Goal: Task Accomplishment & Management: Manage account settings

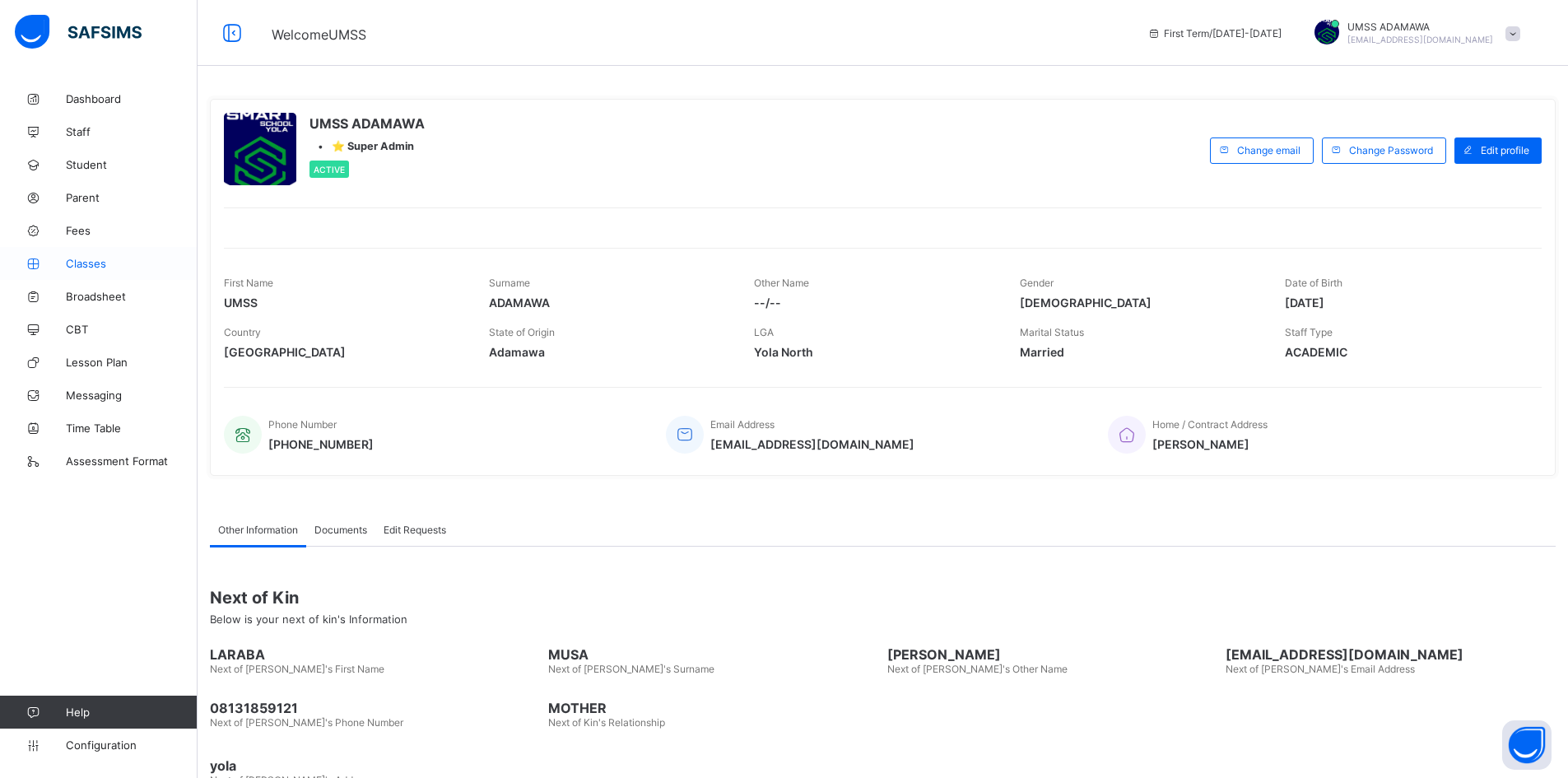
click at [92, 259] on span "Classes" at bounding box center [131, 264] width 131 height 13
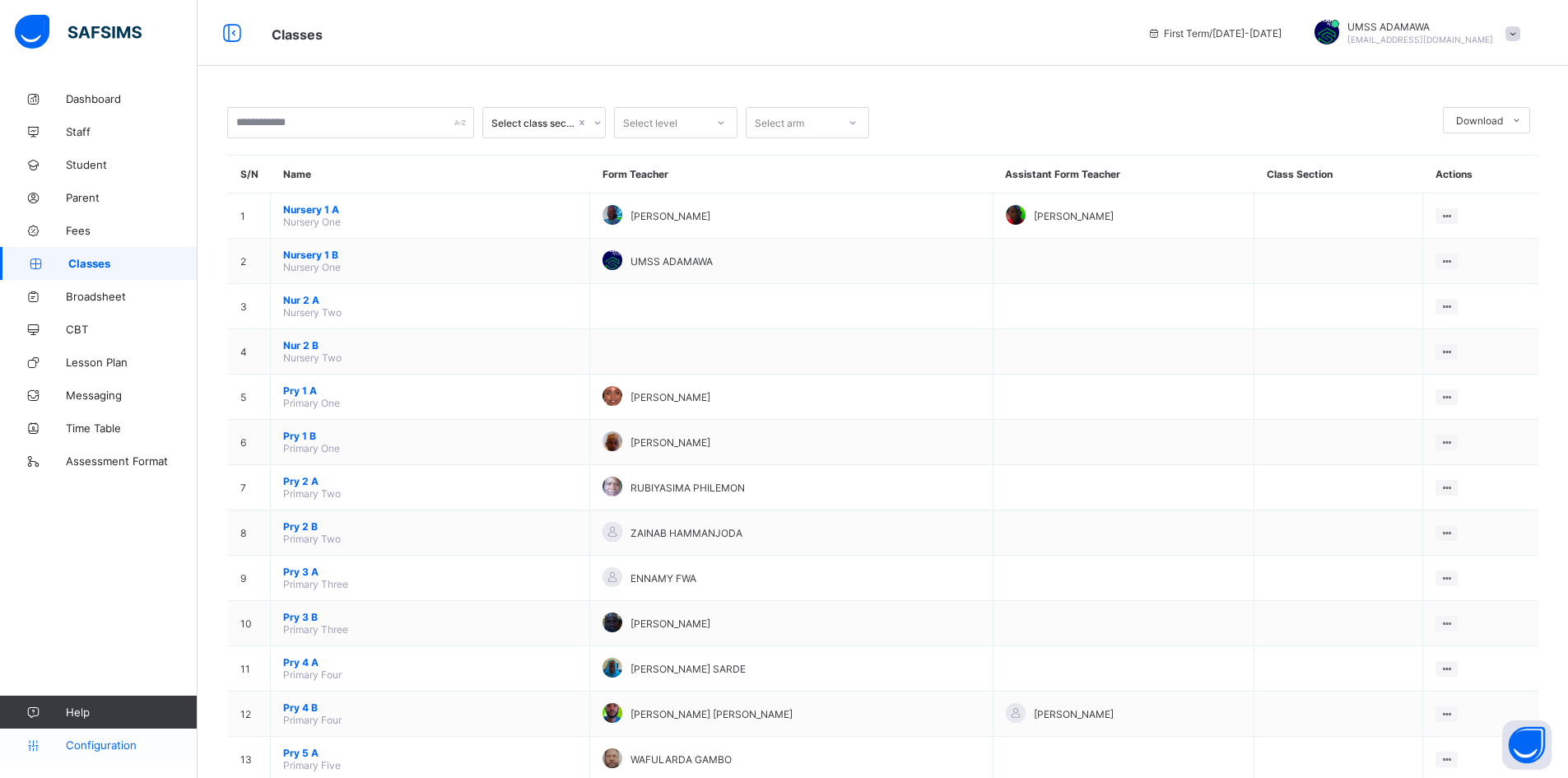
click at [106, 749] on span "Configuration" at bounding box center [131, 745] width 131 height 13
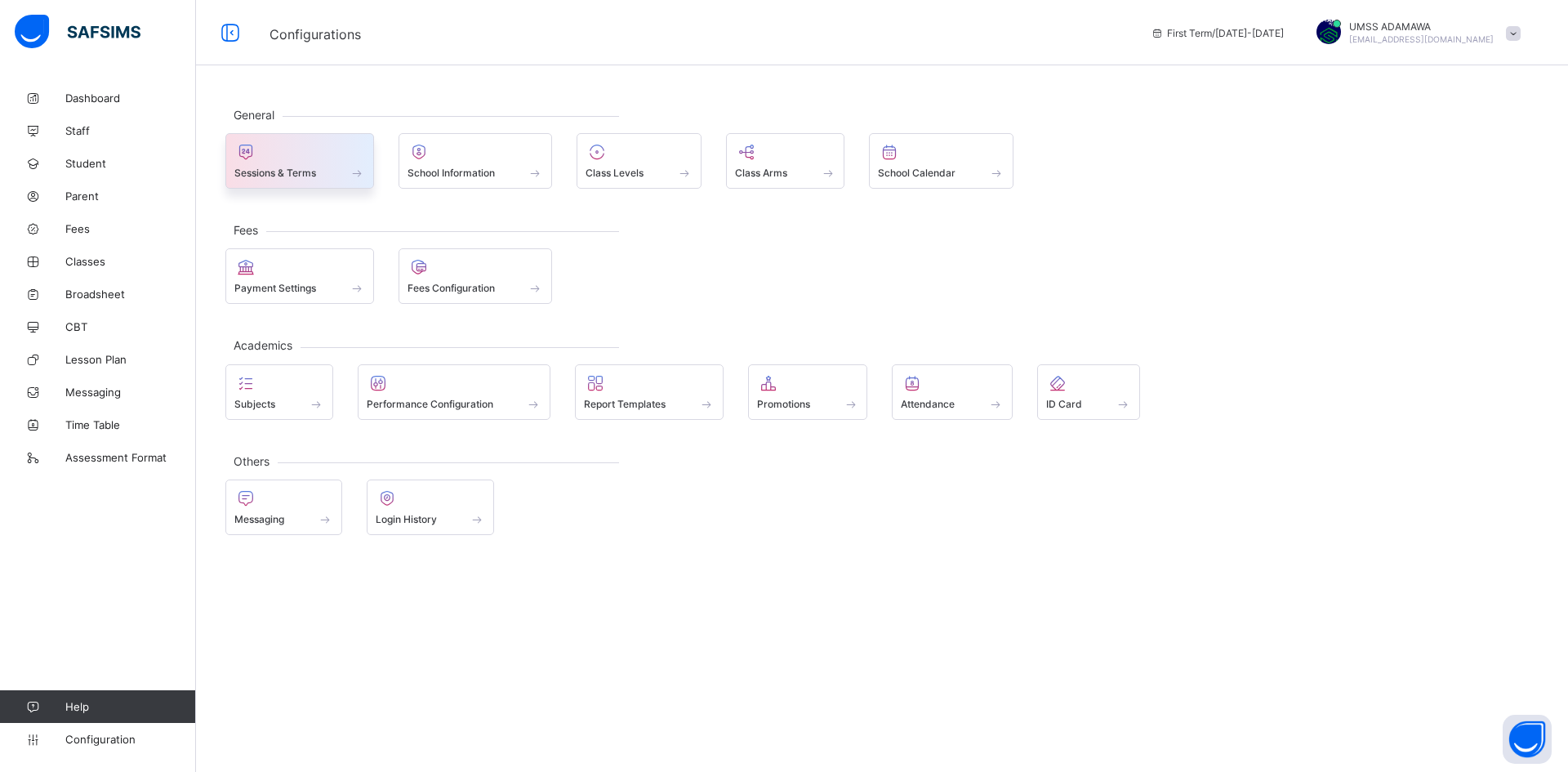
click at [309, 164] on span at bounding box center [299, 164] width 130 height 4
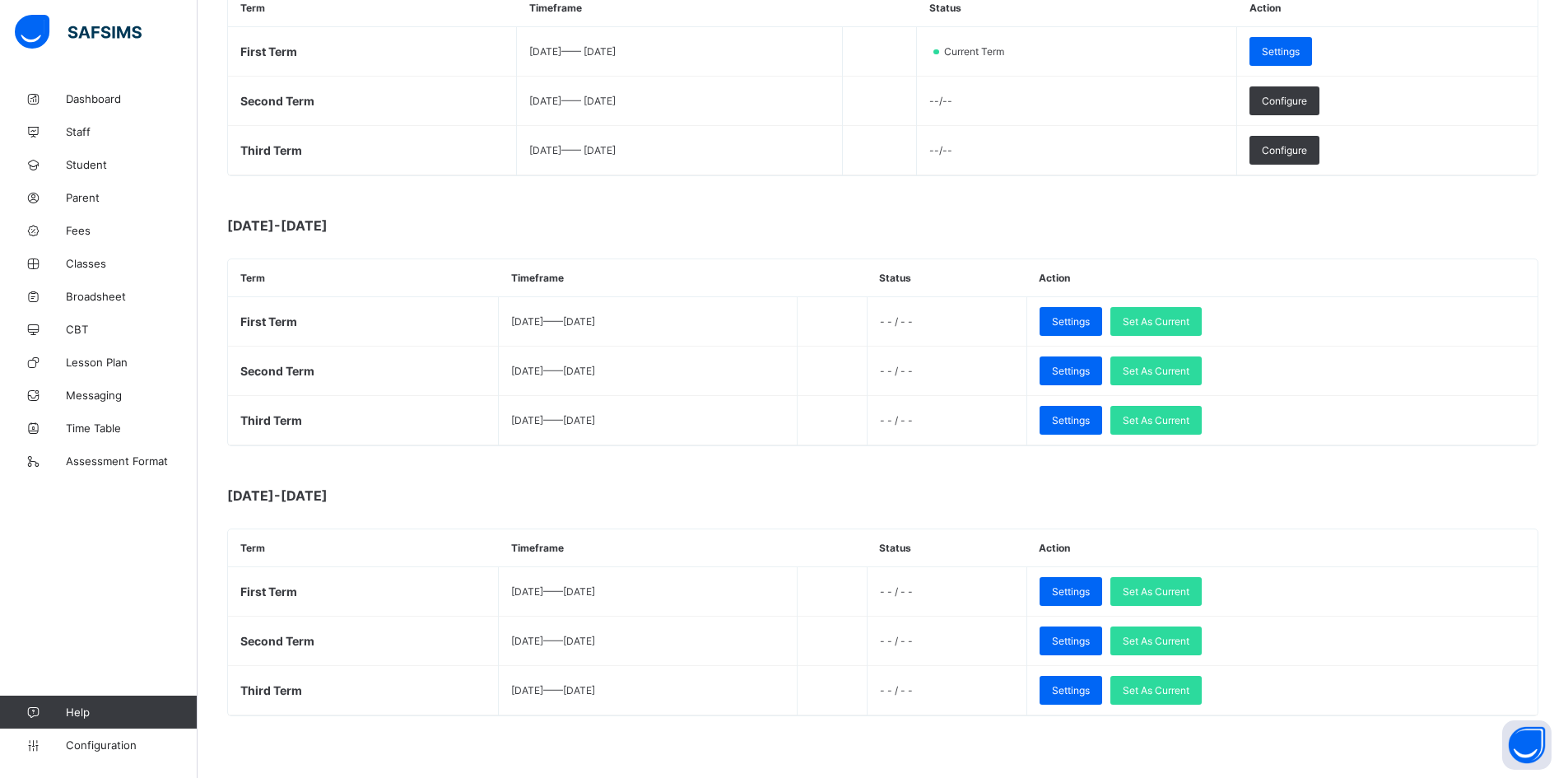
scroll to position [311, 0]
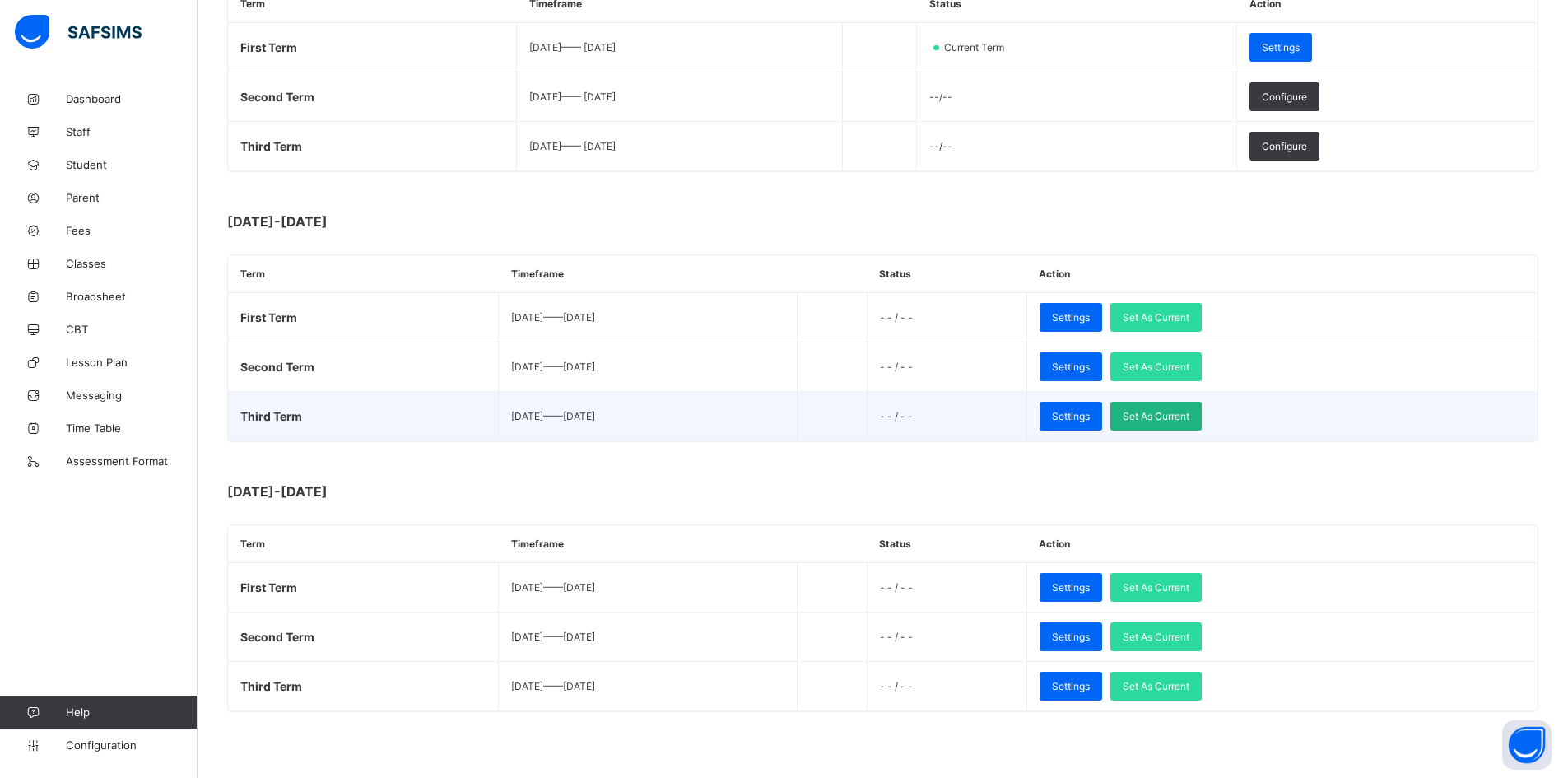
click at [1190, 418] on span "Set As Current" at bounding box center [1156, 416] width 67 height 12
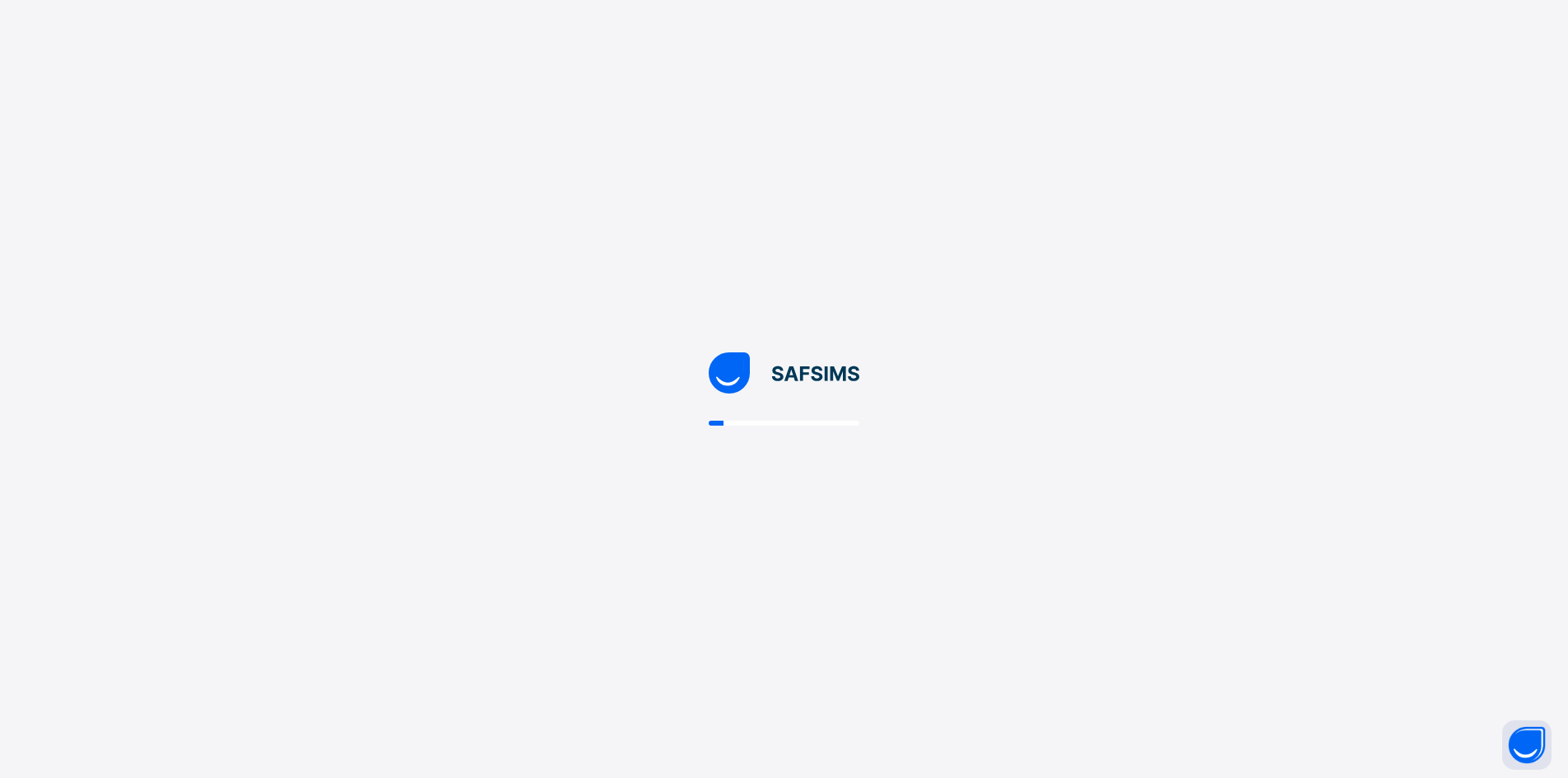
scroll to position [0, 0]
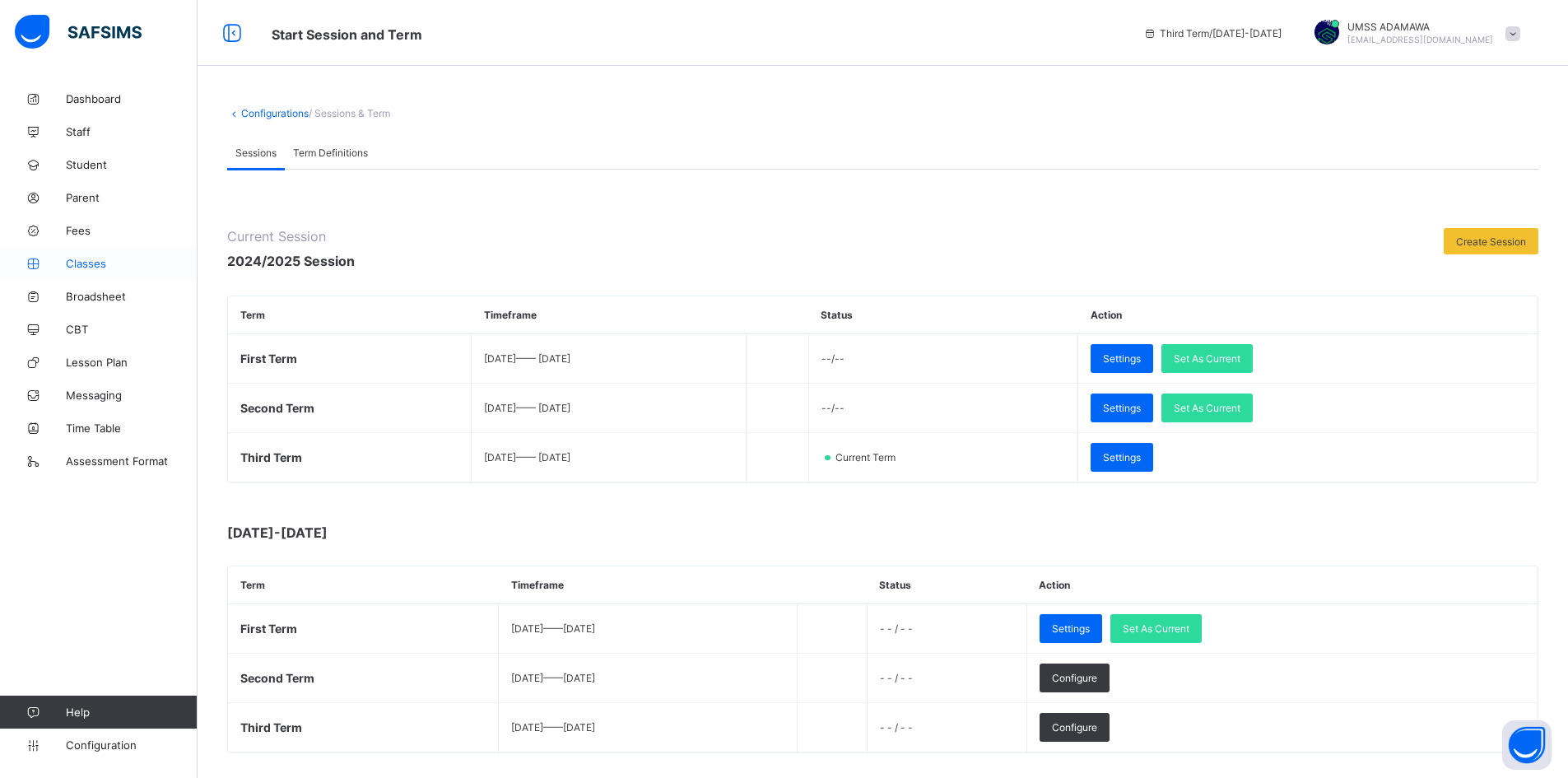
click at [89, 259] on span "Classes" at bounding box center [131, 264] width 131 height 13
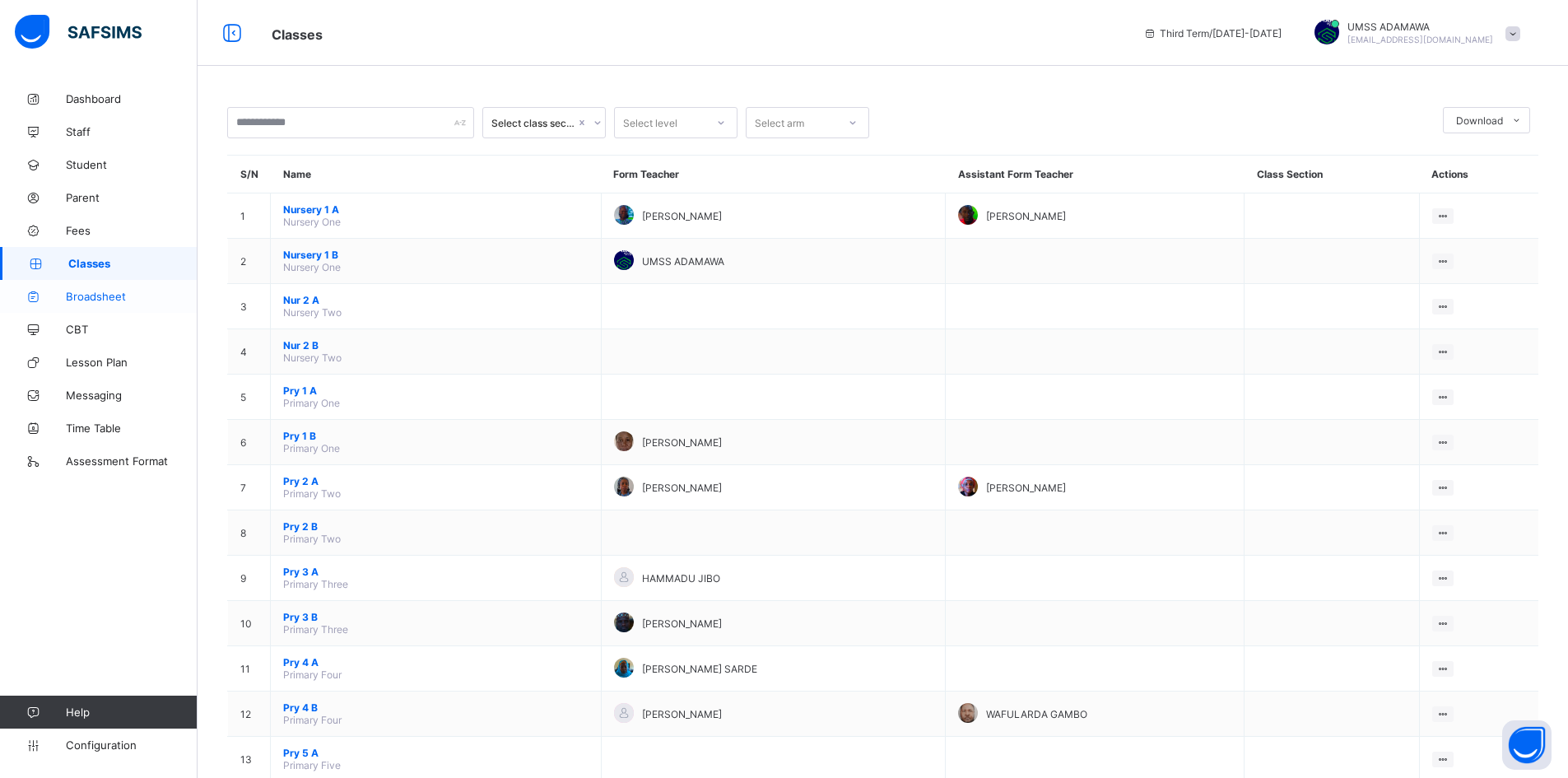
click at [116, 298] on span "Broadsheet" at bounding box center [131, 297] width 131 height 13
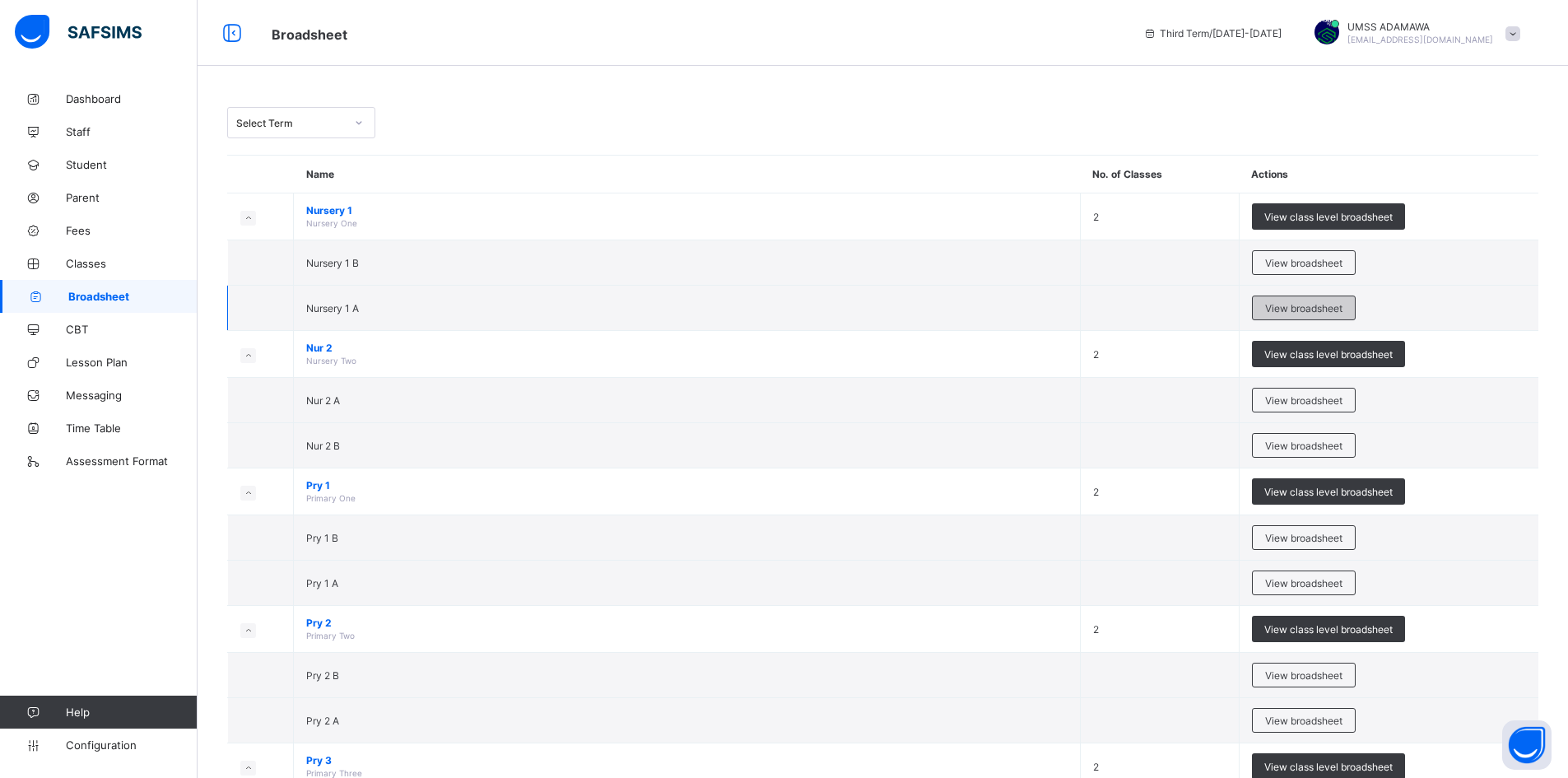
click at [1307, 302] on span "View broadsheet" at bounding box center [1304, 308] width 77 height 12
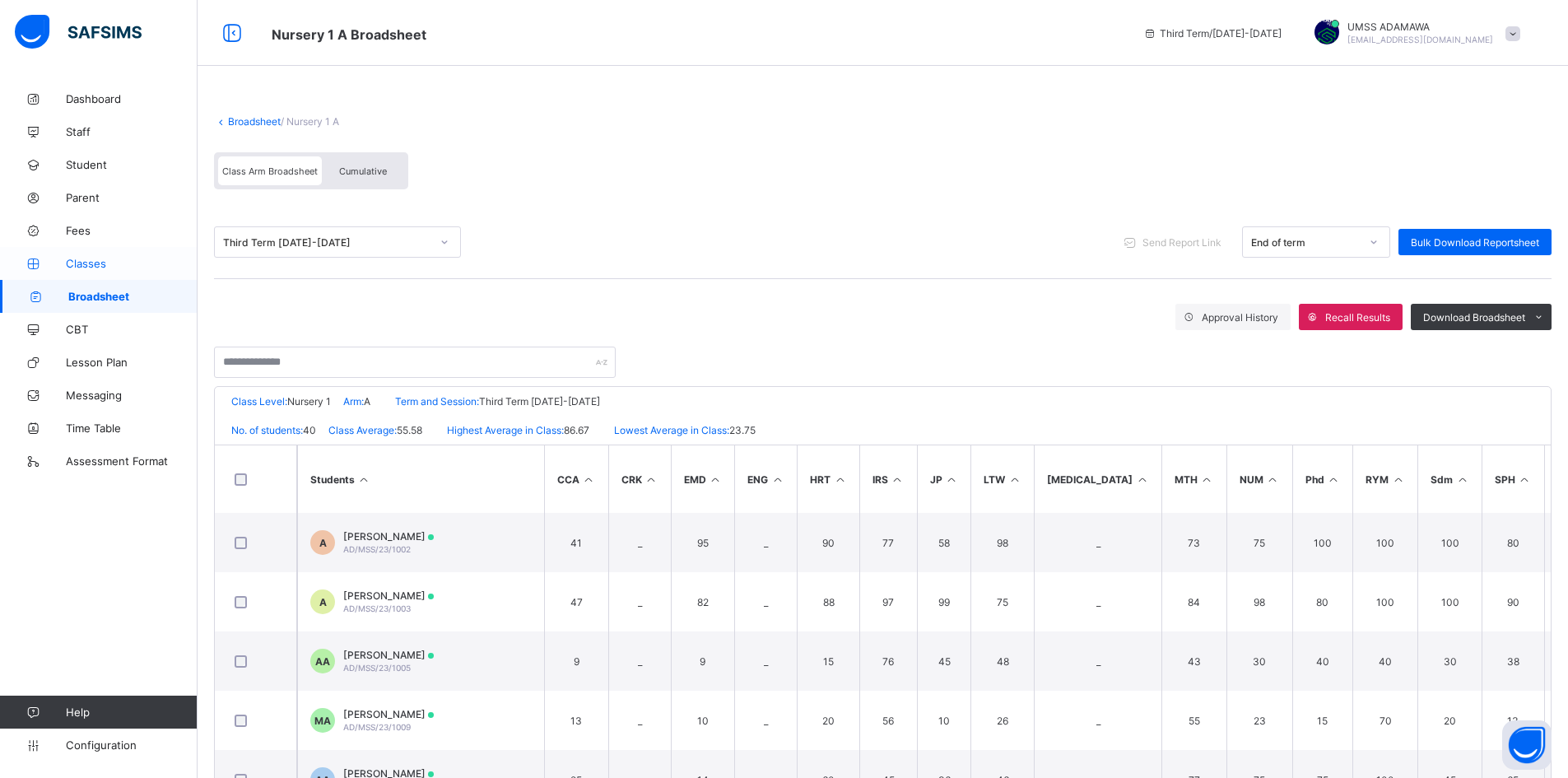
click at [80, 260] on span "Classes" at bounding box center [131, 264] width 131 height 13
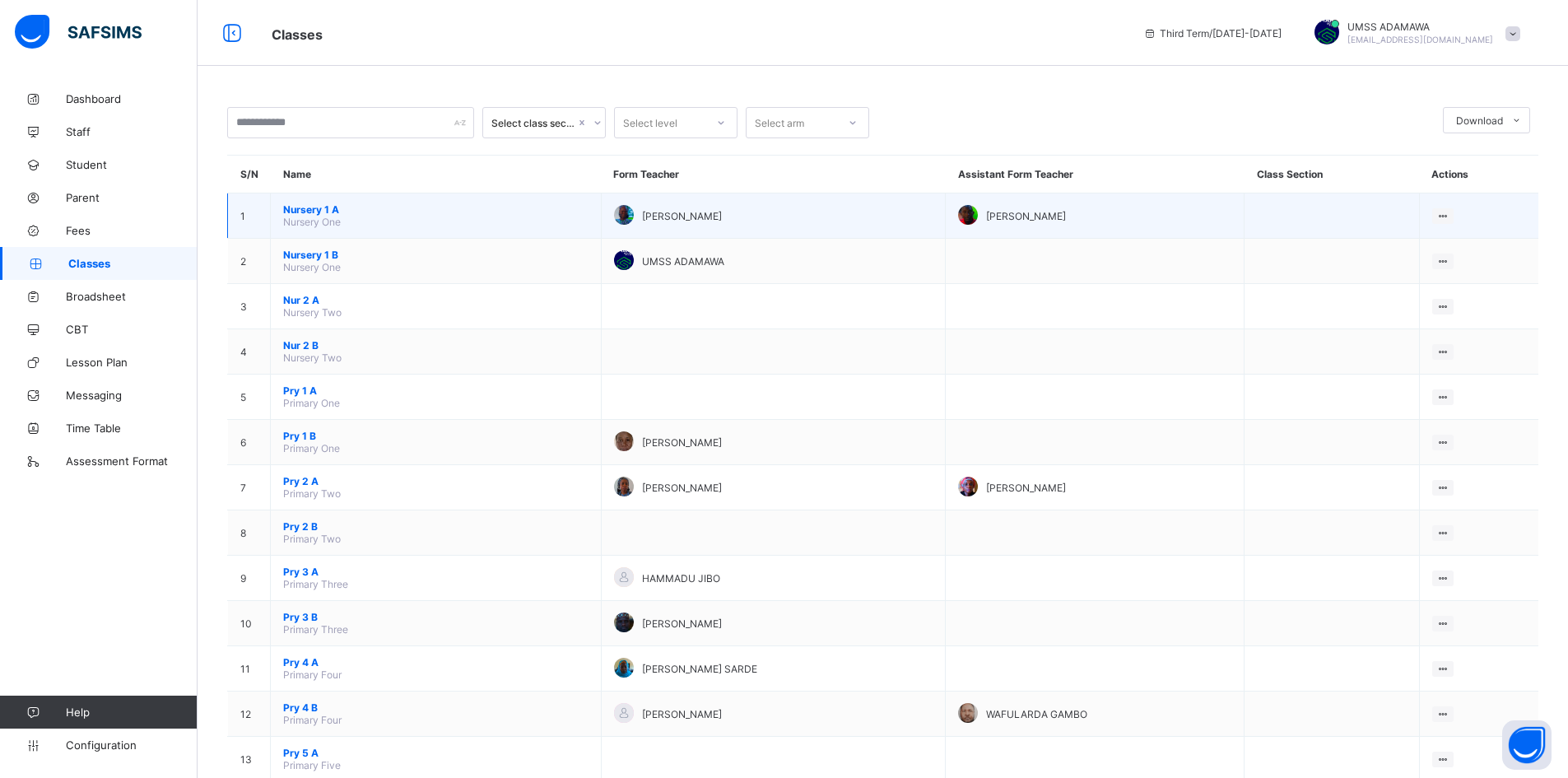
click at [309, 206] on span "Nursery 1 A" at bounding box center [435, 209] width 306 height 12
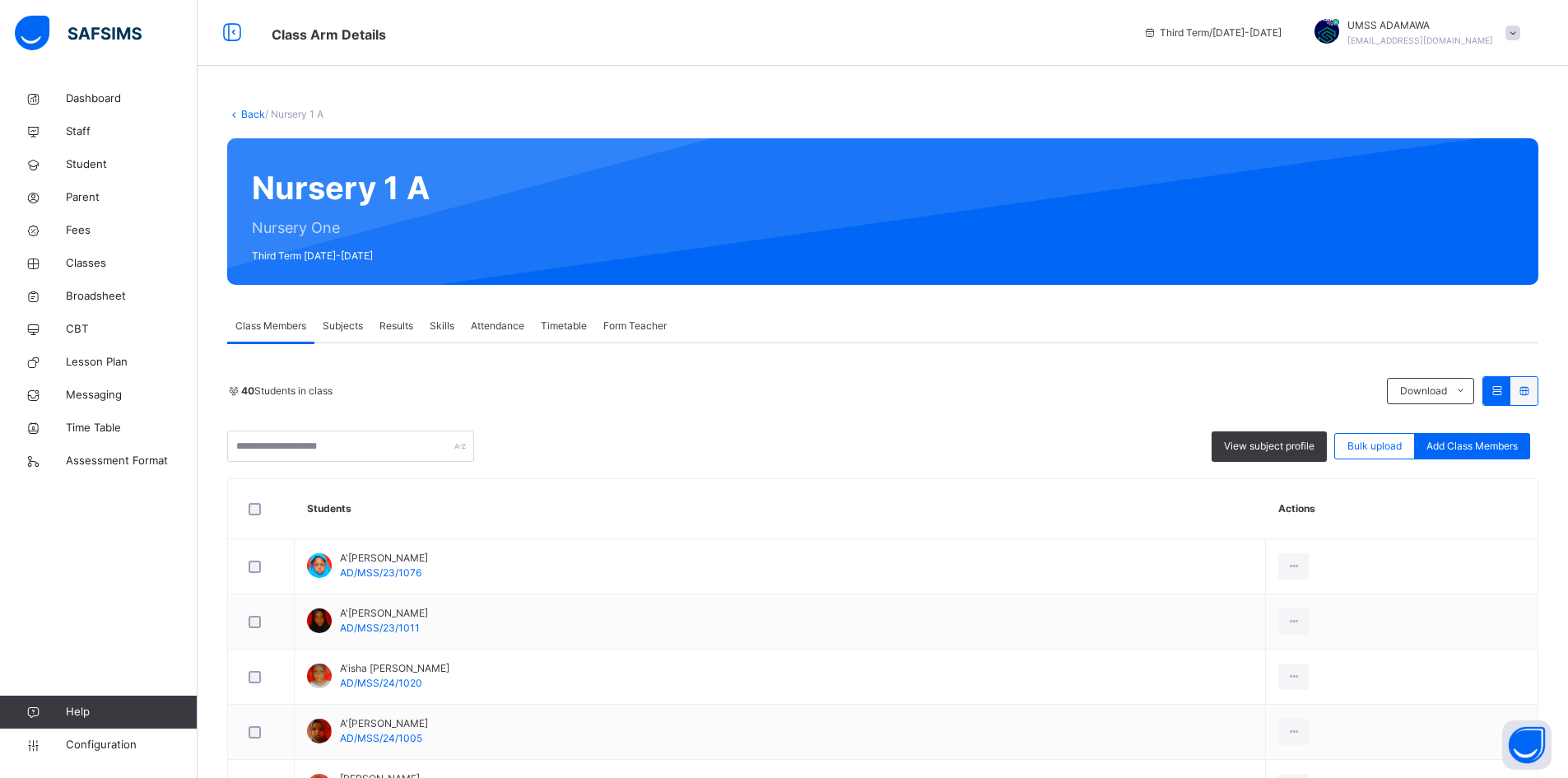
click at [411, 319] on span "Results" at bounding box center [396, 326] width 34 height 15
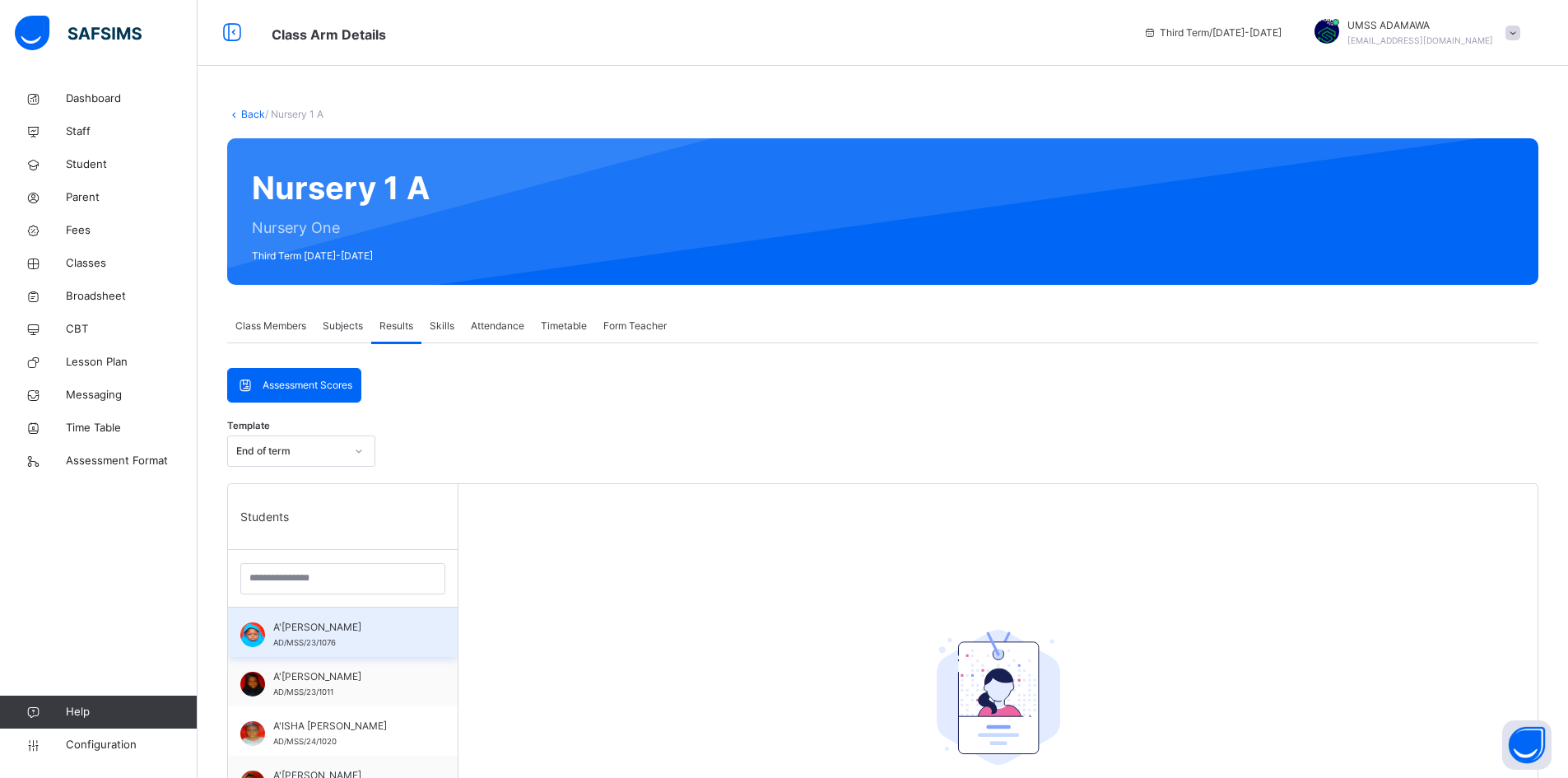
click at [330, 630] on span "A'[PERSON_NAME]" at bounding box center [347, 627] width 147 height 15
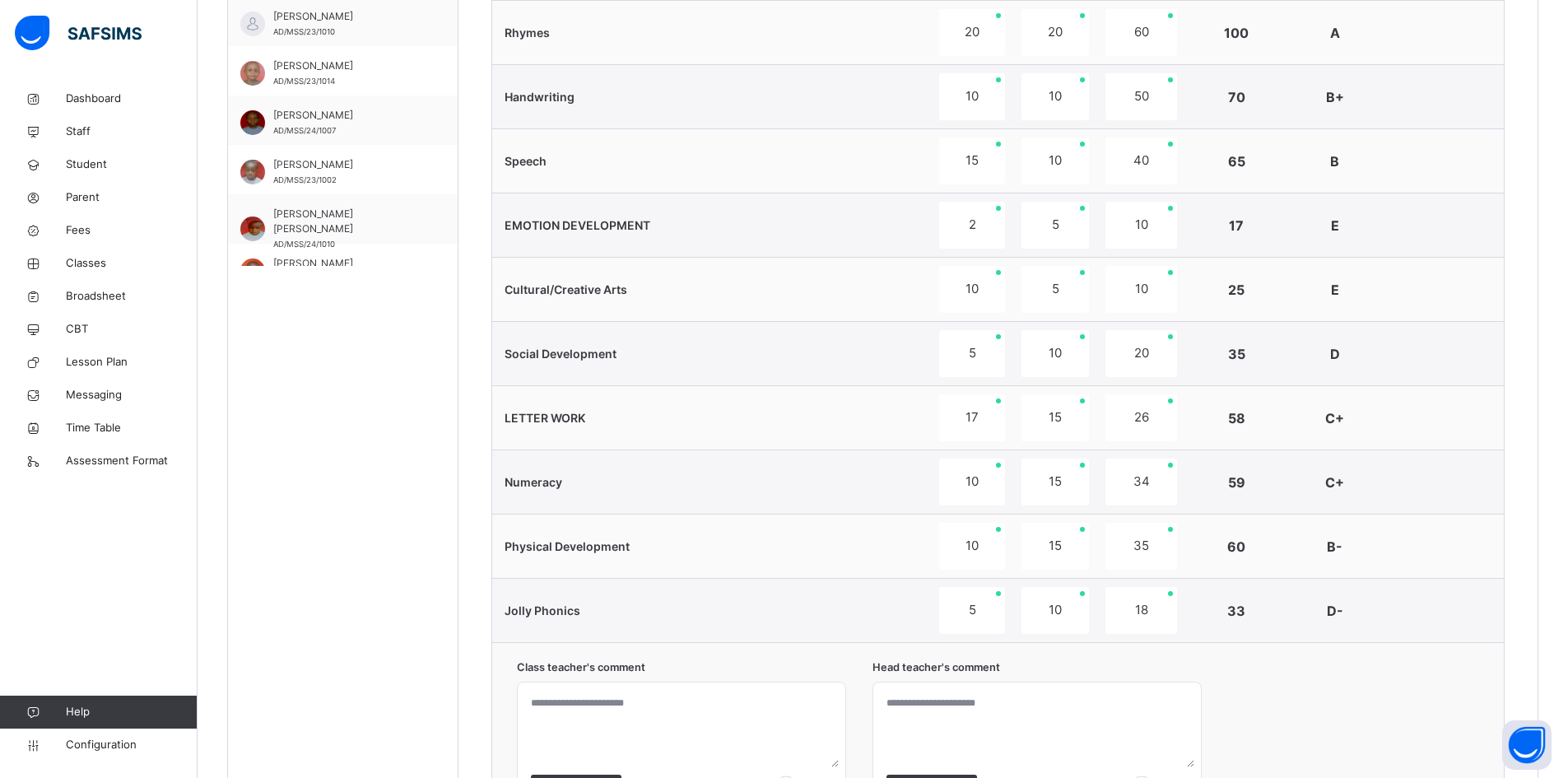
scroll to position [906, 0]
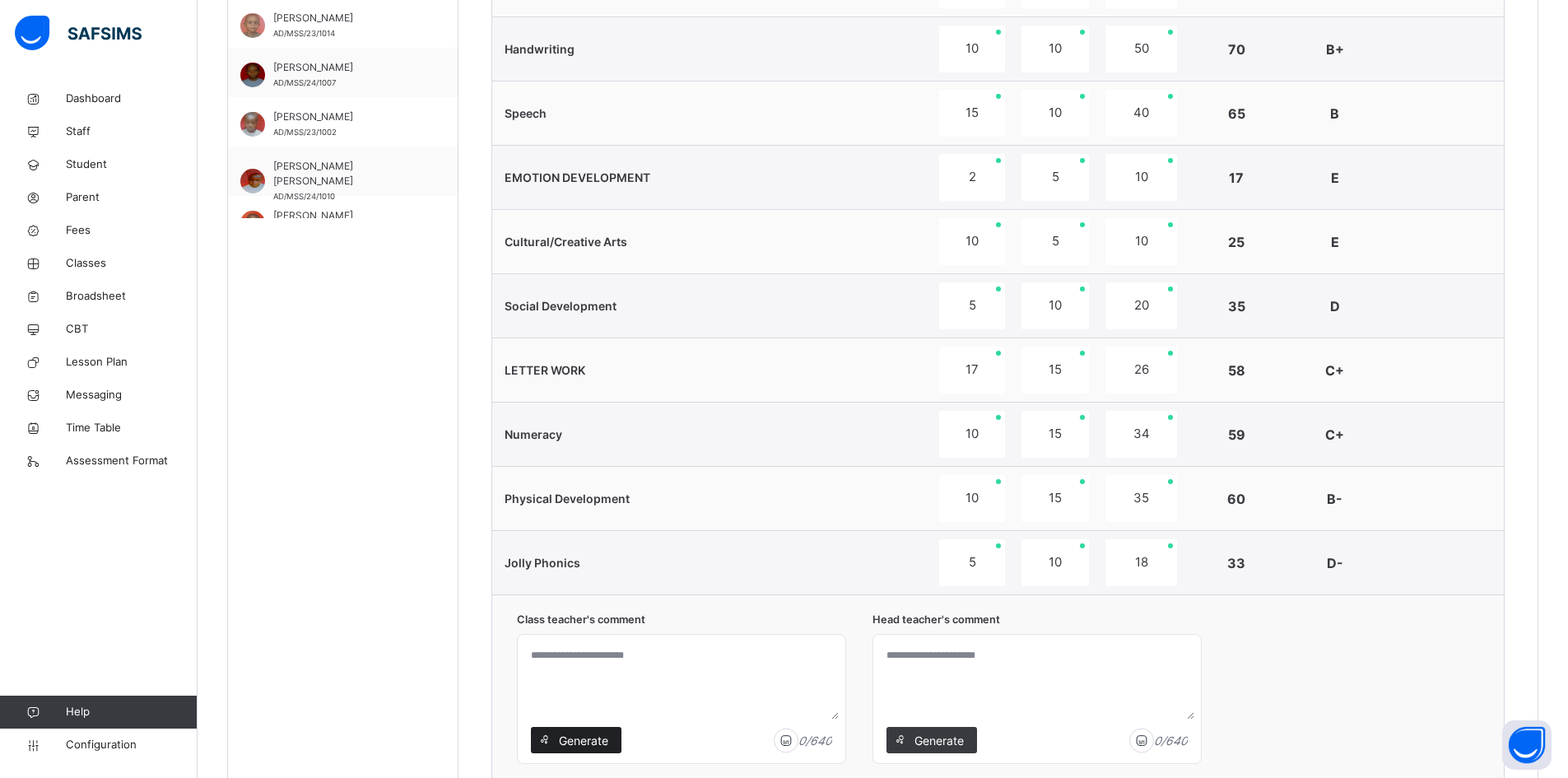
click at [572, 733] on span "Generate" at bounding box center [583, 740] width 51 height 17
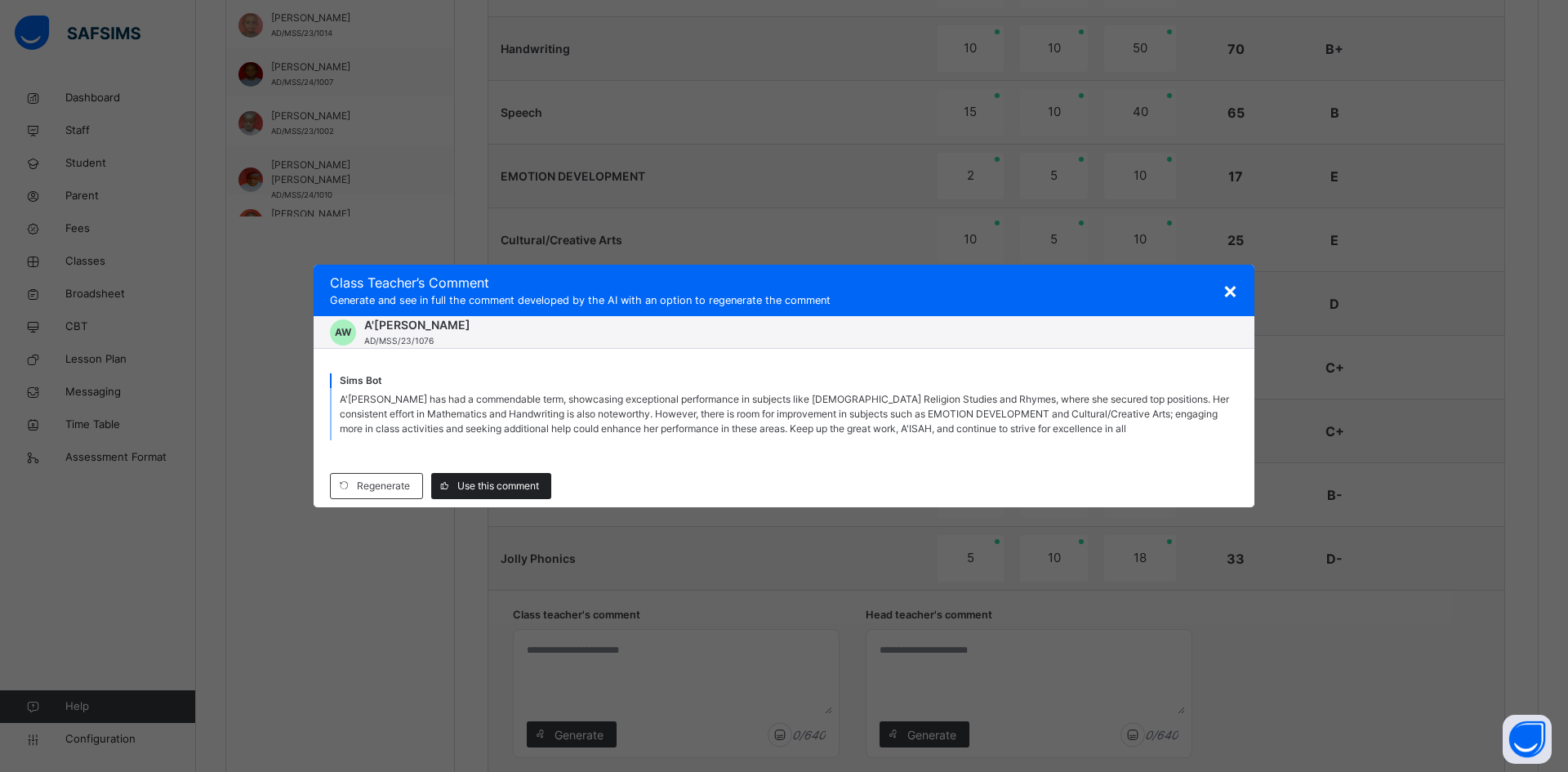
click at [497, 483] on span "Use this comment" at bounding box center [498, 486] width 82 height 15
type textarea "**********"
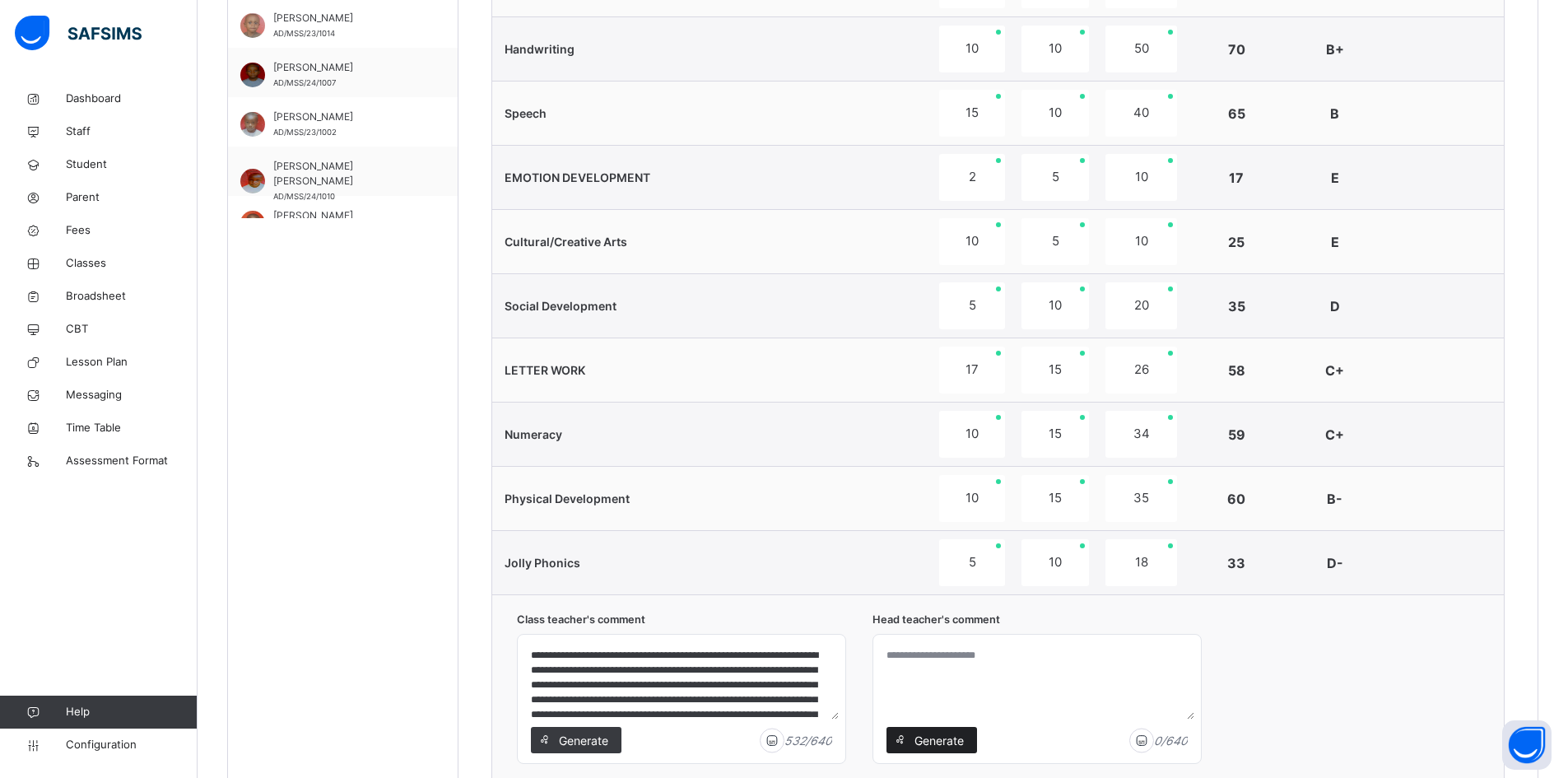
click at [941, 735] on span "Generate" at bounding box center [938, 740] width 51 height 17
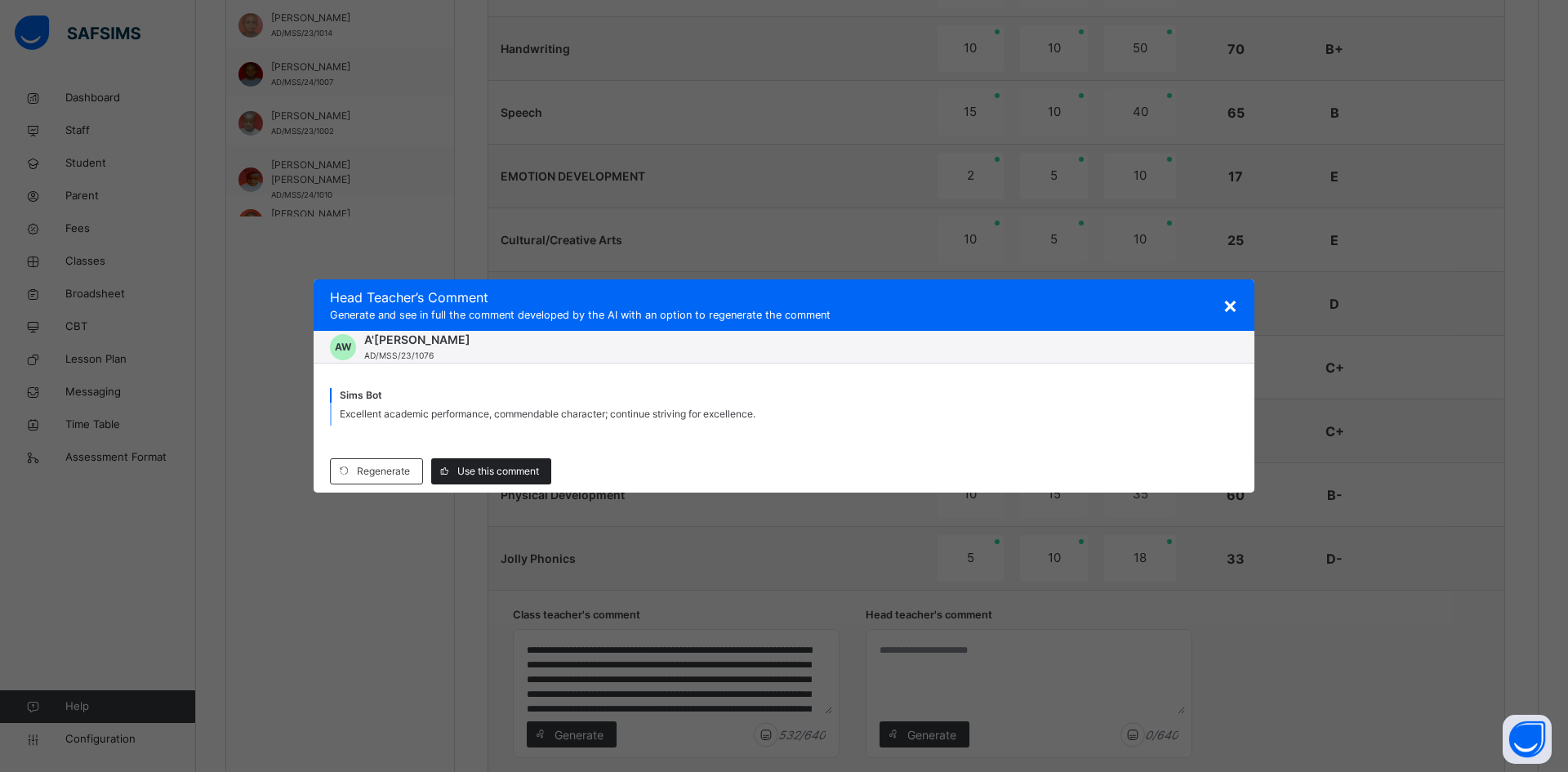
click at [482, 465] on span "Use this comment" at bounding box center [498, 471] width 82 height 15
type textarea "**********"
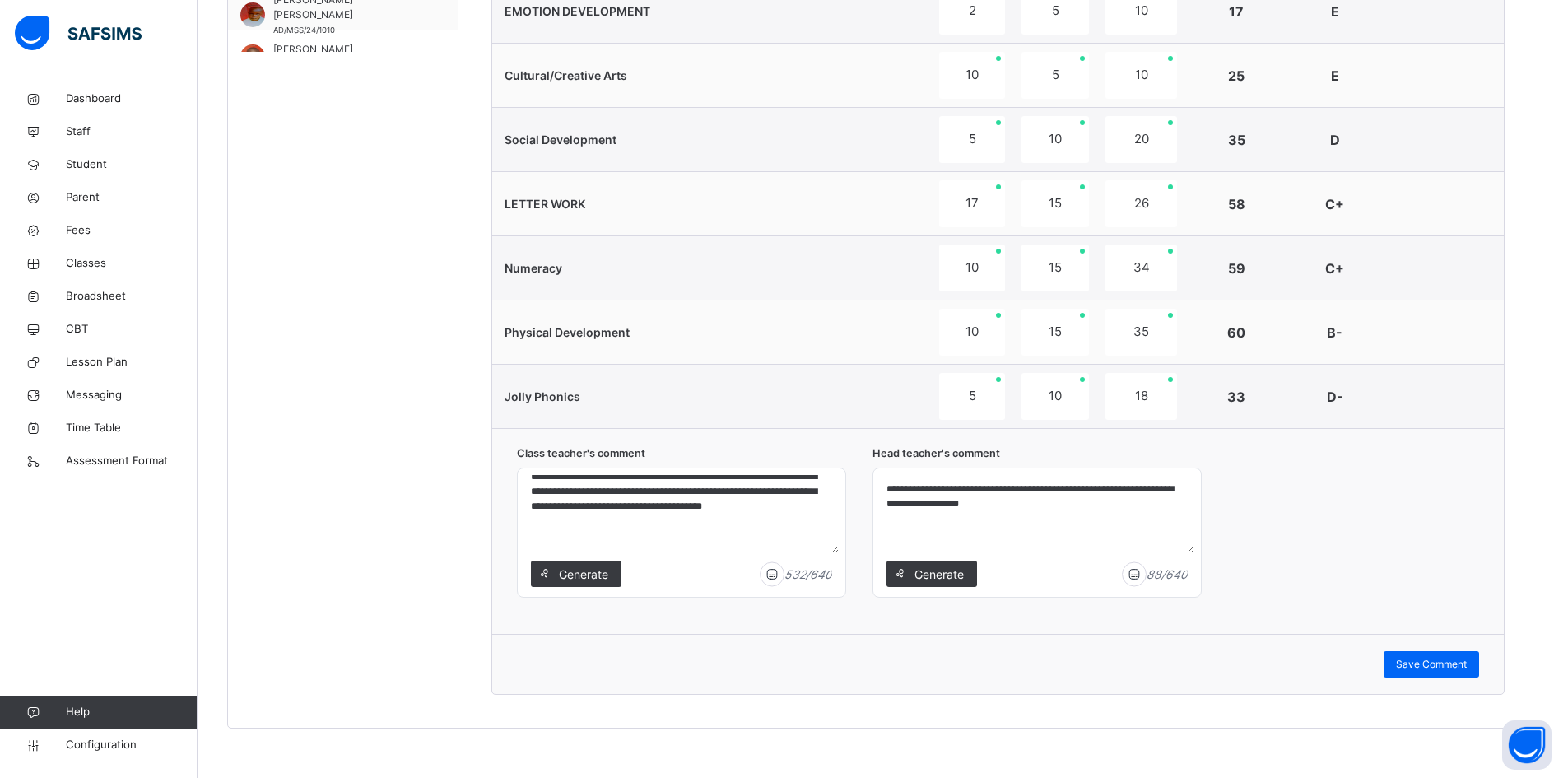
scroll to position [0, 0]
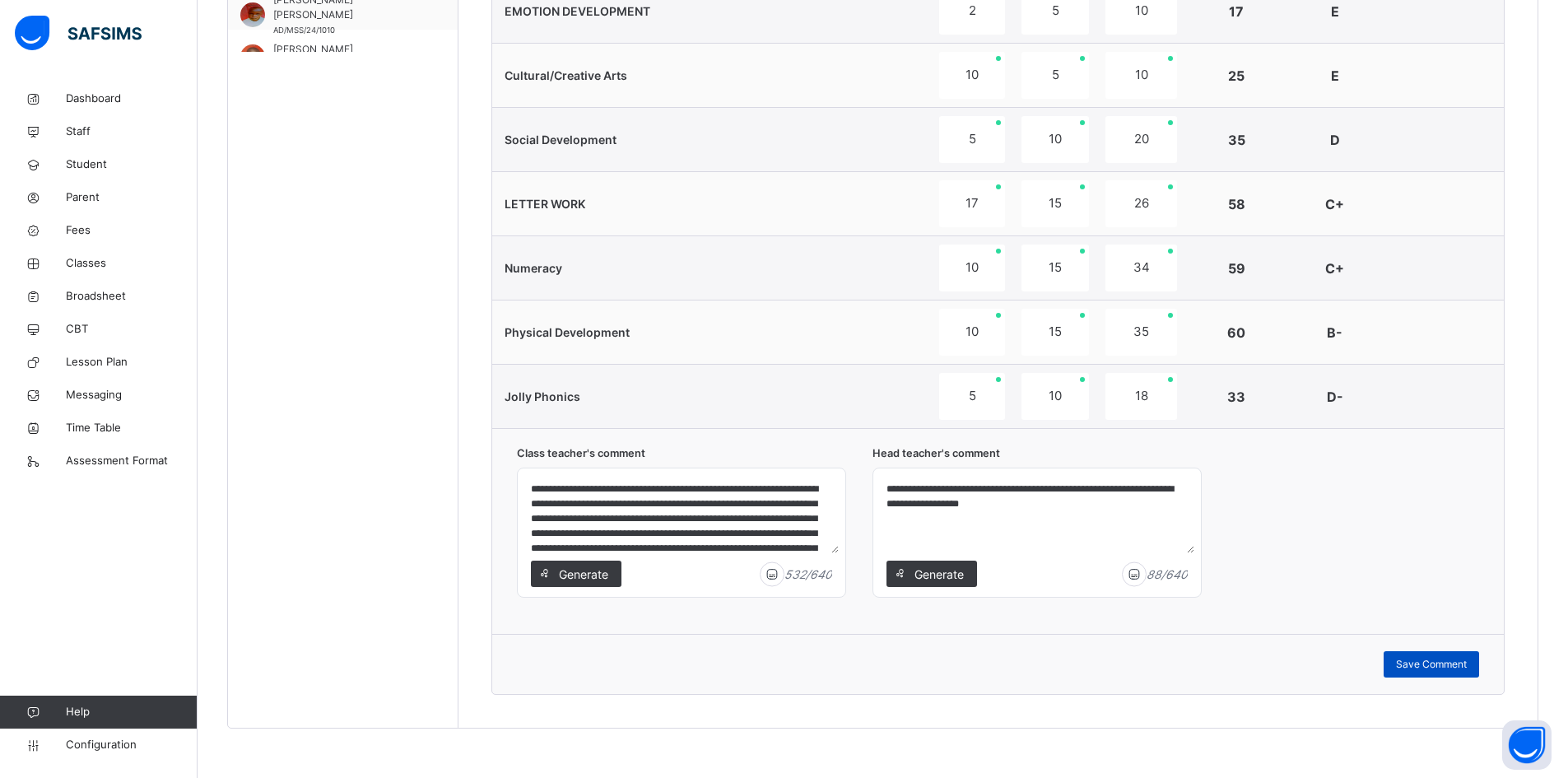
click at [1438, 660] on span "Save Comment" at bounding box center [1431, 664] width 71 height 15
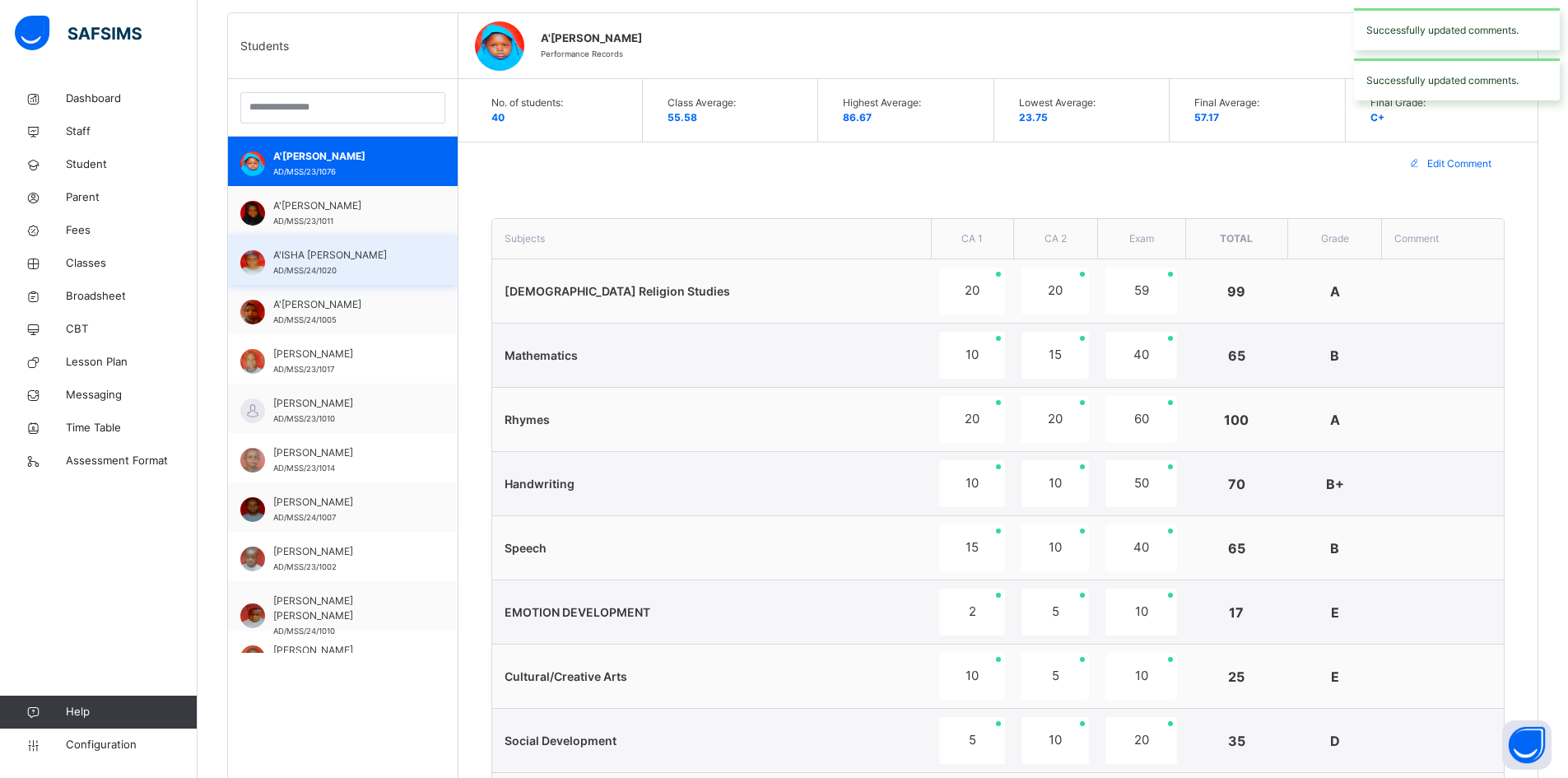
scroll to position [496, 0]
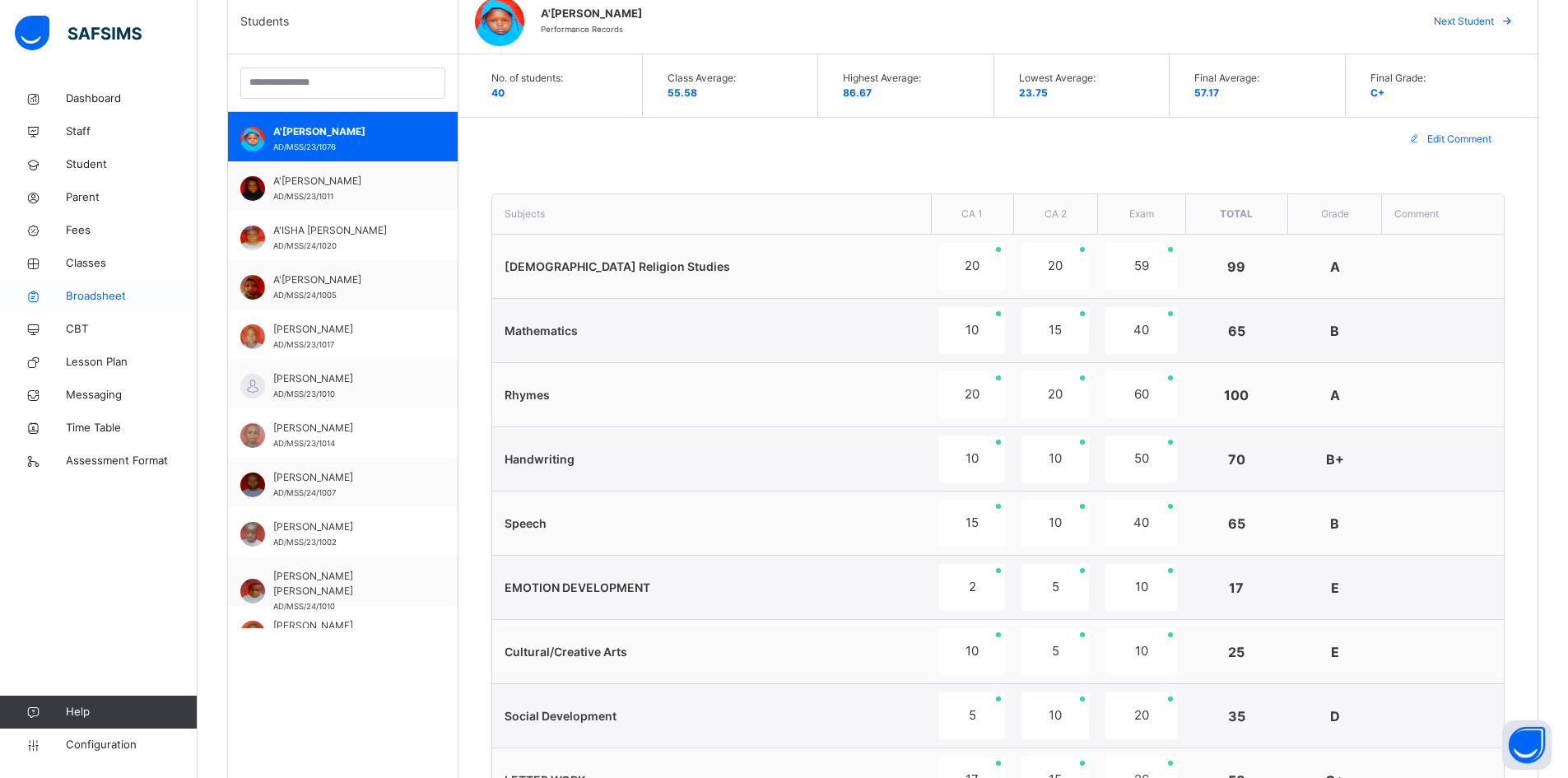
click at [97, 290] on span "Broadsheet" at bounding box center [131, 297] width 131 height 17
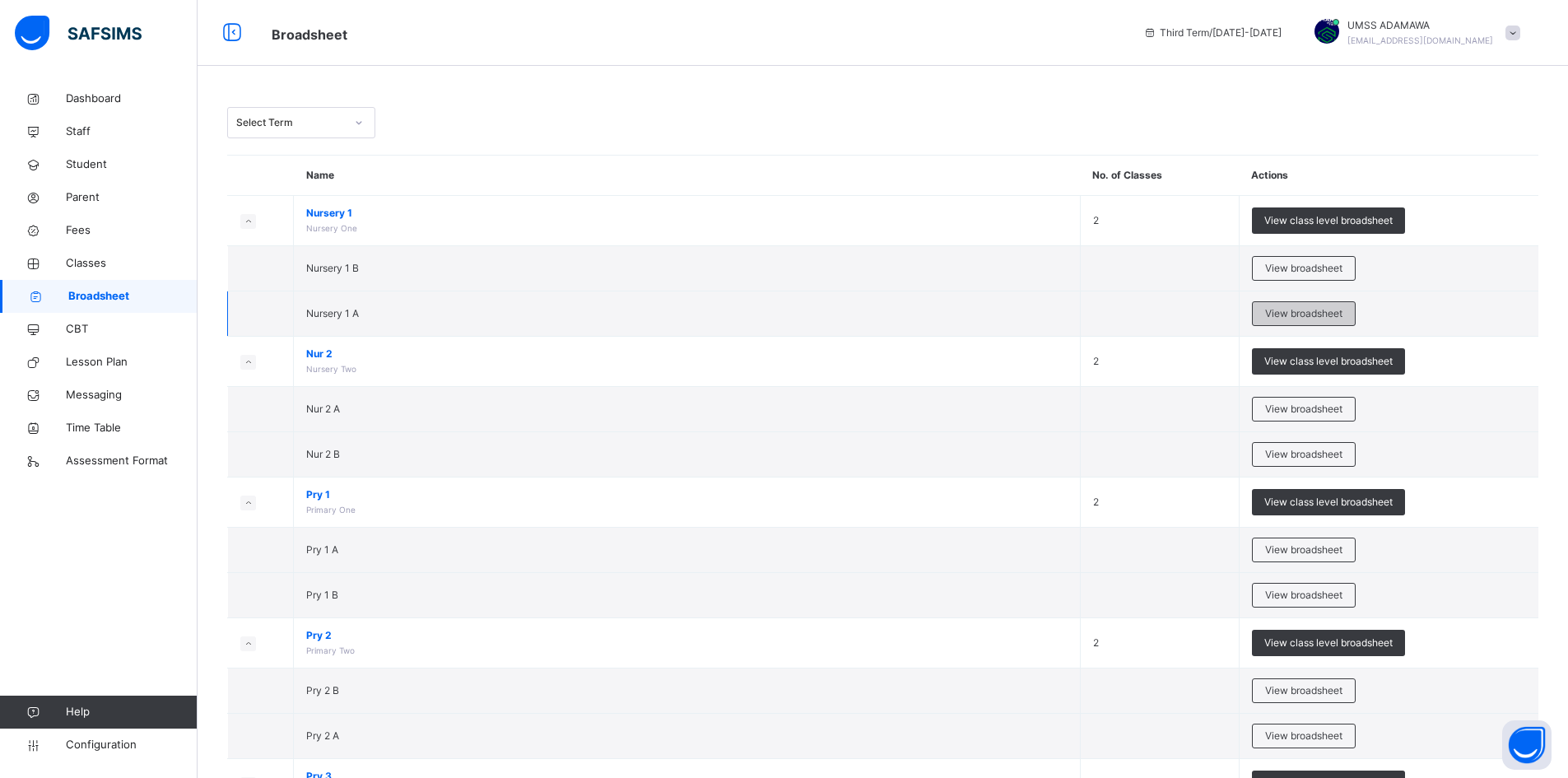
click at [1304, 310] on span "View broadsheet" at bounding box center [1304, 314] width 77 height 15
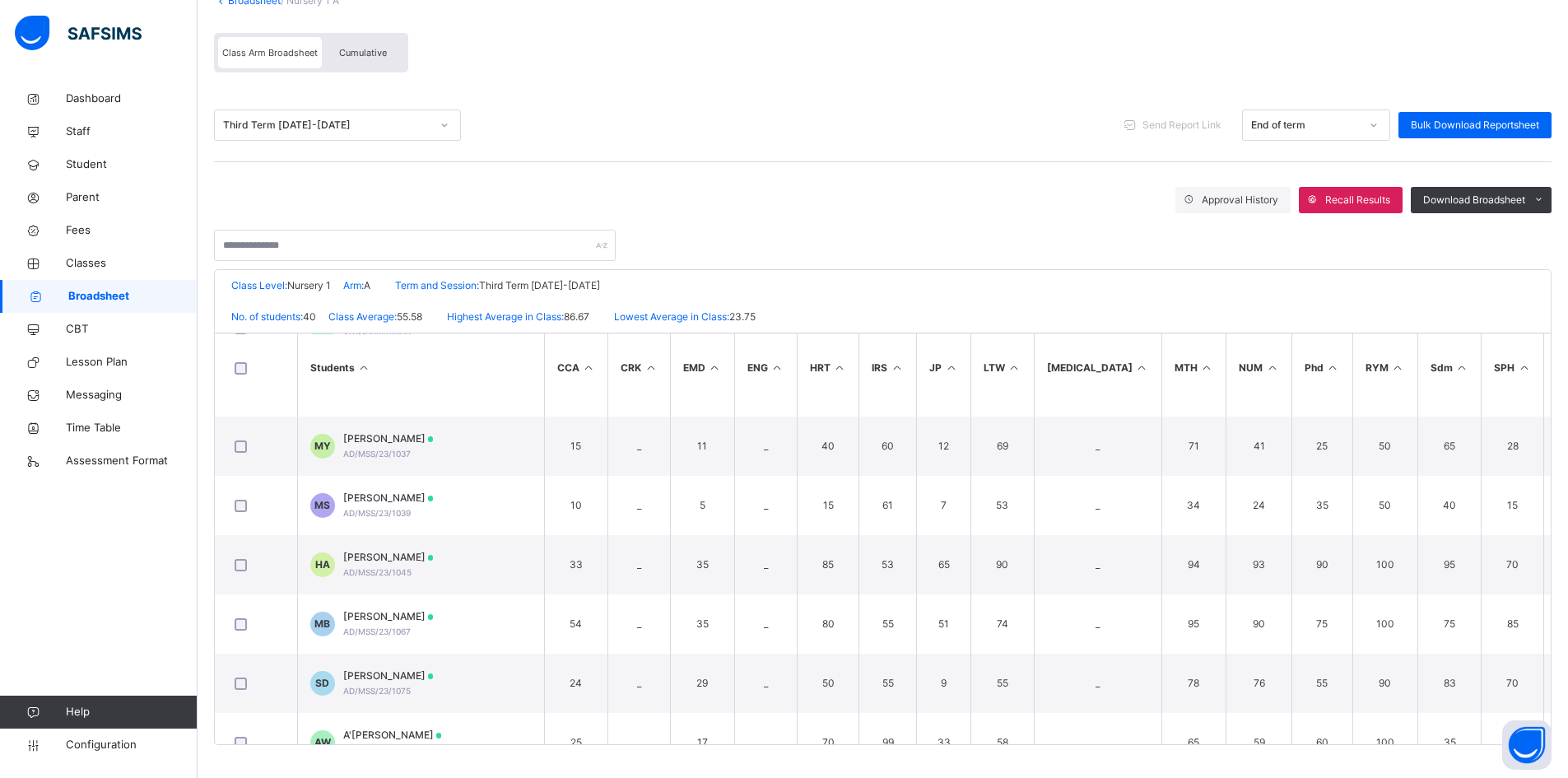
scroll to position [1318, 0]
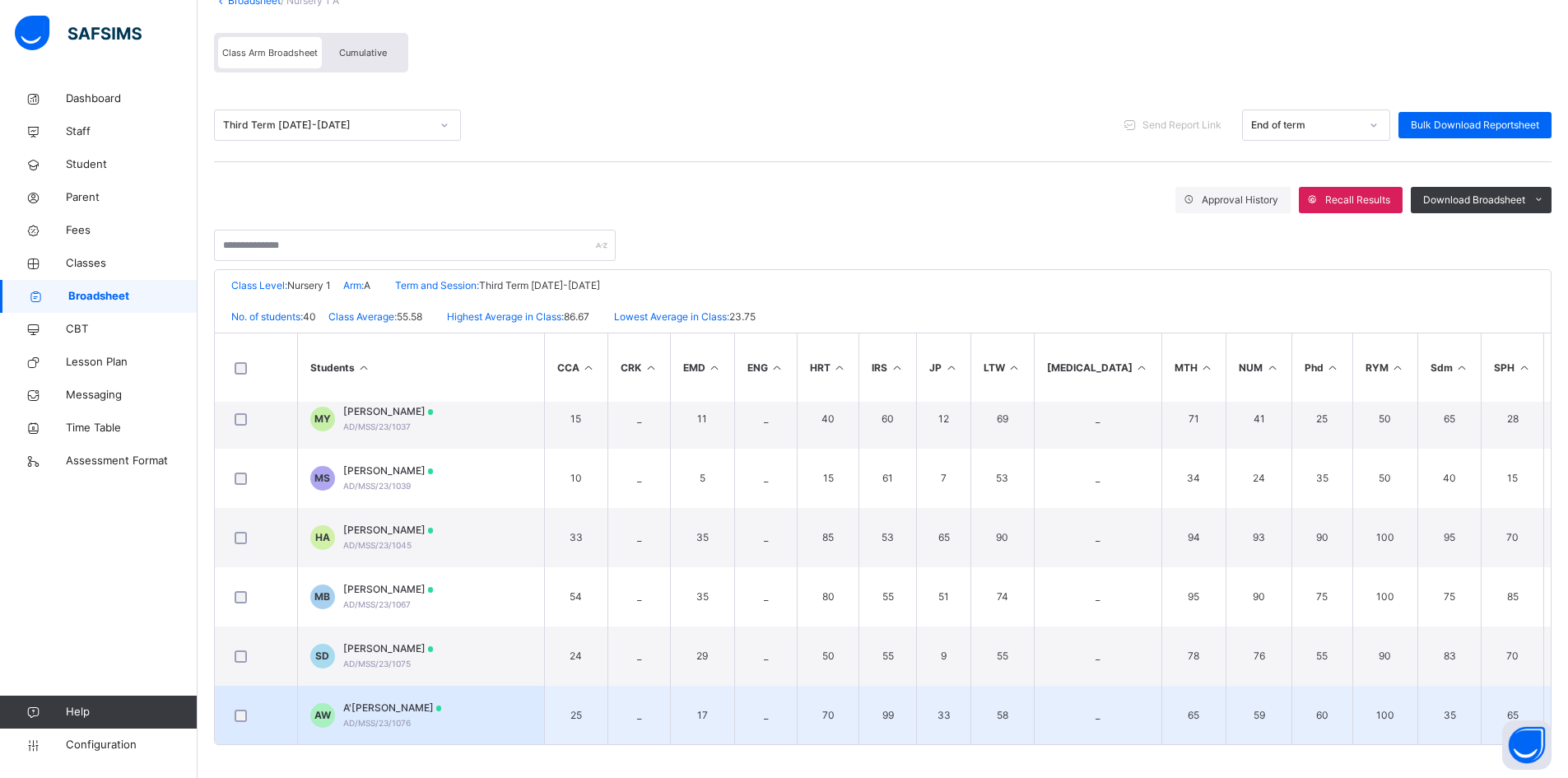
click at [405, 705] on span "A'ISAH ADAMU WETI" at bounding box center [393, 708] width 99 height 15
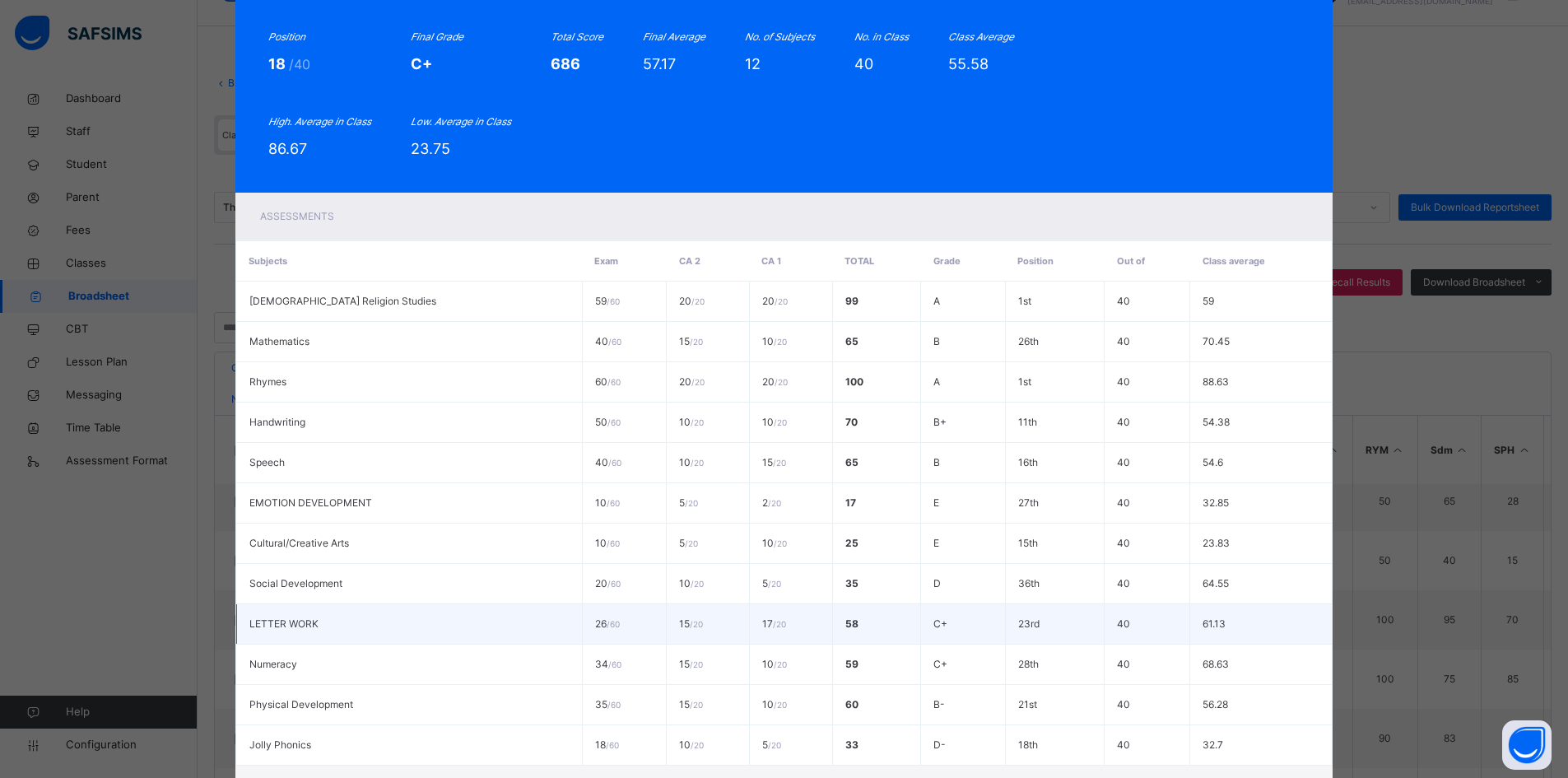
scroll to position [337, 0]
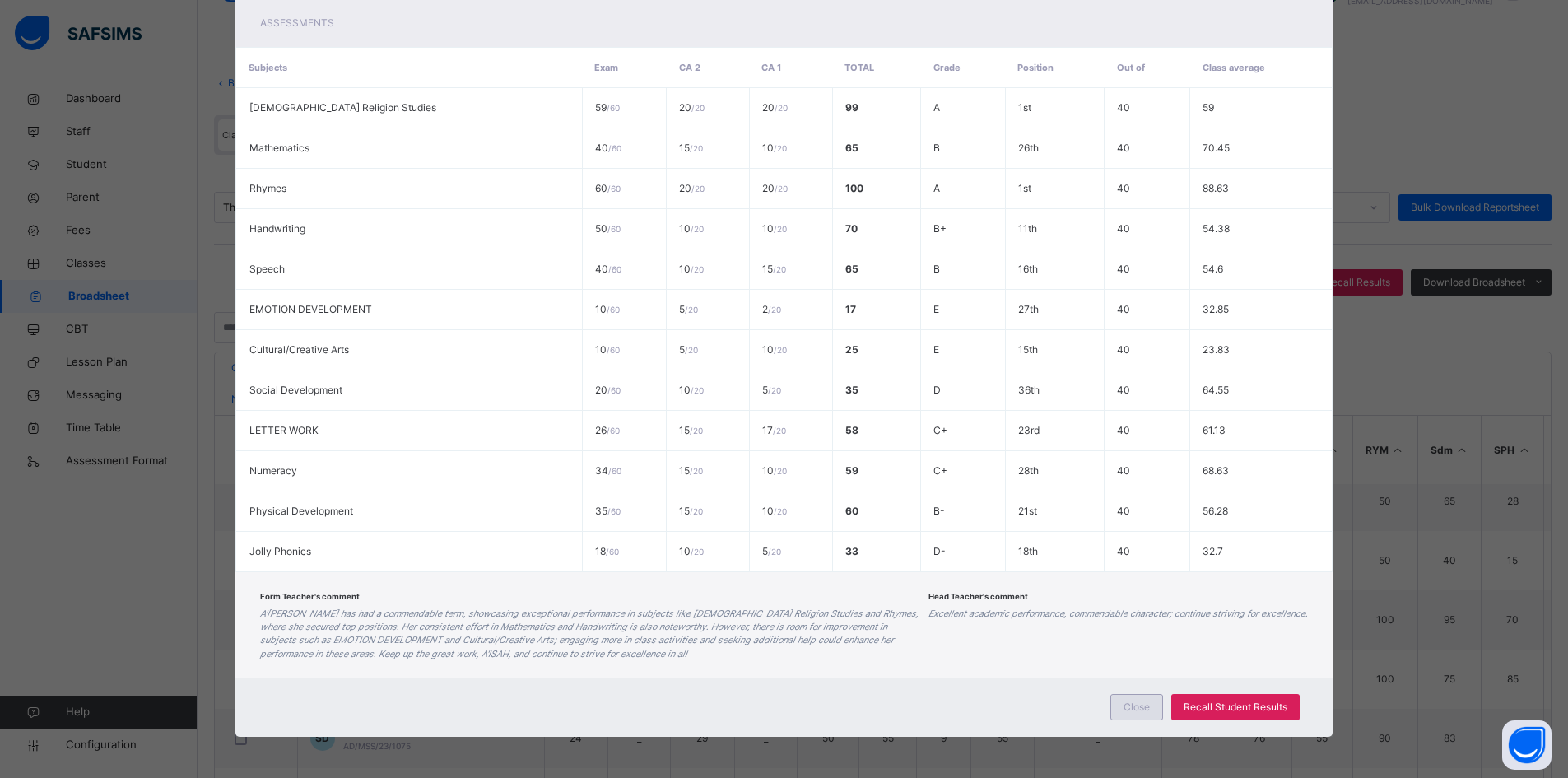
click at [1133, 711] on span "Close" at bounding box center [1137, 707] width 27 height 15
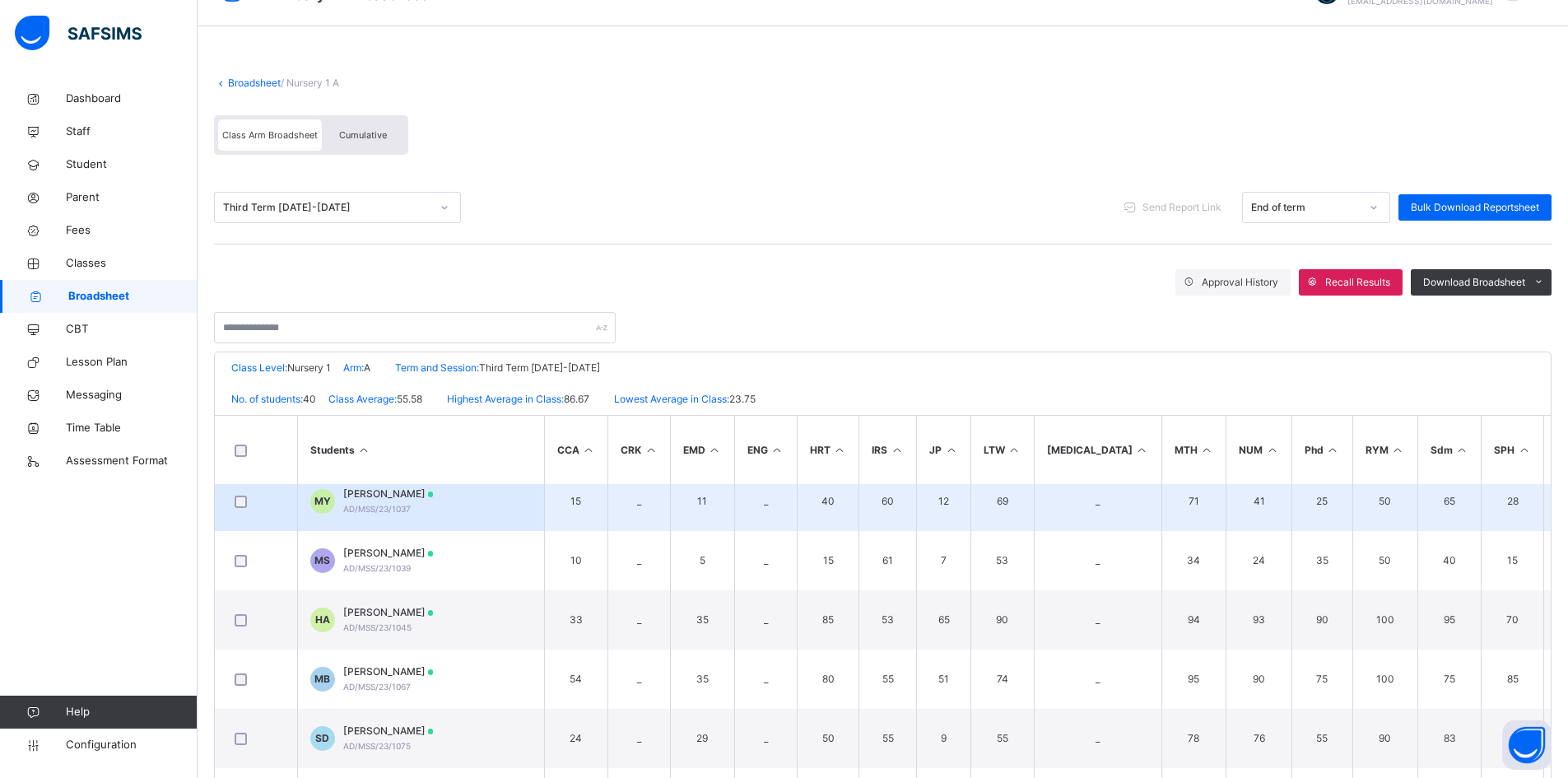
click at [434, 505] on div "MOHAMMED ABDULLAHI YUGUDA AD/MSS/23/1037" at bounding box center [388, 502] width 91 height 29
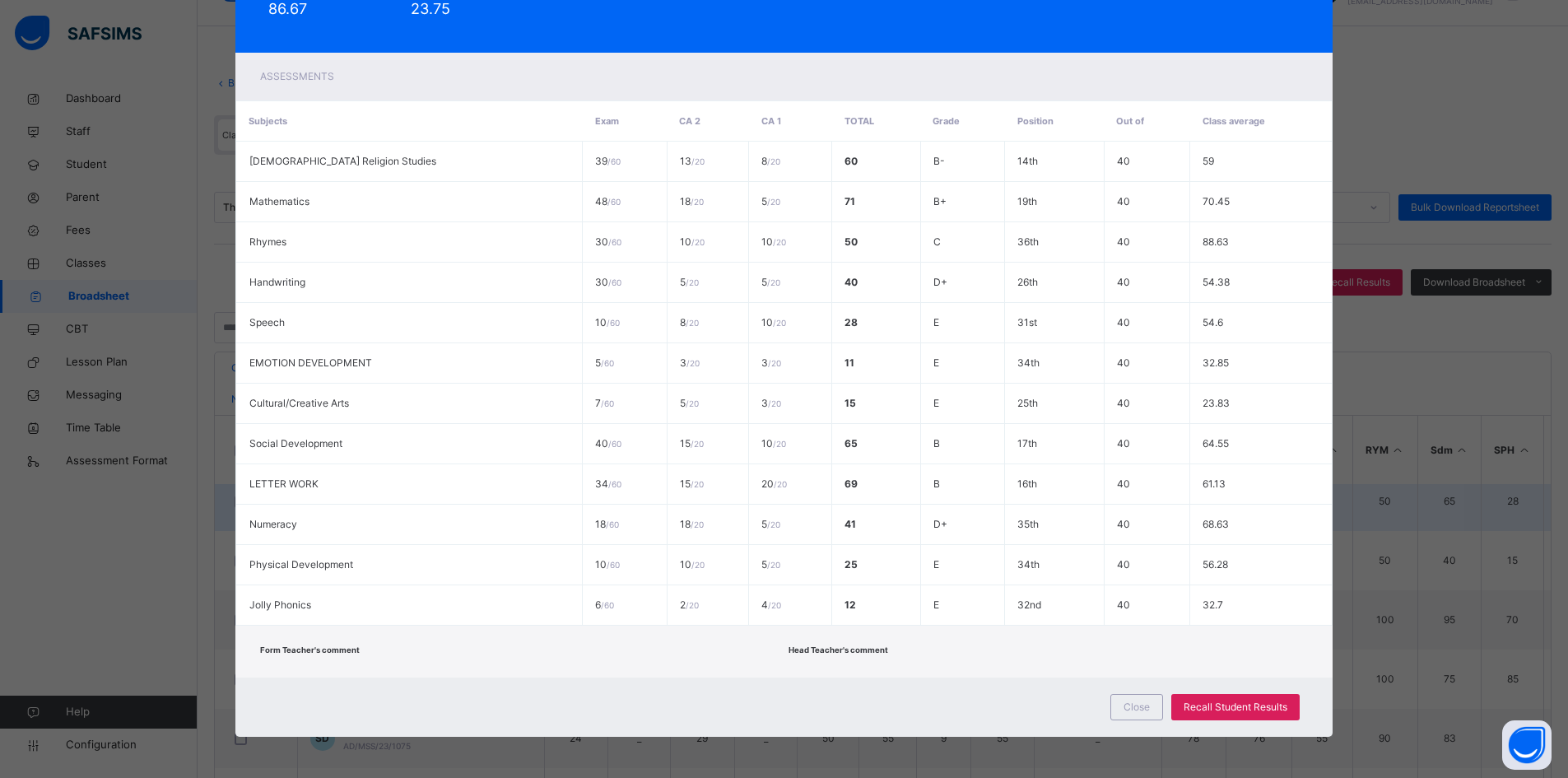
scroll to position [283, 0]
click at [1132, 708] on span "Close" at bounding box center [1137, 707] width 27 height 15
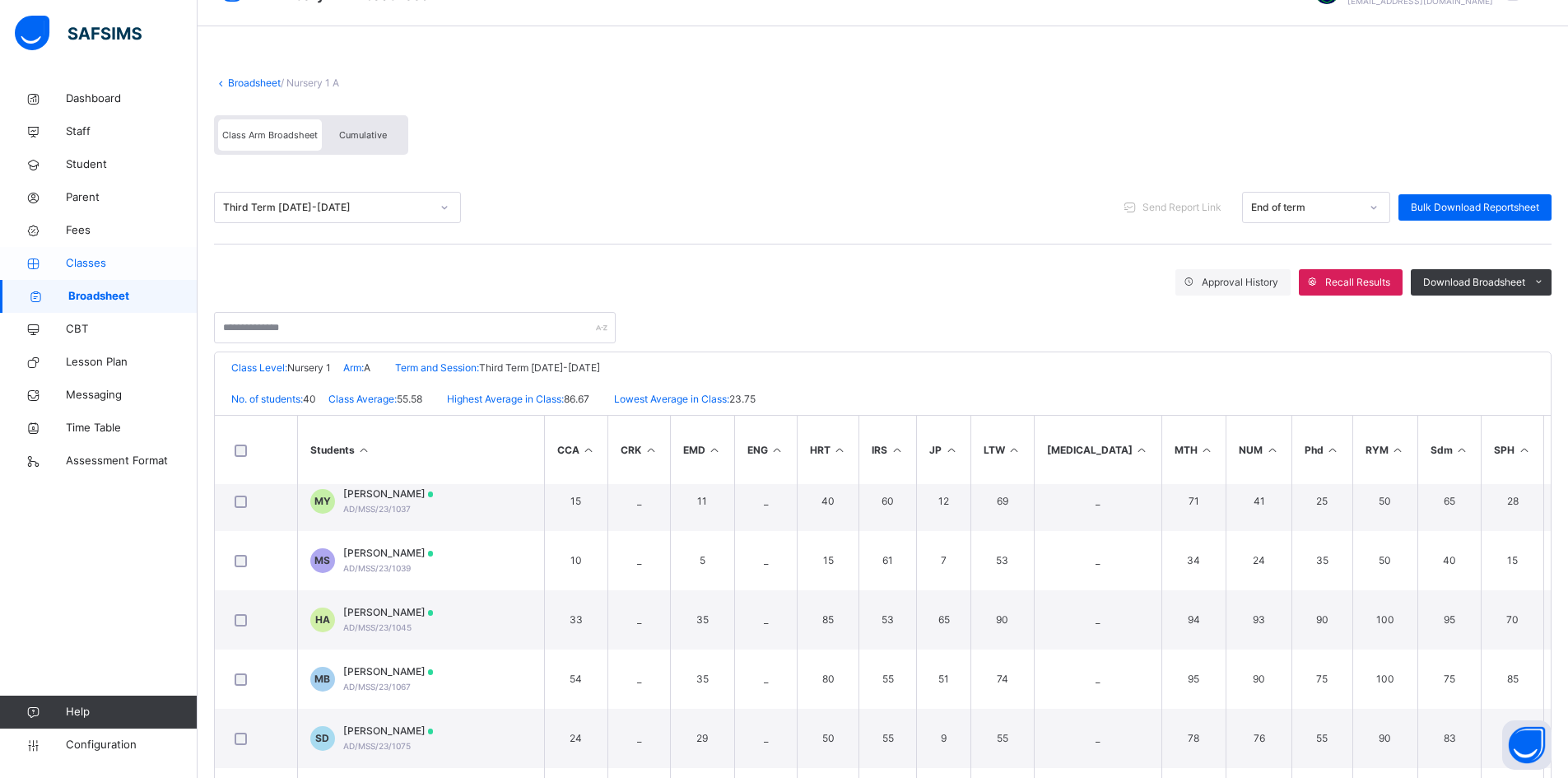
click at [117, 254] on link "Classes" at bounding box center [98, 264] width 197 height 33
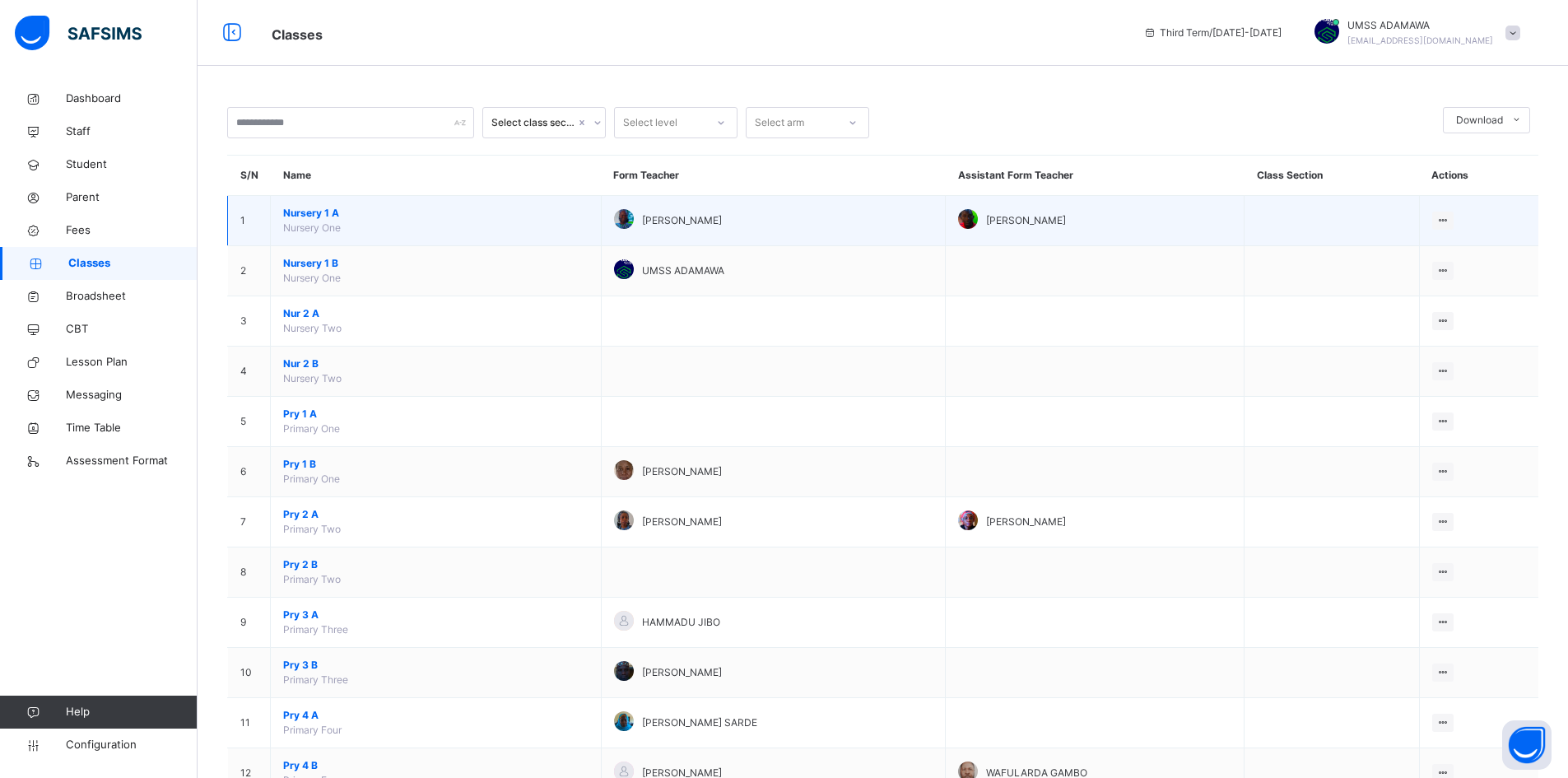
click at [329, 214] on span "Nursery 1 A" at bounding box center [435, 213] width 306 height 15
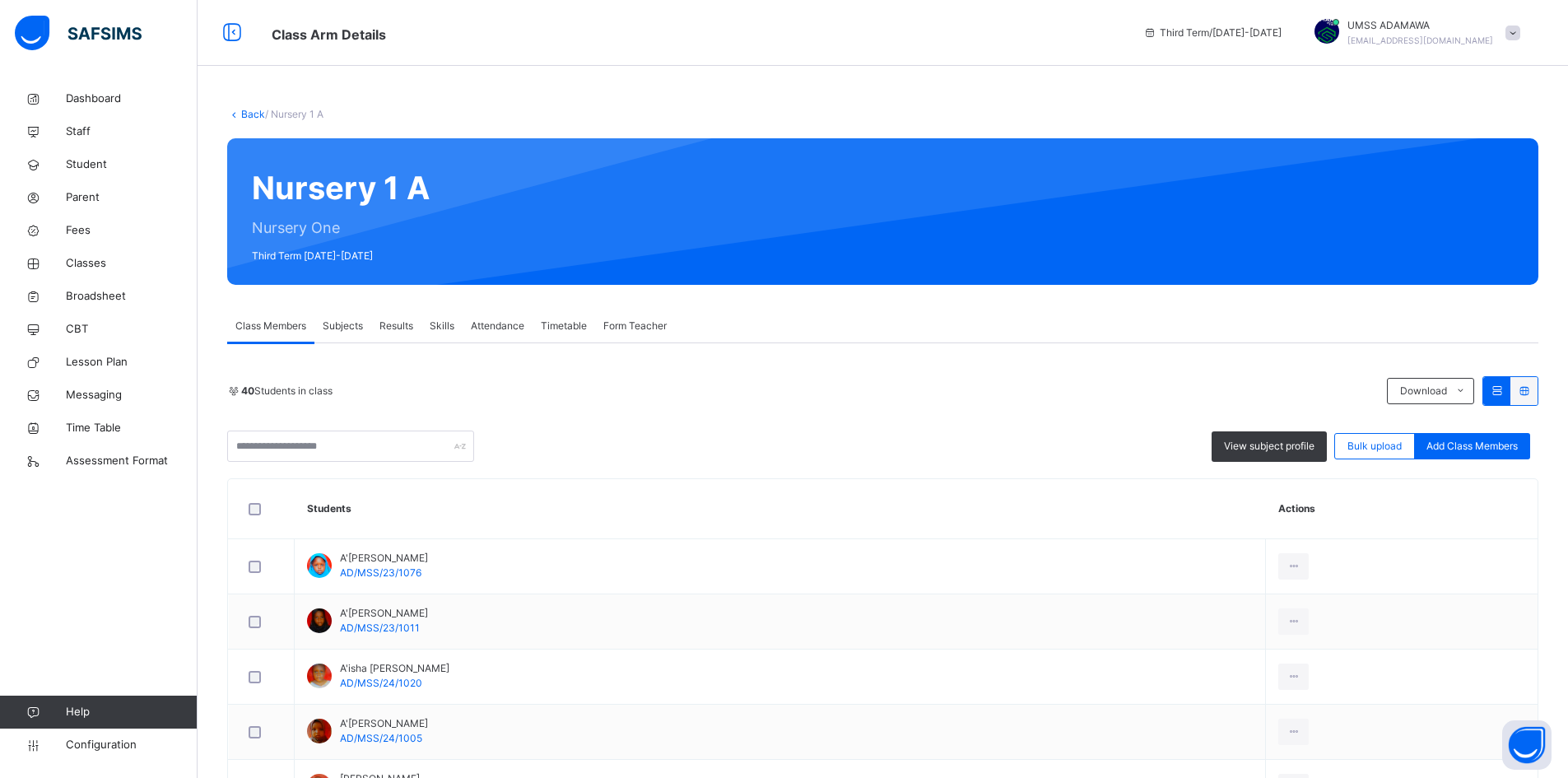
click at [396, 321] on span "Results" at bounding box center [396, 326] width 34 height 15
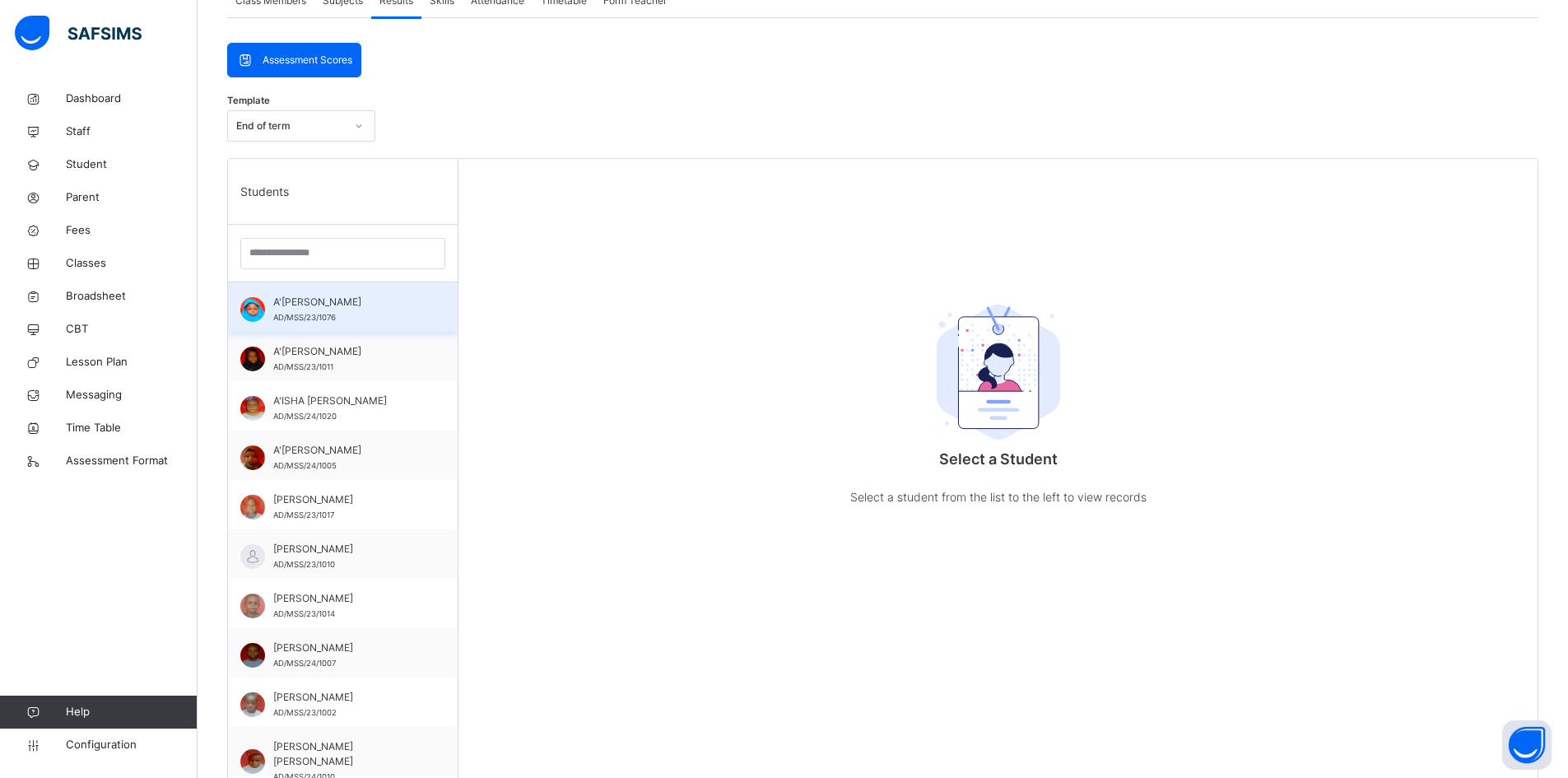
scroll to position [330, 0]
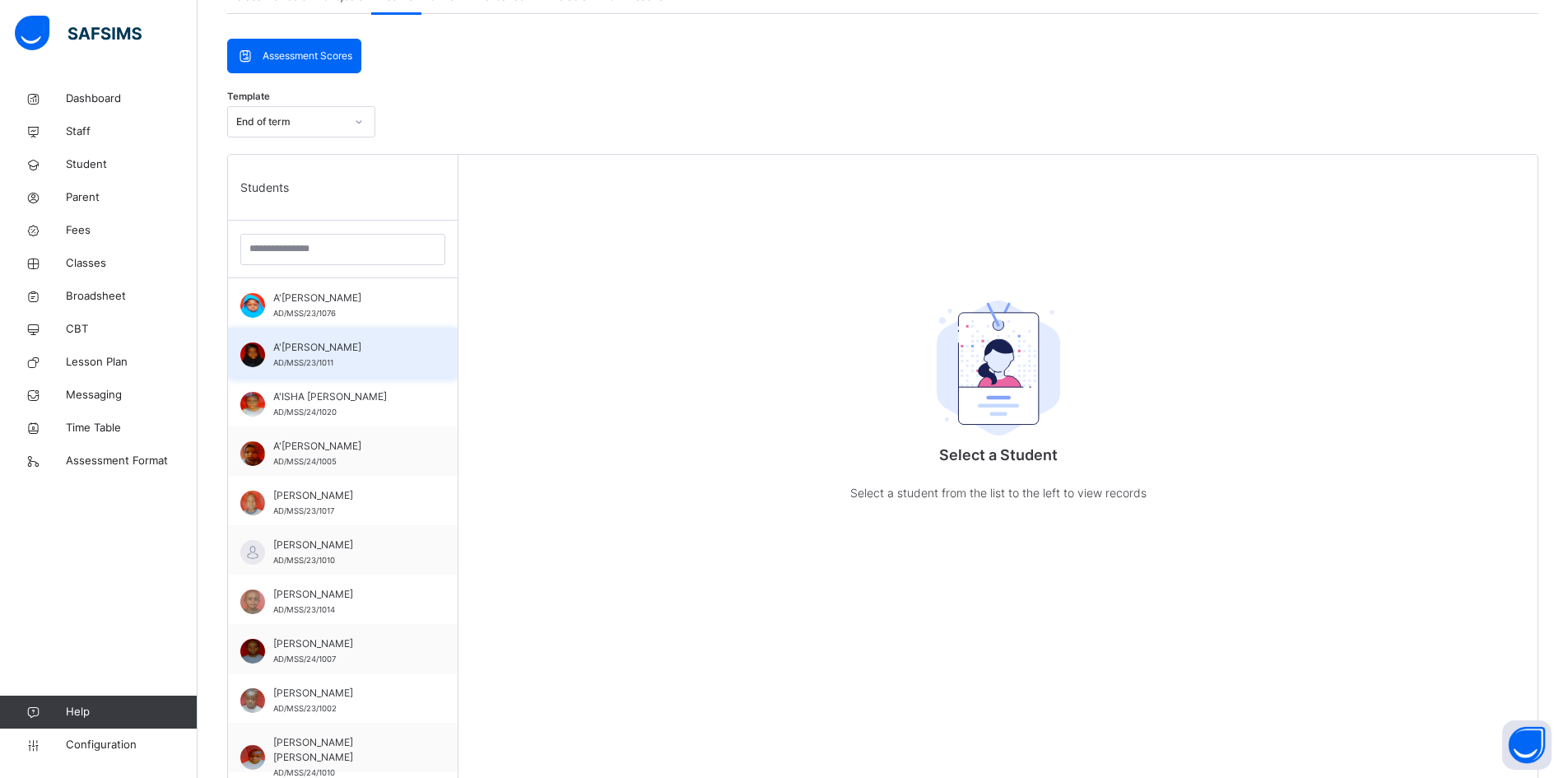
click at [322, 349] on span "A'ISHA ABUBAKAR HAMZA" at bounding box center [347, 347] width 147 height 15
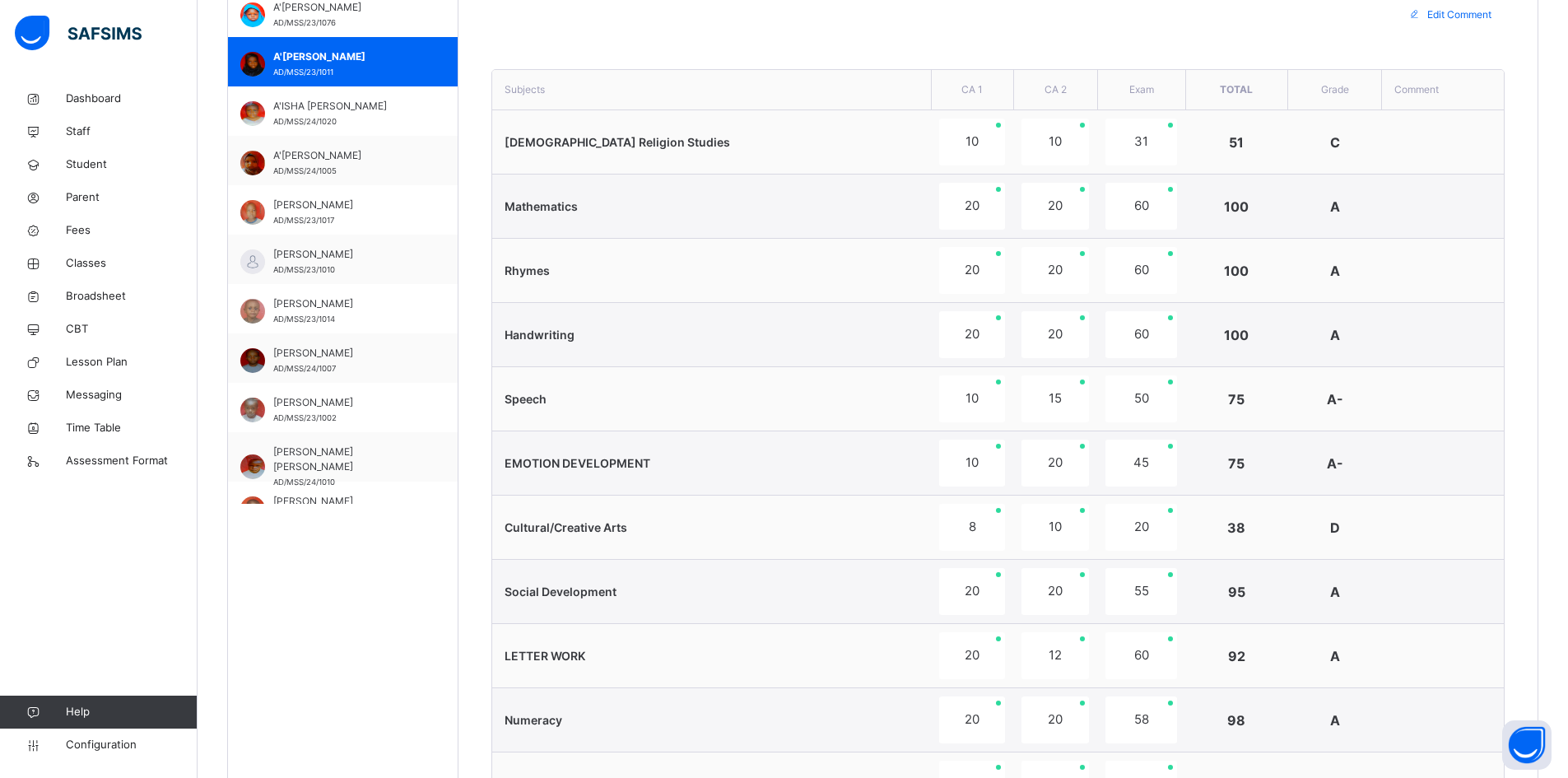
scroll to position [906, 0]
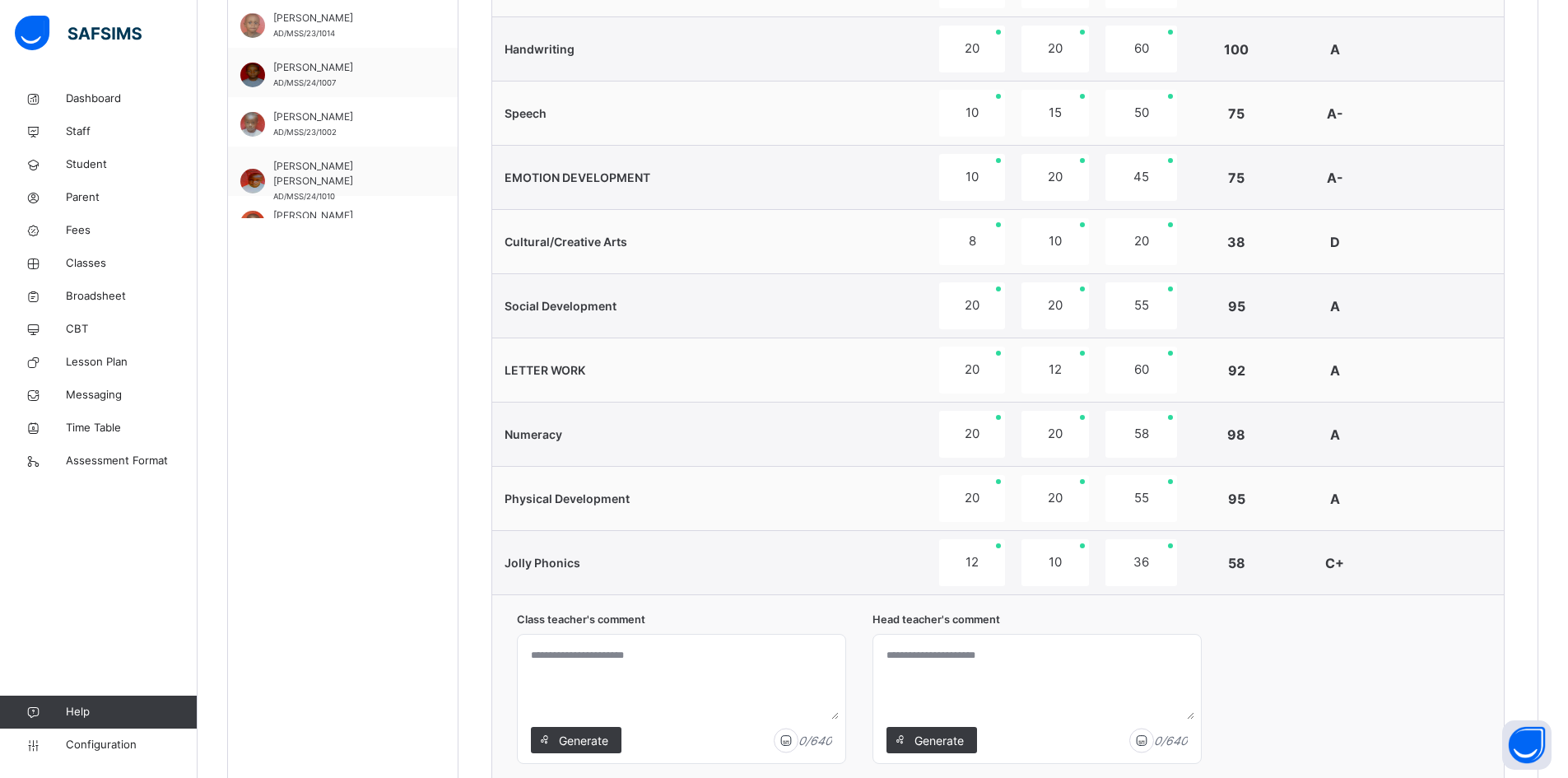
click at [561, 727] on div at bounding box center [681, 699] width 328 height 129
click at [569, 737] on span "Generate" at bounding box center [583, 740] width 51 height 17
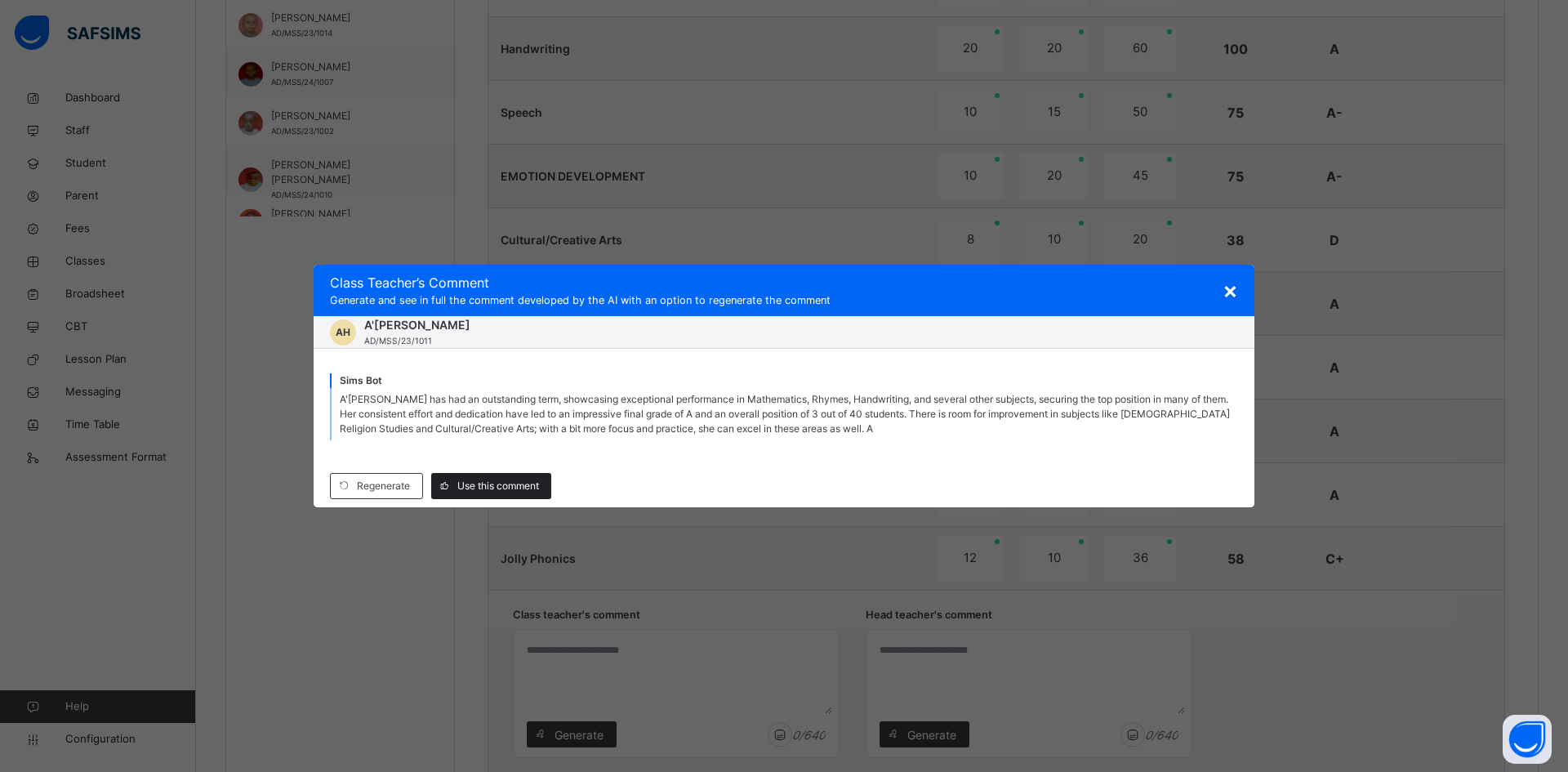
click at [470, 480] on span "Use this comment" at bounding box center [498, 486] width 82 height 15
type textarea "**********"
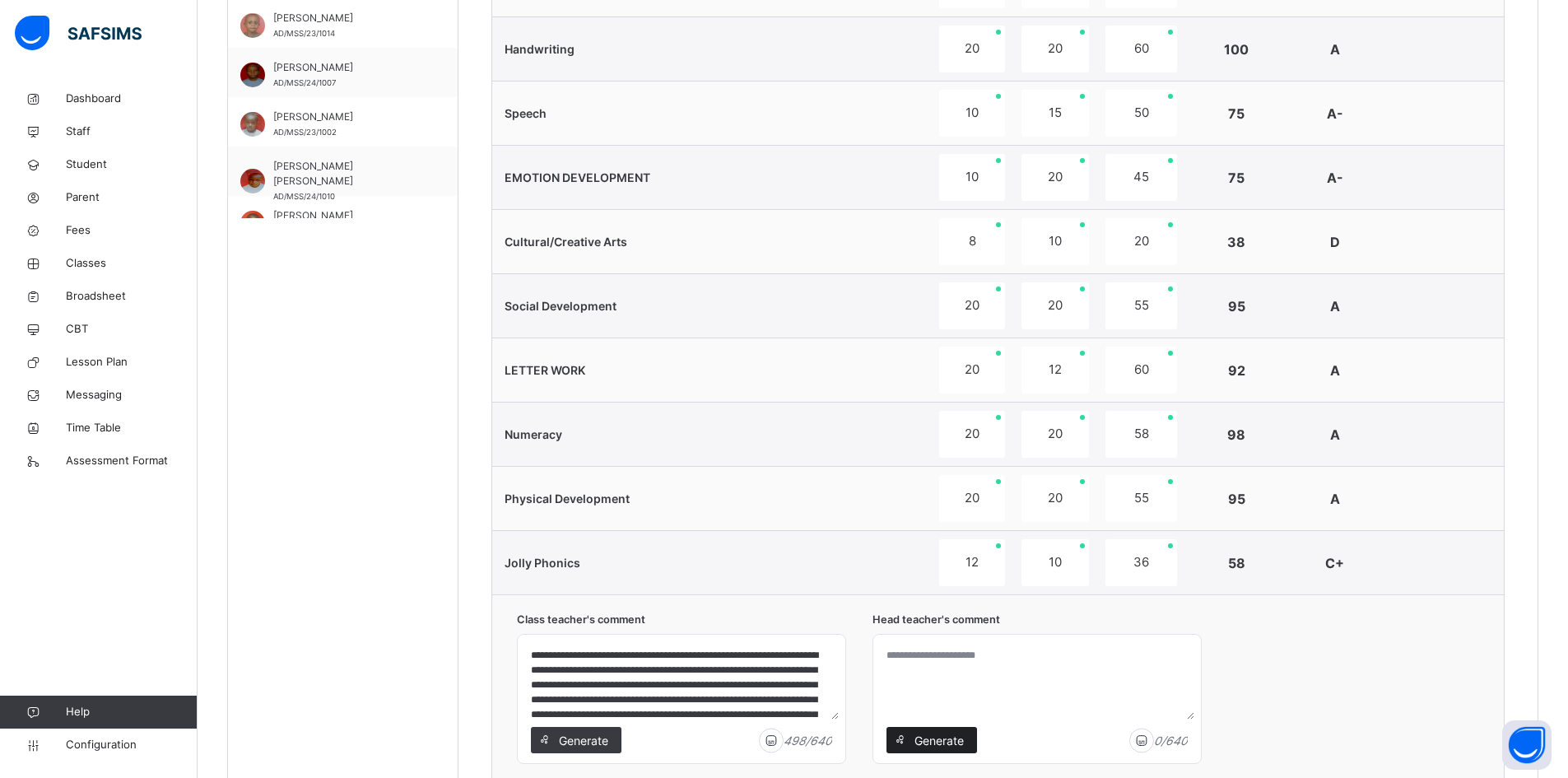
click at [920, 737] on span "Generate" at bounding box center [938, 740] width 51 height 17
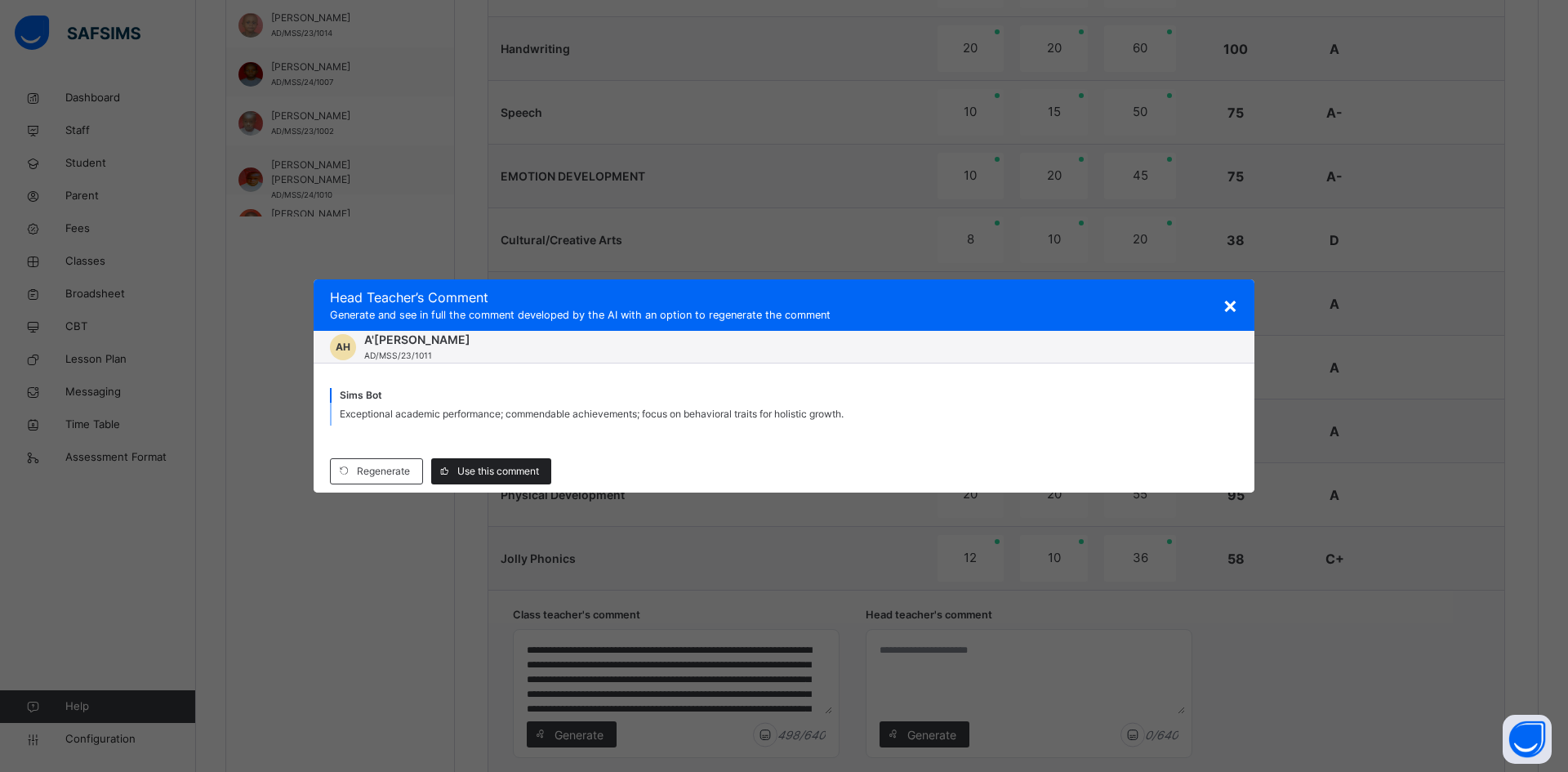
click at [492, 476] on span "Use this comment" at bounding box center [498, 471] width 82 height 15
type textarea "**********"
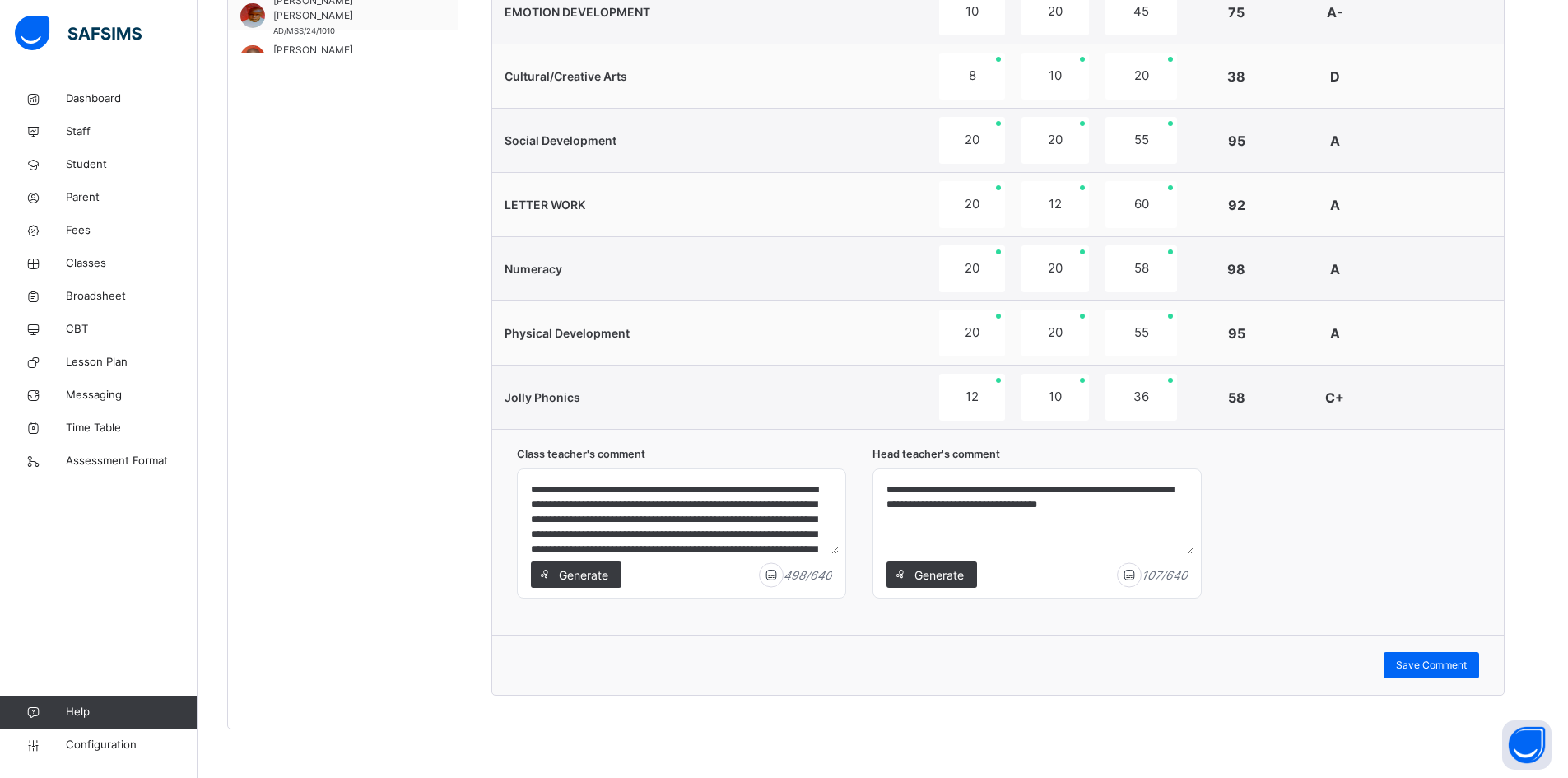
scroll to position [1072, 0]
click at [1450, 666] on span "Save Comment" at bounding box center [1431, 664] width 71 height 15
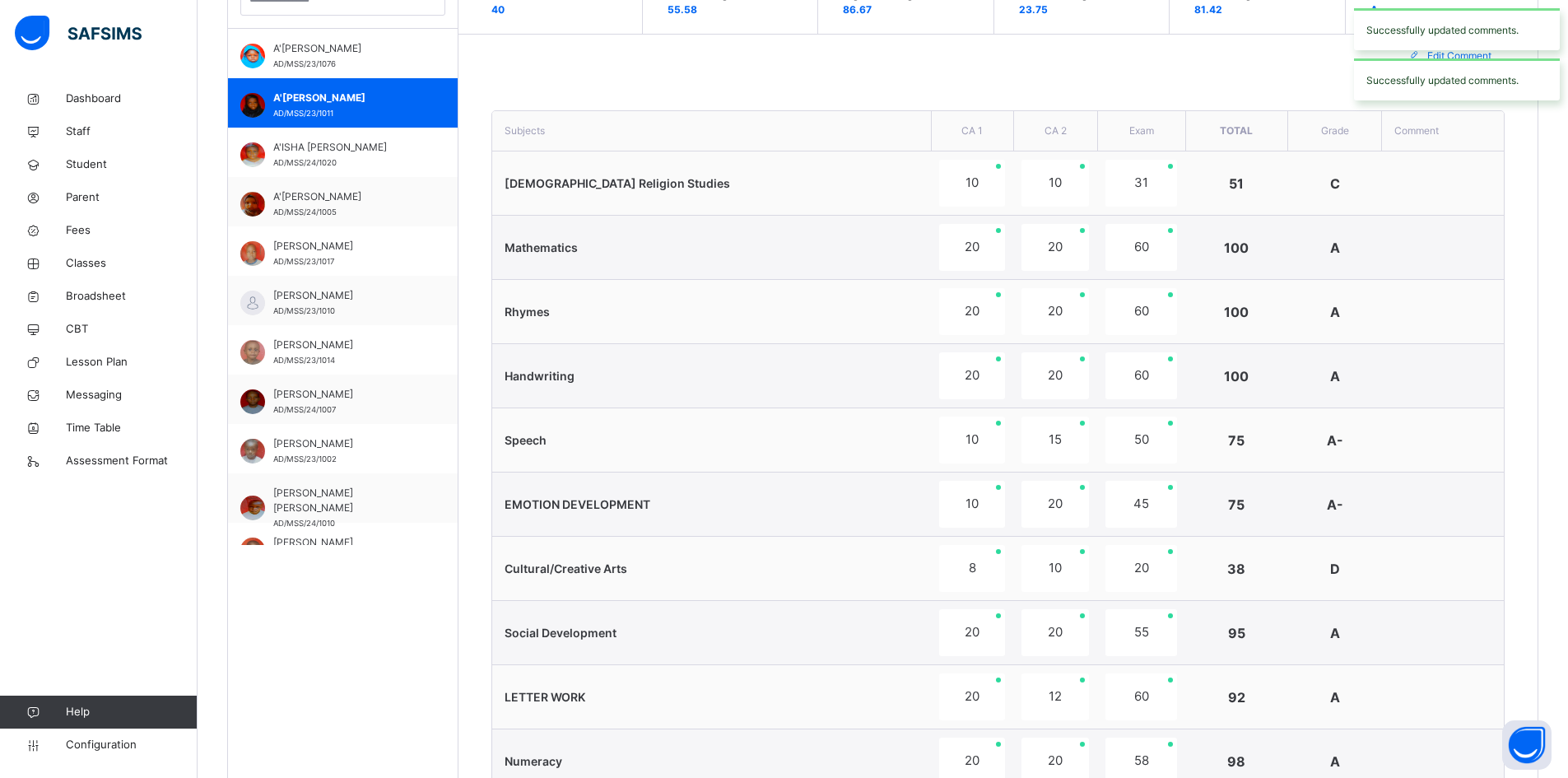
scroll to position [578, 0]
click at [301, 152] on span "A'ISHA ADAMU ABDULKADIR" at bounding box center [347, 148] width 147 height 15
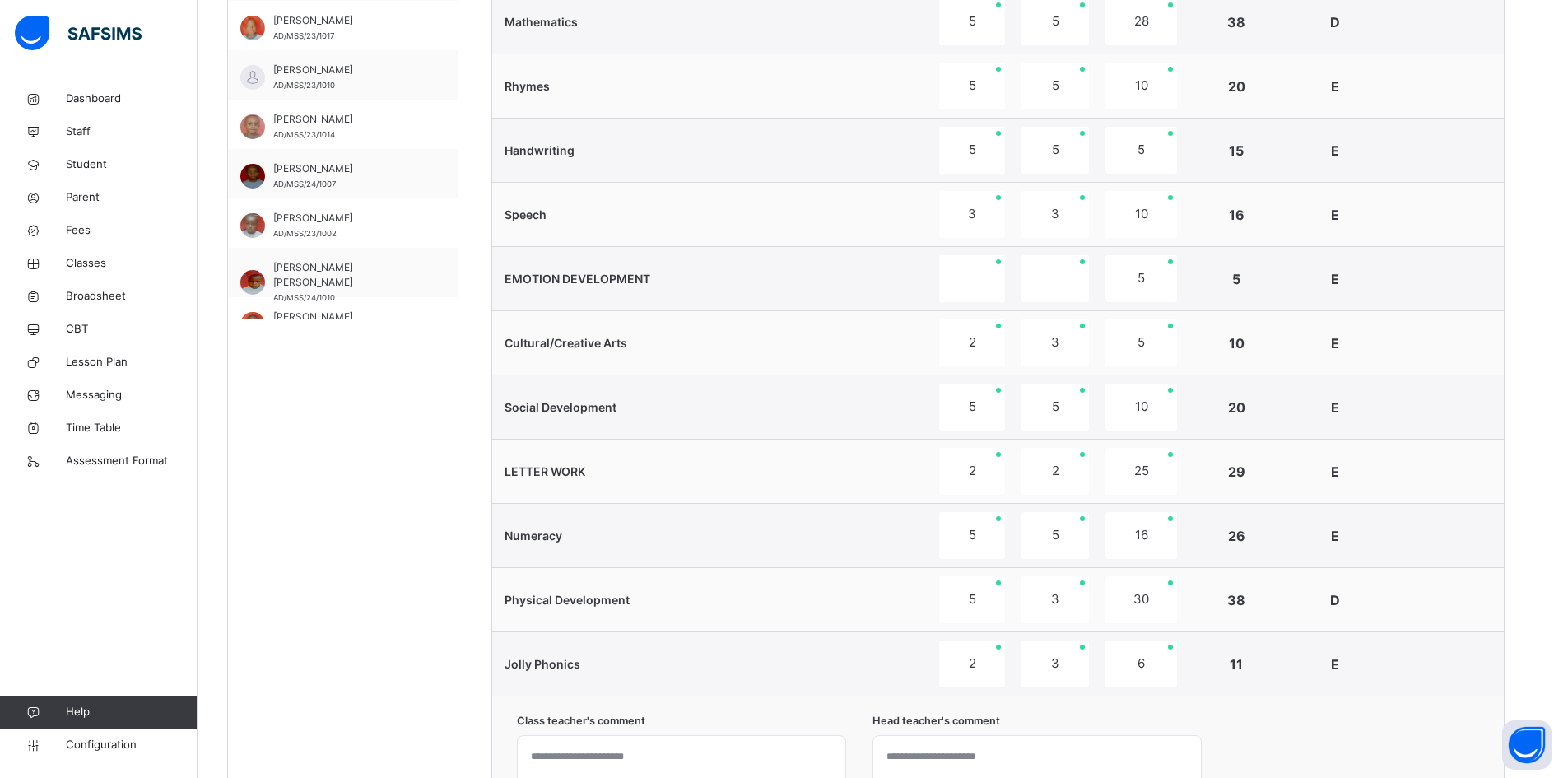
scroll to position [1072, 0]
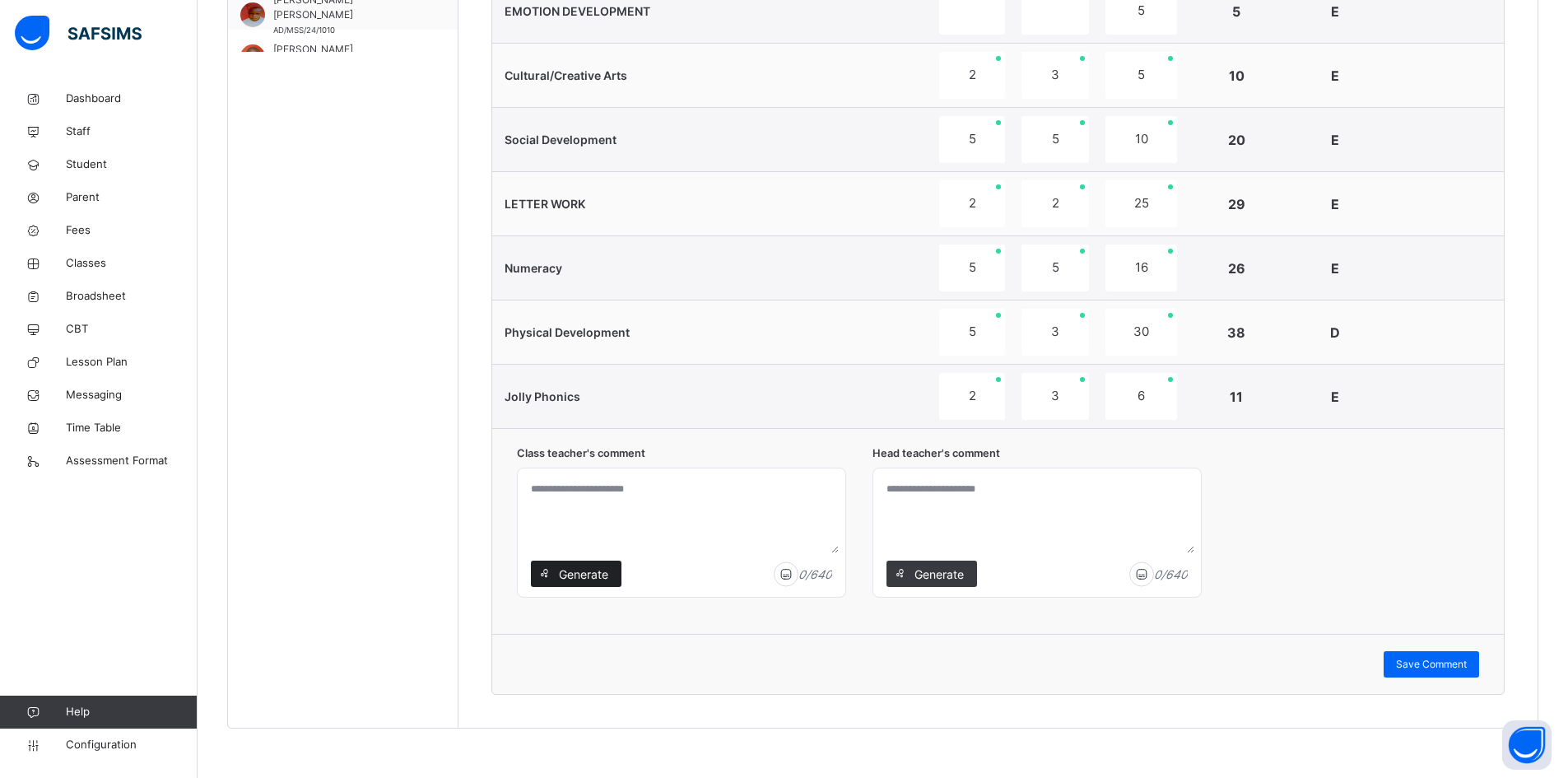
click at [592, 570] on span "Generate" at bounding box center [583, 574] width 51 height 17
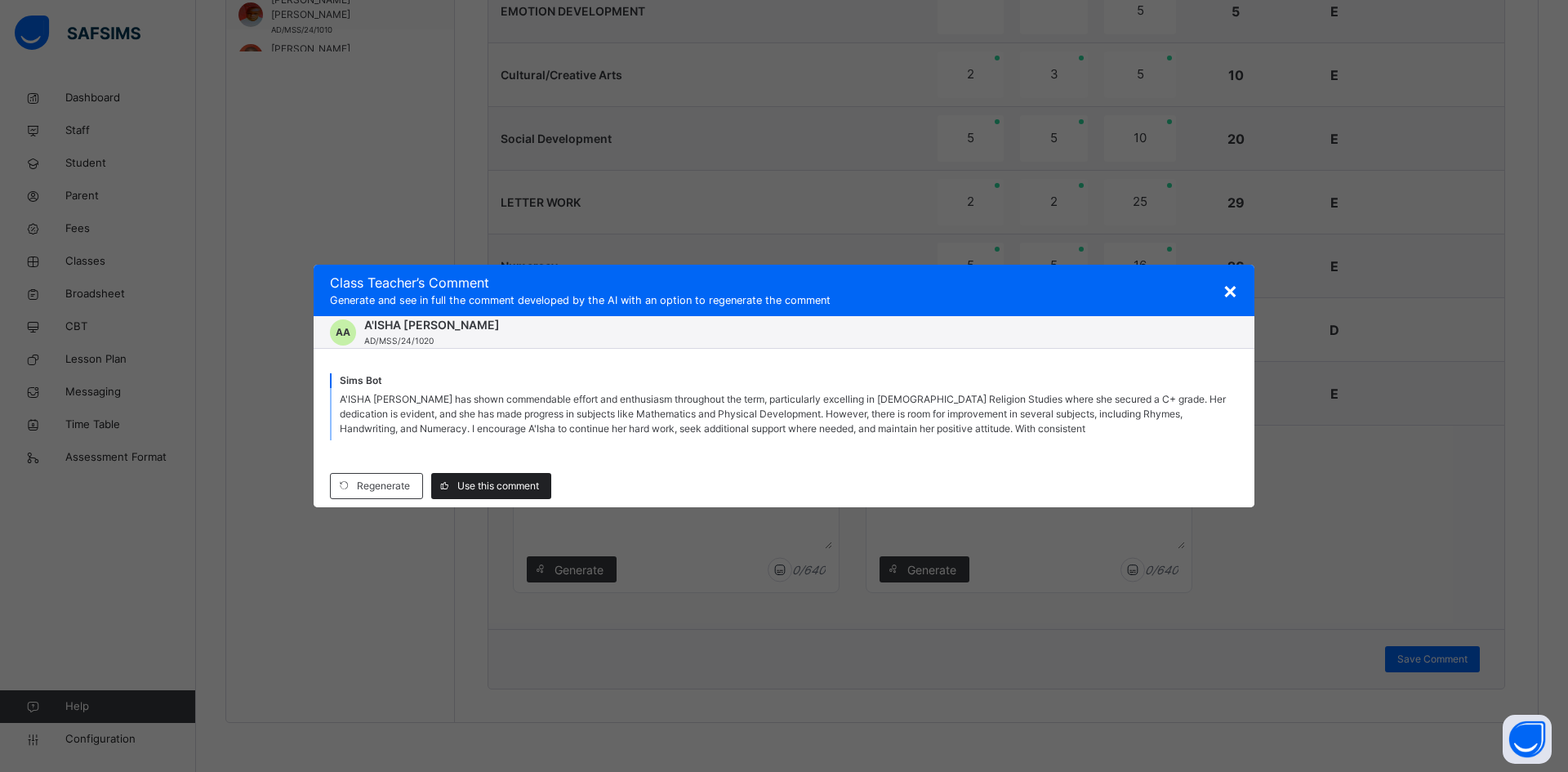
click at [477, 483] on span "Use this comment" at bounding box center [498, 486] width 82 height 15
type textarea "**********"
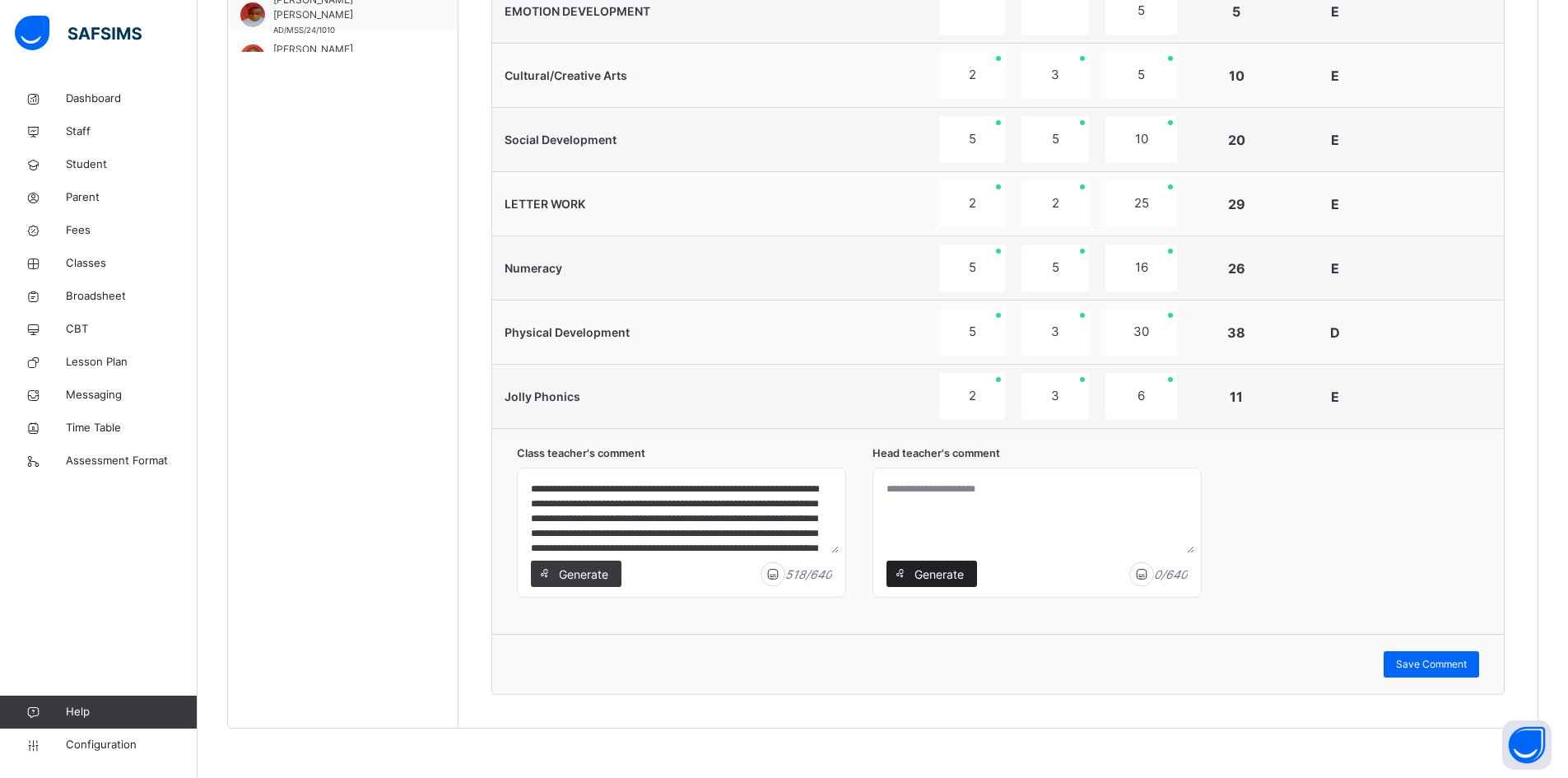
click at [937, 573] on span "Generate" at bounding box center [938, 574] width 51 height 17
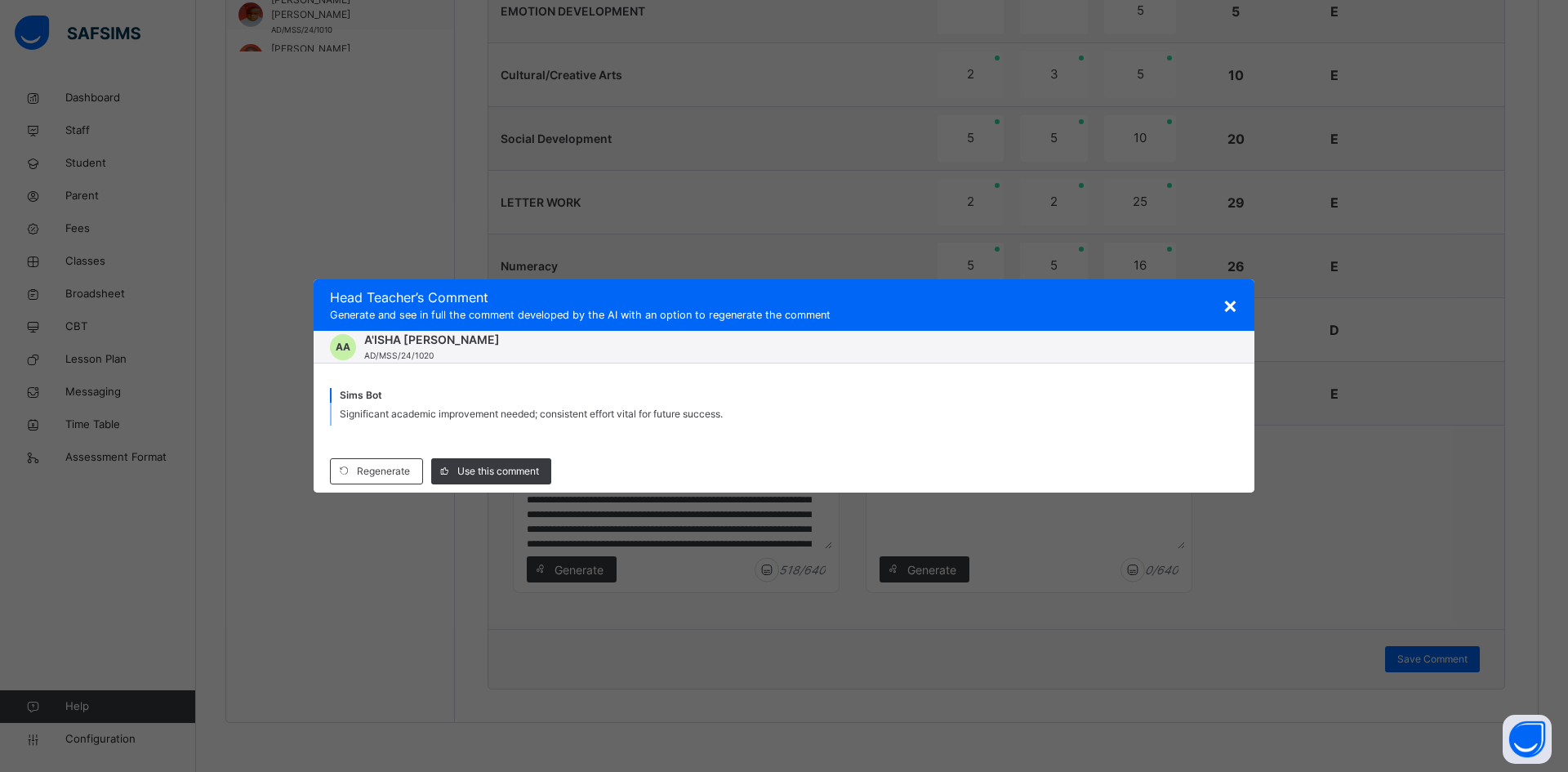
click at [505, 478] on span "Use this comment" at bounding box center [498, 471] width 82 height 15
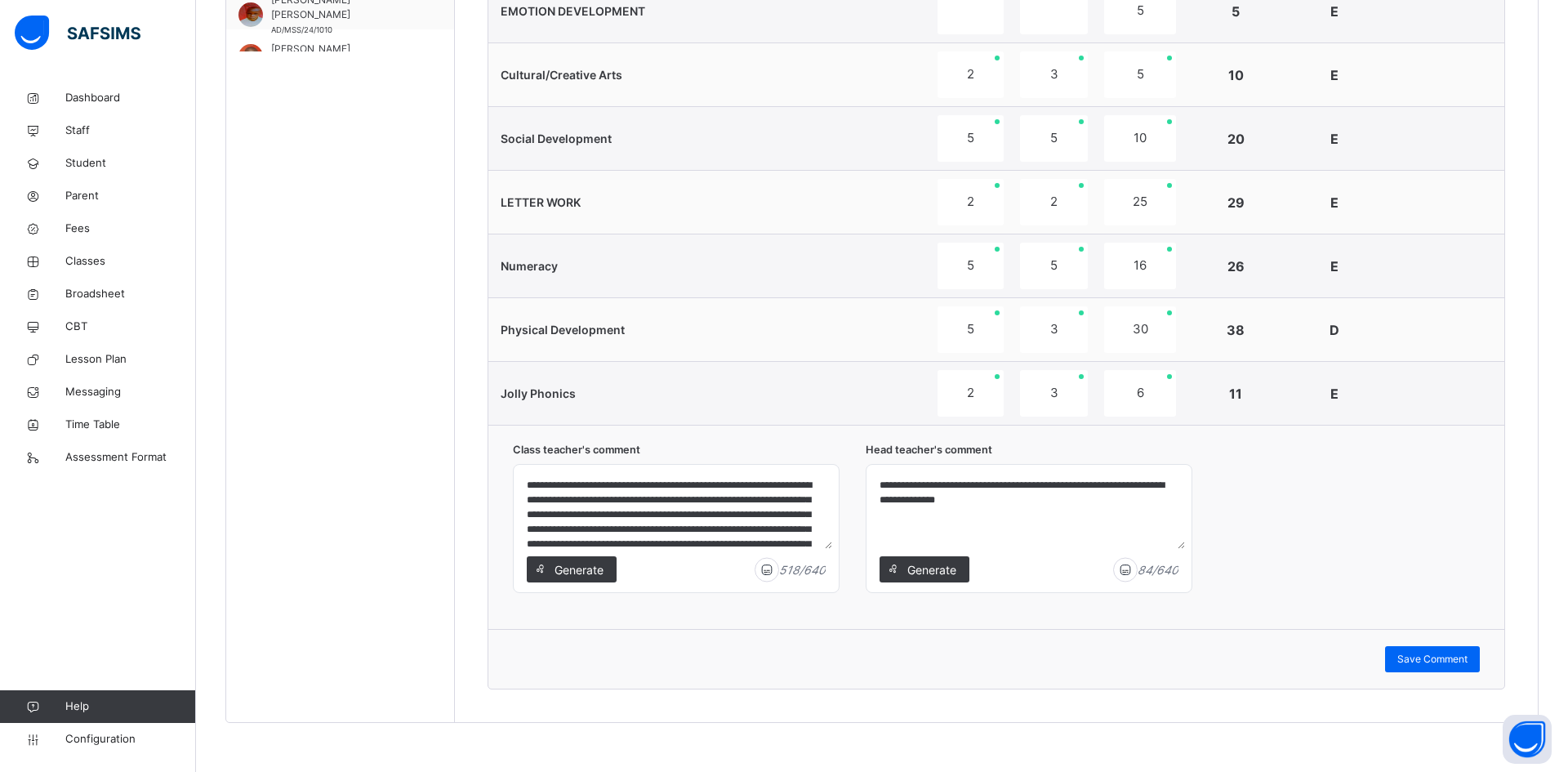
type textarea "**********"
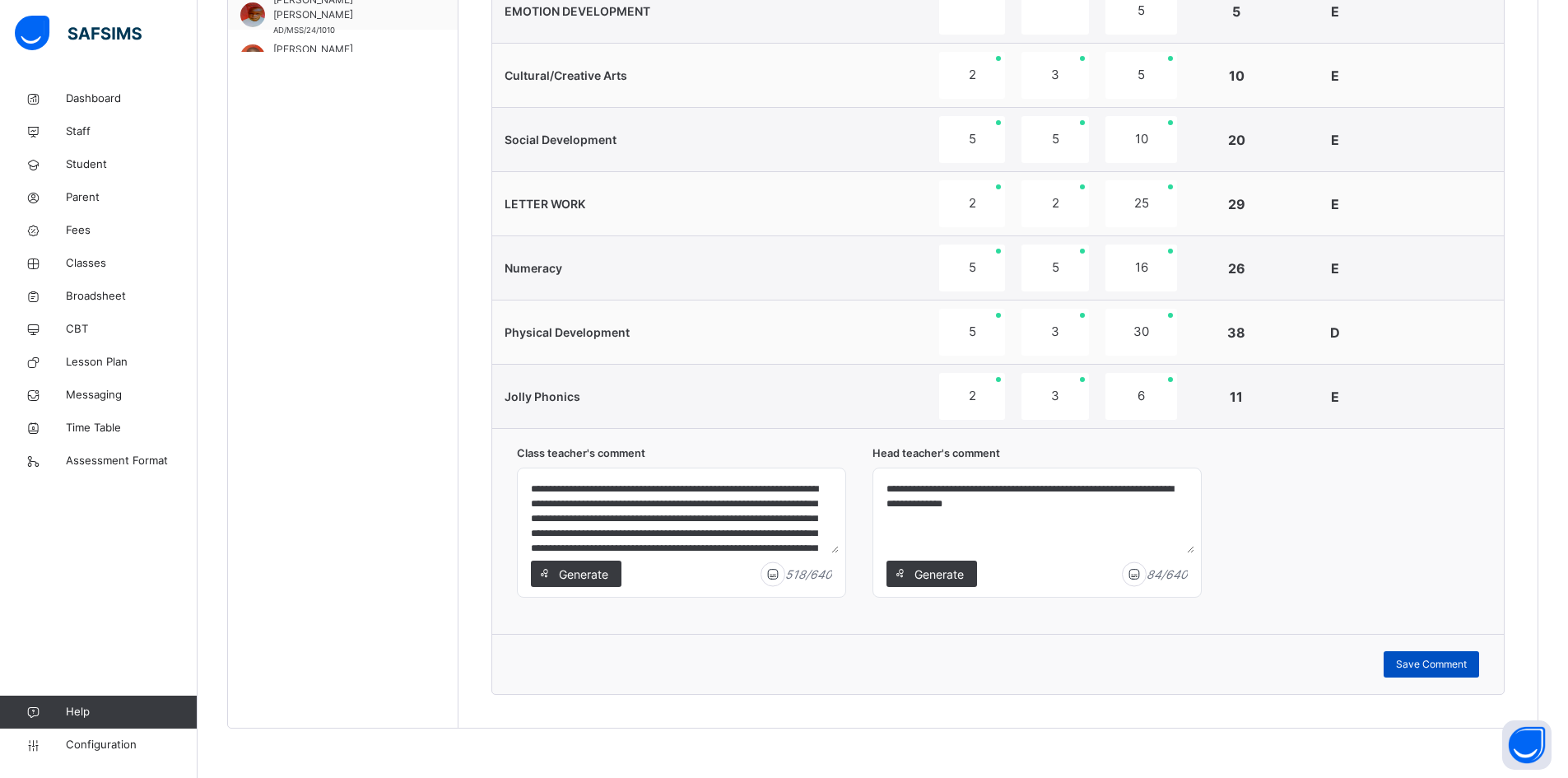
click at [1458, 665] on span "Save Comment" at bounding box center [1431, 664] width 71 height 15
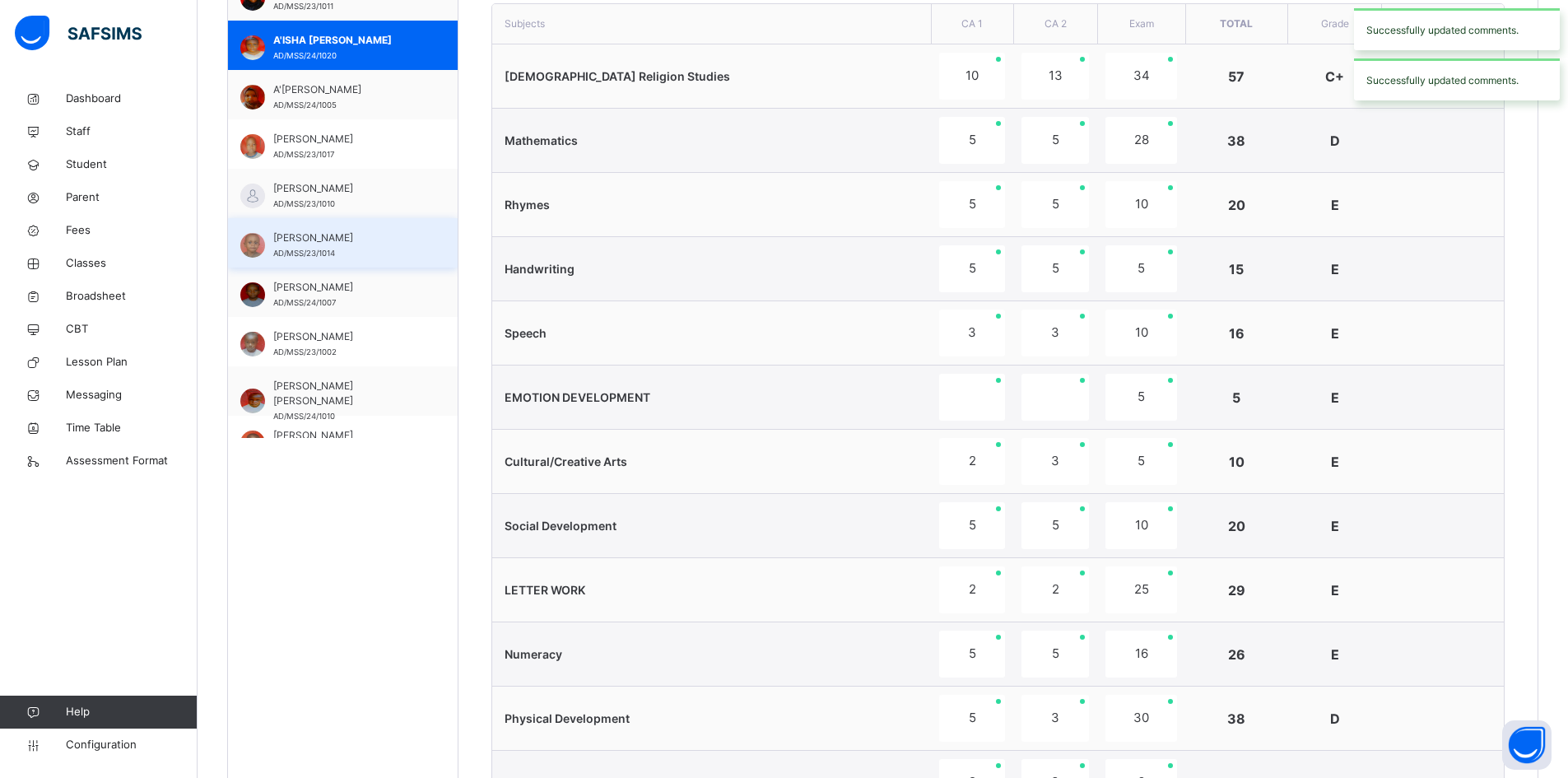
scroll to position [660, 0]
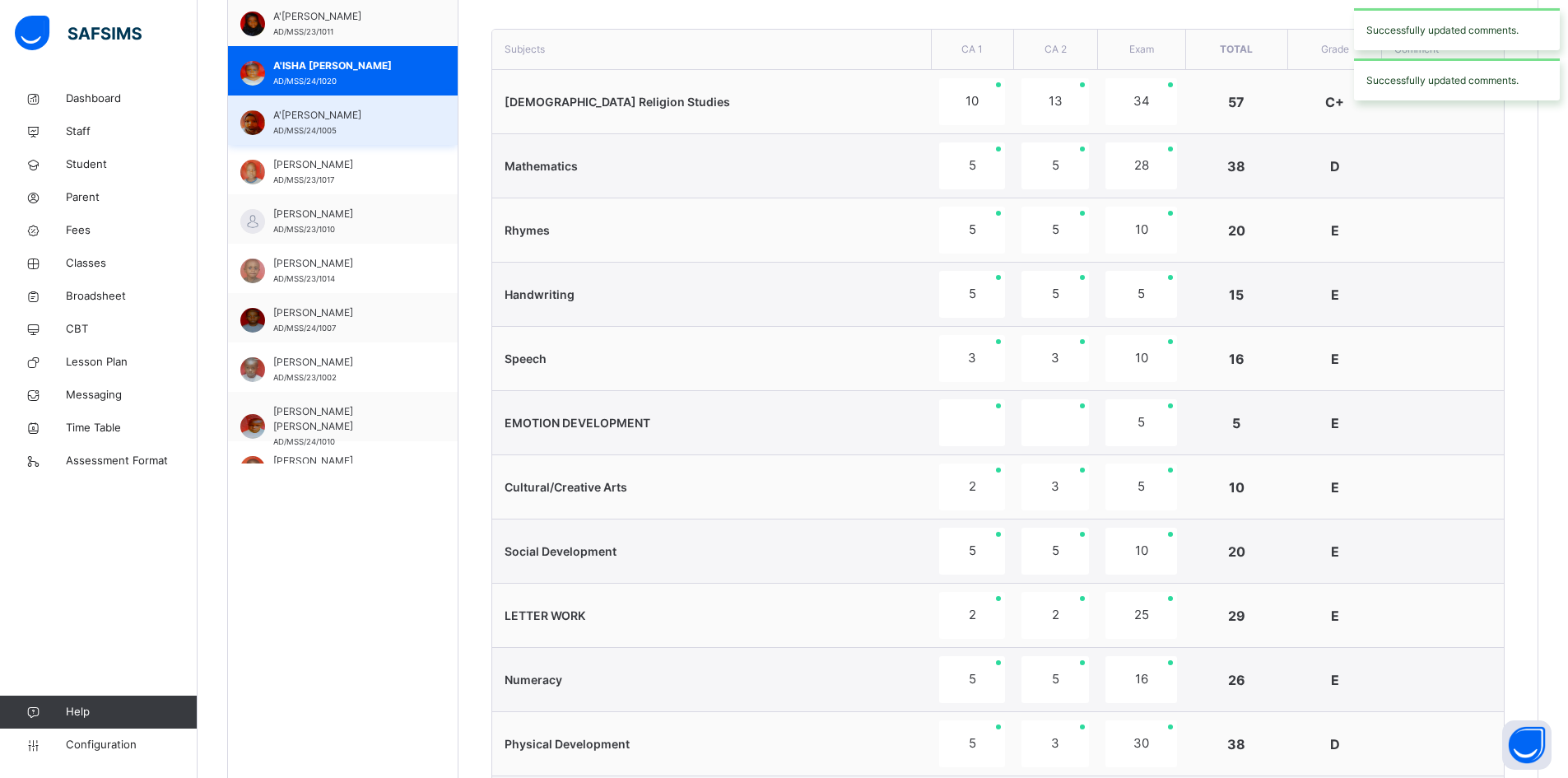
click at [332, 122] on span "A'ISHA MUHAMMAD TUKUR" at bounding box center [347, 115] width 147 height 15
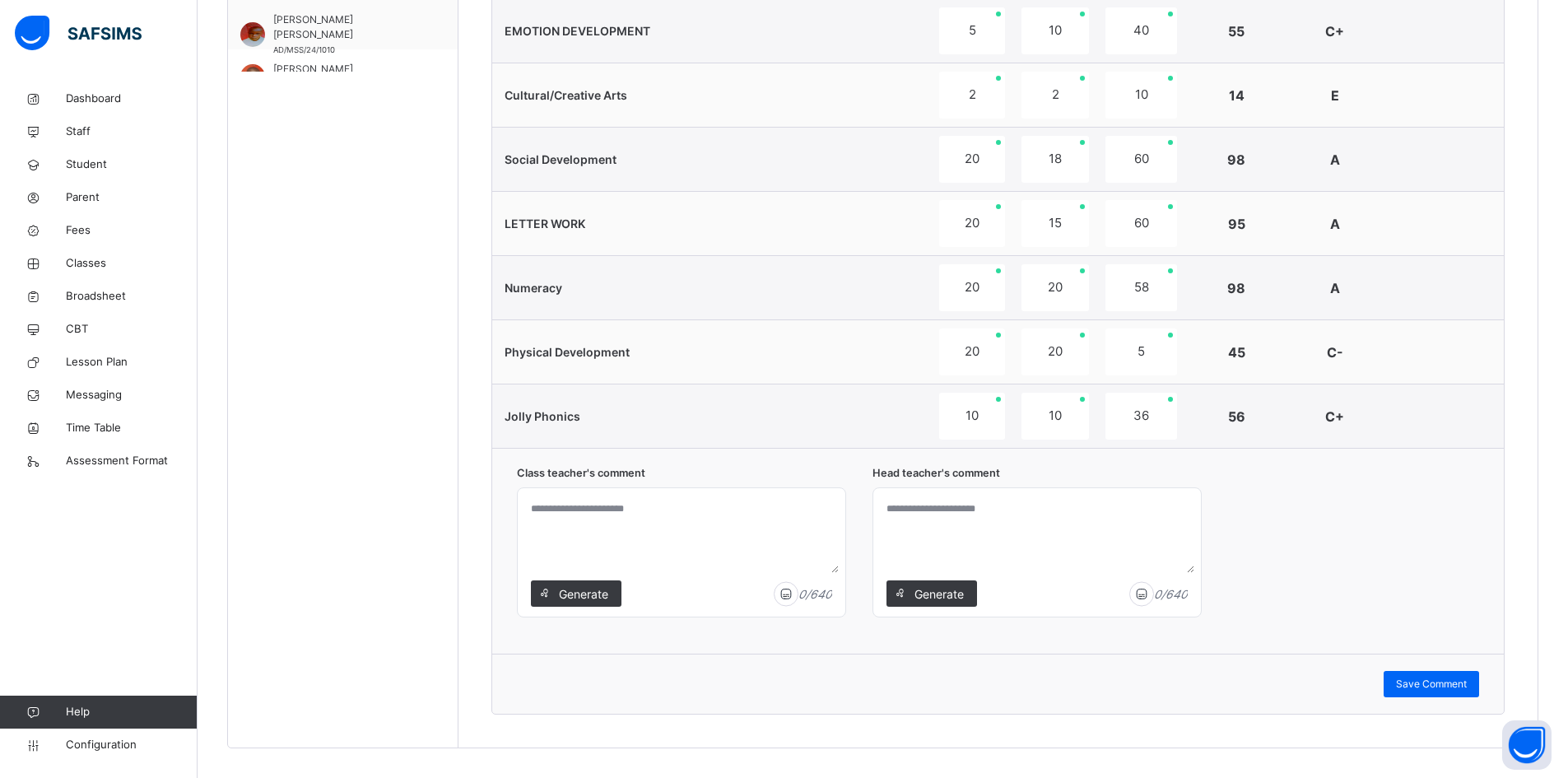
scroll to position [1072, 0]
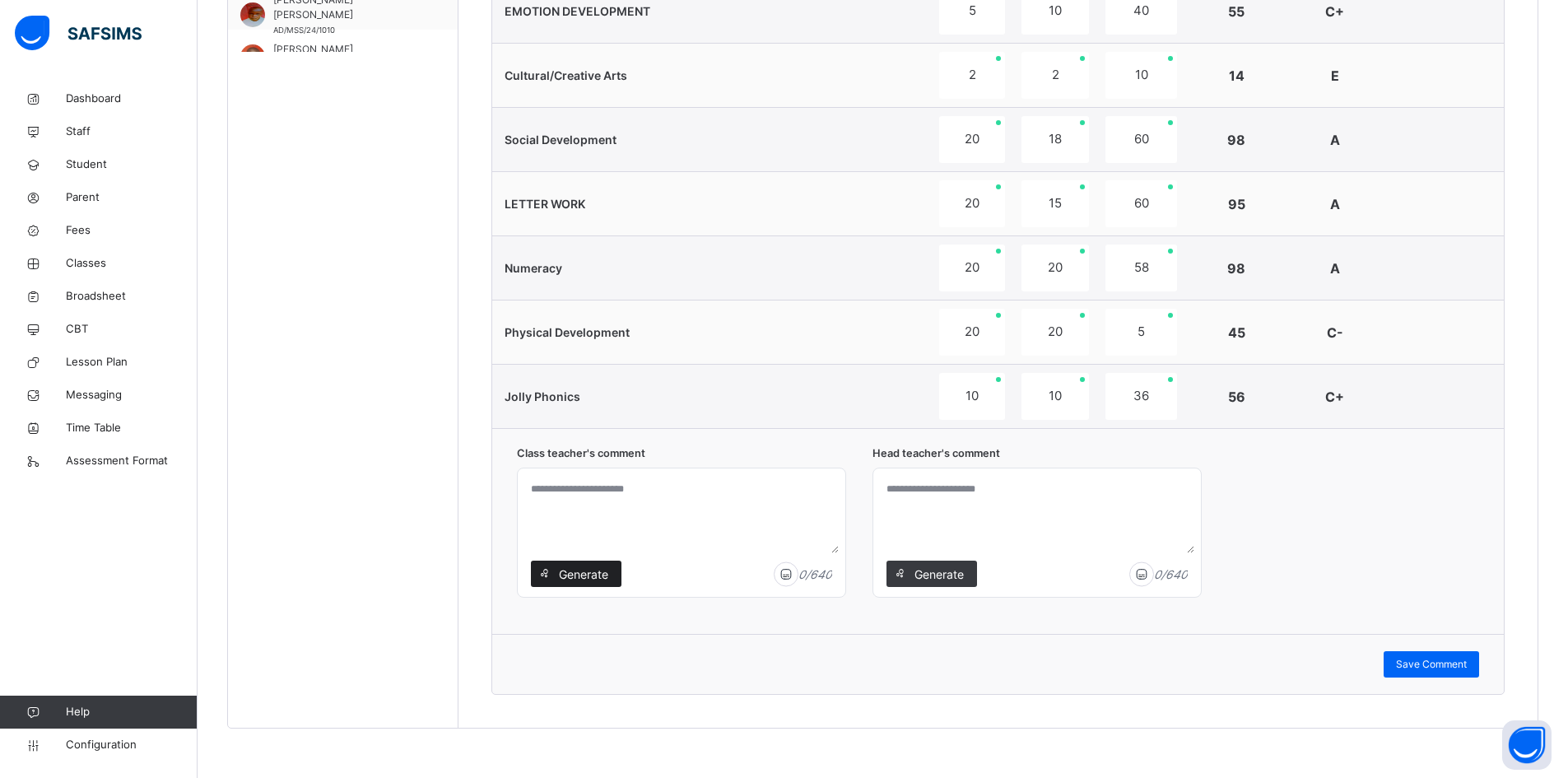
click at [569, 571] on span "Generate" at bounding box center [583, 574] width 51 height 17
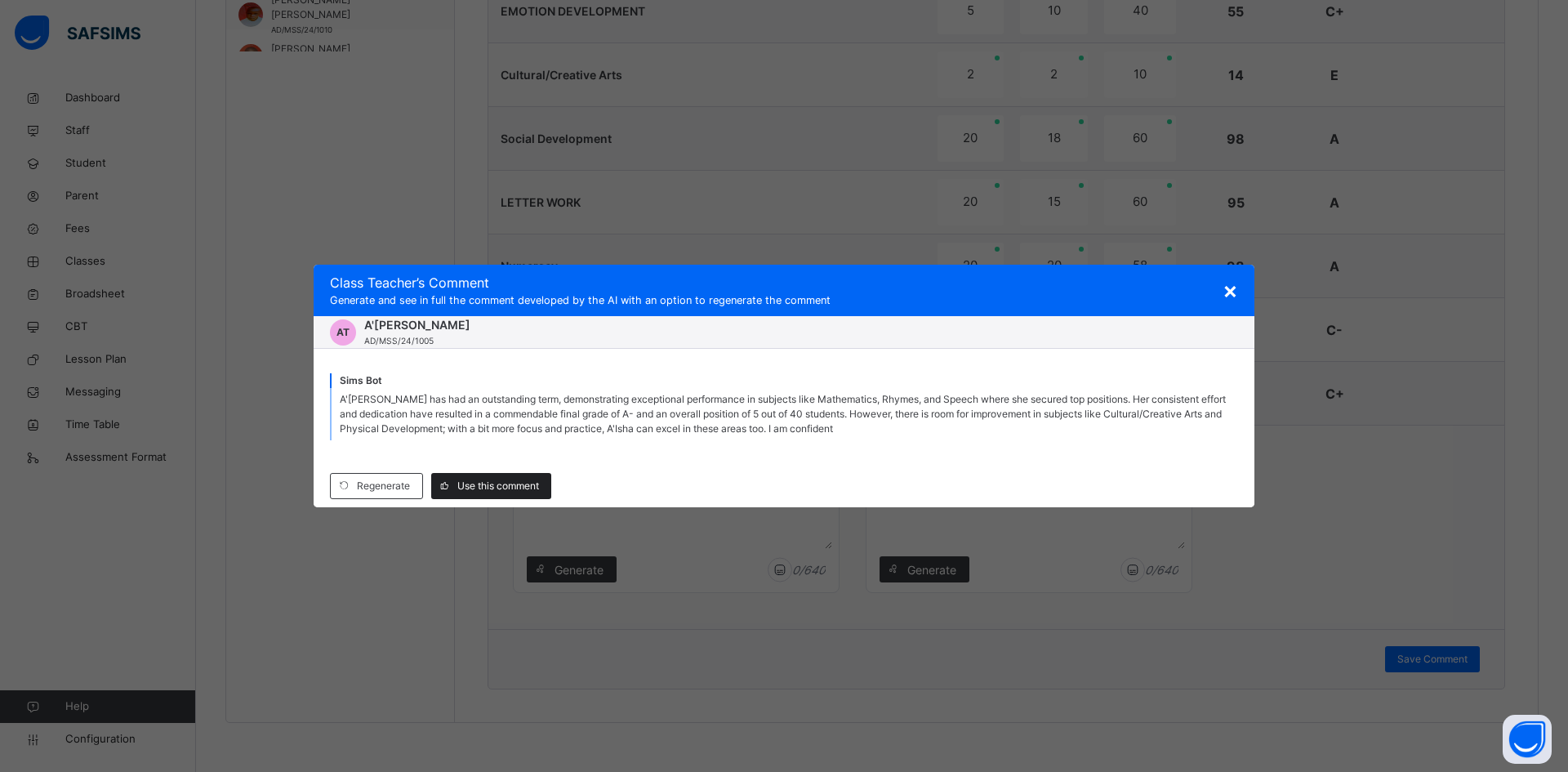
click at [490, 481] on span "Use this comment" at bounding box center [498, 486] width 82 height 15
type textarea "**********"
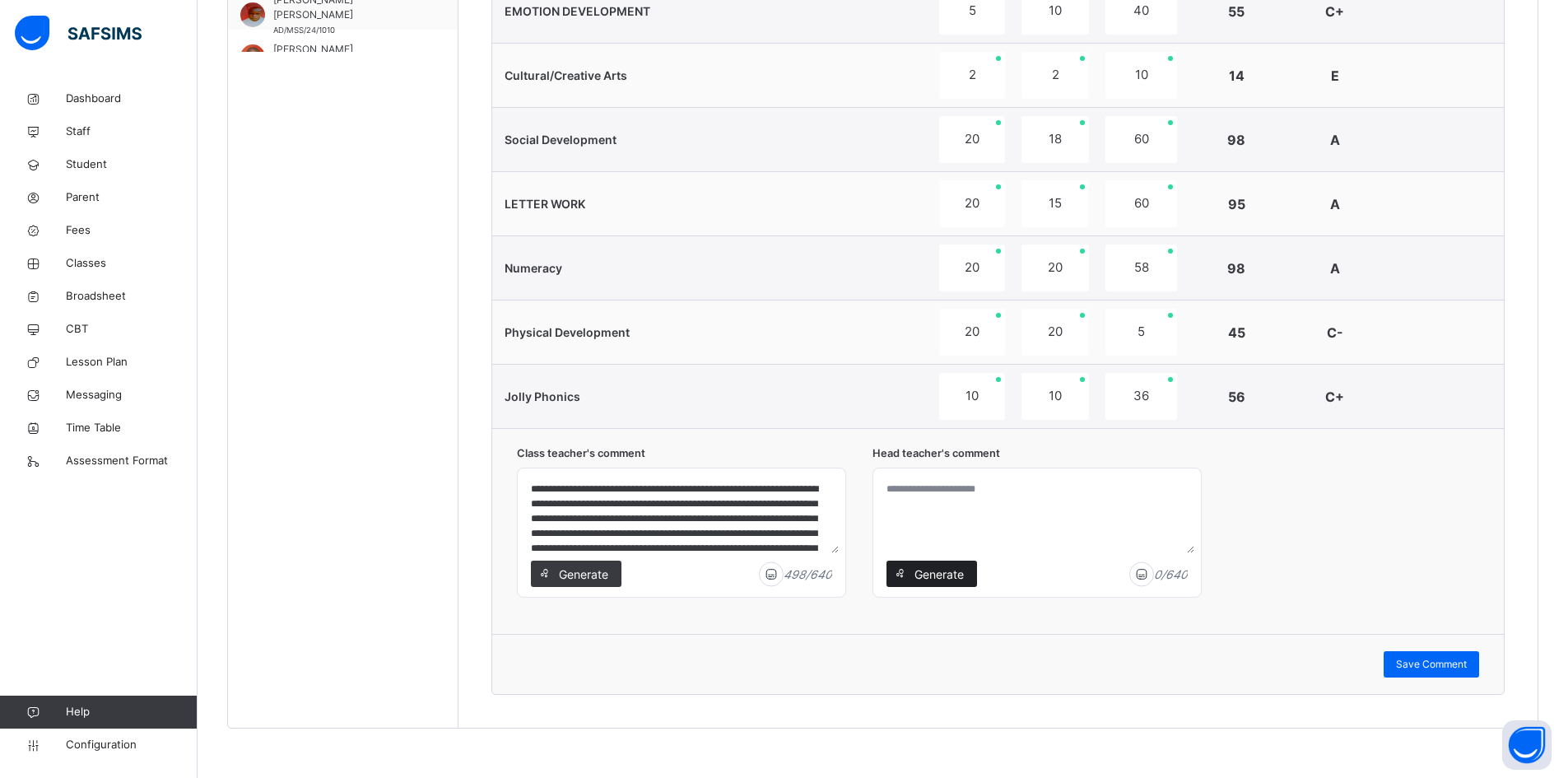
click at [916, 569] on span "Generate" at bounding box center [938, 574] width 51 height 17
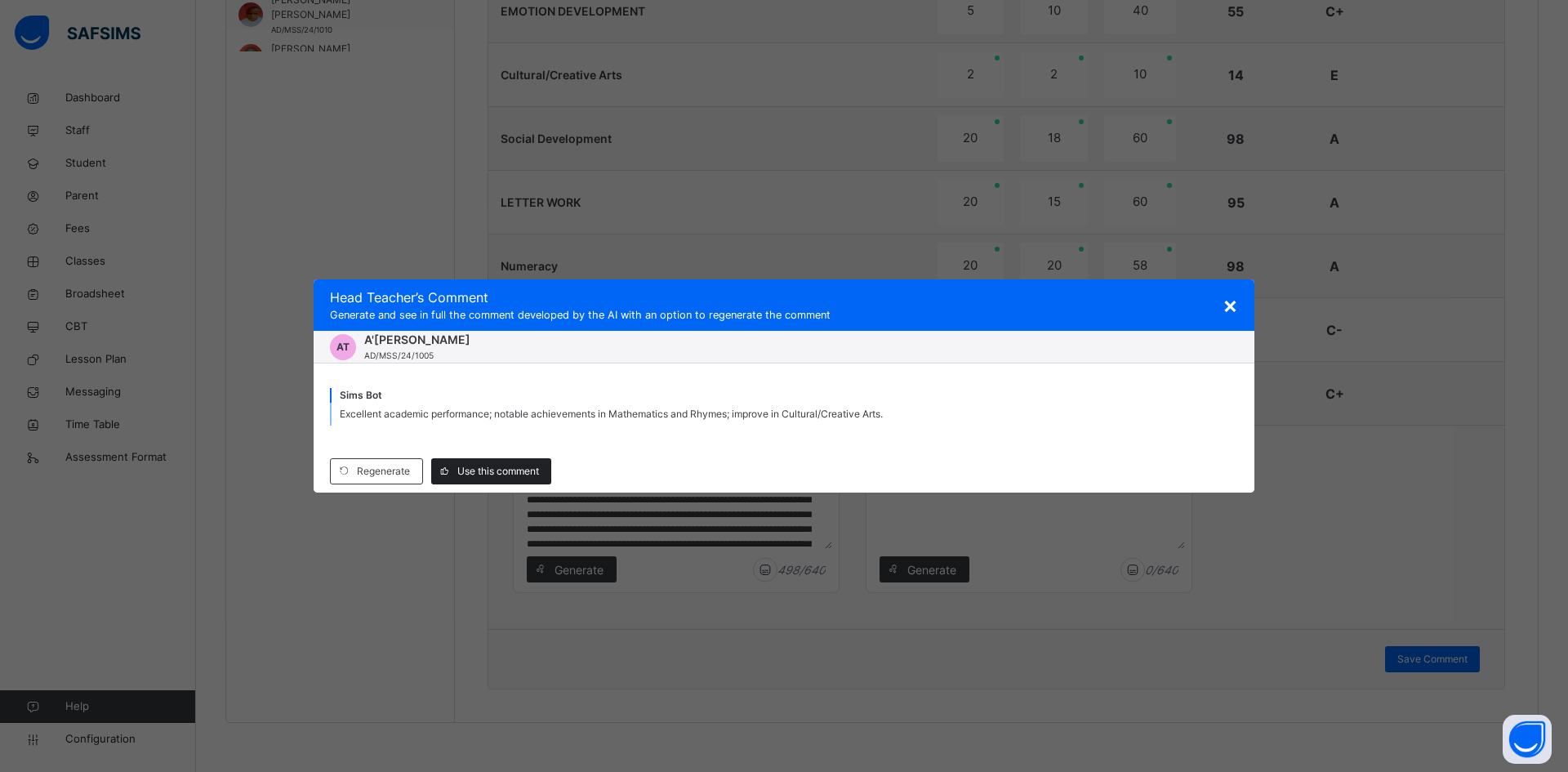
click at [507, 477] on span "Use this comment" at bounding box center [498, 471] width 82 height 15
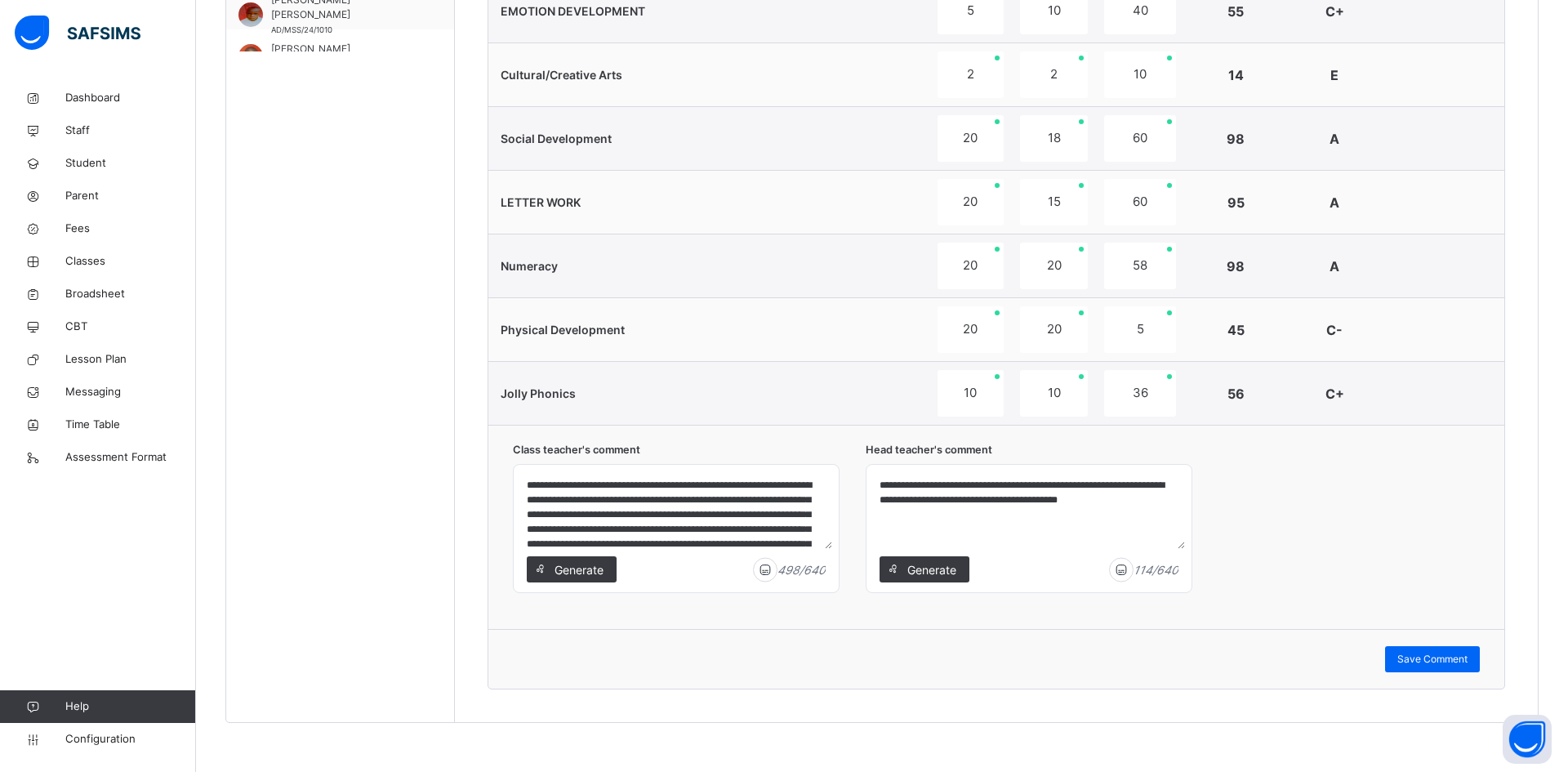
type textarea "**********"
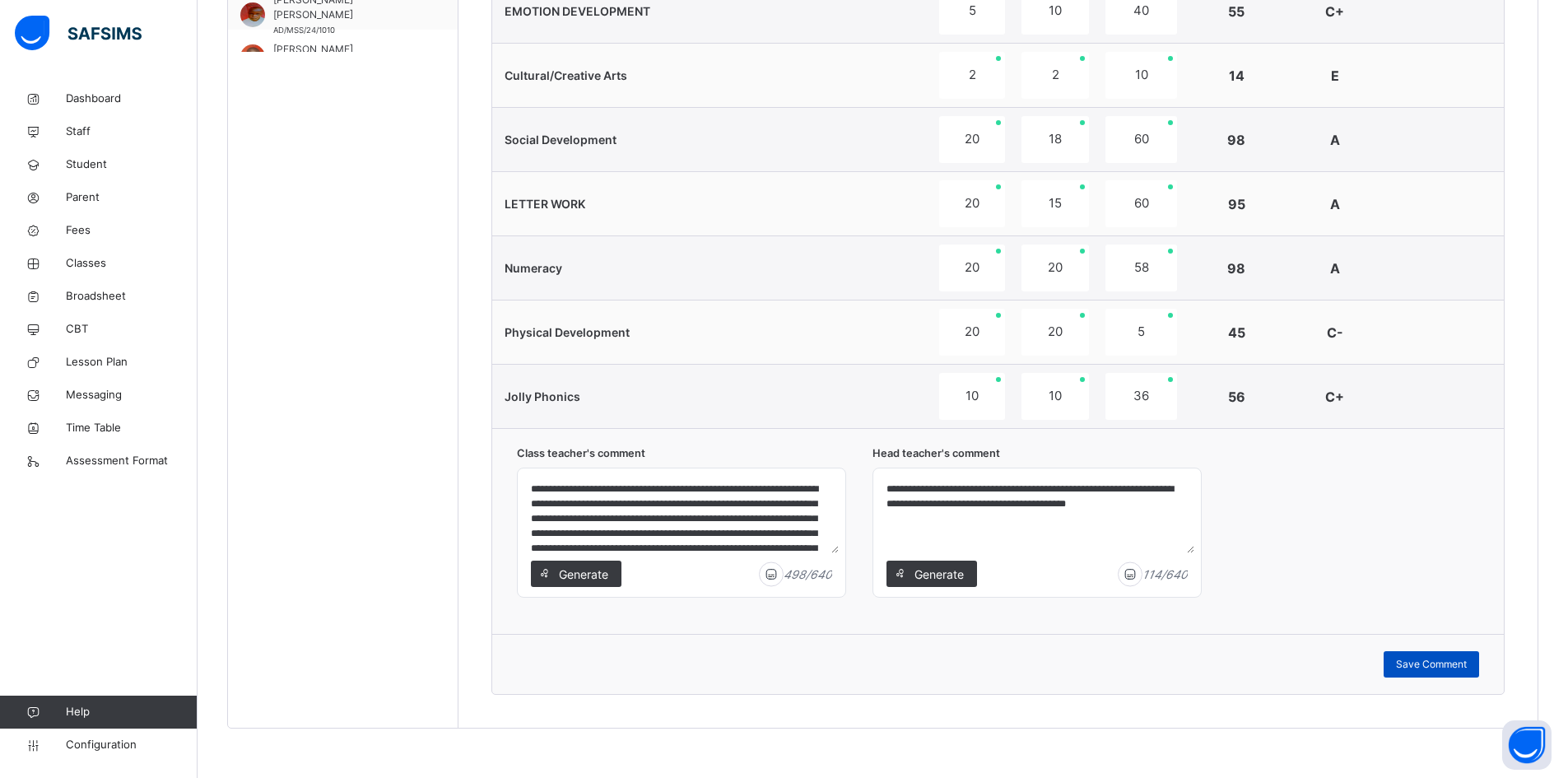
click at [1408, 660] on span "Save Comment" at bounding box center [1431, 664] width 71 height 15
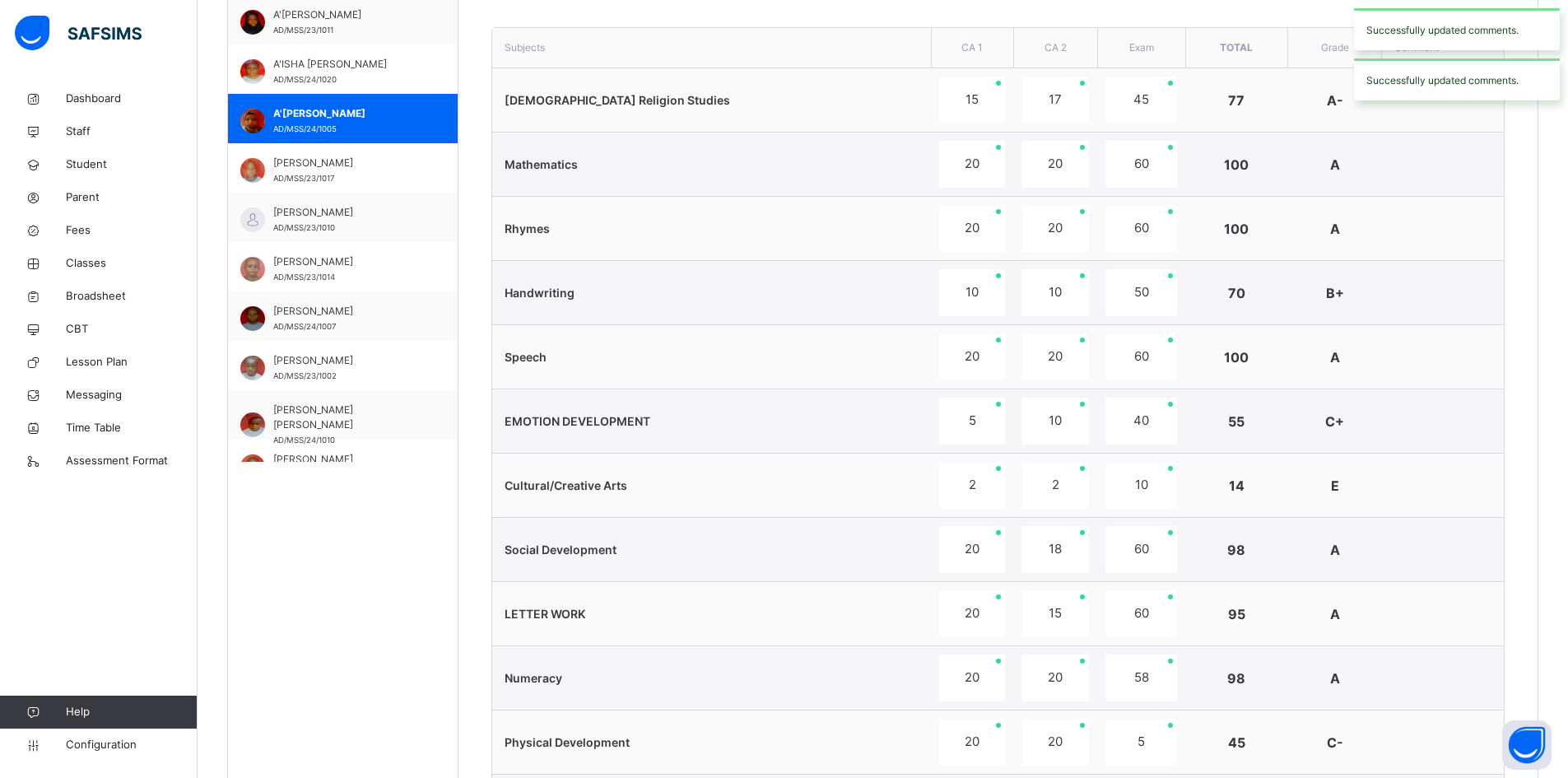
scroll to position [660, 0]
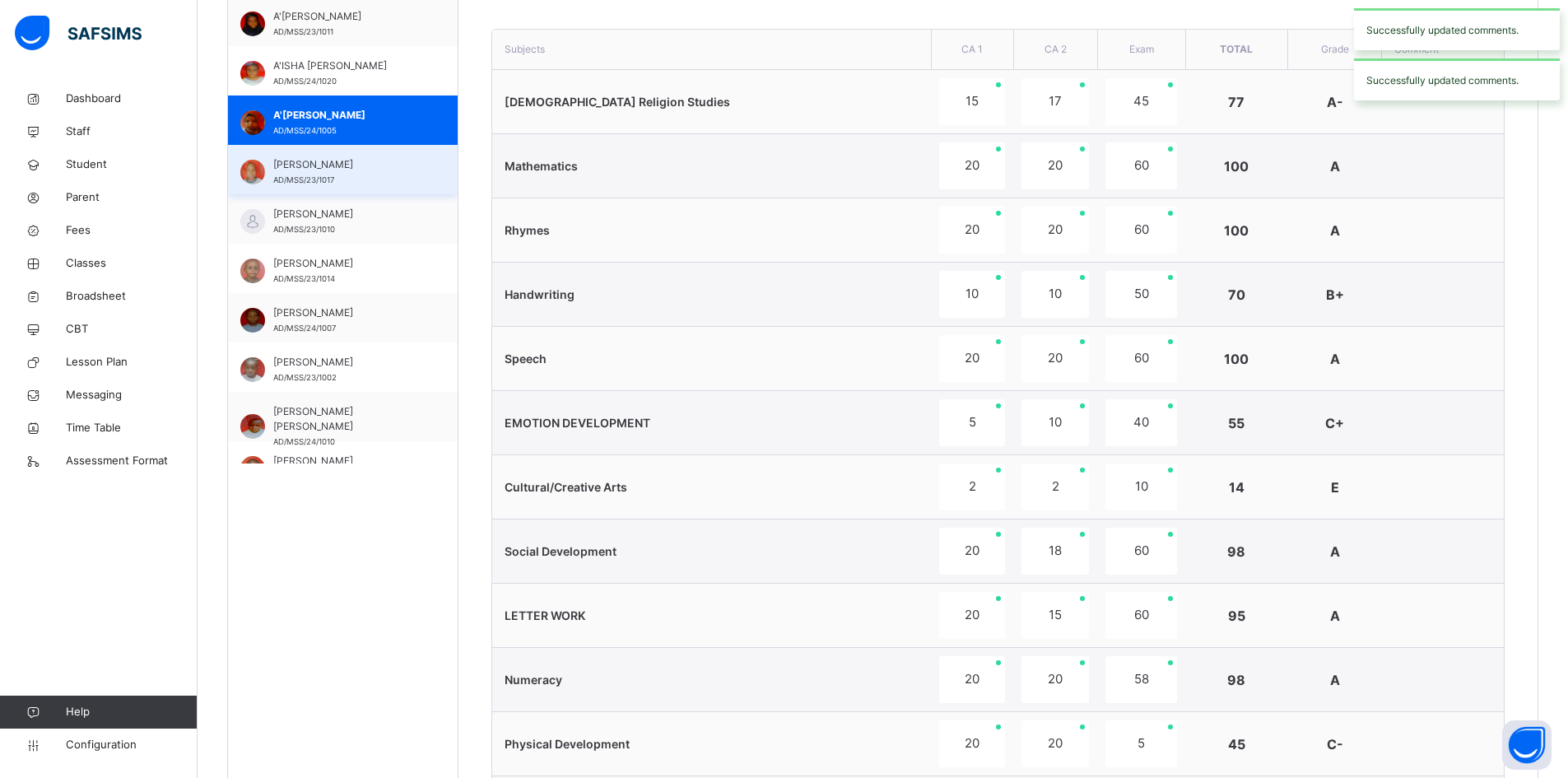
click at [302, 156] on div "ABDULHAMID MOHAMMED SULTAN AD/MSS/23/1017" at bounding box center [342, 170] width 230 height 50
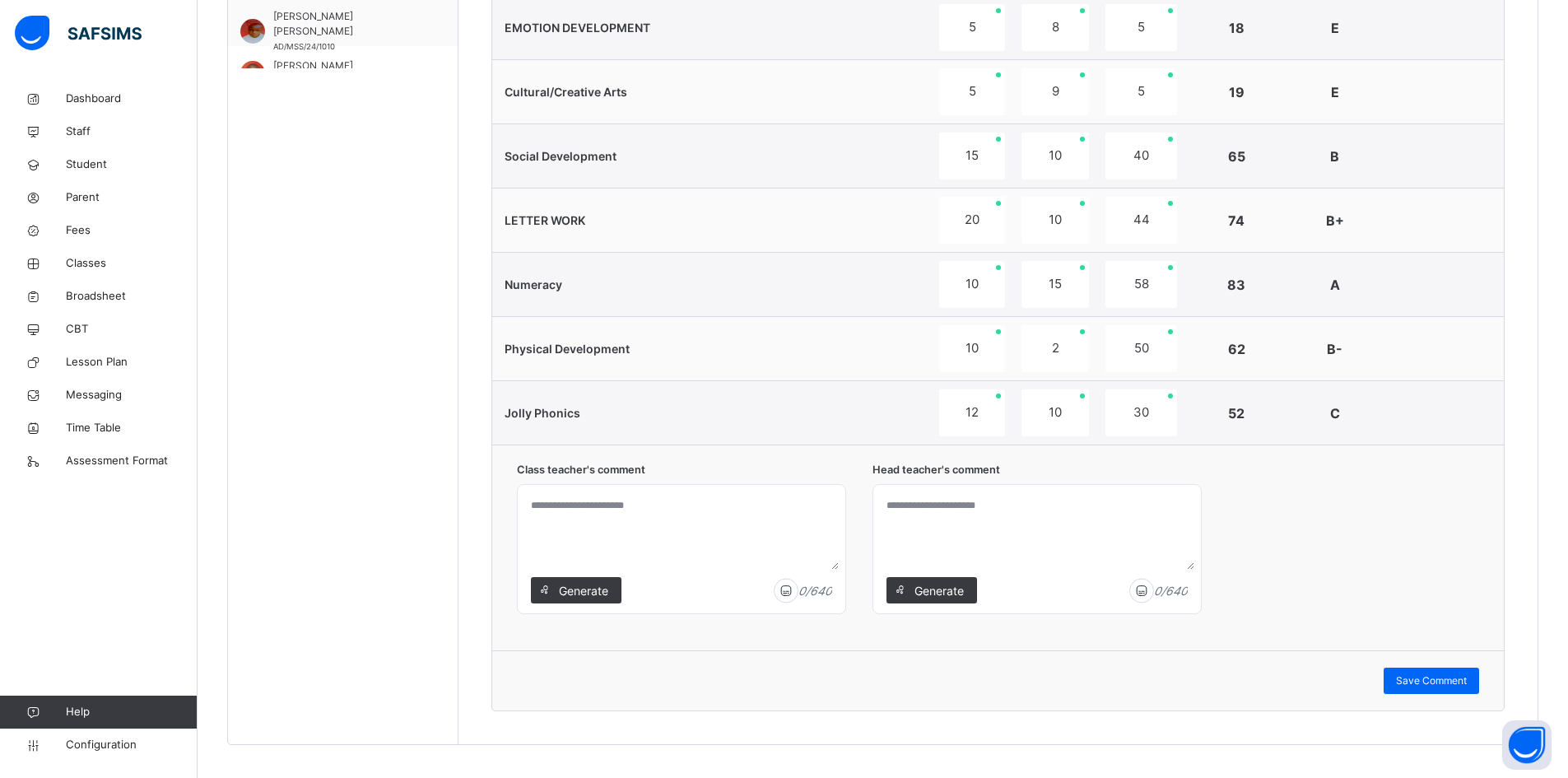
scroll to position [1072, 0]
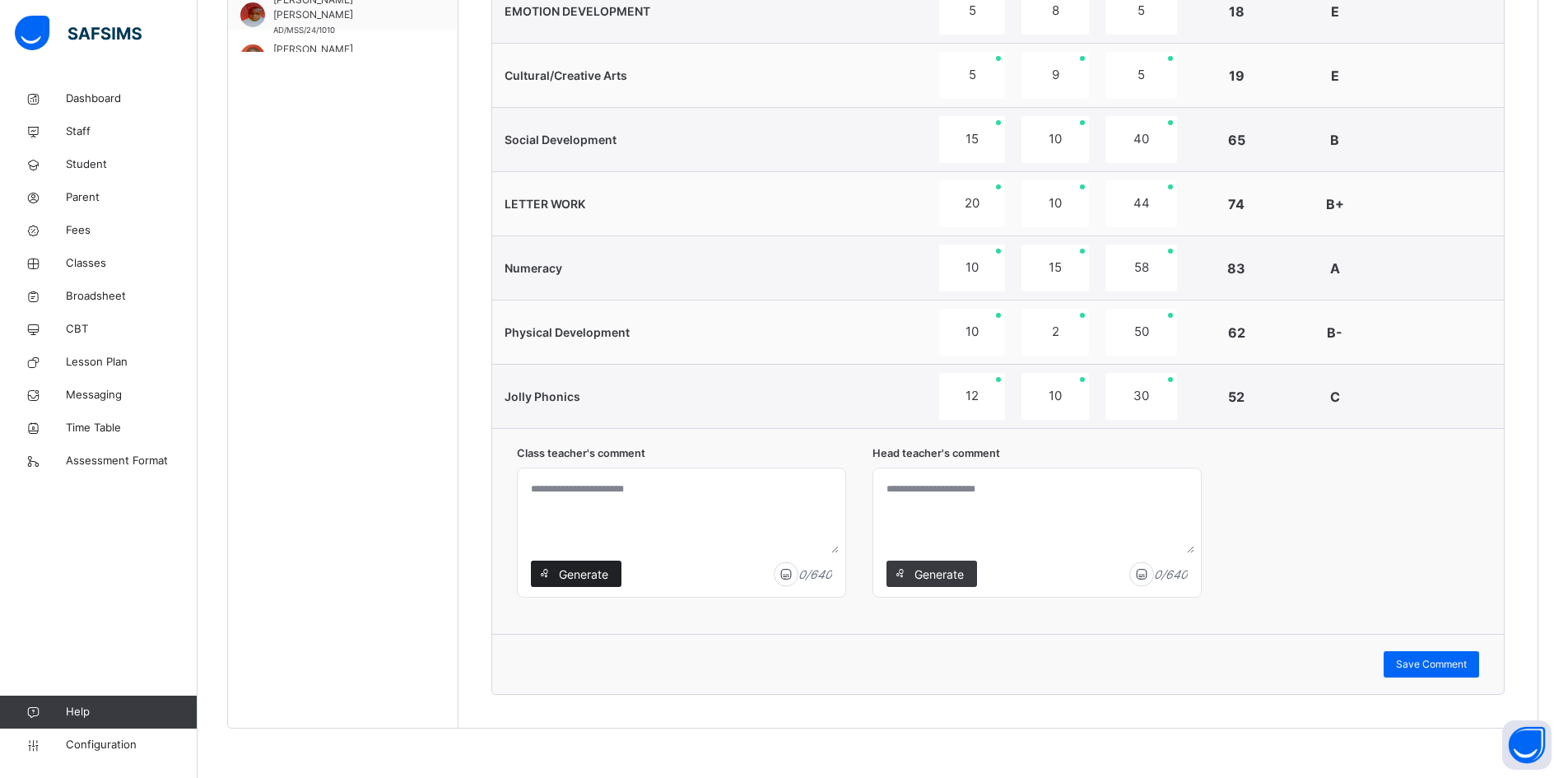
click at [583, 571] on span "Generate" at bounding box center [583, 574] width 51 height 17
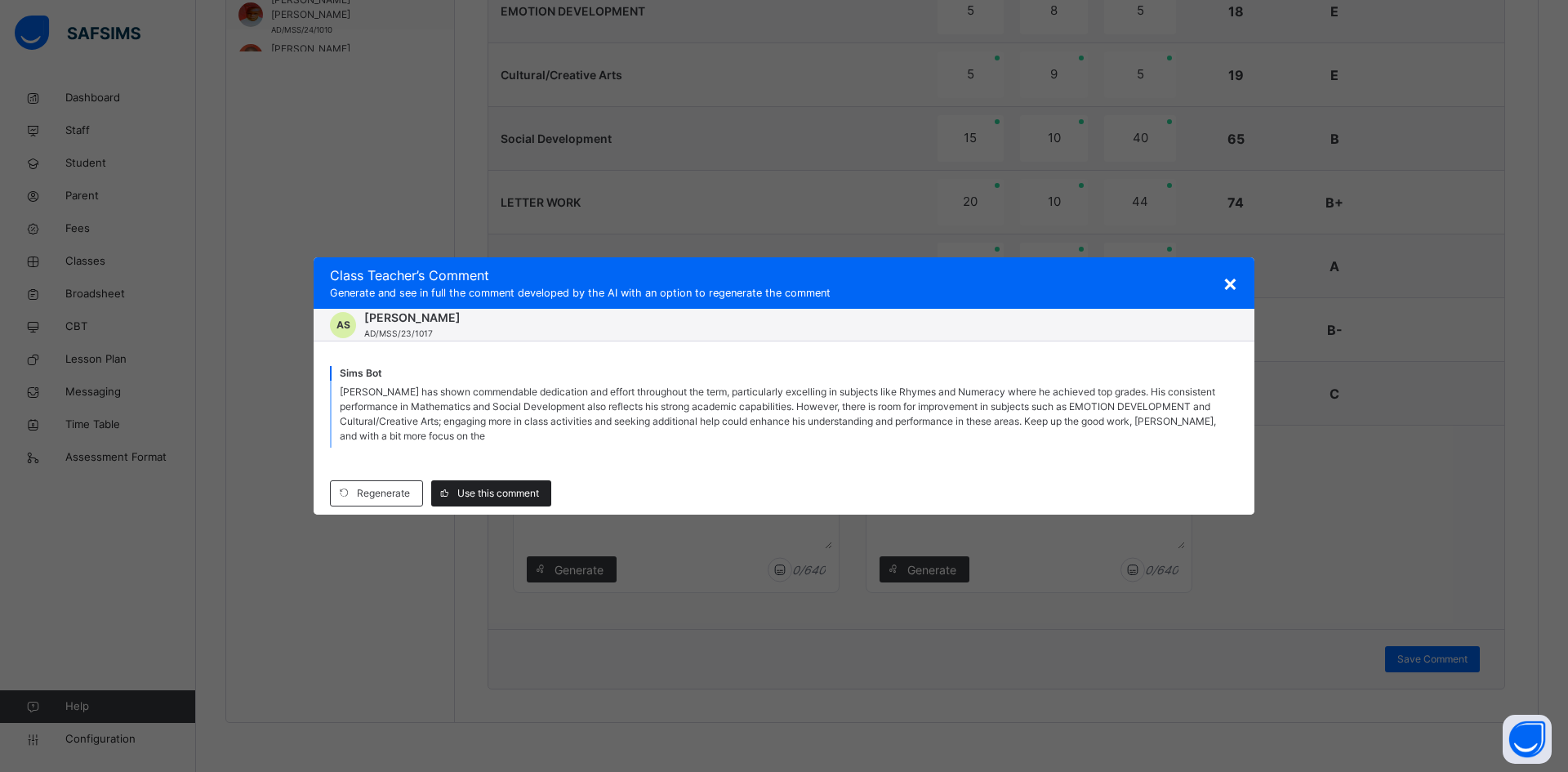
click at [498, 490] on span "Use this comment" at bounding box center [498, 493] width 82 height 15
type textarea "**********"
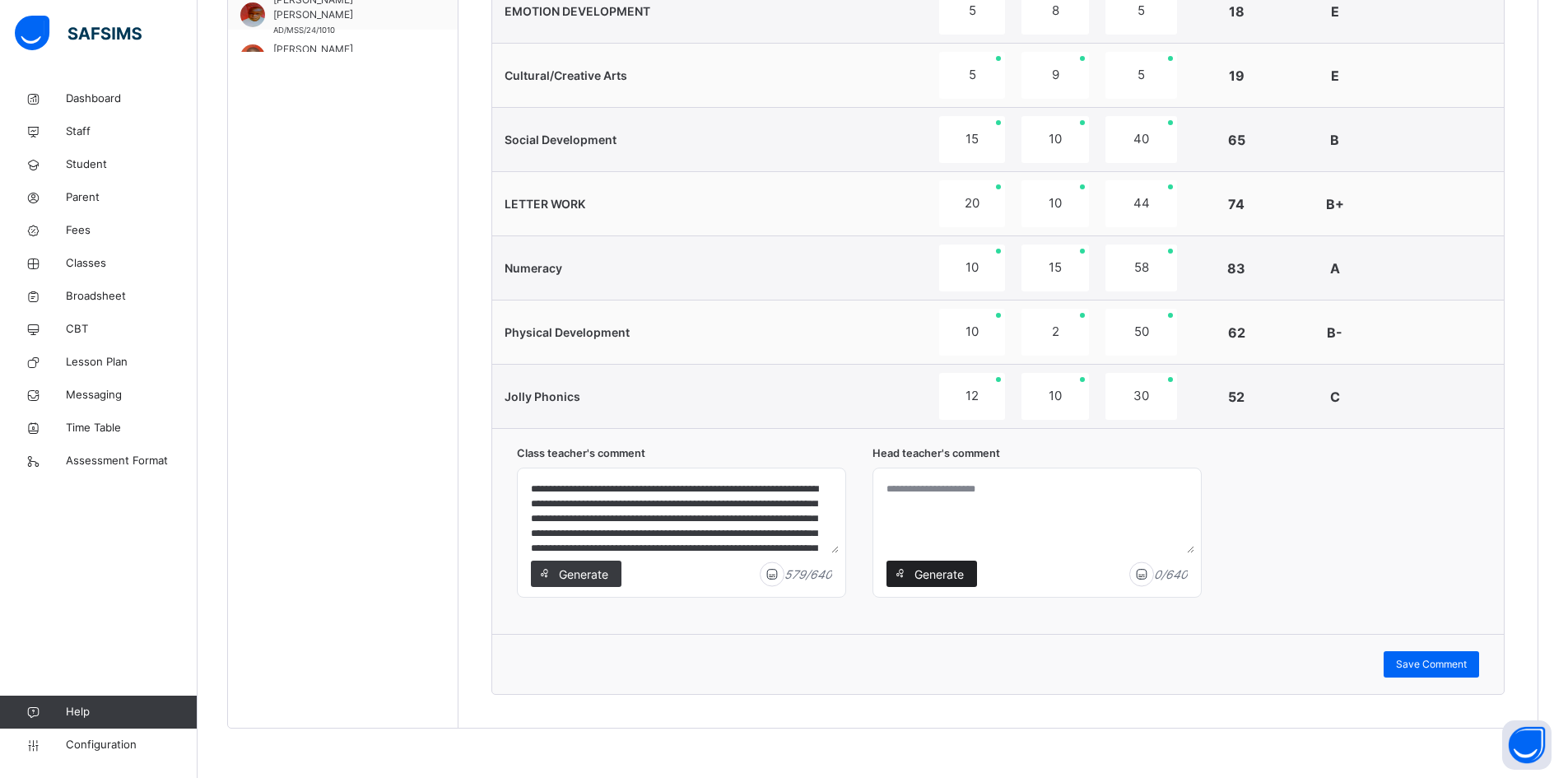
click at [953, 576] on span "Generate" at bounding box center [938, 574] width 51 height 17
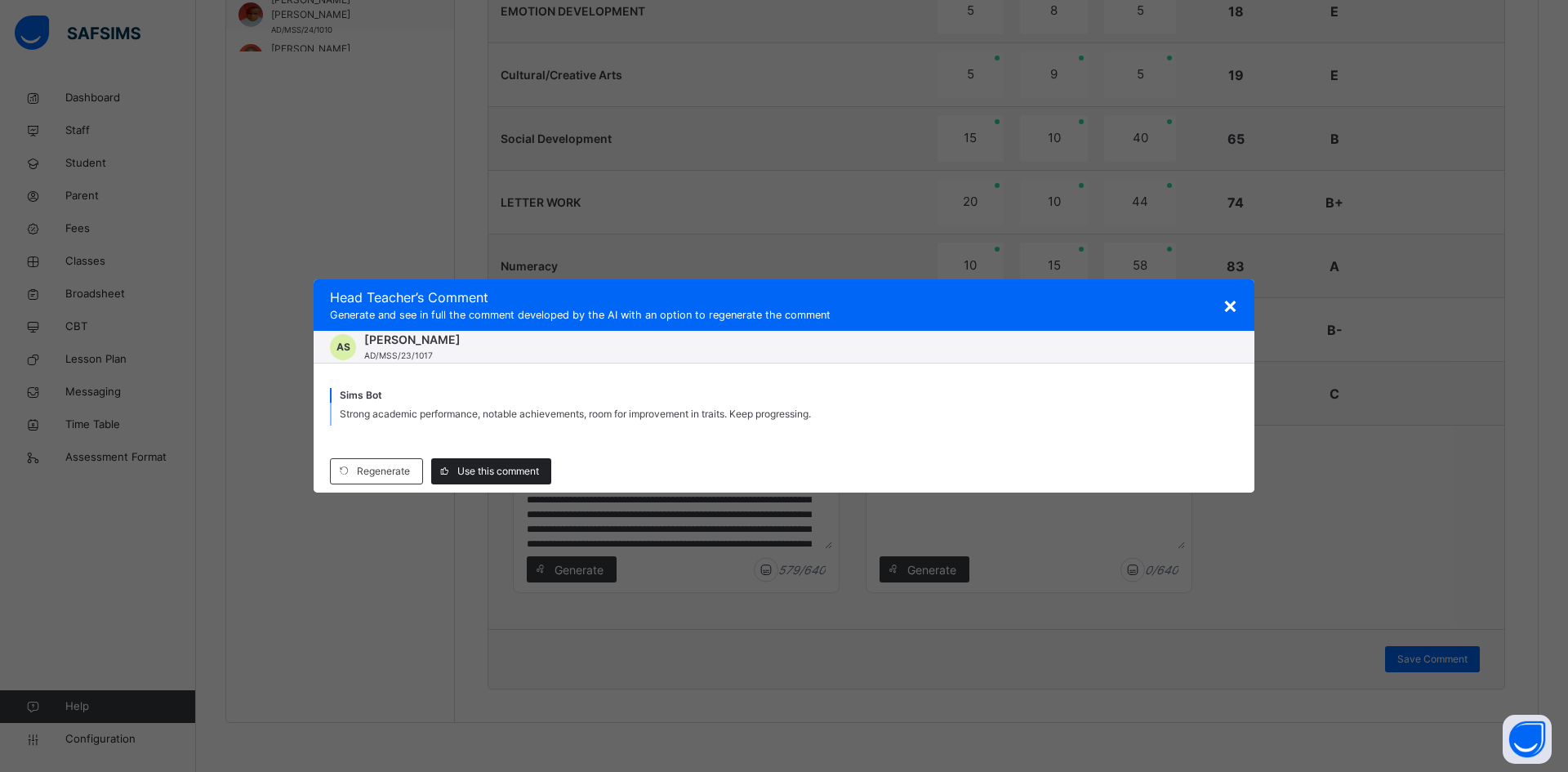
click at [511, 483] on div "Use this comment" at bounding box center [491, 471] width 120 height 26
type textarea "**********"
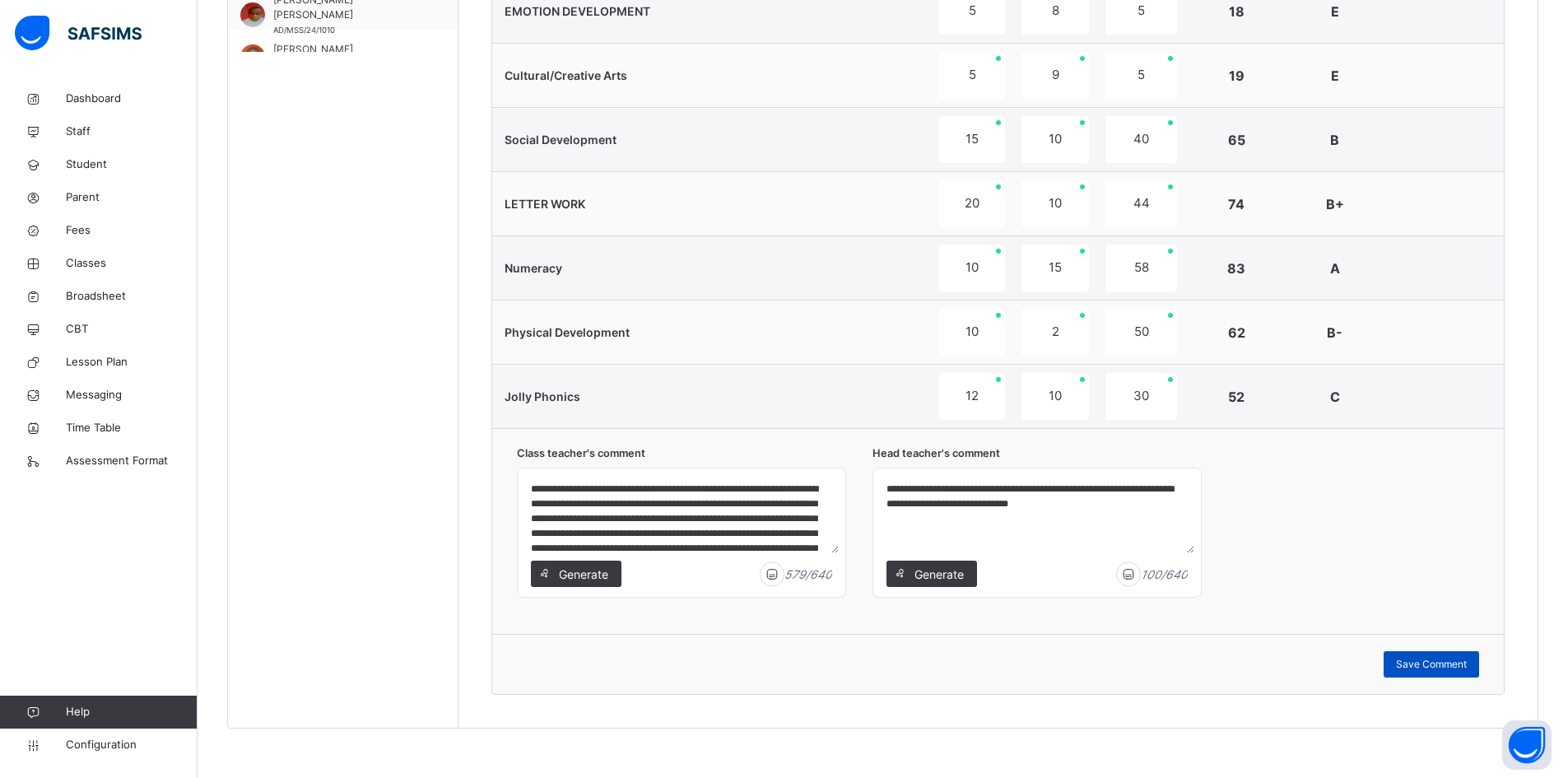
click at [1451, 661] on span "Save Comment" at bounding box center [1431, 664] width 71 height 15
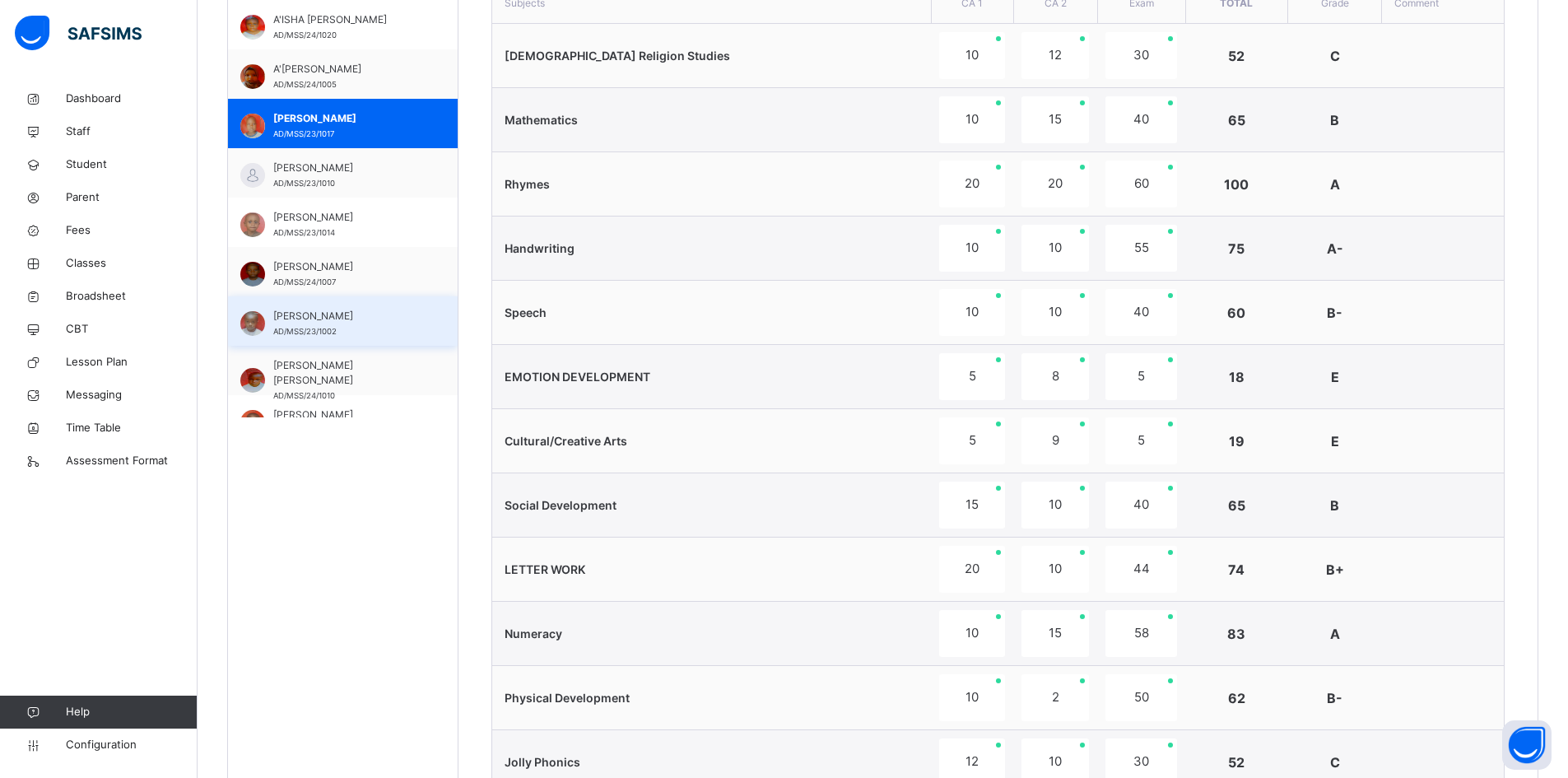
scroll to position [660, 0]
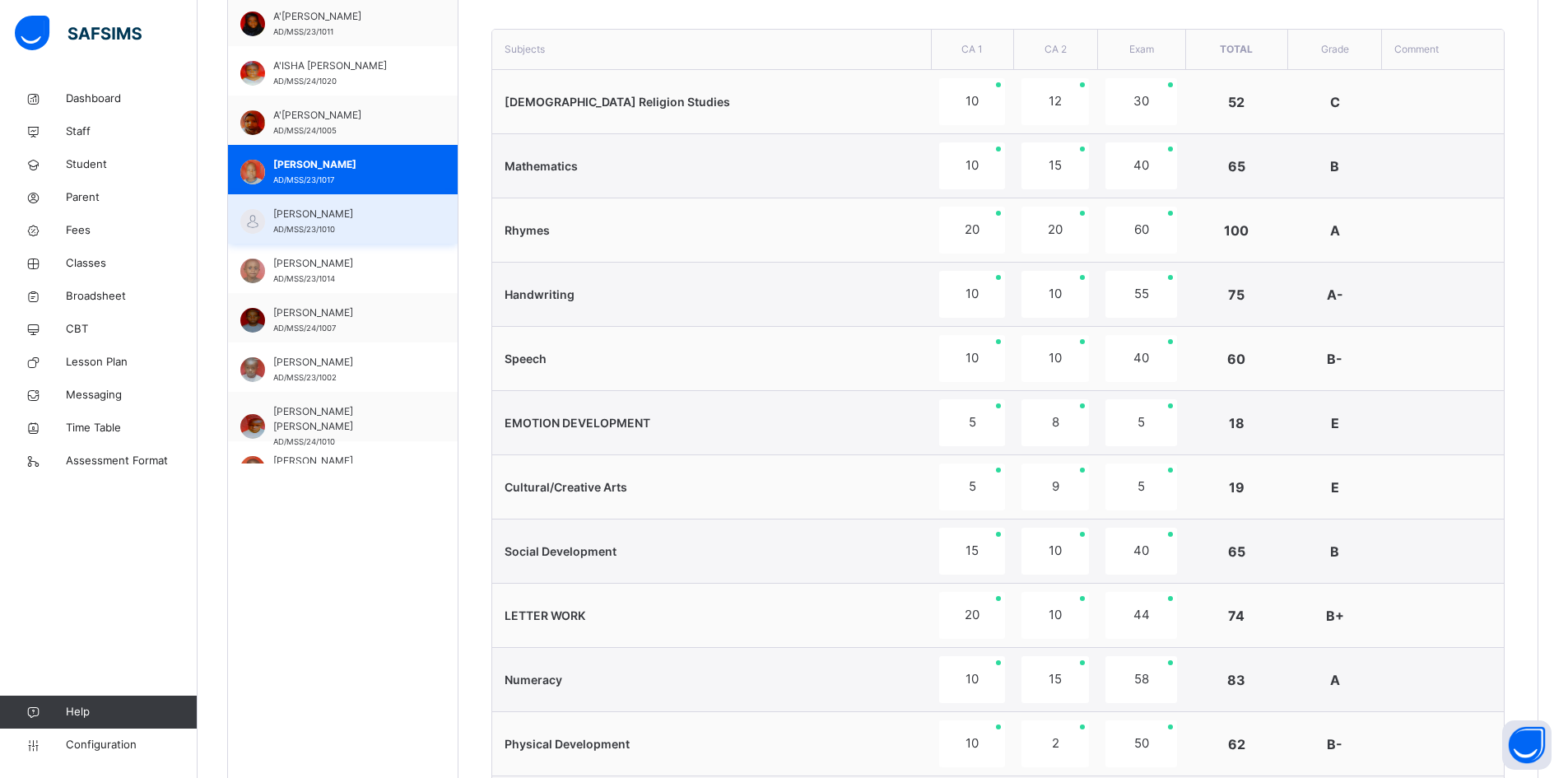
click at [302, 212] on span "ABDULLAHI ALIYU ABUBAKAR" at bounding box center [347, 214] width 147 height 15
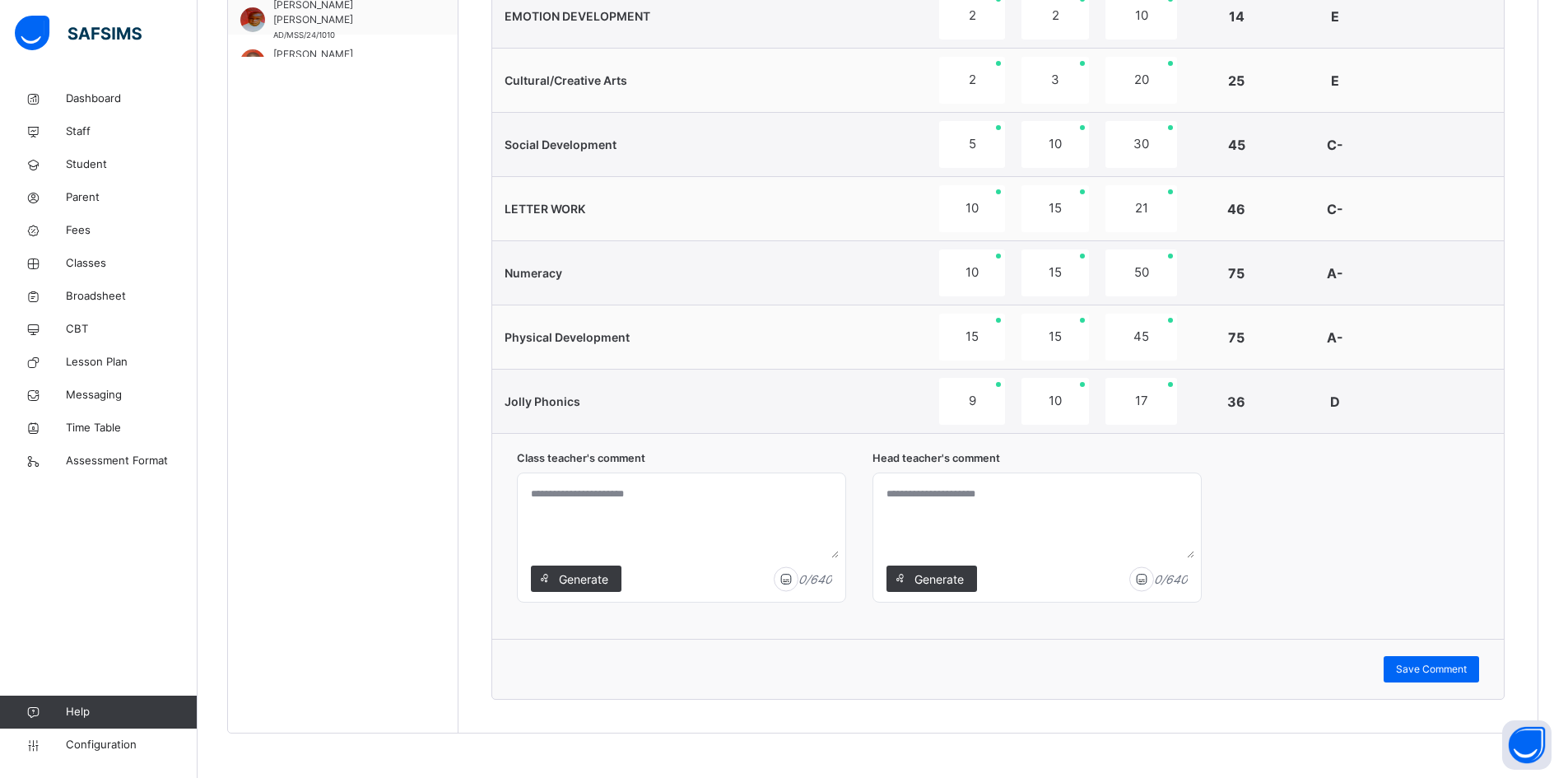
scroll to position [1072, 0]
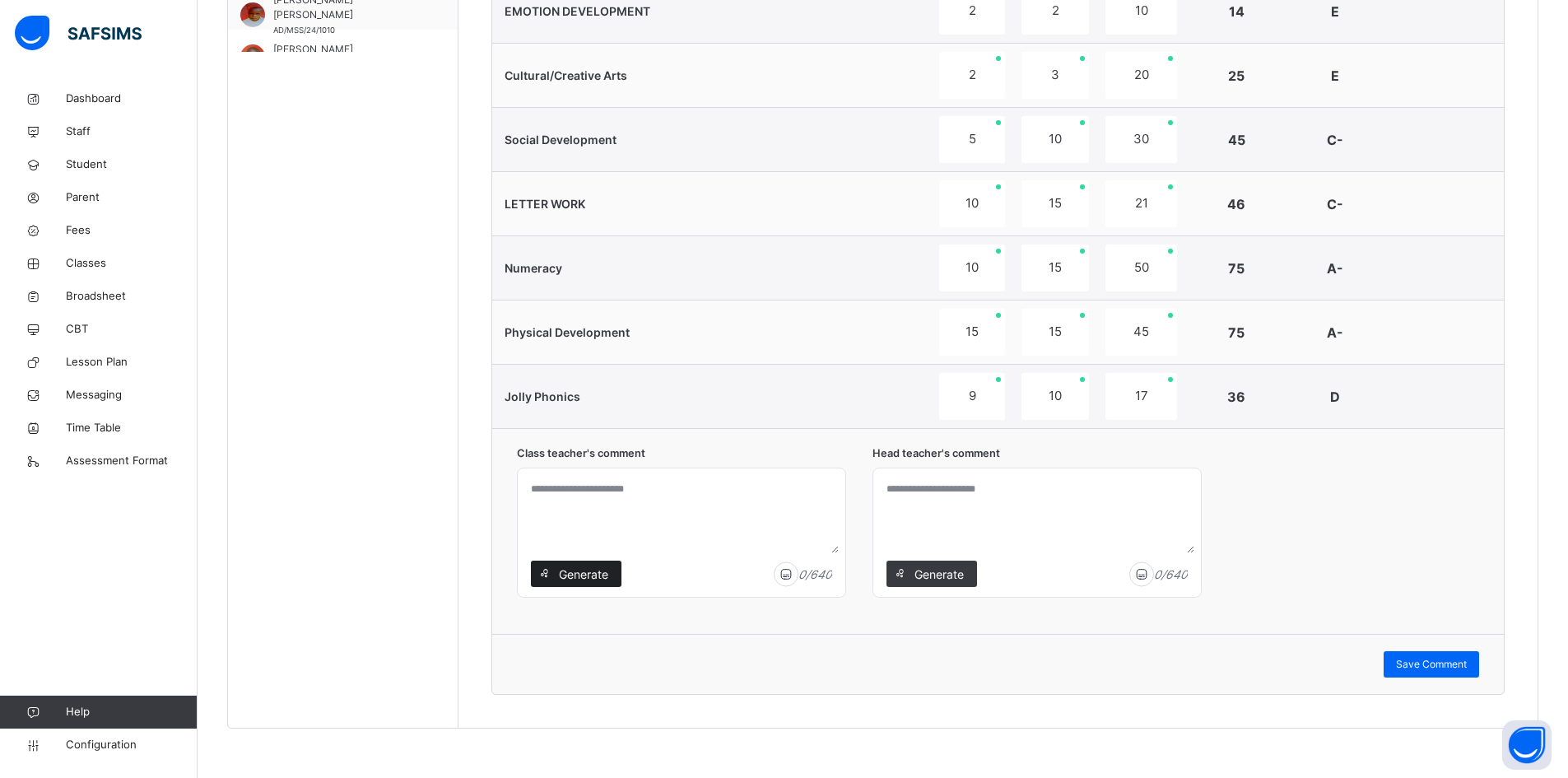
click at [585, 572] on span "Generate" at bounding box center [583, 574] width 51 height 17
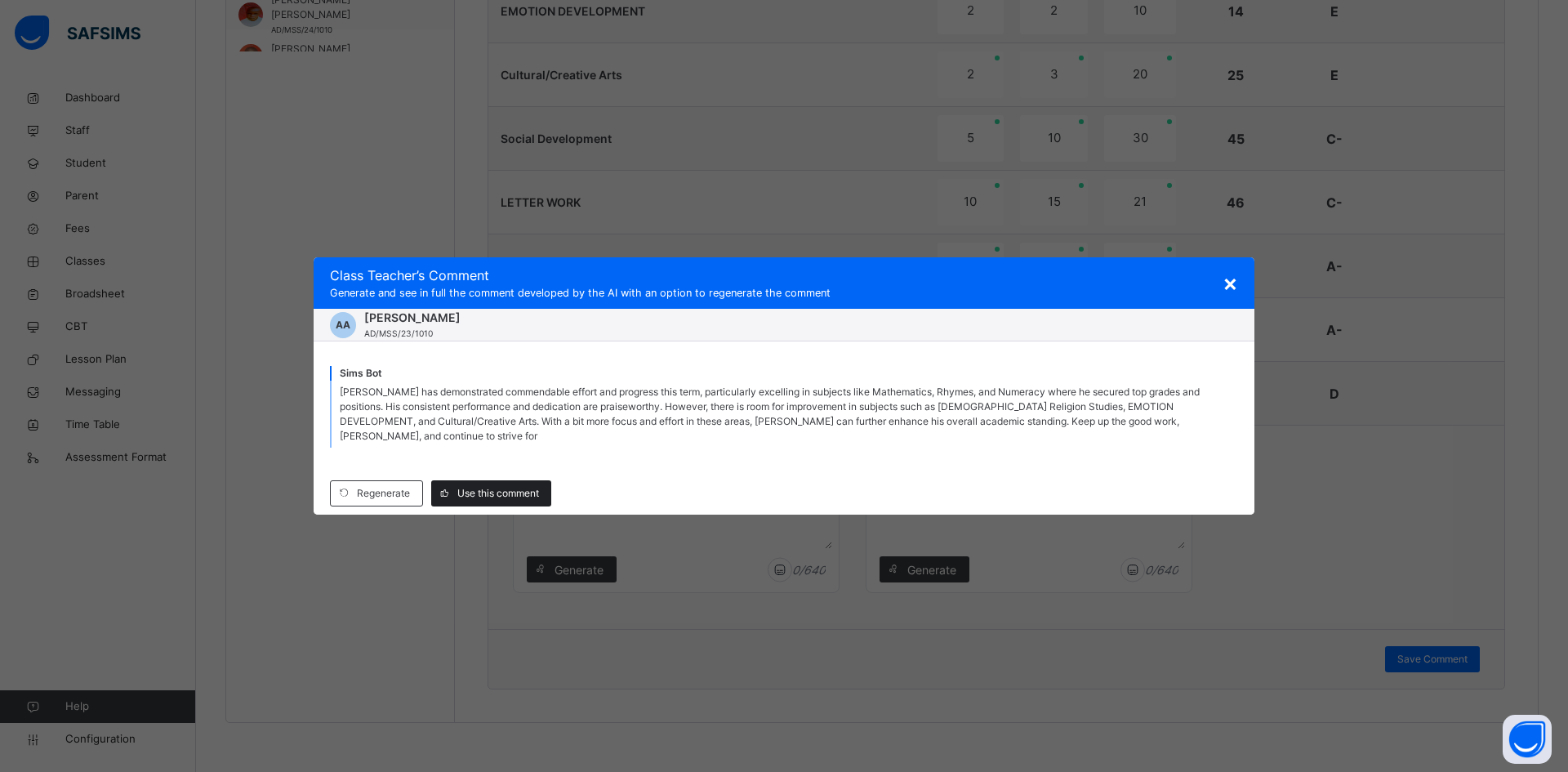
click at [479, 486] on span "Use this comment" at bounding box center [498, 493] width 82 height 15
type textarea "**********"
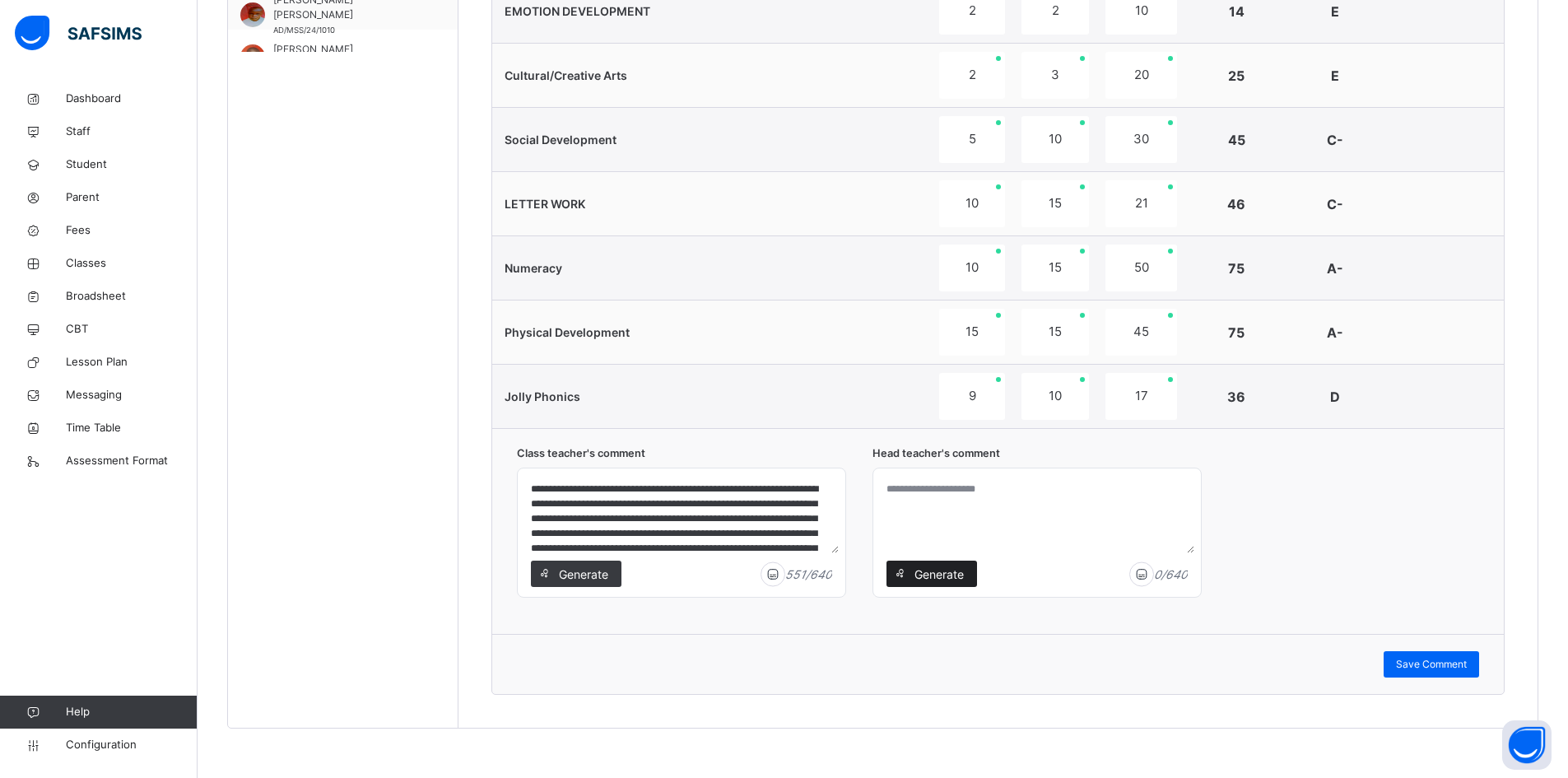
click at [949, 572] on span "Generate" at bounding box center [938, 574] width 51 height 17
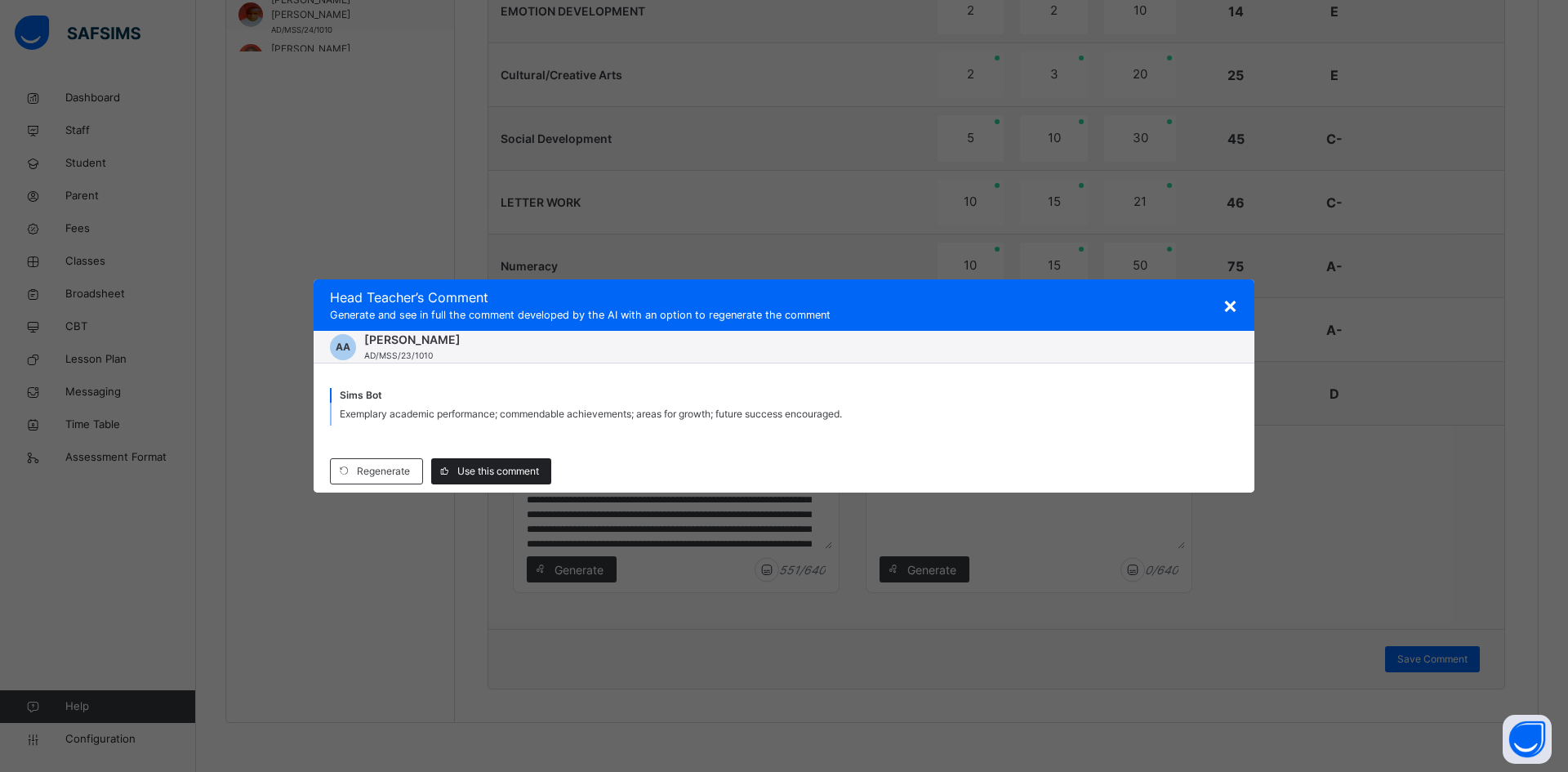
click at [497, 468] on span "Use this comment" at bounding box center [498, 471] width 82 height 15
type textarea "**********"
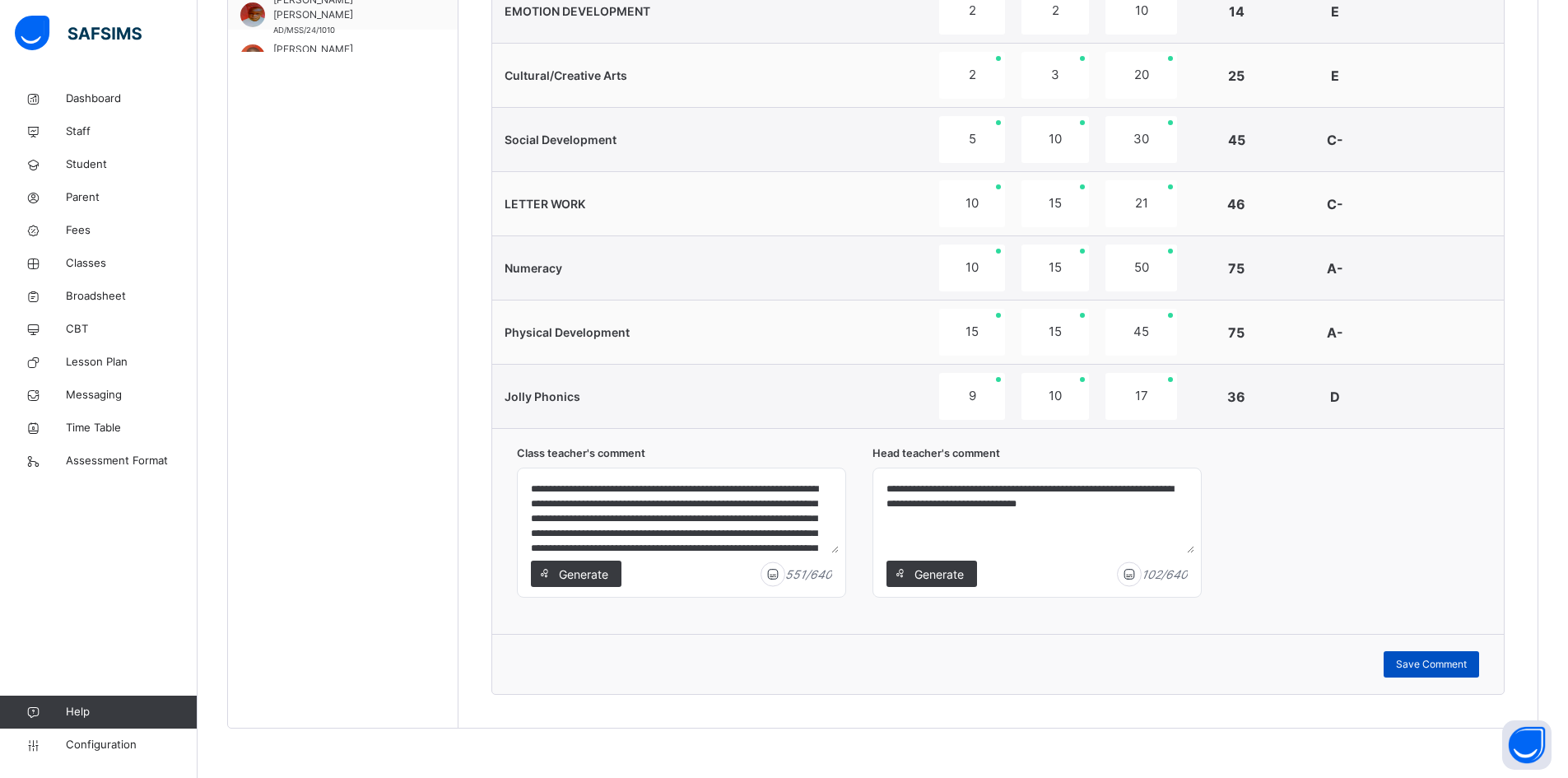
click at [1457, 663] on span "Save Comment" at bounding box center [1431, 664] width 71 height 15
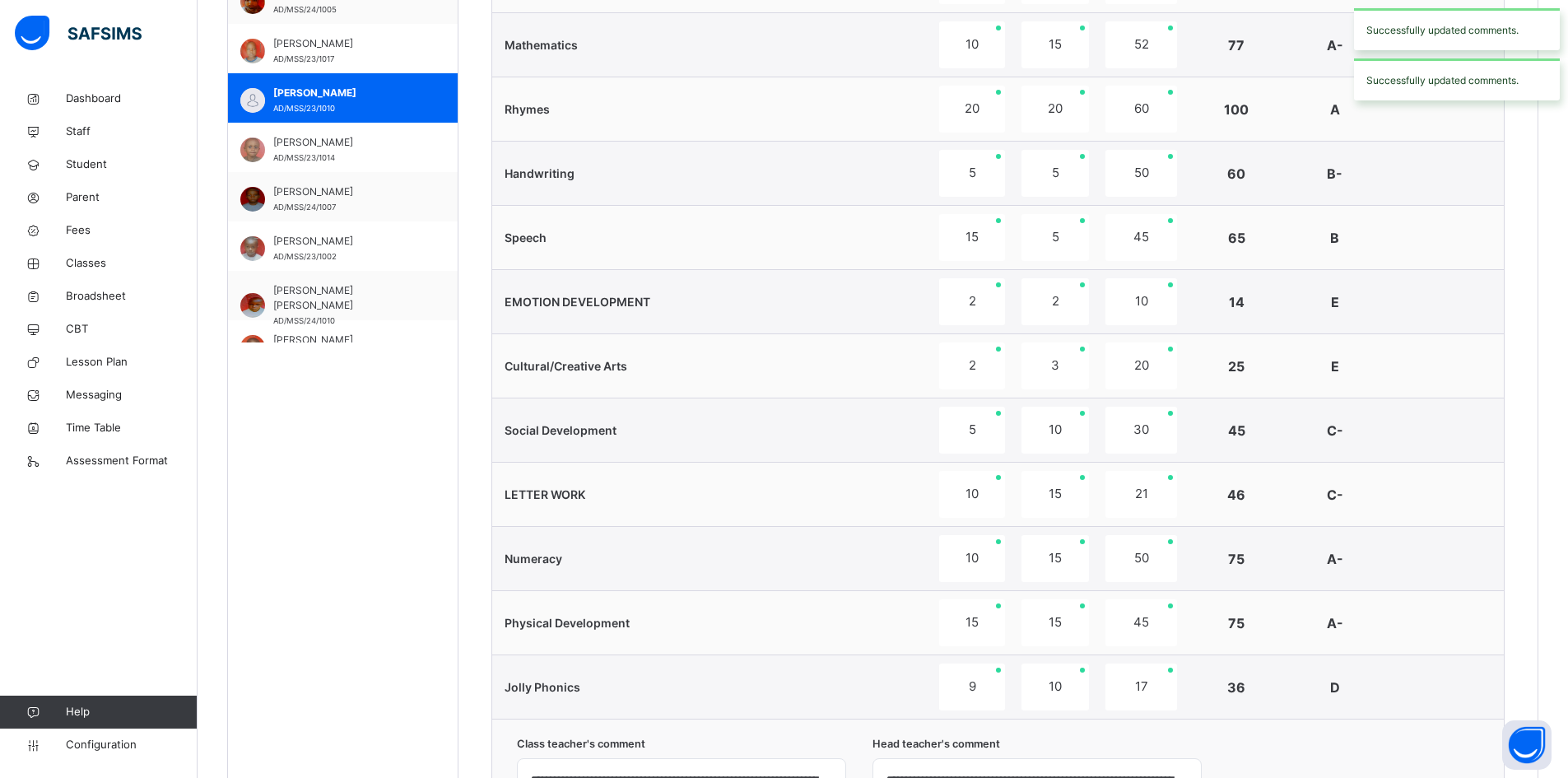
scroll to position [743, 0]
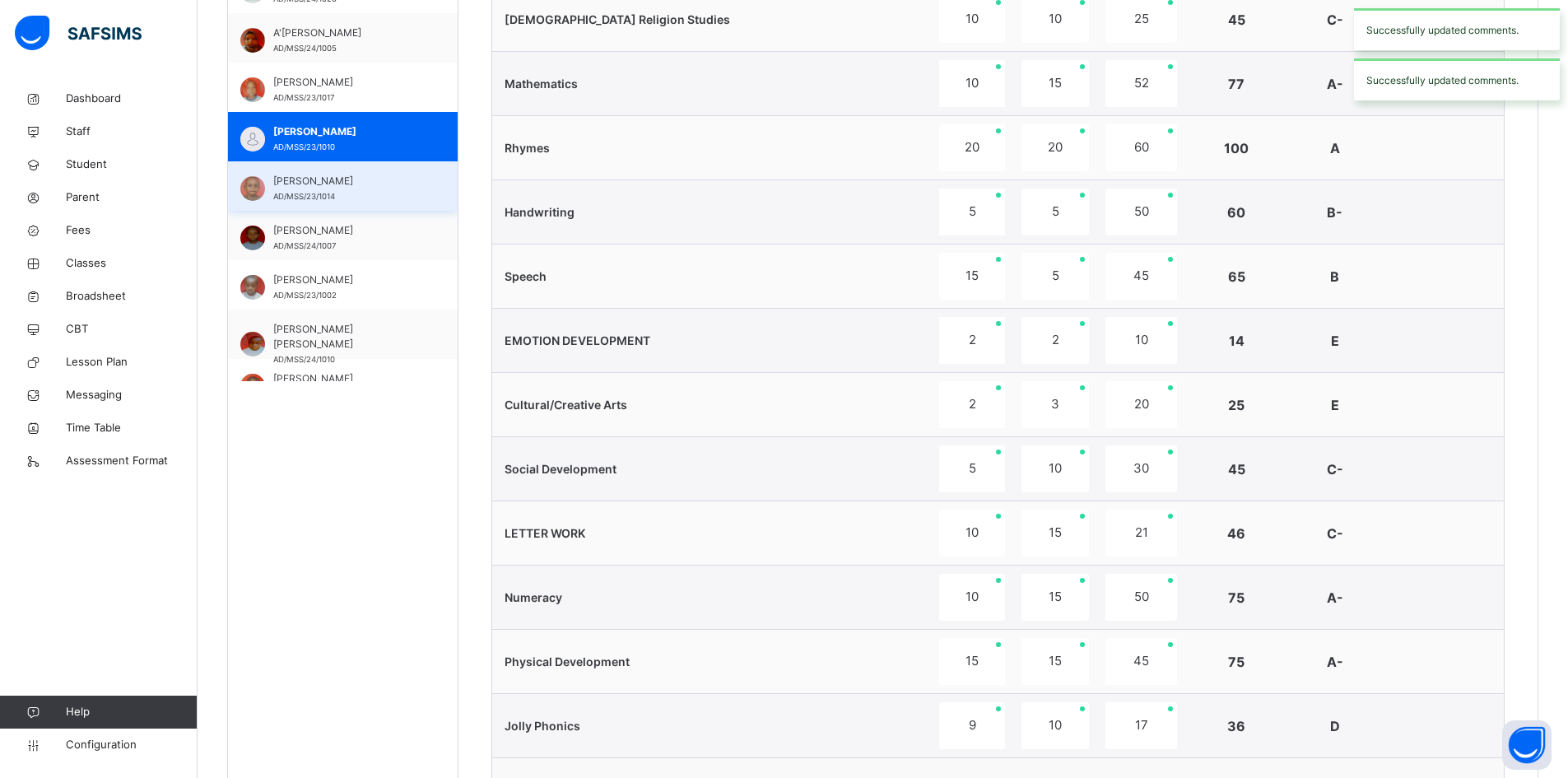
click at [319, 184] on span "ABDULLAHI MUHAMMAD MUSA" at bounding box center [347, 181] width 147 height 15
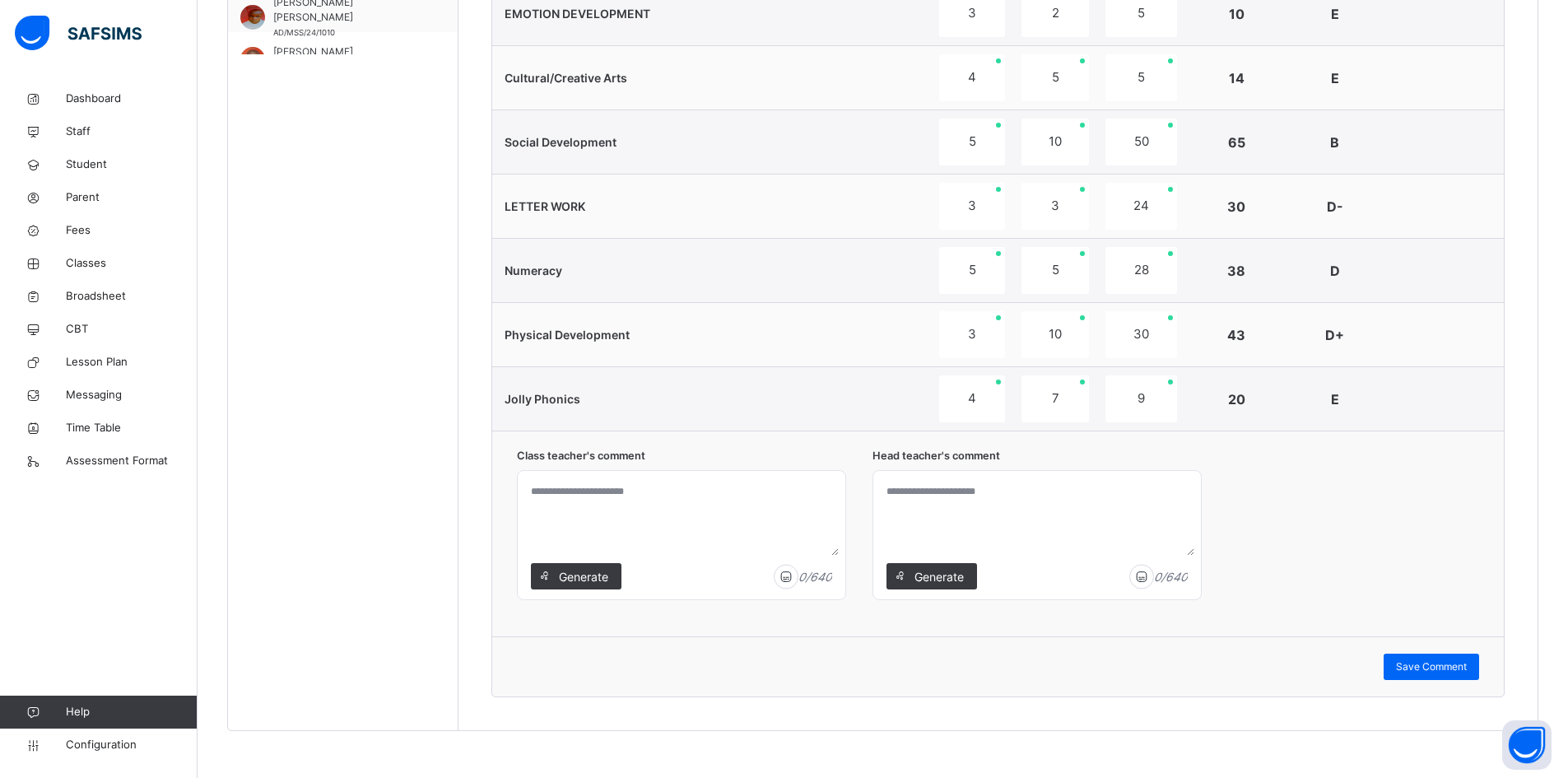
scroll to position [1072, 0]
click at [577, 572] on span "Generate" at bounding box center [583, 574] width 51 height 17
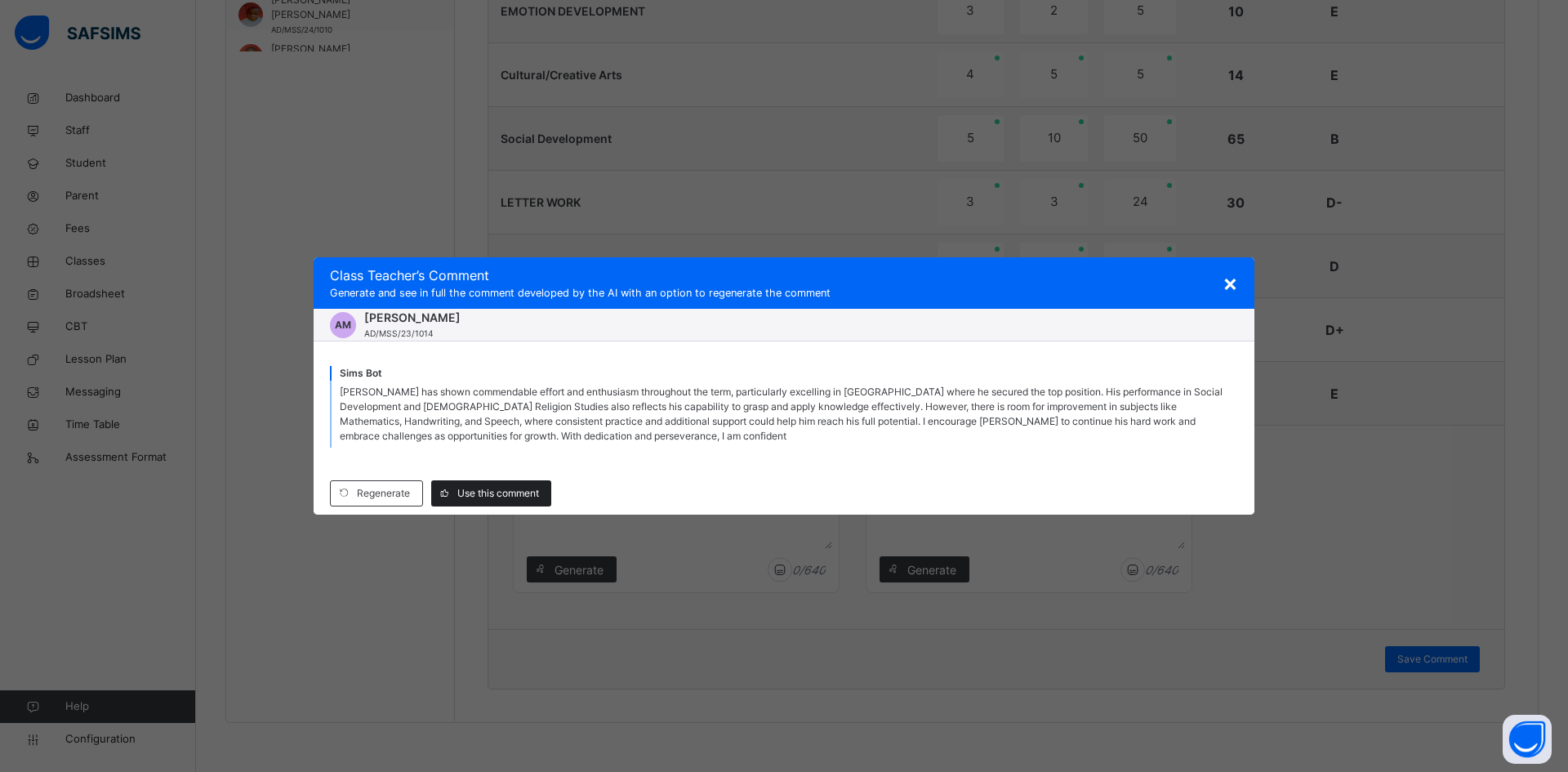
click at [497, 483] on div "Use this comment" at bounding box center [491, 493] width 120 height 26
type textarea "**********"
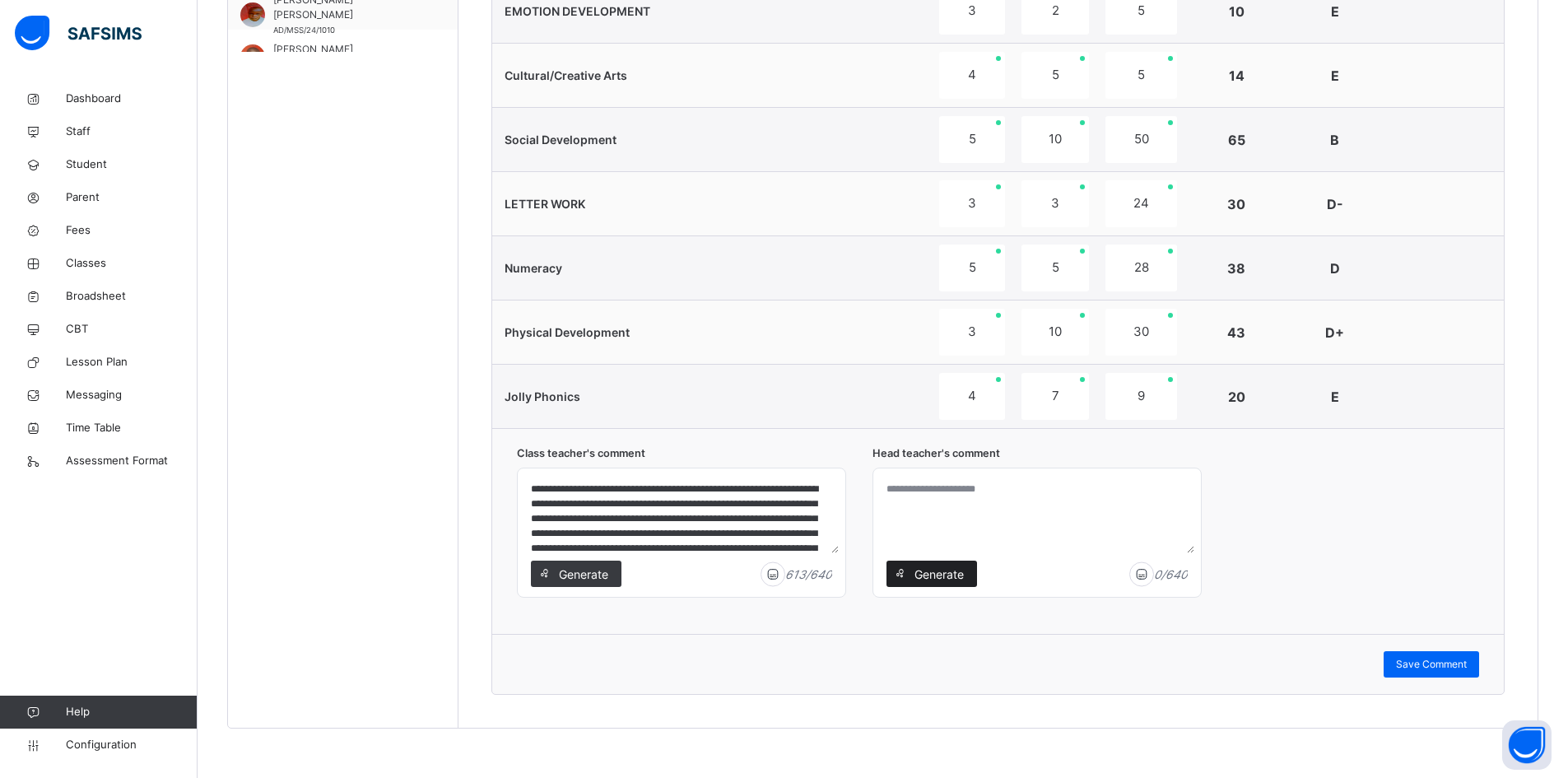
click at [918, 566] on span "Generate" at bounding box center [938, 574] width 51 height 17
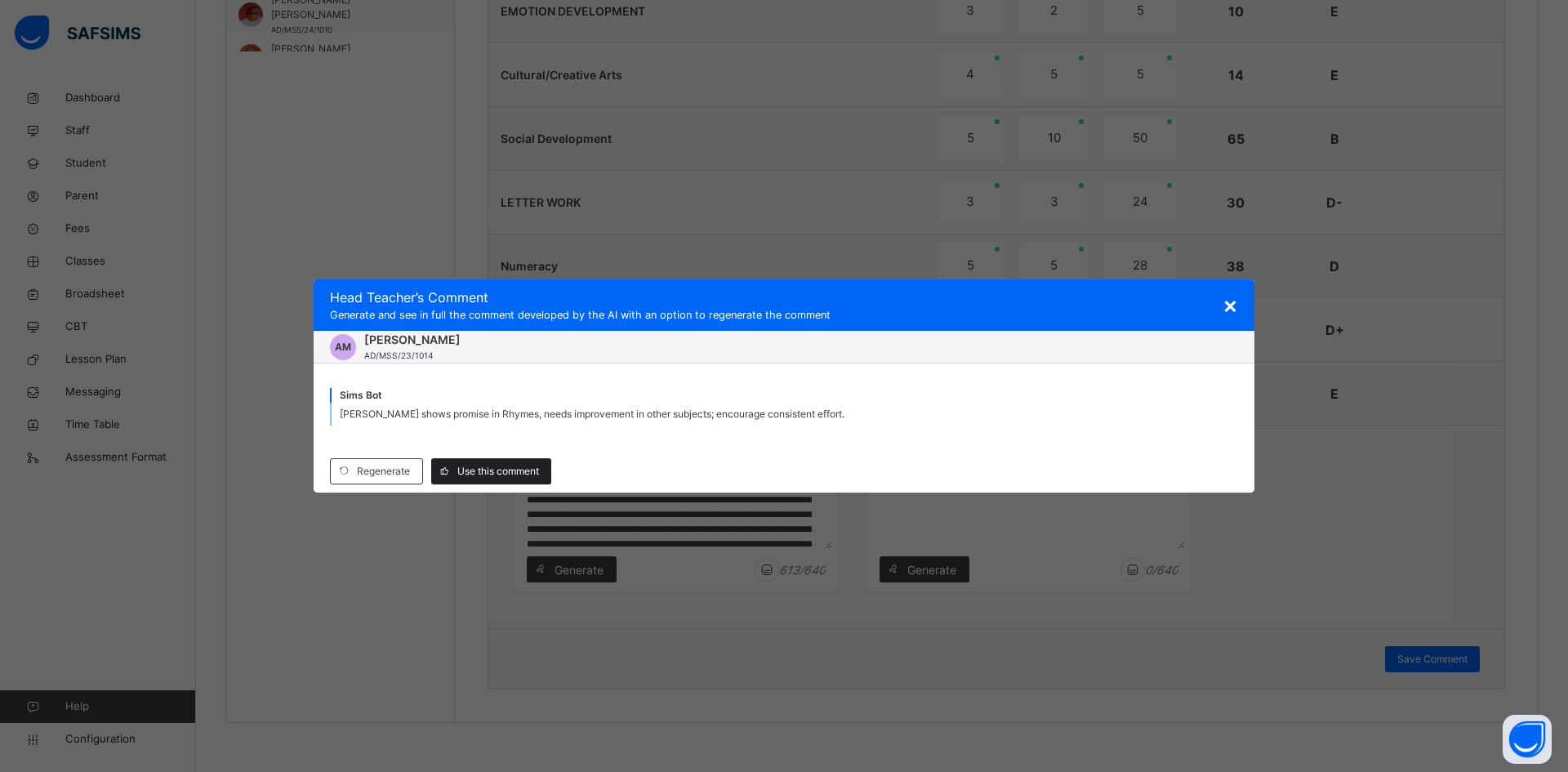
click at [479, 474] on span "Use this comment" at bounding box center [498, 471] width 82 height 15
type textarea "**********"
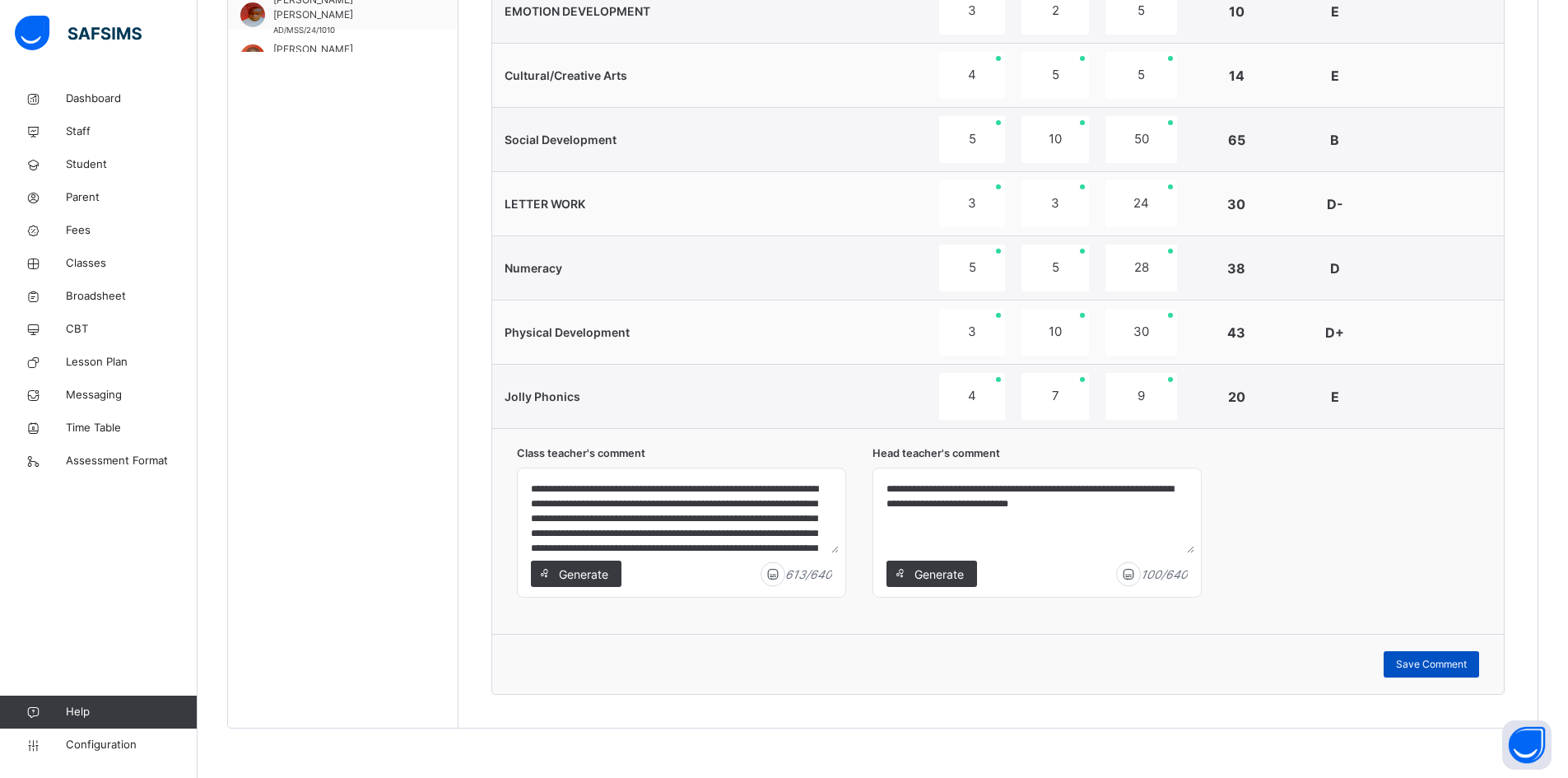
click at [1446, 662] on span "Save Comment" at bounding box center [1431, 664] width 71 height 15
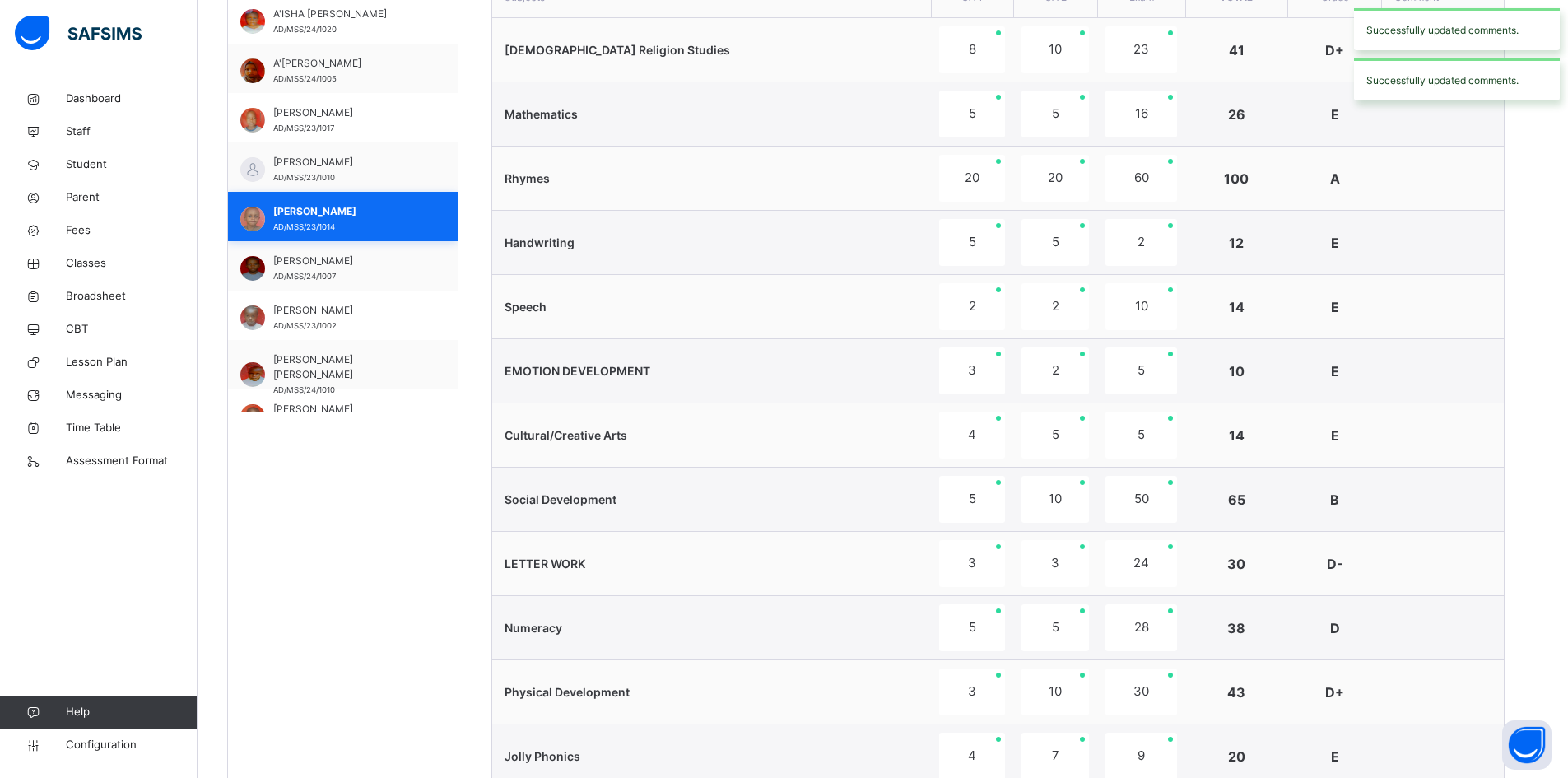
scroll to position [660, 0]
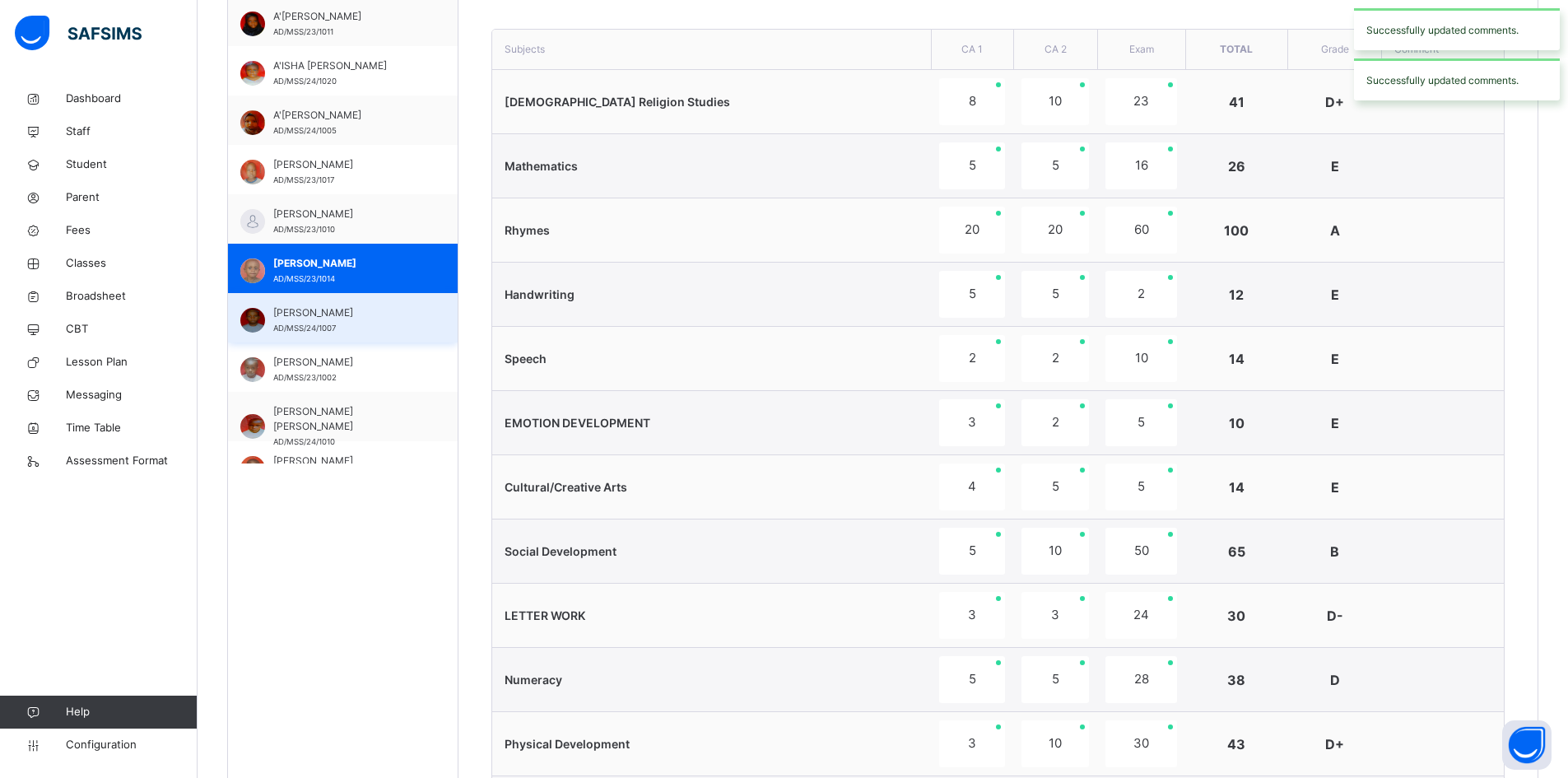
click at [297, 313] on span "ABDULLAHI MUSTAPHA BUHARI" at bounding box center [347, 313] width 147 height 15
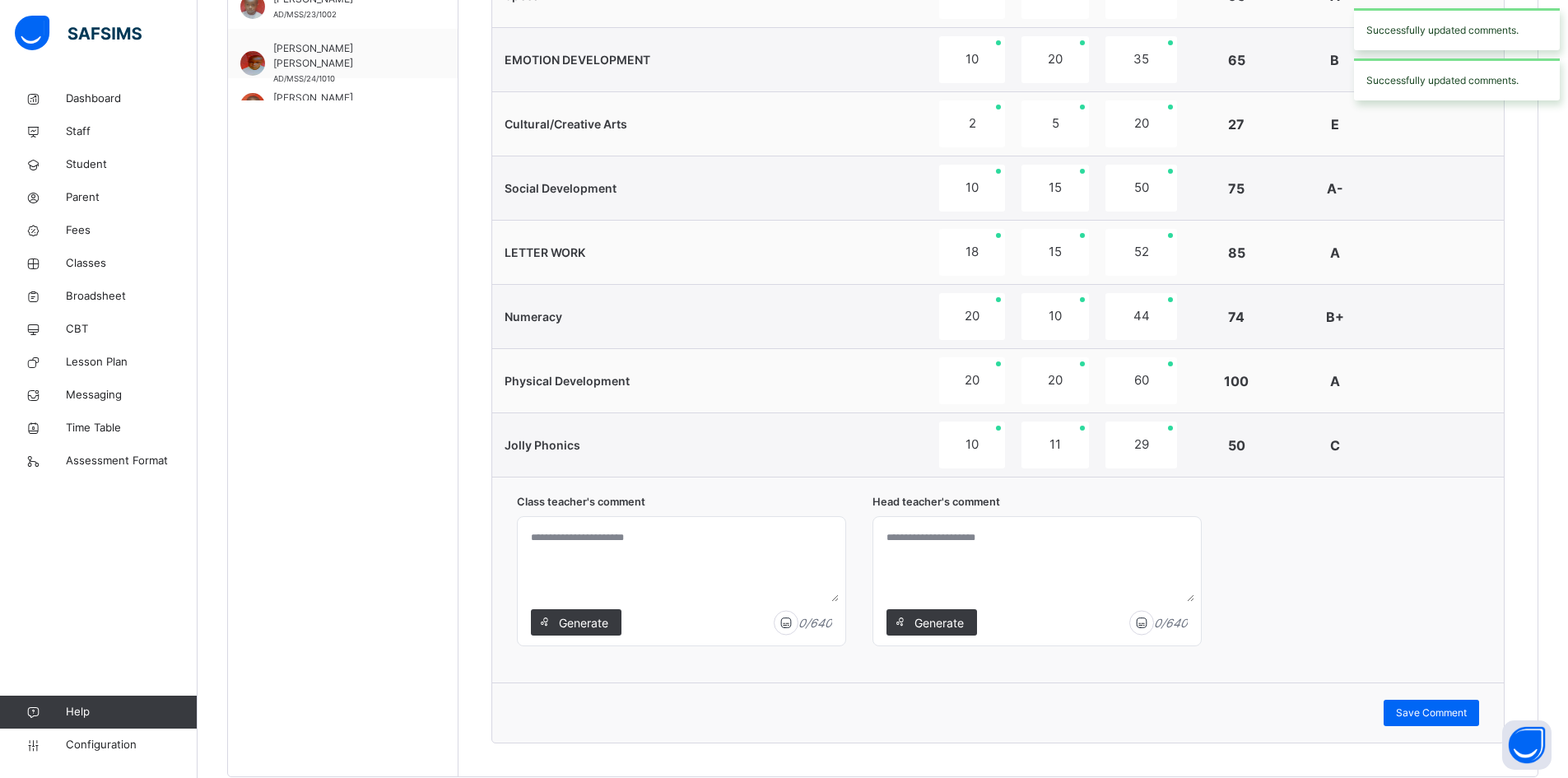
scroll to position [1072, 0]
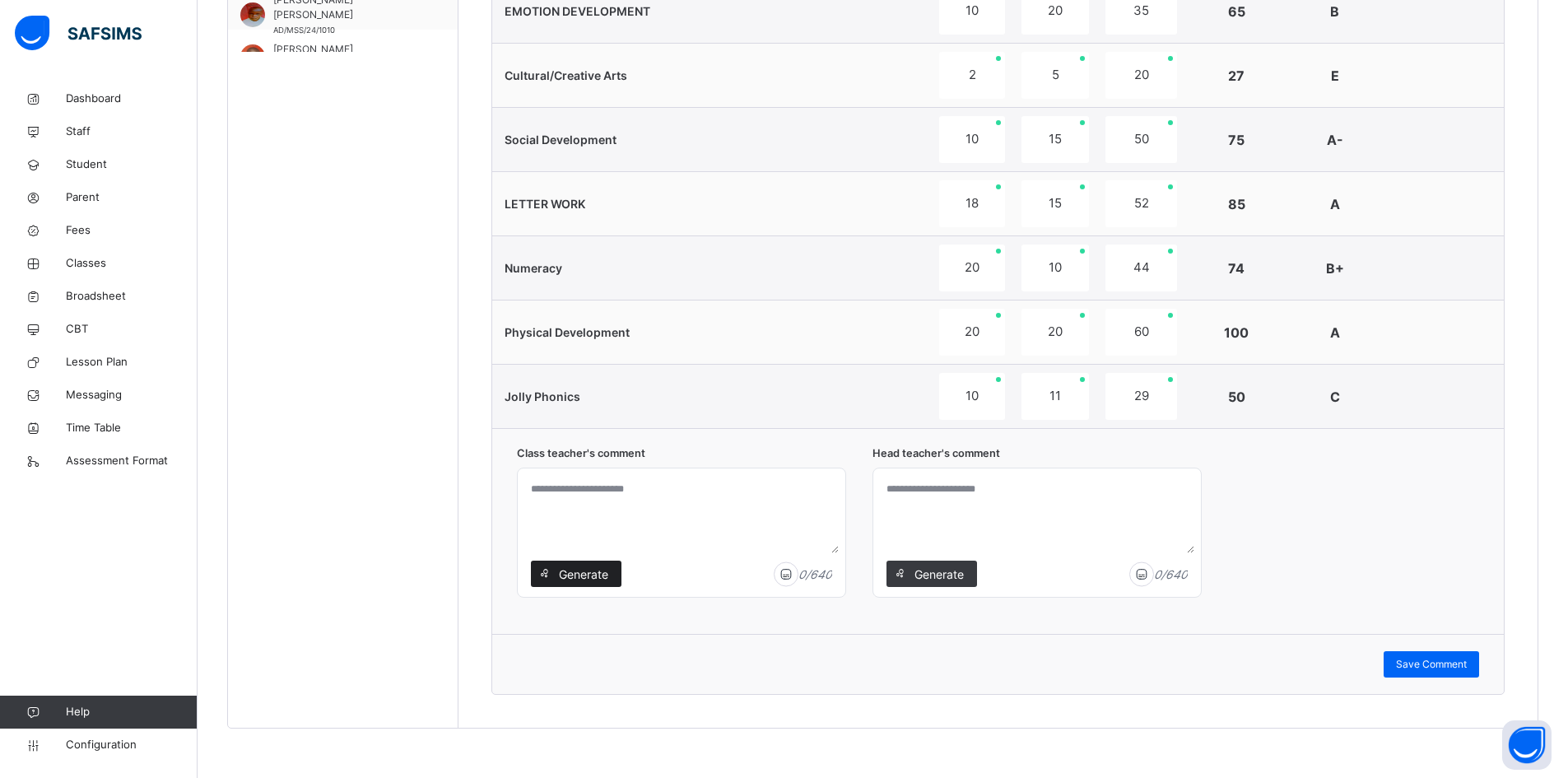
click at [588, 568] on span "Generate" at bounding box center [583, 574] width 51 height 17
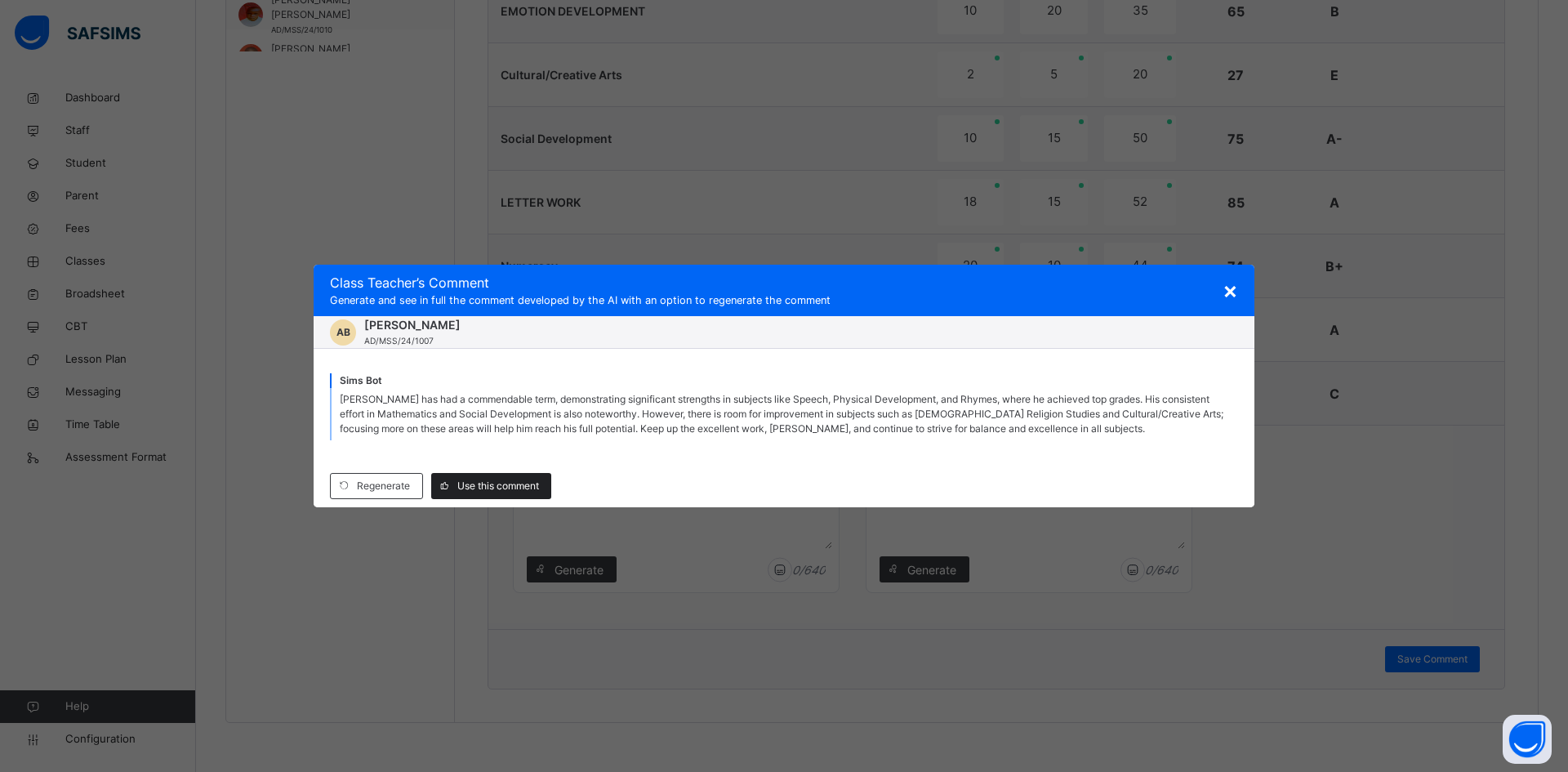
click at [489, 477] on div "Use this comment" at bounding box center [491, 486] width 120 height 26
type textarea "**********"
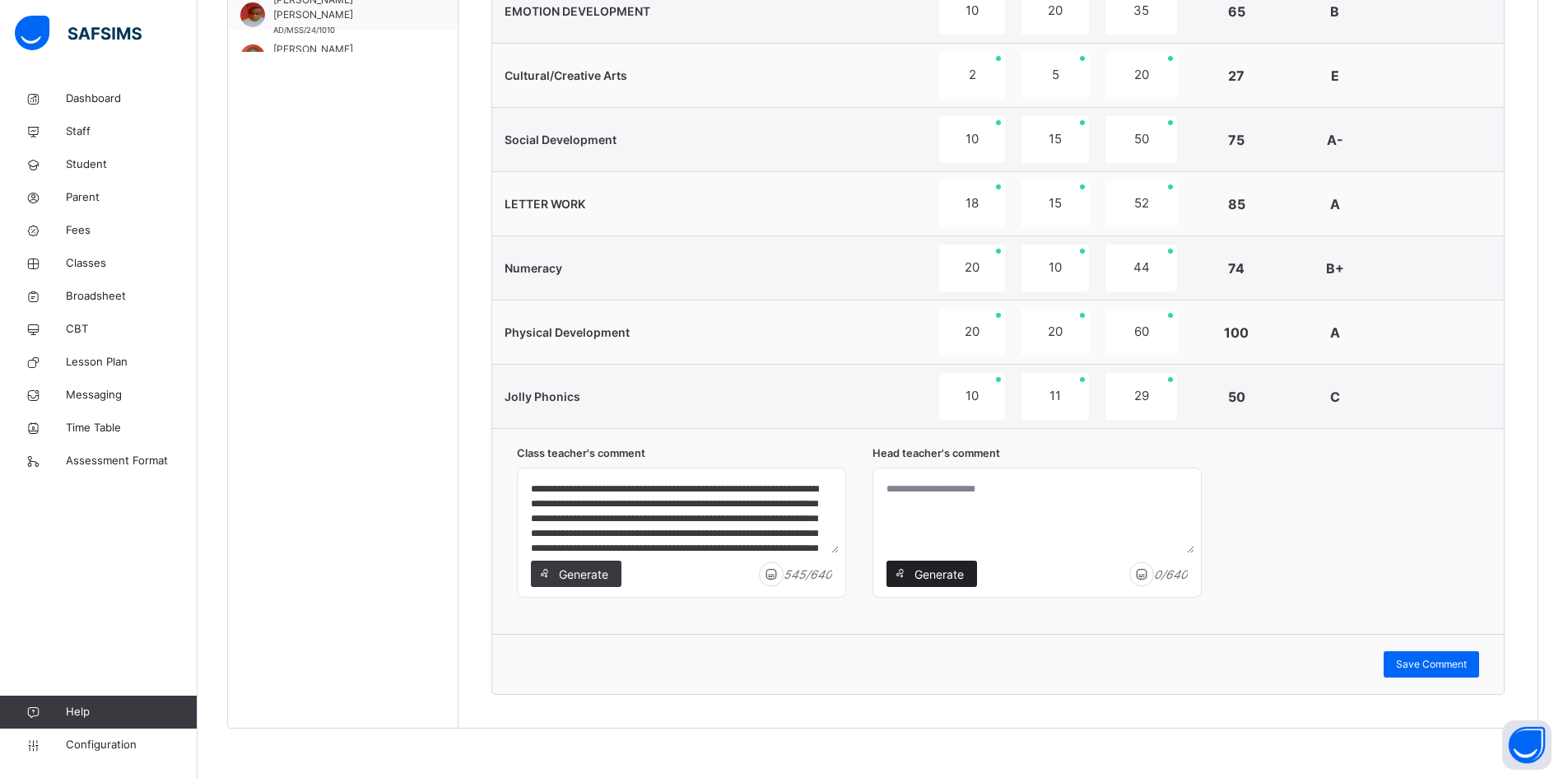
click at [935, 572] on span "Generate" at bounding box center [938, 574] width 51 height 17
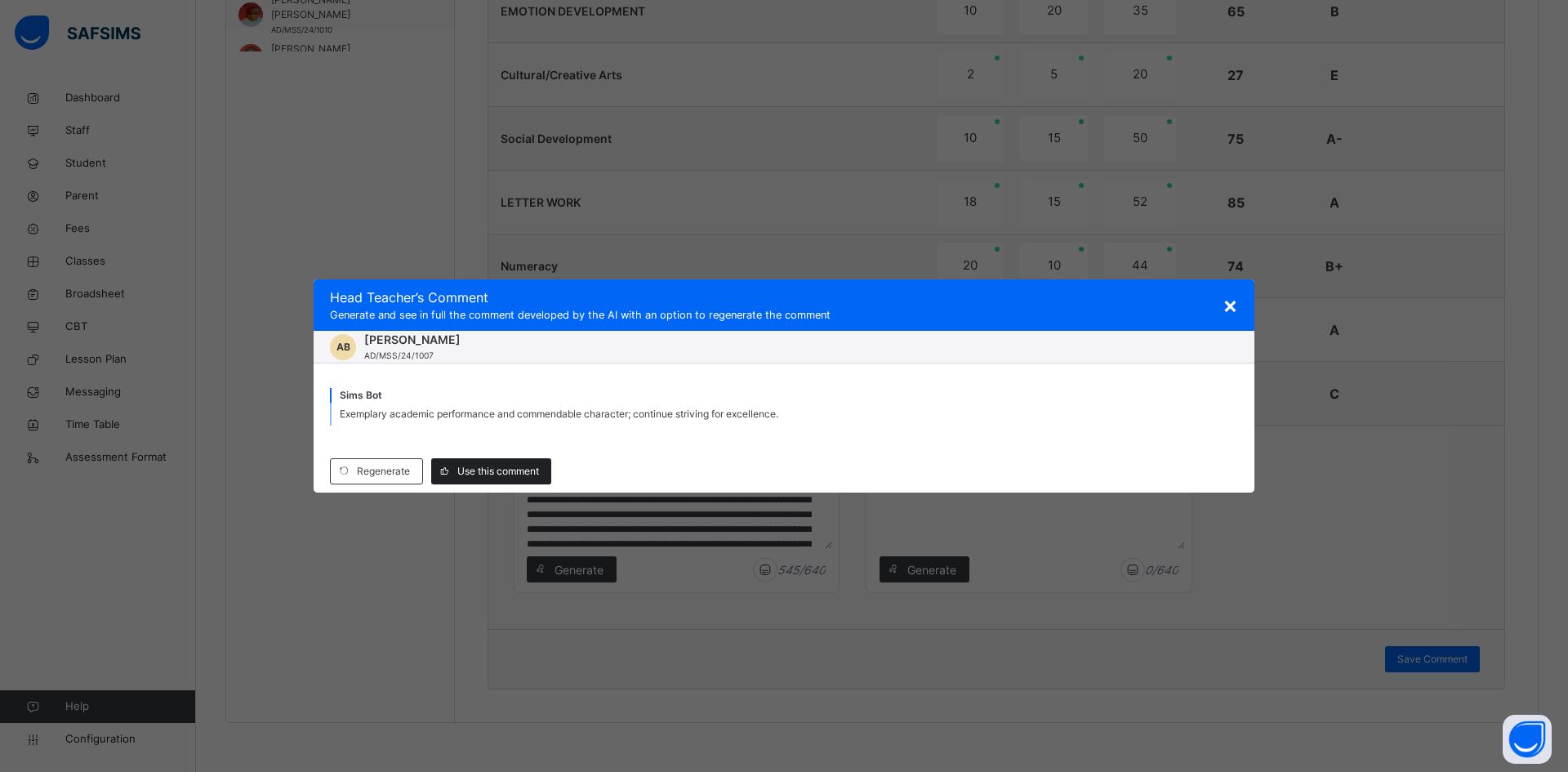
click at [482, 471] on span "Use this comment" at bounding box center [498, 471] width 82 height 15
type textarea "**********"
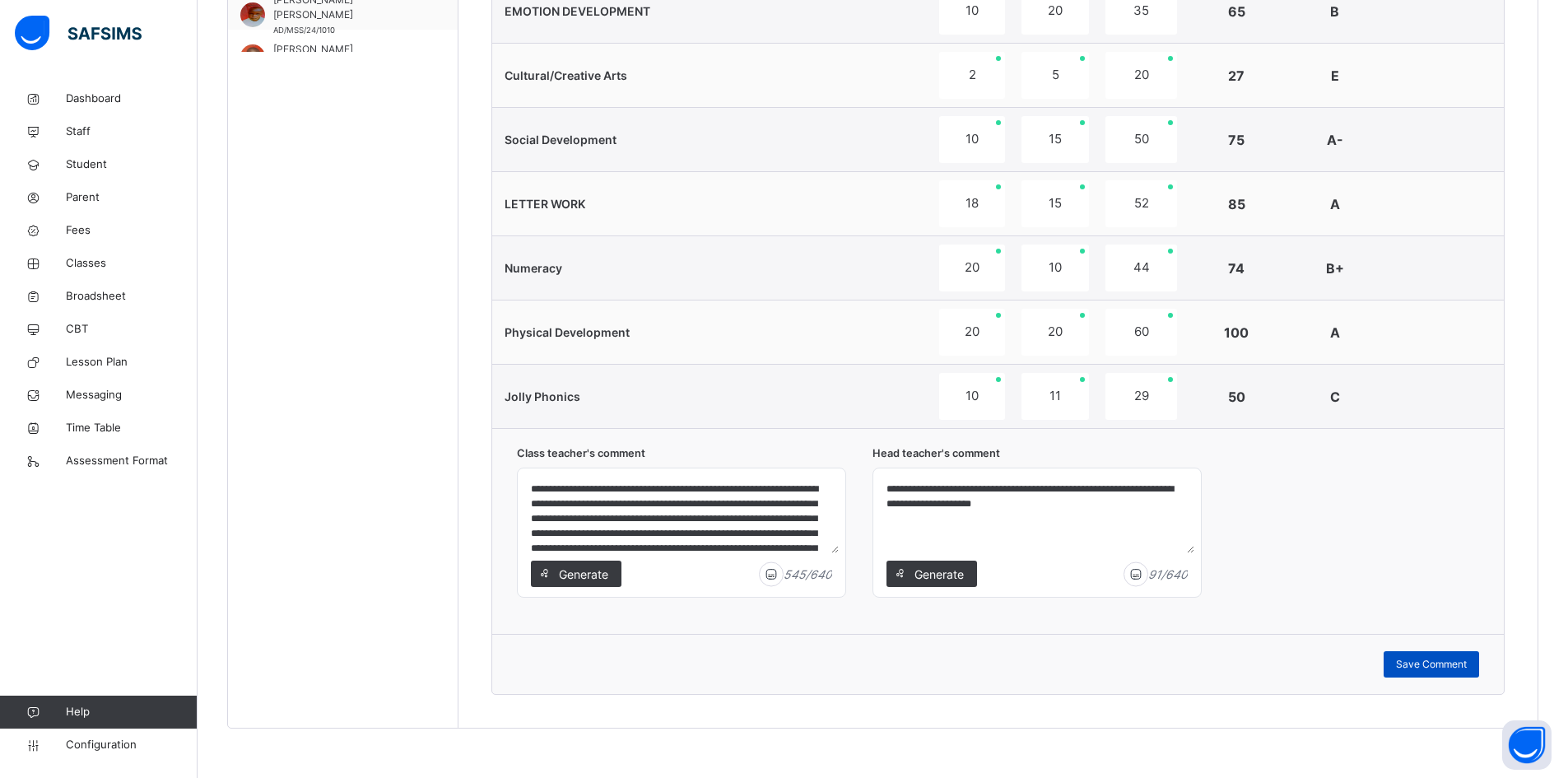
click at [1440, 665] on span "Save Comment" at bounding box center [1431, 664] width 71 height 15
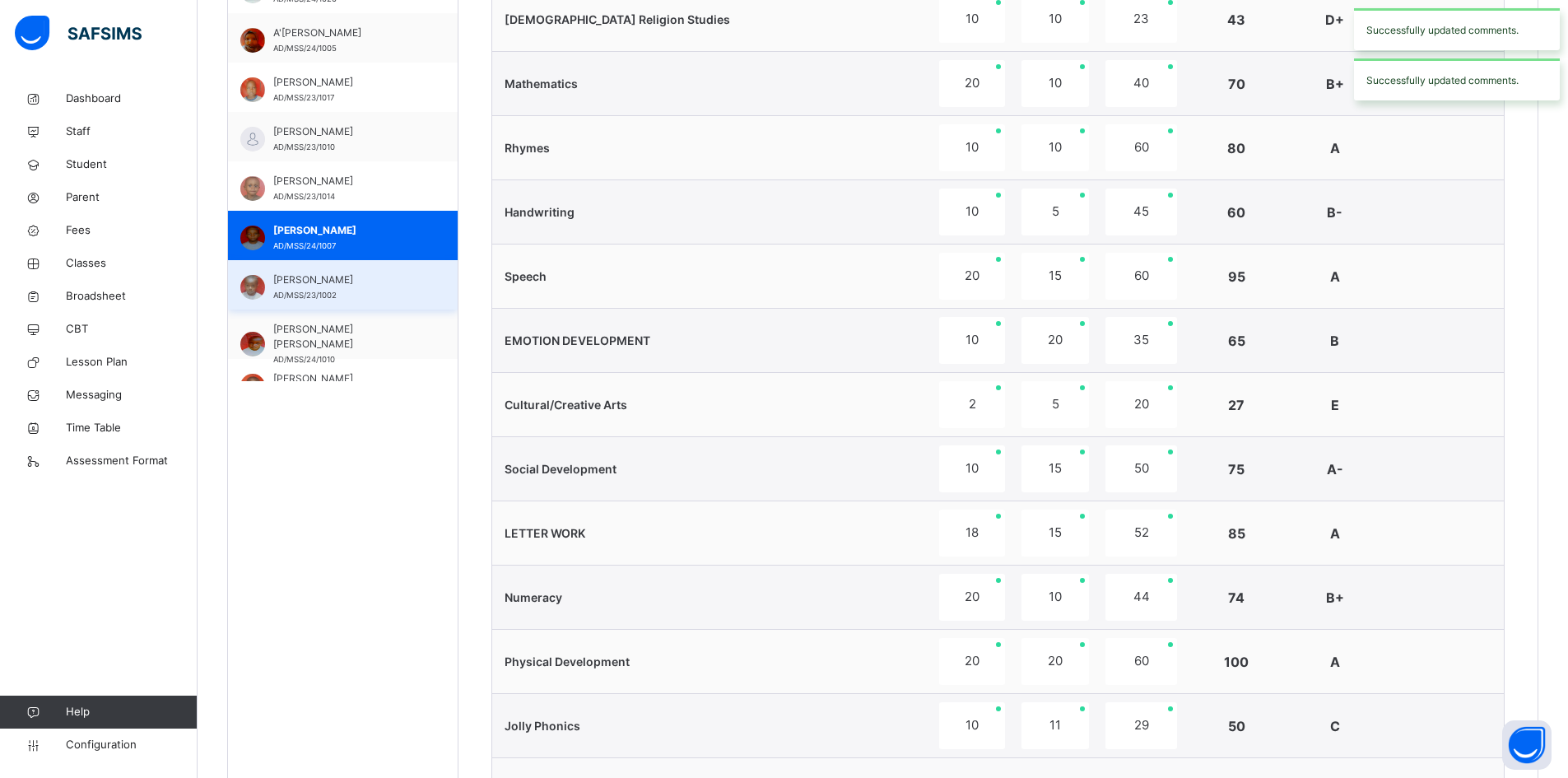
click at [312, 281] on span "ABDULLAHI UMAR" at bounding box center [347, 280] width 147 height 15
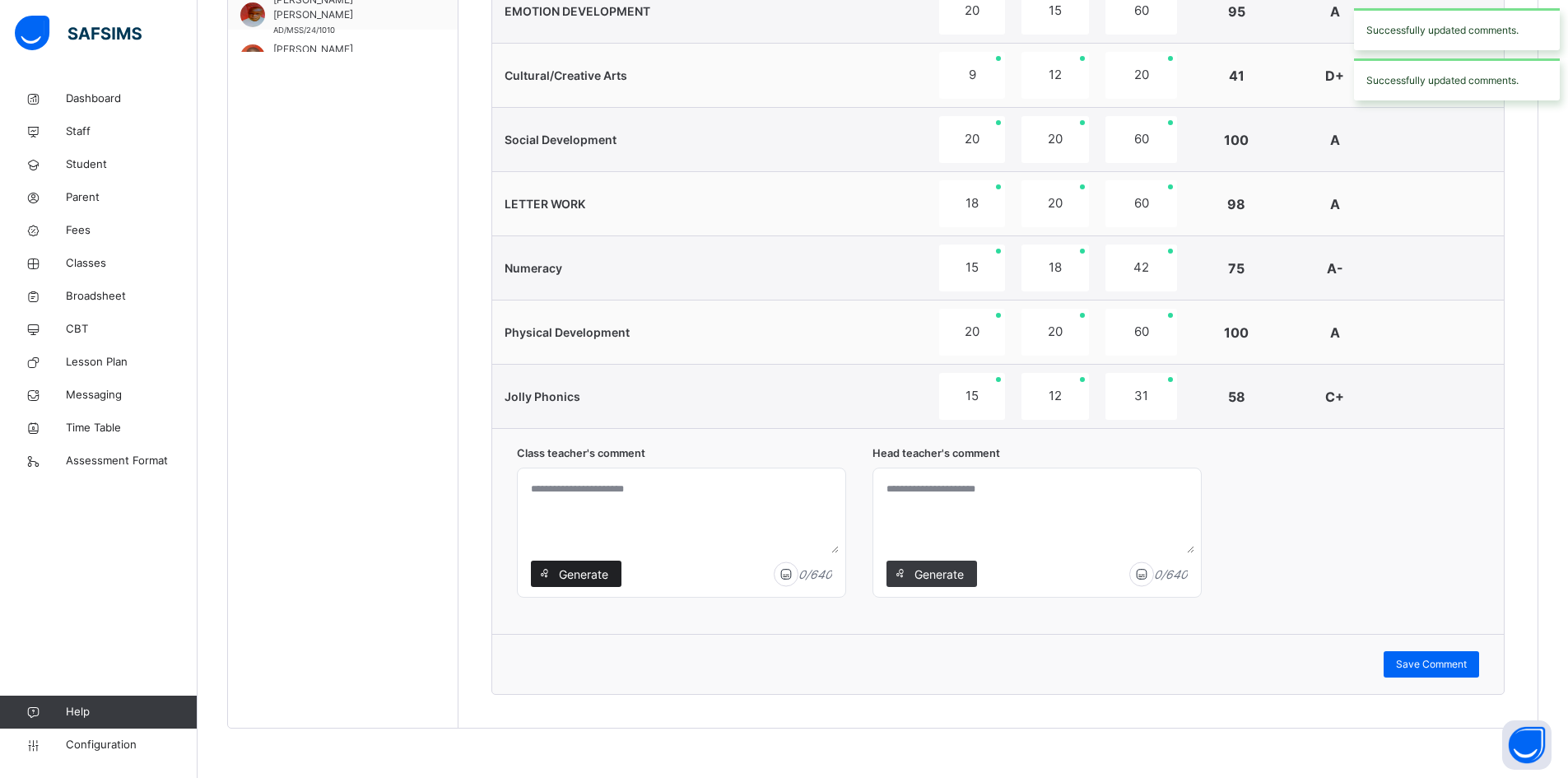
click at [577, 571] on span "Generate" at bounding box center [583, 574] width 51 height 17
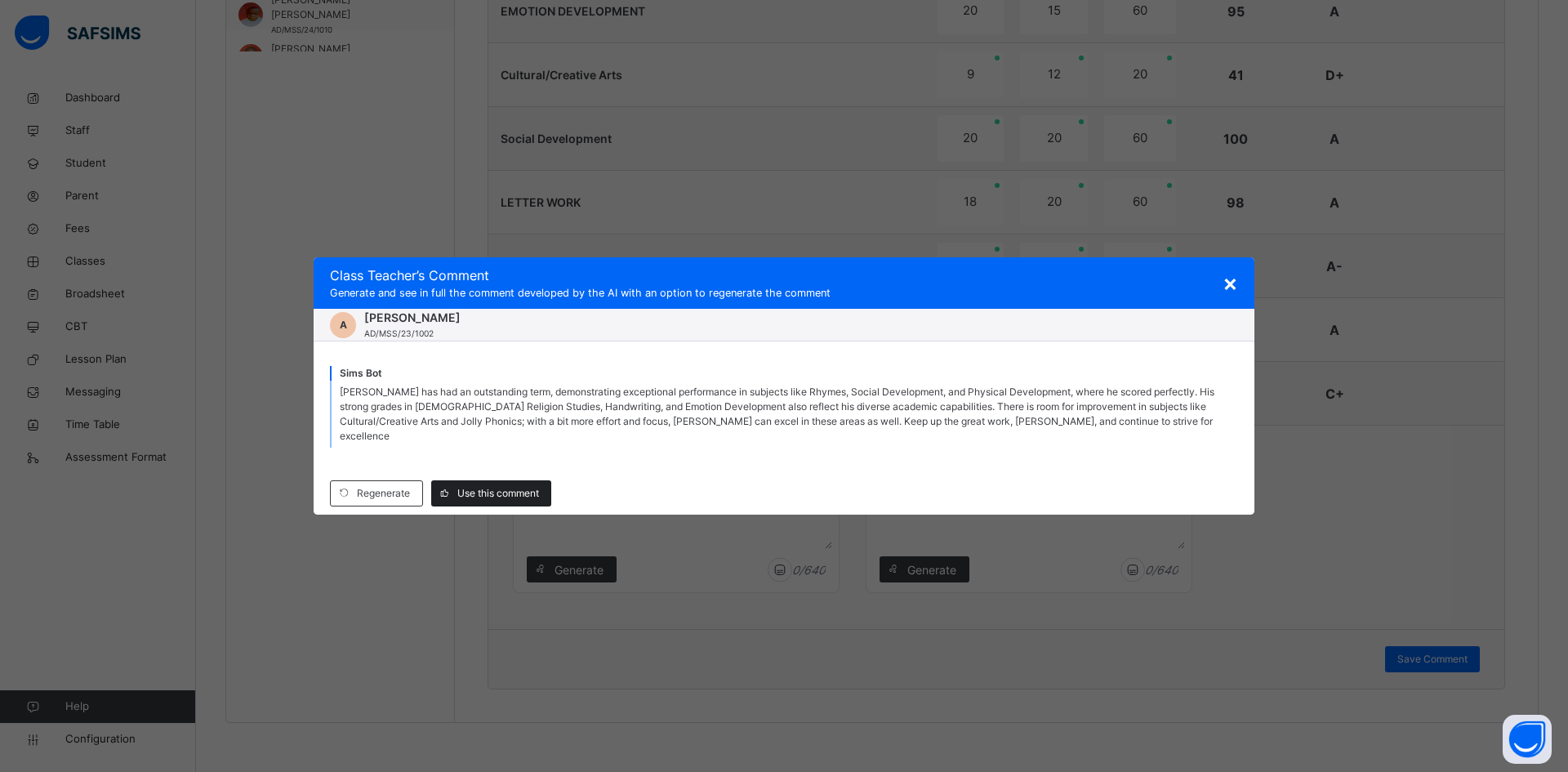
click at [511, 486] on span "Use this comment" at bounding box center [498, 493] width 82 height 15
type textarea "**********"
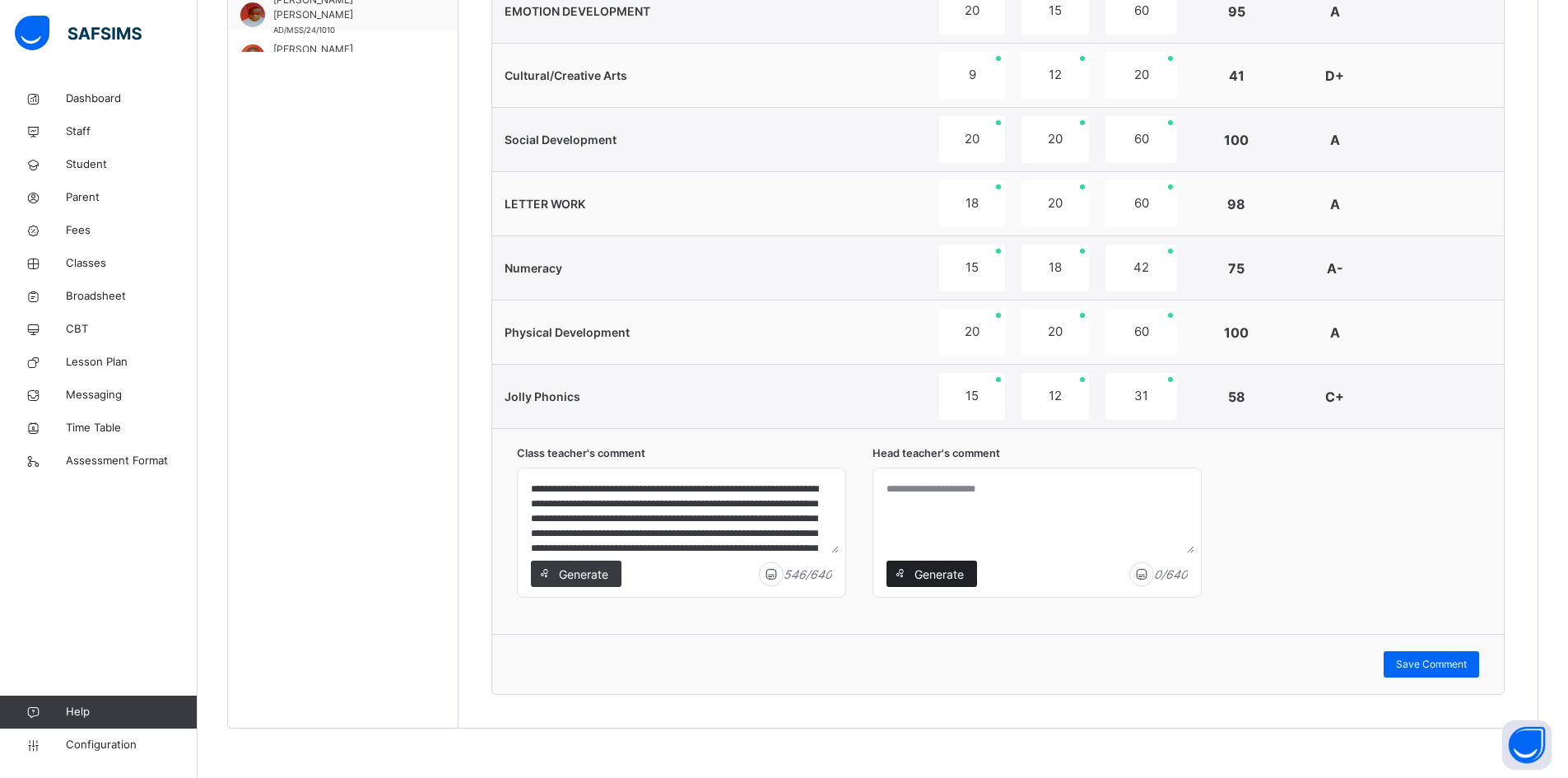
click at [941, 577] on span "Generate" at bounding box center [938, 574] width 51 height 17
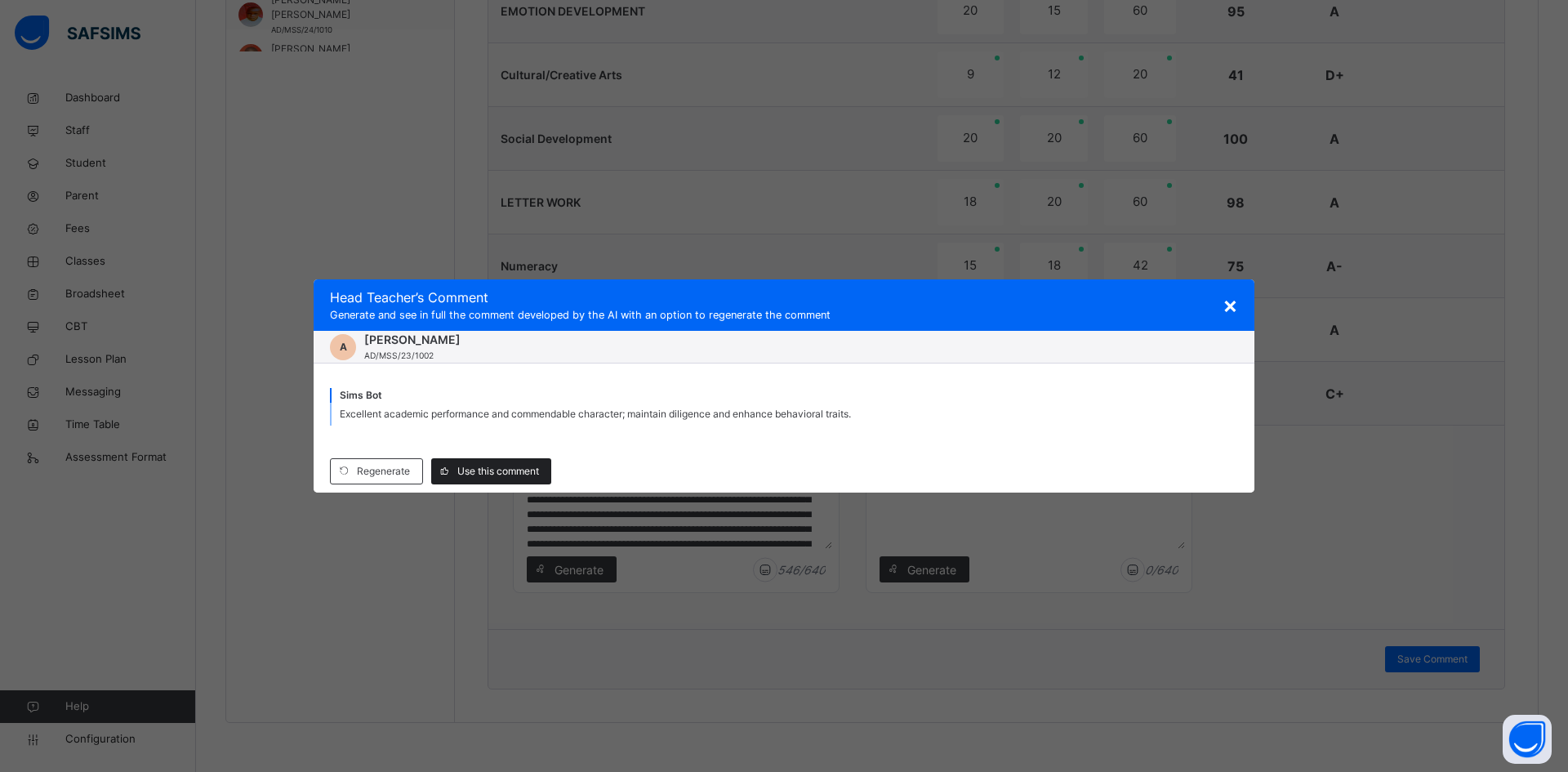
click at [493, 473] on span "Use this comment" at bounding box center [498, 471] width 82 height 15
type textarea "**********"
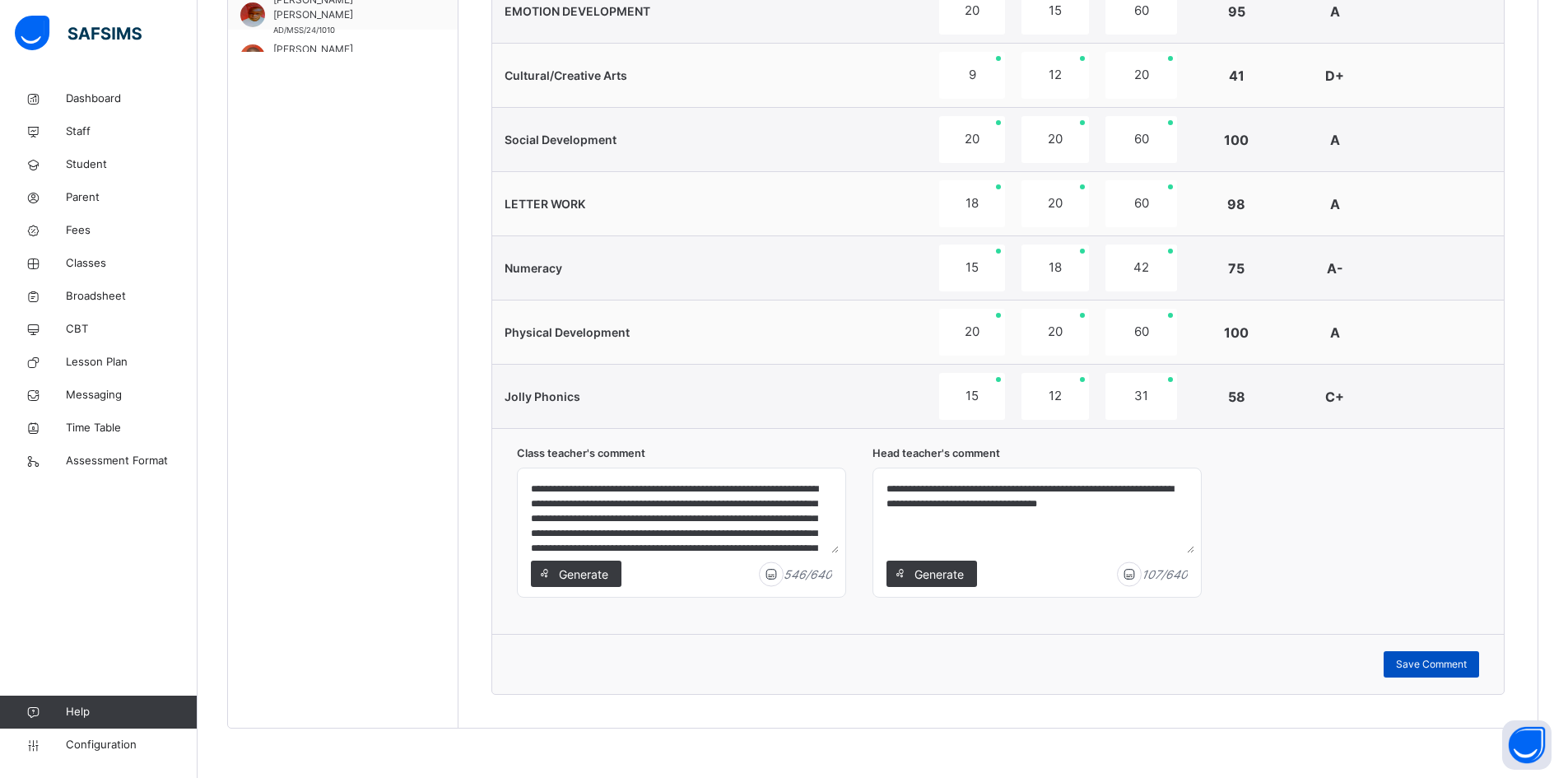
click at [1461, 663] on span "Save Comment" at bounding box center [1431, 664] width 71 height 15
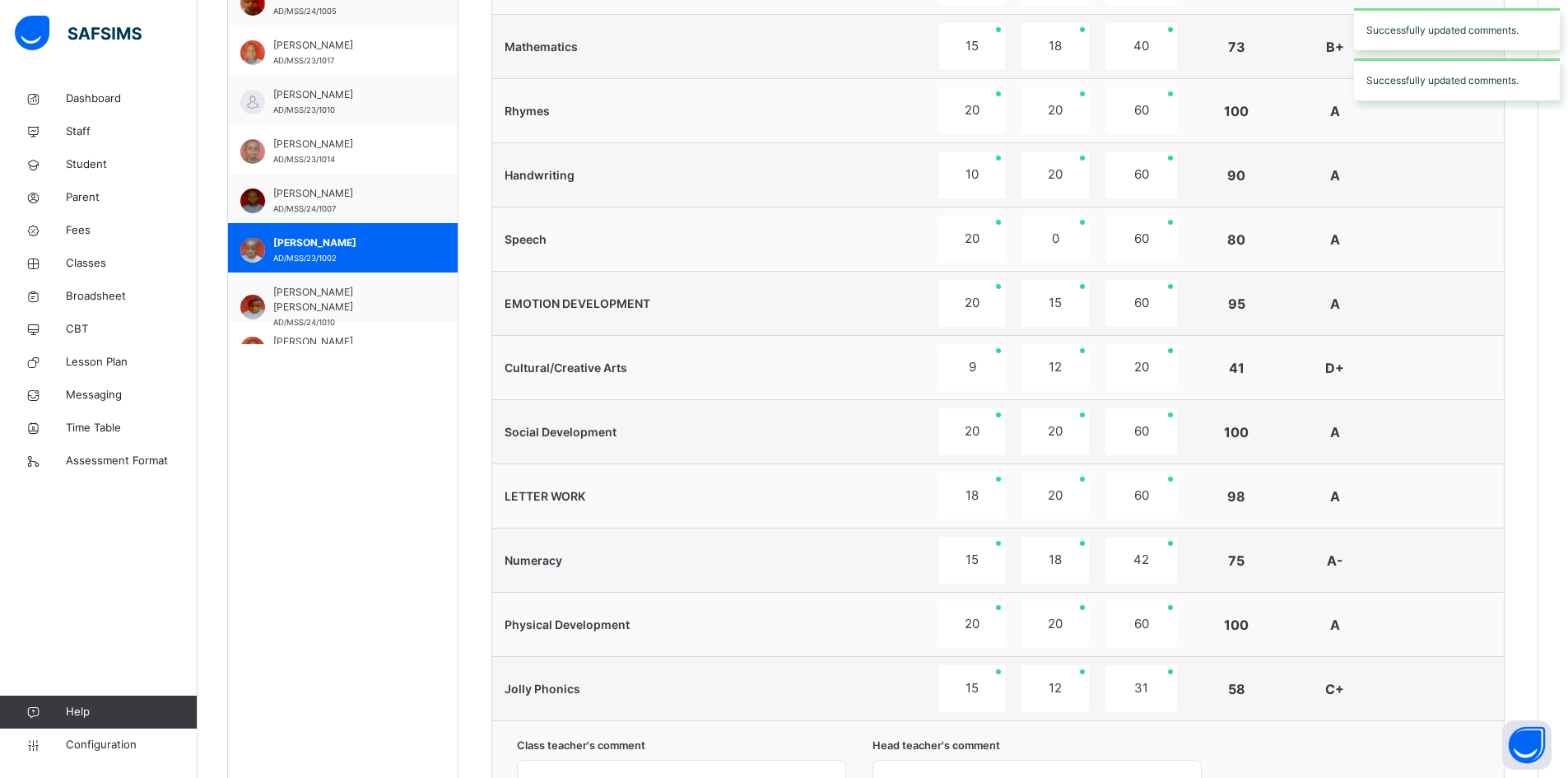
scroll to position [743, 0]
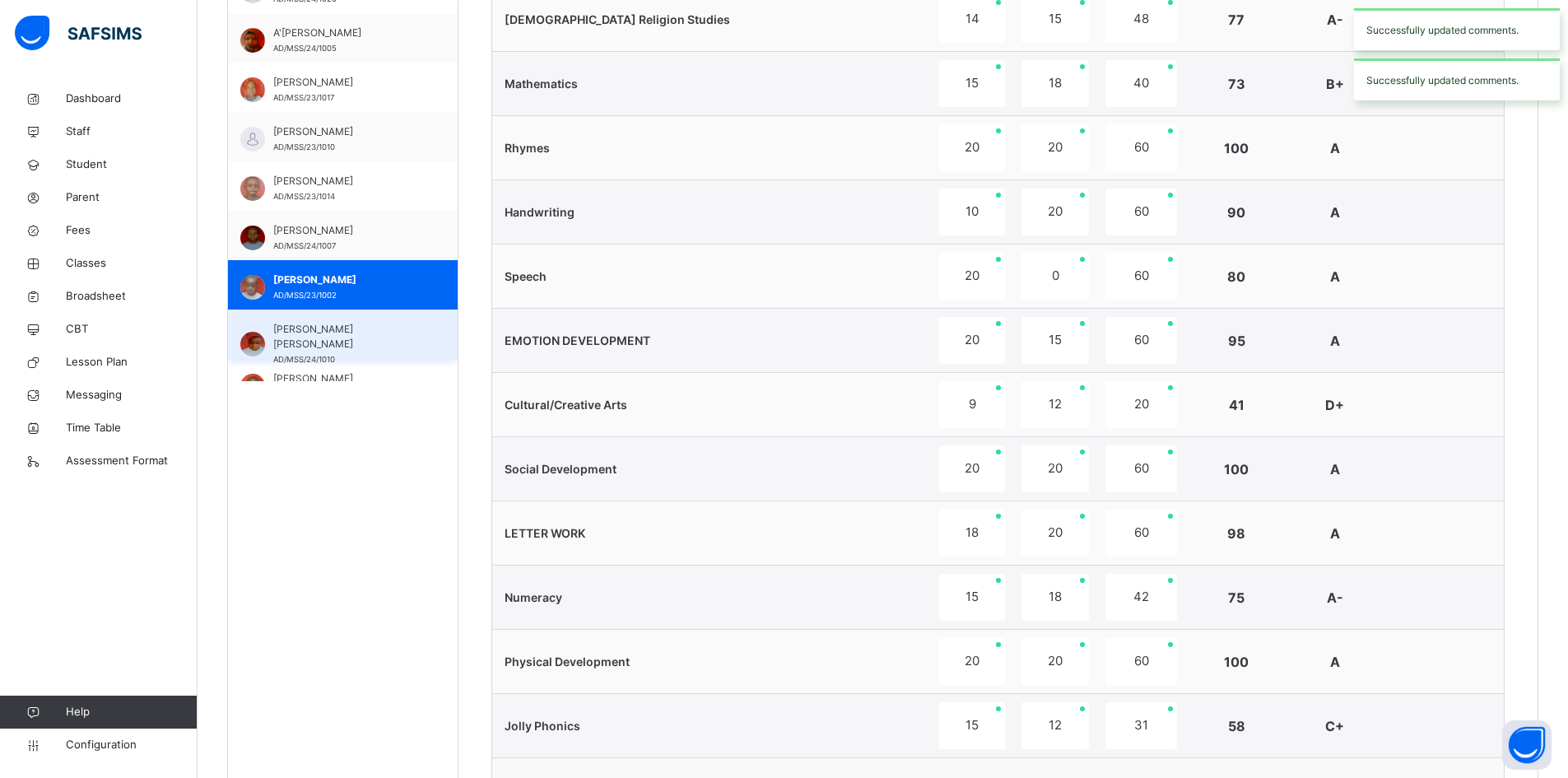
click at [354, 333] on span "ABUBAKAR SADIK FAISAL" at bounding box center [347, 337] width 147 height 29
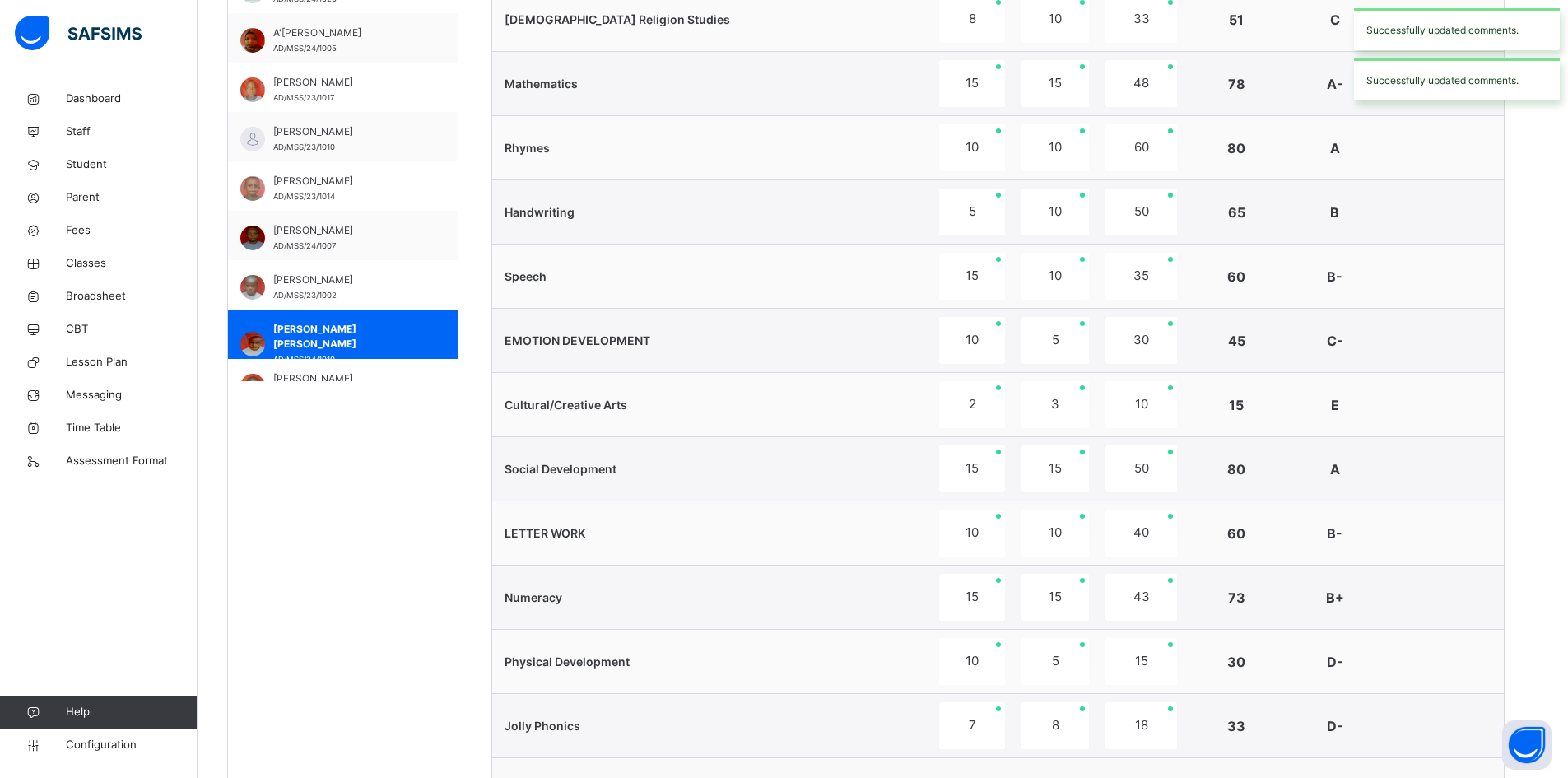
scroll to position [1072, 0]
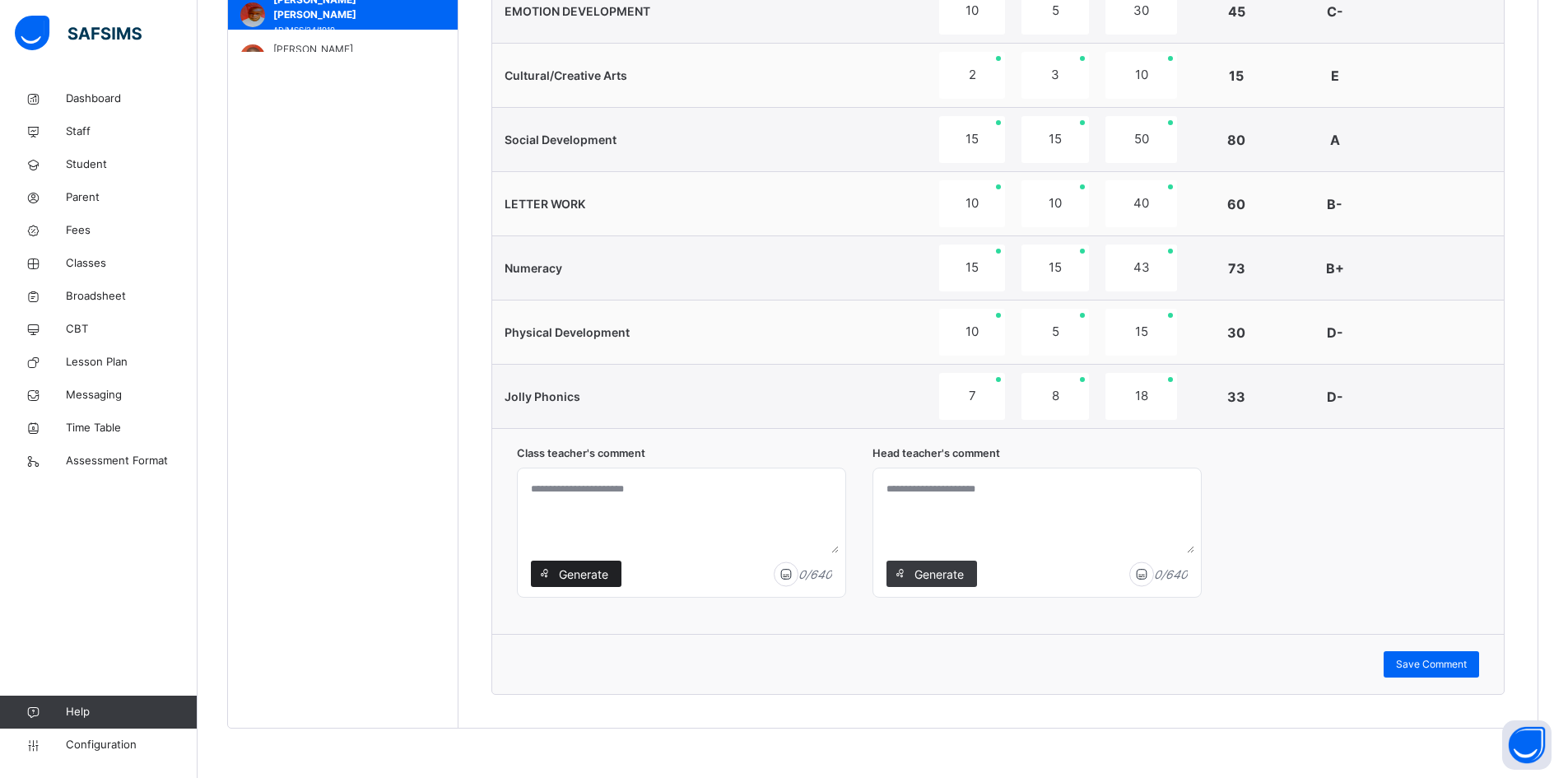
click at [588, 574] on span "Generate" at bounding box center [583, 574] width 51 height 17
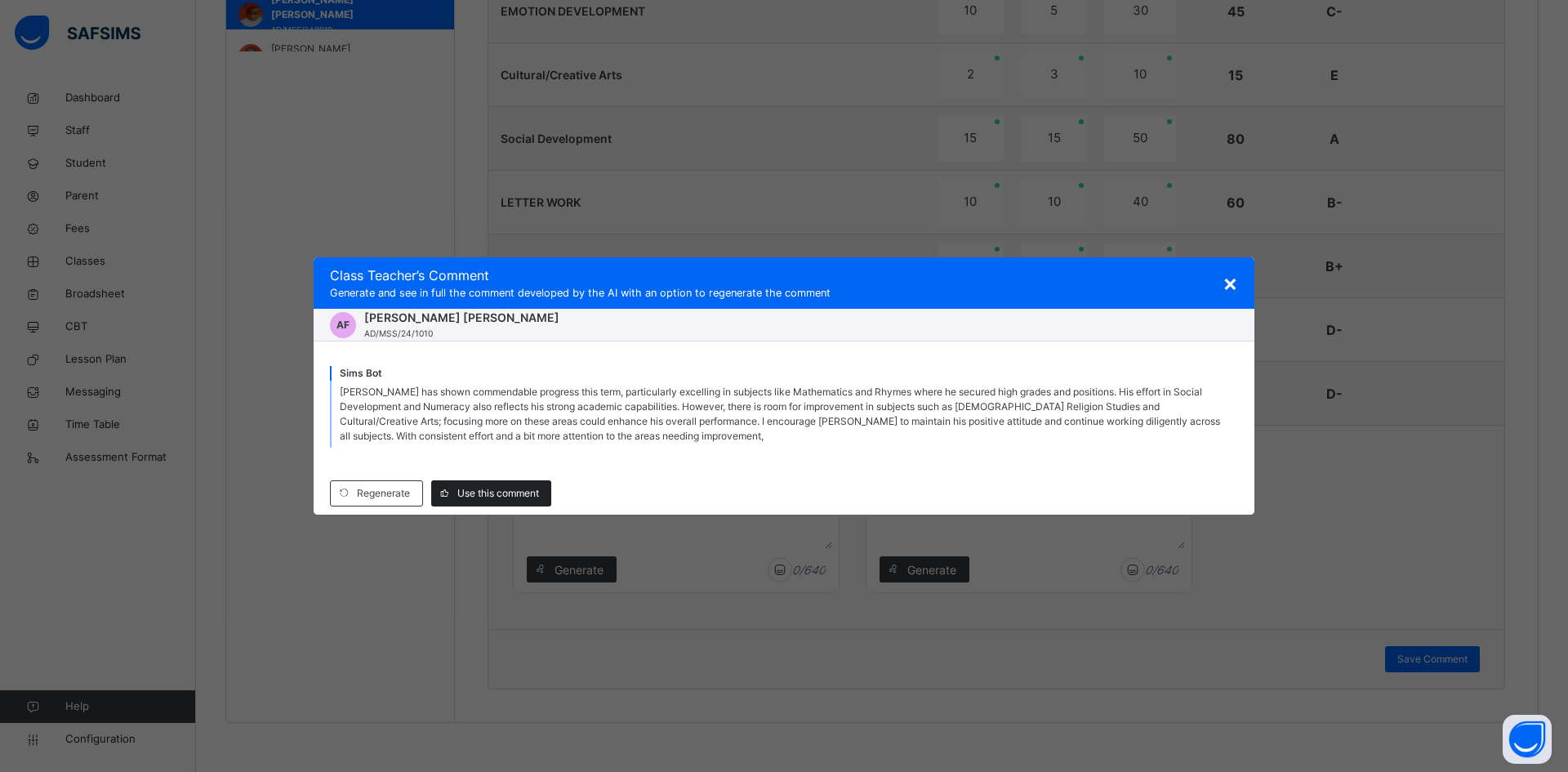
click at [507, 491] on span "Use this comment" at bounding box center [498, 493] width 82 height 15
type textarea "**********"
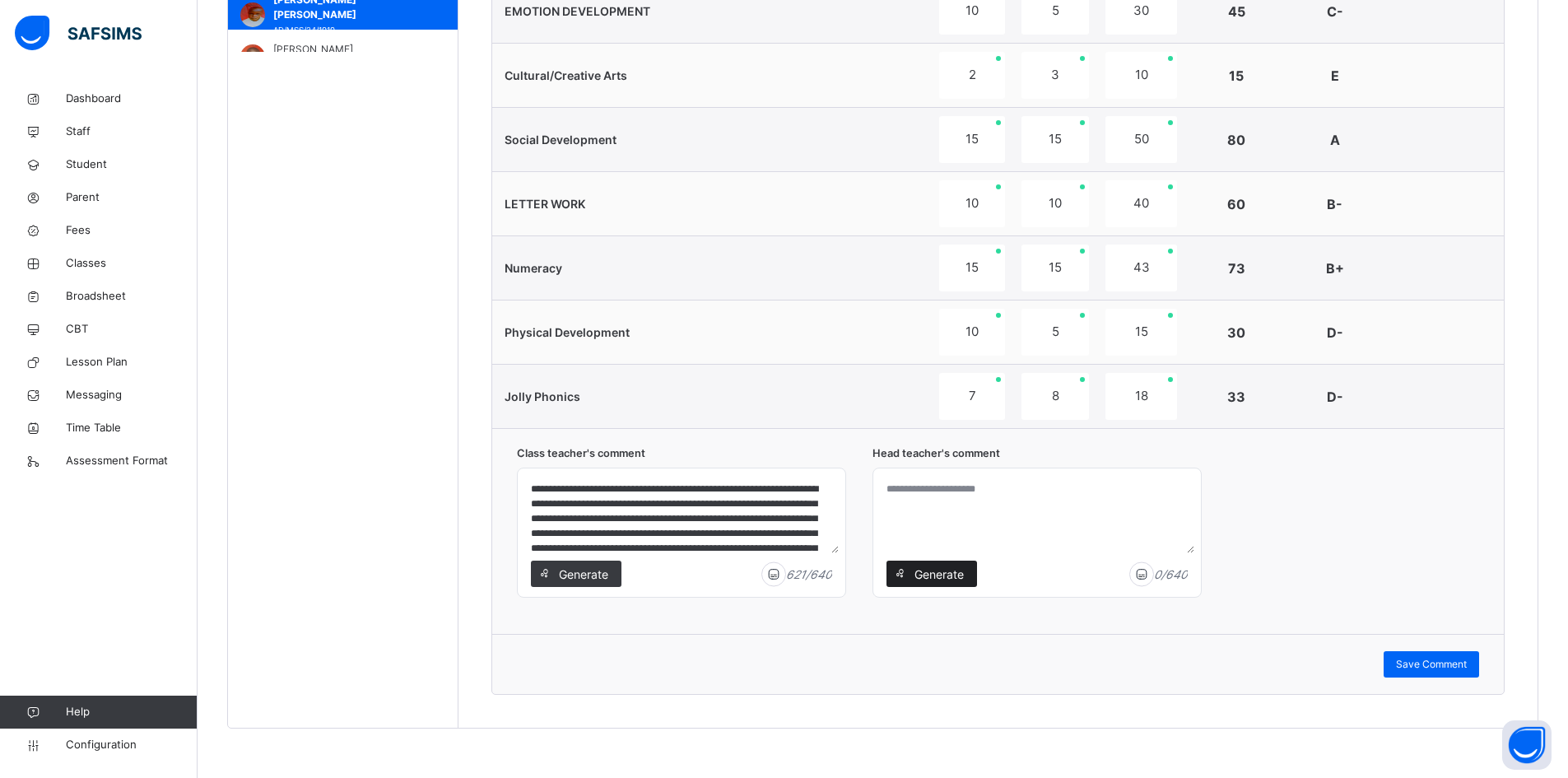
click at [948, 581] on span "Generate" at bounding box center [938, 574] width 51 height 17
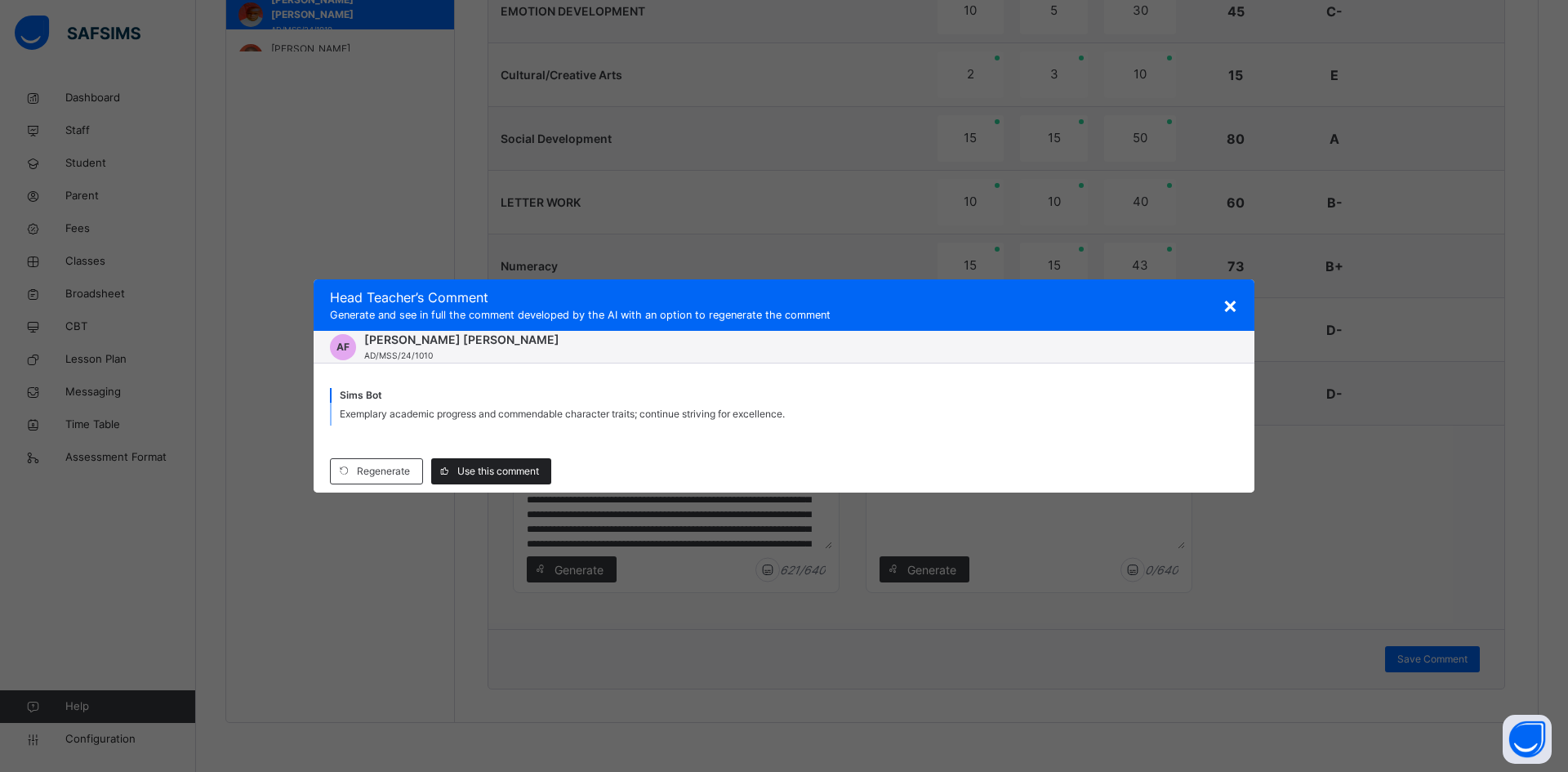
click at [492, 470] on span "Use this comment" at bounding box center [498, 471] width 82 height 15
type textarea "**********"
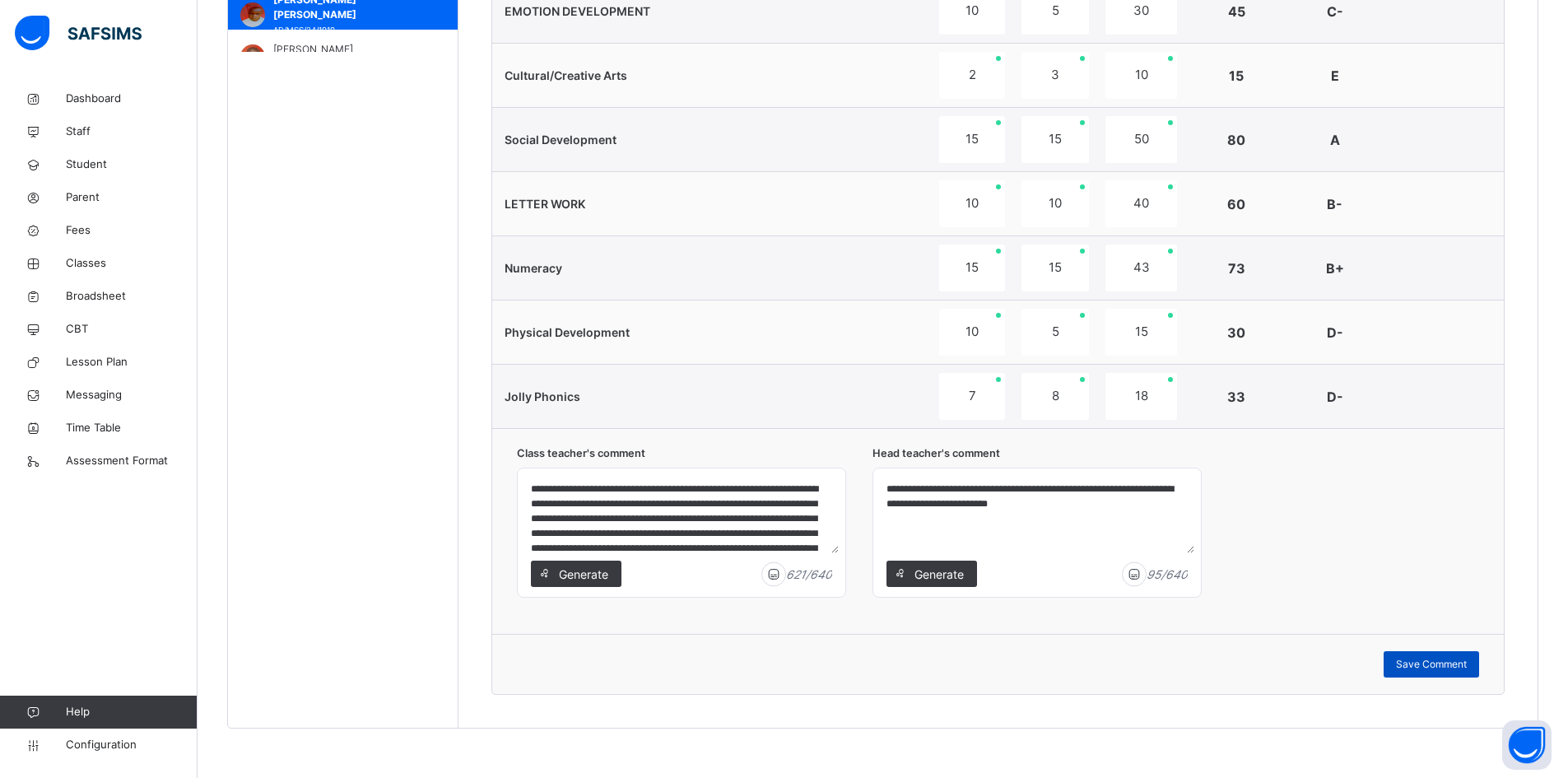
click at [1442, 665] on span "Save Comment" at bounding box center [1431, 664] width 71 height 15
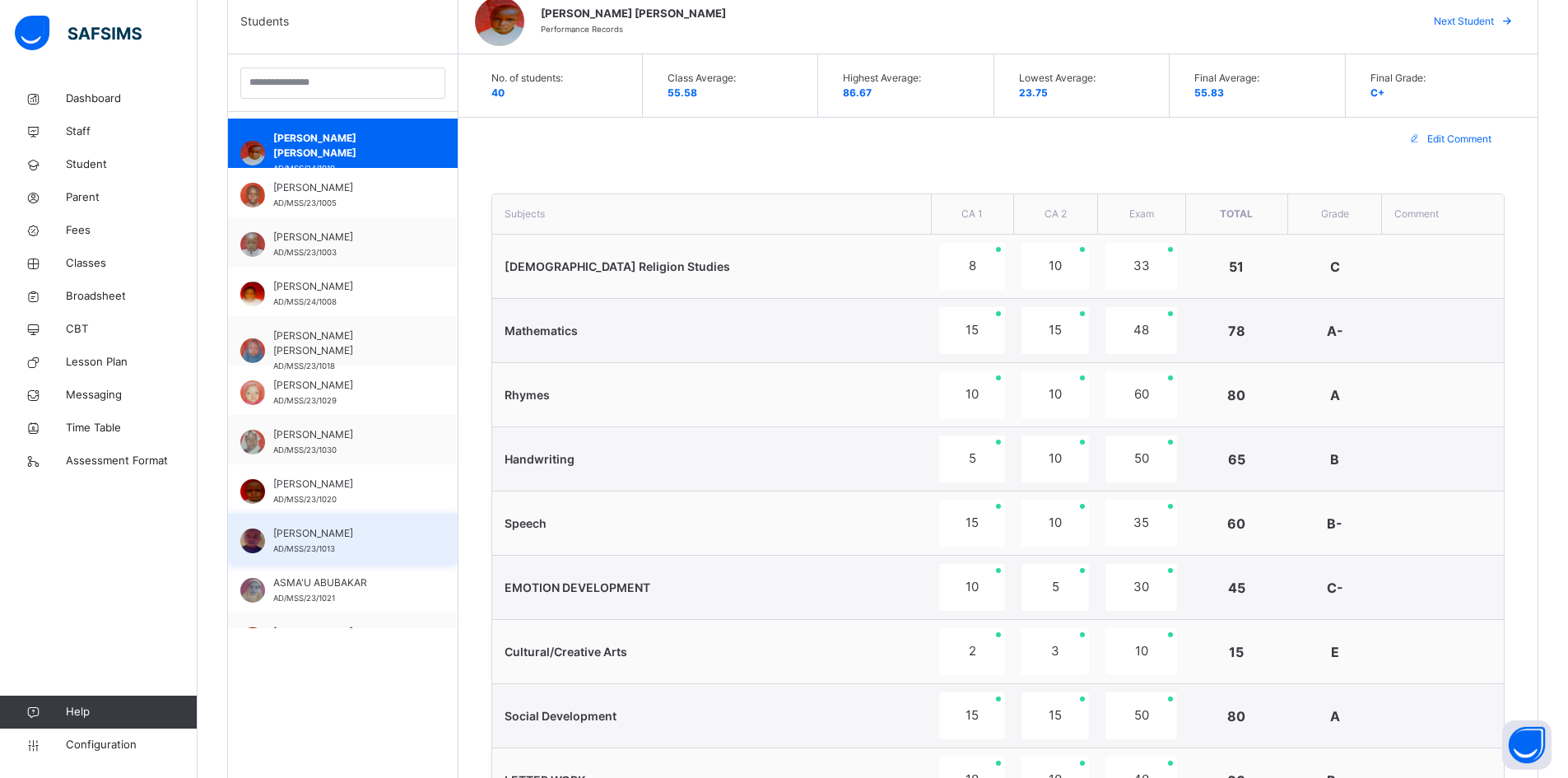
scroll to position [412, 0]
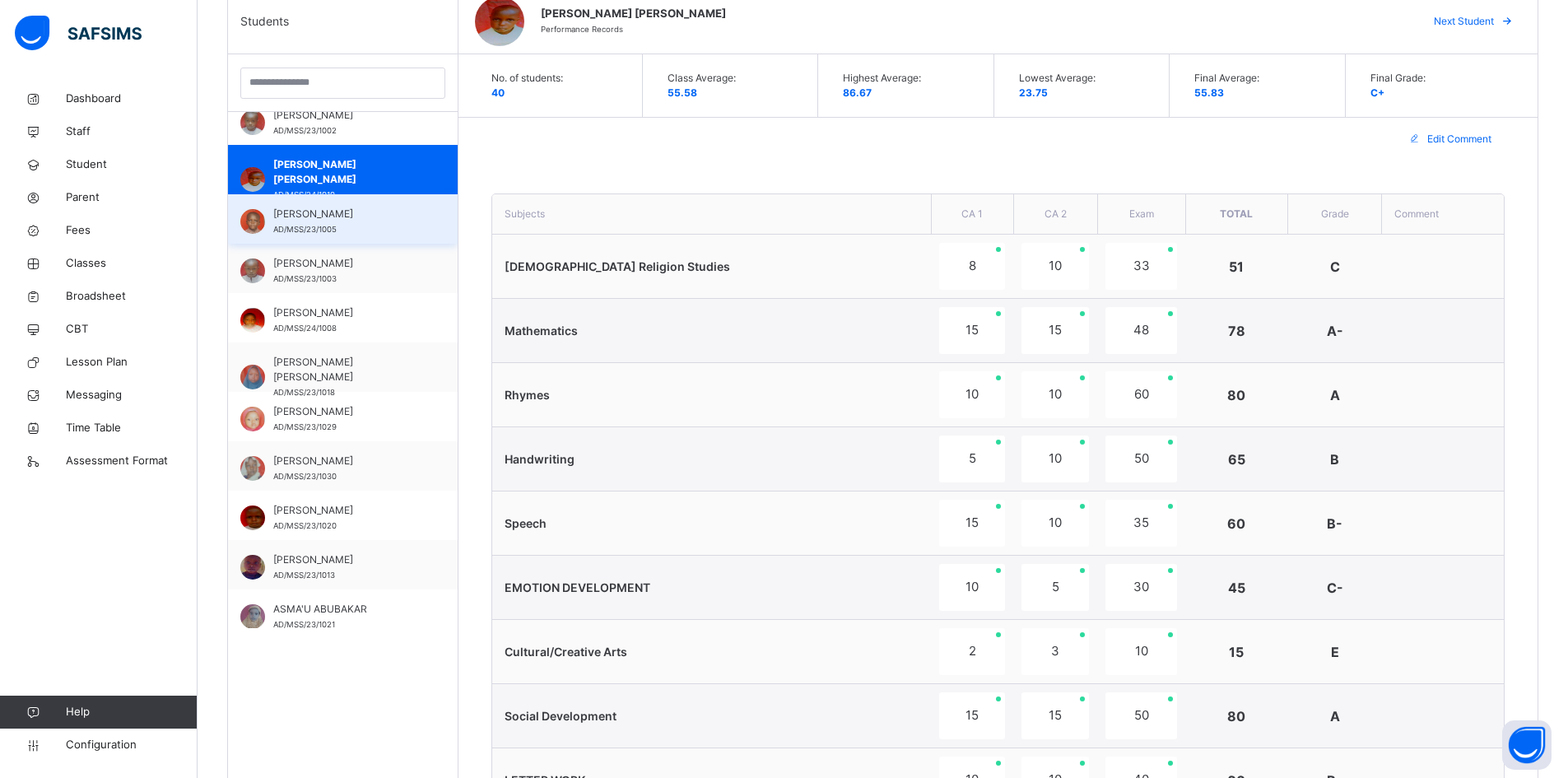
click at [341, 218] on span "AHMAD MUHAMMAD ABUBAKAR" at bounding box center [347, 214] width 147 height 15
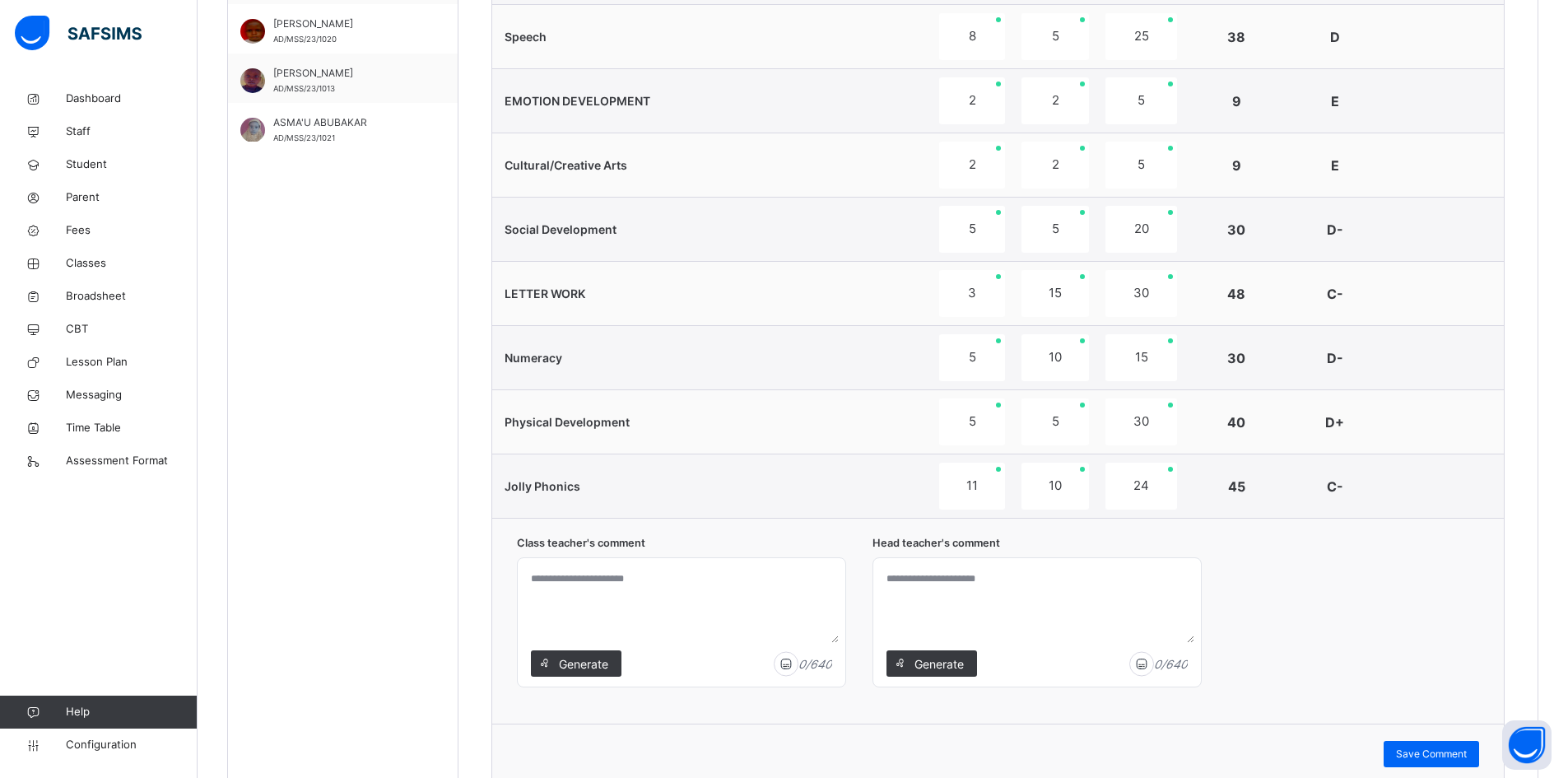
scroll to position [990, 0]
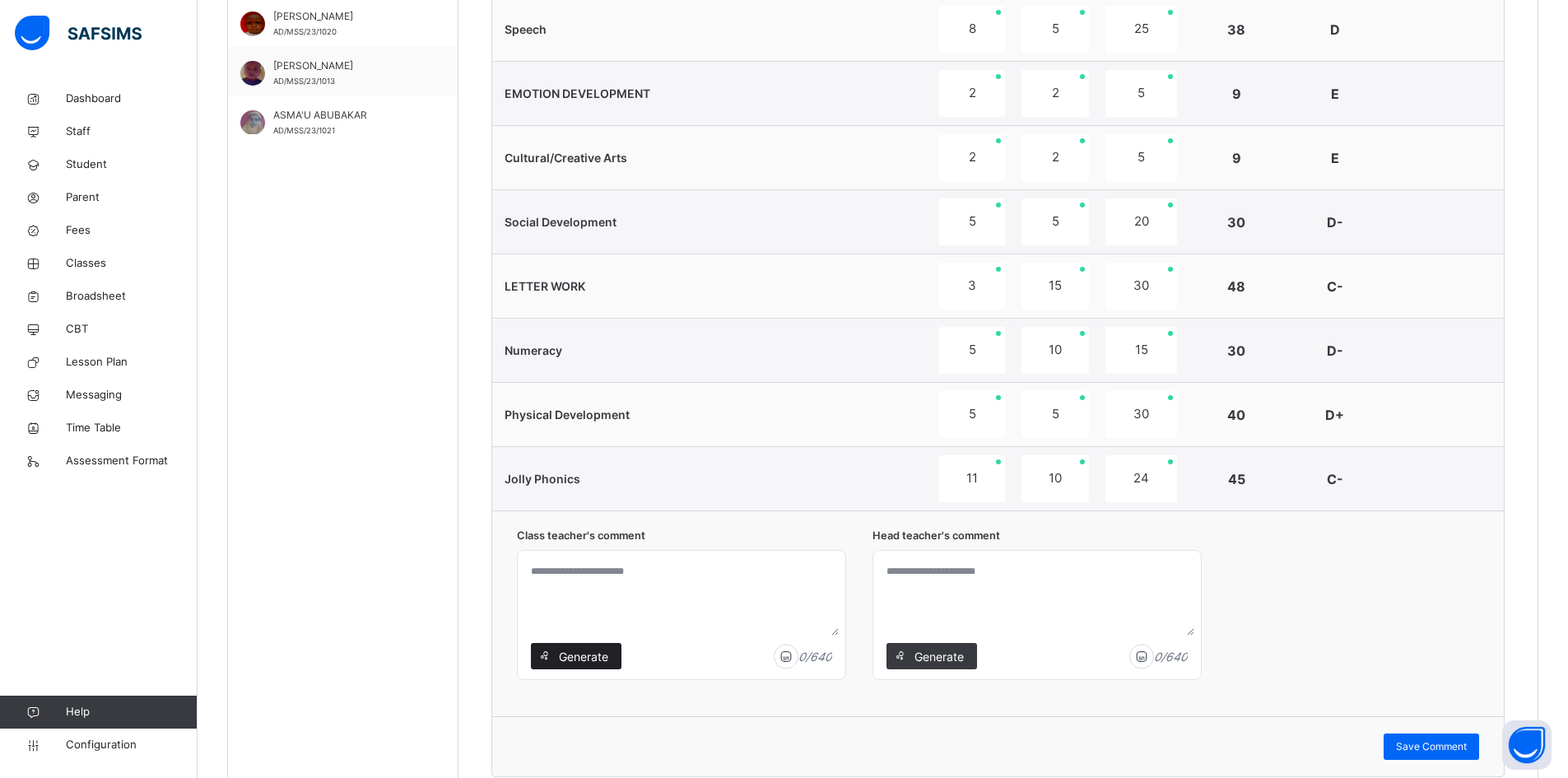
click at [593, 652] on span "Generate" at bounding box center [583, 657] width 51 height 17
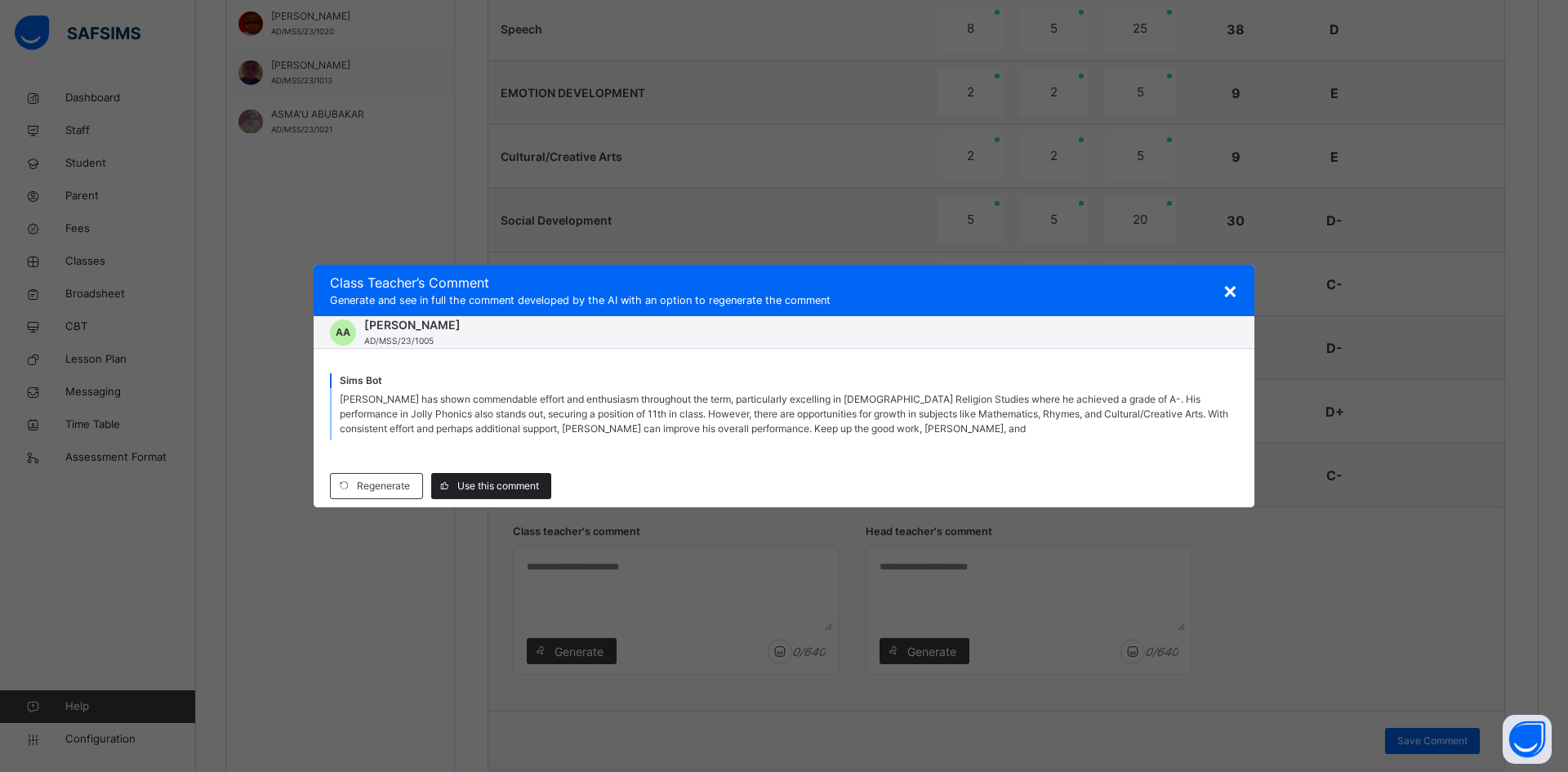
click at [484, 481] on span "Use this comment" at bounding box center [498, 486] width 82 height 15
type textarea "**********"
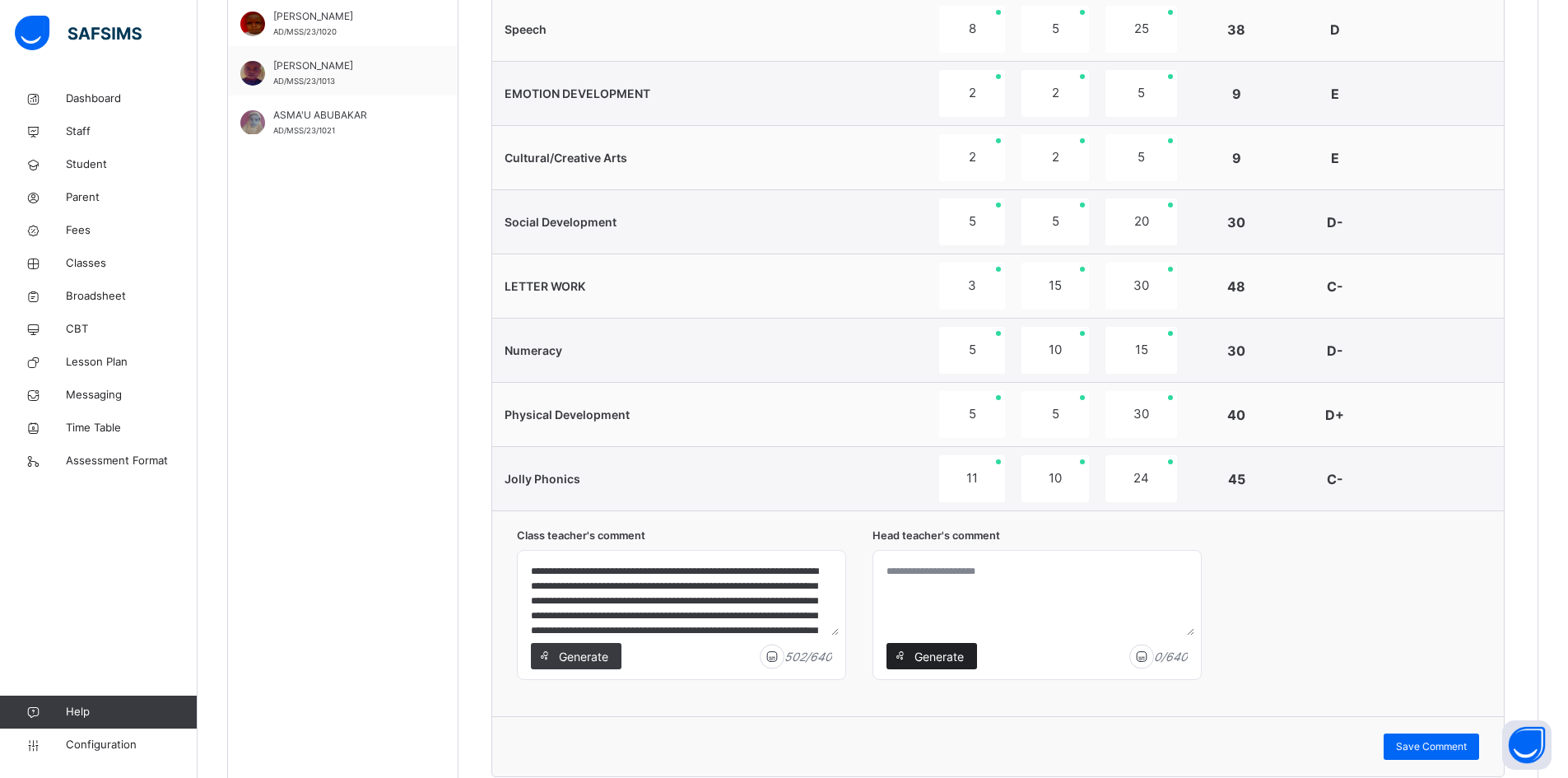
click at [934, 655] on span "Generate" at bounding box center [938, 657] width 51 height 17
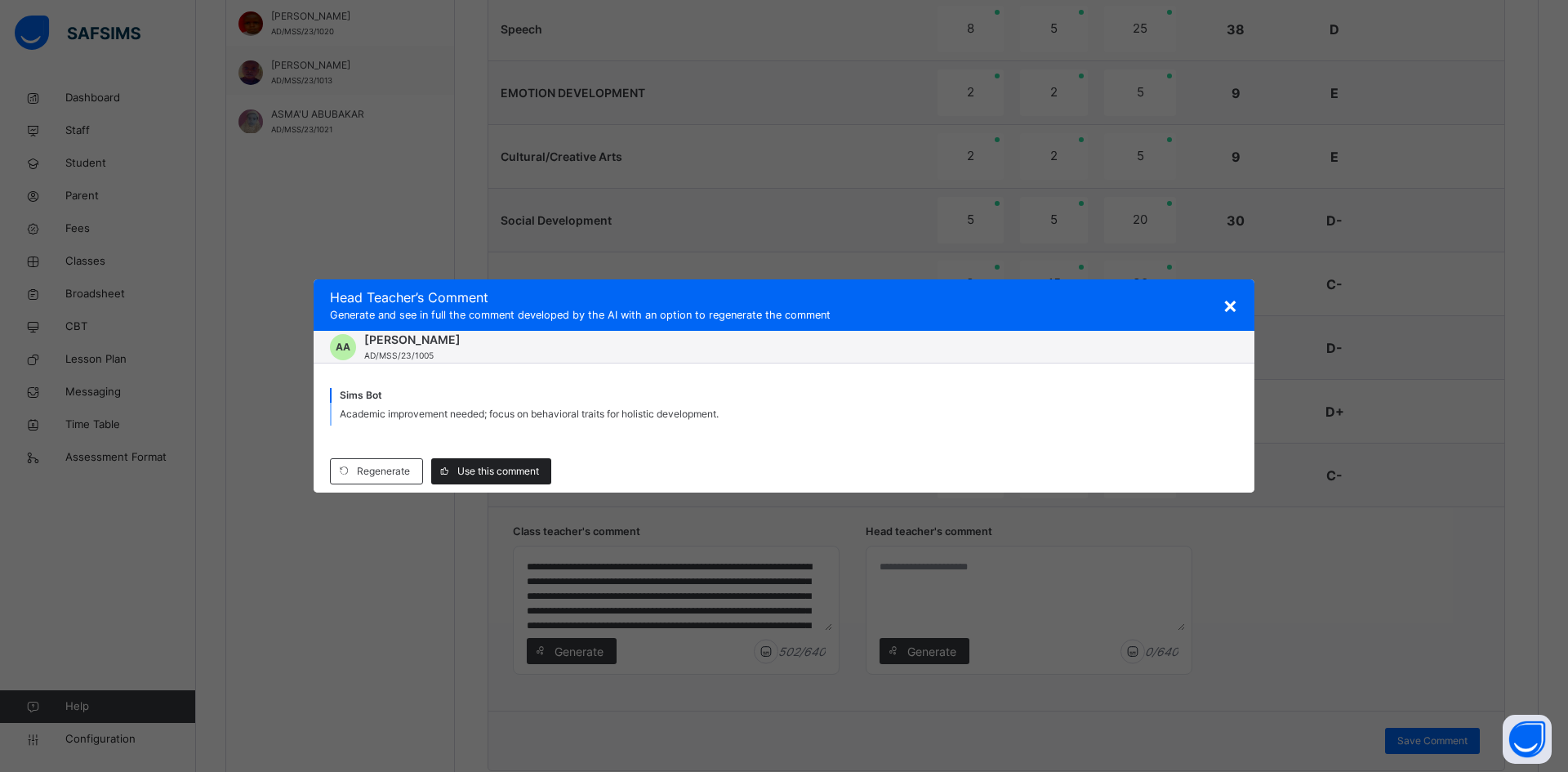
click at [489, 475] on span "Use this comment" at bounding box center [498, 471] width 82 height 15
type textarea "**********"
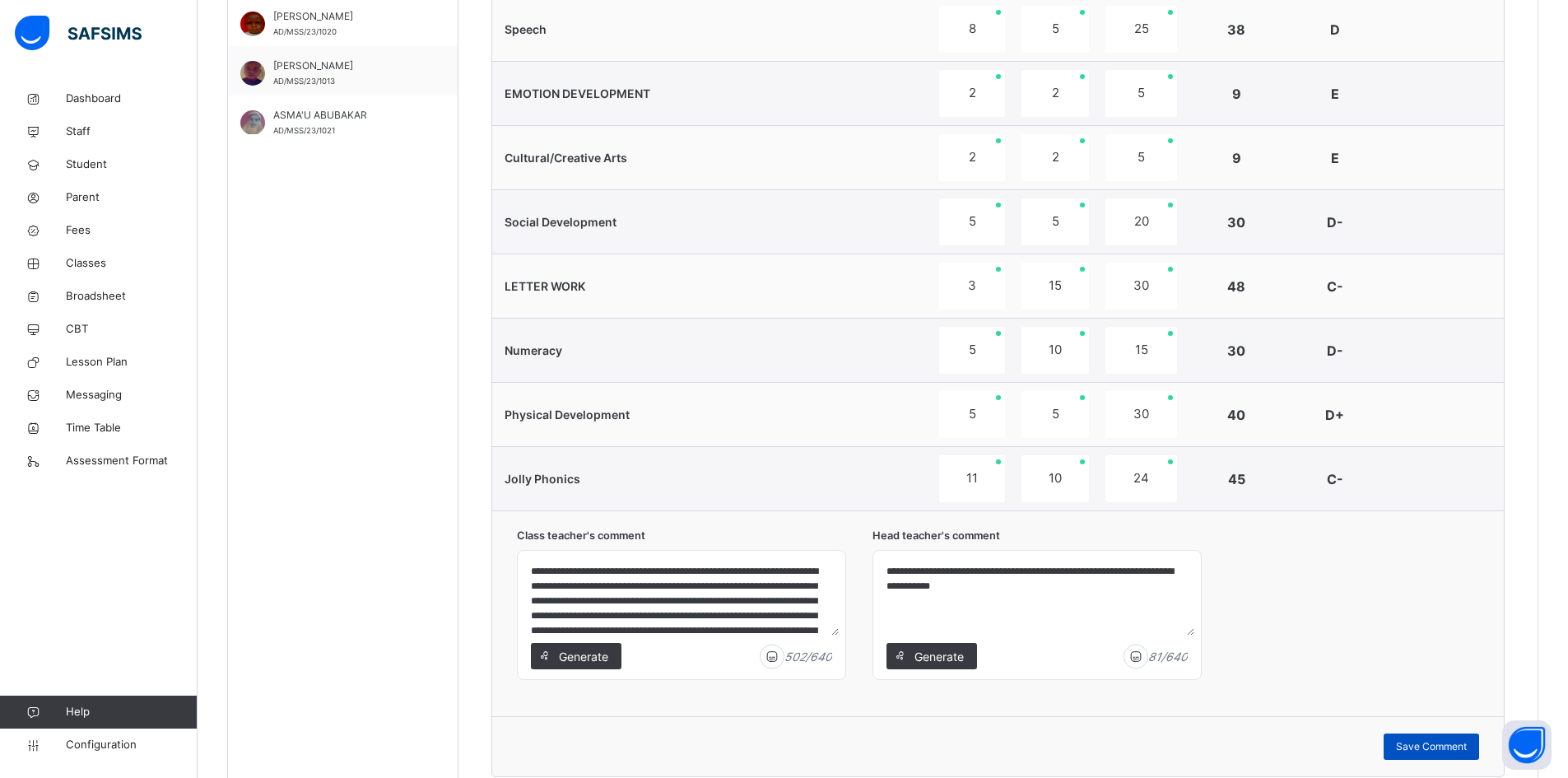
click at [1447, 750] on span "Save Comment" at bounding box center [1431, 747] width 71 height 15
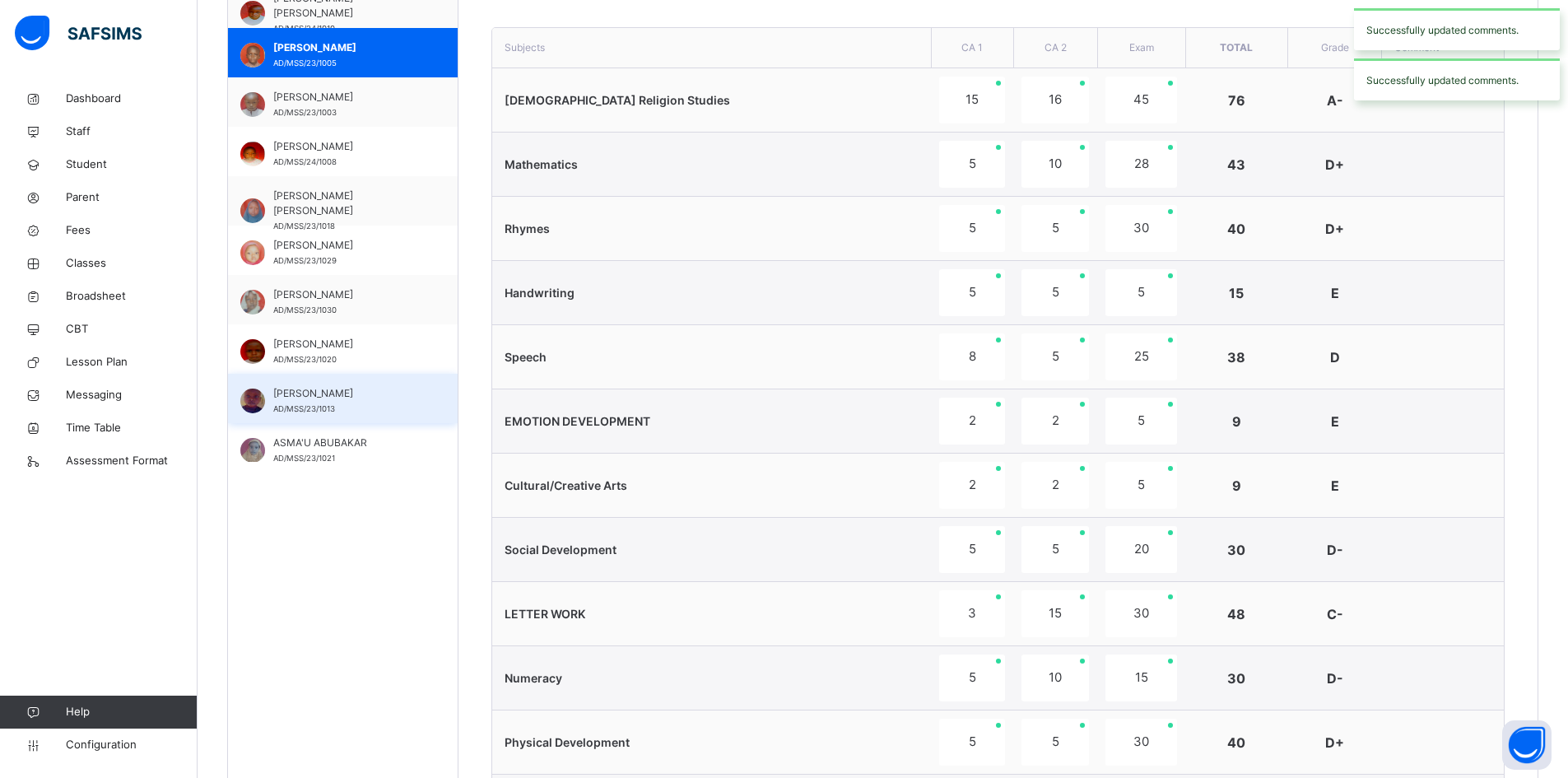
scroll to position [660, 0]
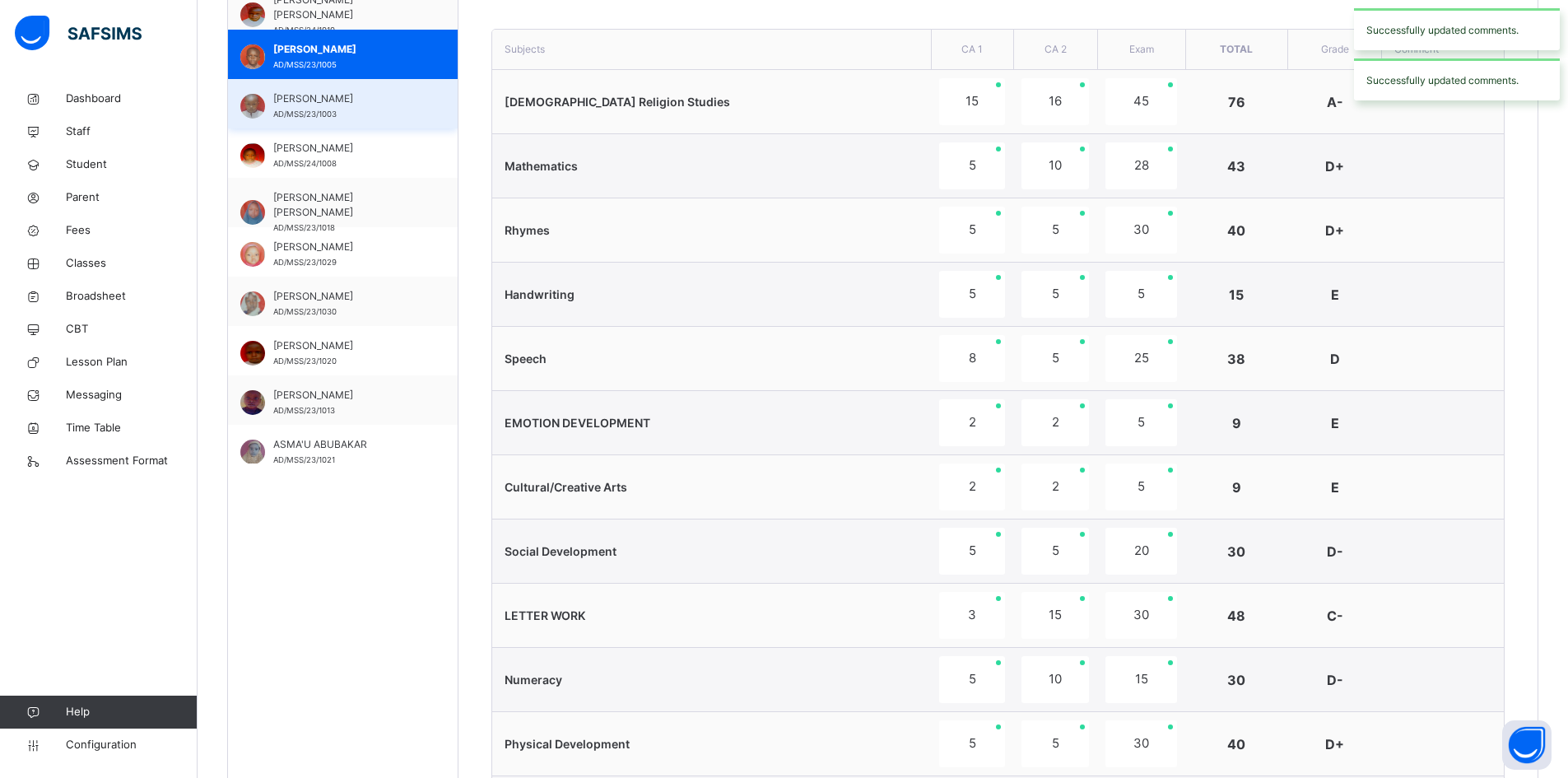
click at [332, 105] on span "AHMAD UMAR" at bounding box center [347, 99] width 147 height 15
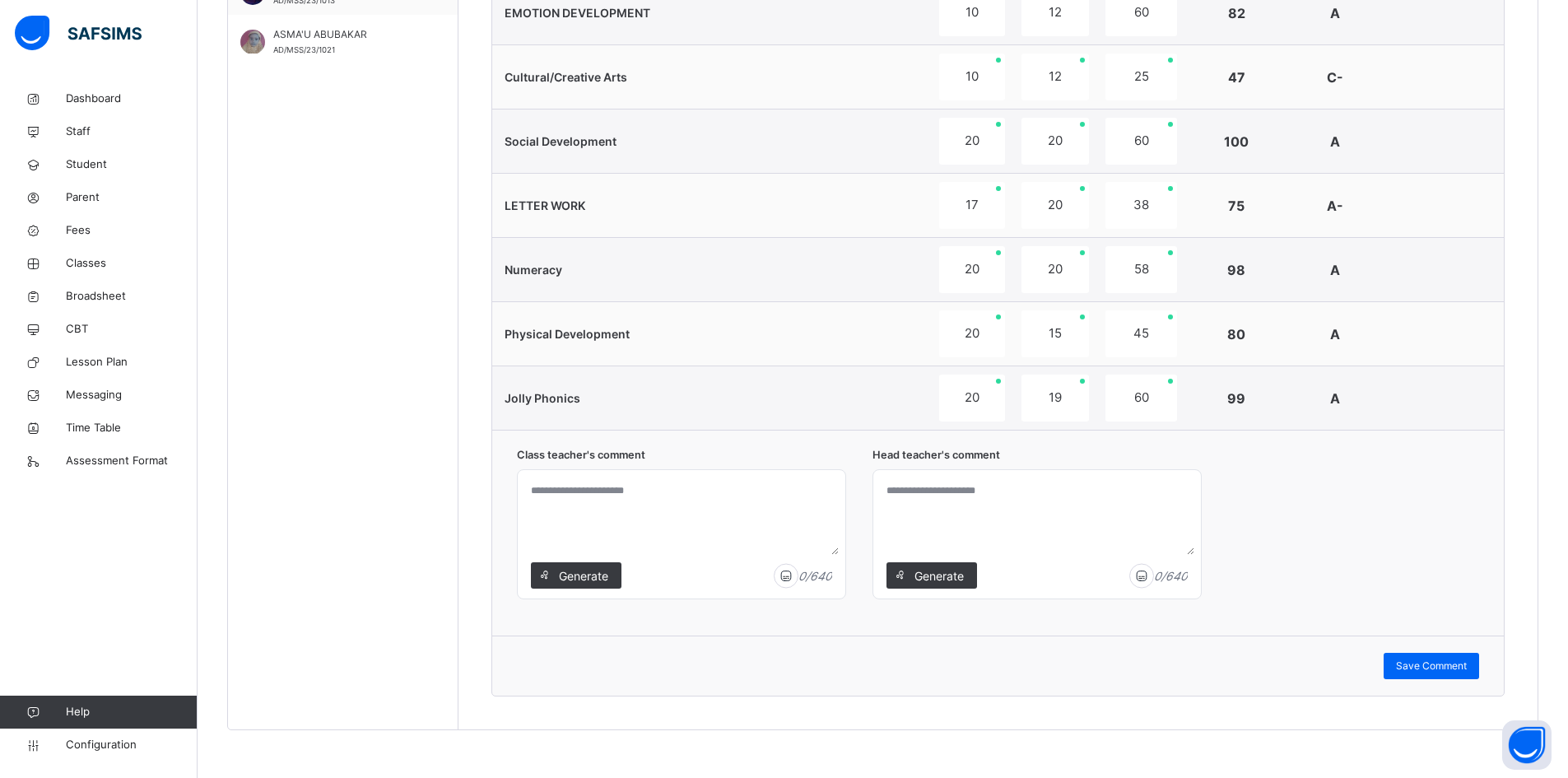
scroll to position [1072, 0]
click at [588, 572] on span "Generate" at bounding box center [583, 574] width 51 height 17
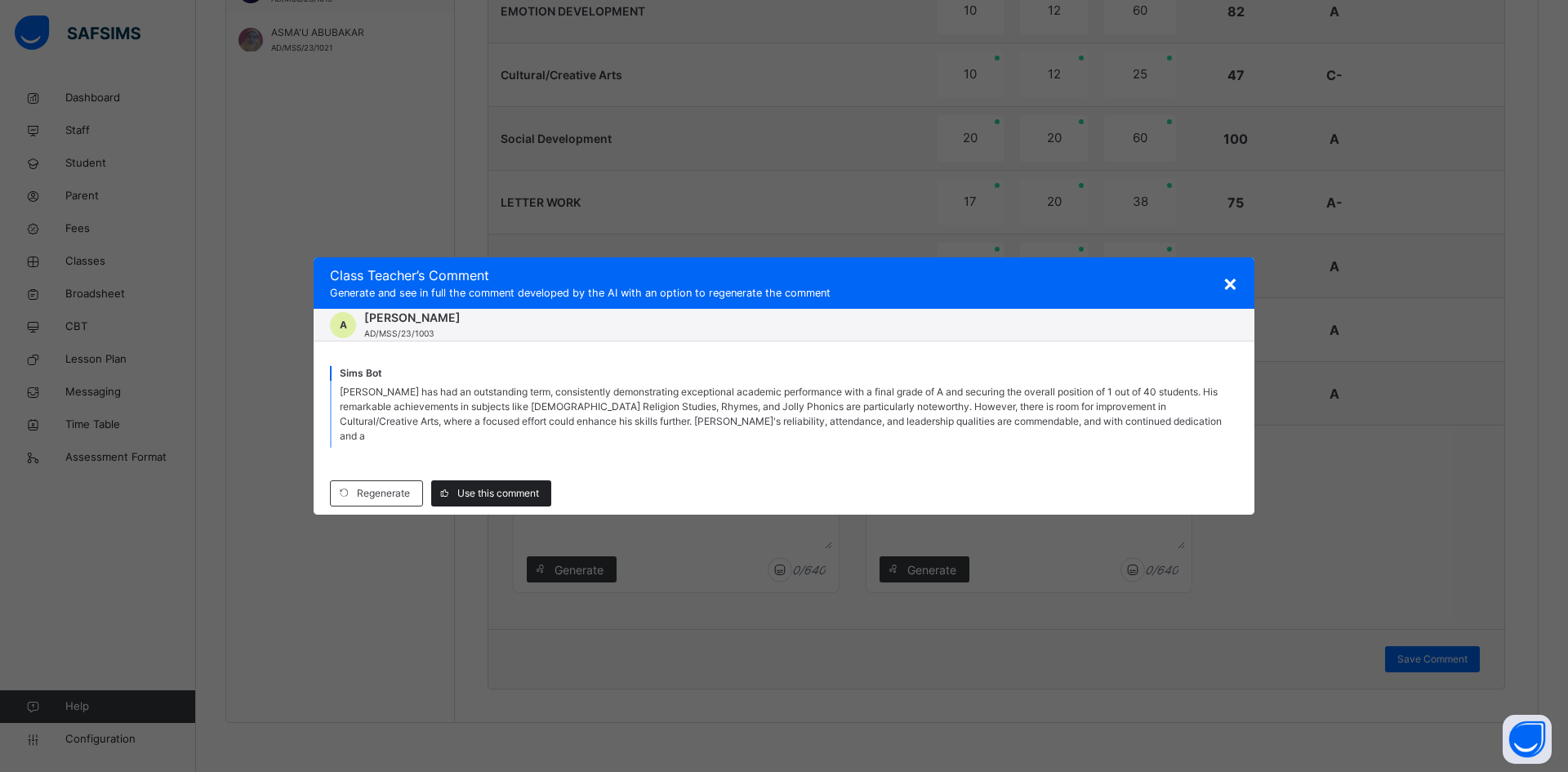
click at [509, 486] on span "Use this comment" at bounding box center [498, 493] width 82 height 15
type textarea "**********"
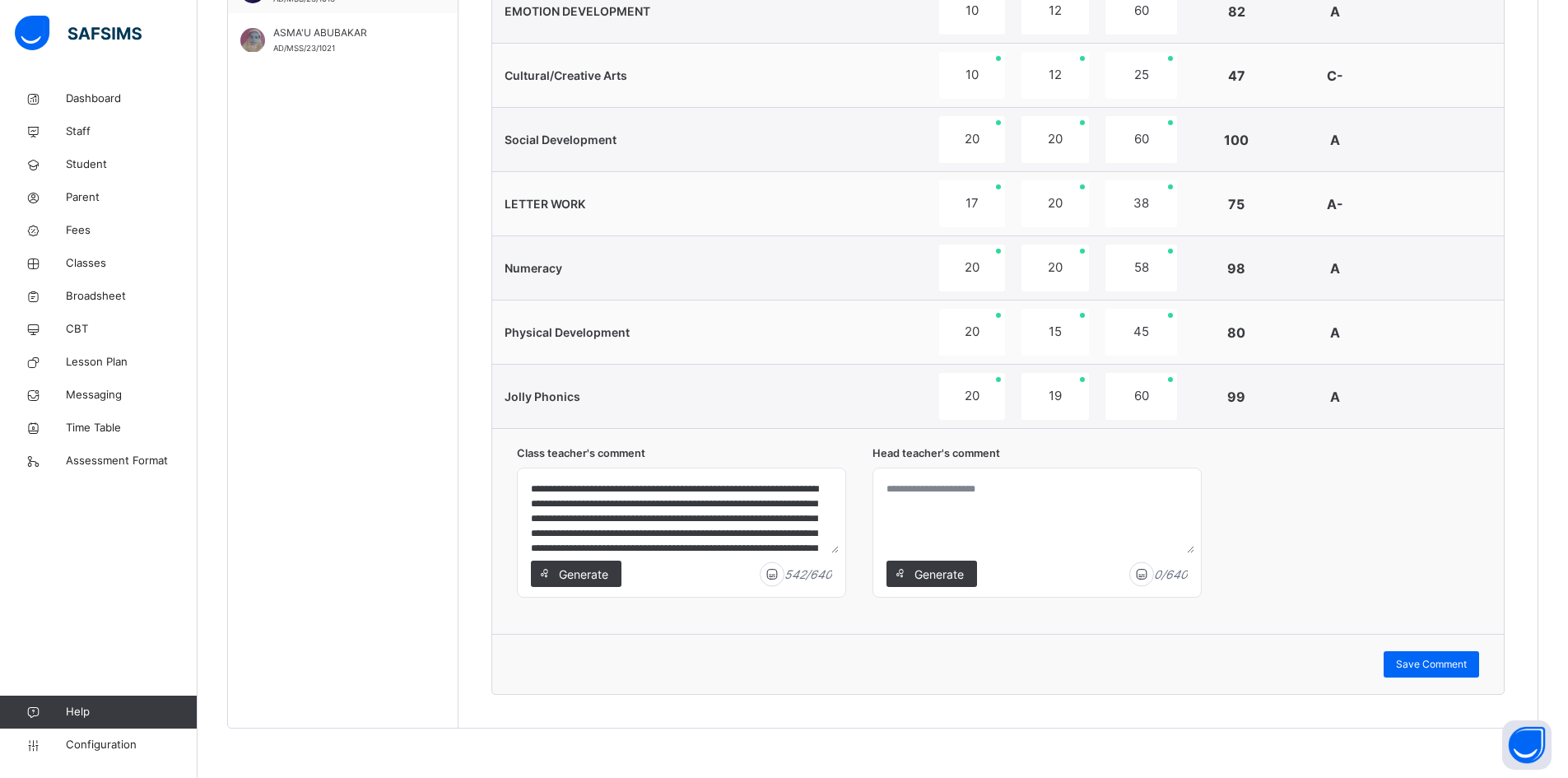
click at [963, 573] on span "Generate" at bounding box center [938, 574] width 51 height 17
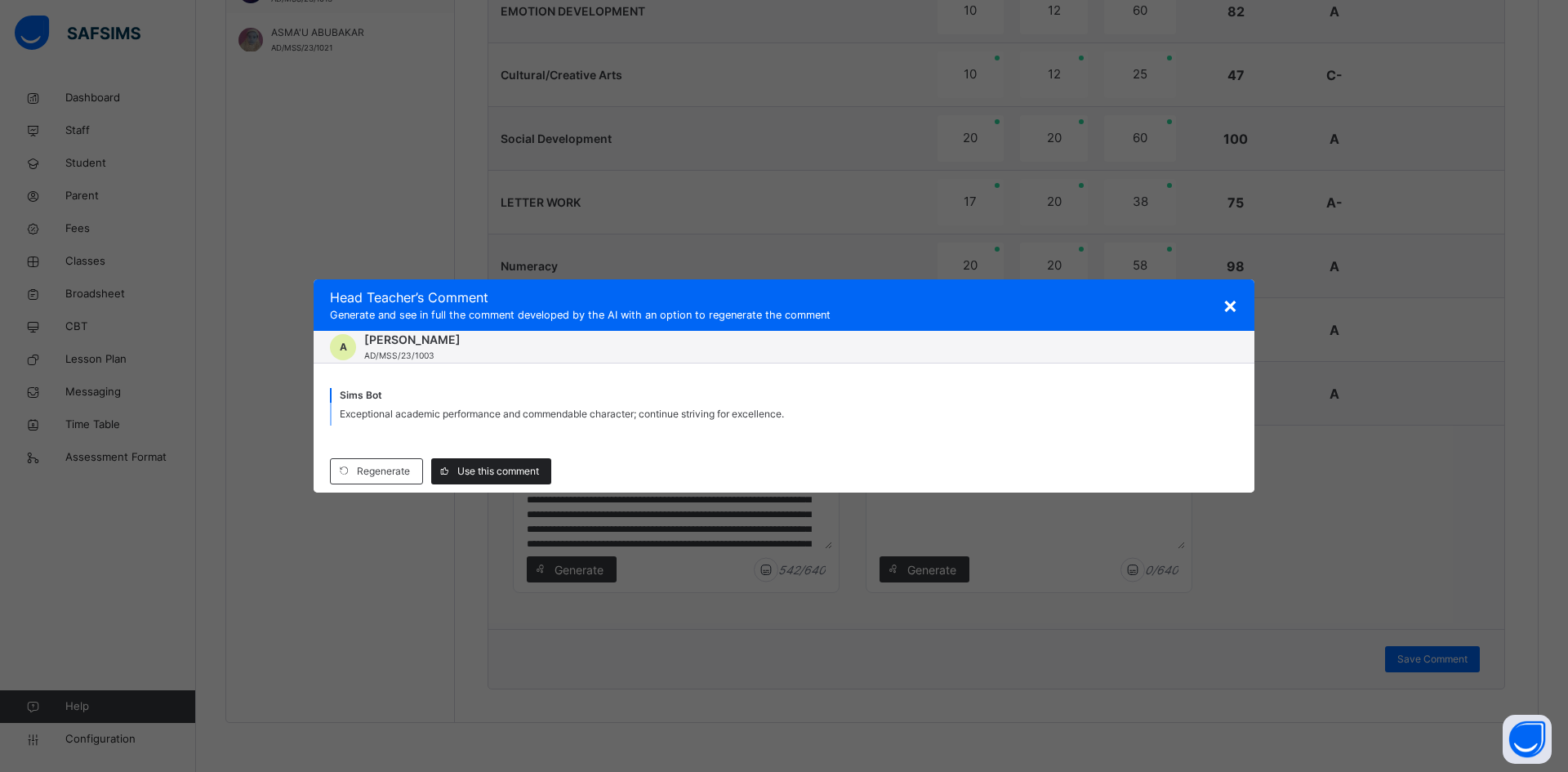
click at [505, 469] on span "Use this comment" at bounding box center [498, 471] width 82 height 15
type textarea "**********"
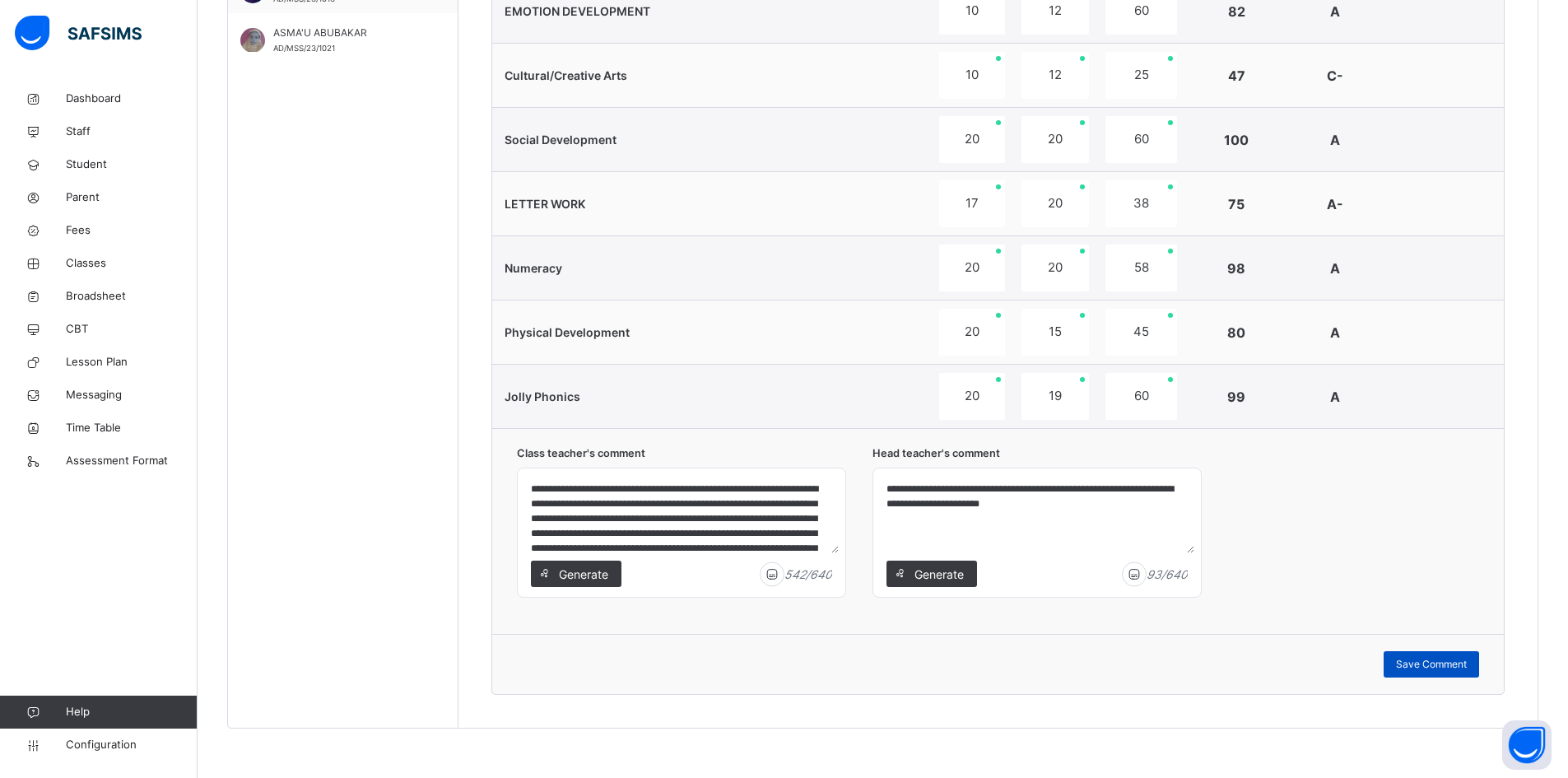
click at [1429, 665] on span "Save Comment" at bounding box center [1431, 664] width 71 height 15
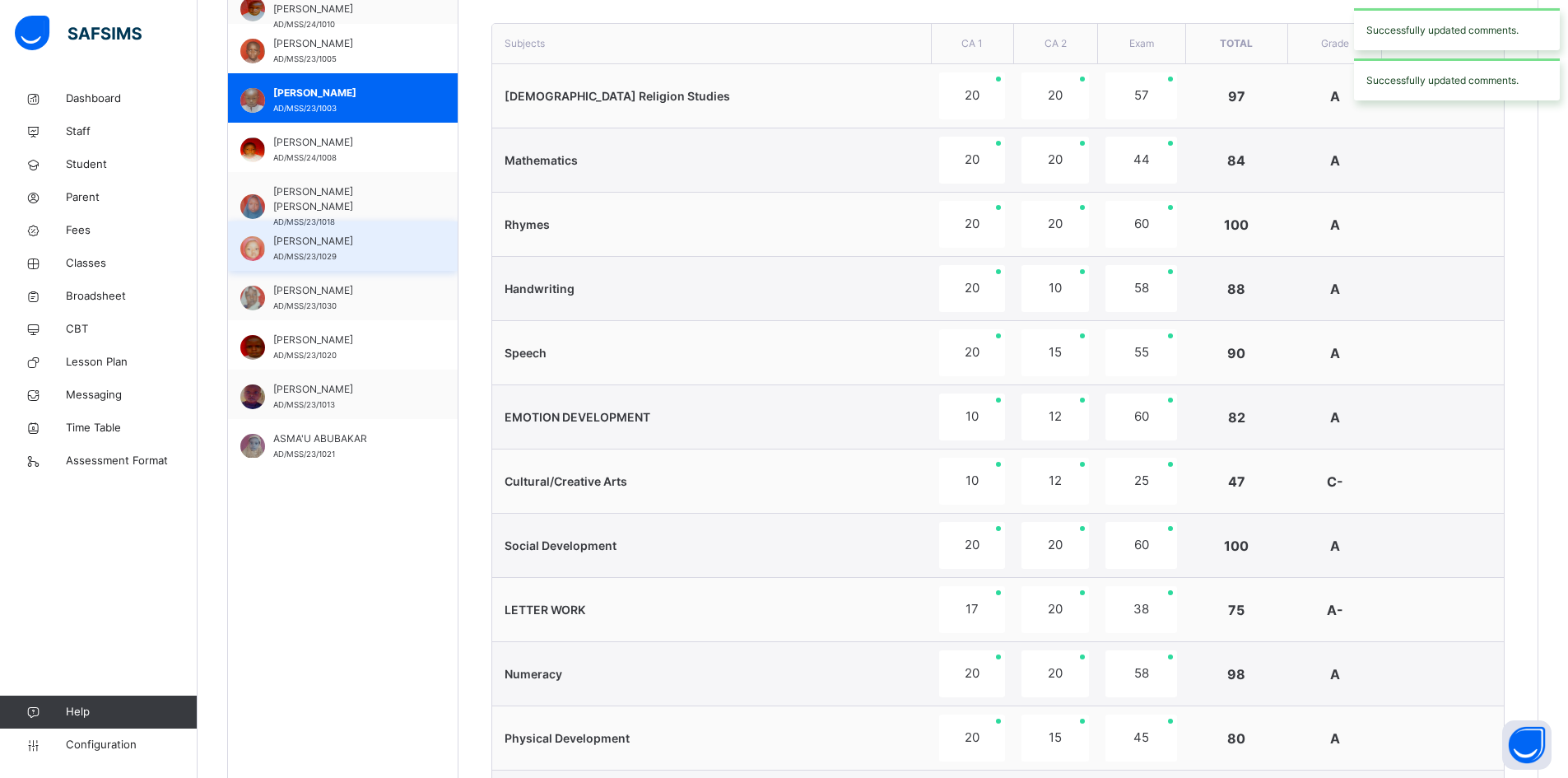
scroll to position [660, 0]
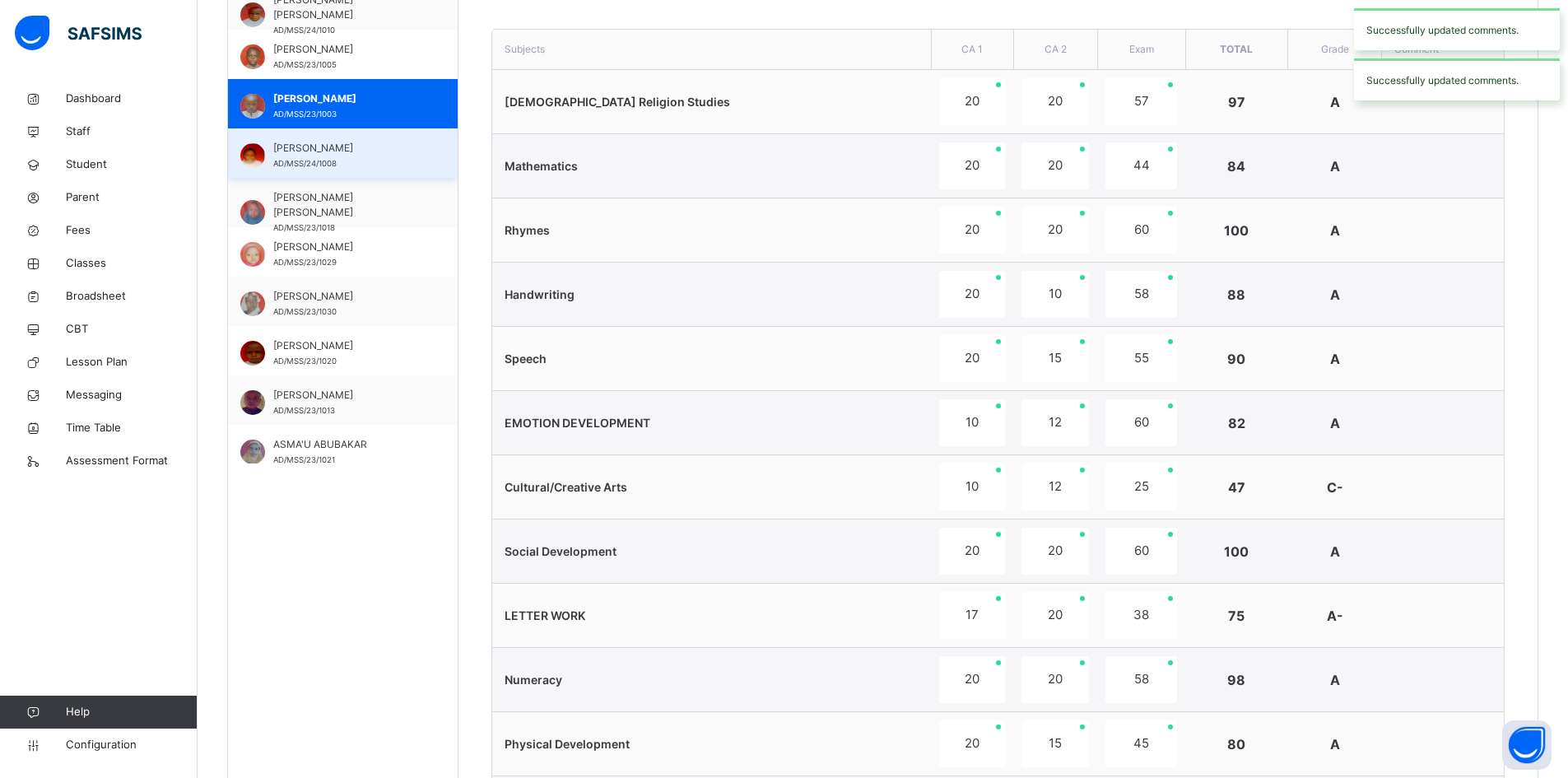
click at [352, 148] on span "AHMED AHMED SULEIMAN" at bounding box center [347, 148] width 147 height 15
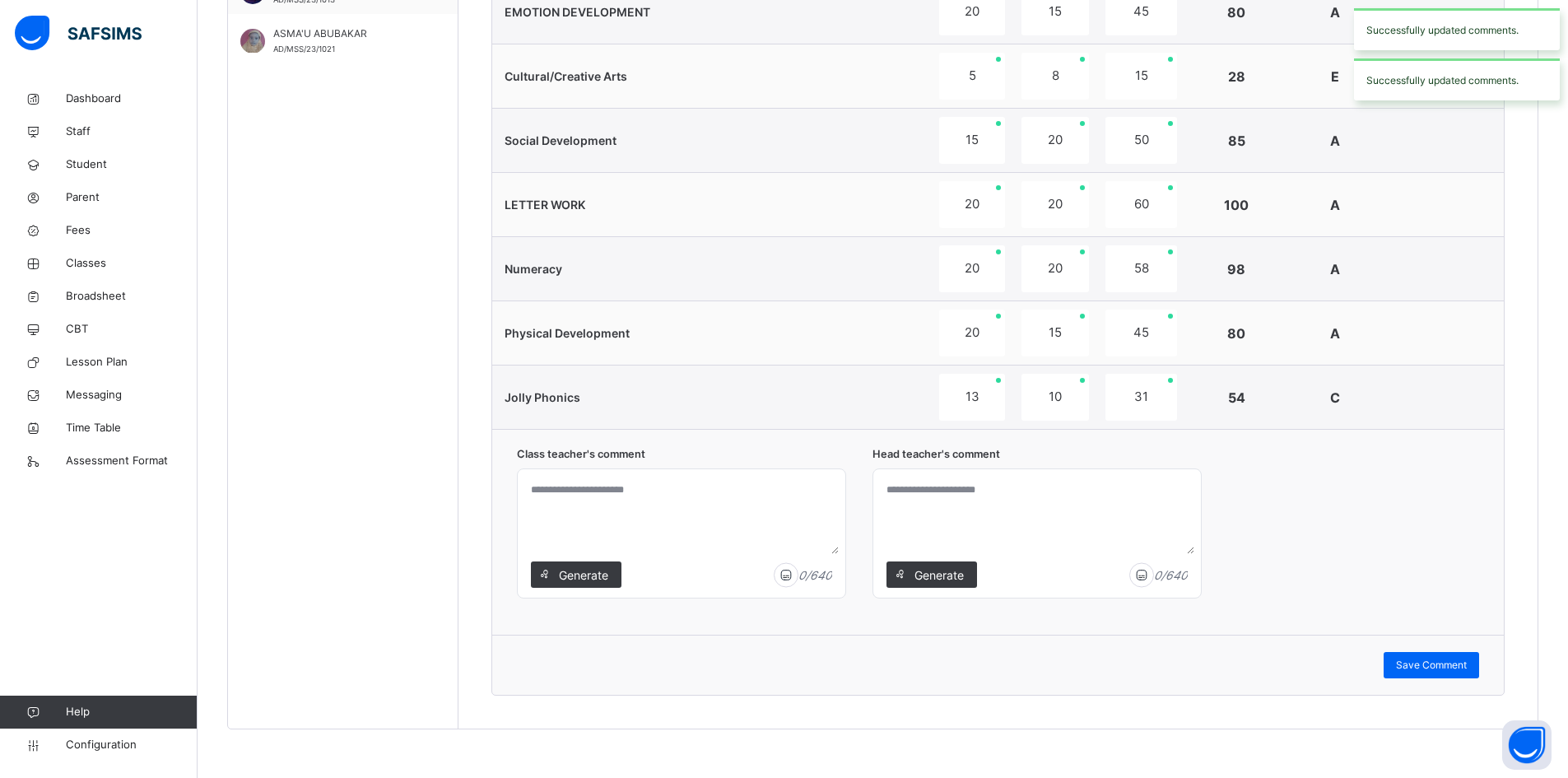
scroll to position [1072, 0]
click at [575, 566] on span "Generate" at bounding box center [583, 574] width 51 height 17
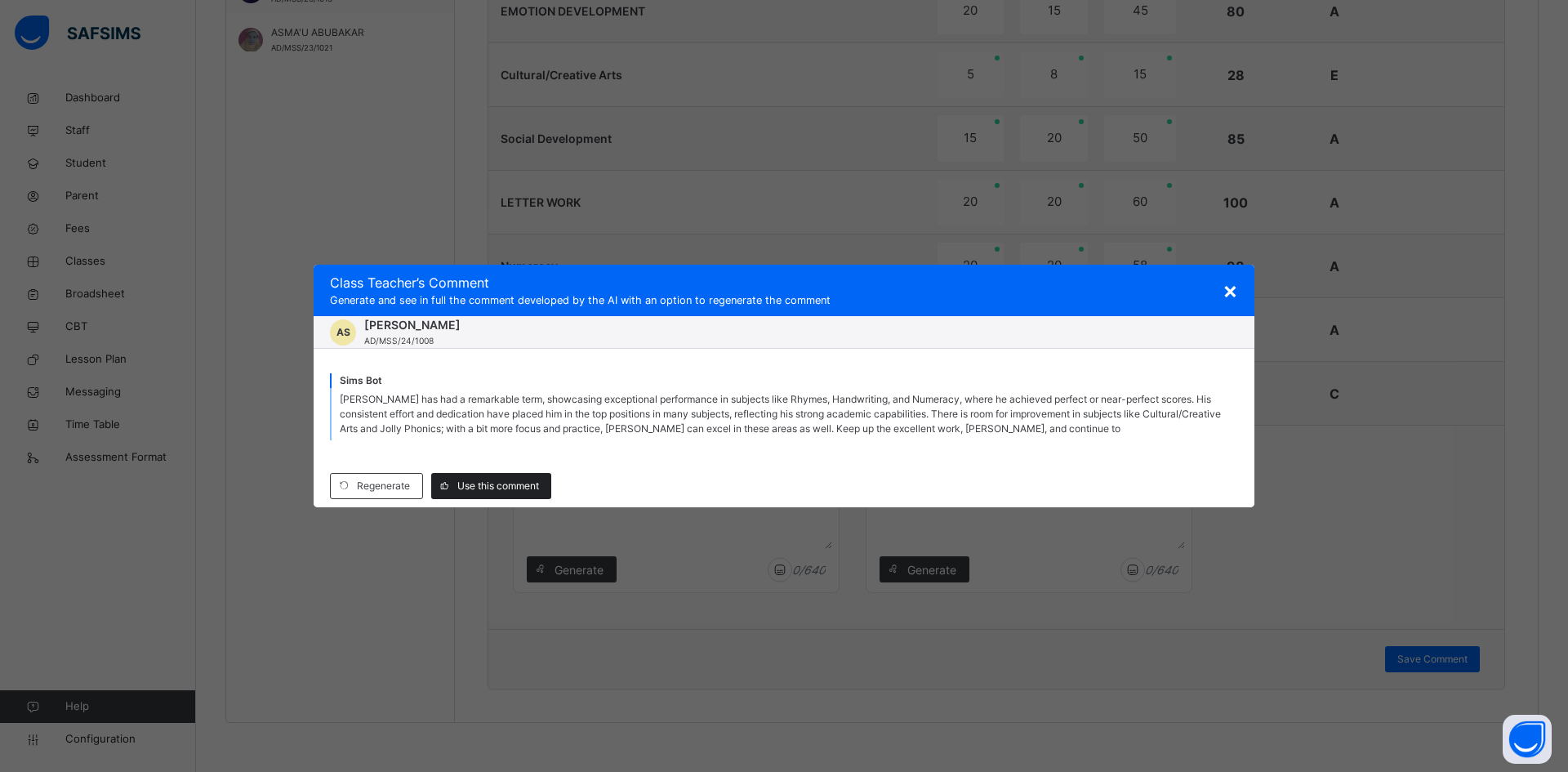
click at [490, 481] on span "Use this comment" at bounding box center [498, 486] width 82 height 15
type textarea "**********"
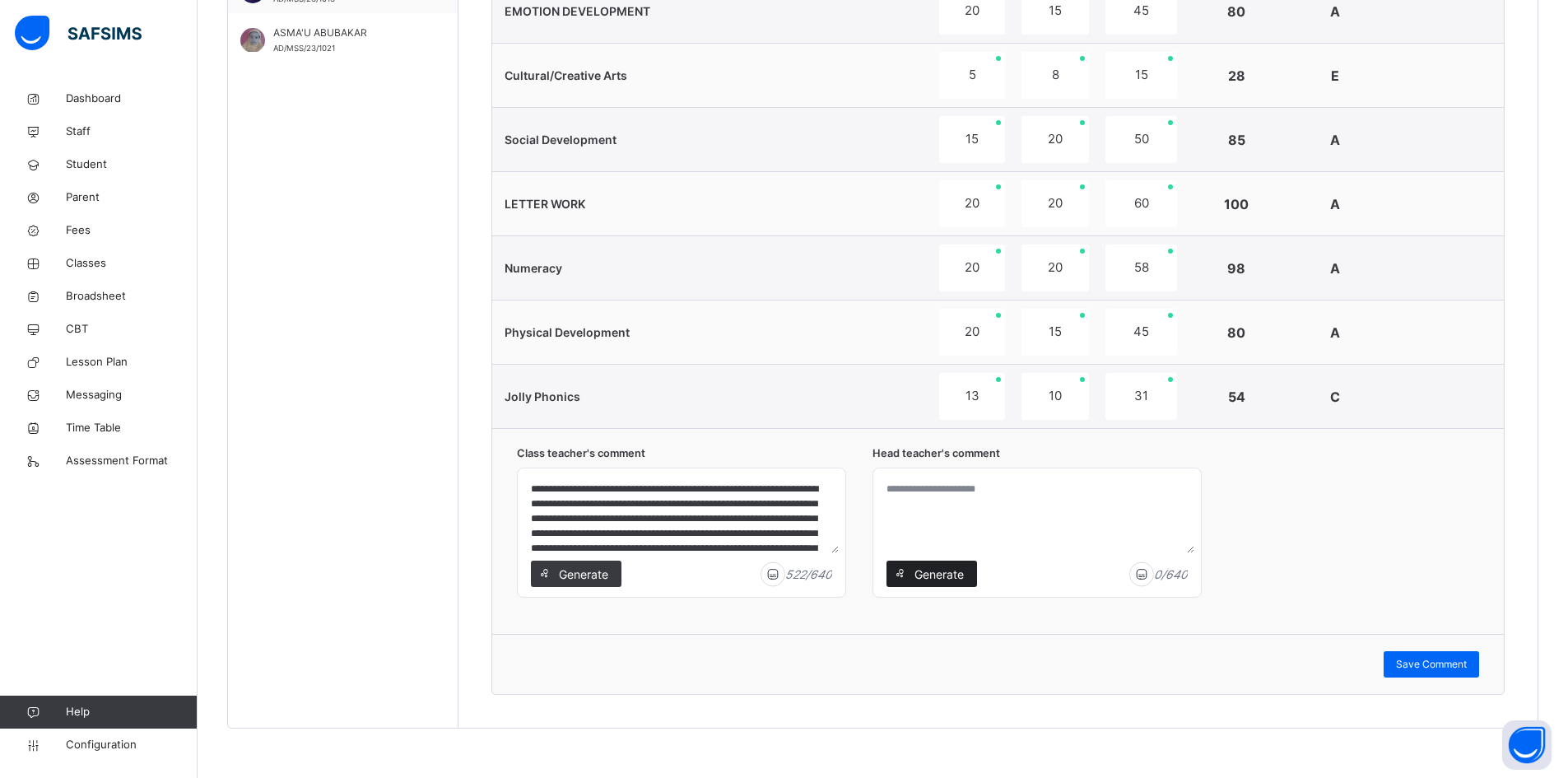
click at [930, 574] on span "Generate" at bounding box center [938, 574] width 51 height 17
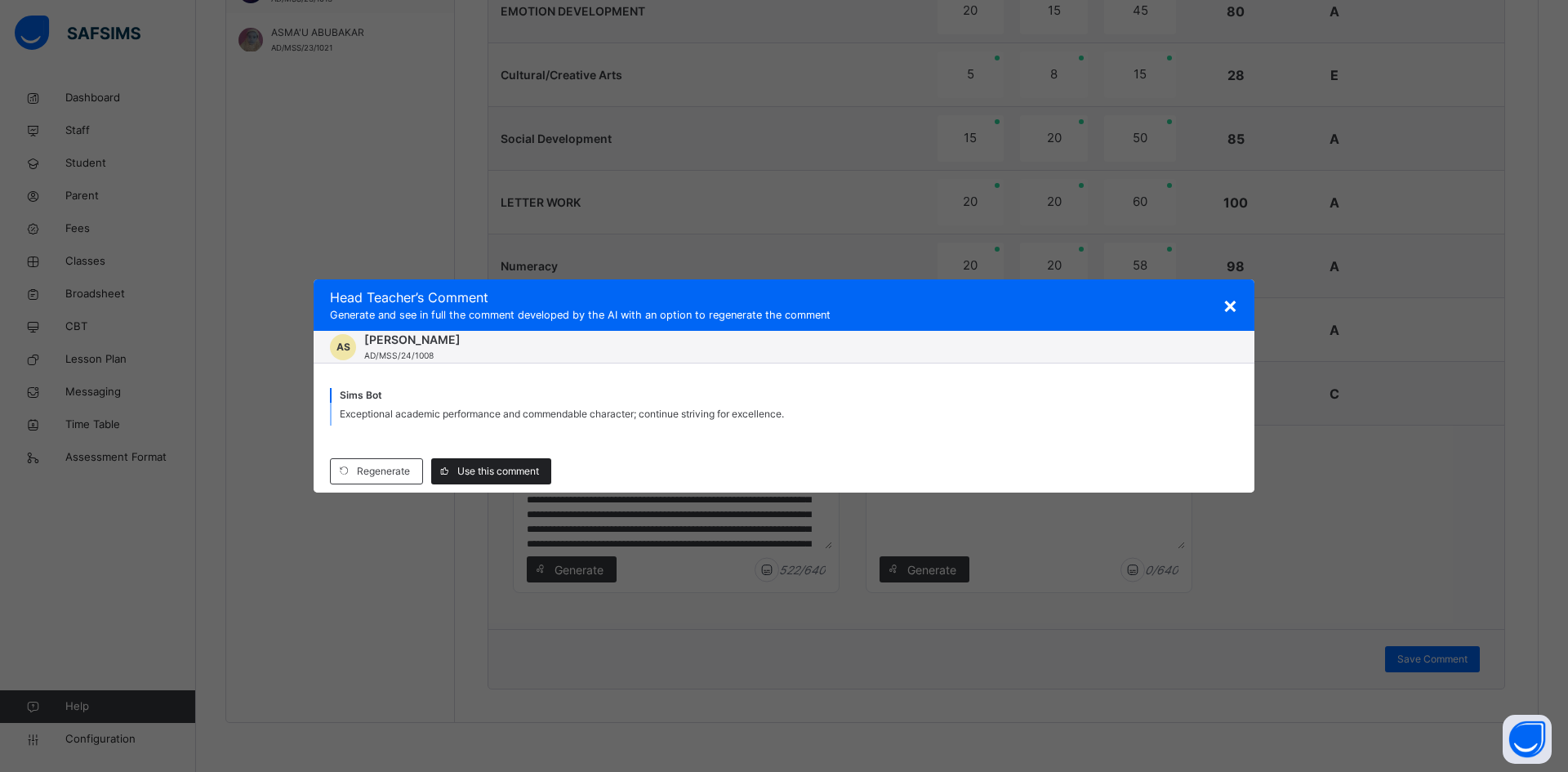
click at [502, 470] on span "Use this comment" at bounding box center [498, 471] width 82 height 15
type textarea "**********"
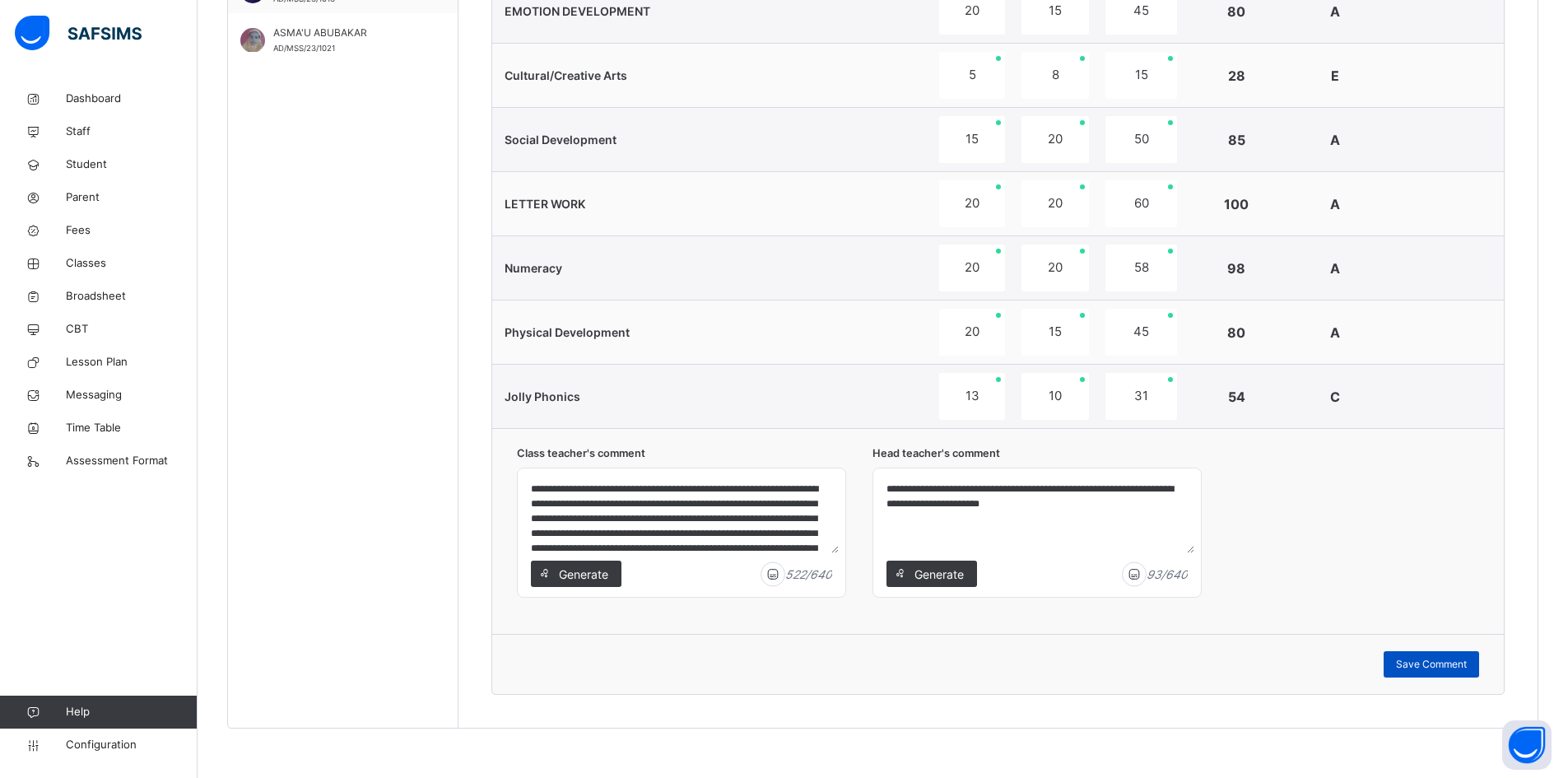
click at [1459, 660] on span "Save Comment" at bounding box center [1431, 664] width 71 height 15
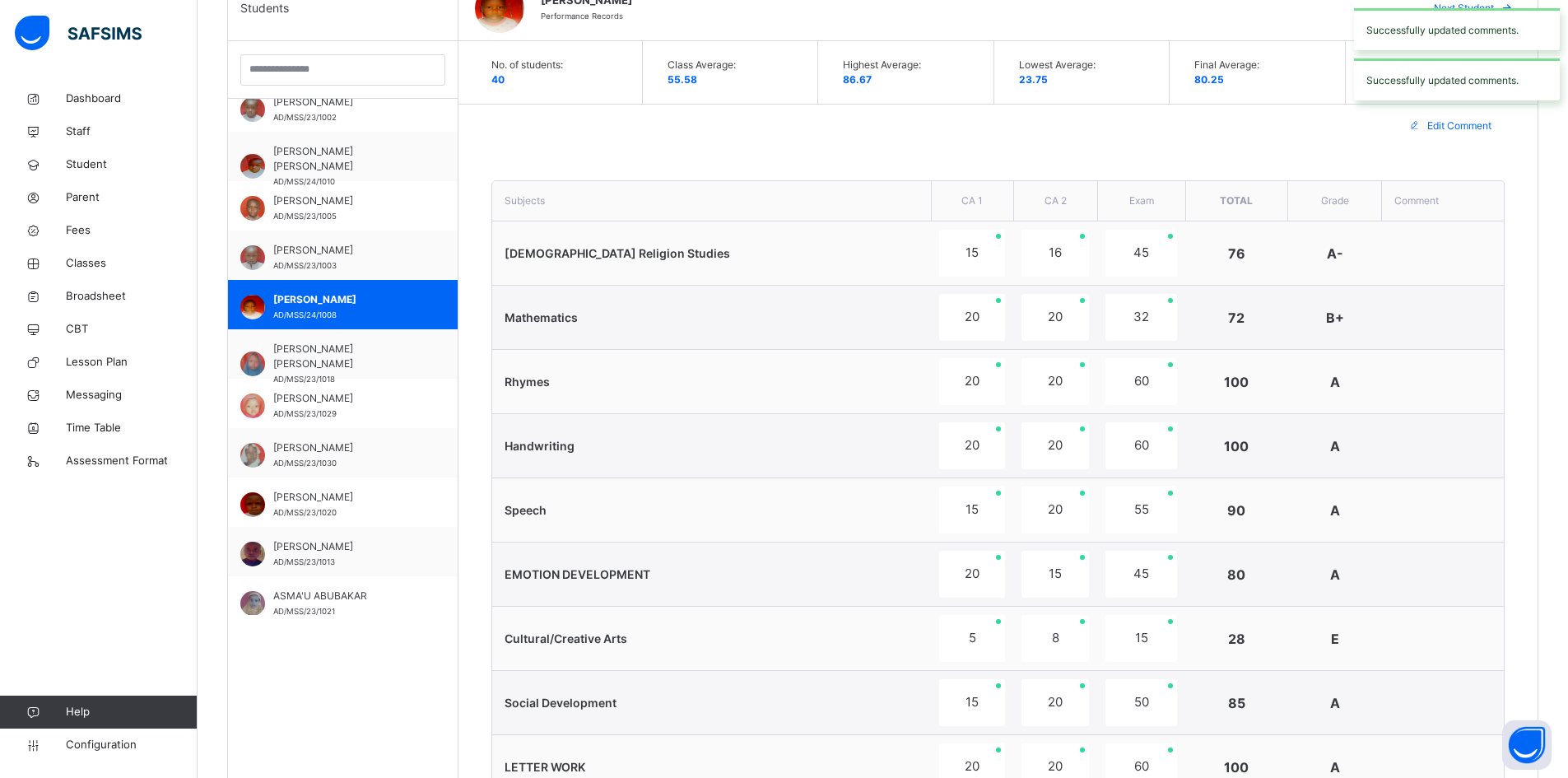
scroll to position [331, 0]
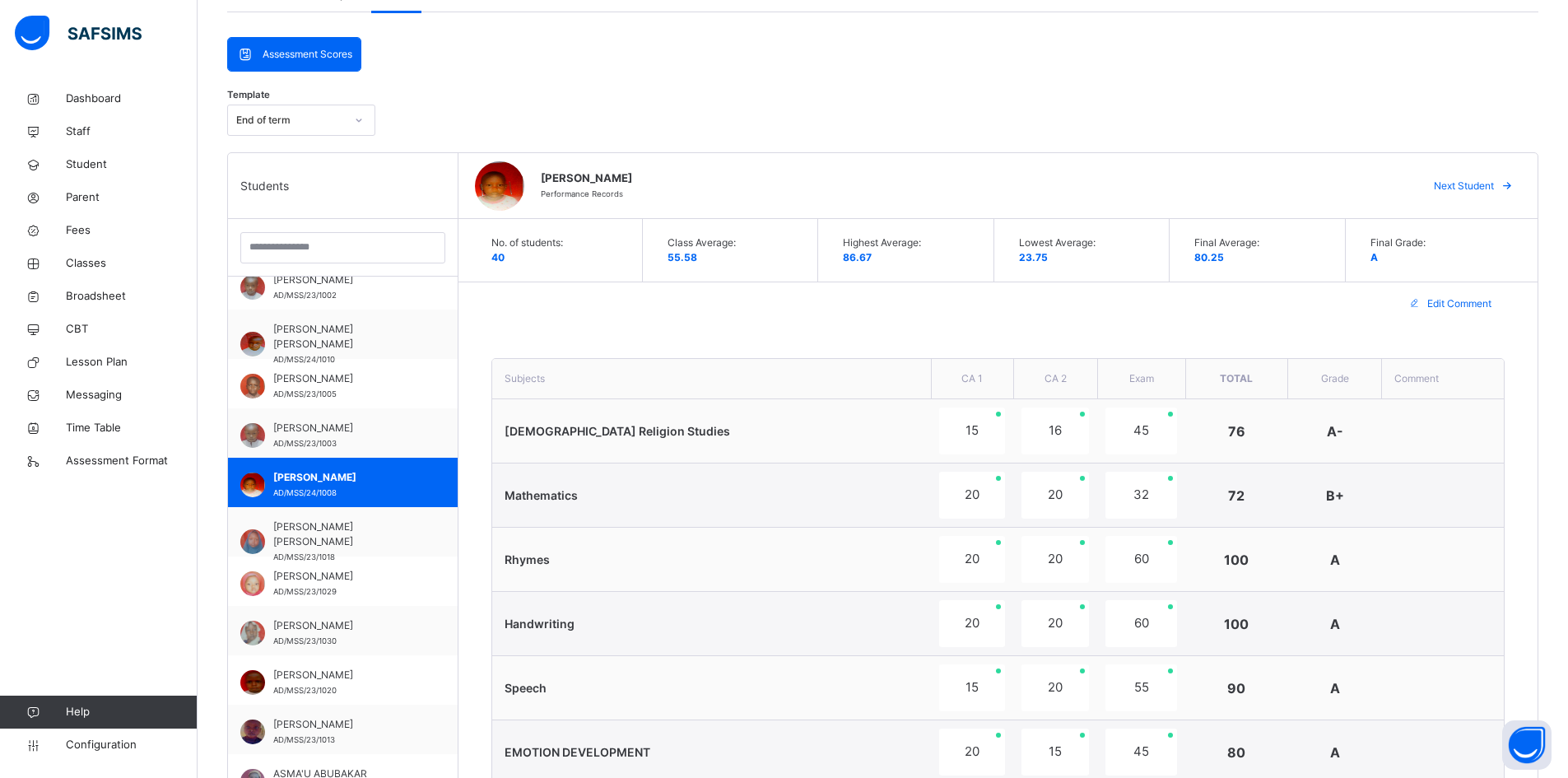
click at [1514, 179] on icon at bounding box center [1506, 186] width 12 height 13
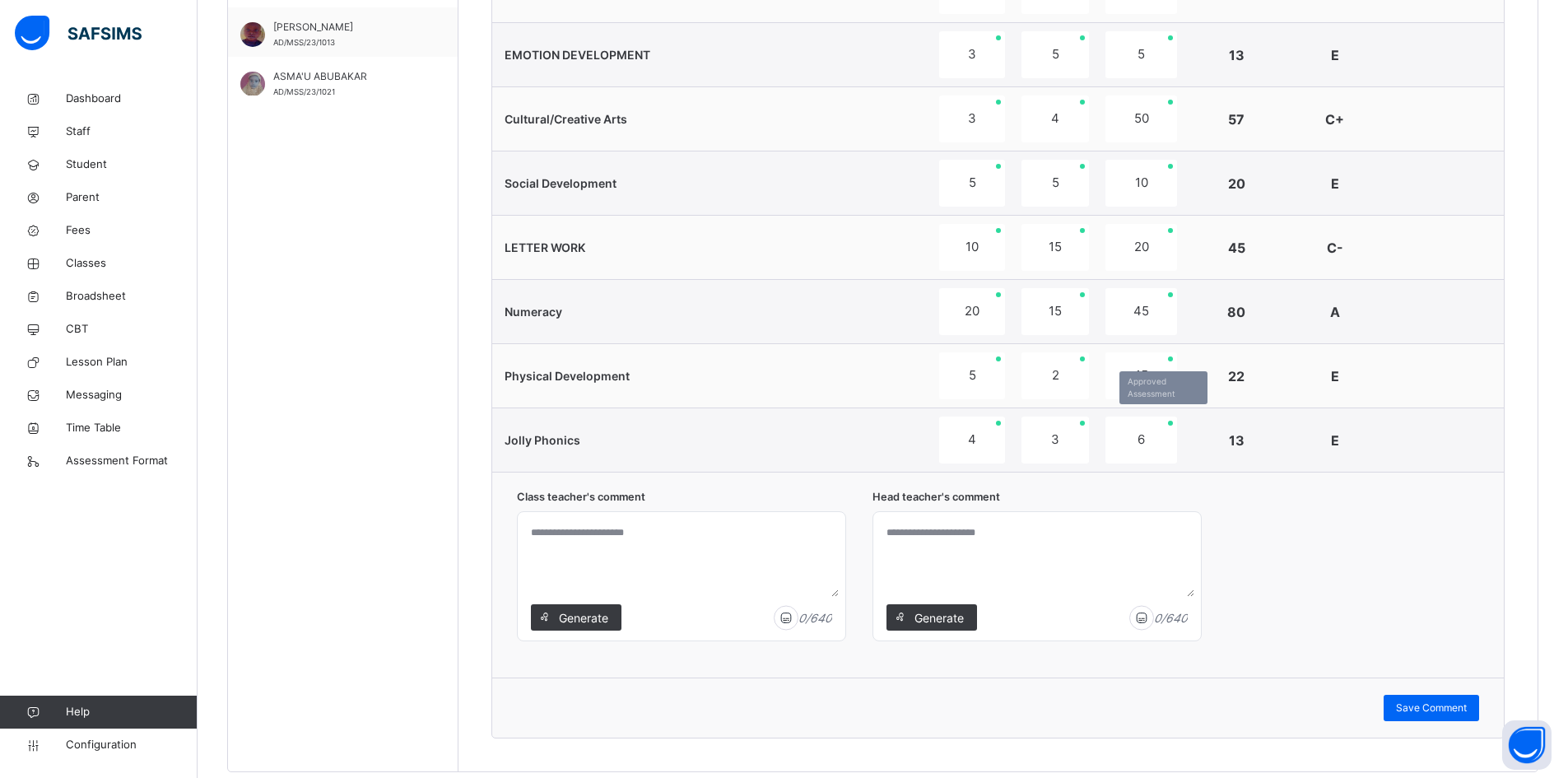
scroll to position [1072, 0]
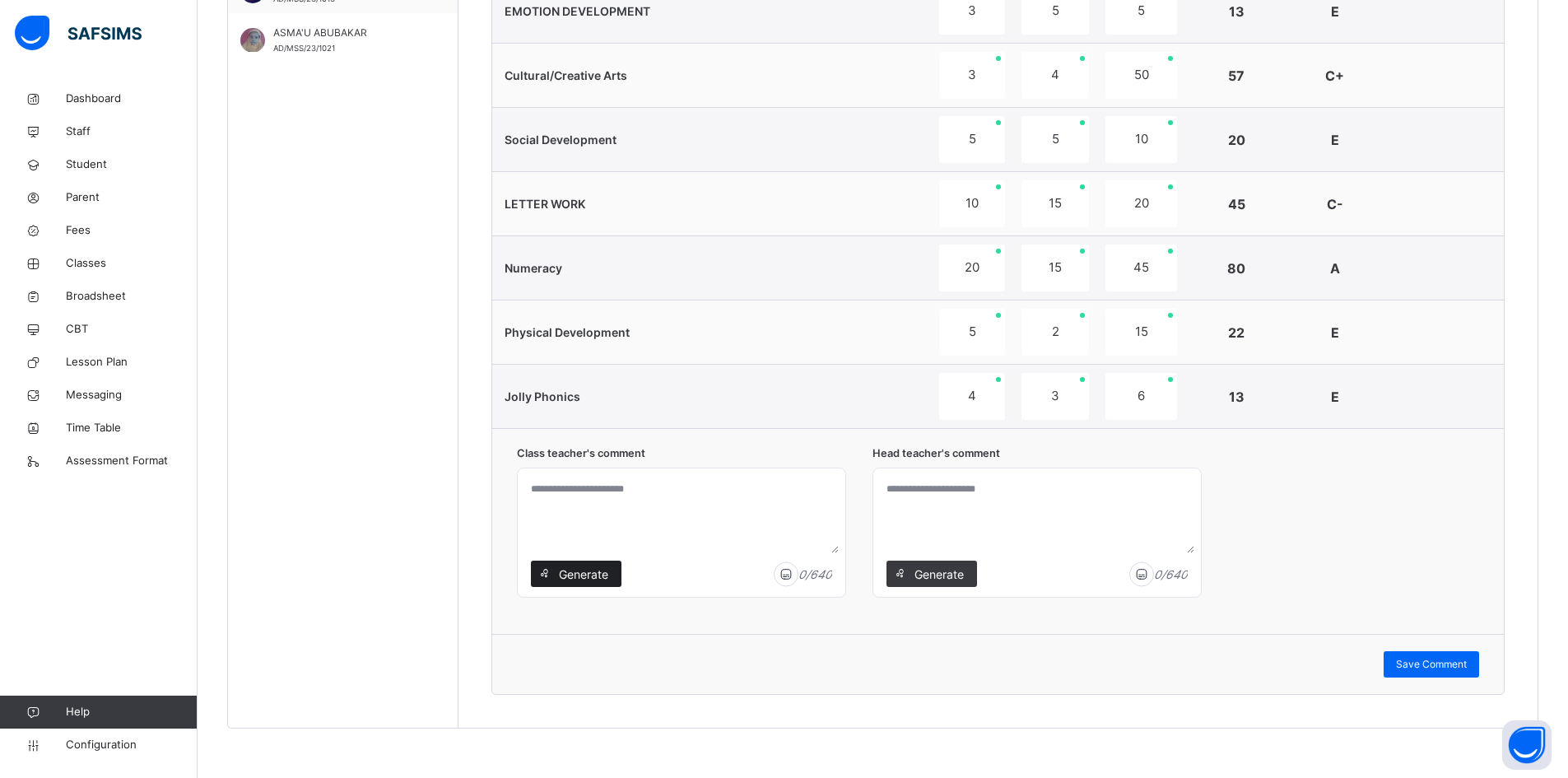
click at [576, 573] on span "Generate" at bounding box center [583, 574] width 51 height 17
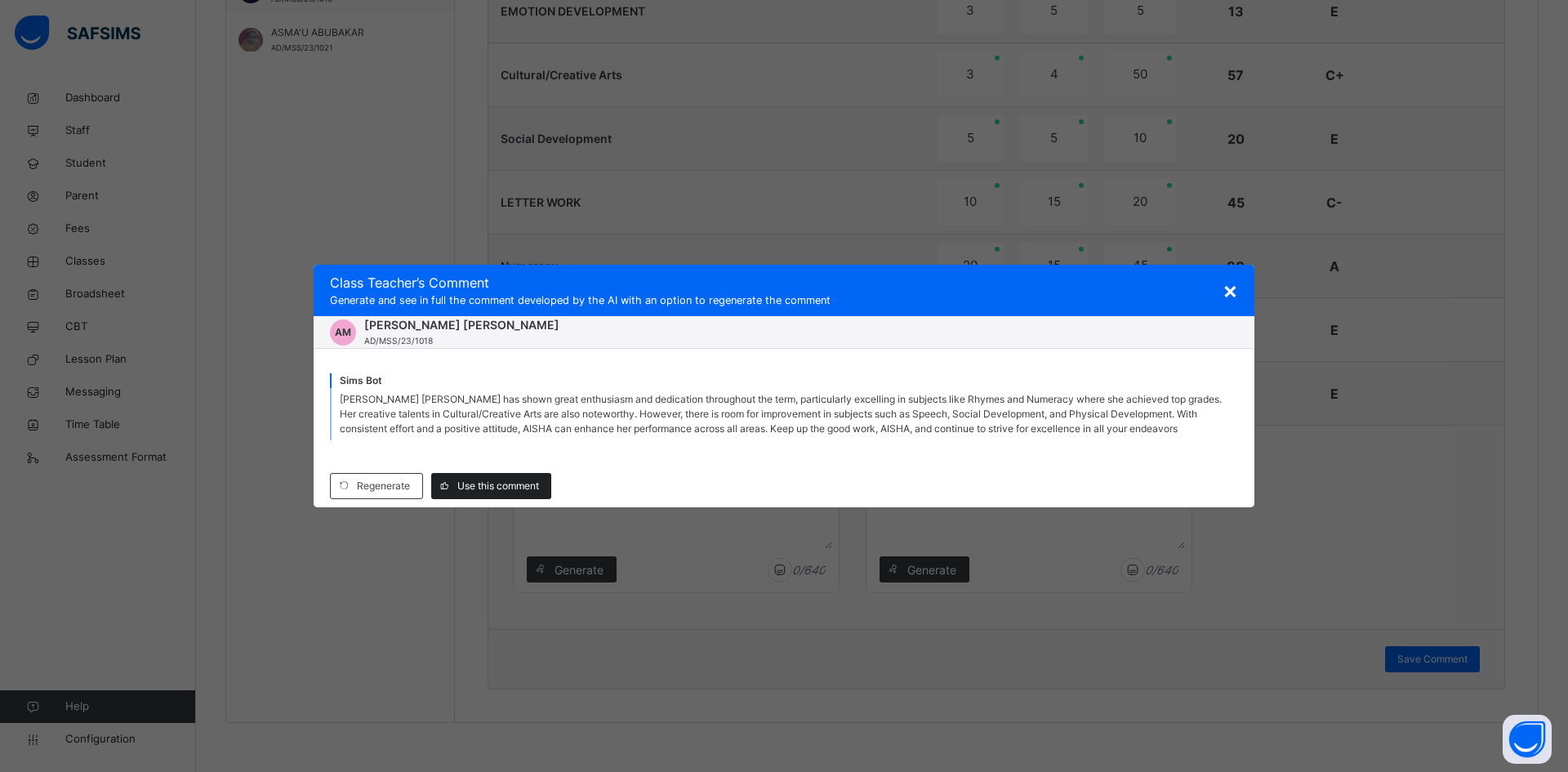
click at [501, 482] on span "Use this comment" at bounding box center [498, 486] width 82 height 15
type textarea "**********"
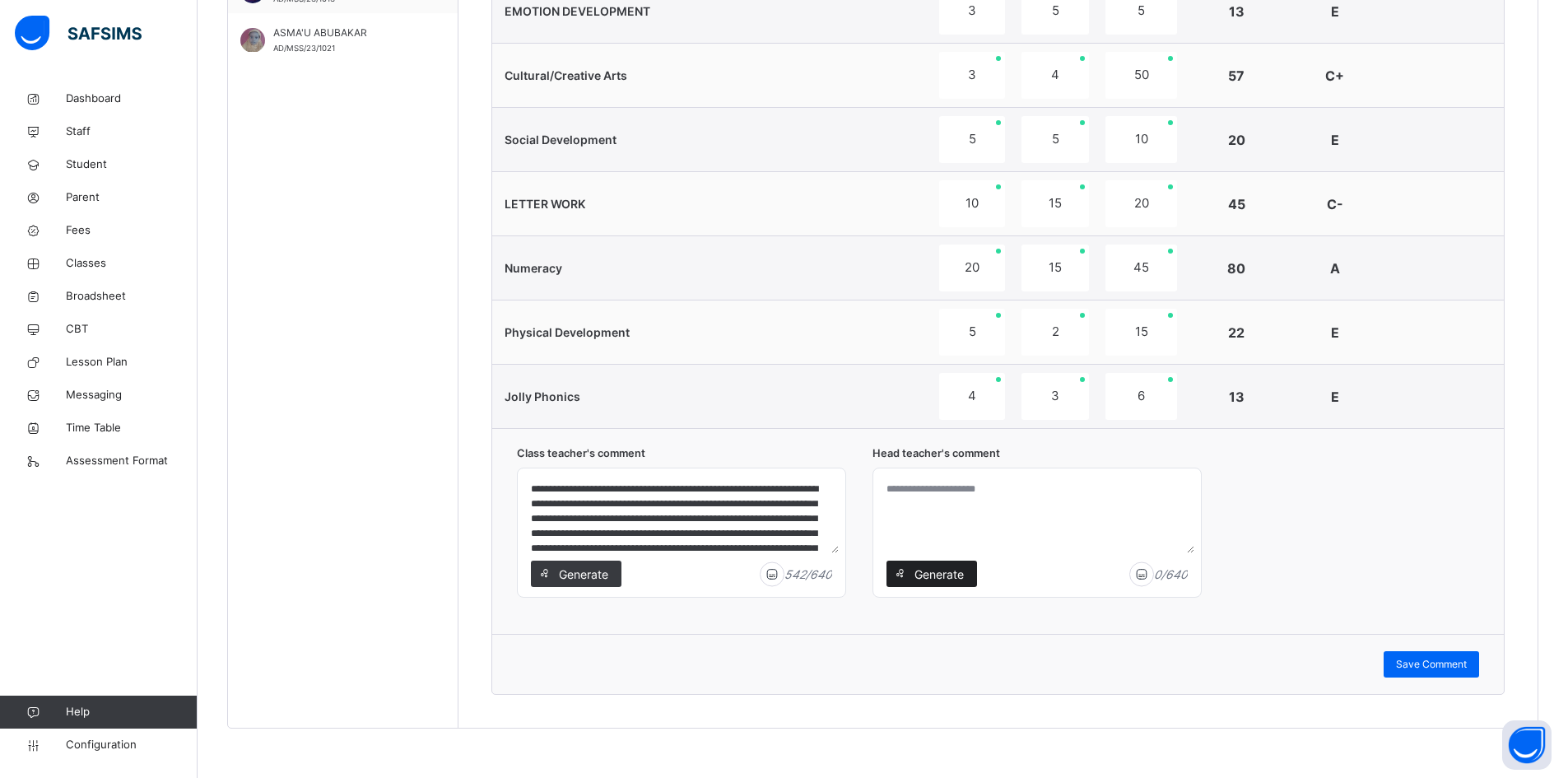
click at [935, 574] on span "Generate" at bounding box center [938, 574] width 51 height 17
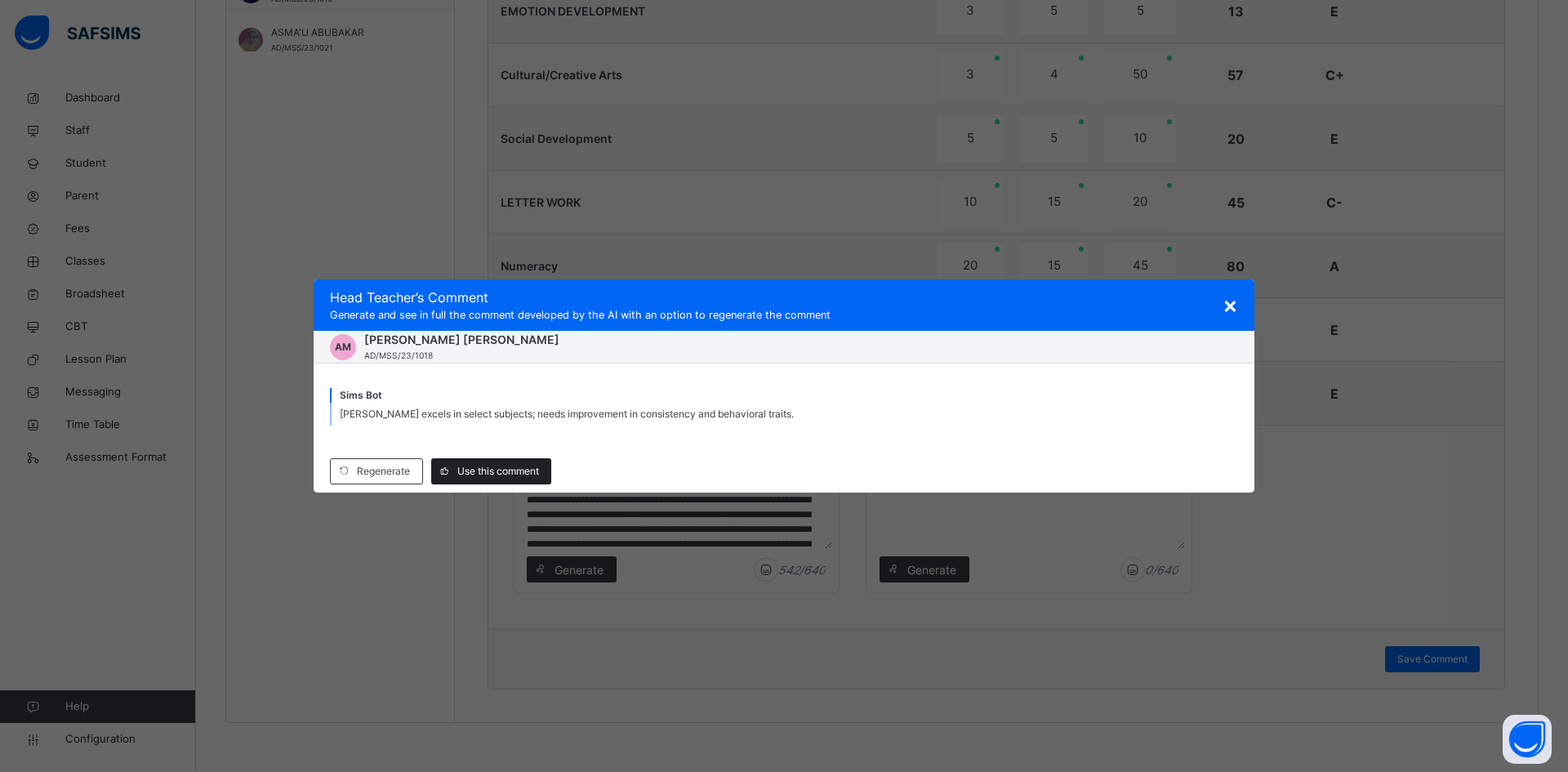
click at [507, 473] on span "Use this comment" at bounding box center [498, 471] width 82 height 15
type textarea "**********"
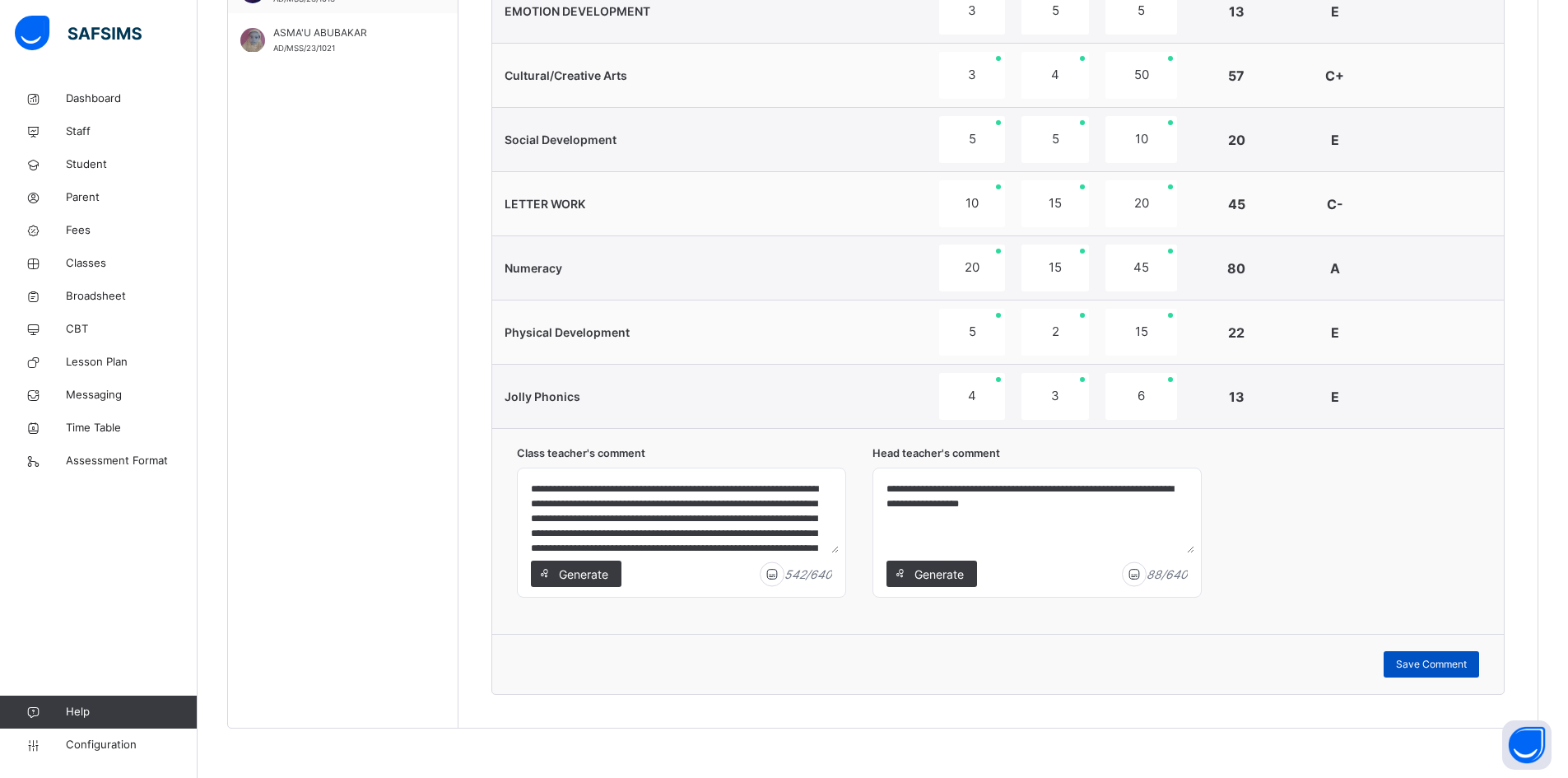
click at [1450, 660] on span "Save Comment" at bounding box center [1431, 664] width 71 height 15
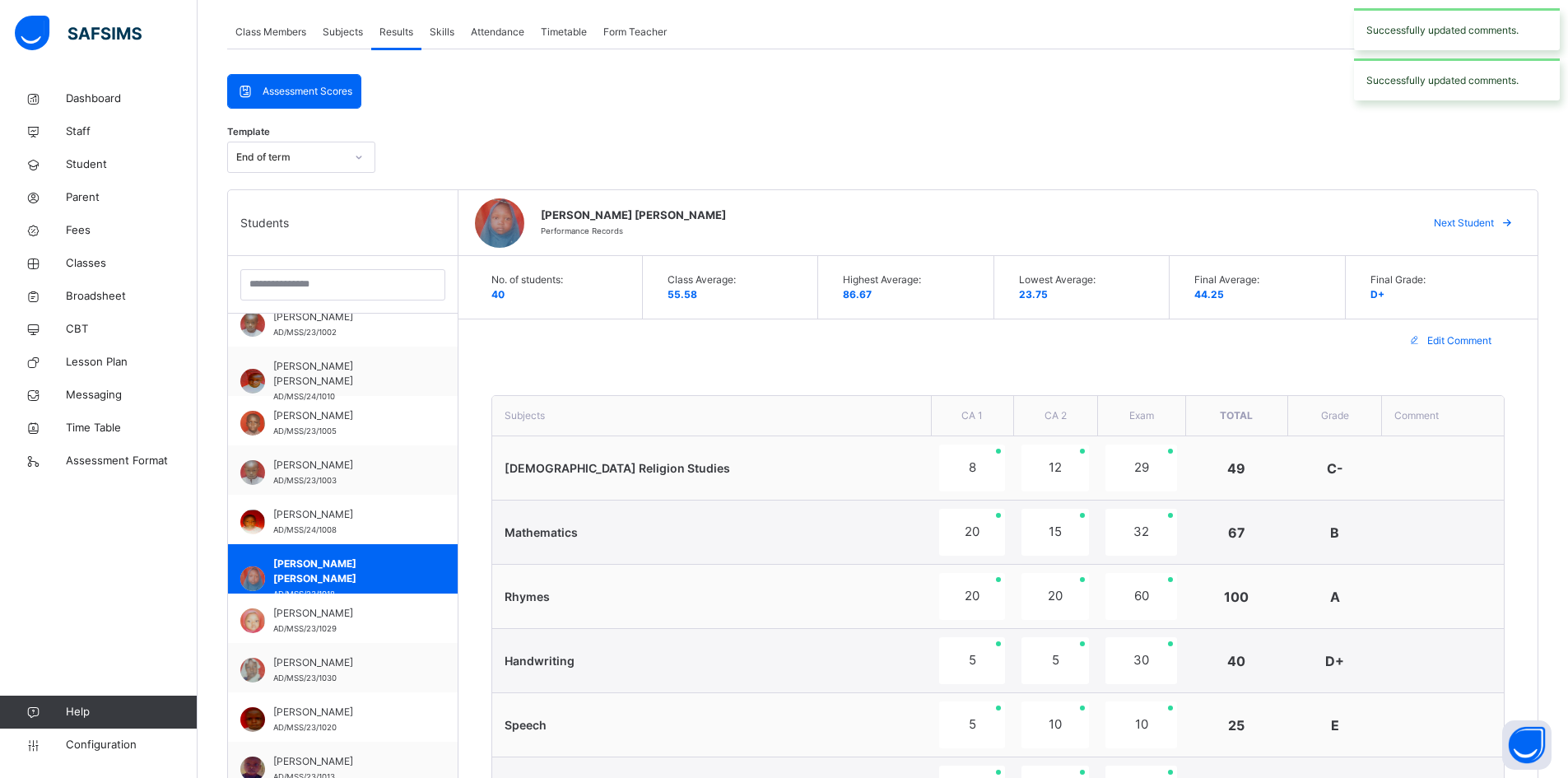
scroll to position [249, 0]
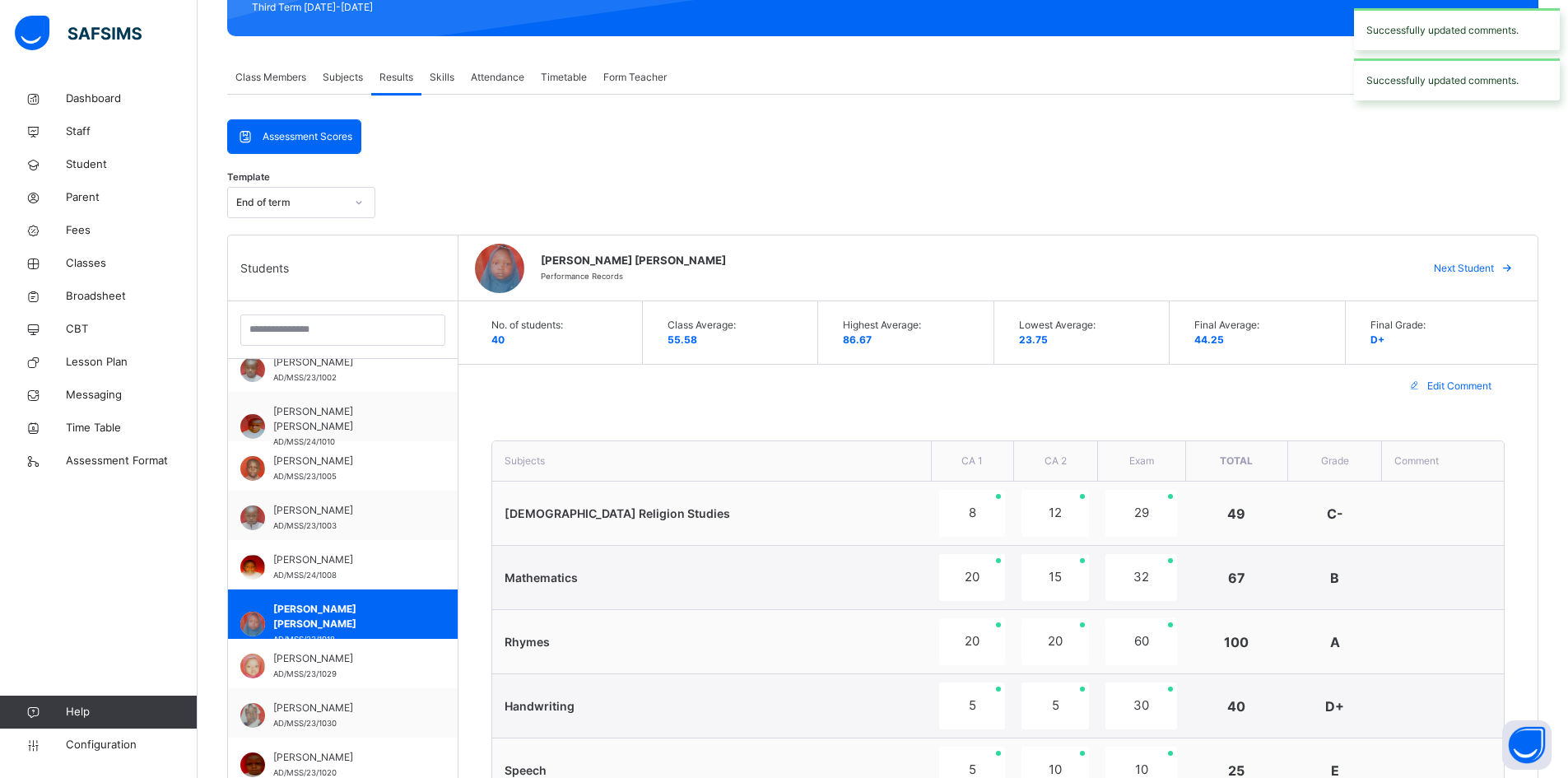
click at [1494, 264] on span "Next Student" at bounding box center [1463, 268] width 60 height 15
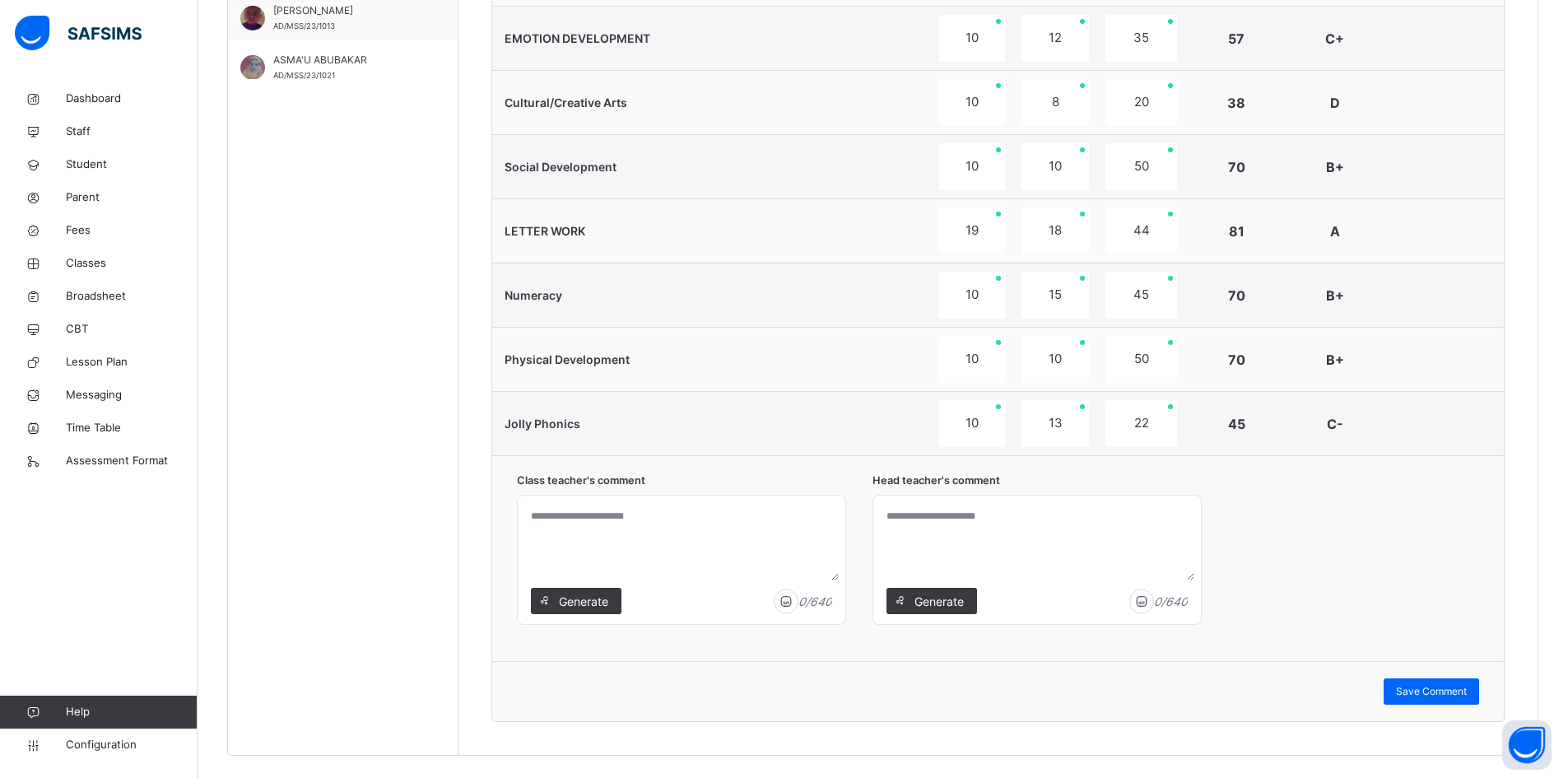
scroll to position [1072, 0]
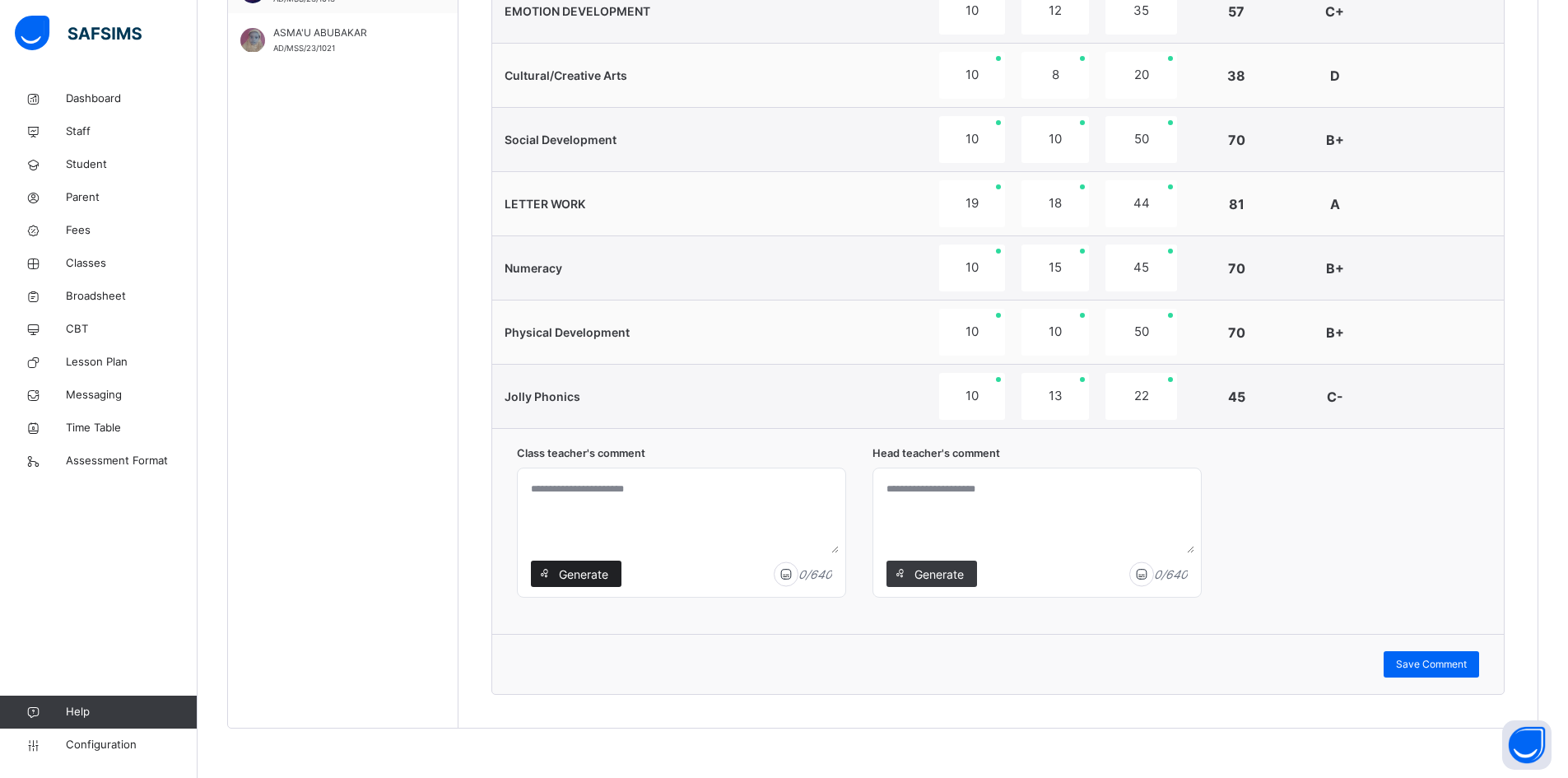
click at [590, 569] on span "Generate" at bounding box center [583, 574] width 51 height 17
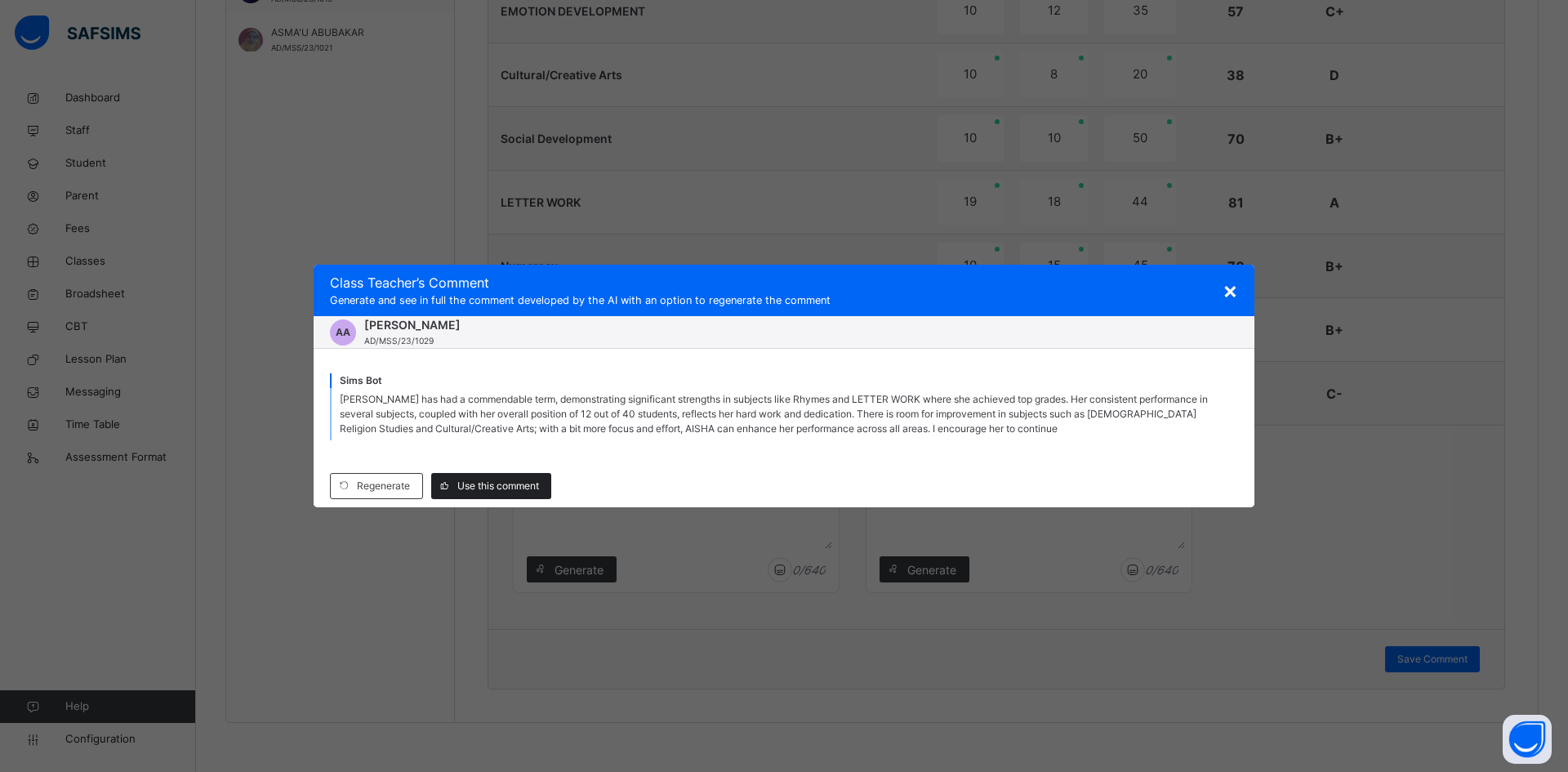
click at [505, 486] on span "Use this comment" at bounding box center [498, 486] width 82 height 15
type textarea "**********"
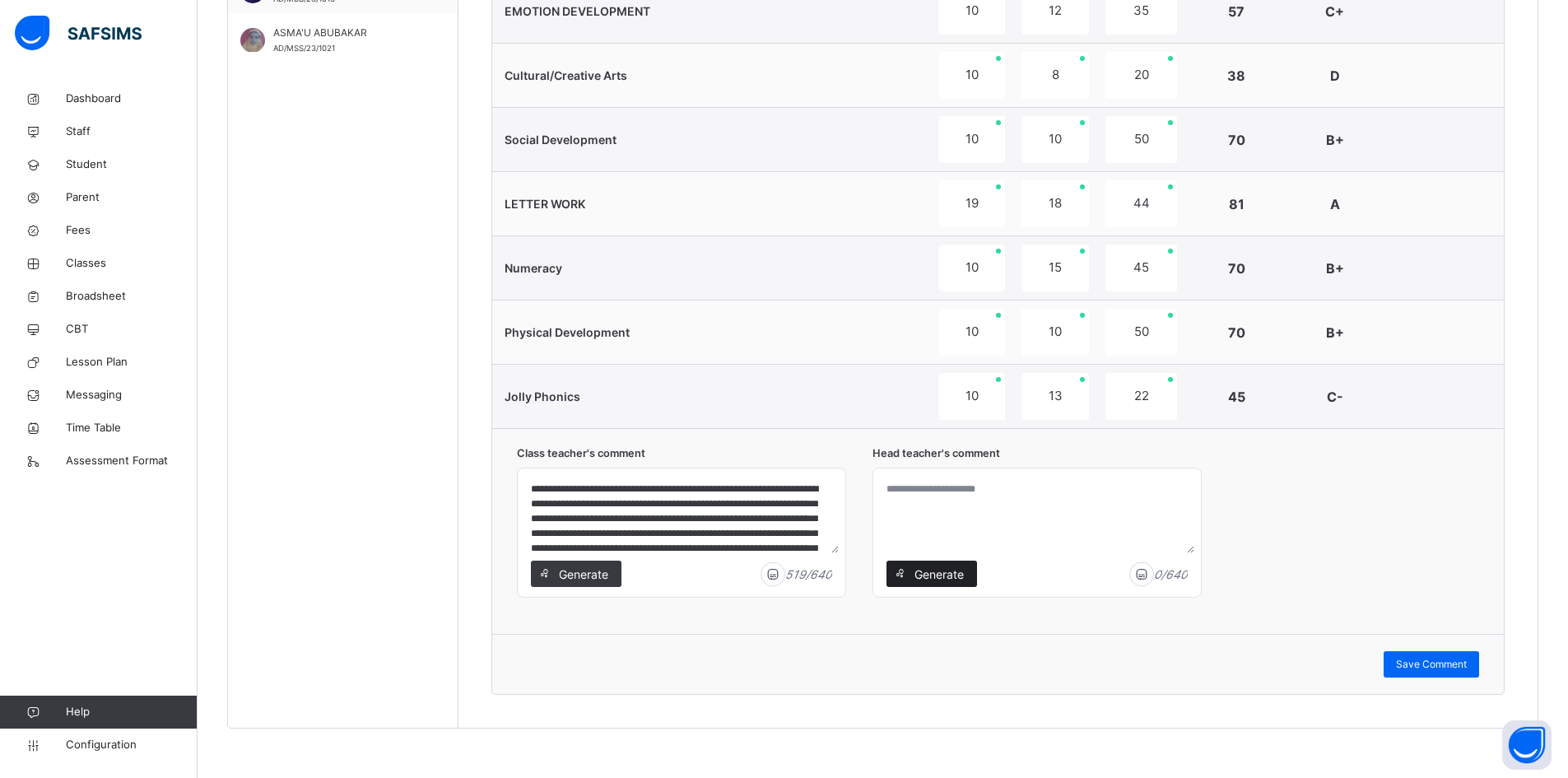
click at [946, 572] on span "Generate" at bounding box center [938, 574] width 51 height 17
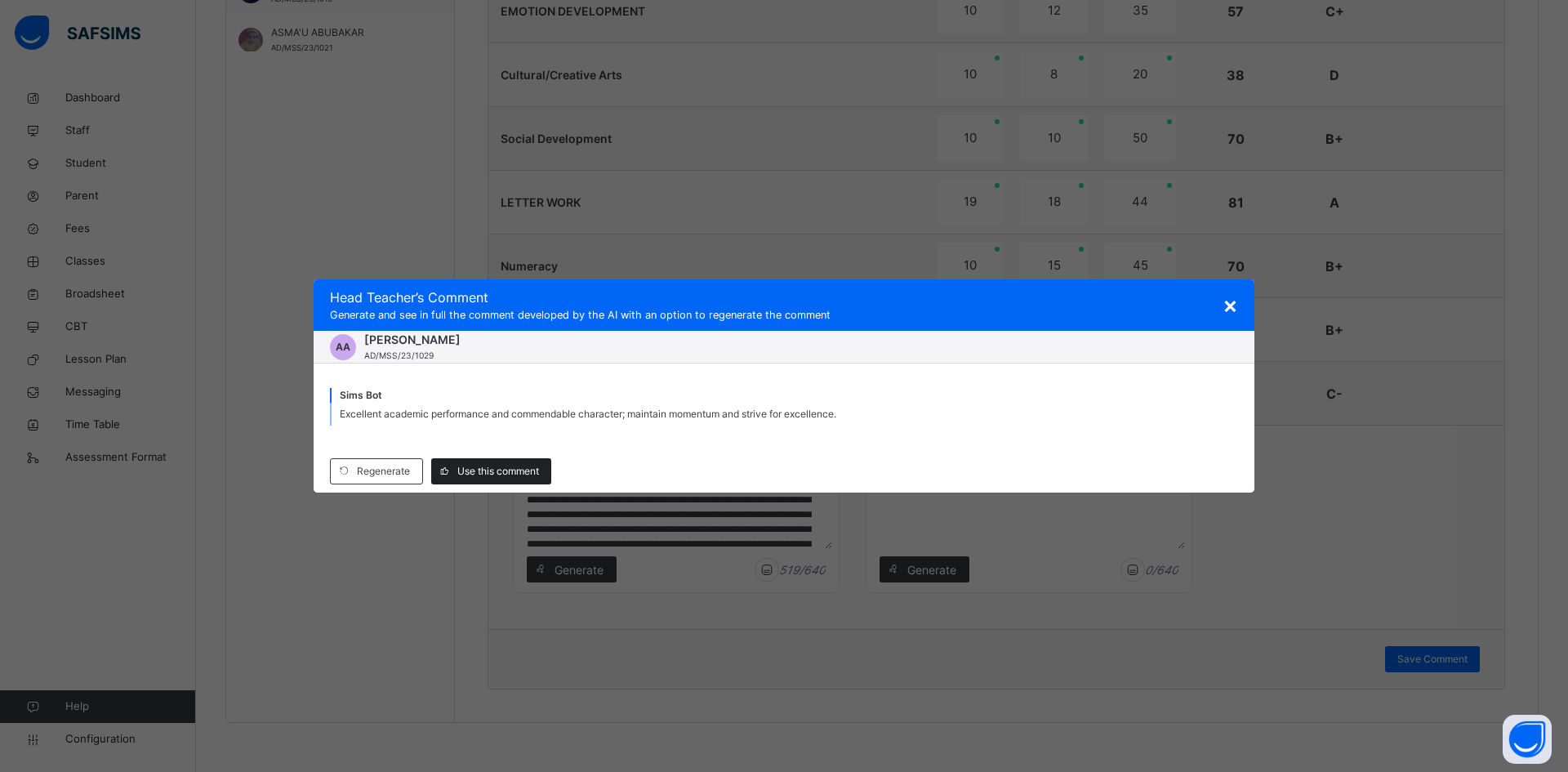
click at [497, 473] on span "Use this comment" at bounding box center [498, 471] width 82 height 15
type textarea "**********"
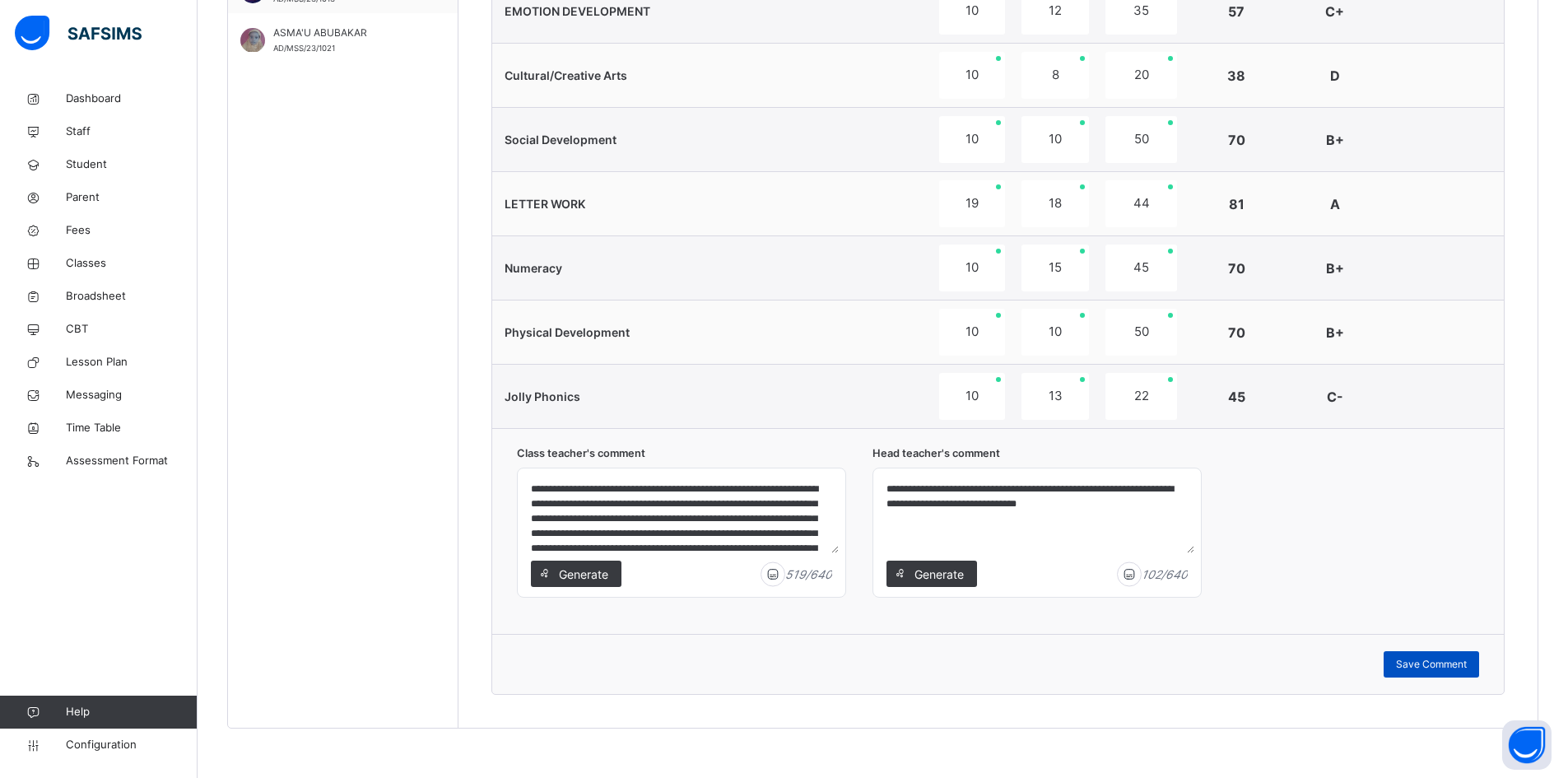
click at [1447, 664] on span "Save Comment" at bounding box center [1431, 664] width 71 height 15
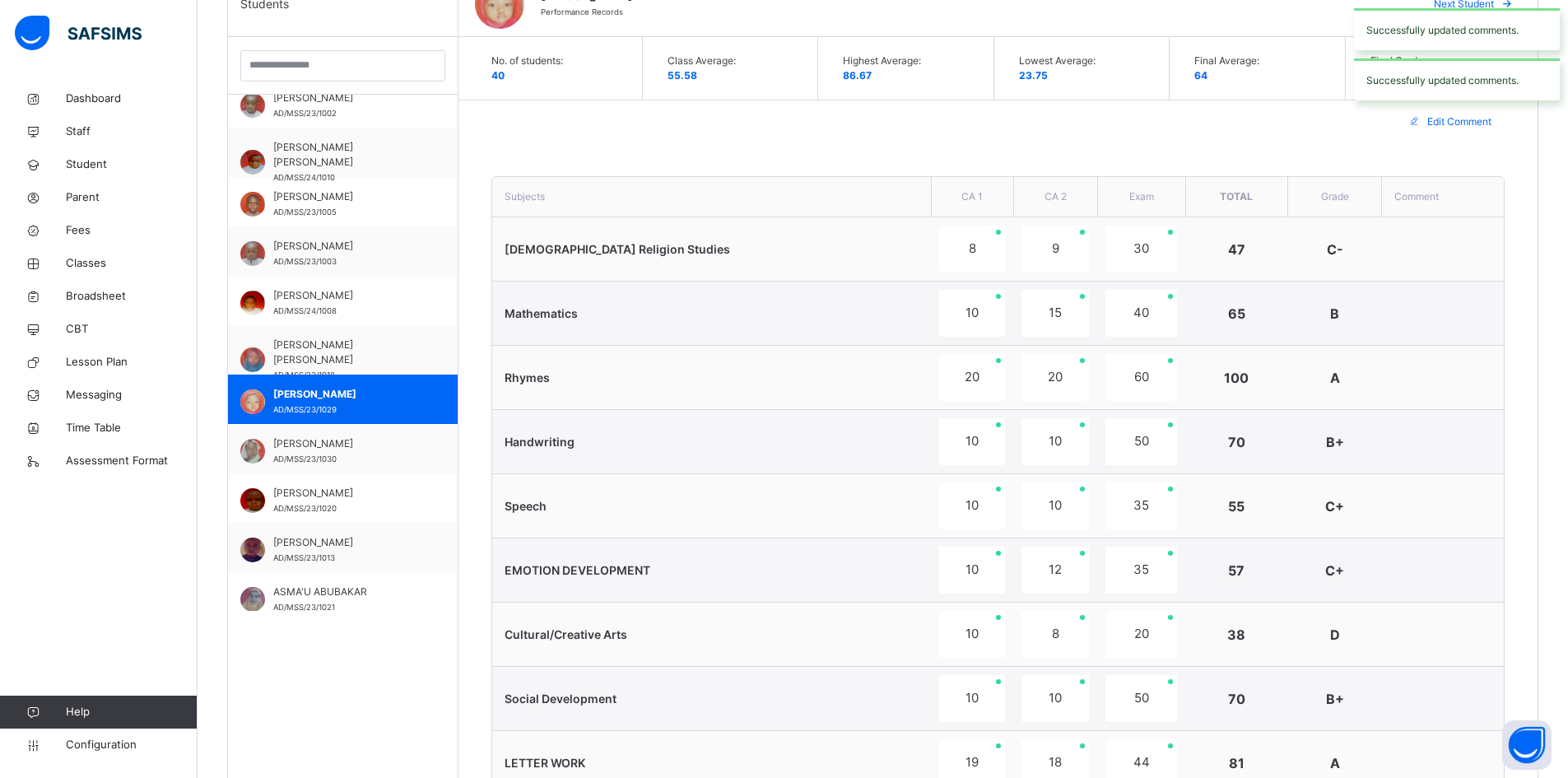
scroll to position [166, 0]
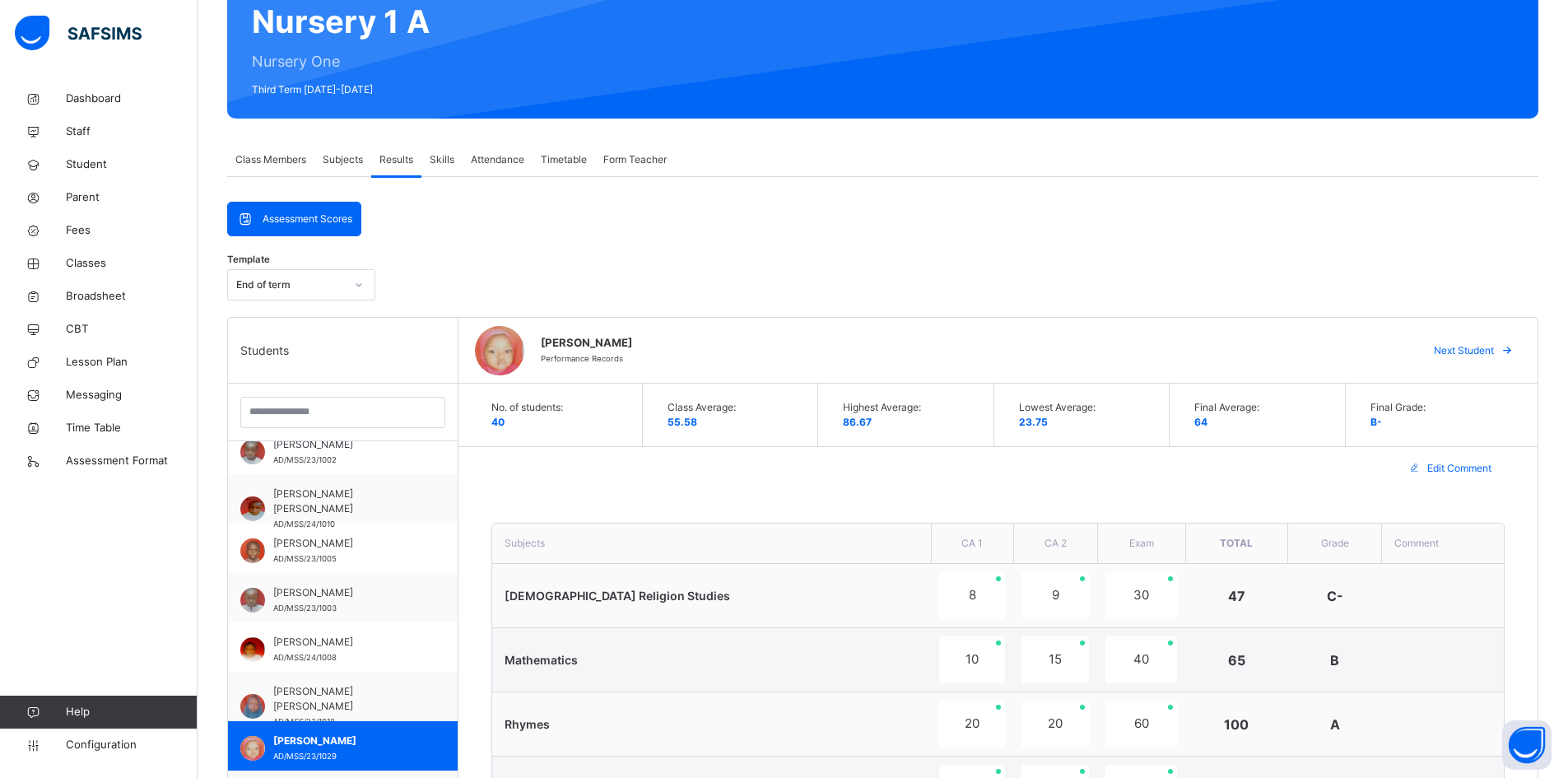
click at [1463, 349] on span "Next Student" at bounding box center [1463, 351] width 60 height 15
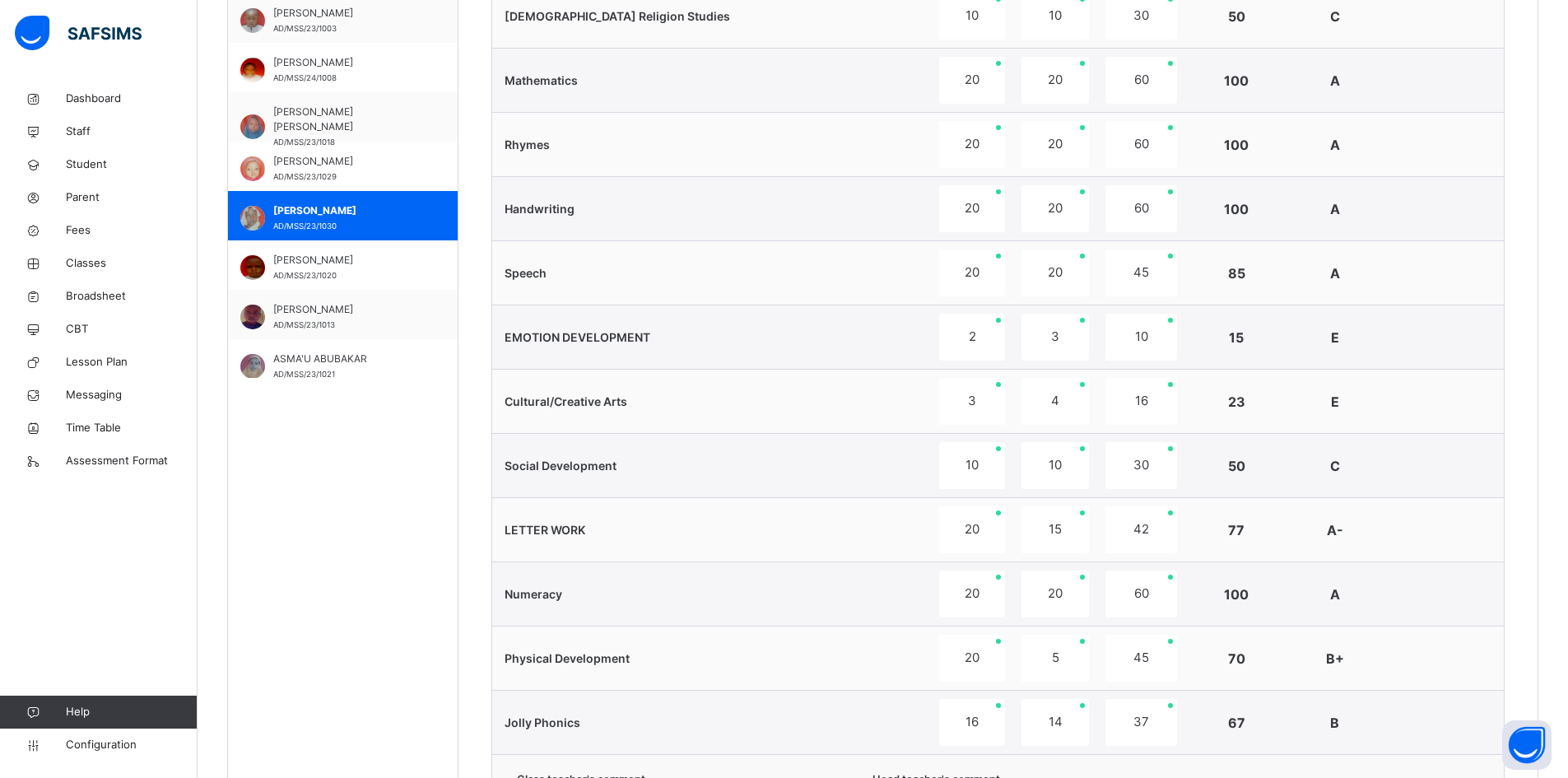
scroll to position [990, 0]
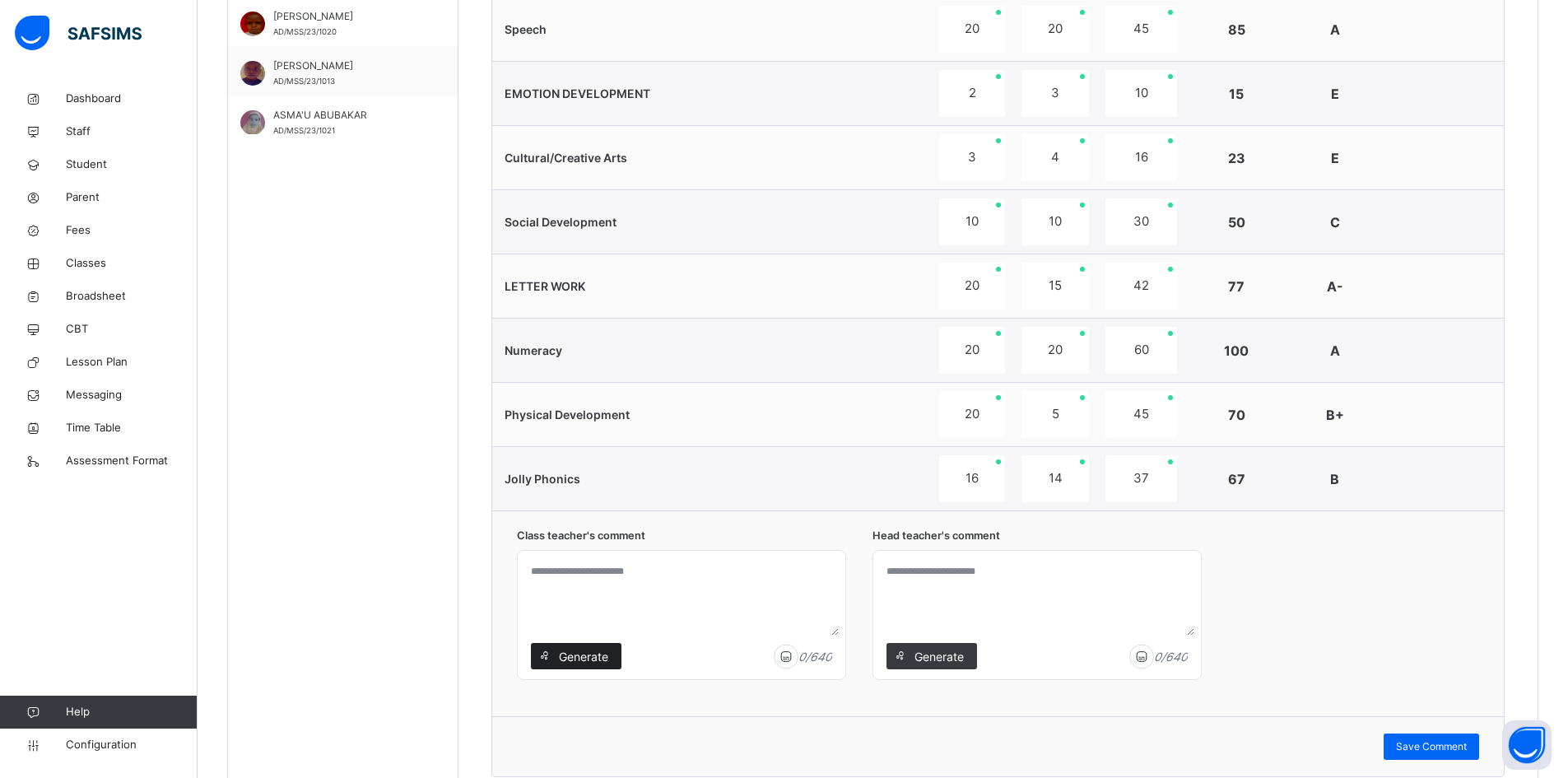
click at [565, 651] on span "Generate" at bounding box center [583, 657] width 51 height 17
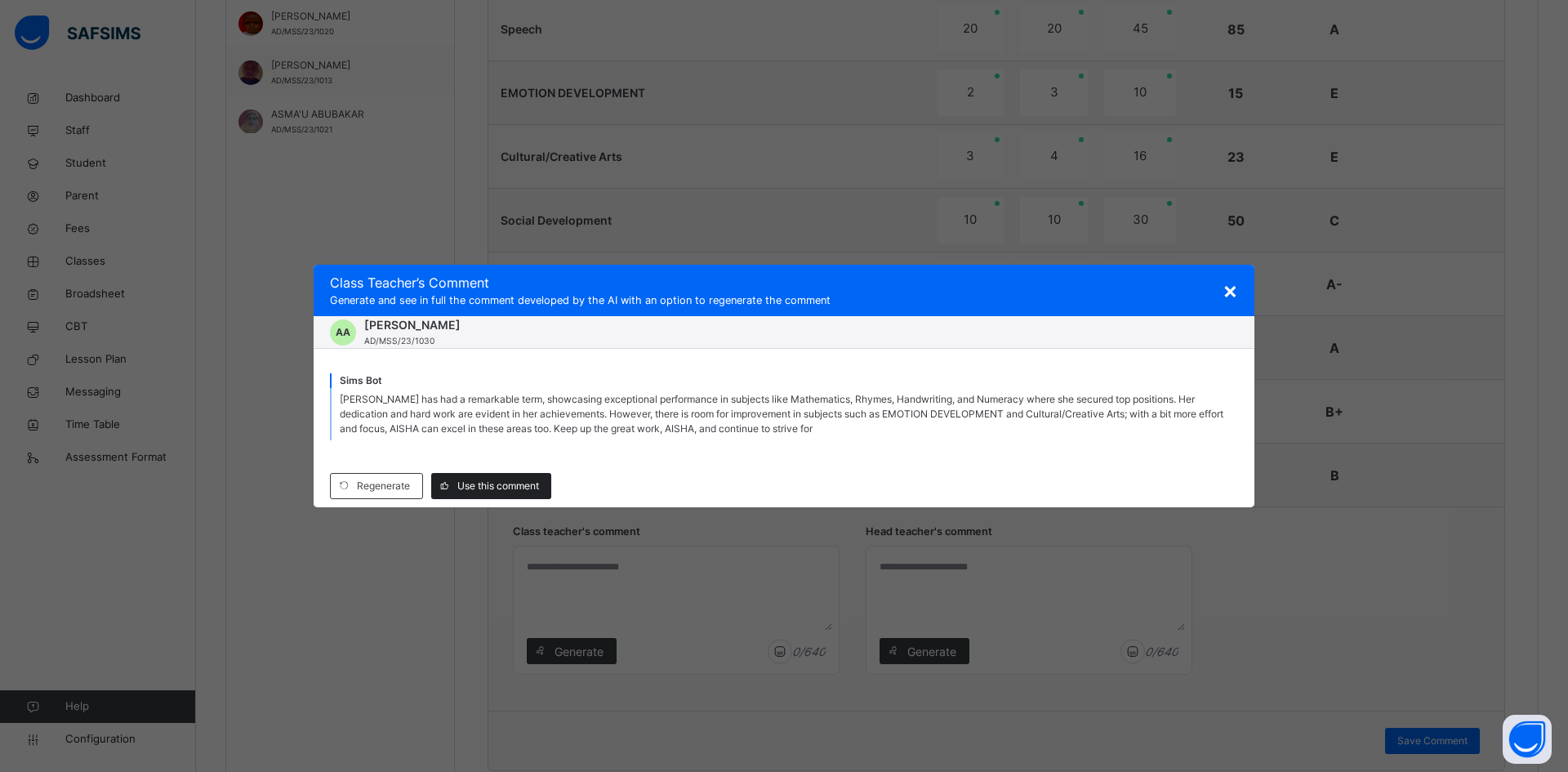
click at [513, 483] on span "Use this comment" at bounding box center [498, 486] width 82 height 15
type textarea "**********"
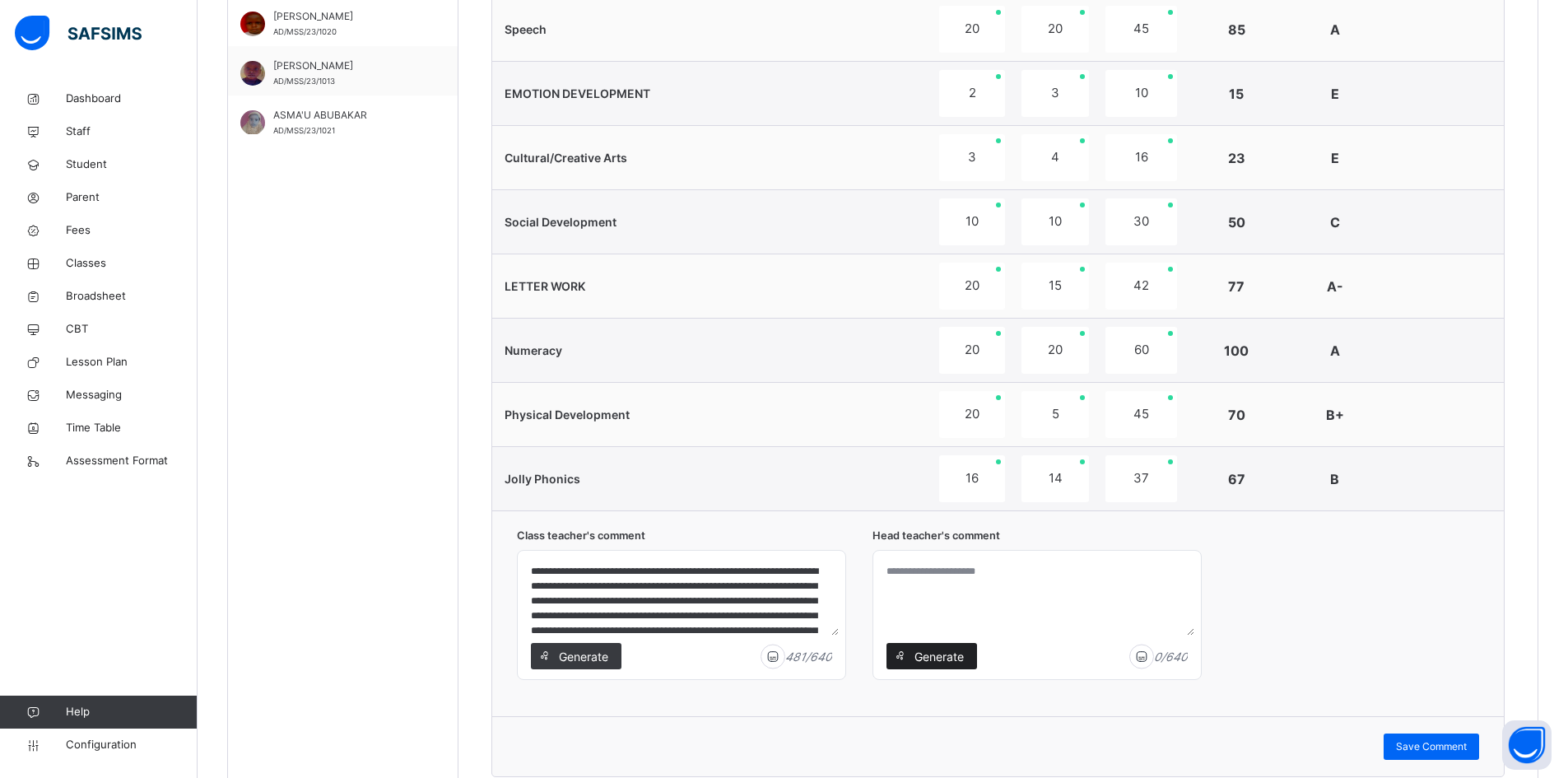
click at [932, 655] on span "Generate" at bounding box center [938, 657] width 51 height 17
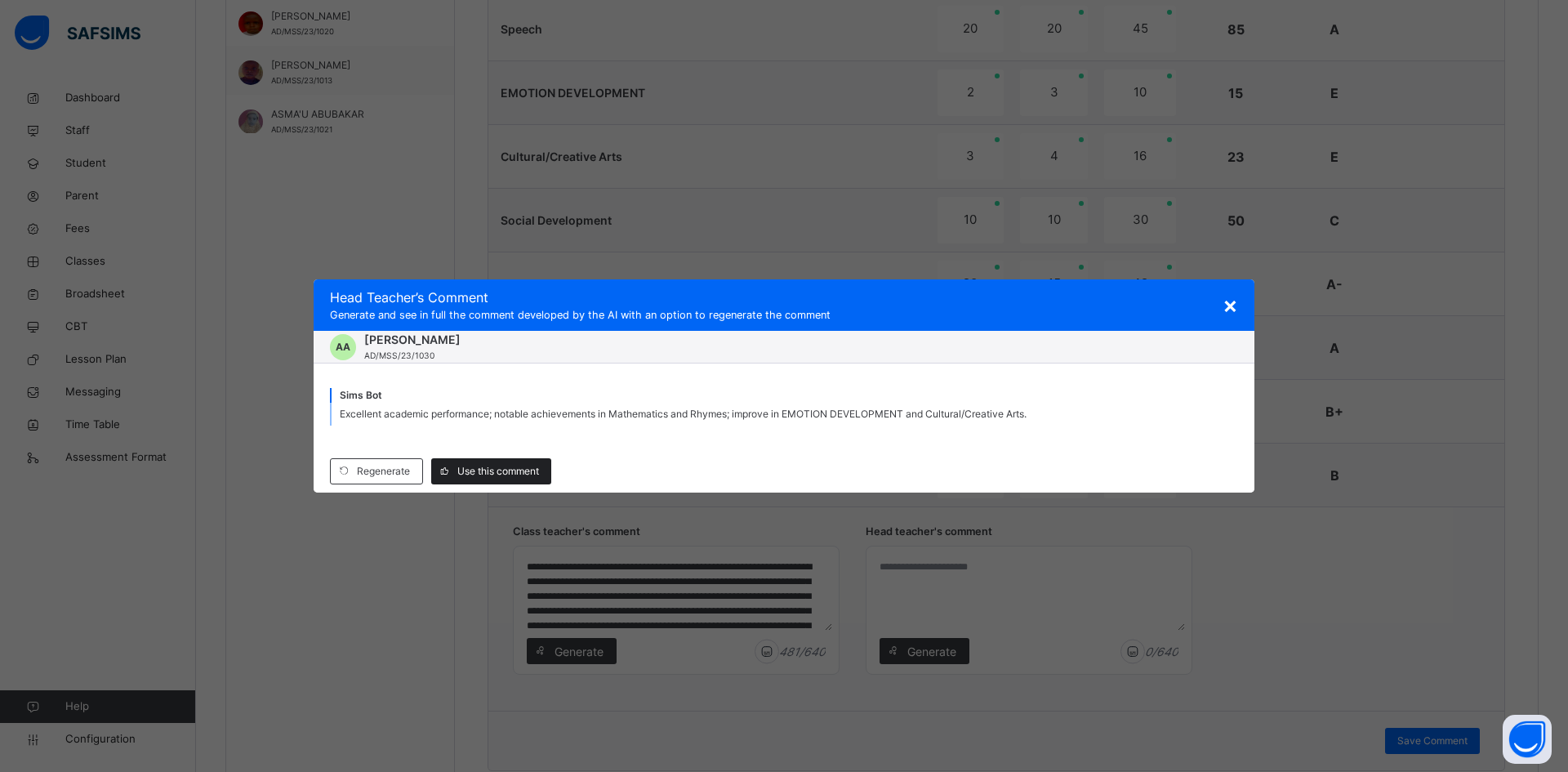
click at [496, 473] on span "Use this comment" at bounding box center [498, 471] width 82 height 15
type textarea "**********"
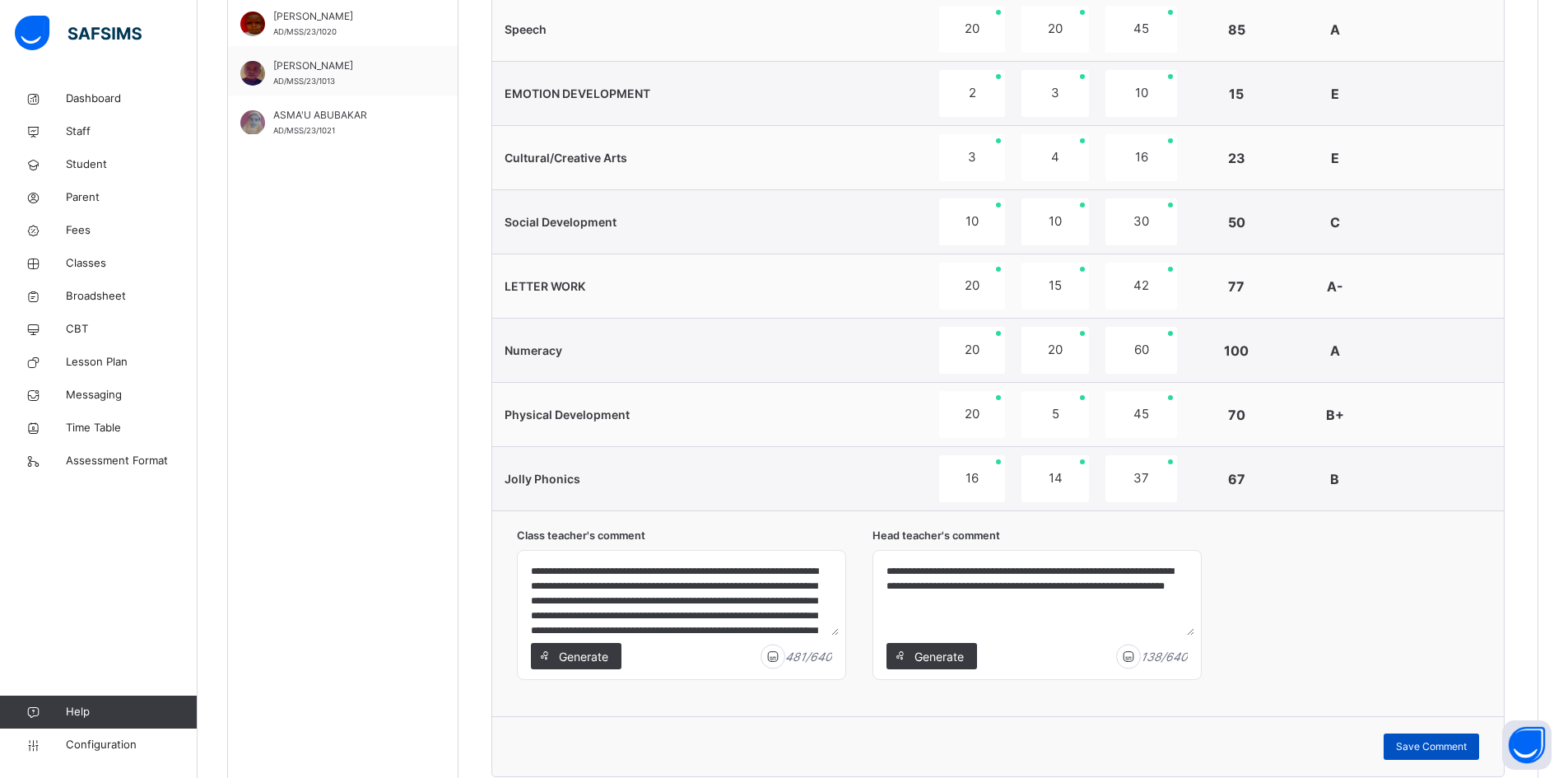
click at [1433, 745] on span "Save Comment" at bounding box center [1431, 747] width 71 height 15
click at [1440, 743] on span "Save Comment" at bounding box center [1431, 747] width 71 height 15
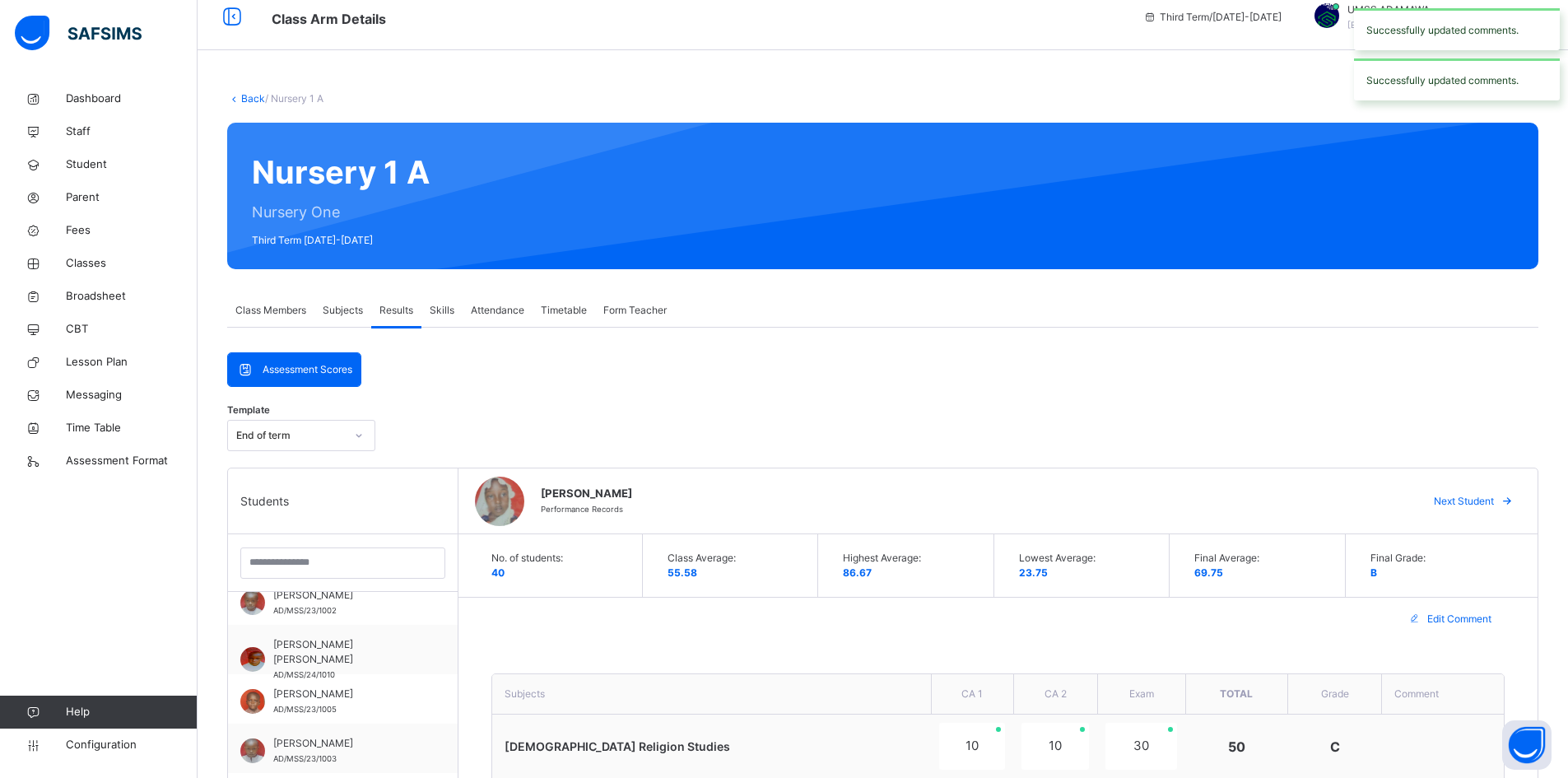
scroll to position [2, 0]
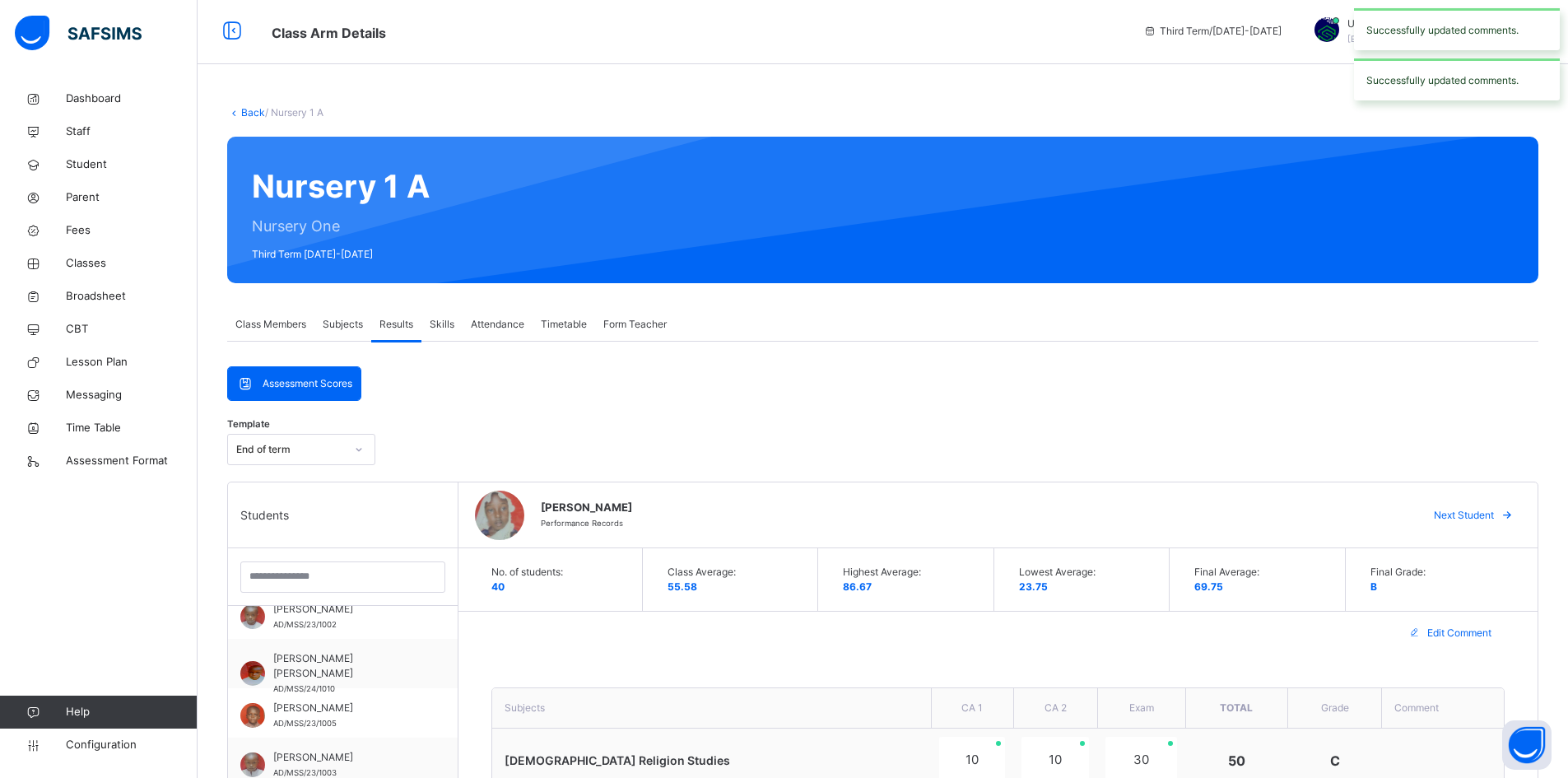
click at [1494, 513] on span "Next Student" at bounding box center [1463, 515] width 60 height 15
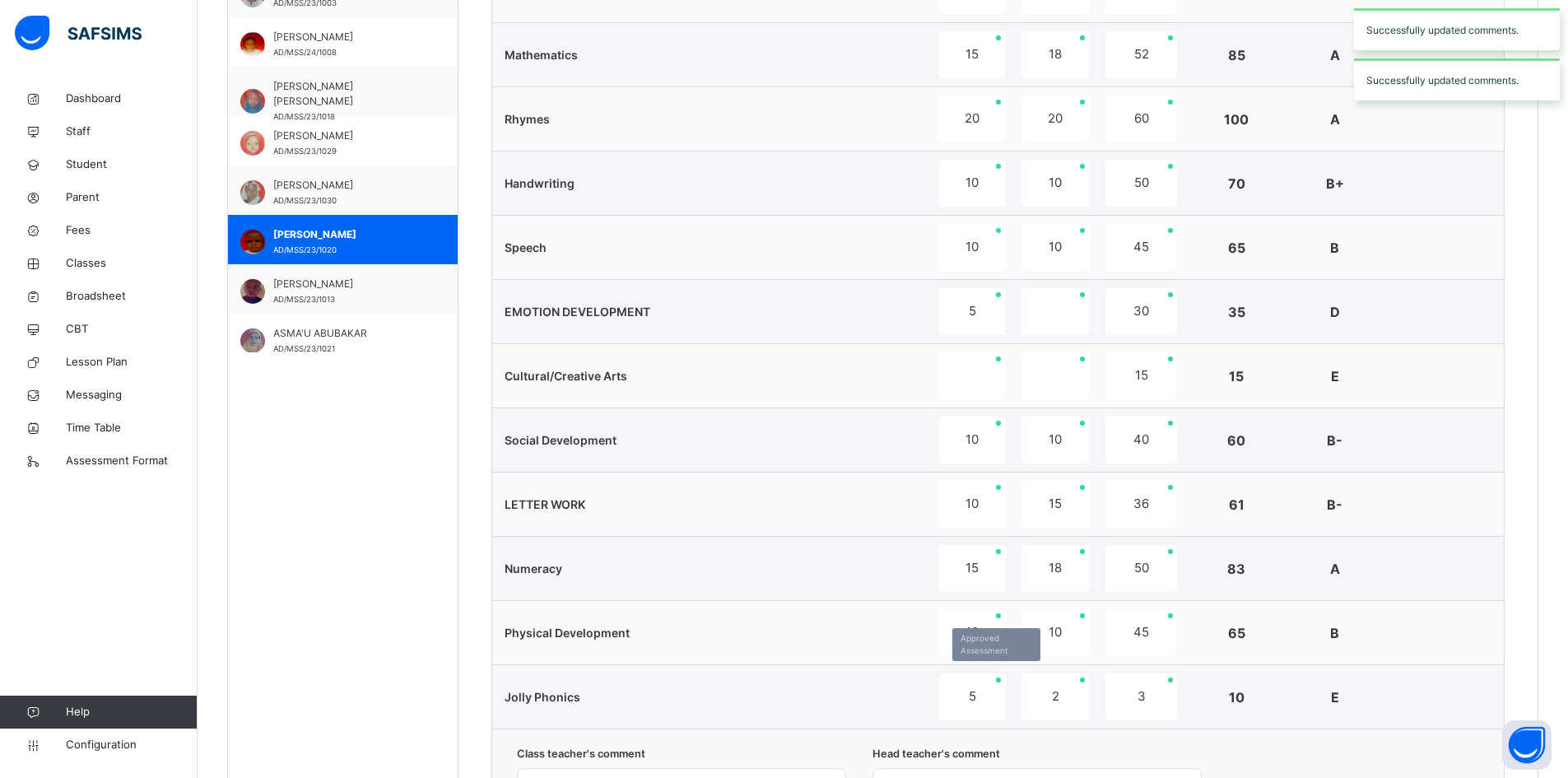
scroll to position [908, 0]
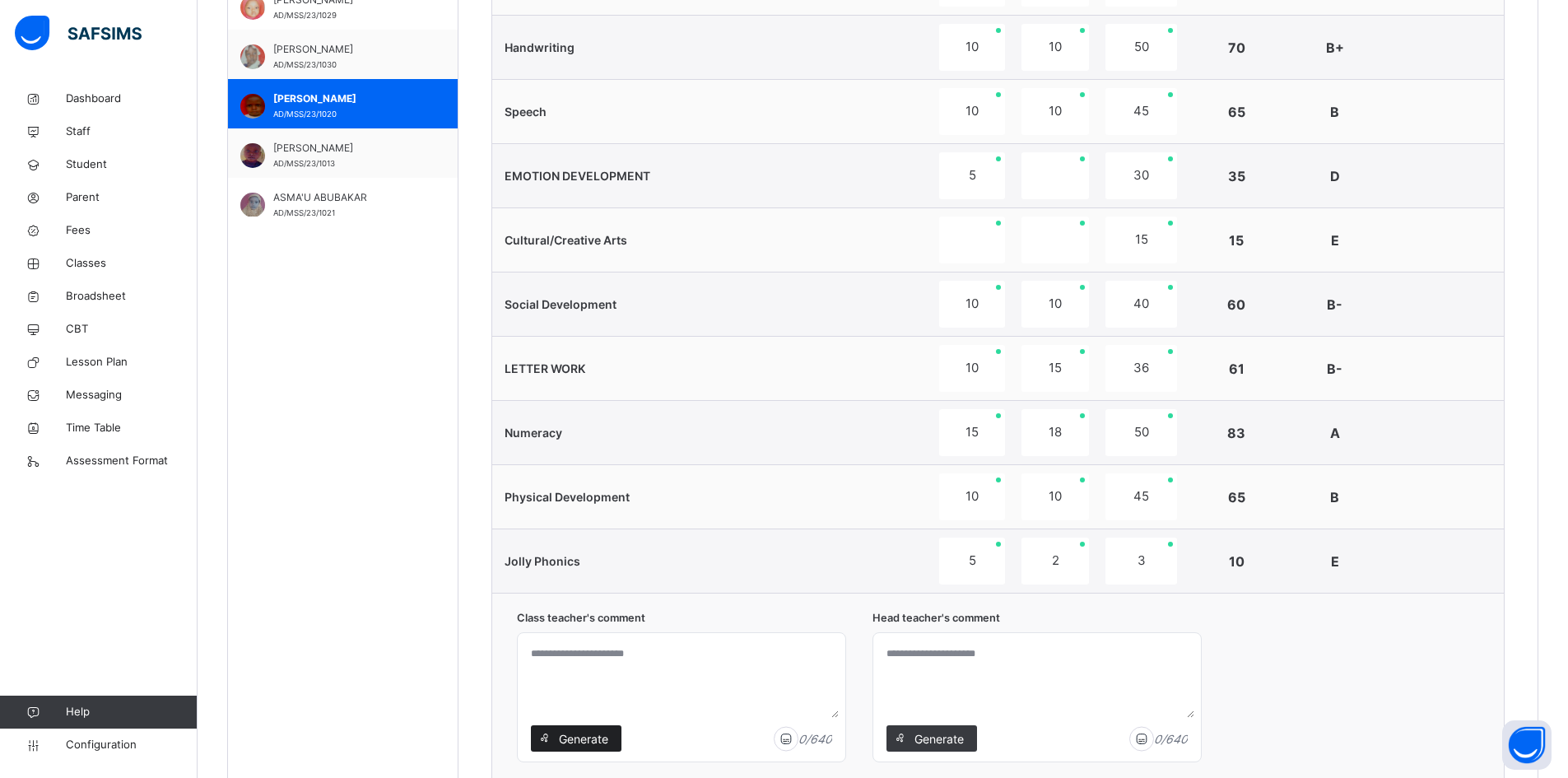
click at [585, 736] on span "Generate" at bounding box center [583, 739] width 51 height 17
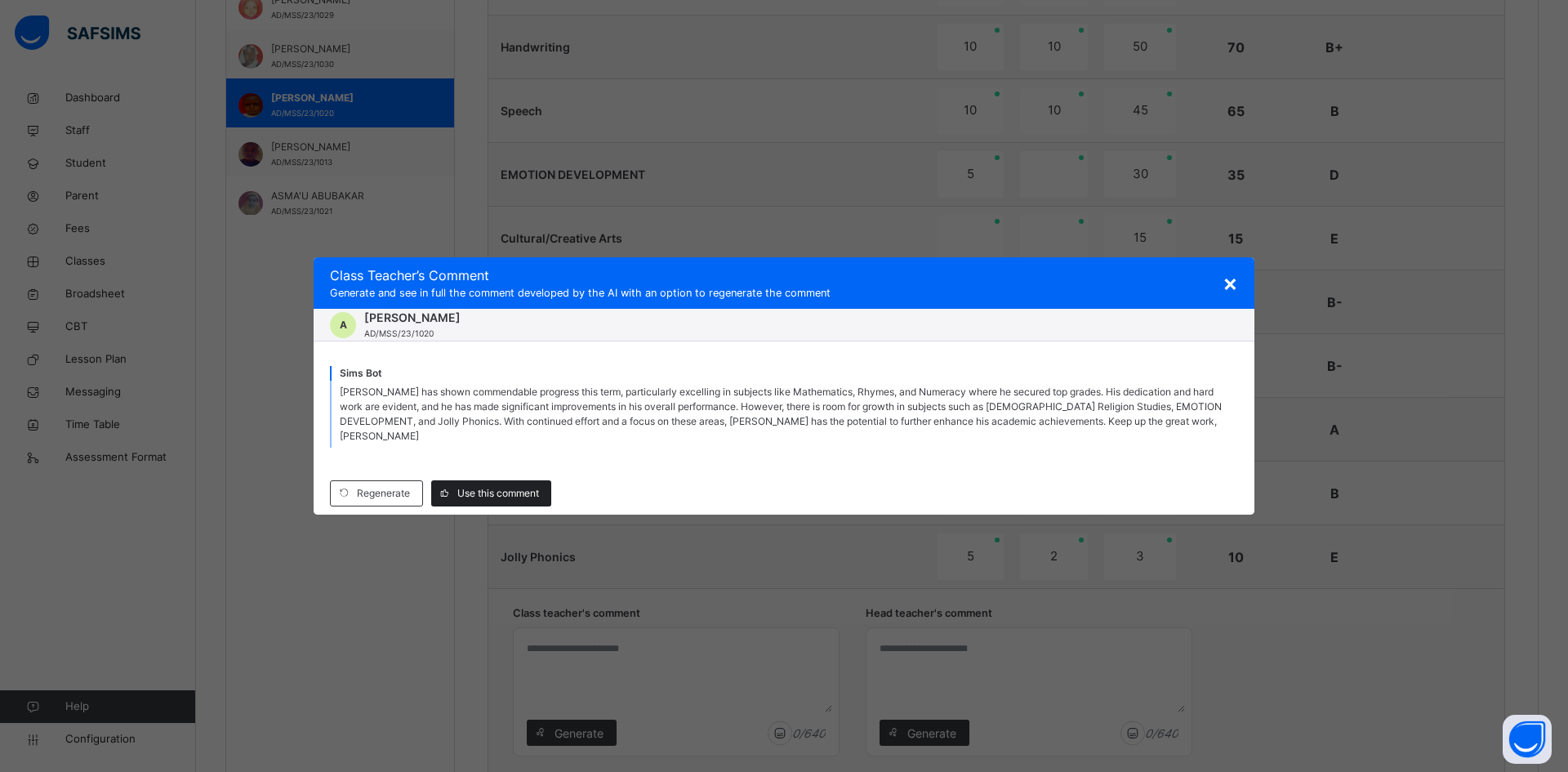
click at [486, 486] on span "Use this comment" at bounding box center [498, 493] width 82 height 15
type textarea "**********"
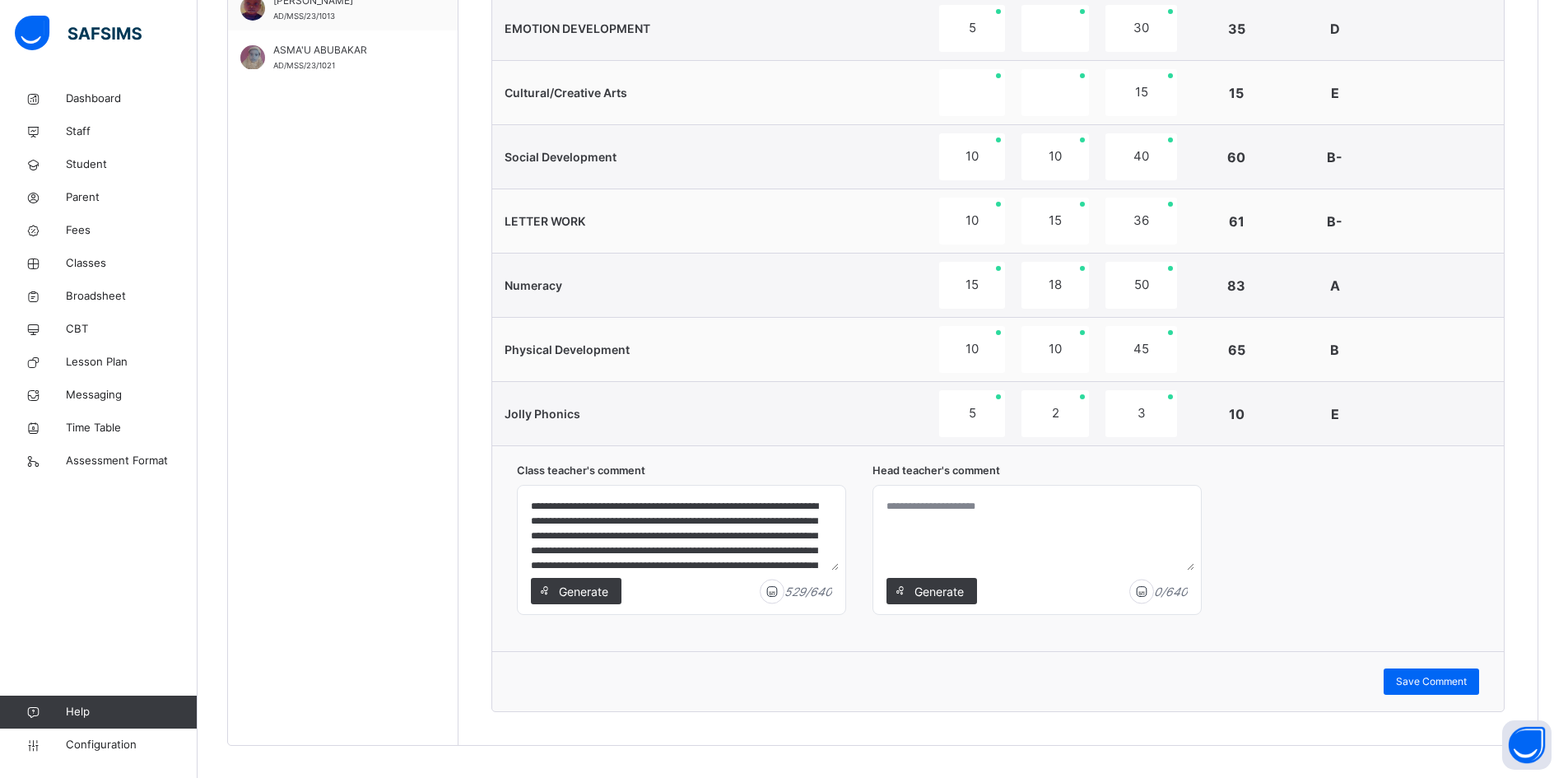
scroll to position [1072, 0]
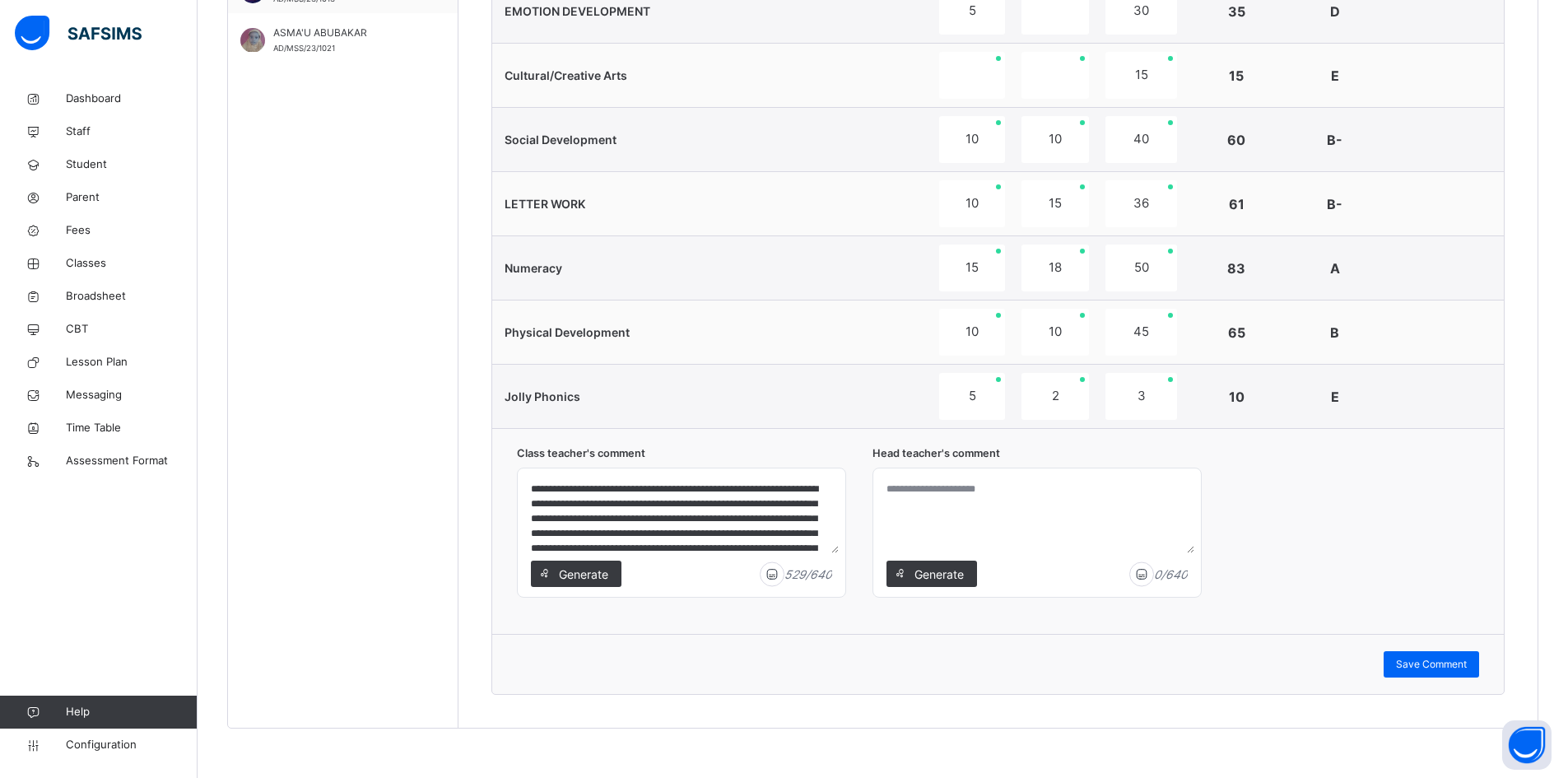
click at [957, 569] on span "Generate" at bounding box center [938, 574] width 51 height 17
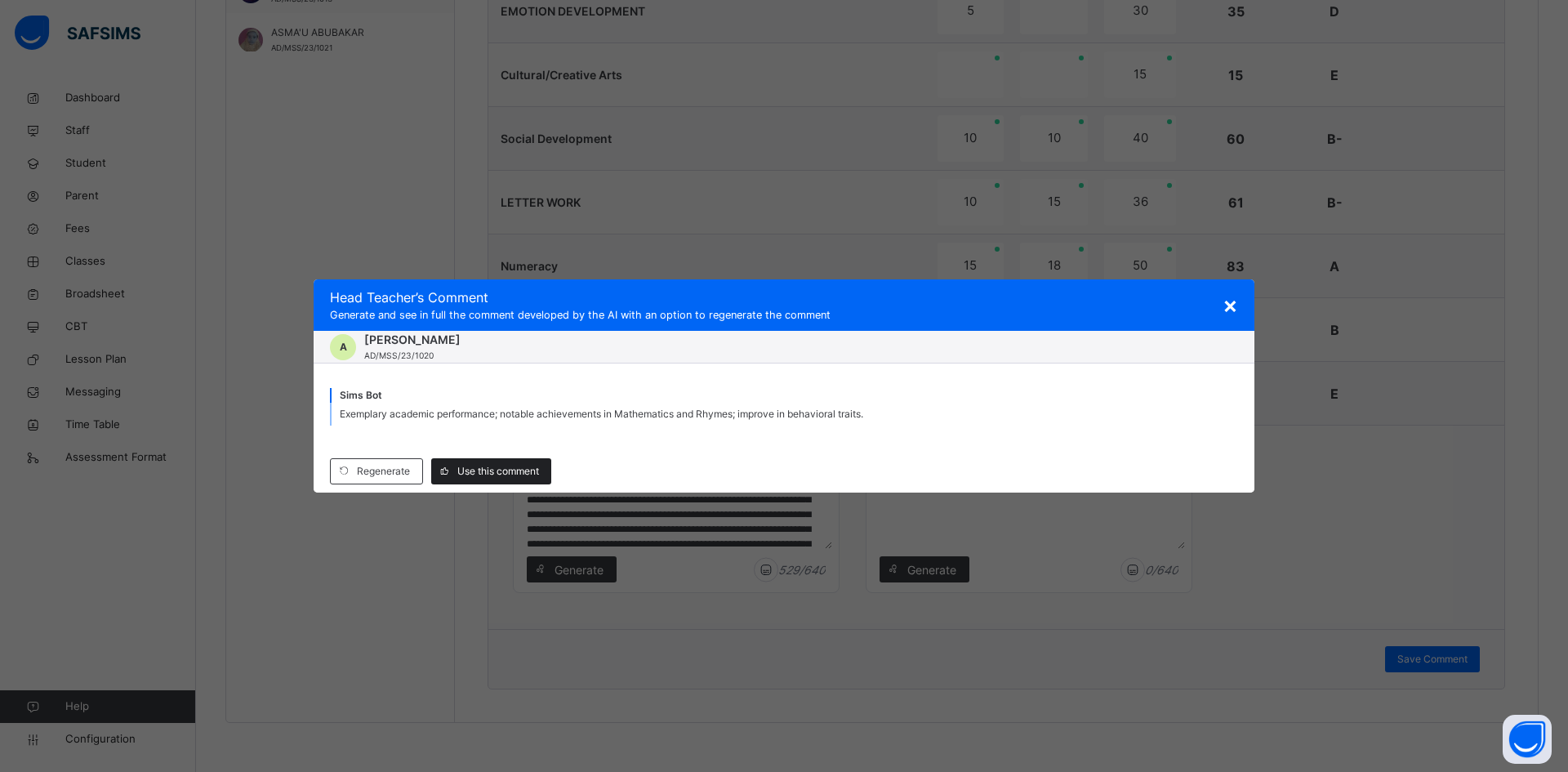
click at [492, 470] on span "Use this comment" at bounding box center [498, 471] width 82 height 15
type textarea "**********"
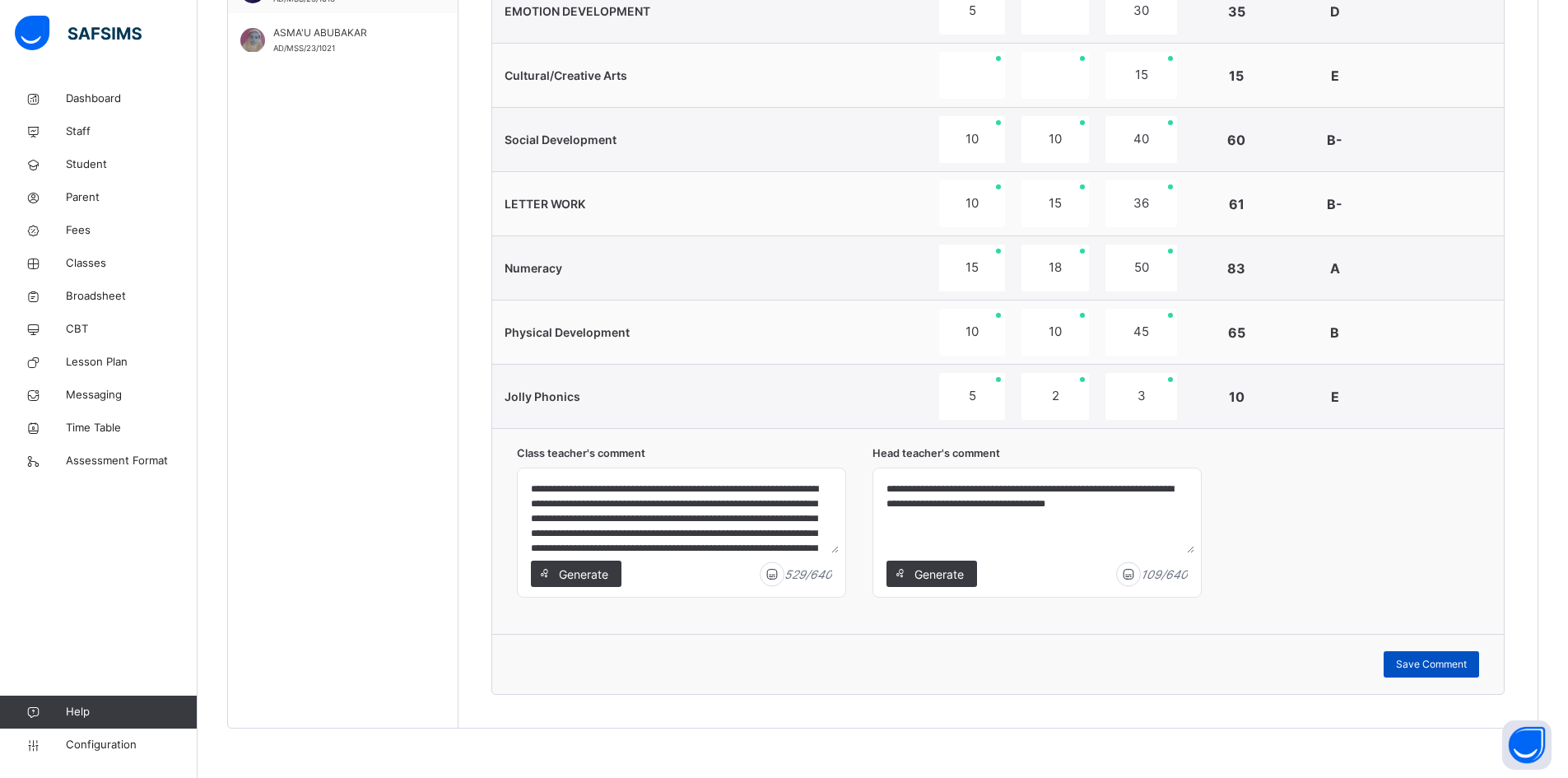
click at [1464, 663] on span "Save Comment" at bounding box center [1431, 664] width 71 height 15
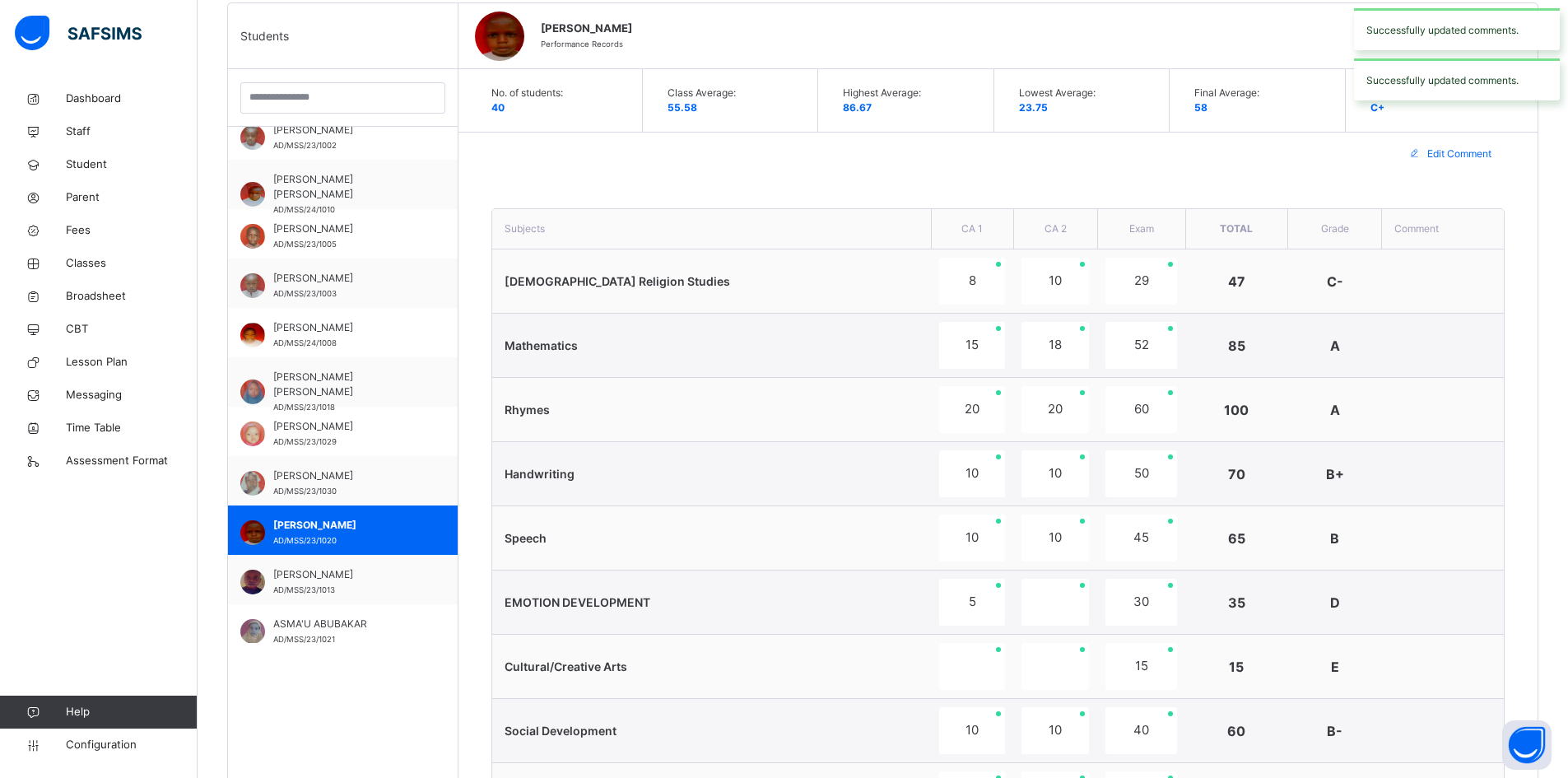
scroll to position [249, 0]
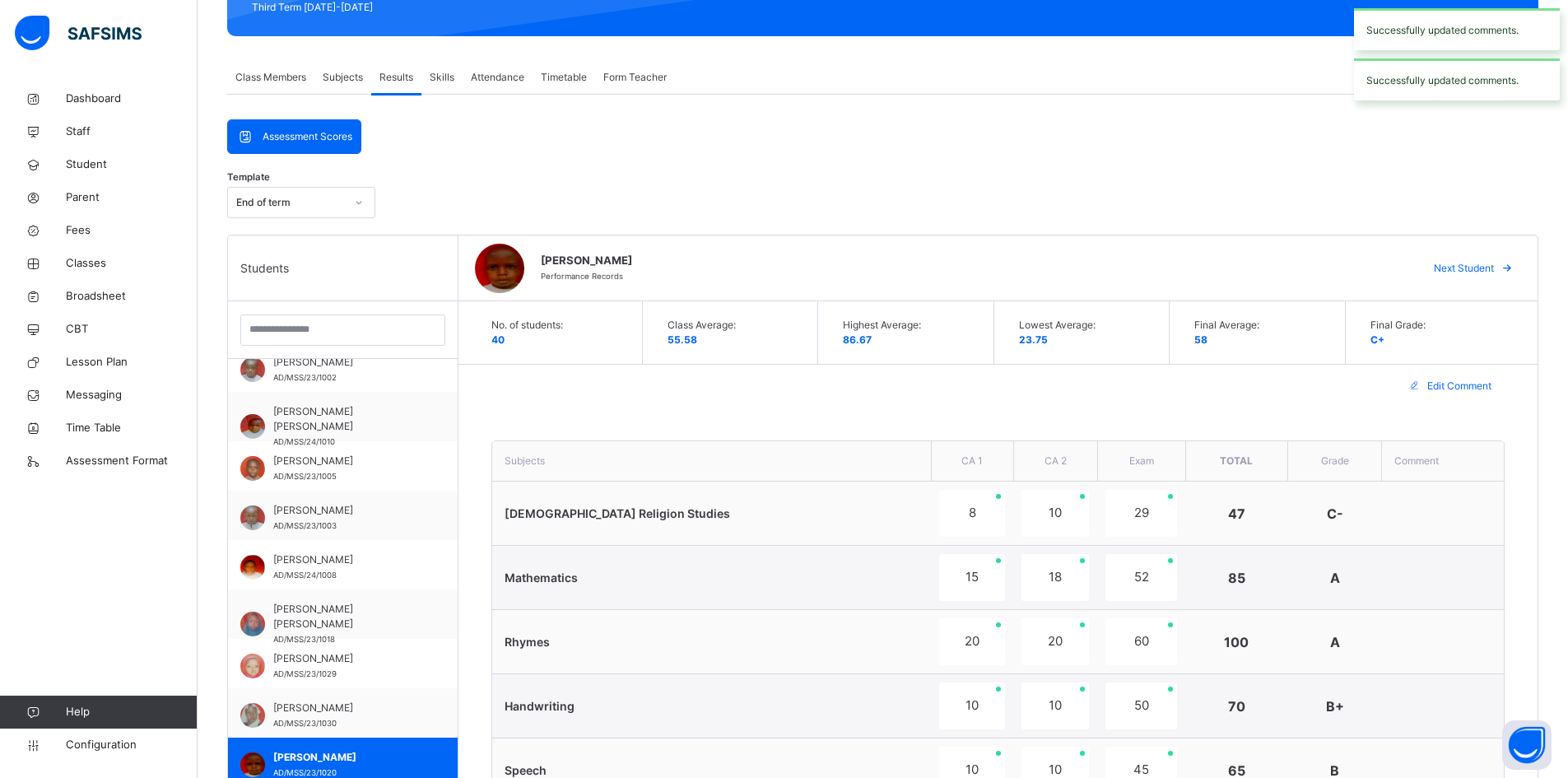
click at [1484, 261] on span "Next Student" at bounding box center [1463, 268] width 60 height 15
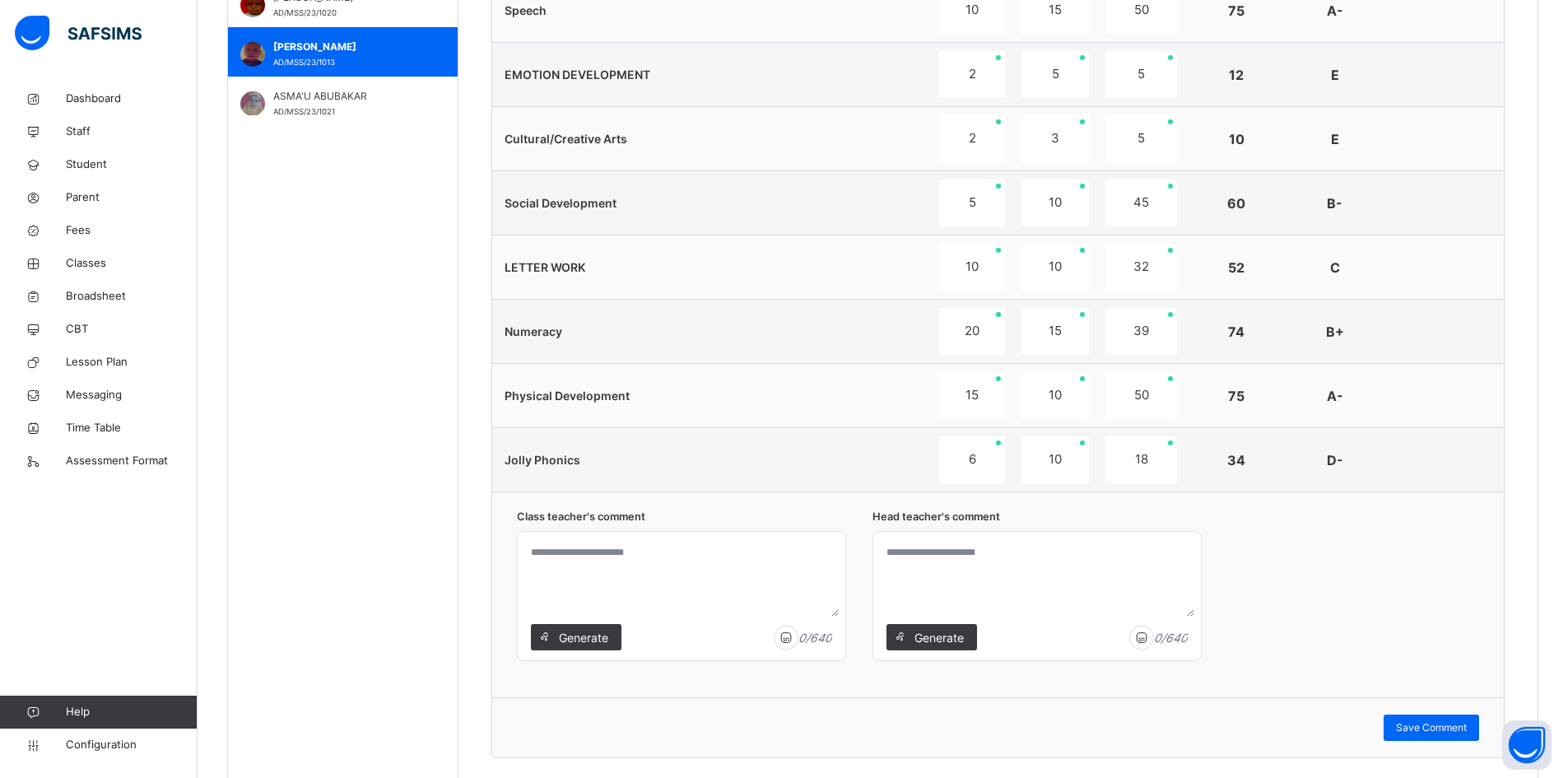
scroll to position [1072, 0]
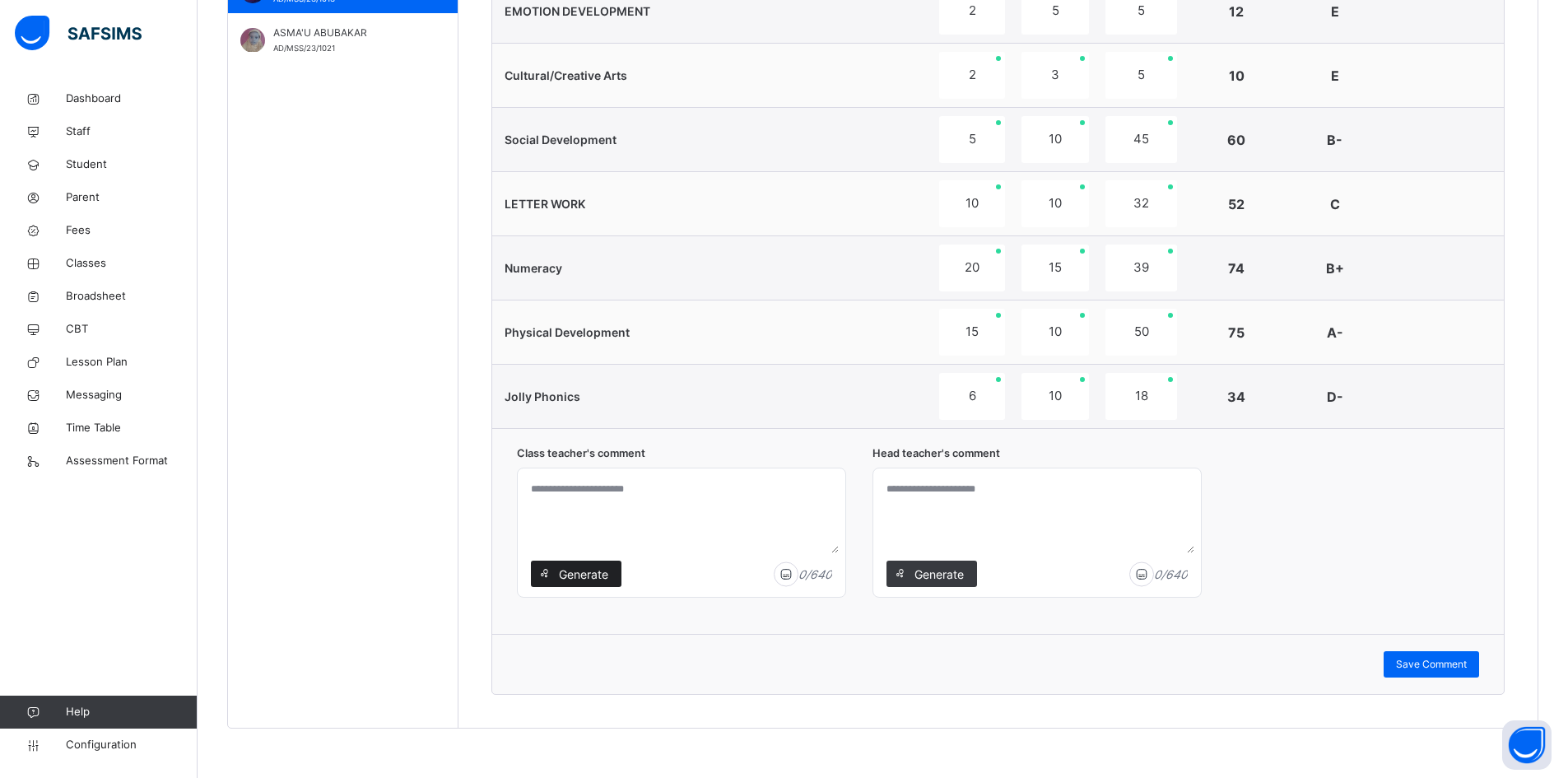
click at [589, 569] on span "Generate" at bounding box center [583, 574] width 51 height 17
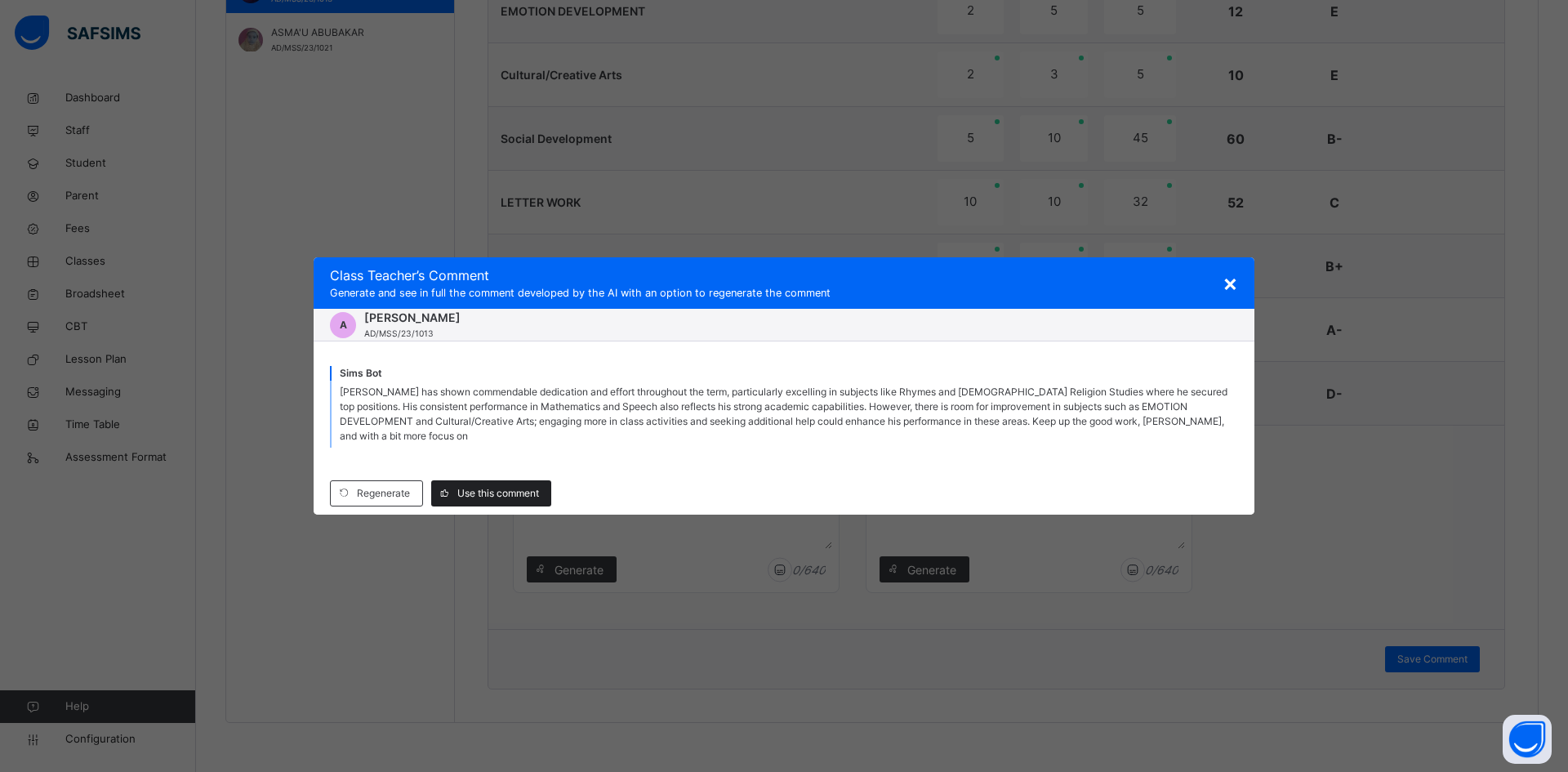
click at [533, 481] on div "Use this comment" at bounding box center [491, 493] width 120 height 26
type textarea "**********"
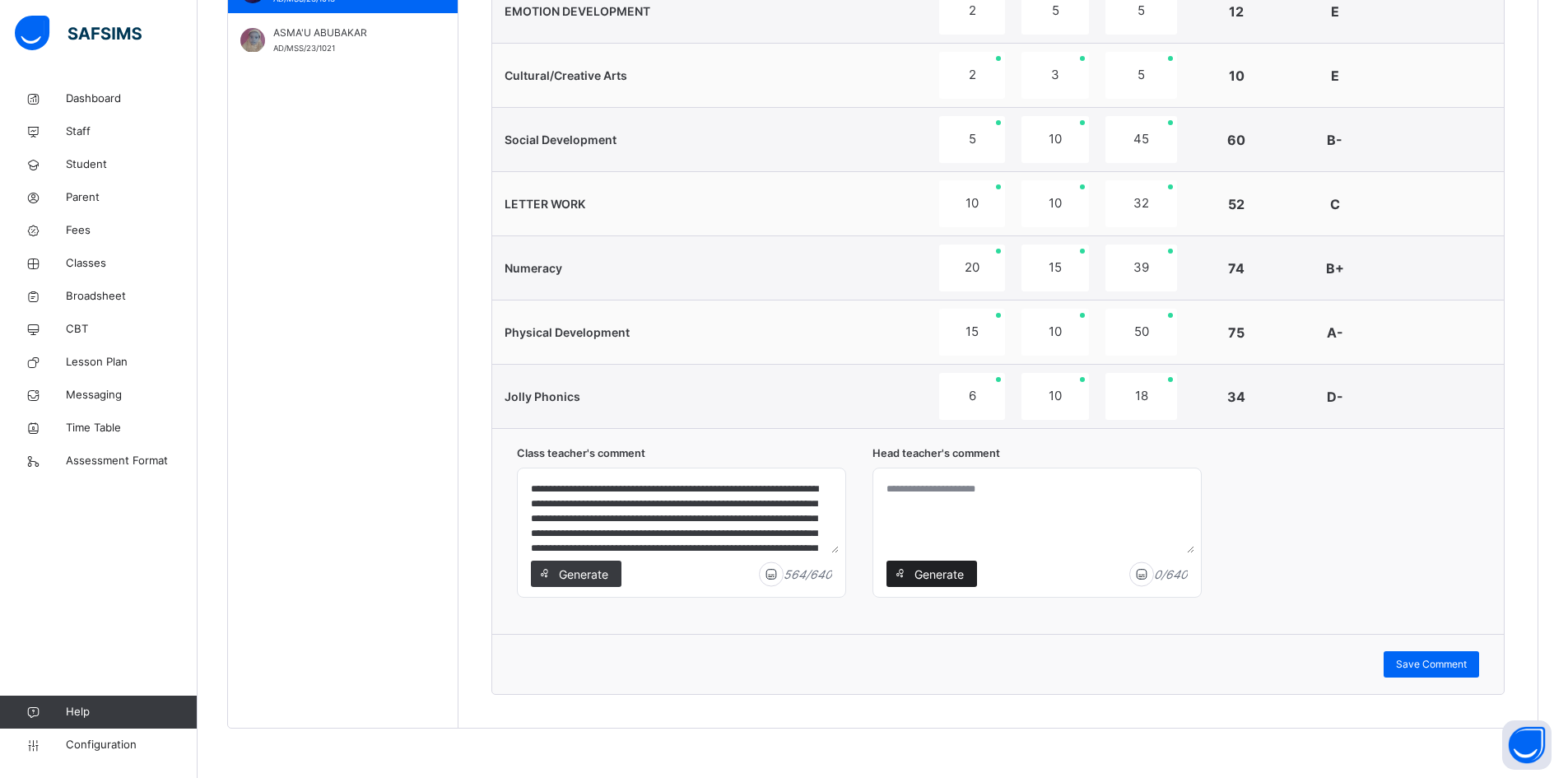
click at [946, 576] on span "Generate" at bounding box center [938, 574] width 51 height 17
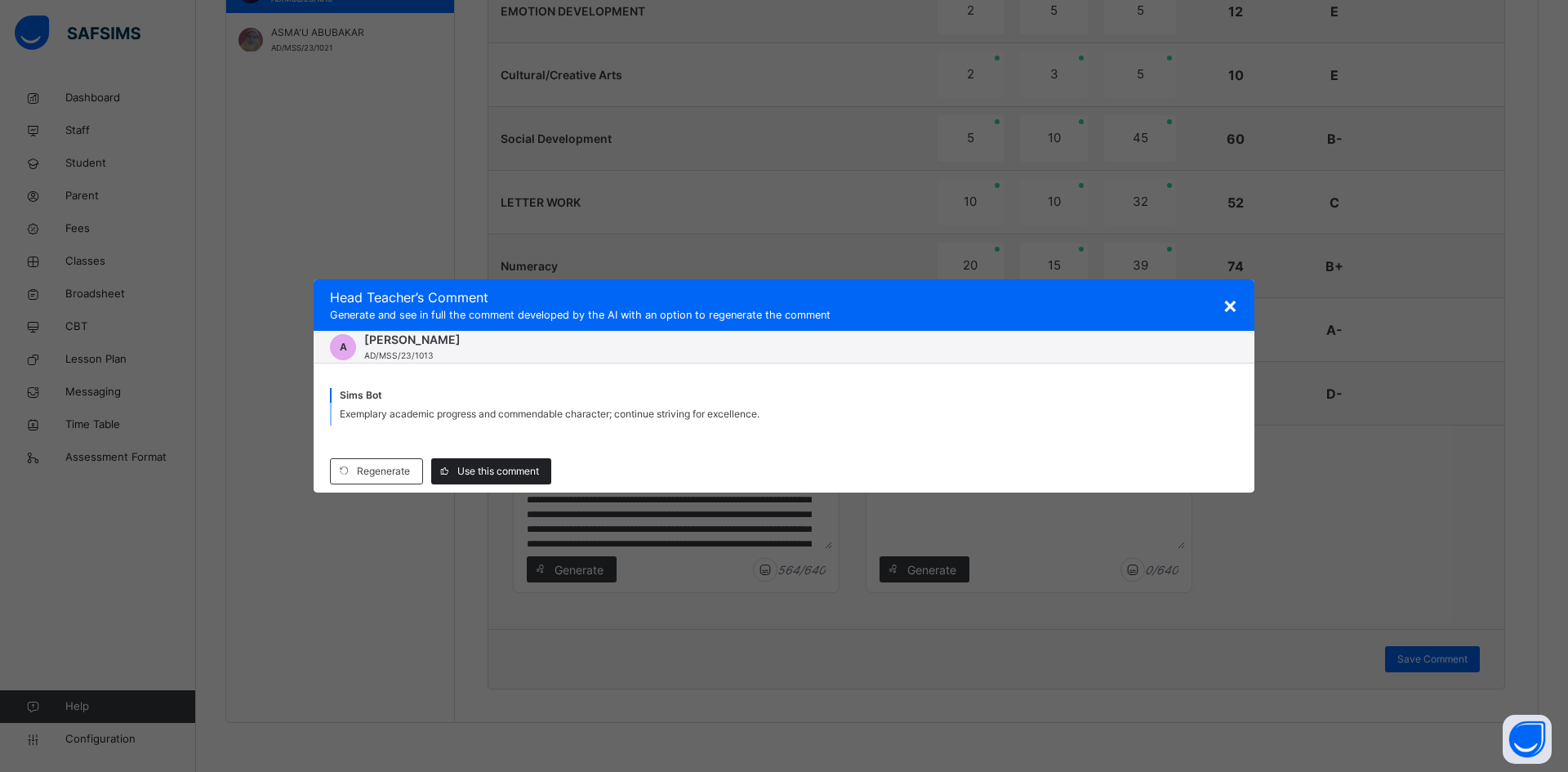
click at [502, 468] on span "Use this comment" at bounding box center [498, 471] width 82 height 15
type textarea "**********"
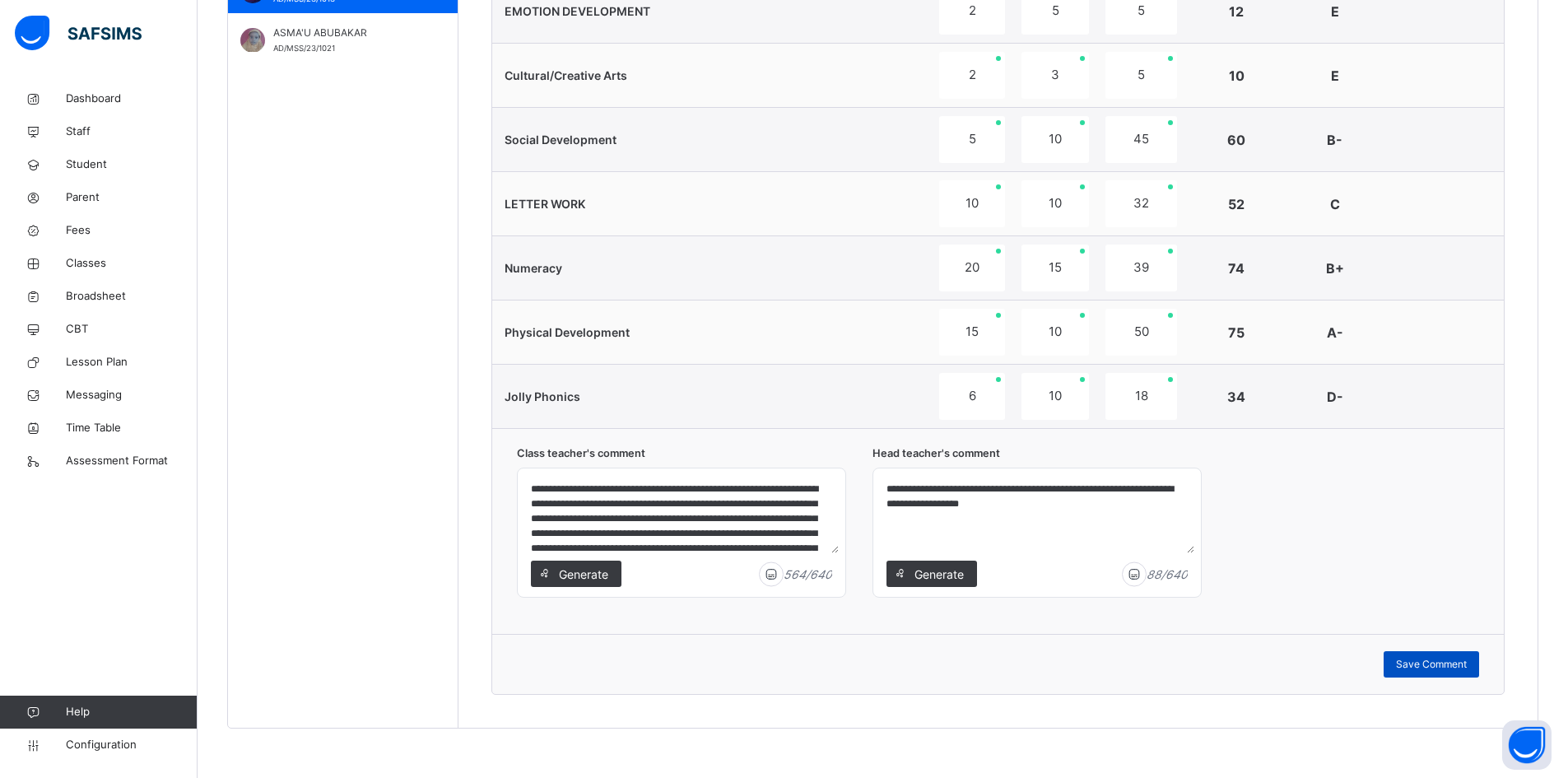
click at [1463, 662] on span "Save Comment" at bounding box center [1431, 664] width 71 height 15
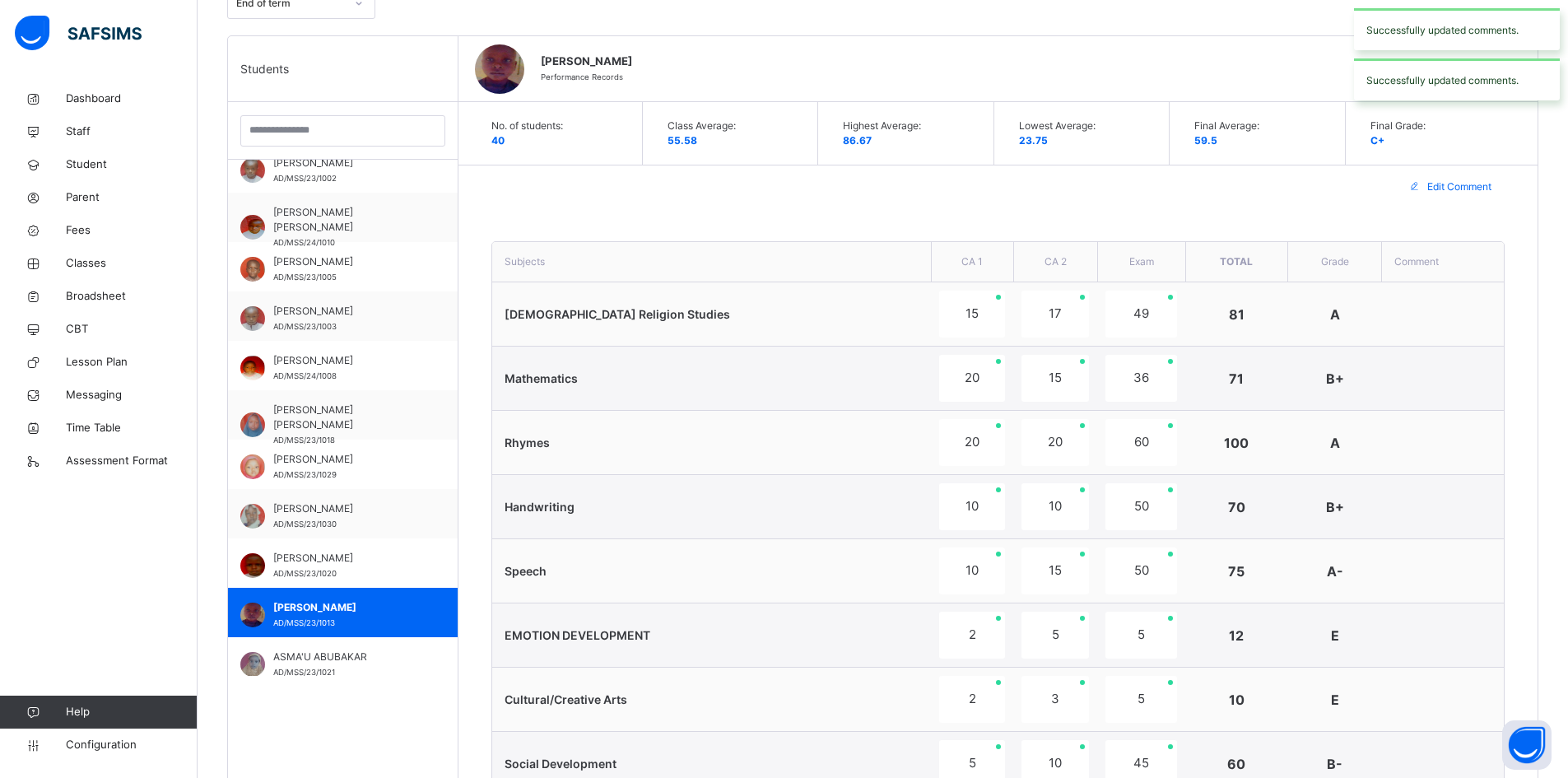
scroll to position [249, 0]
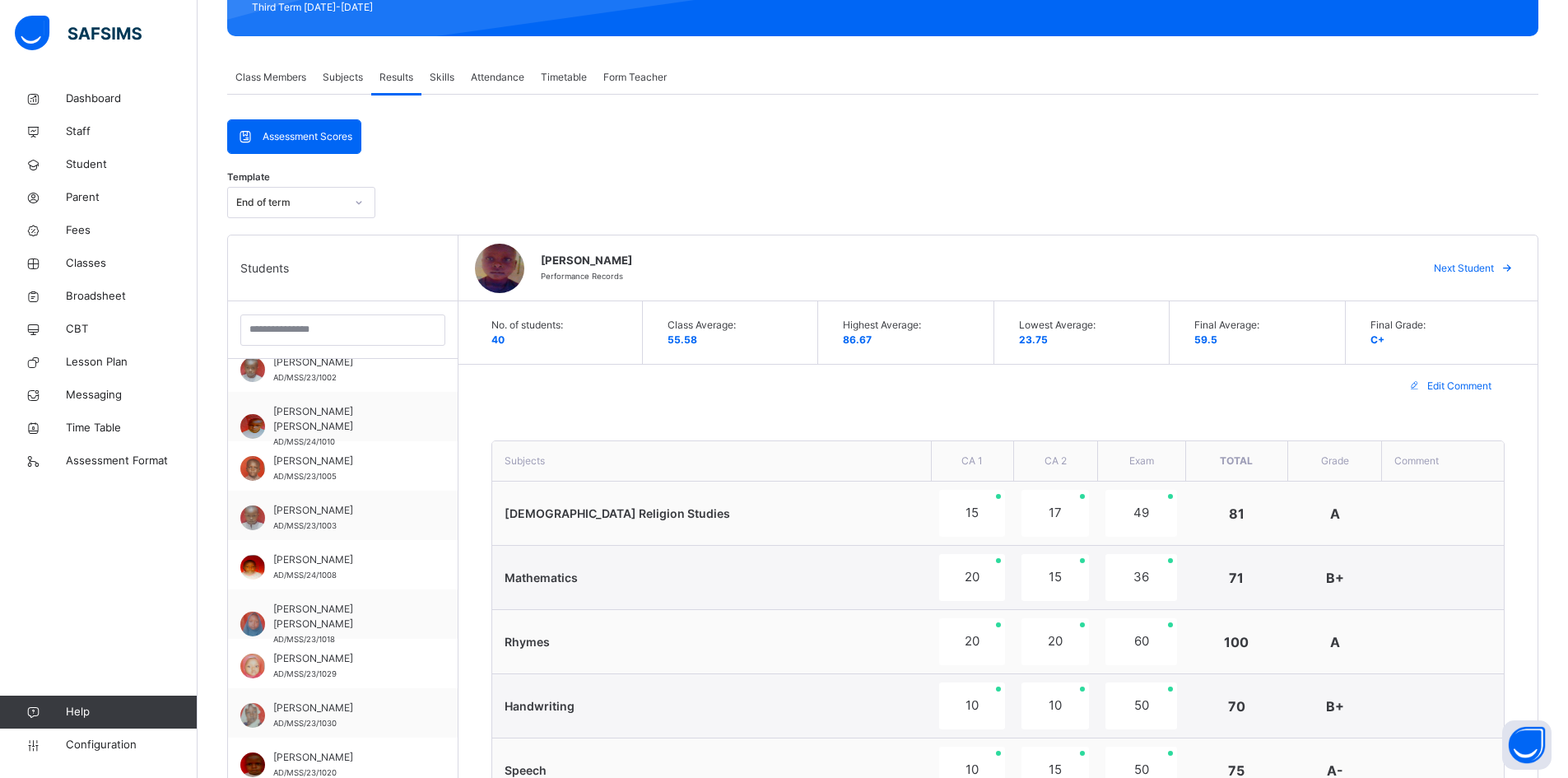
click at [1514, 268] on icon at bounding box center [1506, 268] width 12 height 13
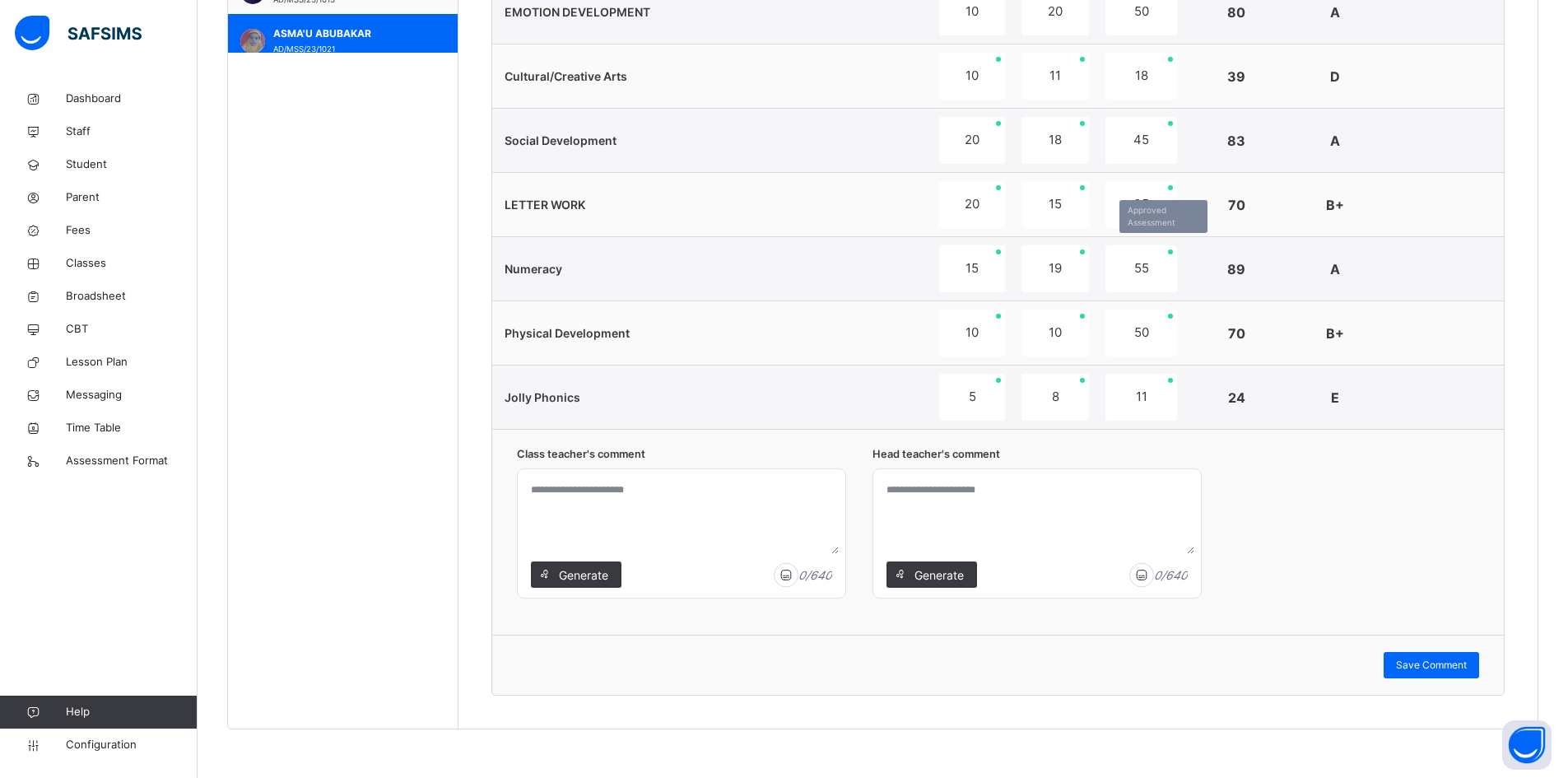
scroll to position [1072, 0]
click at [570, 571] on span "Generate" at bounding box center [583, 574] width 51 height 17
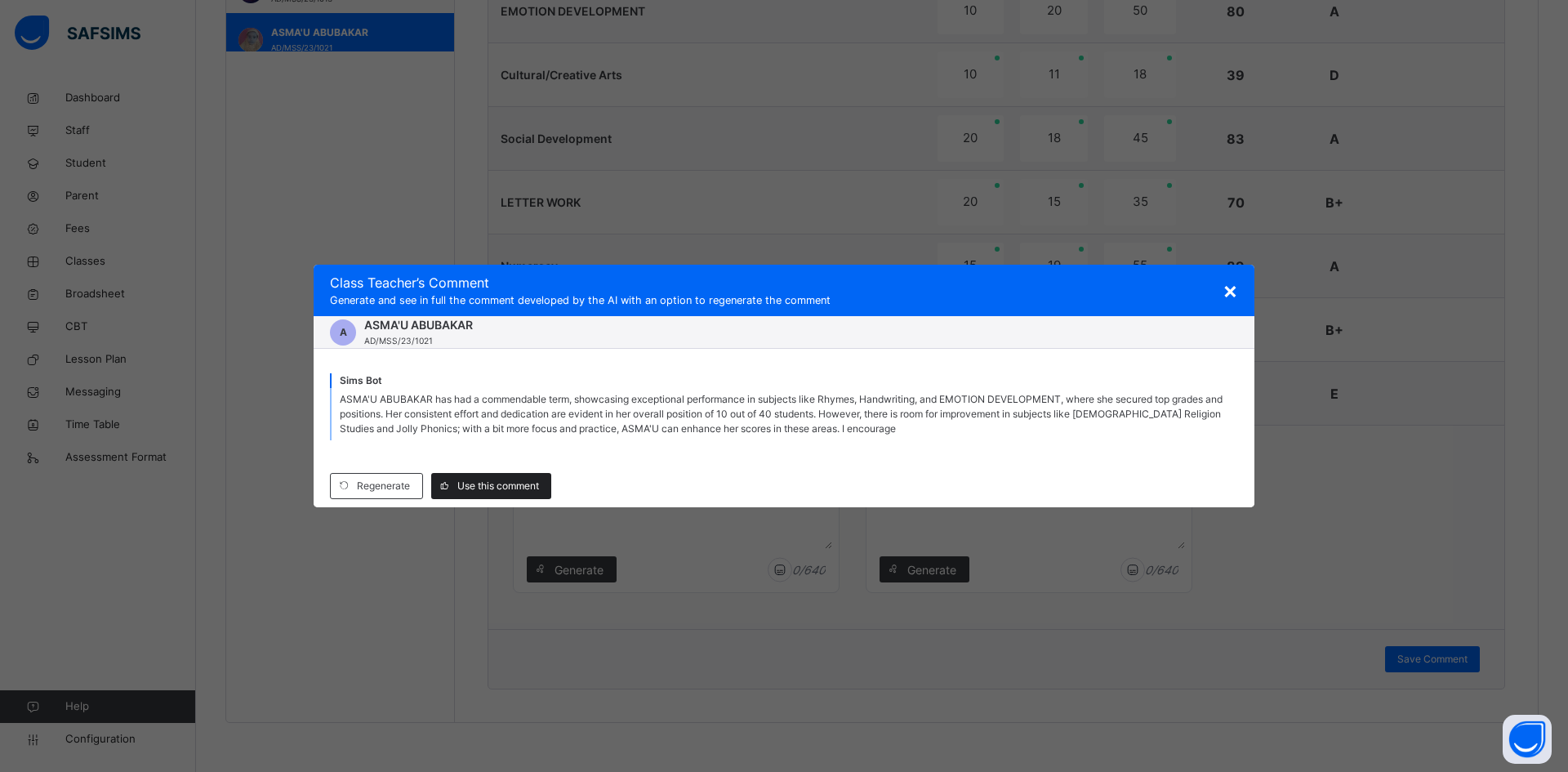
click at [508, 483] on span "Use this comment" at bounding box center [498, 486] width 82 height 15
type textarea "**********"
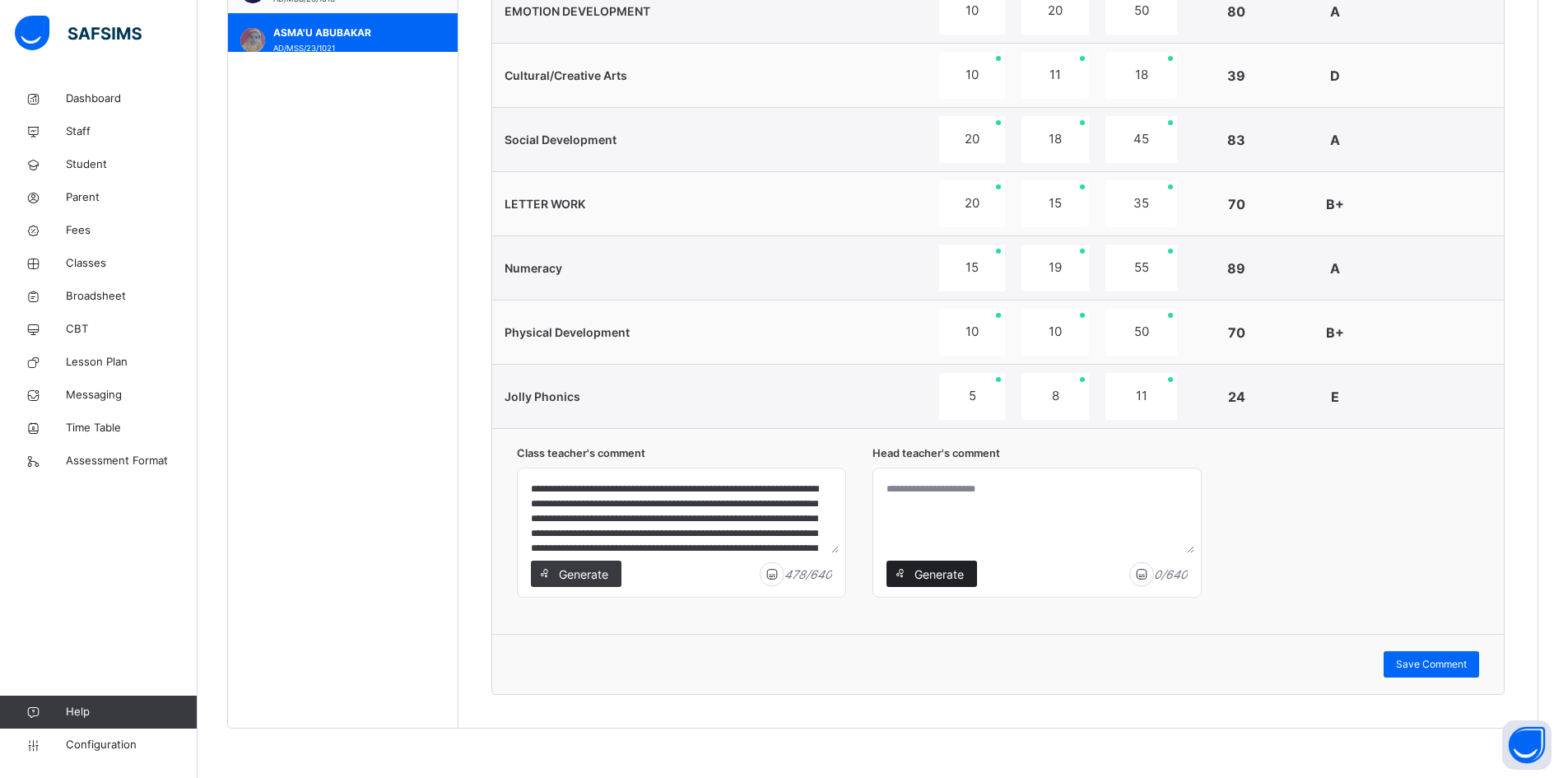
click at [936, 578] on span "Generate" at bounding box center [938, 574] width 51 height 17
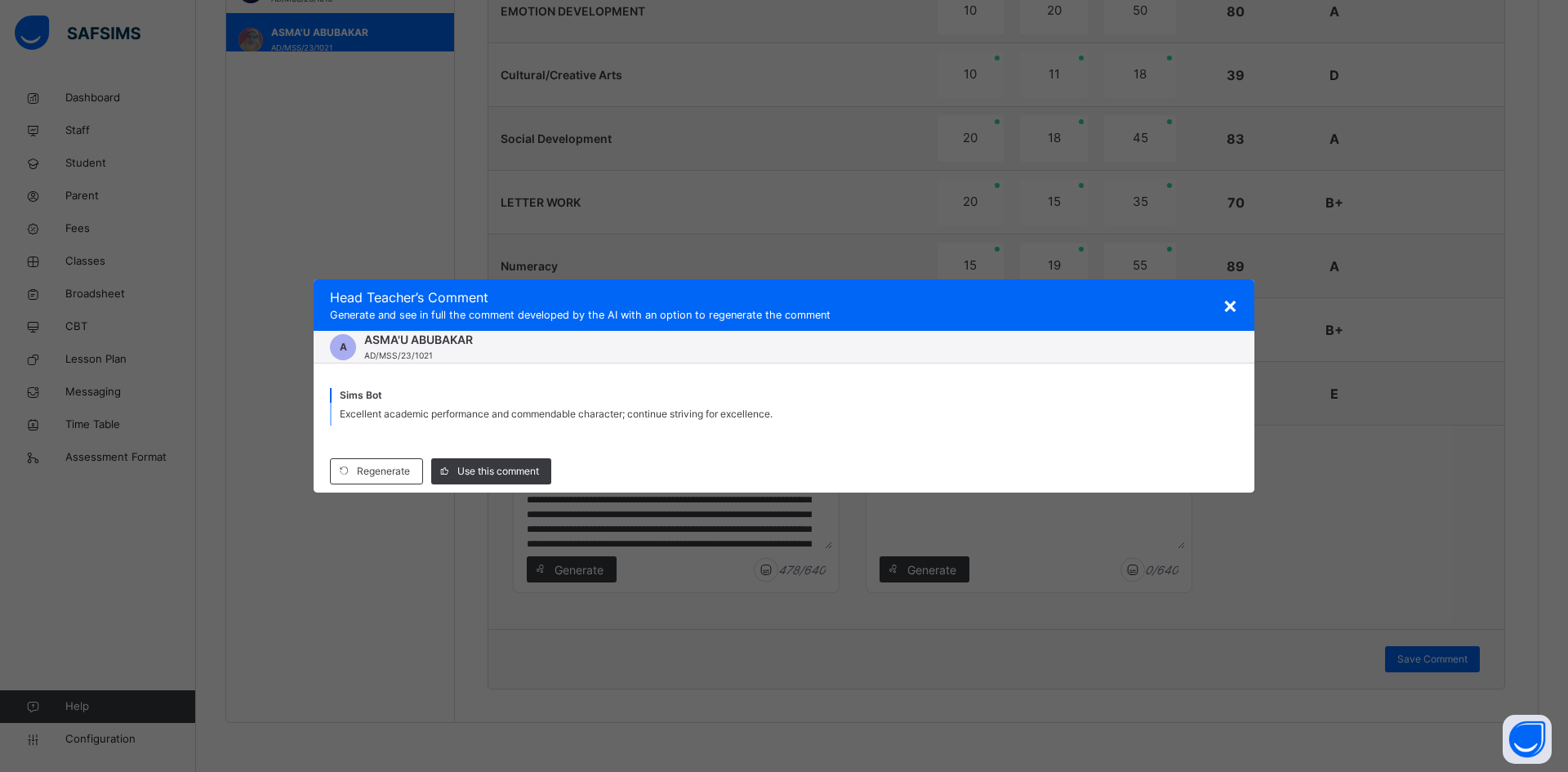
click at [485, 486] on div "Regenerate Use this comment" at bounding box center [784, 471] width 941 height 43
click at [494, 474] on span "Use this comment" at bounding box center [498, 471] width 82 height 15
type textarea "**********"
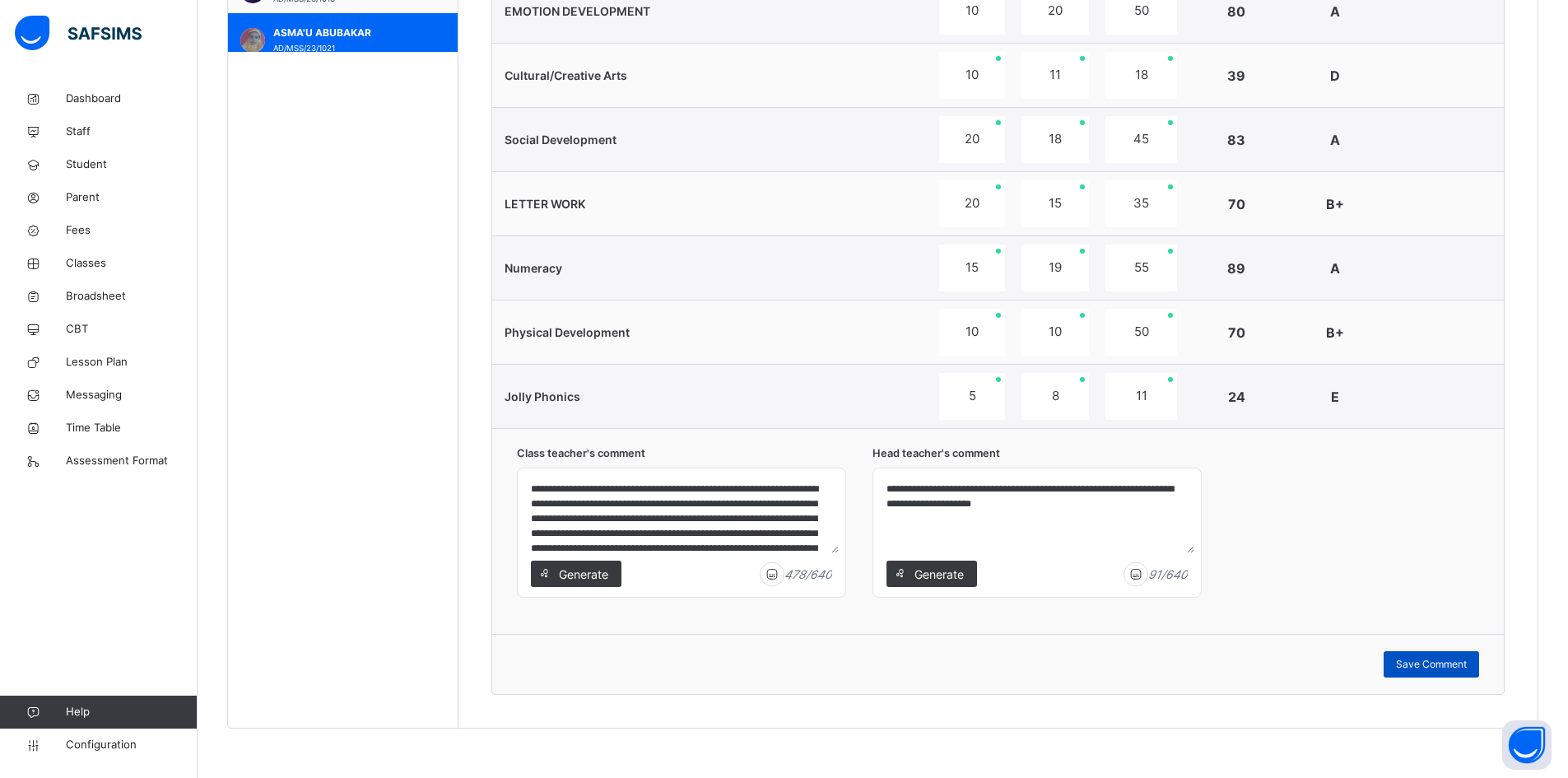
click at [1427, 658] on span "Save Comment" at bounding box center [1431, 664] width 71 height 15
click at [1422, 661] on span "Save Comment" at bounding box center [1431, 664] width 71 height 15
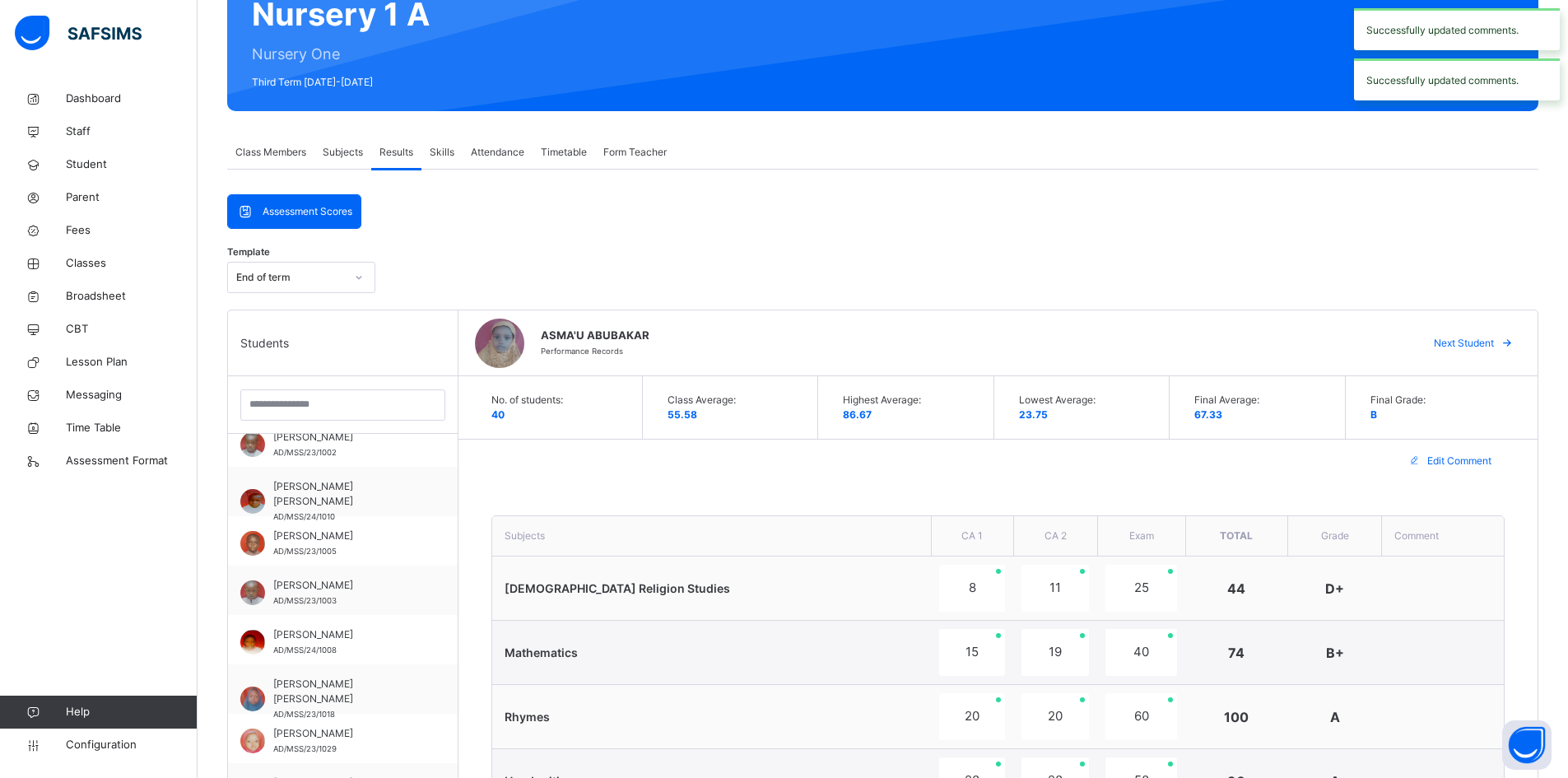
scroll to position [166, 0]
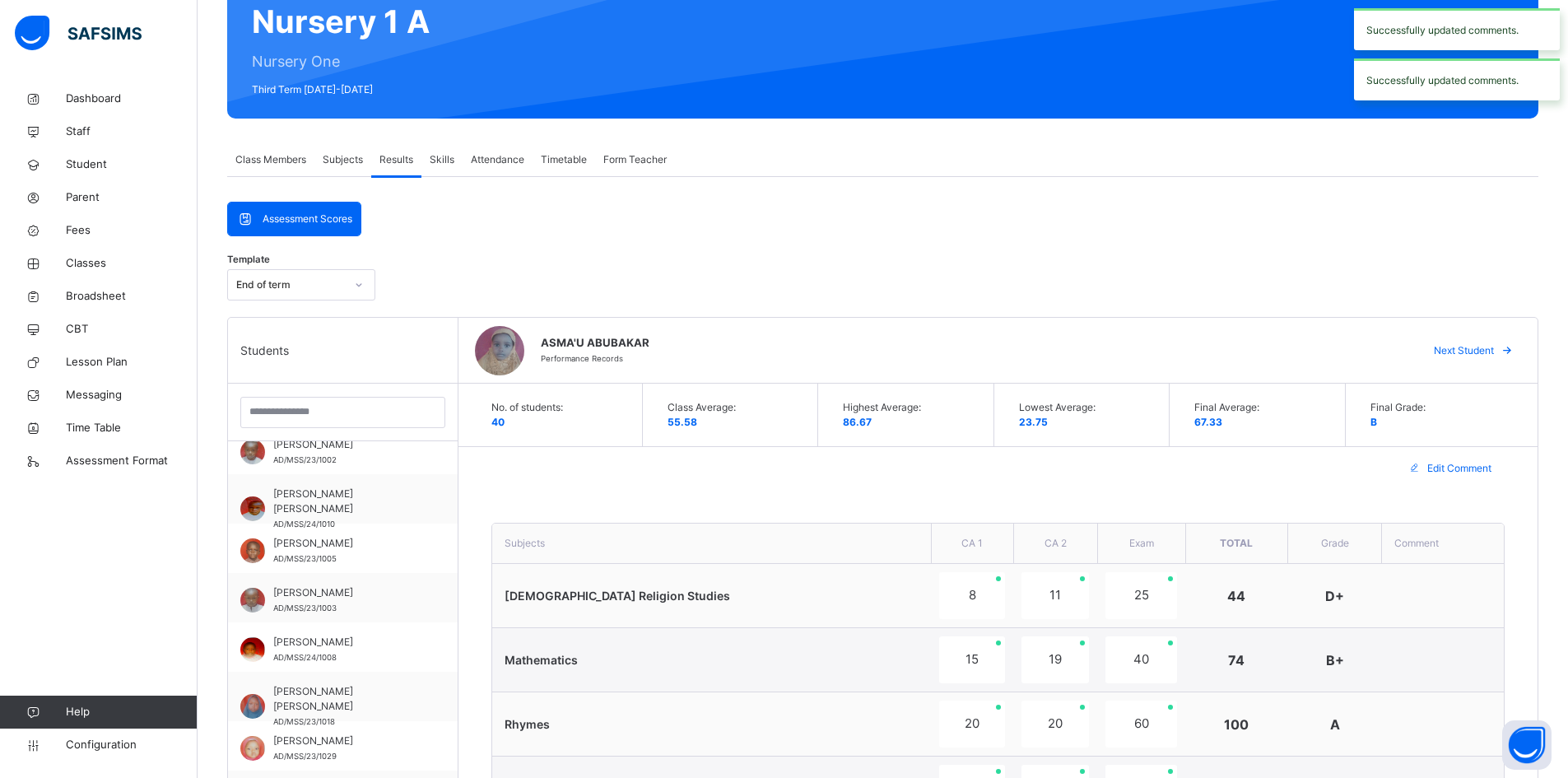
click at [1494, 344] on span "Next Student" at bounding box center [1463, 351] width 60 height 15
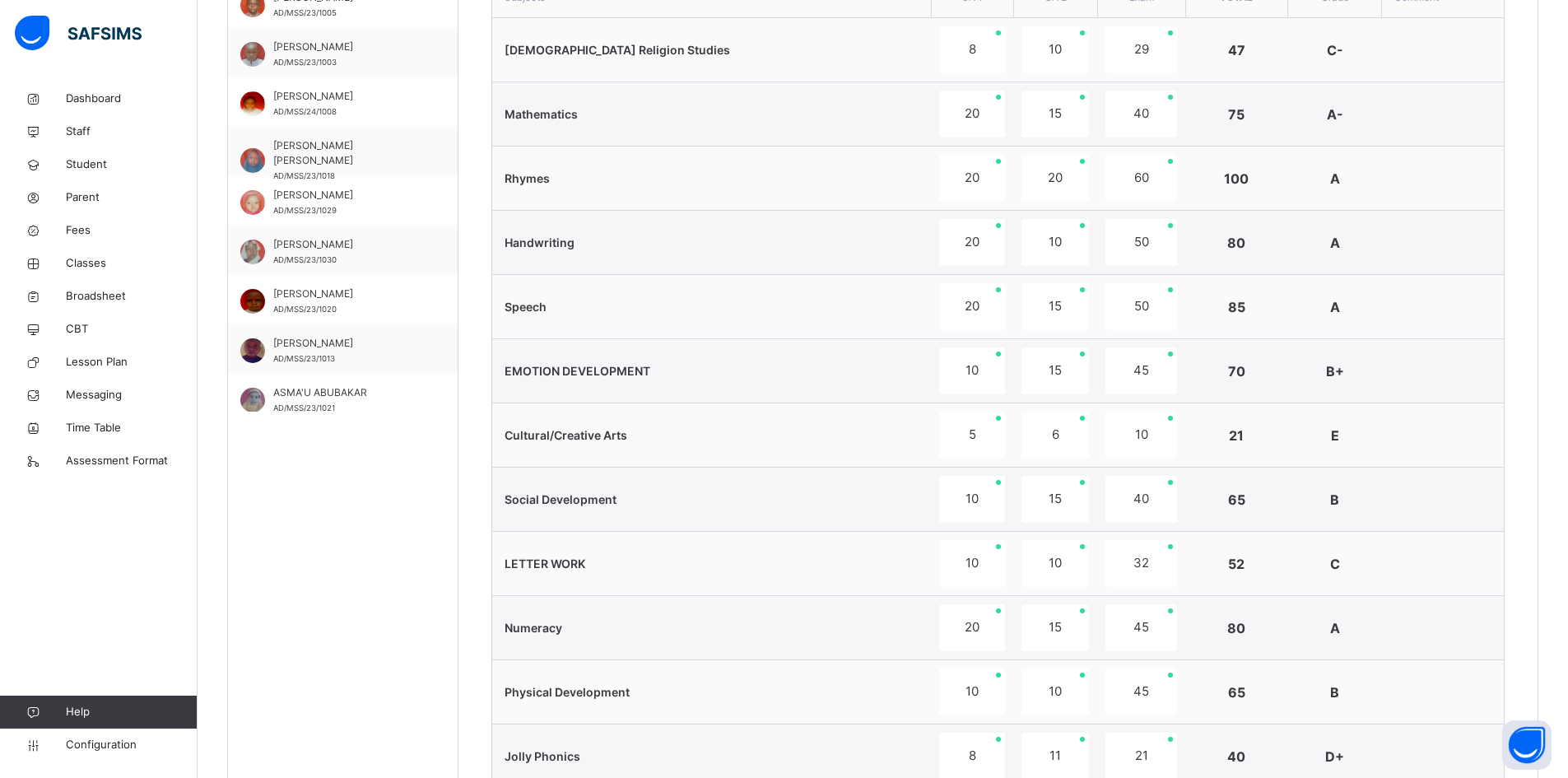
scroll to position [990, 0]
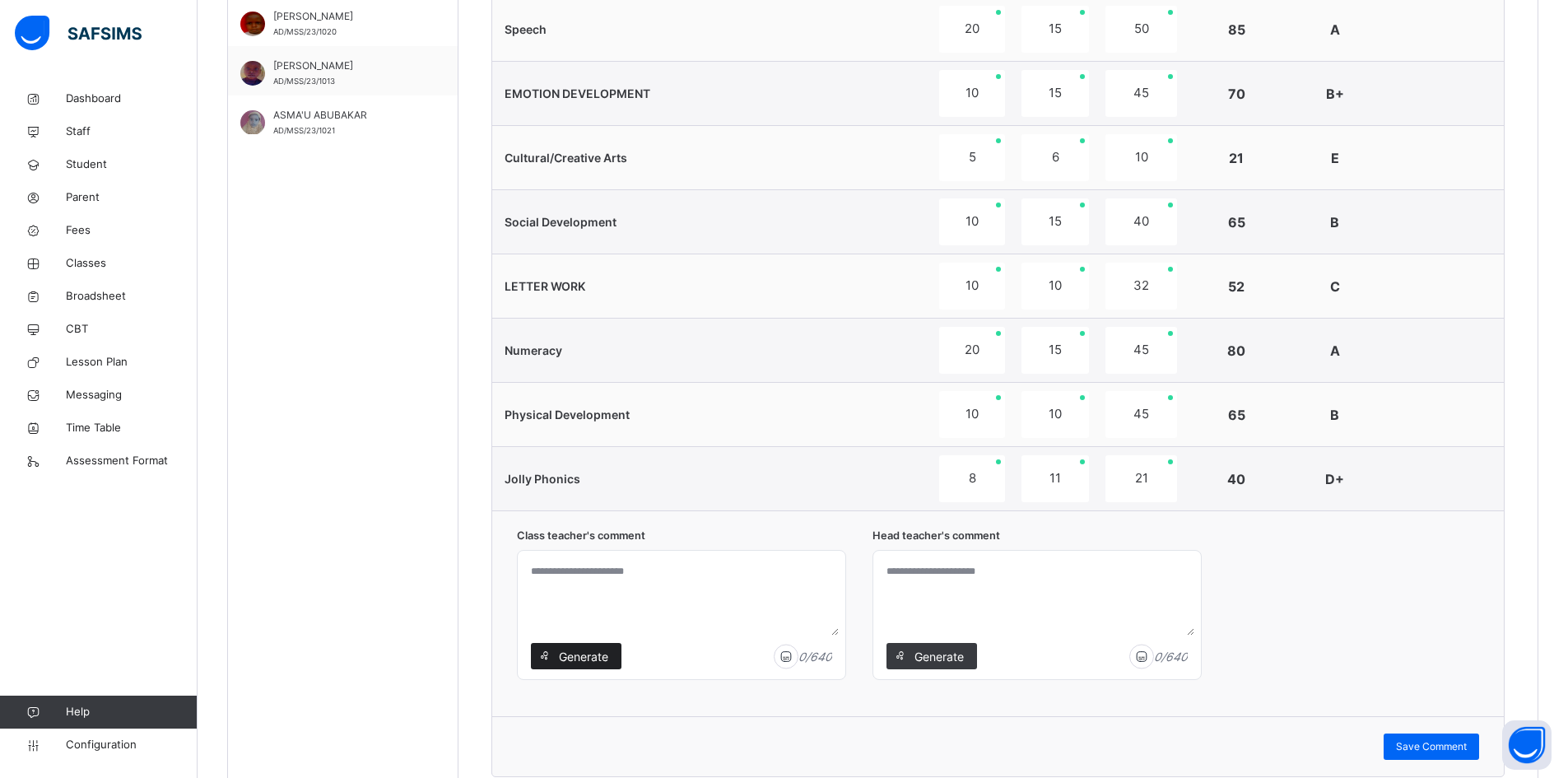
click at [578, 652] on span "Generate" at bounding box center [583, 657] width 51 height 17
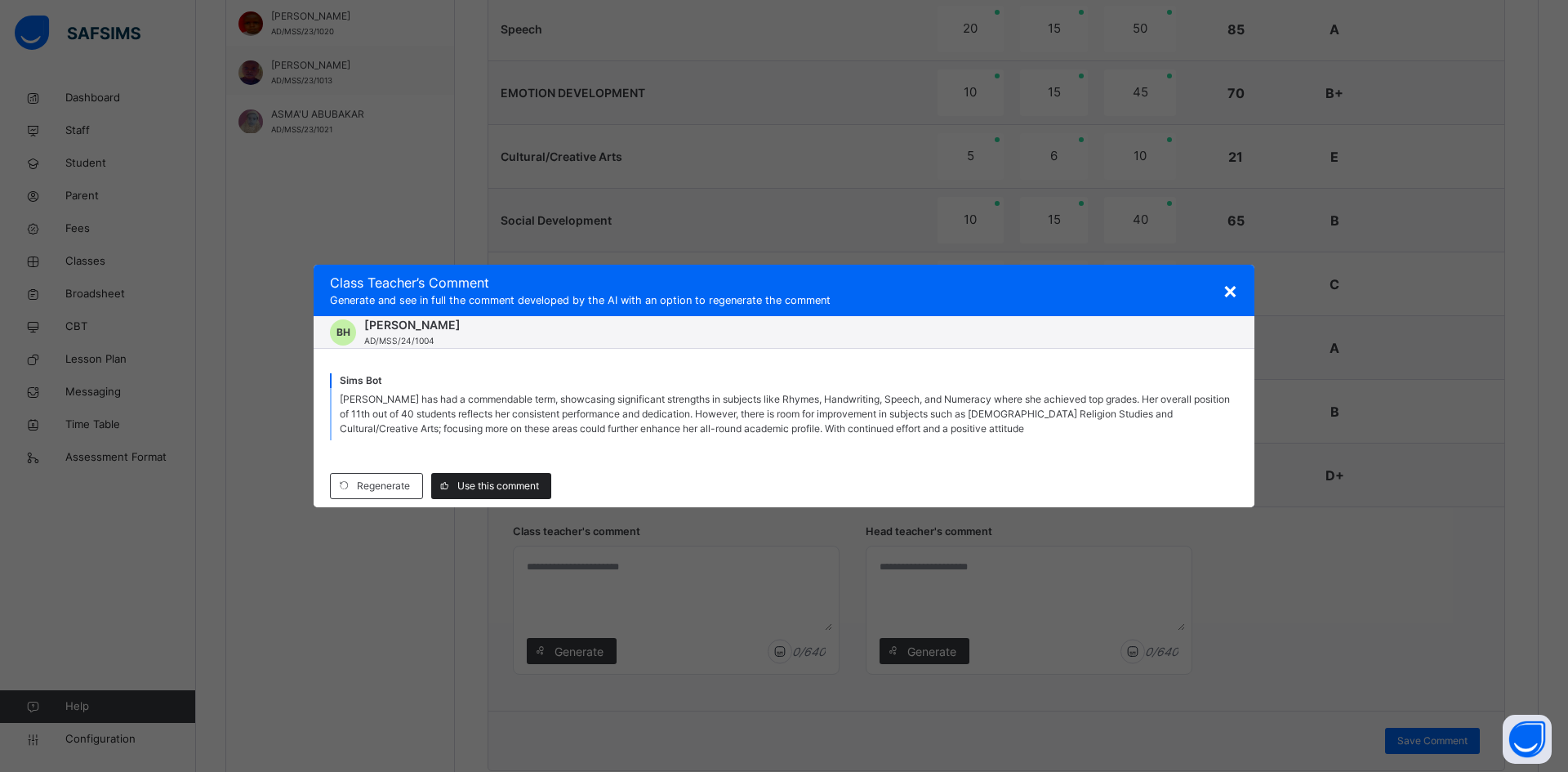
click at [474, 479] on div "Use this comment" at bounding box center [491, 486] width 120 height 26
type textarea "**********"
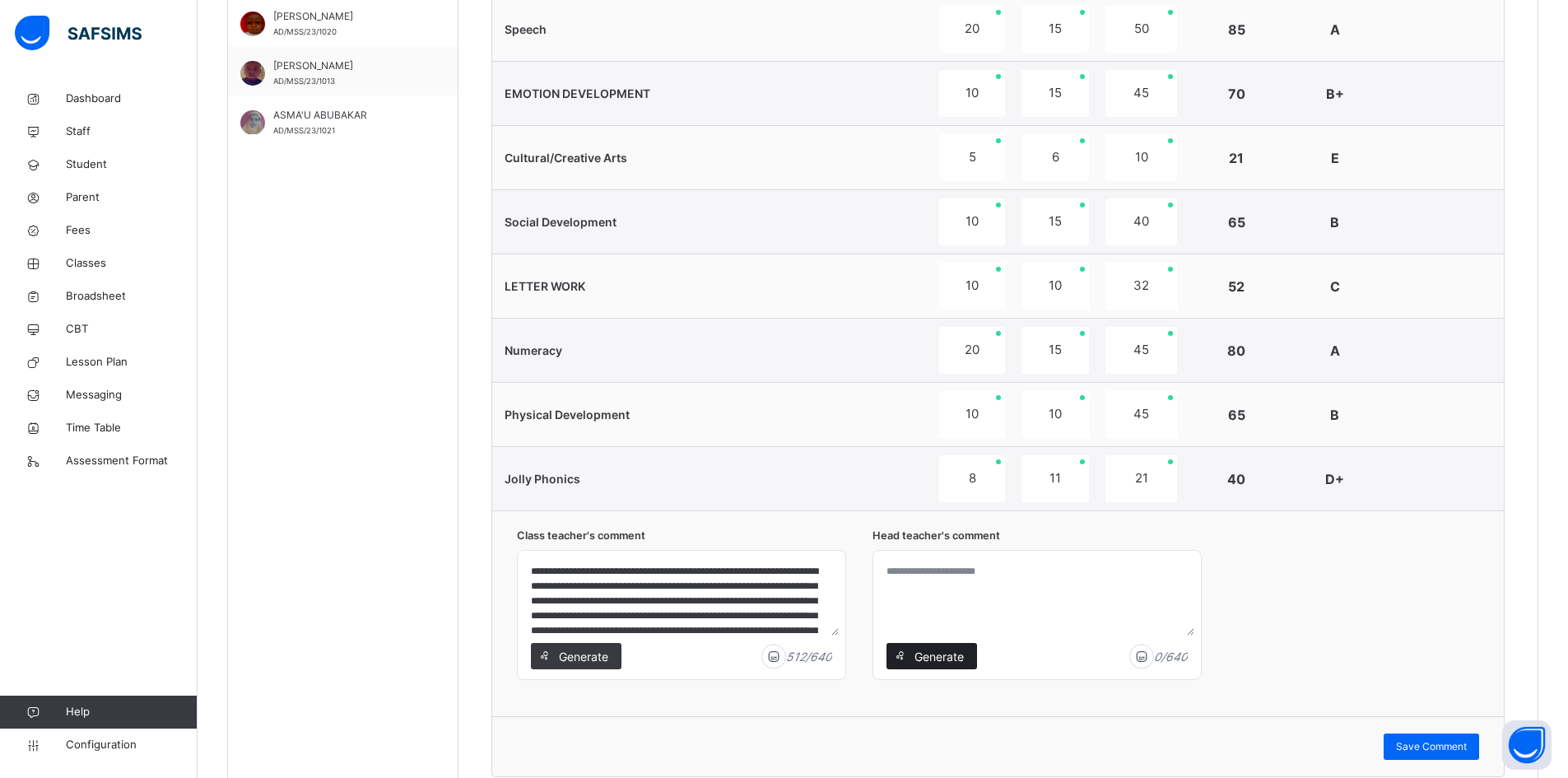
click at [963, 657] on span "Generate" at bounding box center [938, 657] width 51 height 17
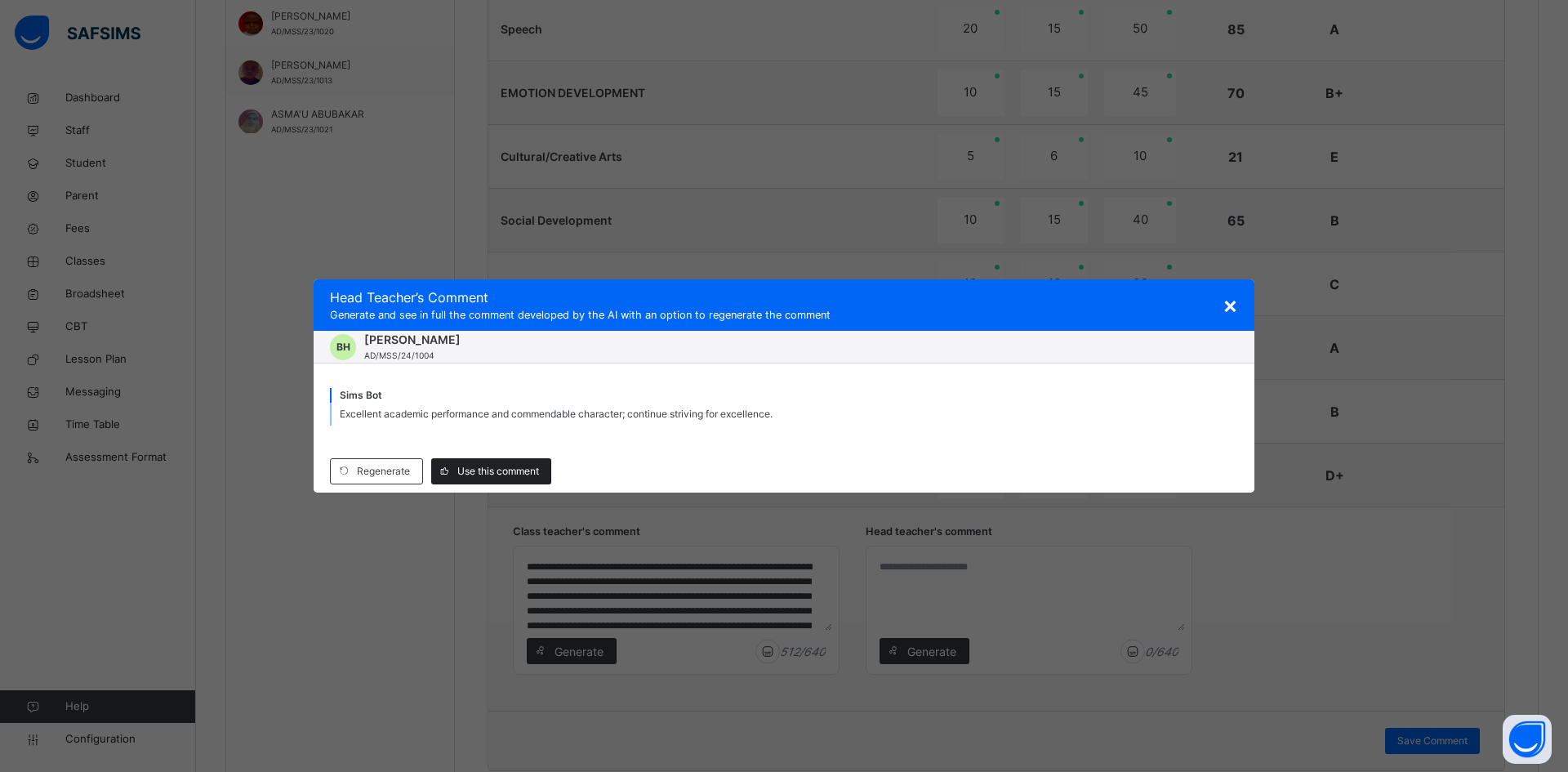
click at [528, 462] on div "Use this comment" at bounding box center [491, 471] width 120 height 26
type textarea "**********"
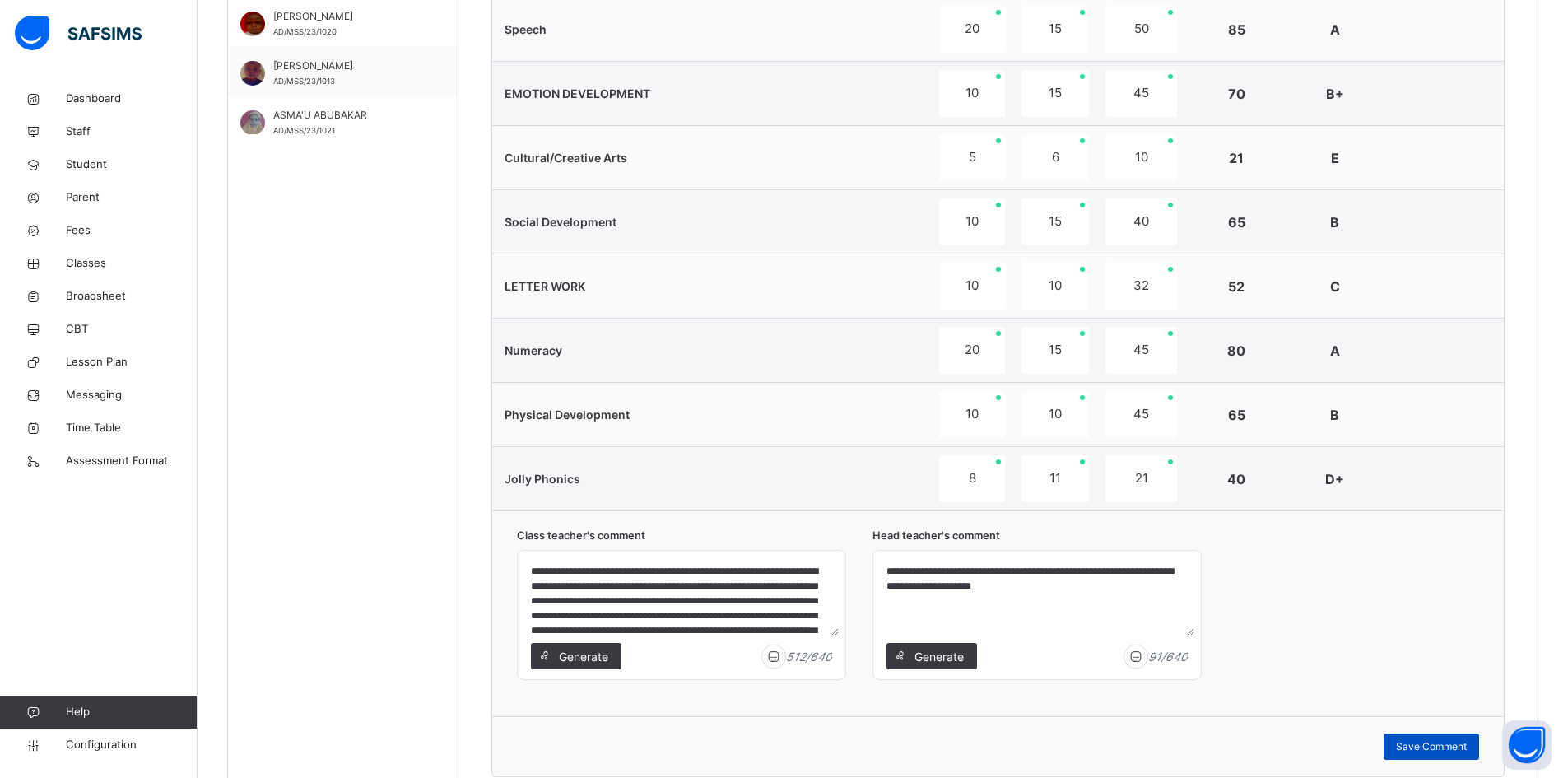
click at [1436, 745] on span "Save Comment" at bounding box center [1431, 747] width 71 height 15
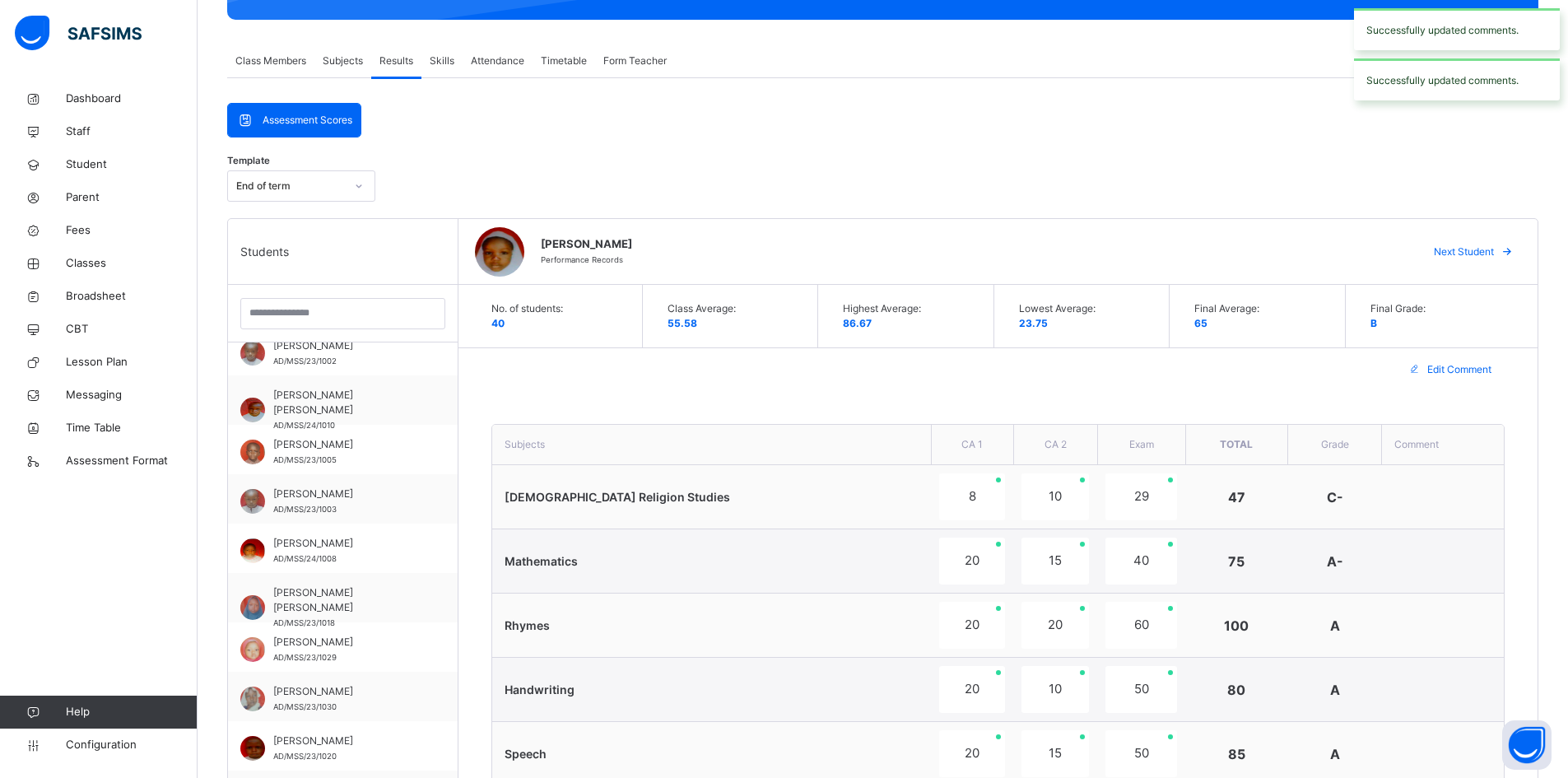
scroll to position [2, 0]
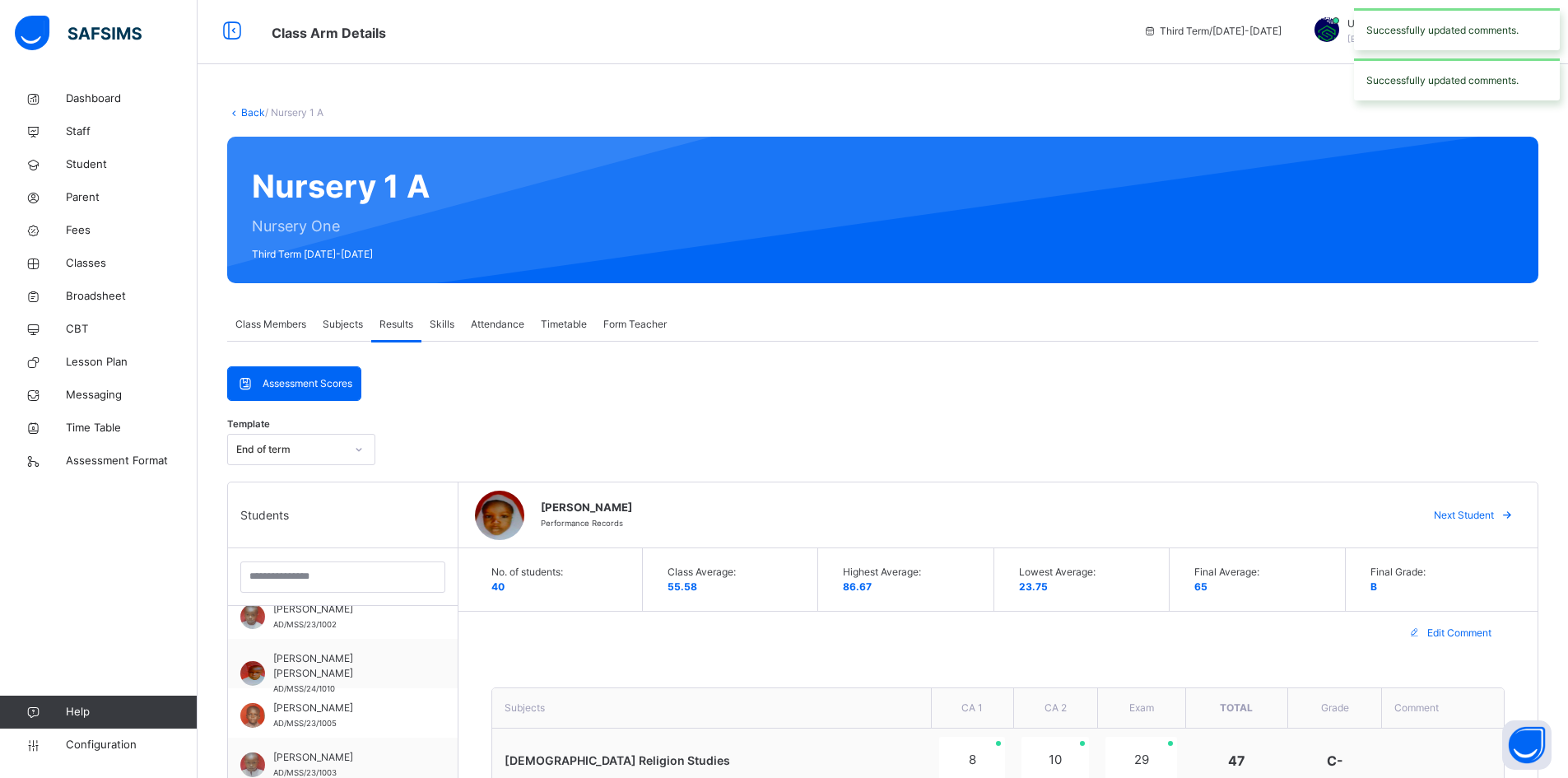
click at [1484, 513] on span "Next Student" at bounding box center [1463, 515] width 60 height 15
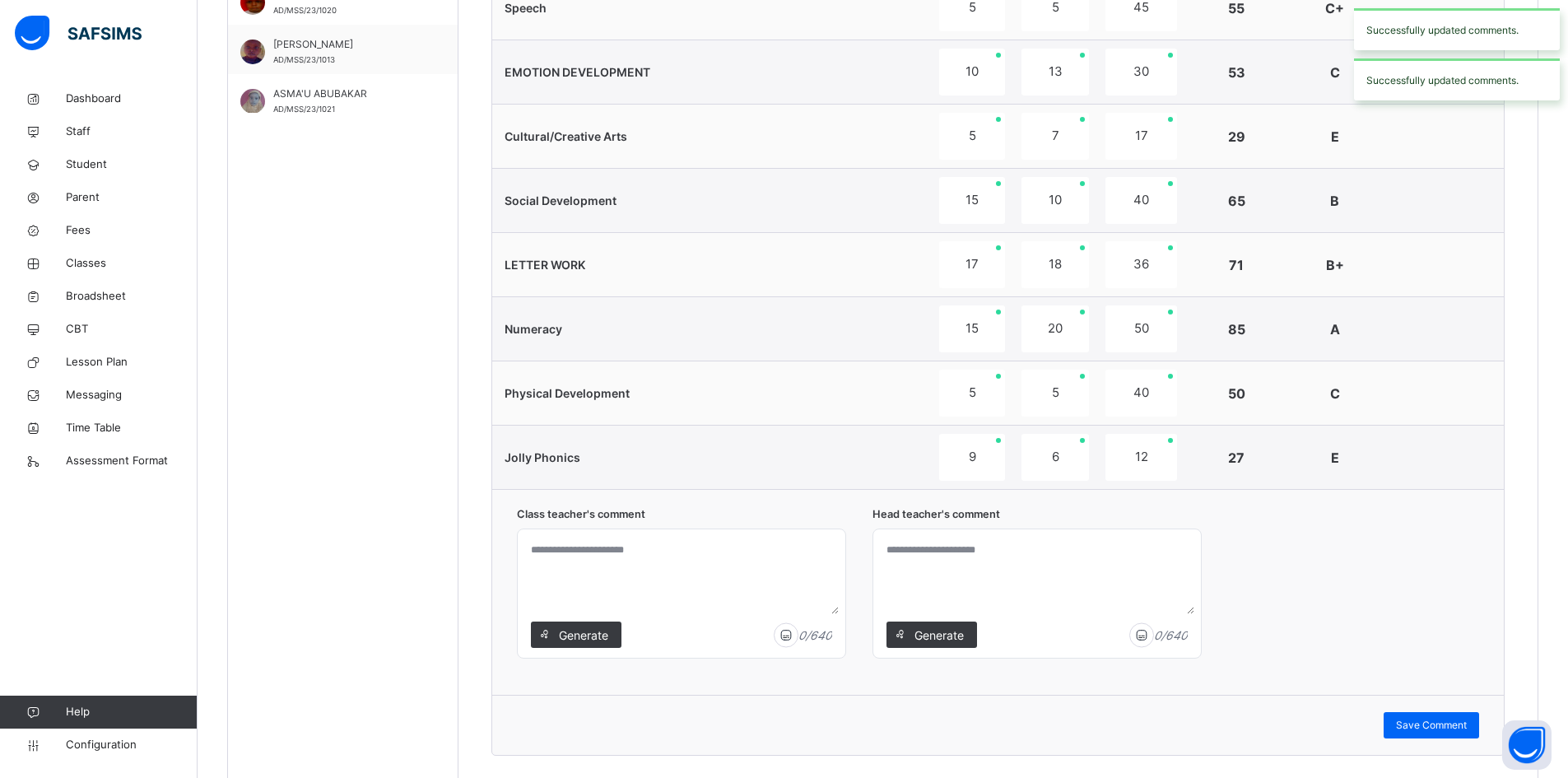
scroll to position [1072, 0]
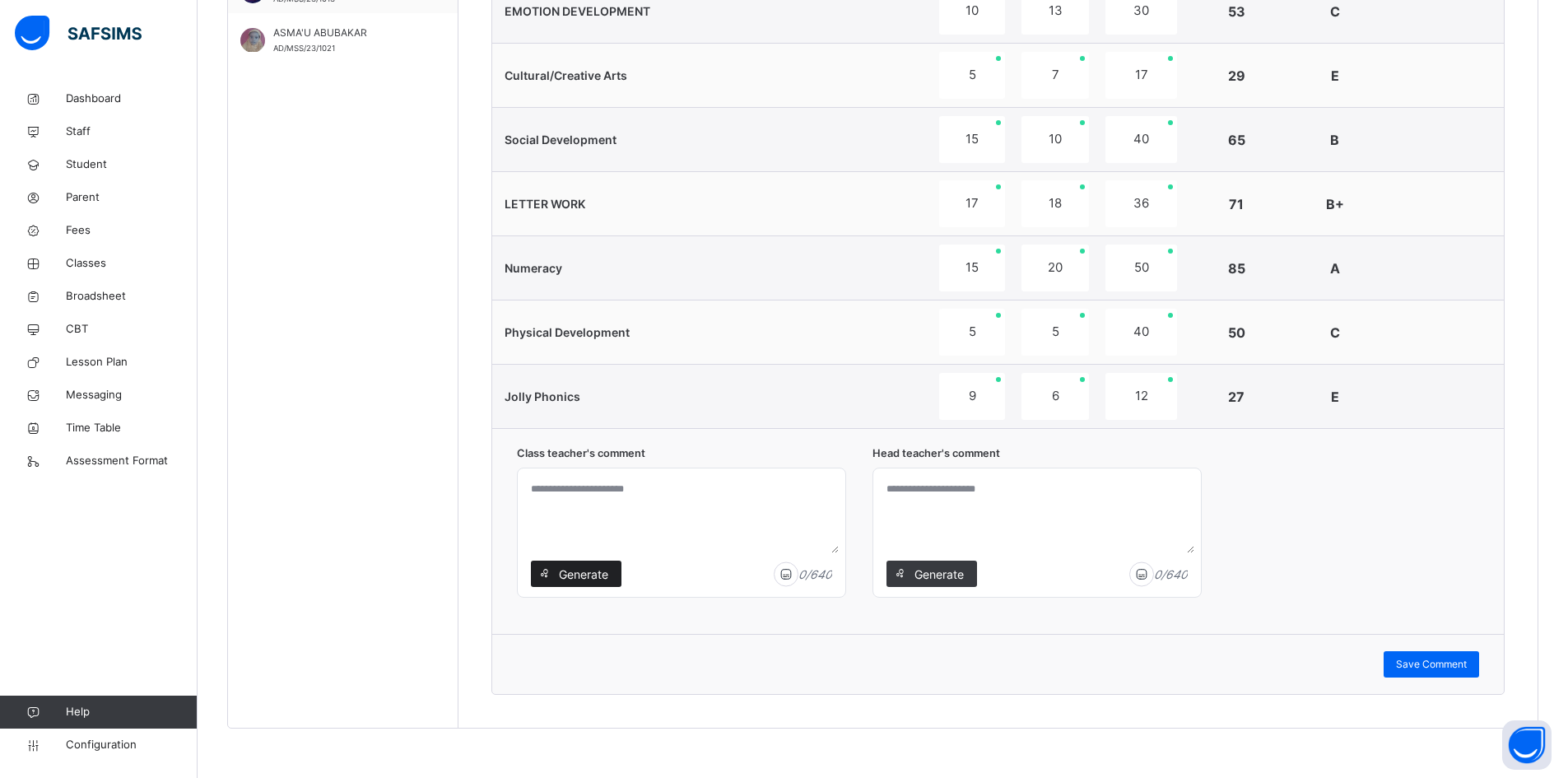
click at [578, 570] on span "Generate" at bounding box center [583, 574] width 51 height 17
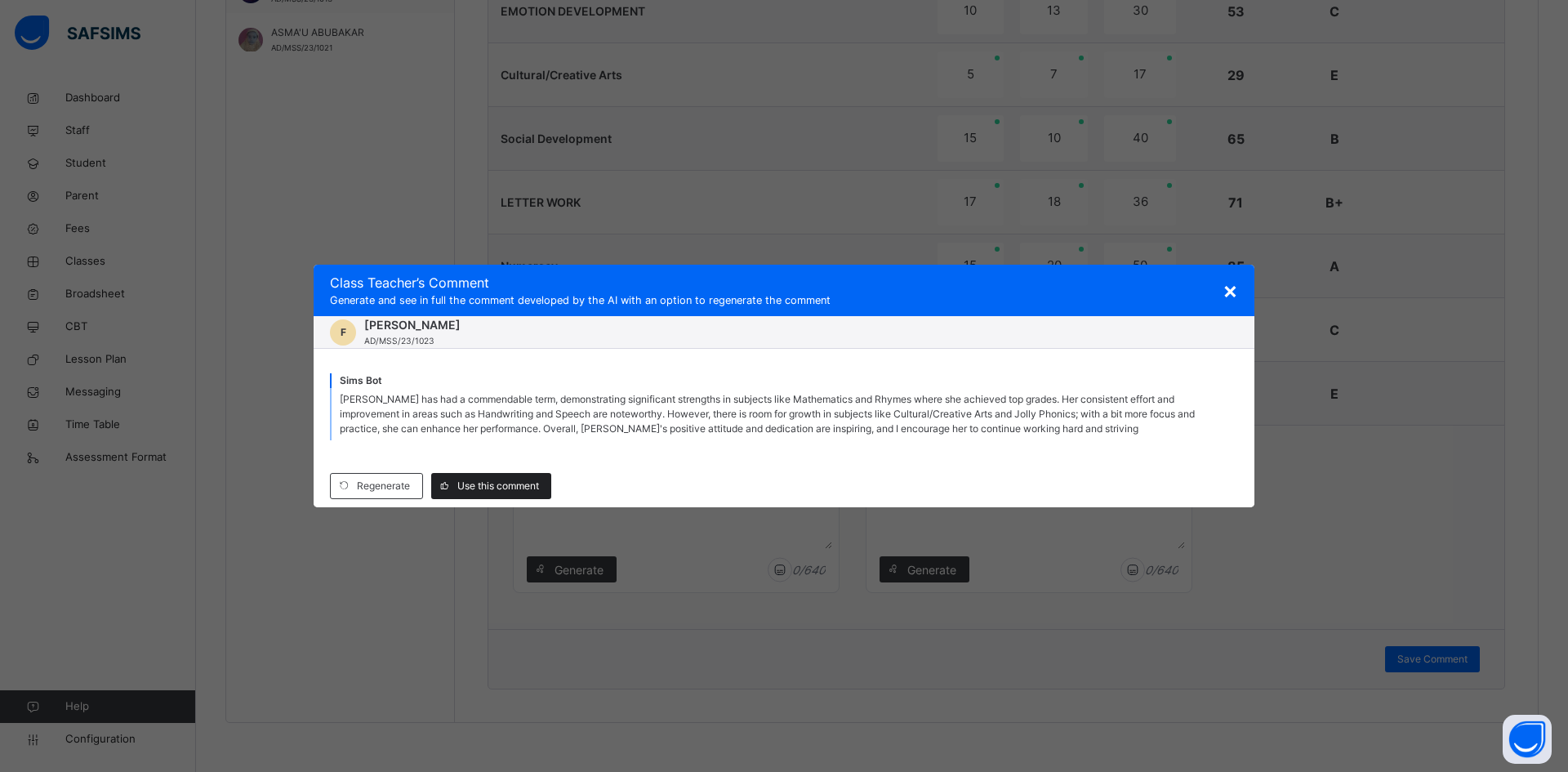
click at [491, 479] on div "Use this comment" at bounding box center [491, 486] width 120 height 26
type textarea "**********"
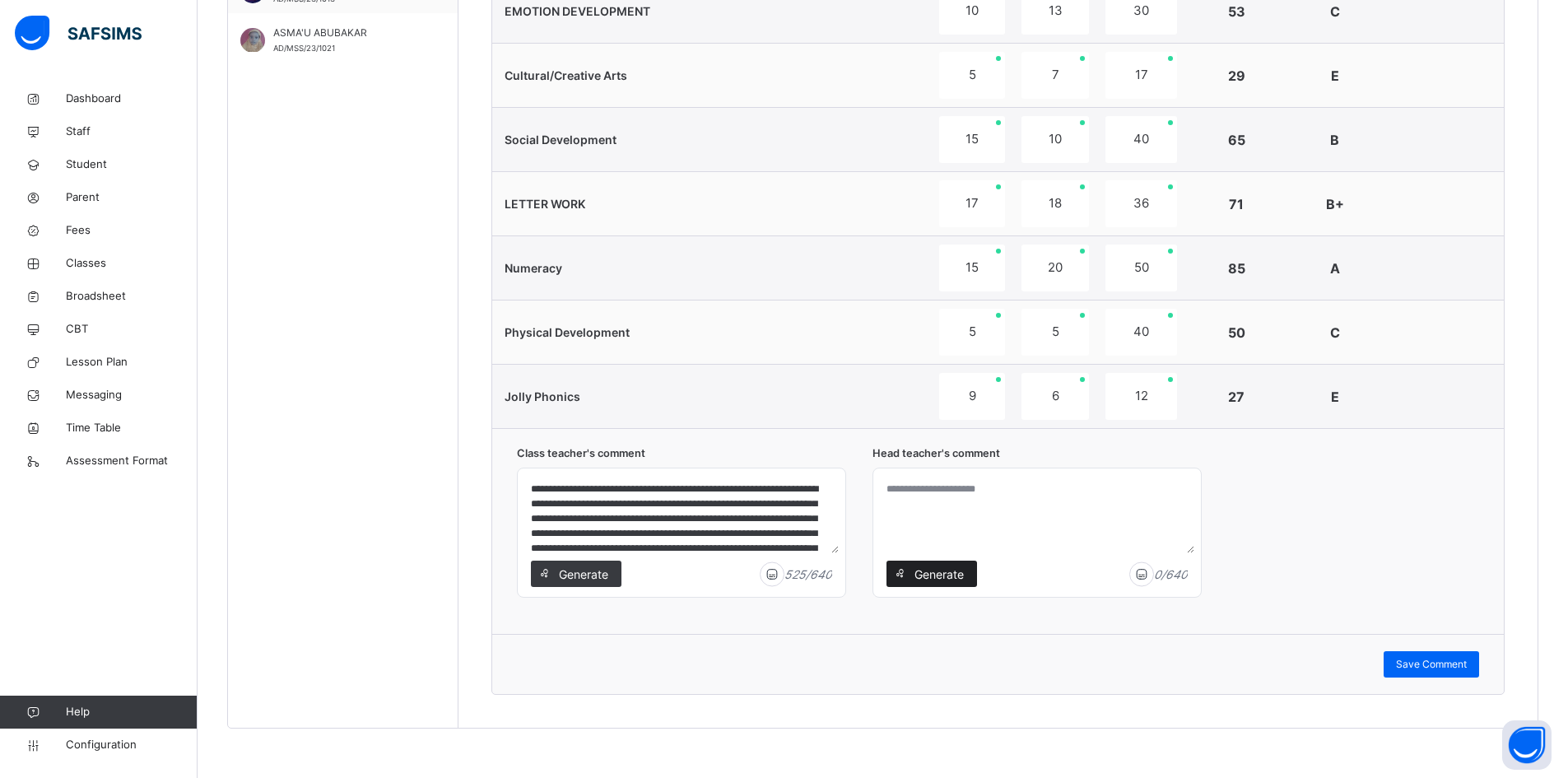
click at [941, 571] on span "Generate" at bounding box center [938, 574] width 51 height 17
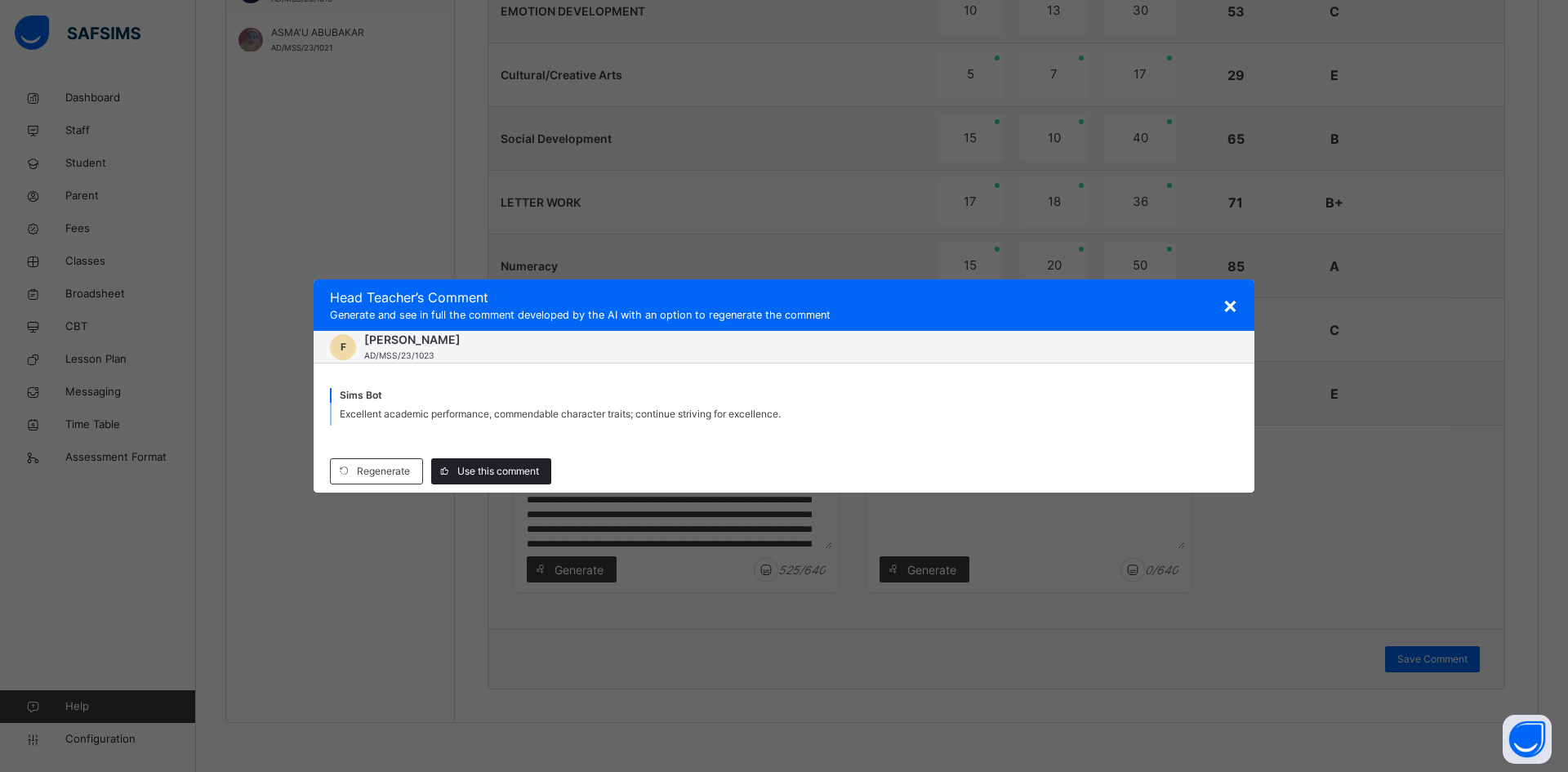
click at [513, 467] on span "Use this comment" at bounding box center [498, 471] width 82 height 15
type textarea "**********"
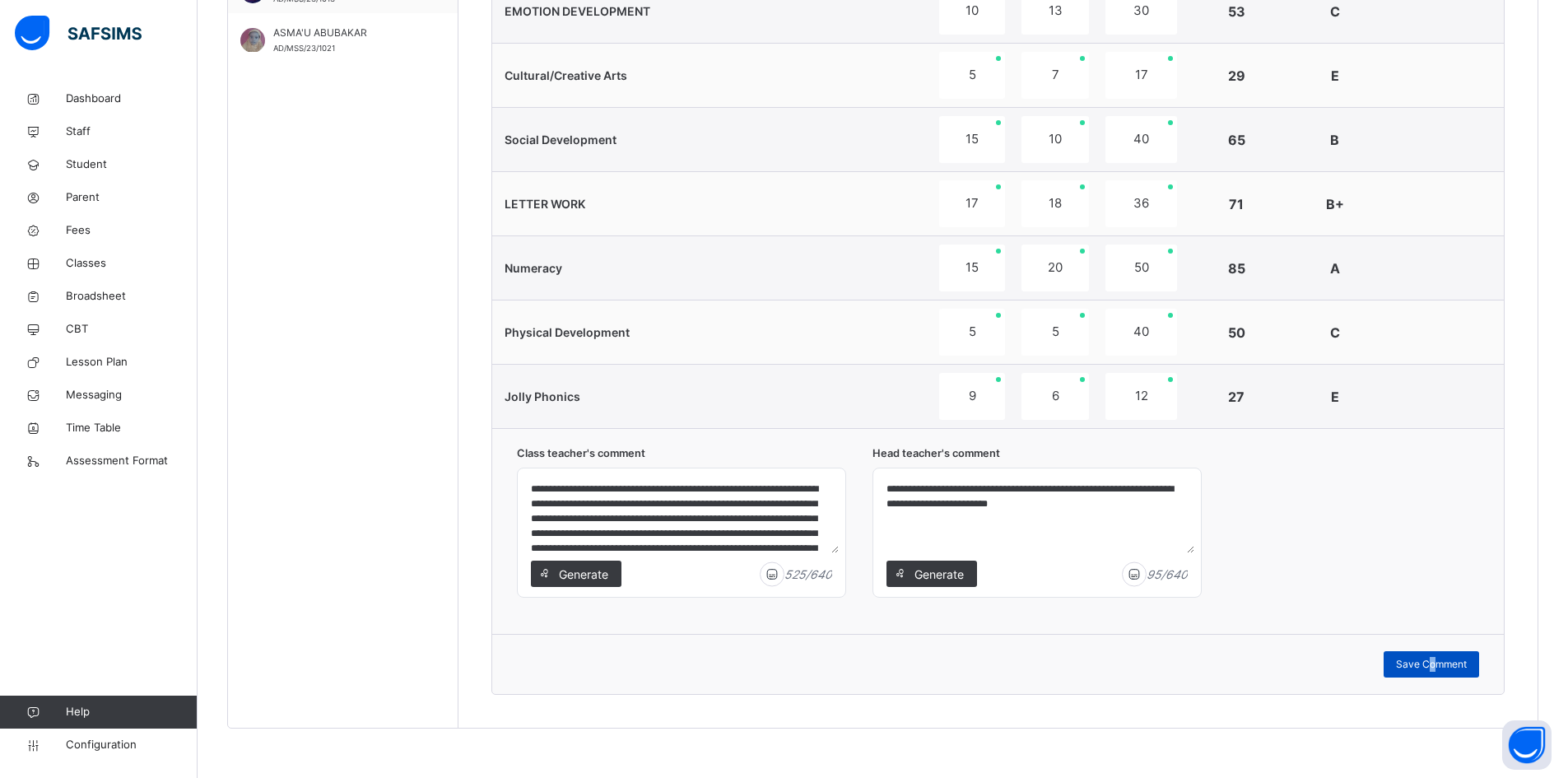
click at [1444, 665] on span "Save Comment" at bounding box center [1431, 664] width 71 height 15
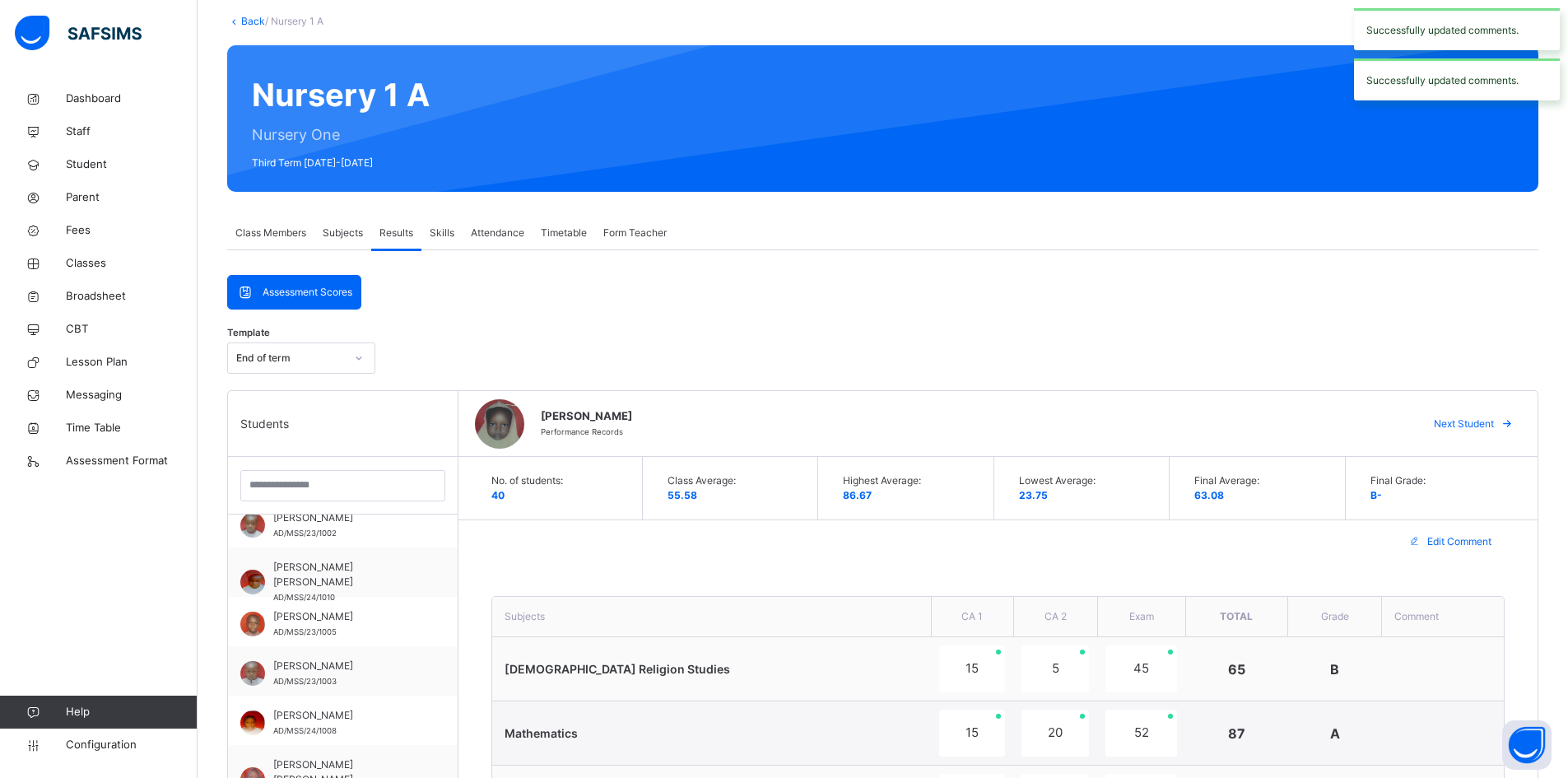
scroll to position [84, 0]
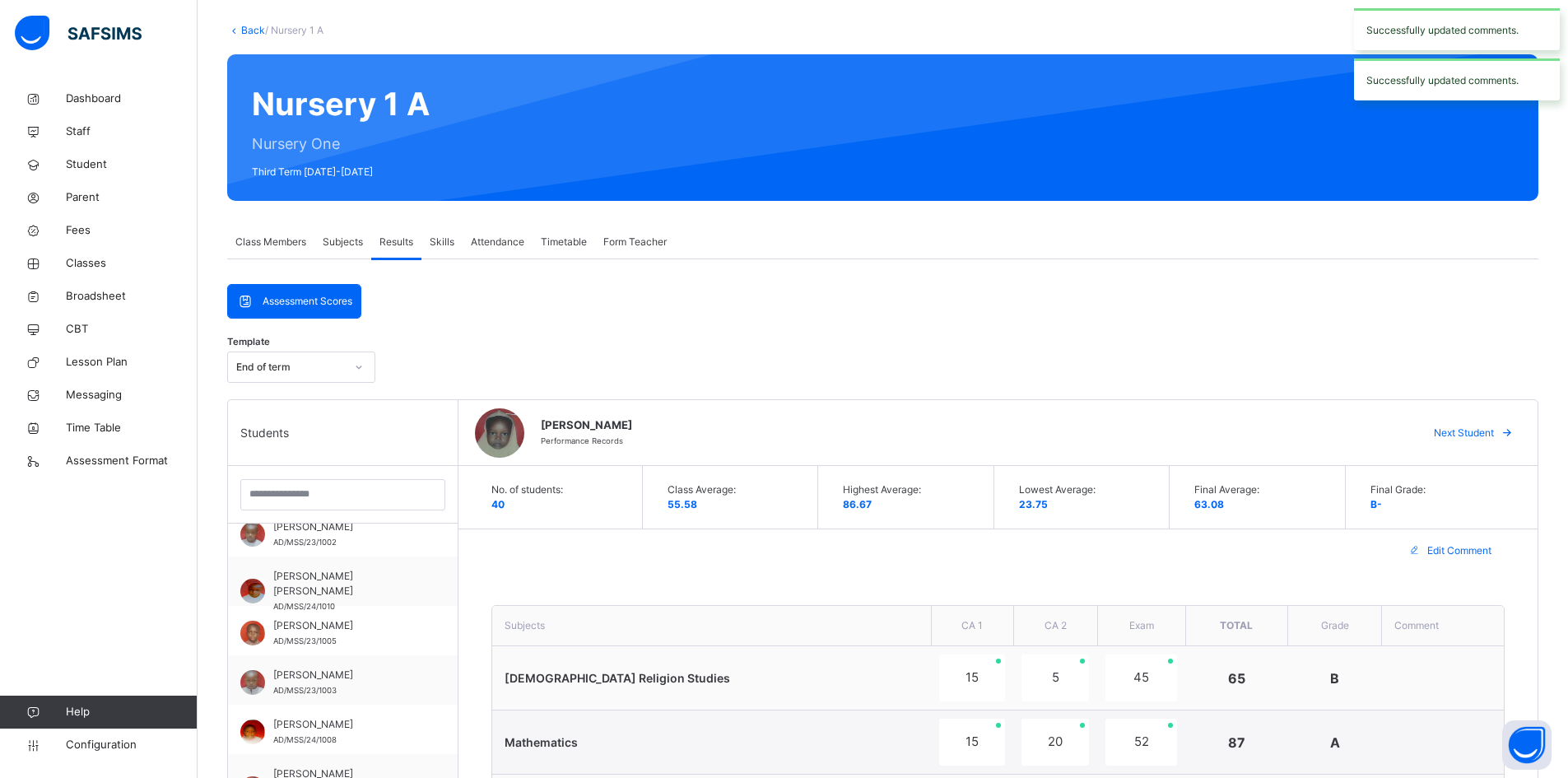
click at [1491, 428] on span "Next Student" at bounding box center [1463, 434] width 60 height 15
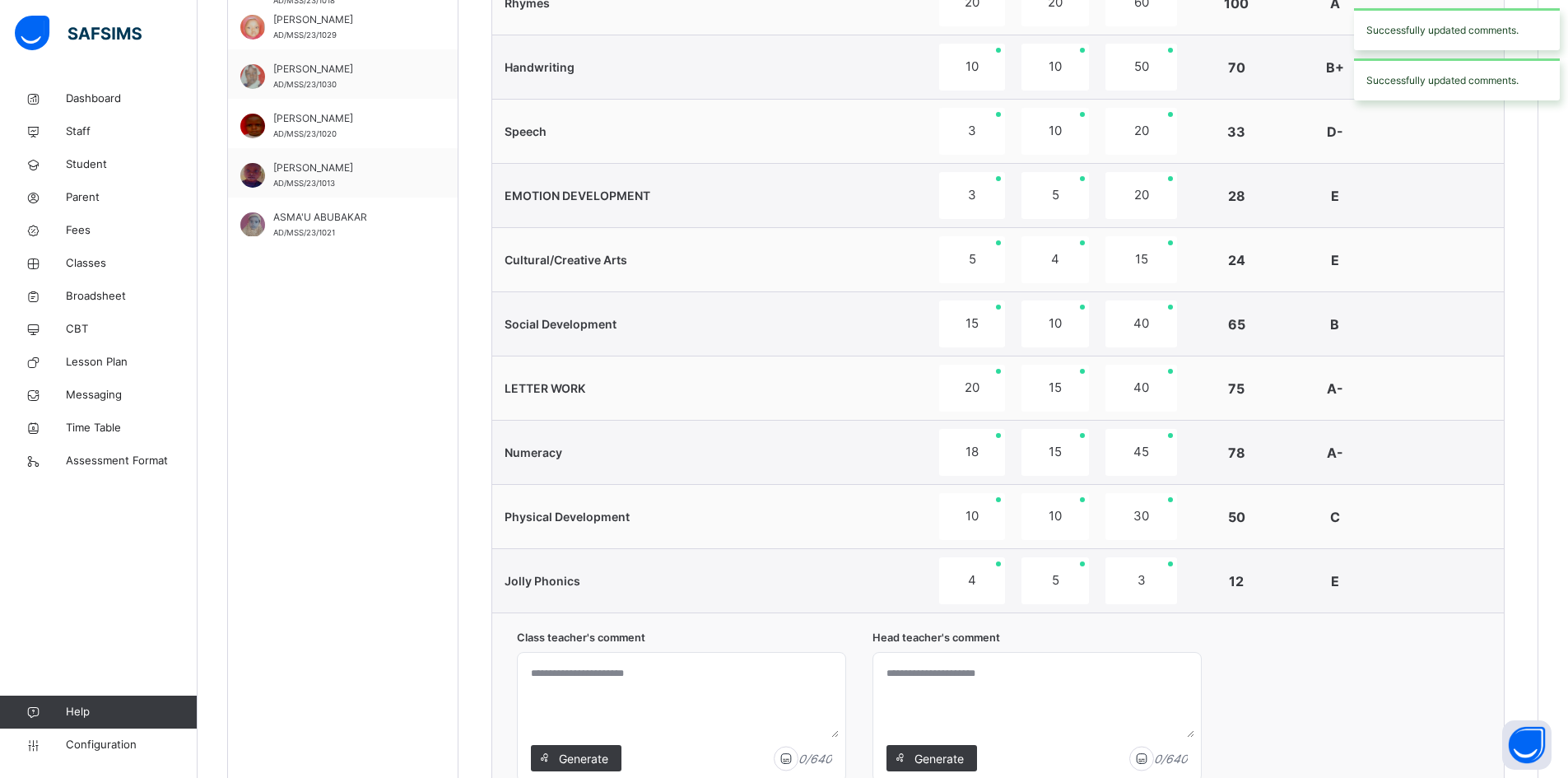
scroll to position [990, 0]
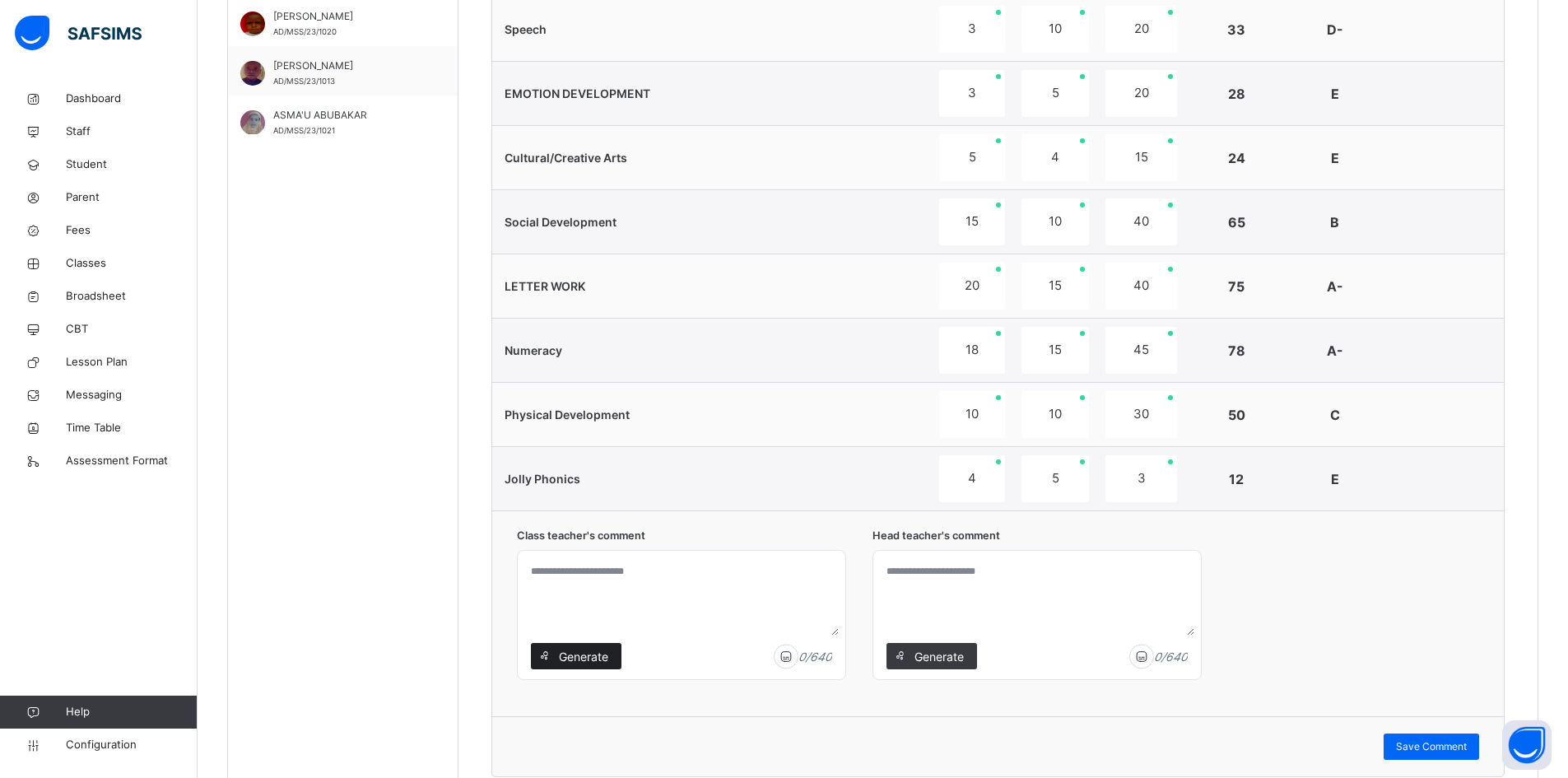
click at [577, 648] on span "Generate" at bounding box center [583, 657] width 51 height 17
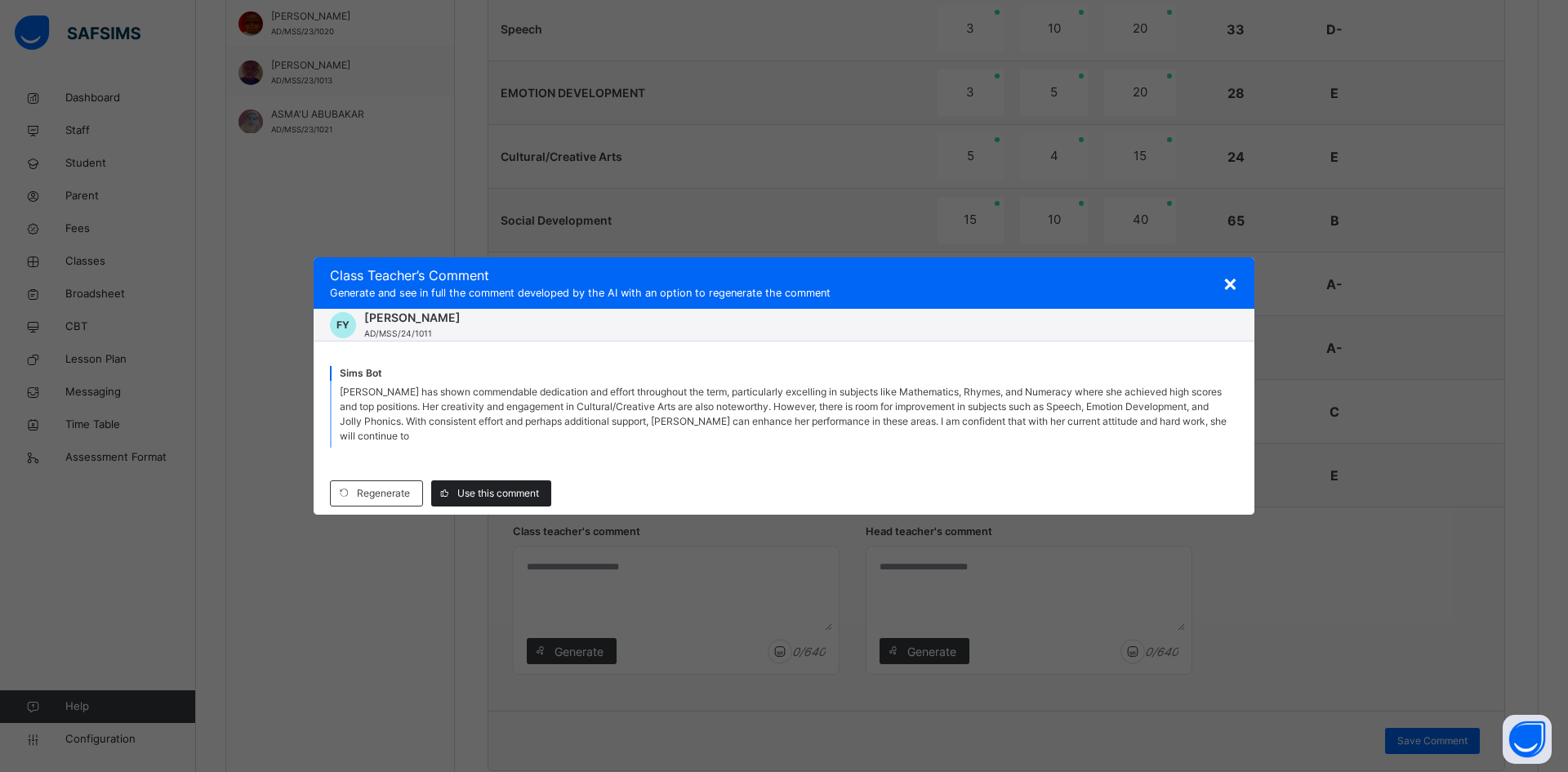
click at [508, 480] on div "Use this comment" at bounding box center [491, 493] width 120 height 26
type textarea "**********"
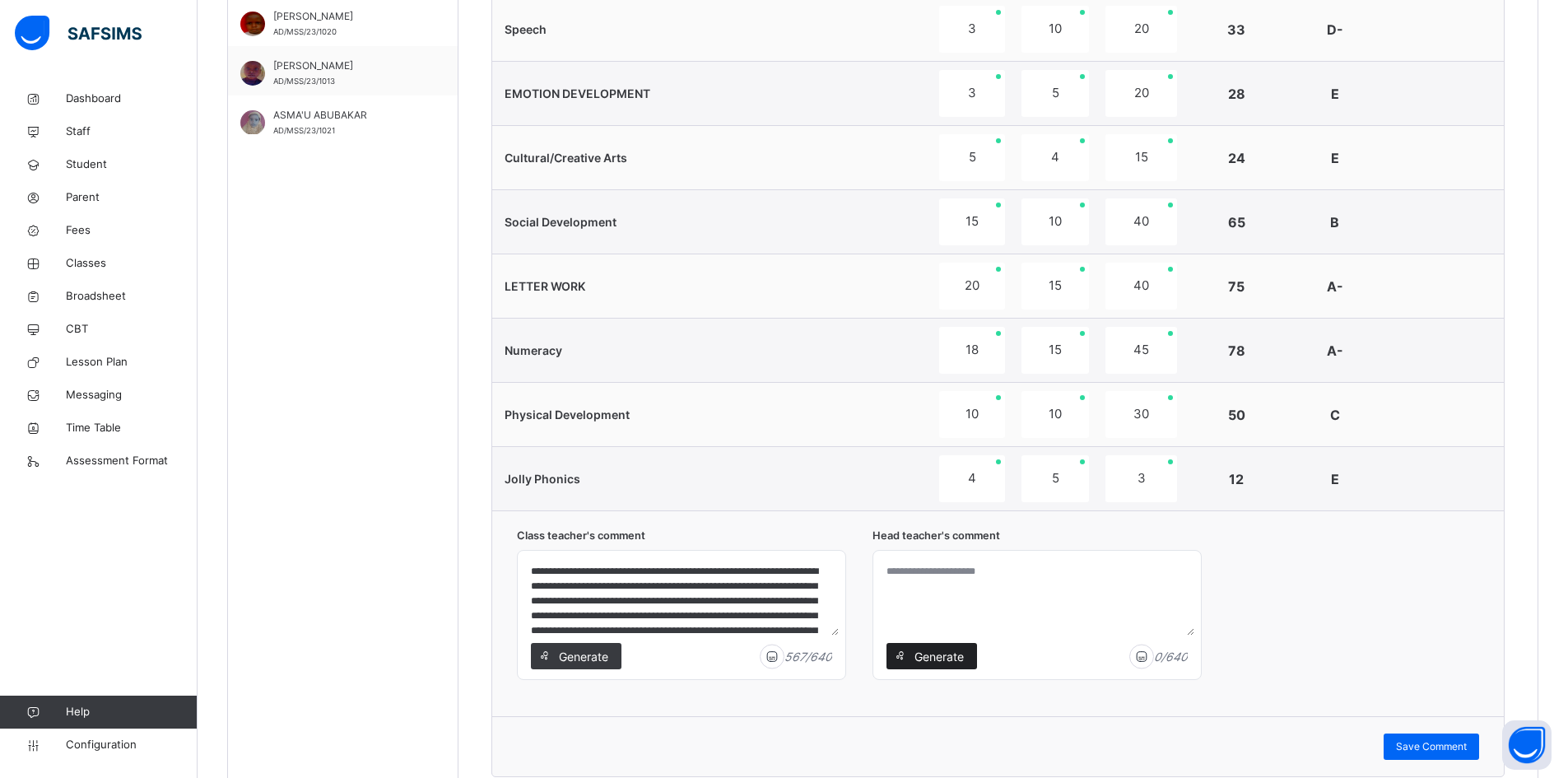
click at [942, 650] on span "Generate" at bounding box center [938, 657] width 51 height 17
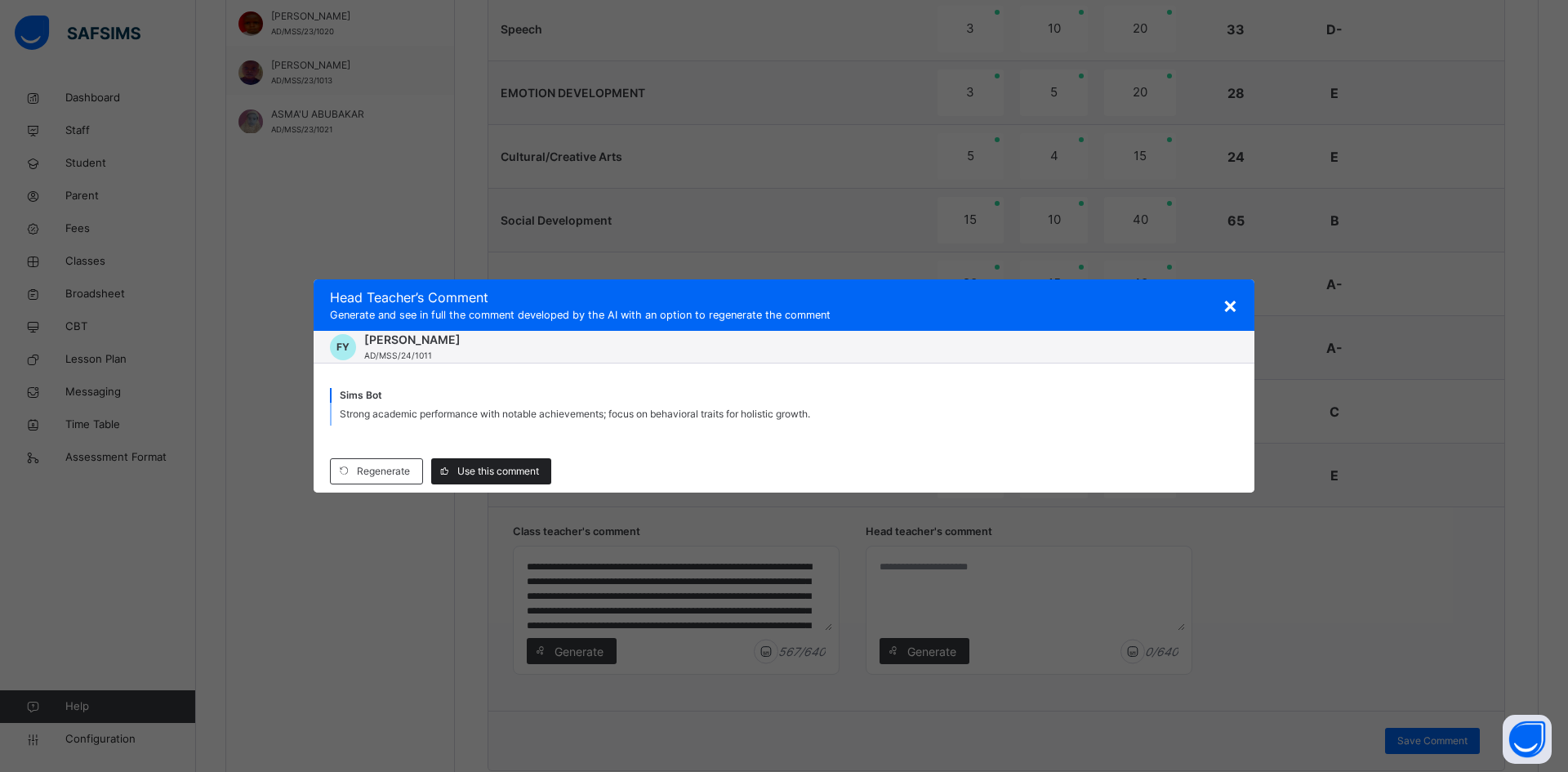
click at [502, 472] on span "Use this comment" at bounding box center [498, 471] width 82 height 15
type textarea "**********"
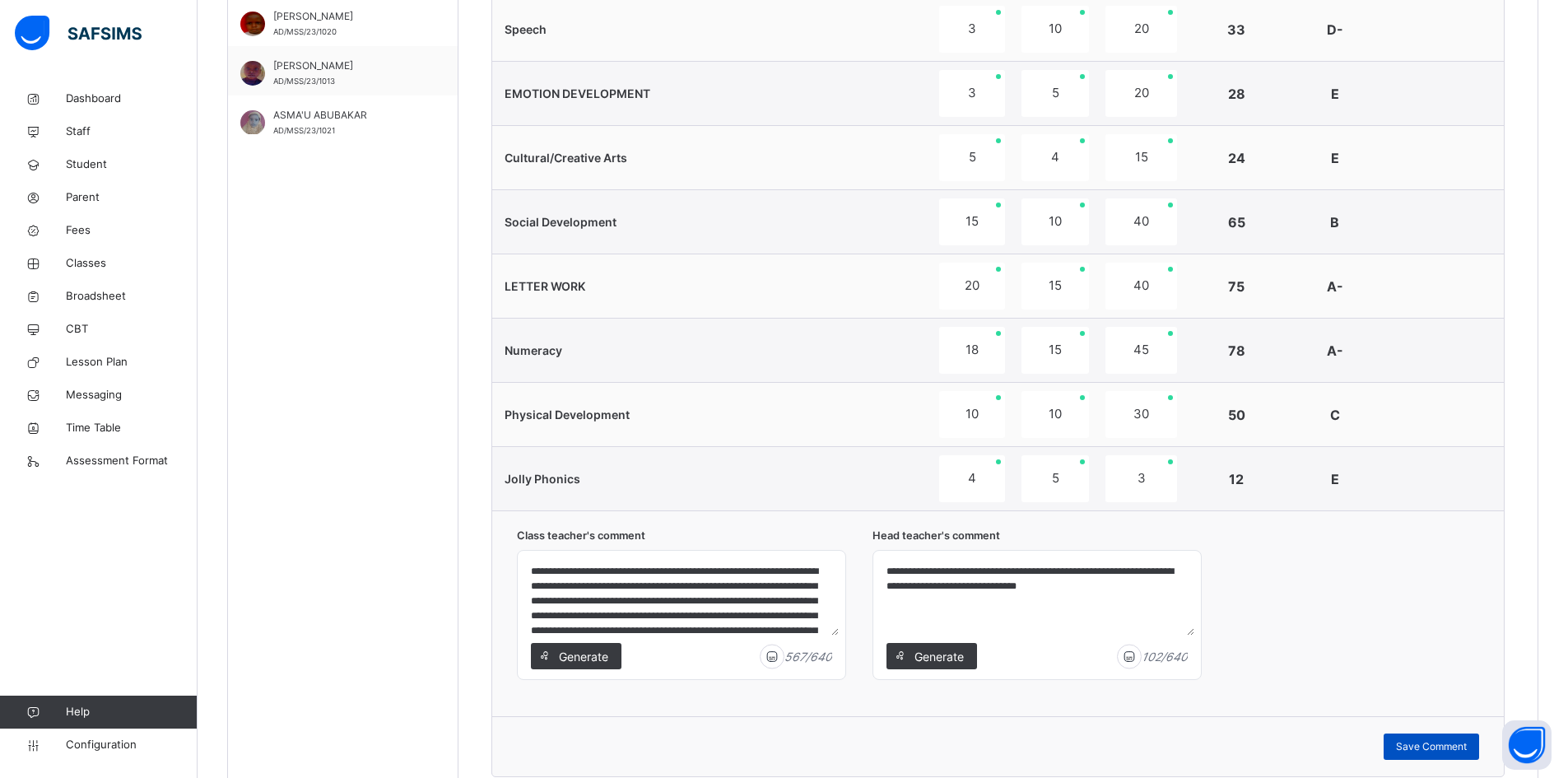
click at [1450, 745] on span "Save Comment" at bounding box center [1431, 747] width 71 height 15
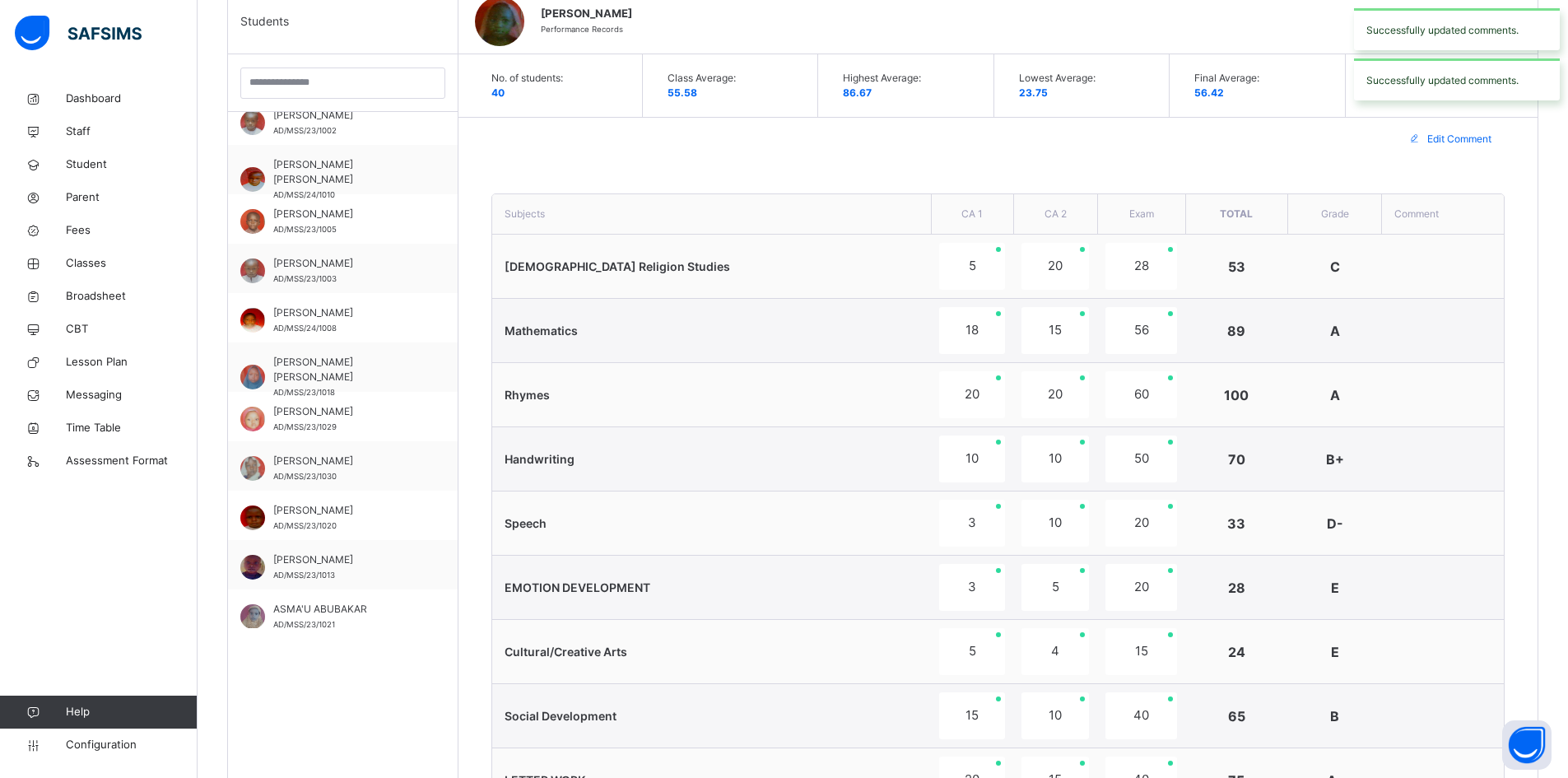
scroll to position [166, 0]
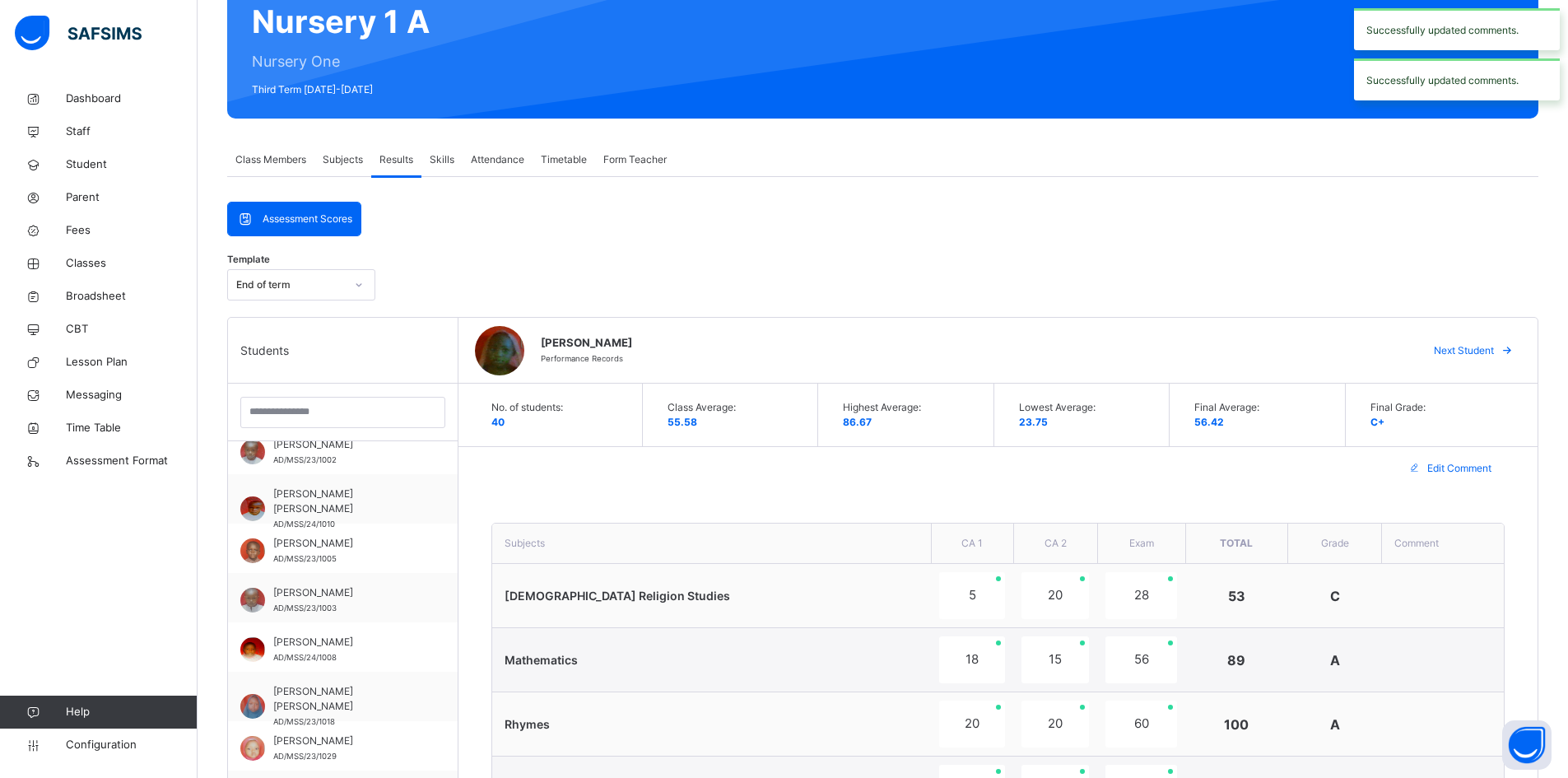
click at [1484, 349] on span "Next Student" at bounding box center [1463, 351] width 60 height 15
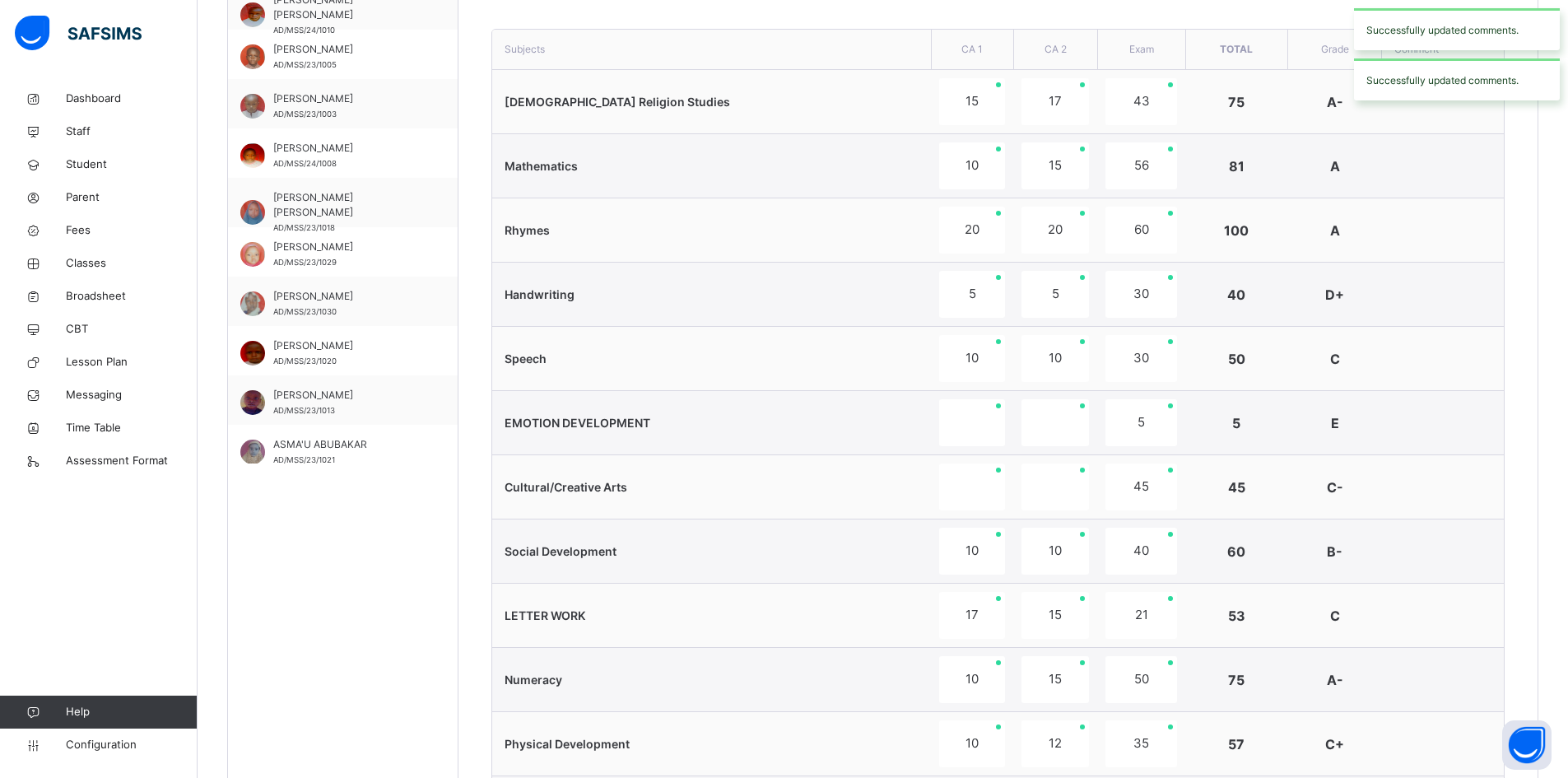
scroll to position [1072, 0]
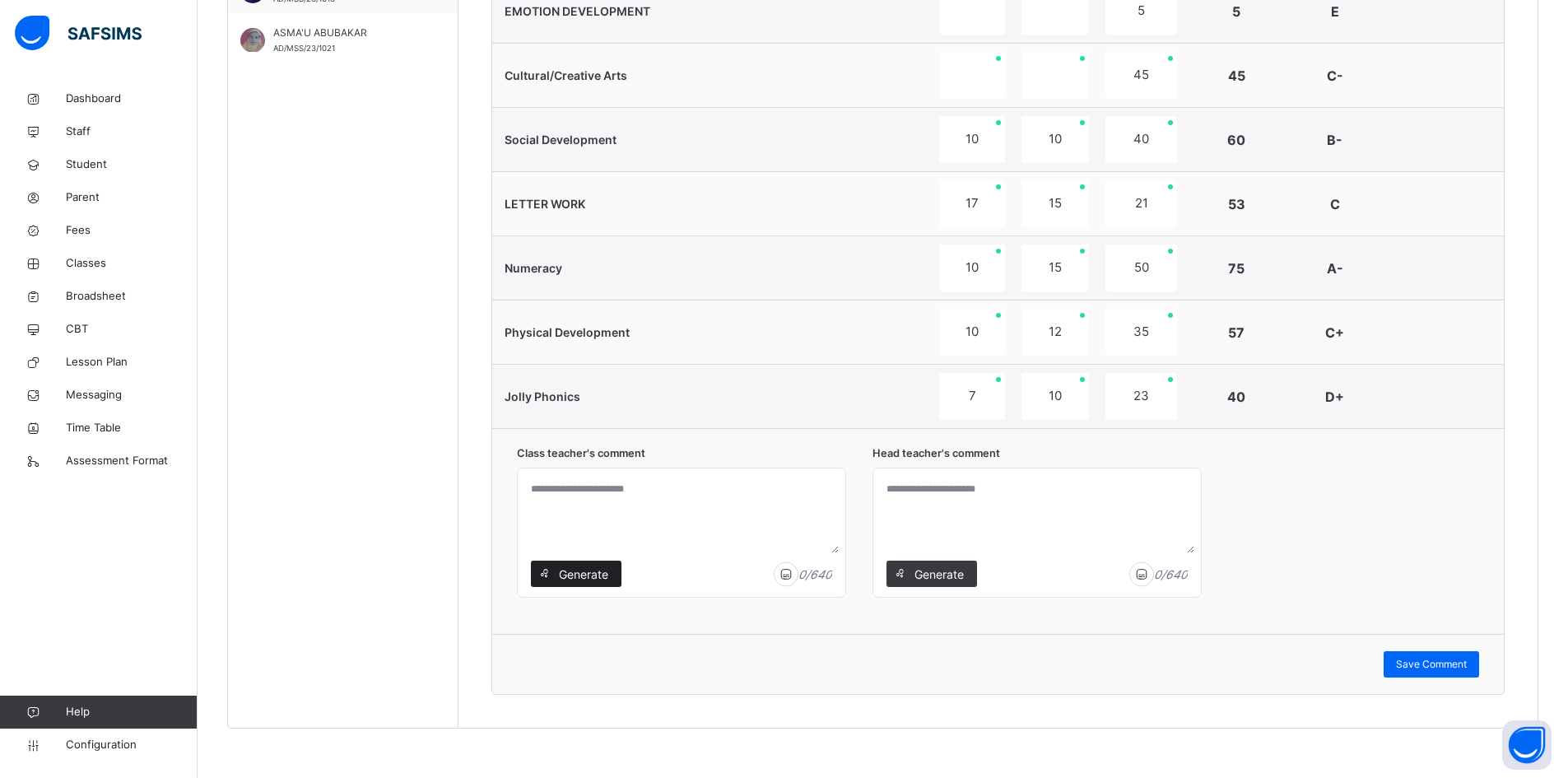
click at [592, 576] on span "Generate" at bounding box center [583, 574] width 51 height 17
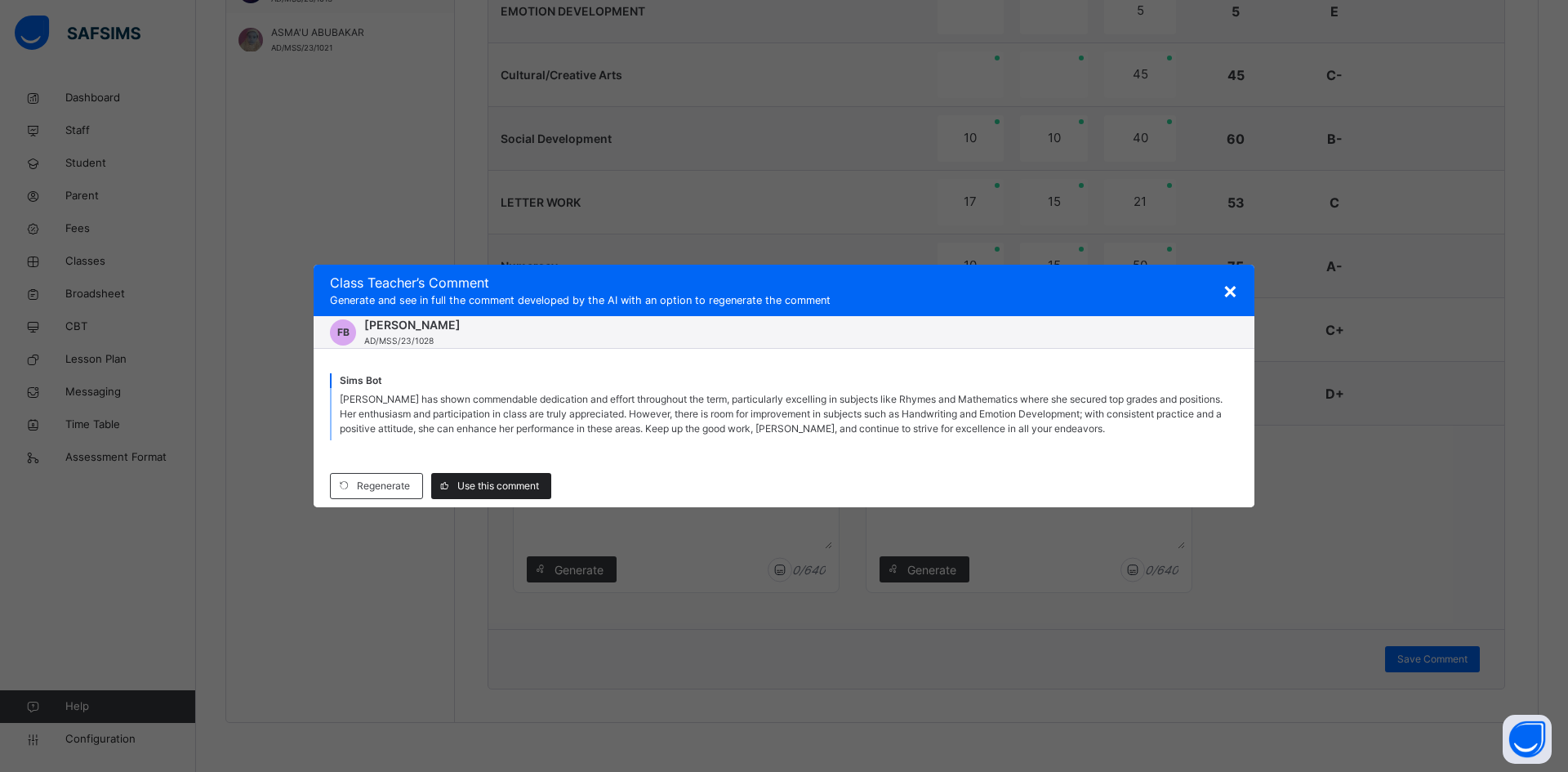
click at [513, 482] on span "Use this comment" at bounding box center [498, 486] width 82 height 15
type textarea "**********"
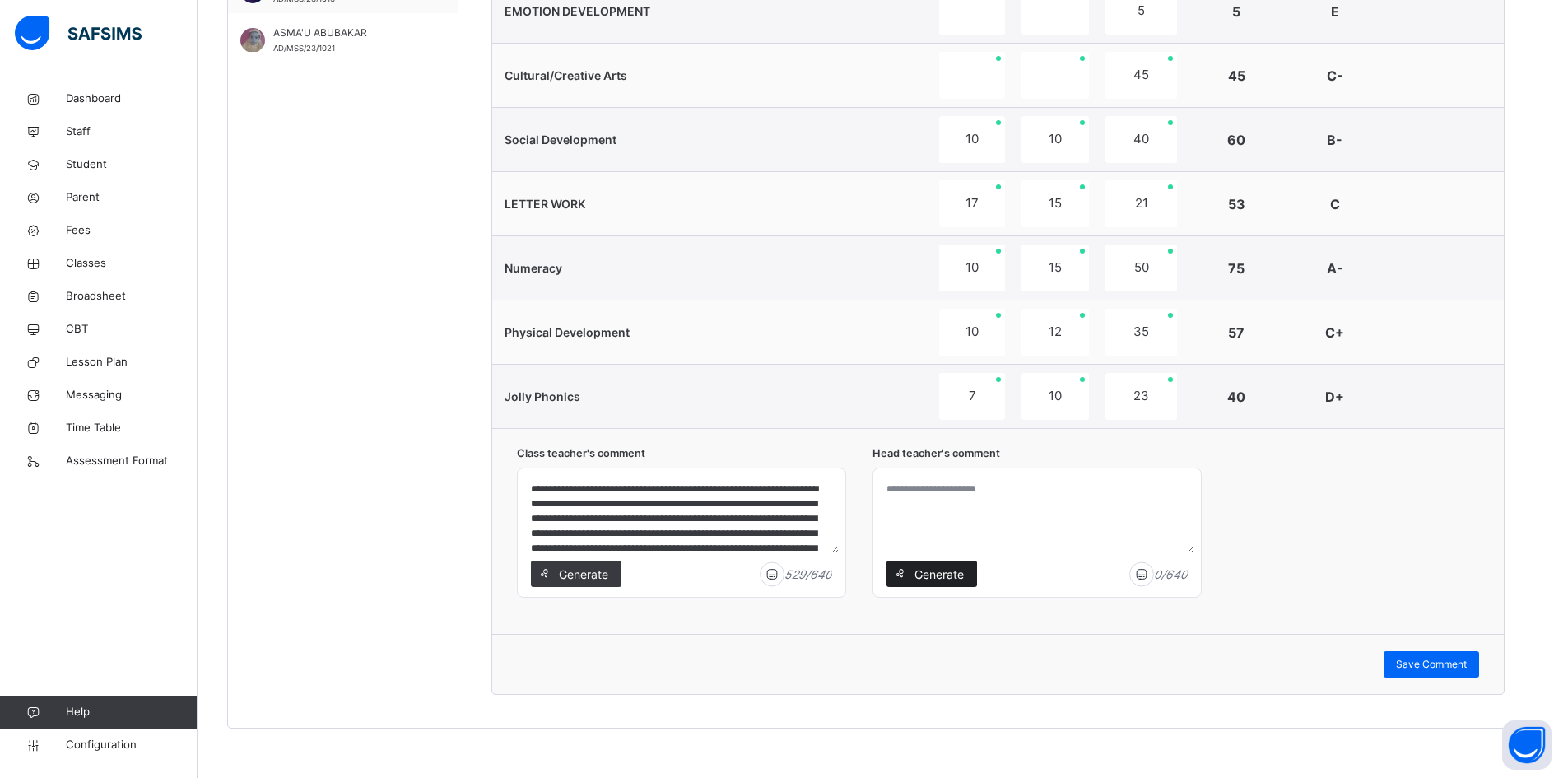
click at [959, 573] on span "Generate" at bounding box center [938, 574] width 51 height 17
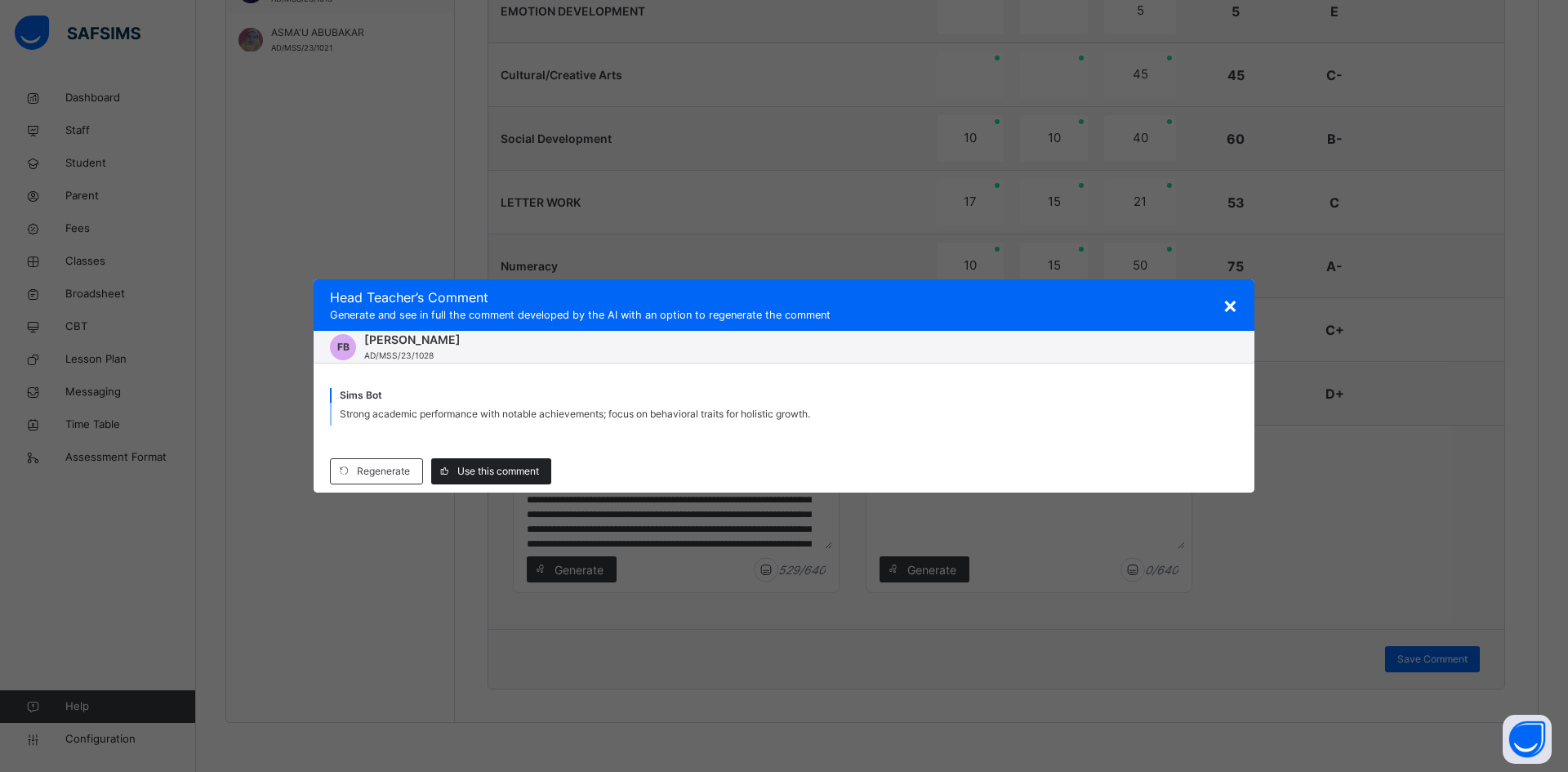
click at [485, 470] on span "Use this comment" at bounding box center [498, 471] width 82 height 15
type textarea "**********"
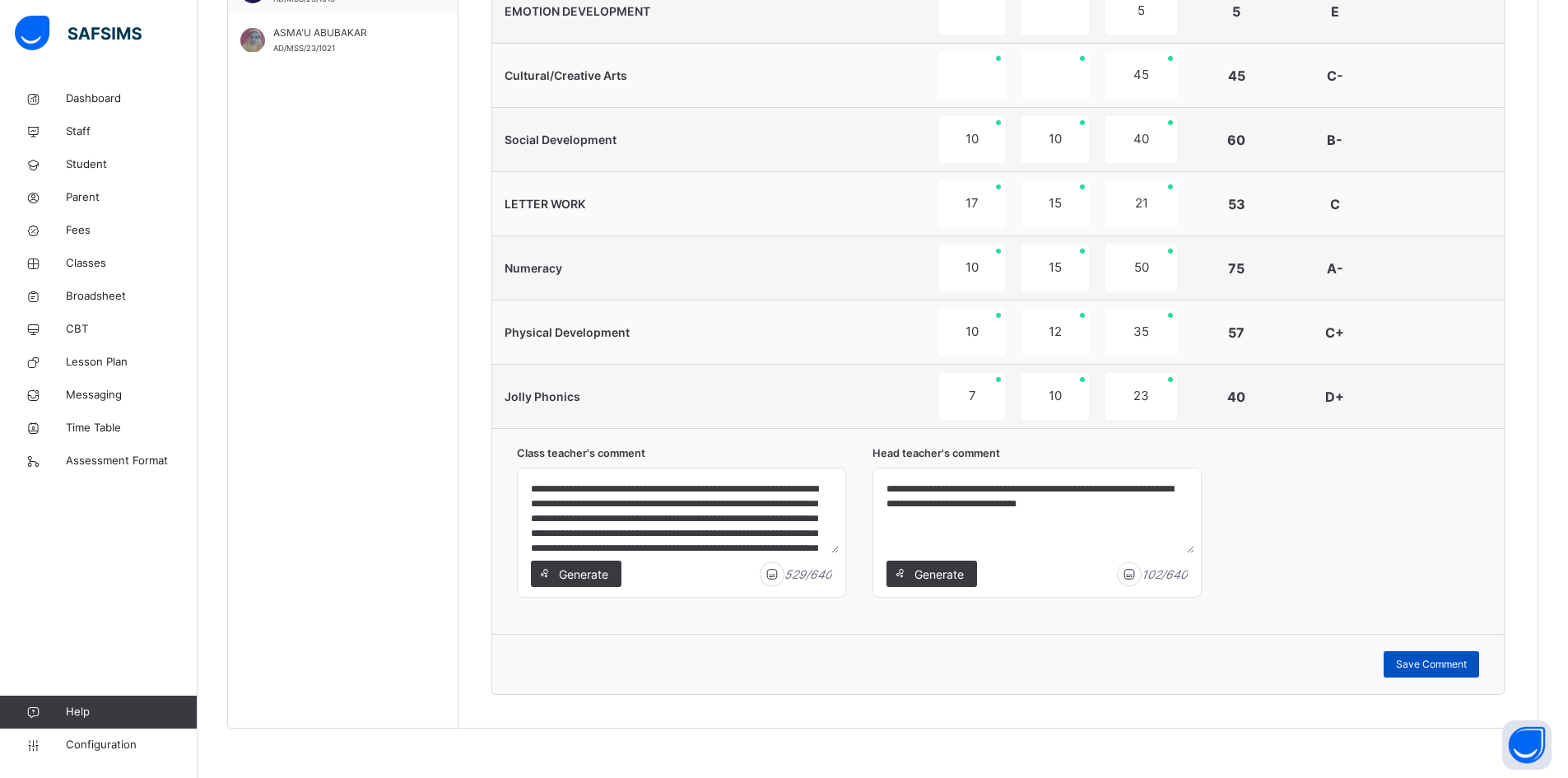
click at [1461, 665] on span "Save Comment" at bounding box center [1431, 664] width 71 height 15
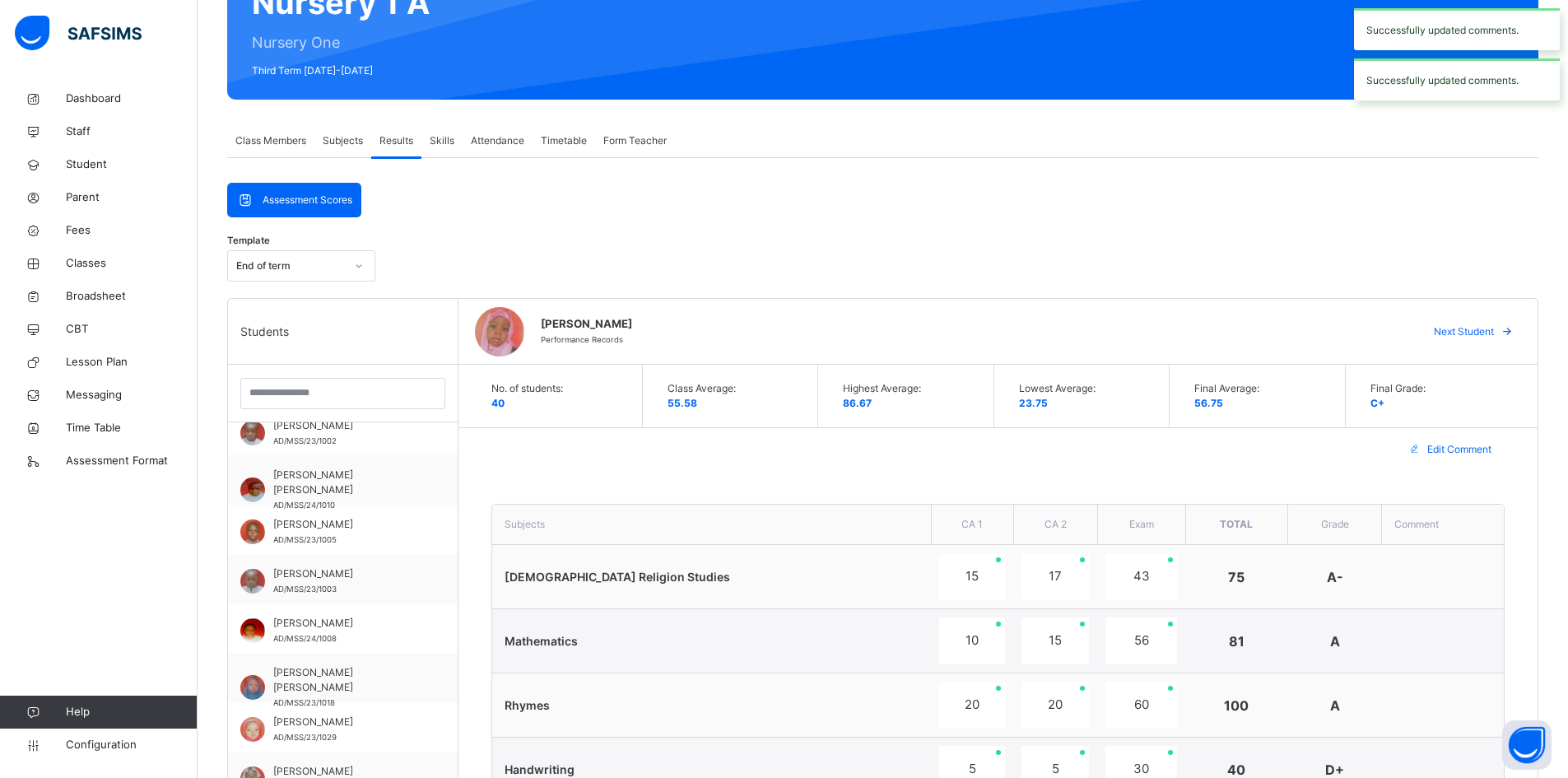
scroll to position [166, 0]
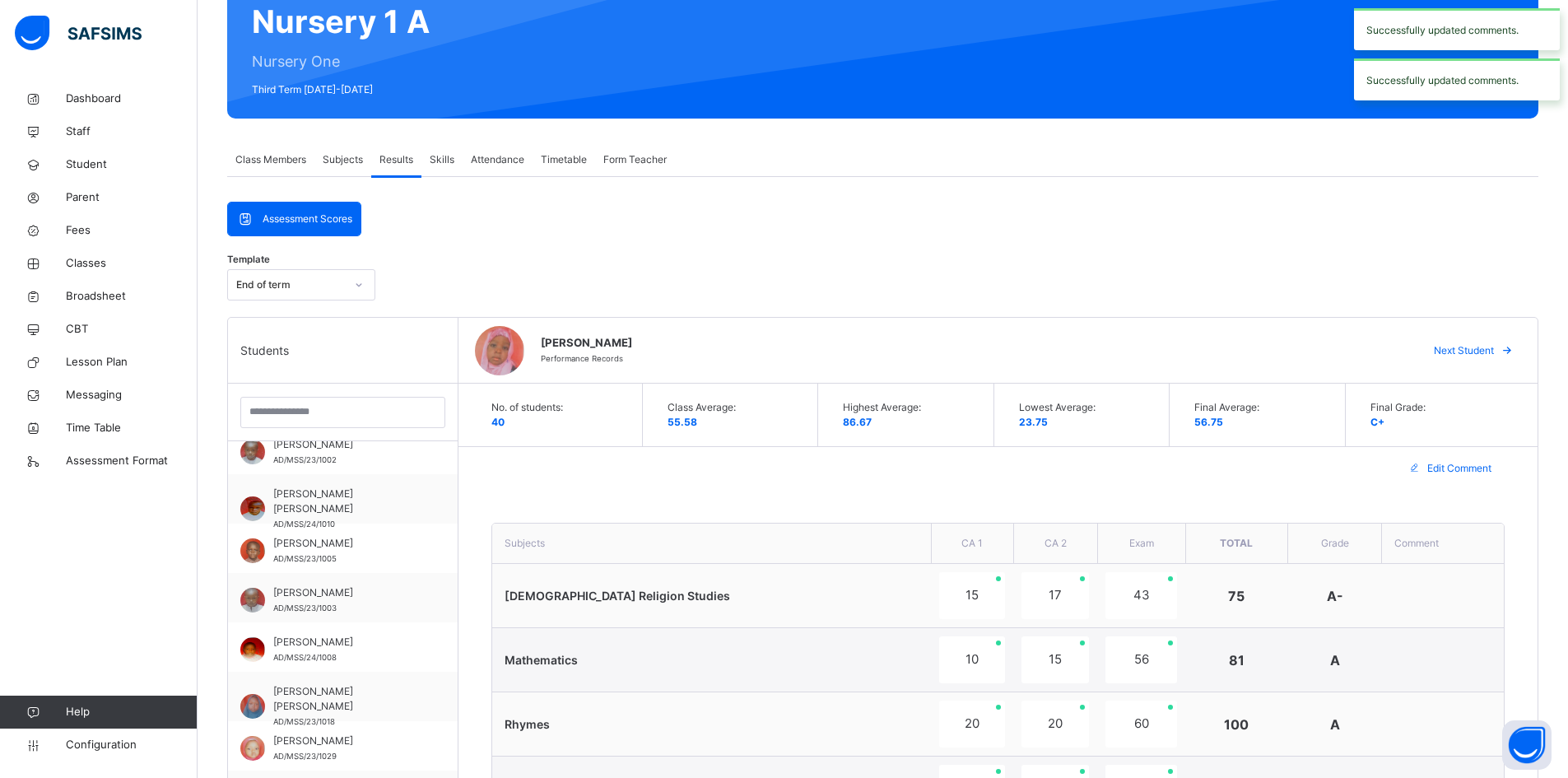
click at [1495, 342] on div "Next Student" at bounding box center [1471, 351] width 100 height 27
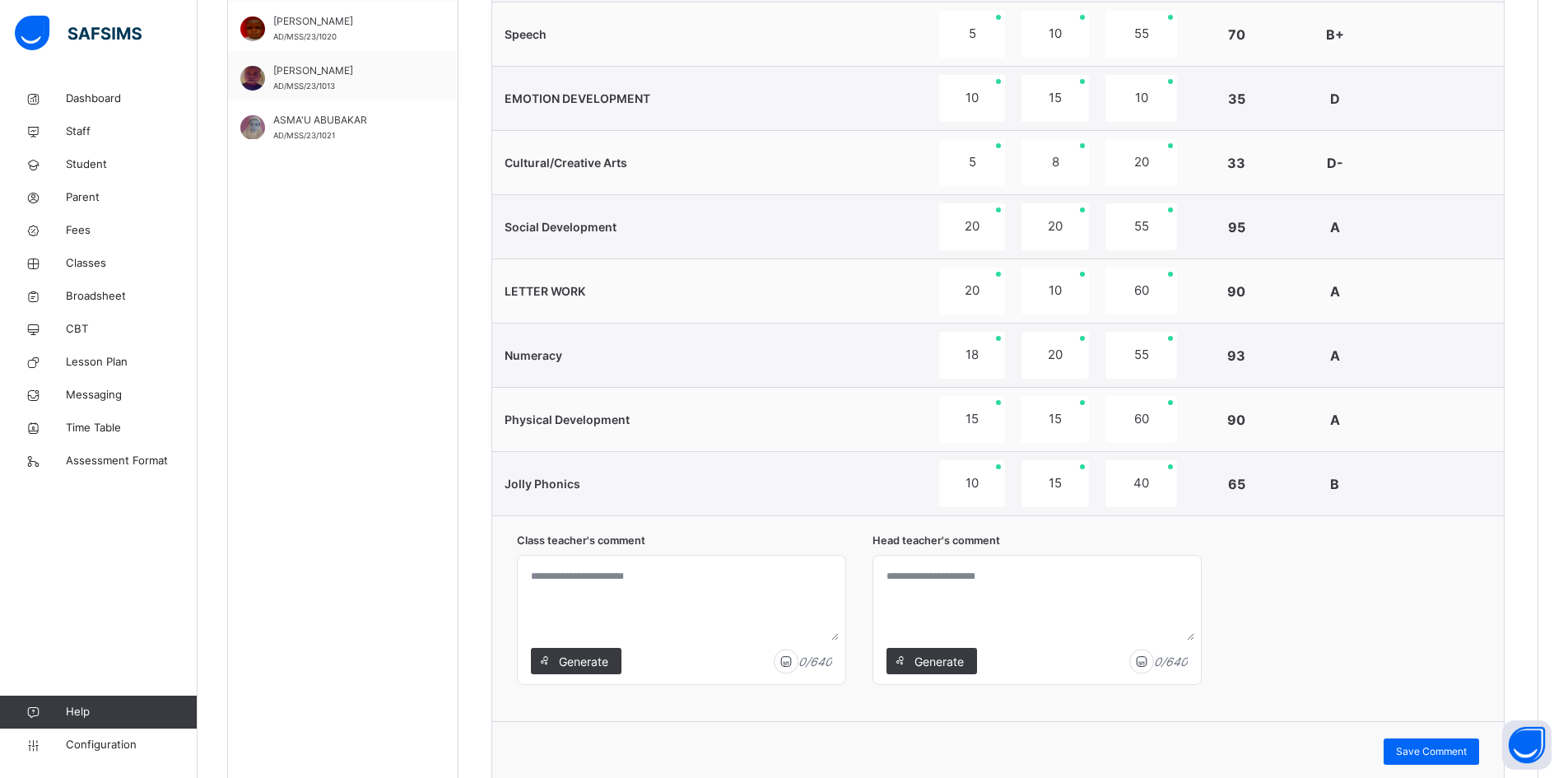
scroll to position [990, 0]
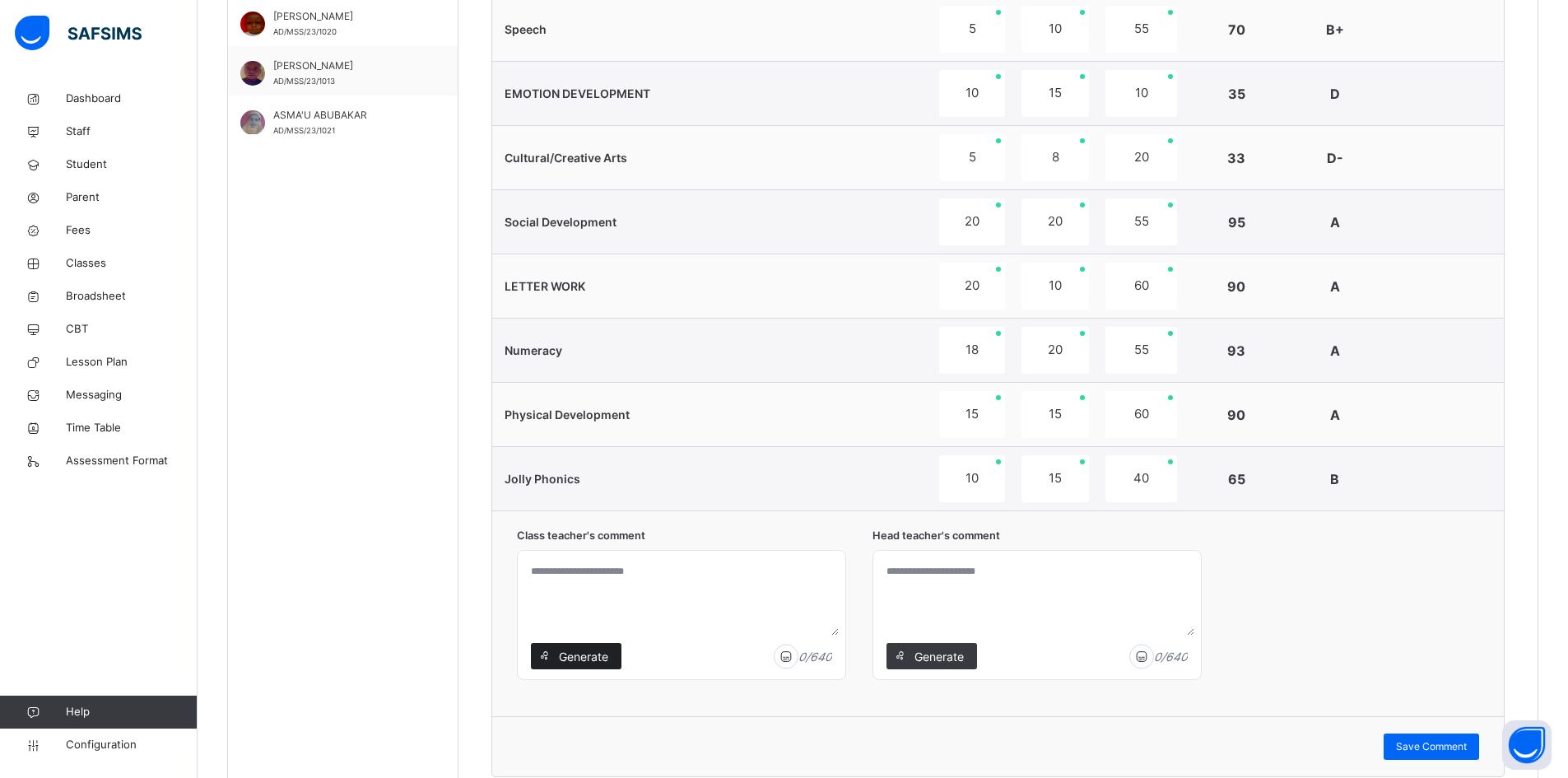
click at [577, 649] on span "Generate" at bounding box center [583, 657] width 51 height 17
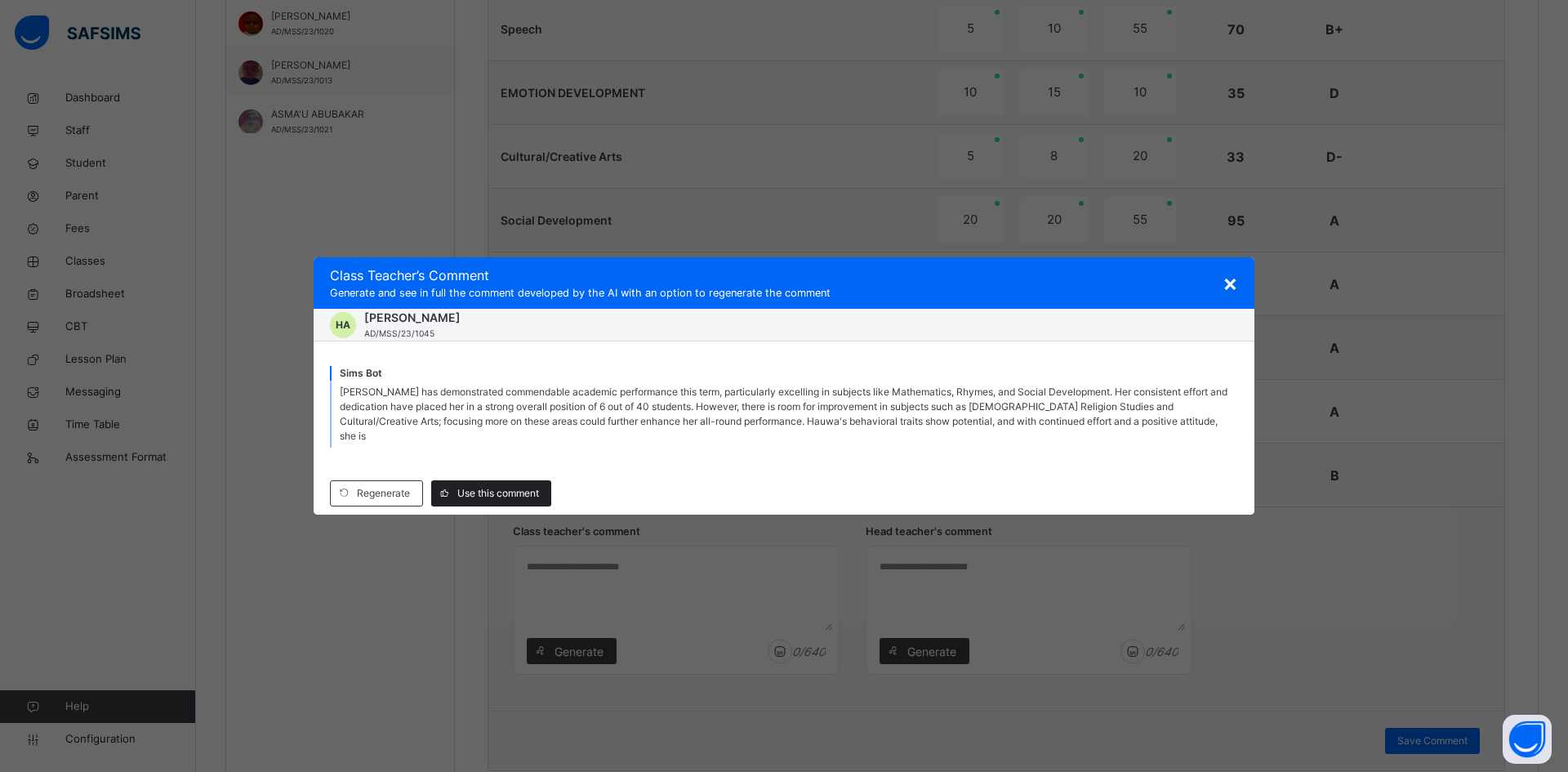
click at [510, 486] on span "Use this comment" at bounding box center [498, 493] width 82 height 15
type textarea "**********"
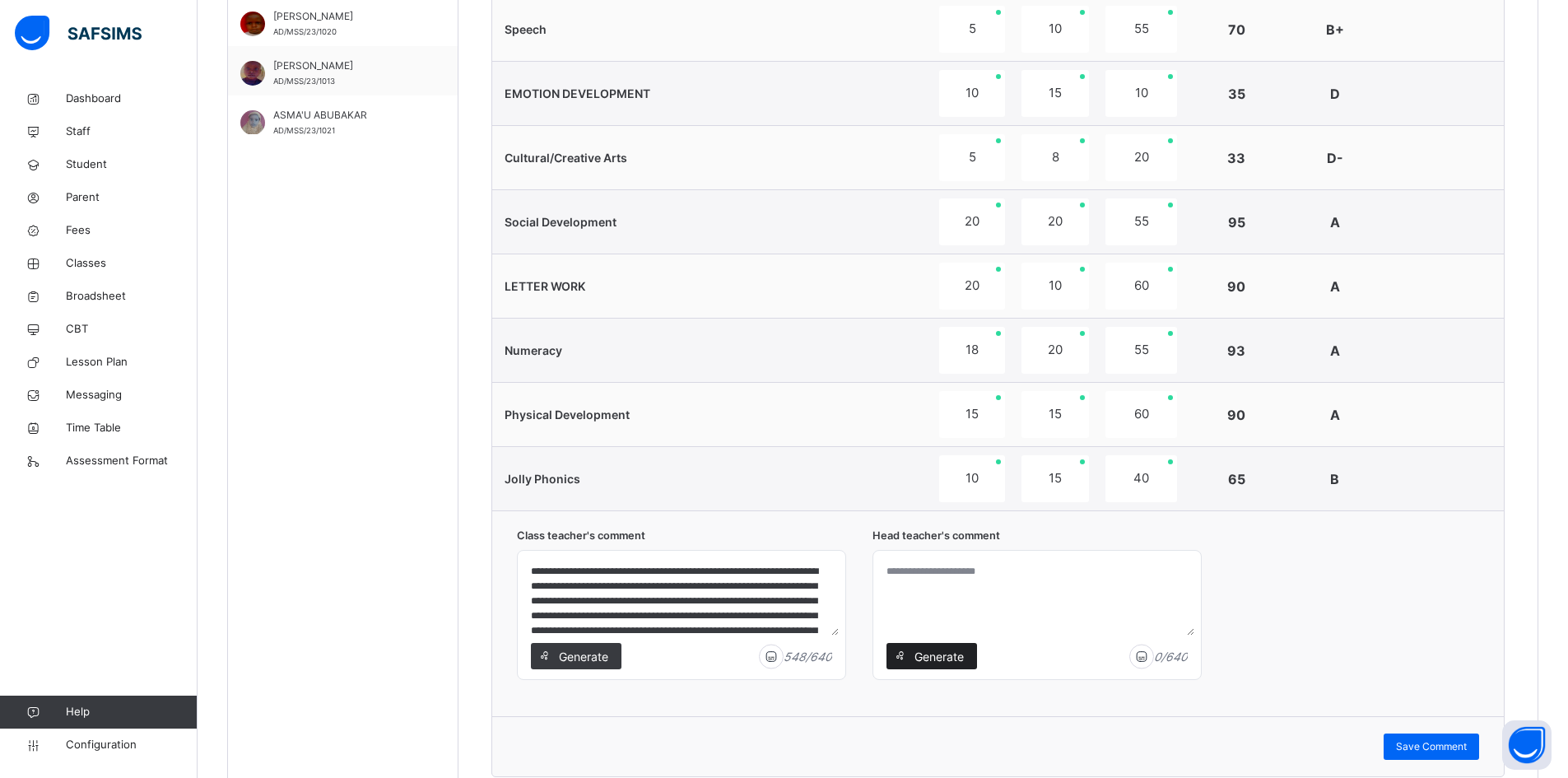
click at [950, 651] on span "Generate" at bounding box center [938, 657] width 51 height 17
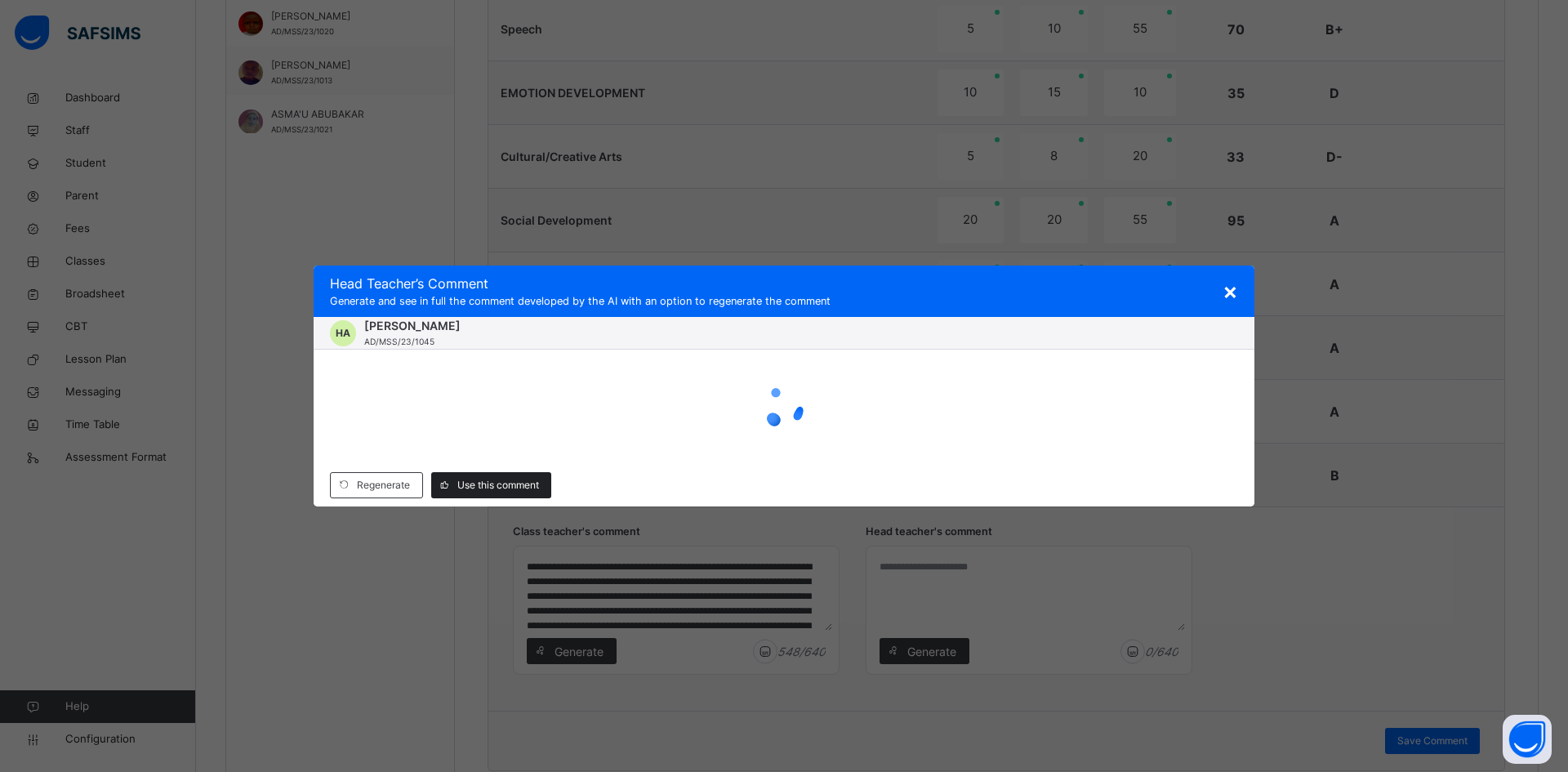
click at [489, 481] on div "Use this comment" at bounding box center [491, 485] width 120 height 26
type textarea "**********"
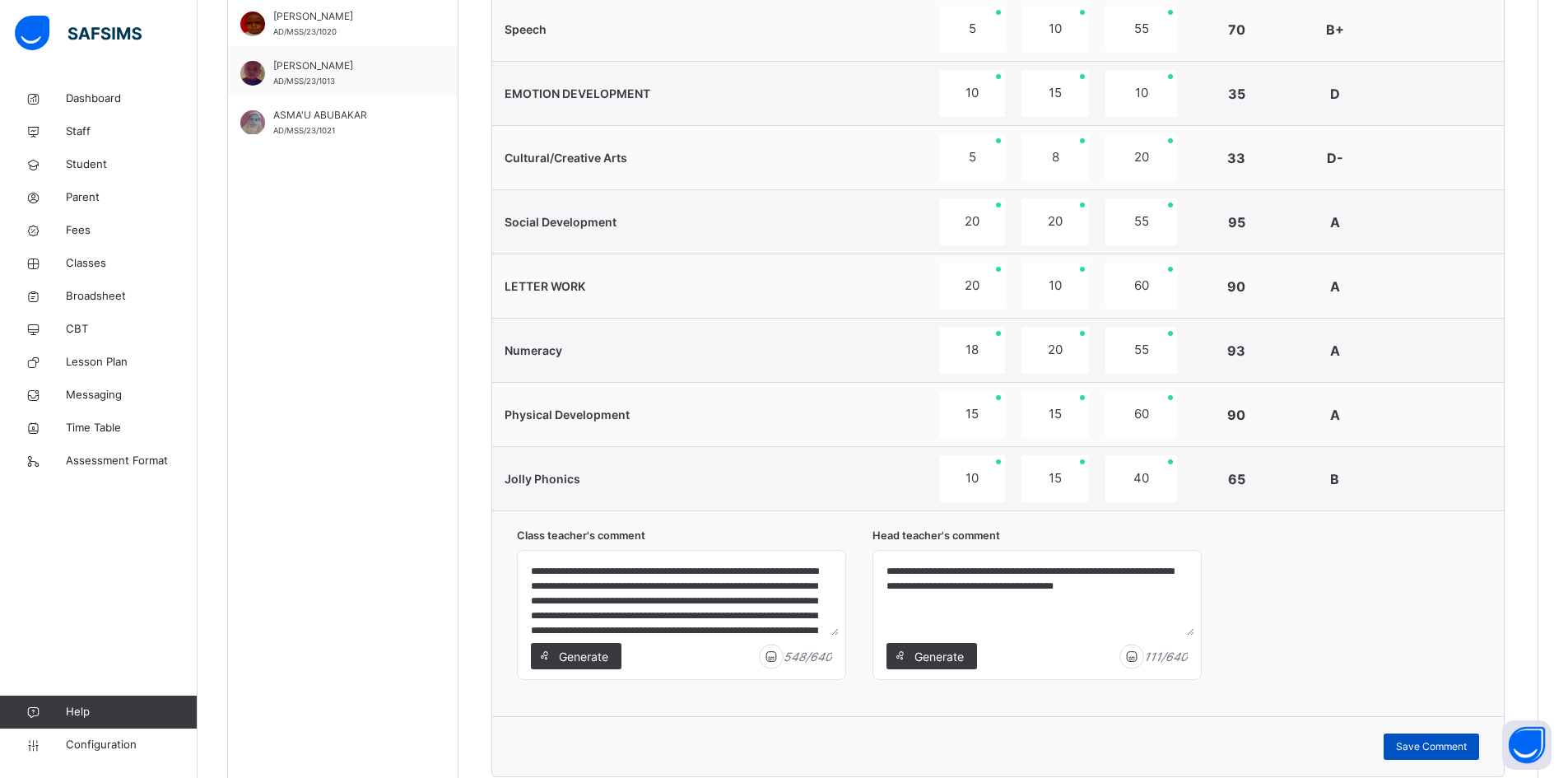
click at [1428, 743] on span "Save Comment" at bounding box center [1431, 747] width 71 height 15
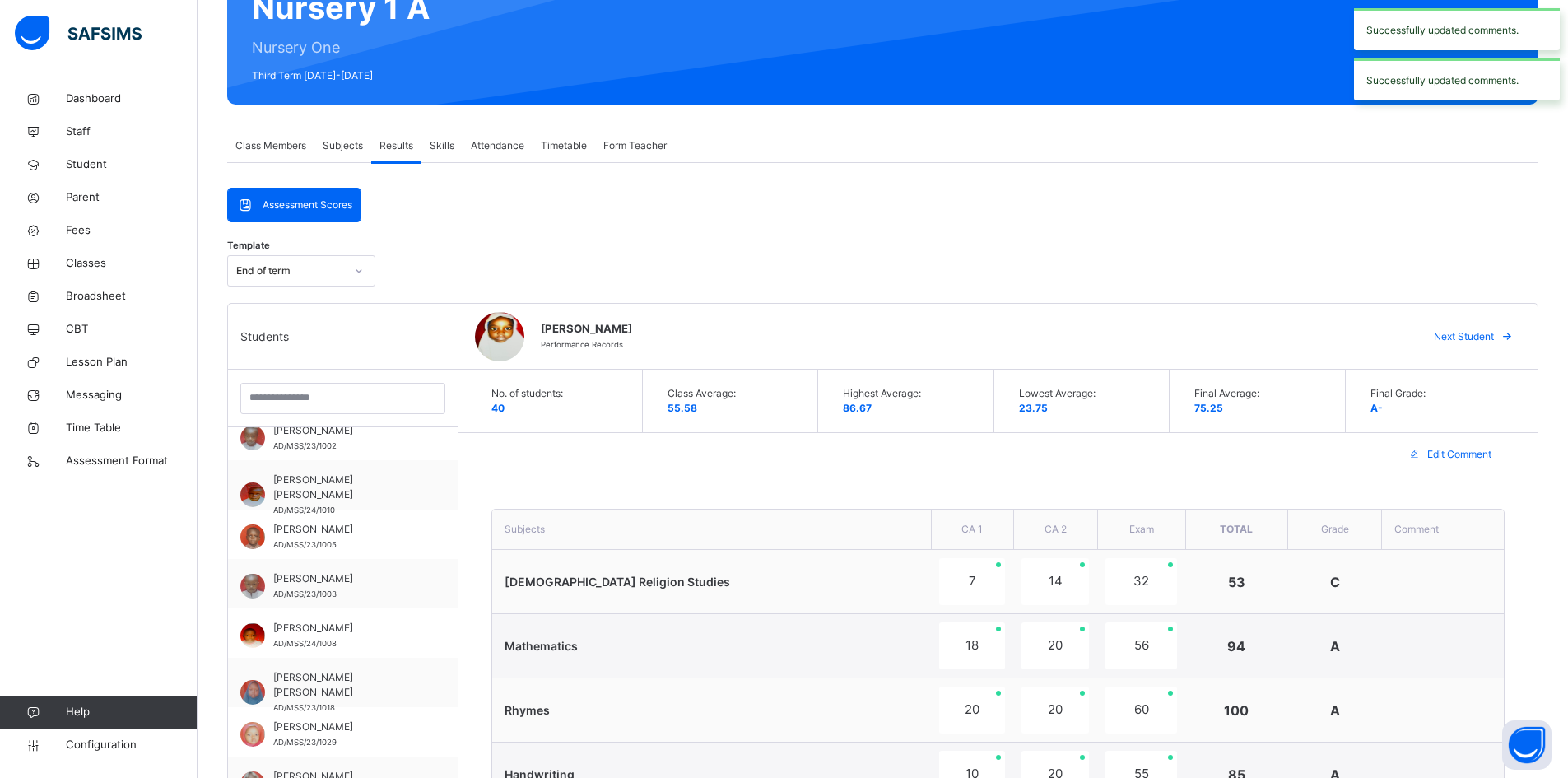
scroll to position [166, 0]
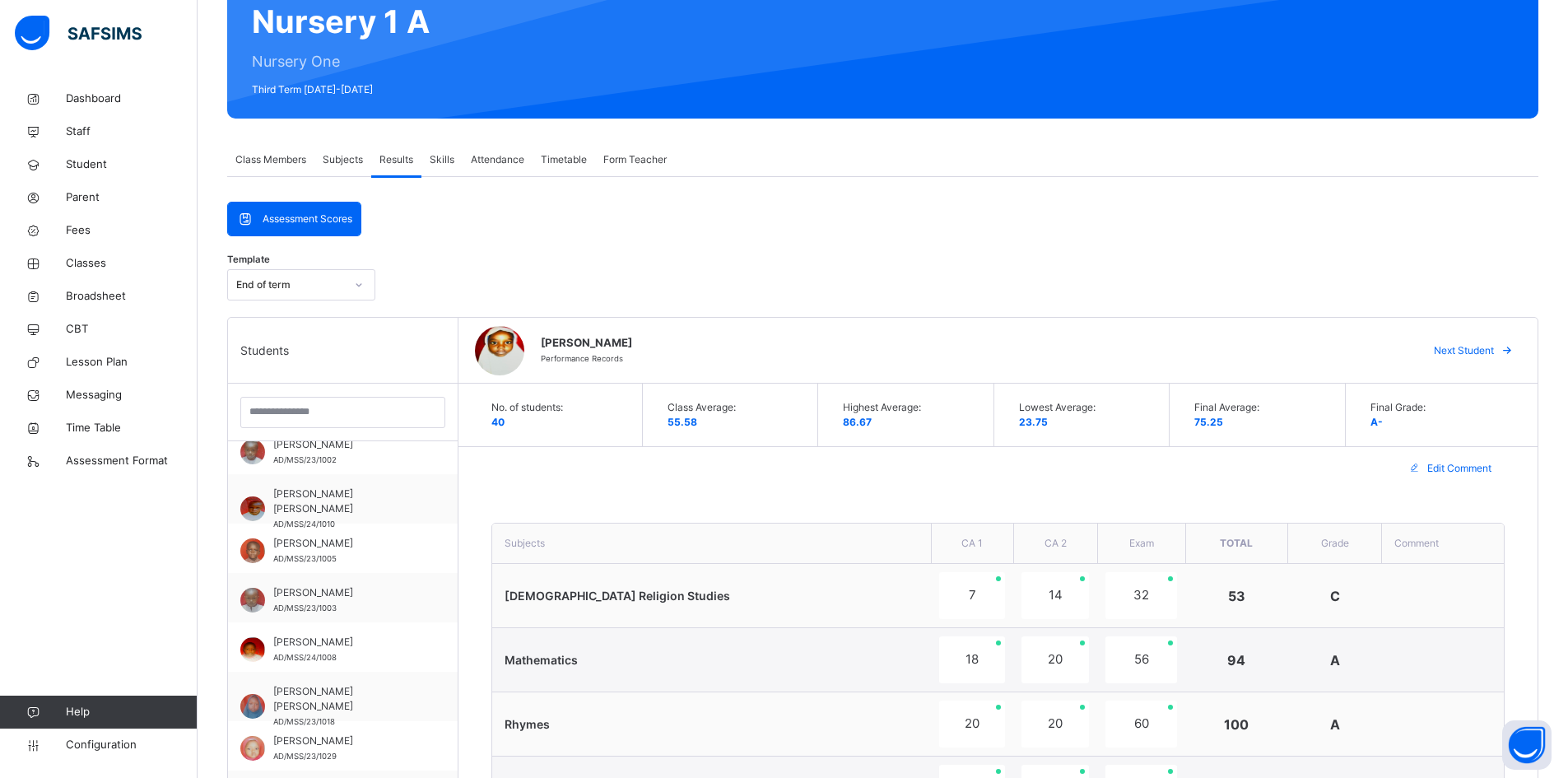
click at [1484, 346] on span "Next Student" at bounding box center [1463, 351] width 60 height 15
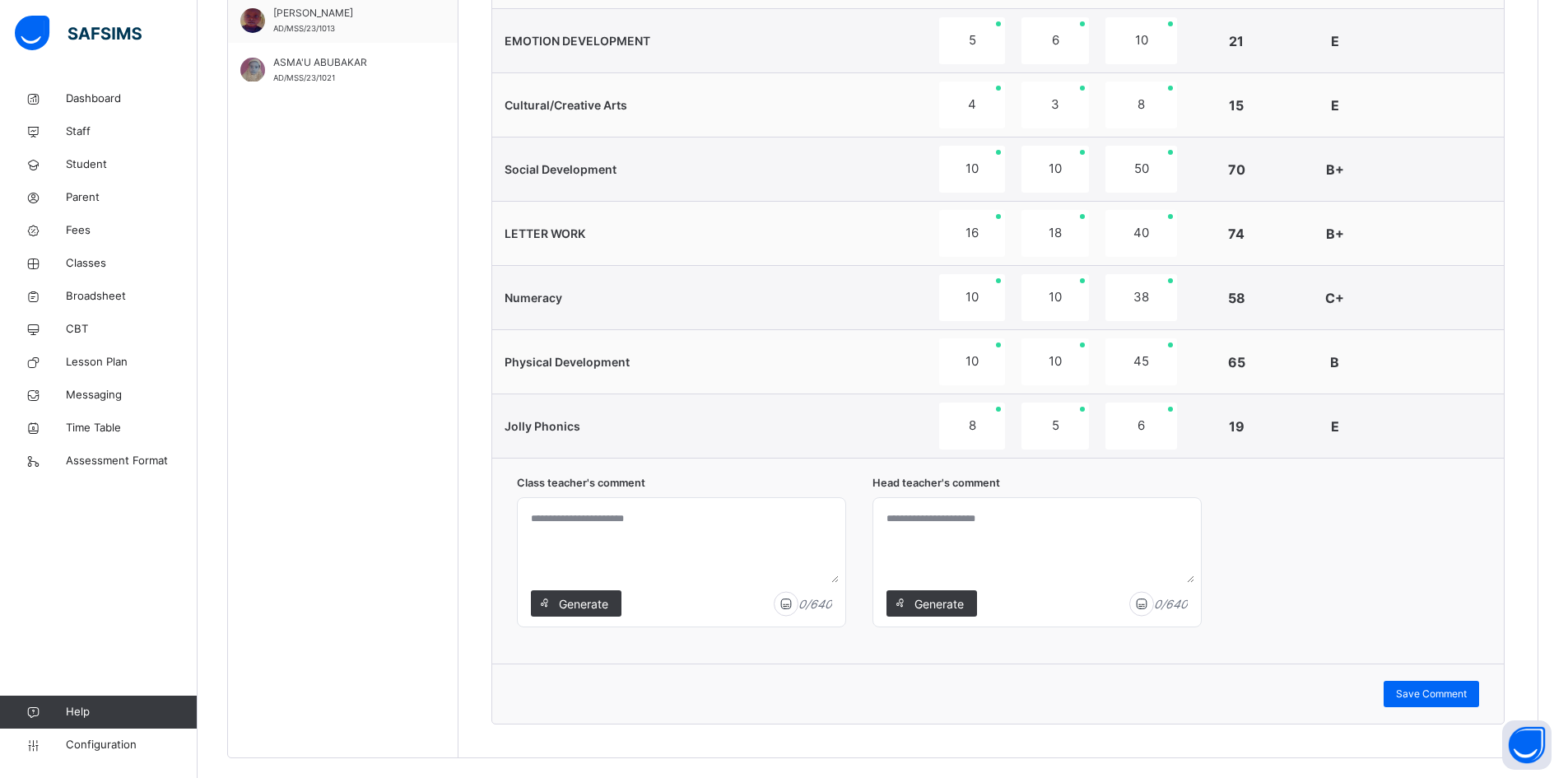
scroll to position [1072, 0]
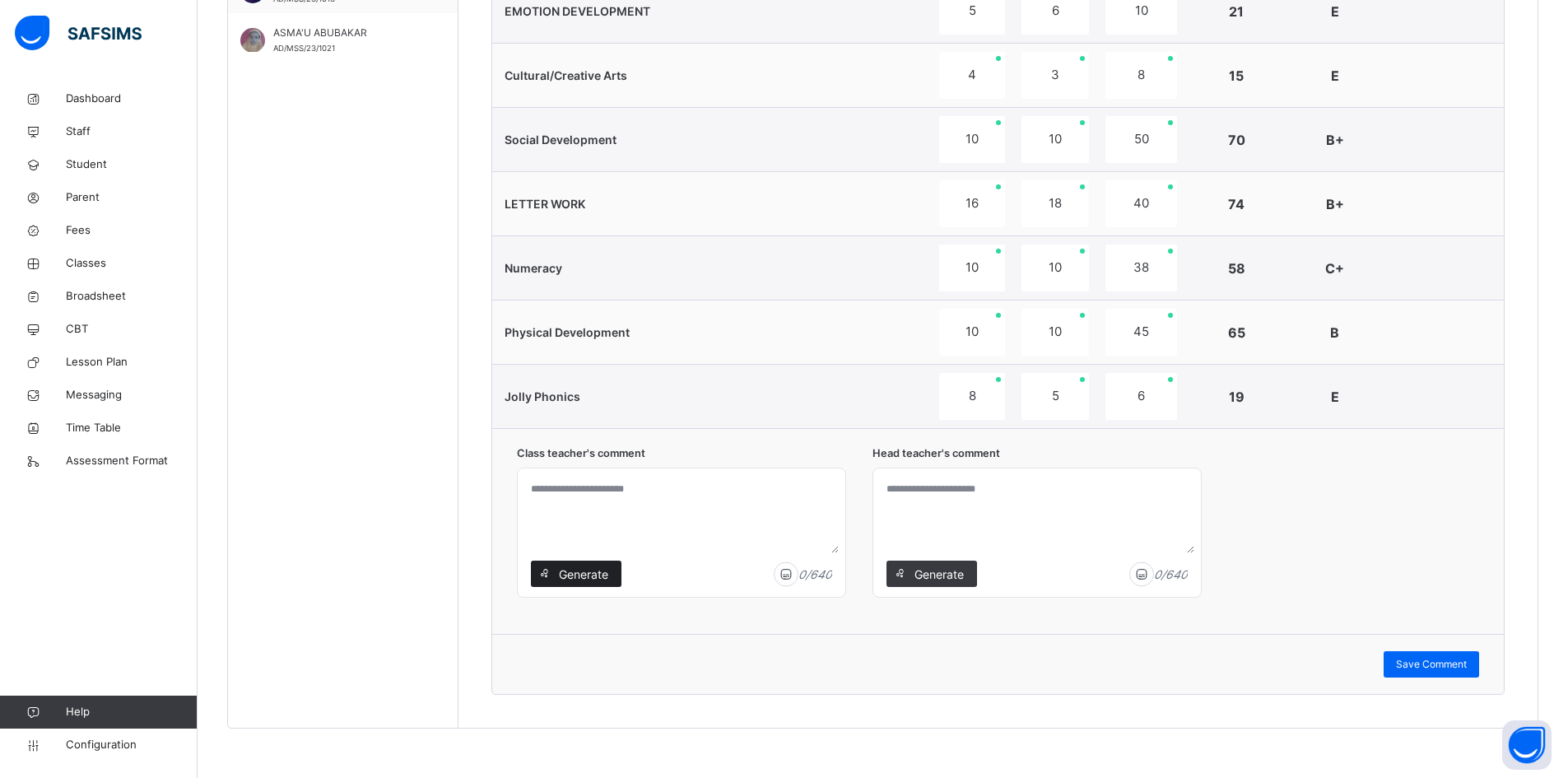
click at [566, 570] on span "Generate" at bounding box center [583, 574] width 51 height 17
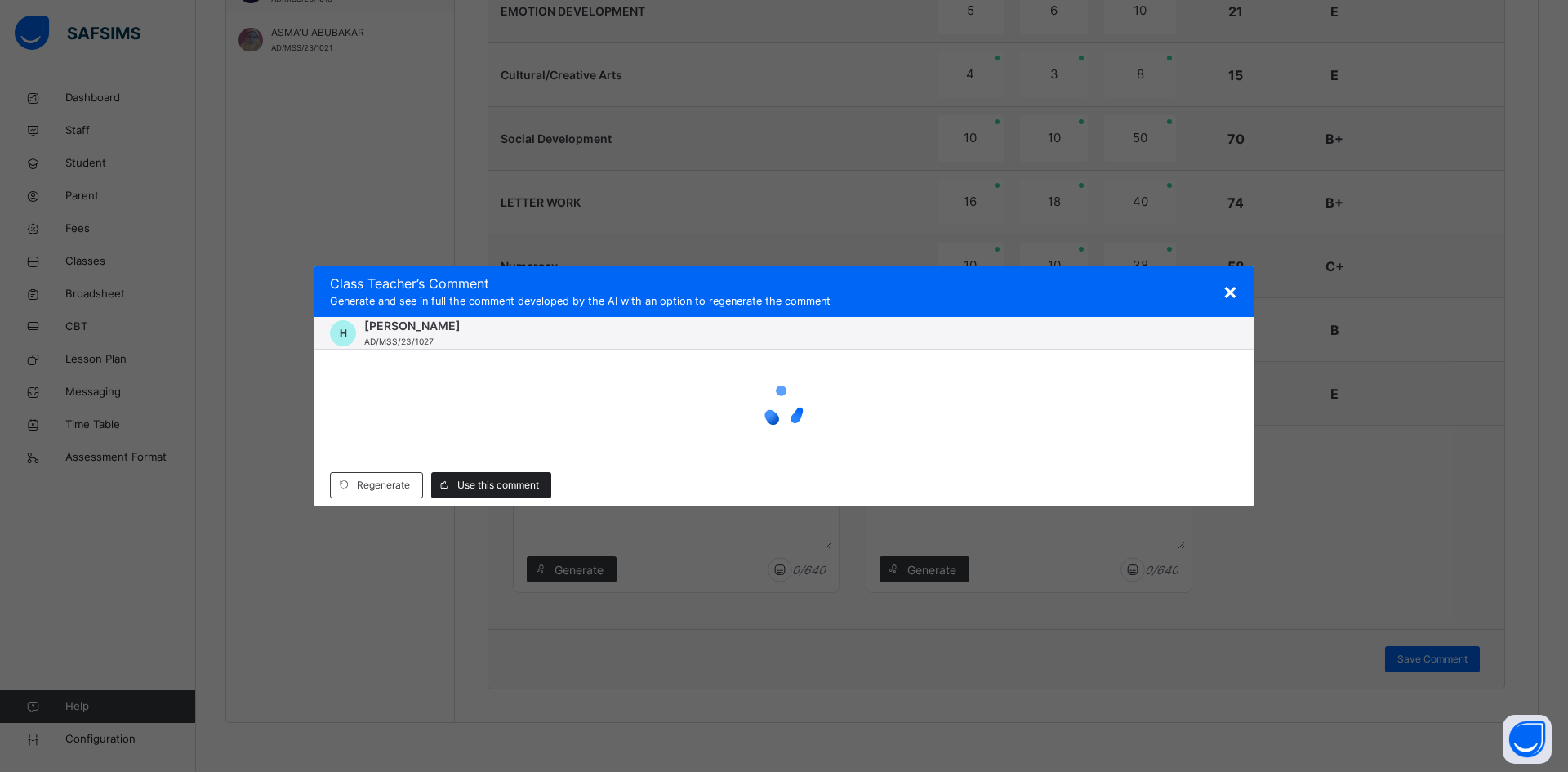
click at [513, 484] on span "Use this comment" at bounding box center [498, 486] width 82 height 15
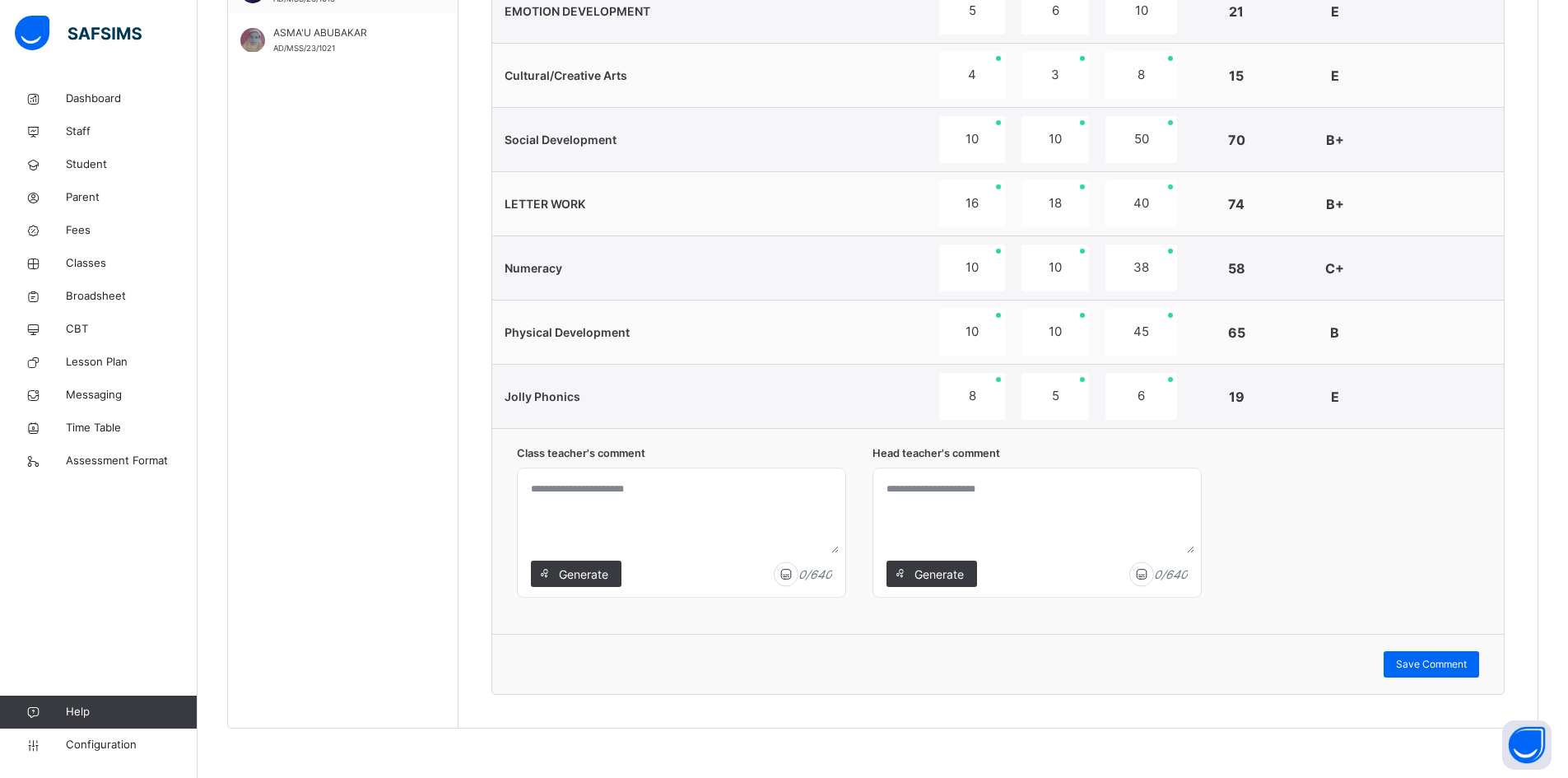
click at [588, 576] on span "Generate" at bounding box center [583, 574] width 51 height 17
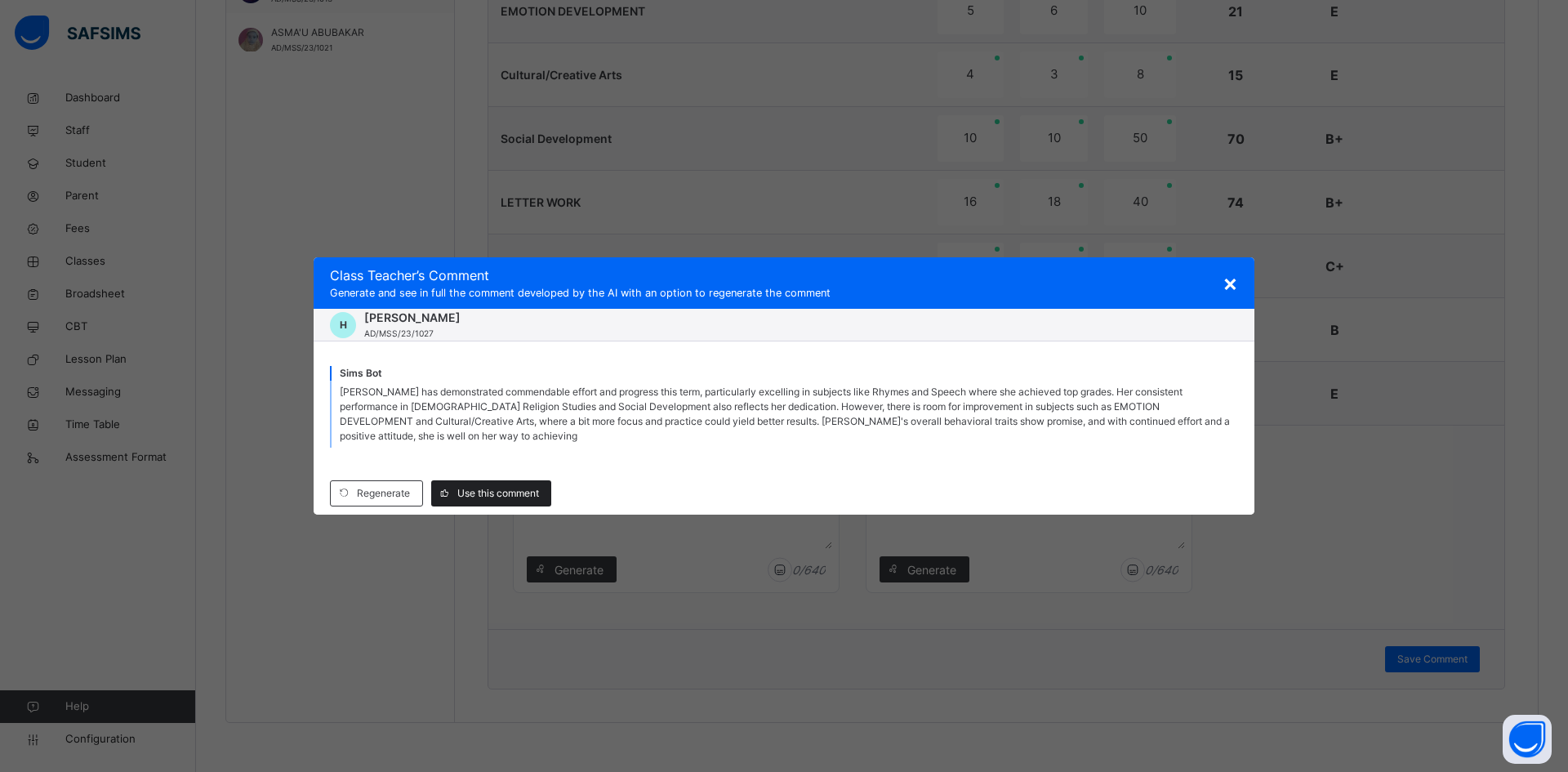
click at [488, 482] on div "Use this comment" at bounding box center [491, 493] width 120 height 26
type textarea "**********"
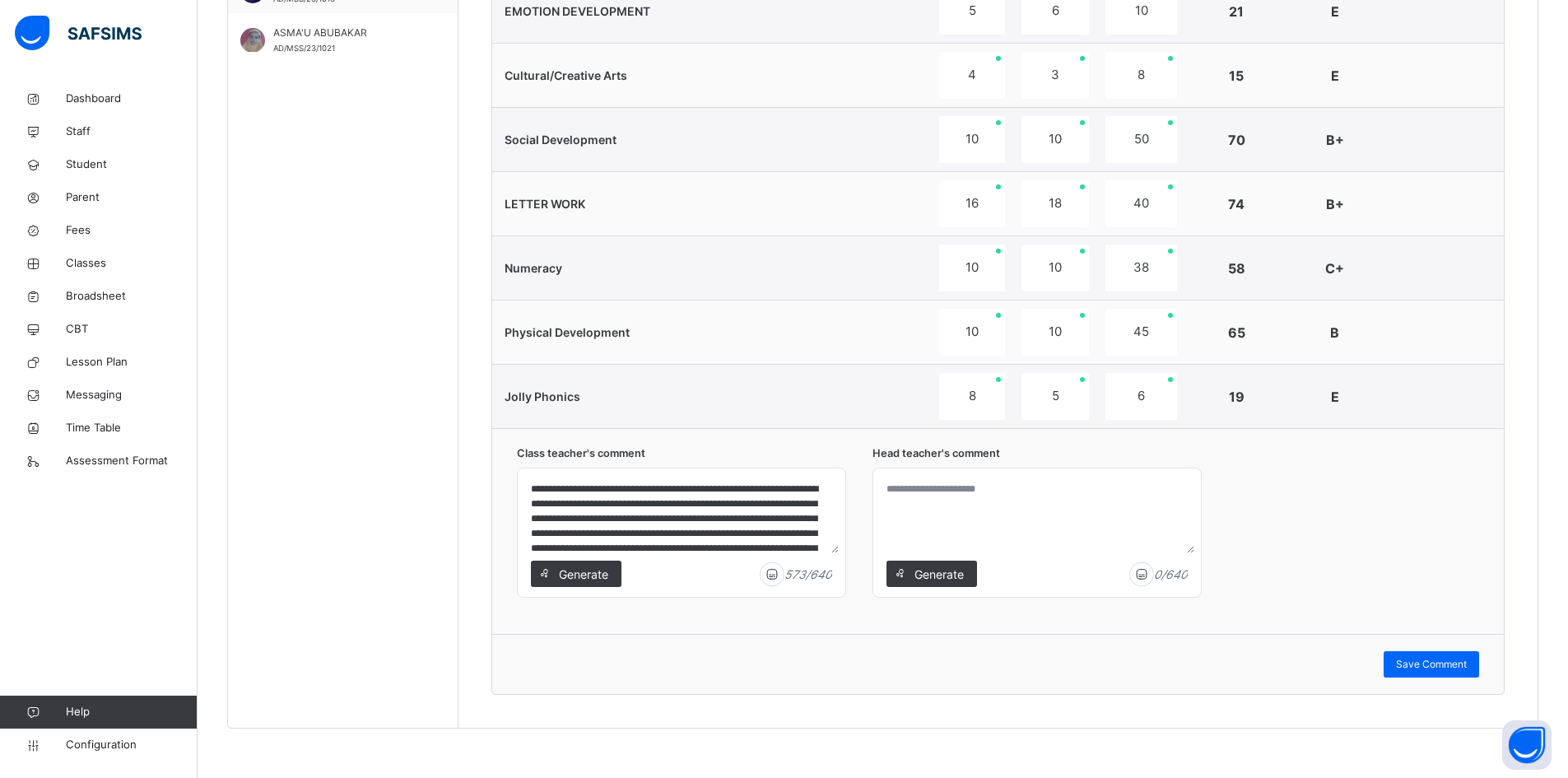
click at [928, 568] on span "Generate" at bounding box center [938, 574] width 51 height 17
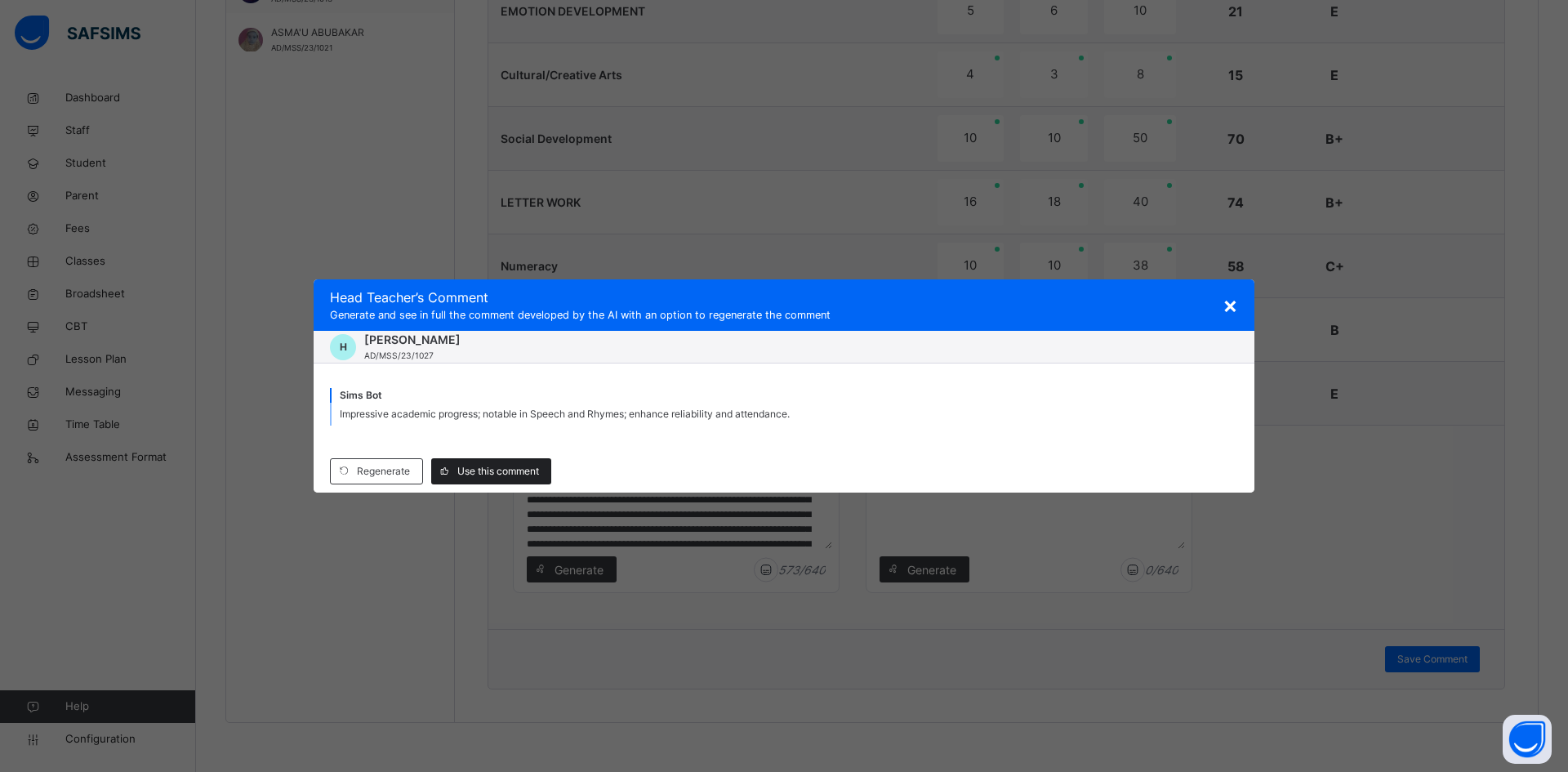
click at [507, 468] on span "Use this comment" at bounding box center [498, 471] width 82 height 15
type textarea "**********"
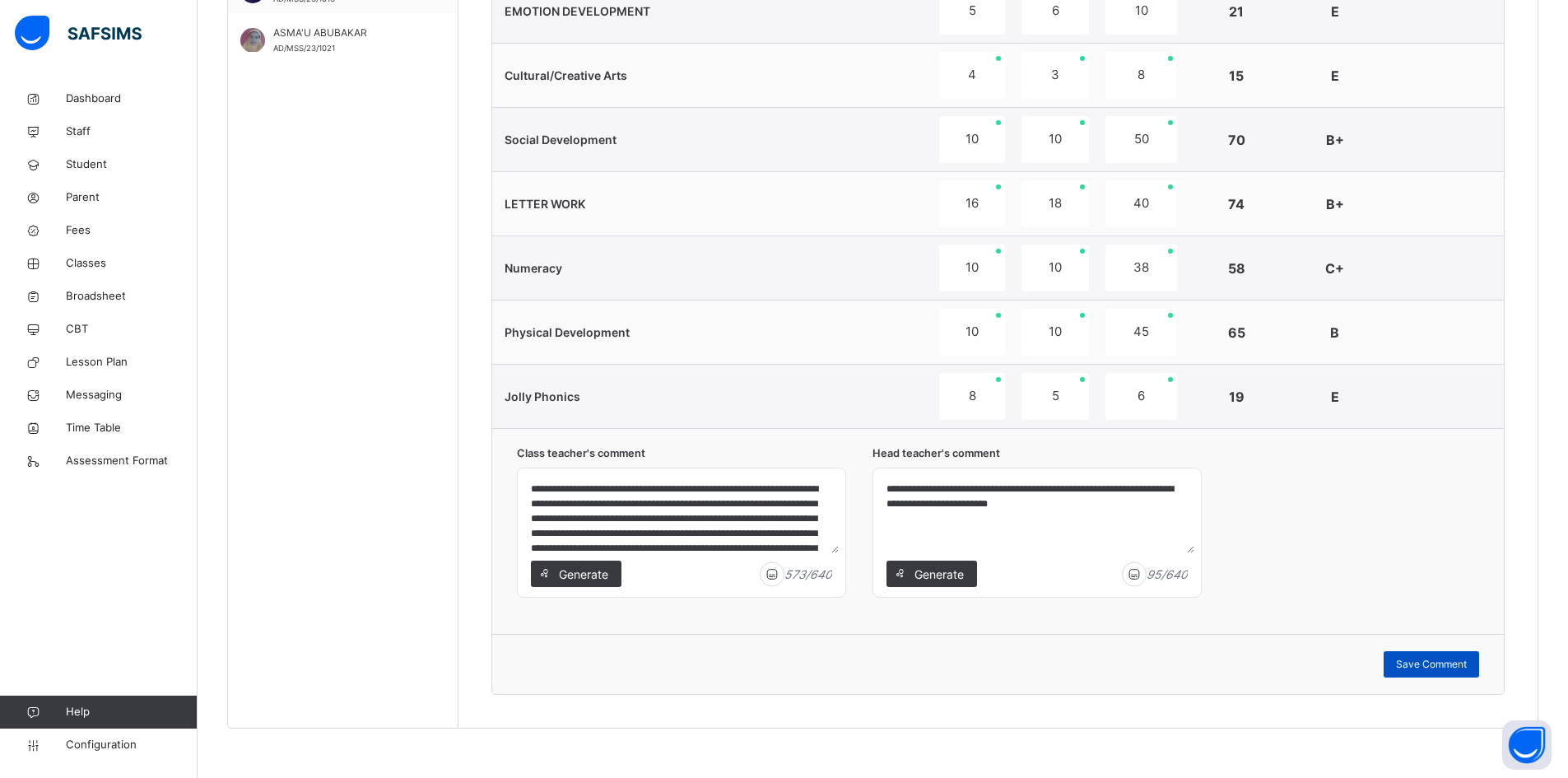
click at [1449, 654] on div "Save Comment" at bounding box center [1431, 664] width 95 height 27
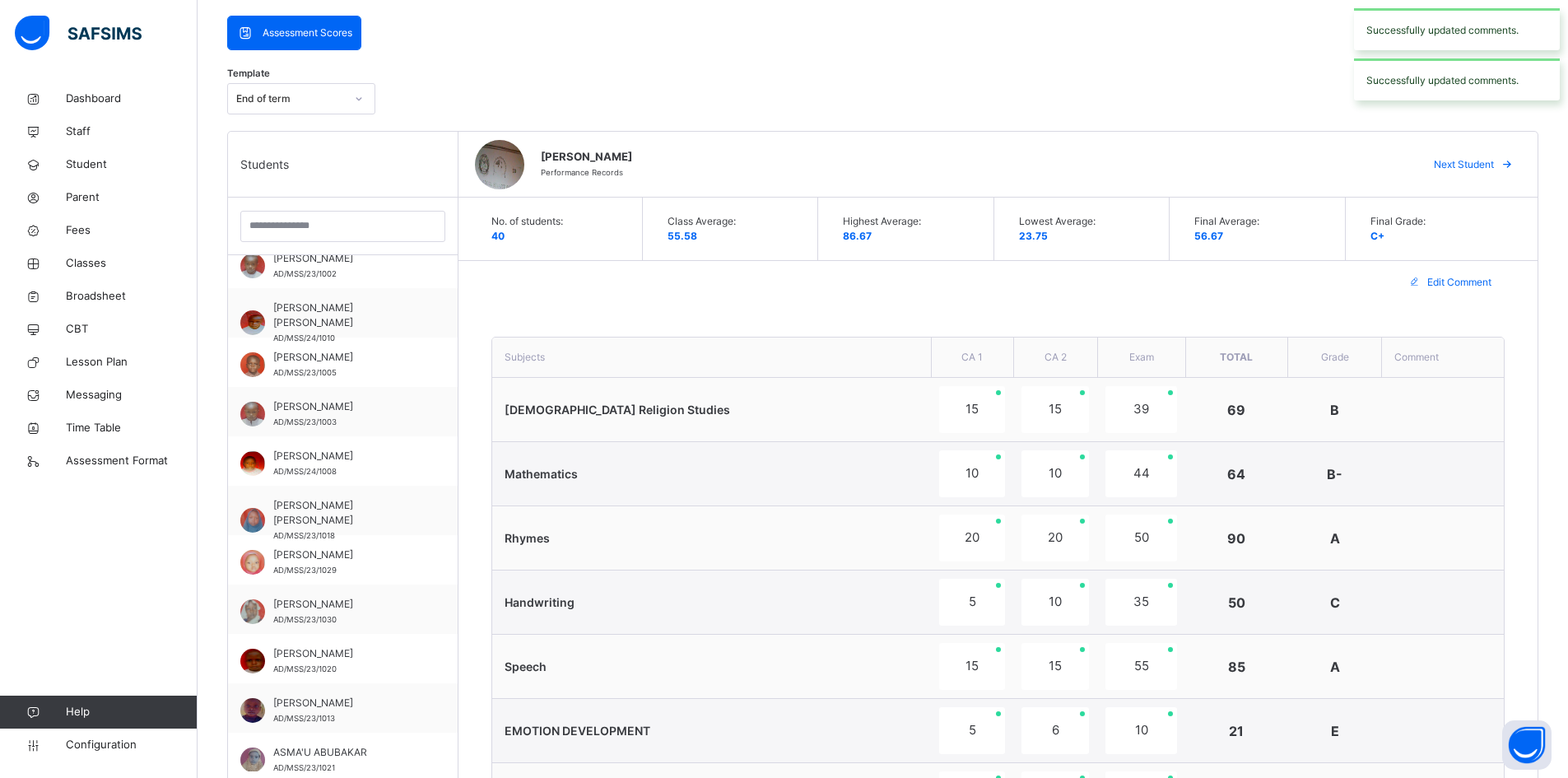
scroll to position [331, 0]
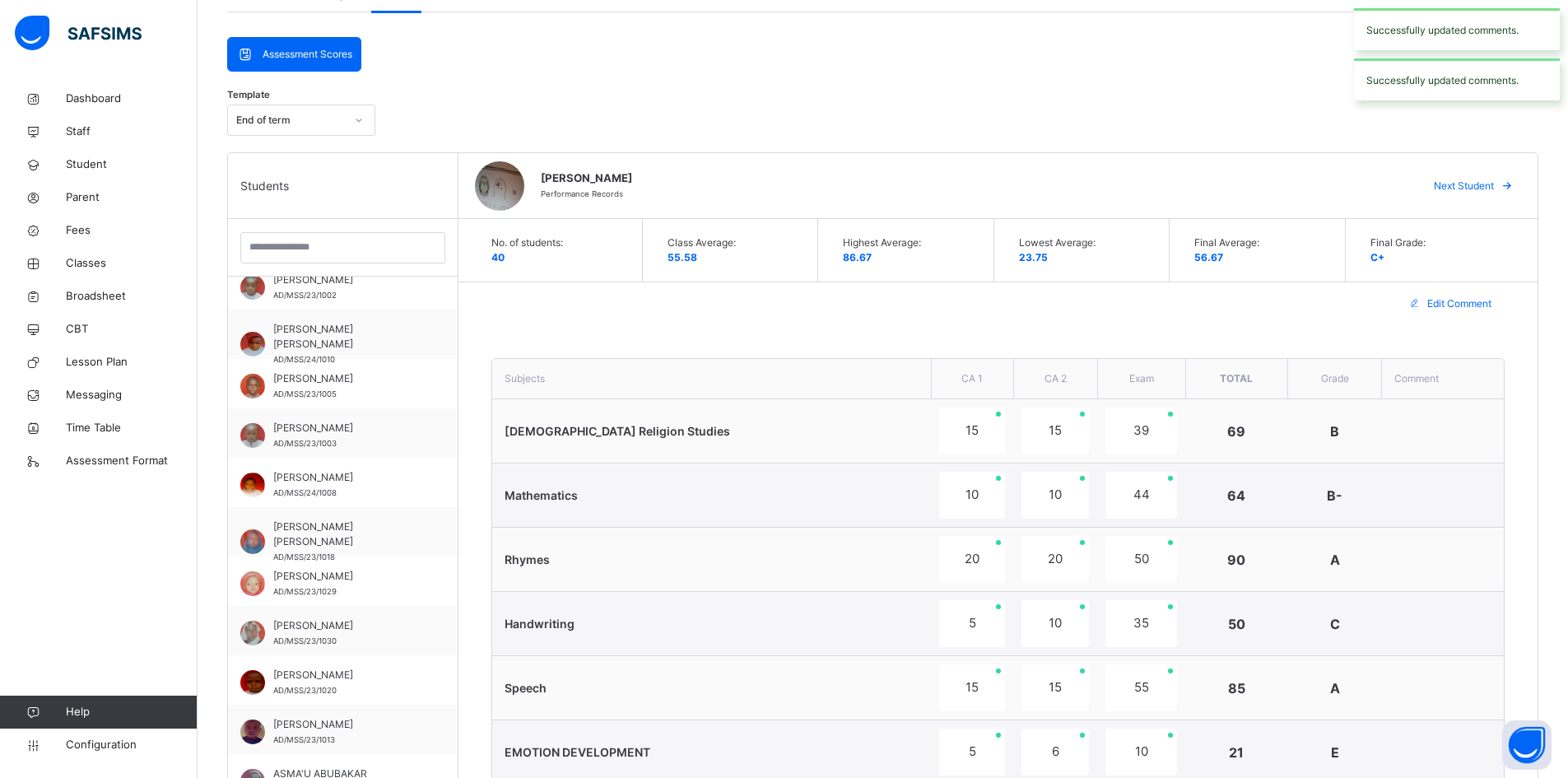
click at [1514, 179] on icon at bounding box center [1506, 186] width 12 height 13
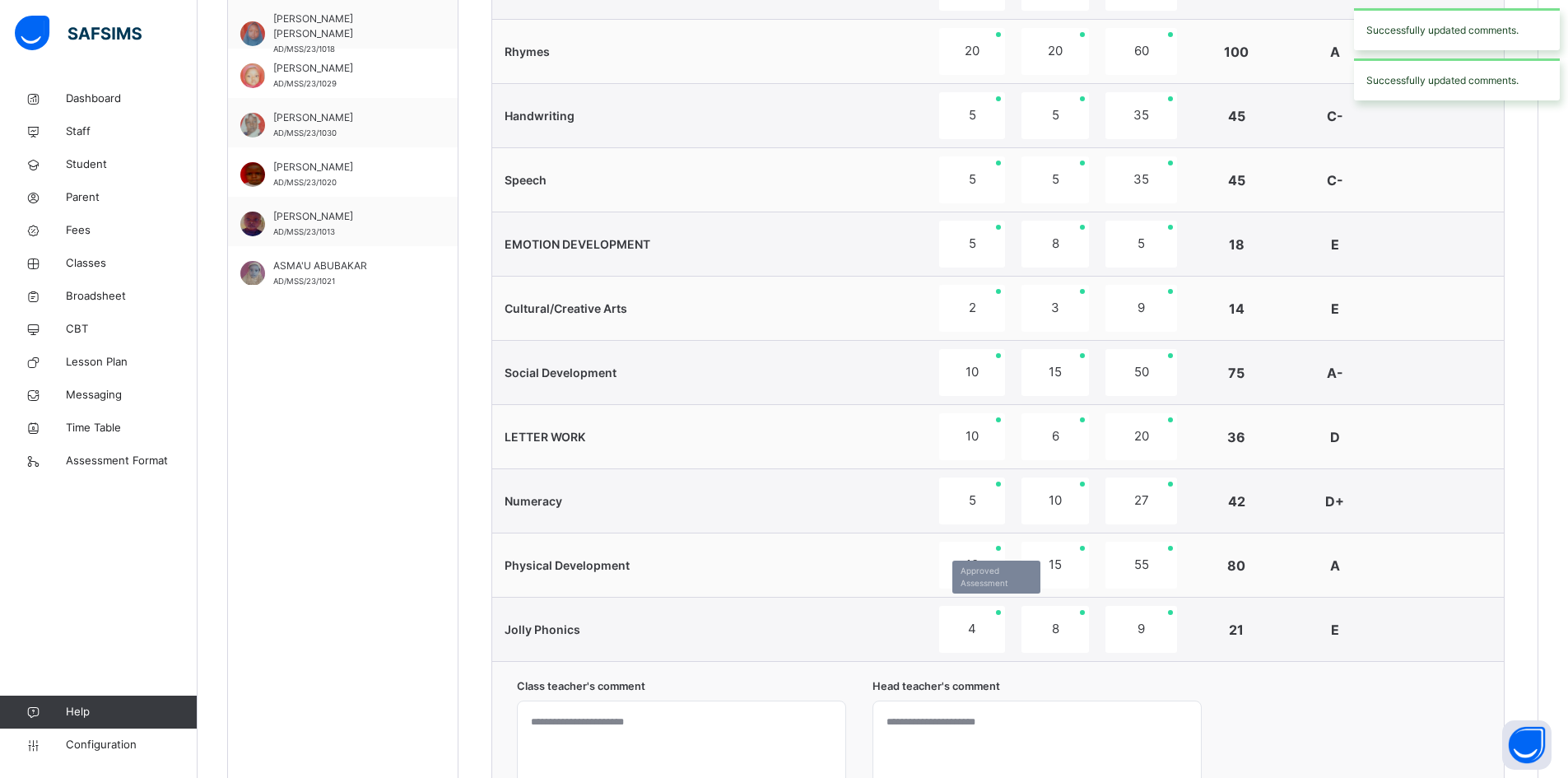
scroll to position [1072, 0]
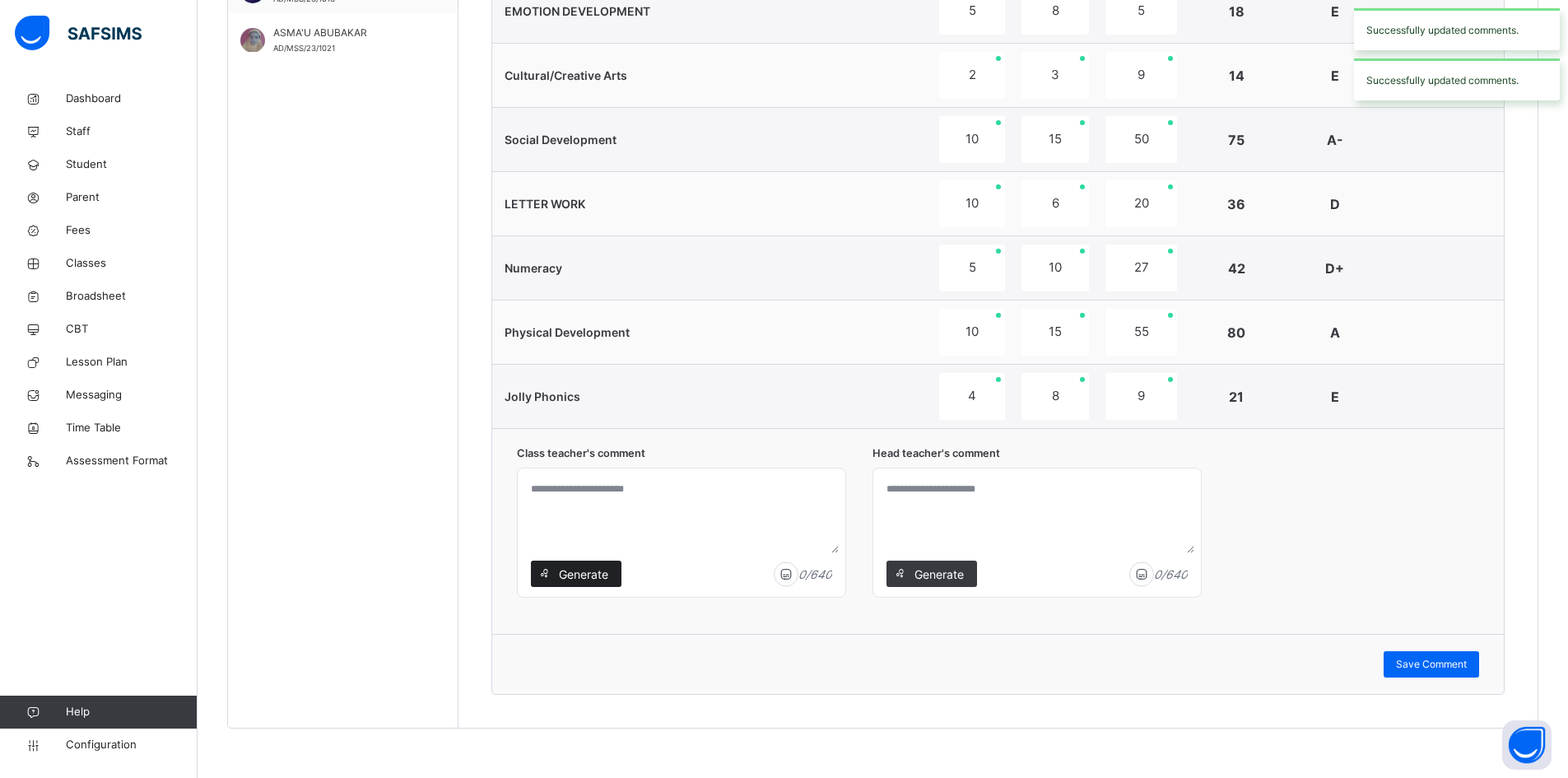
click at [592, 573] on span "Generate" at bounding box center [583, 574] width 51 height 17
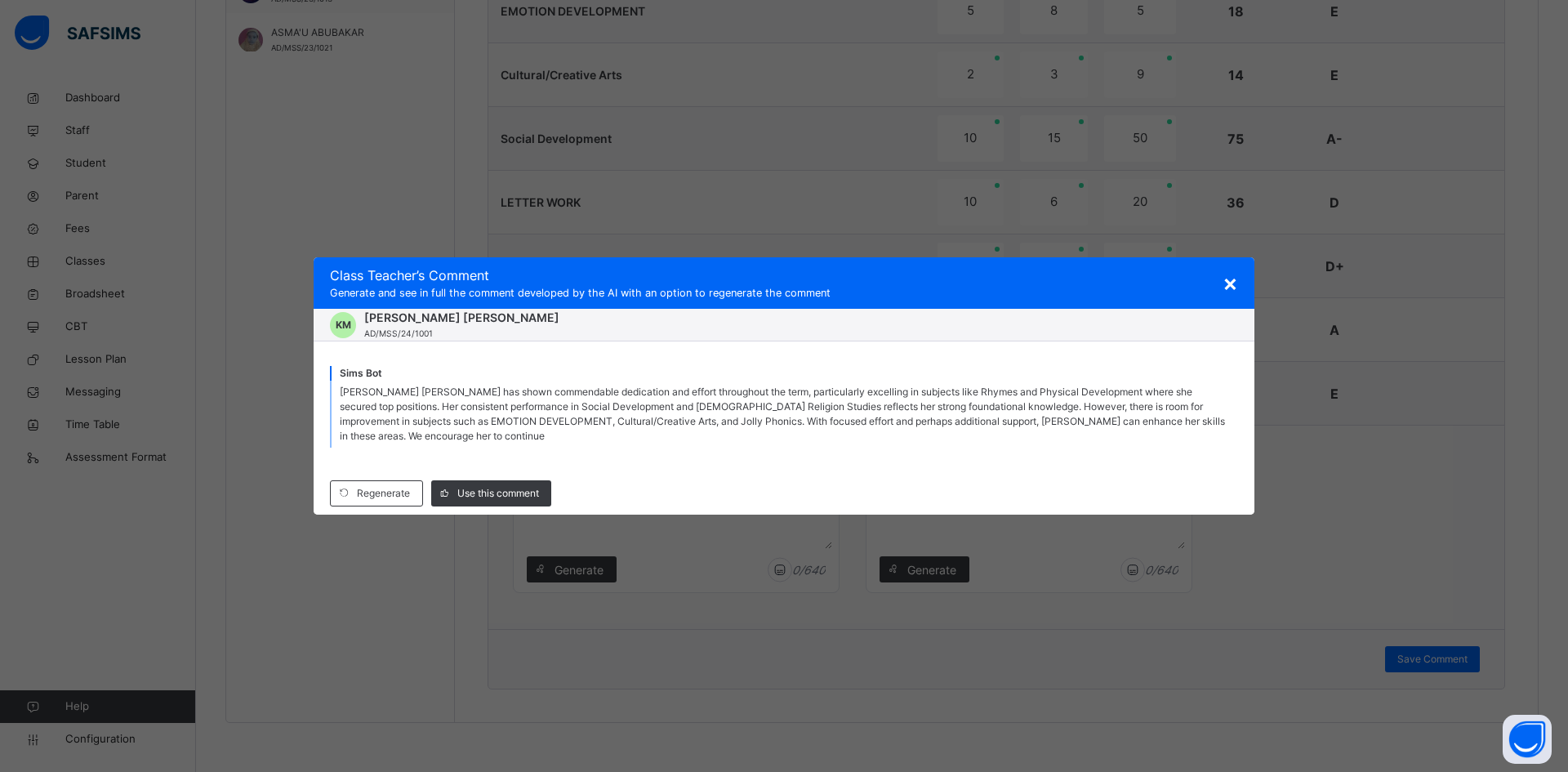
click at [517, 479] on div "Regenerate Use this comment" at bounding box center [784, 493] width 941 height 43
click at [516, 489] on span "Use this comment" at bounding box center [498, 493] width 82 height 15
type textarea "**********"
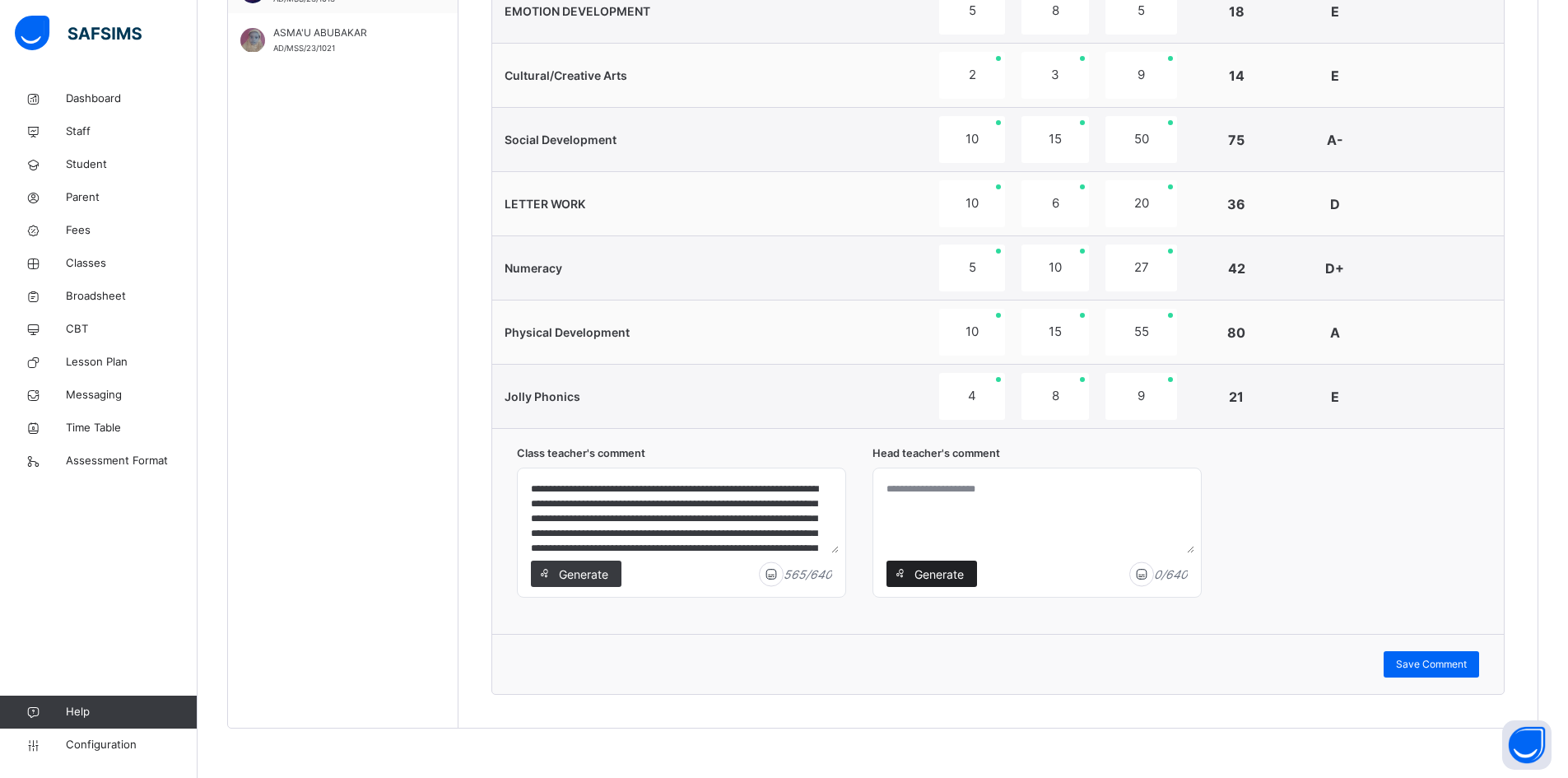
click at [948, 573] on span "Generate" at bounding box center [938, 574] width 51 height 17
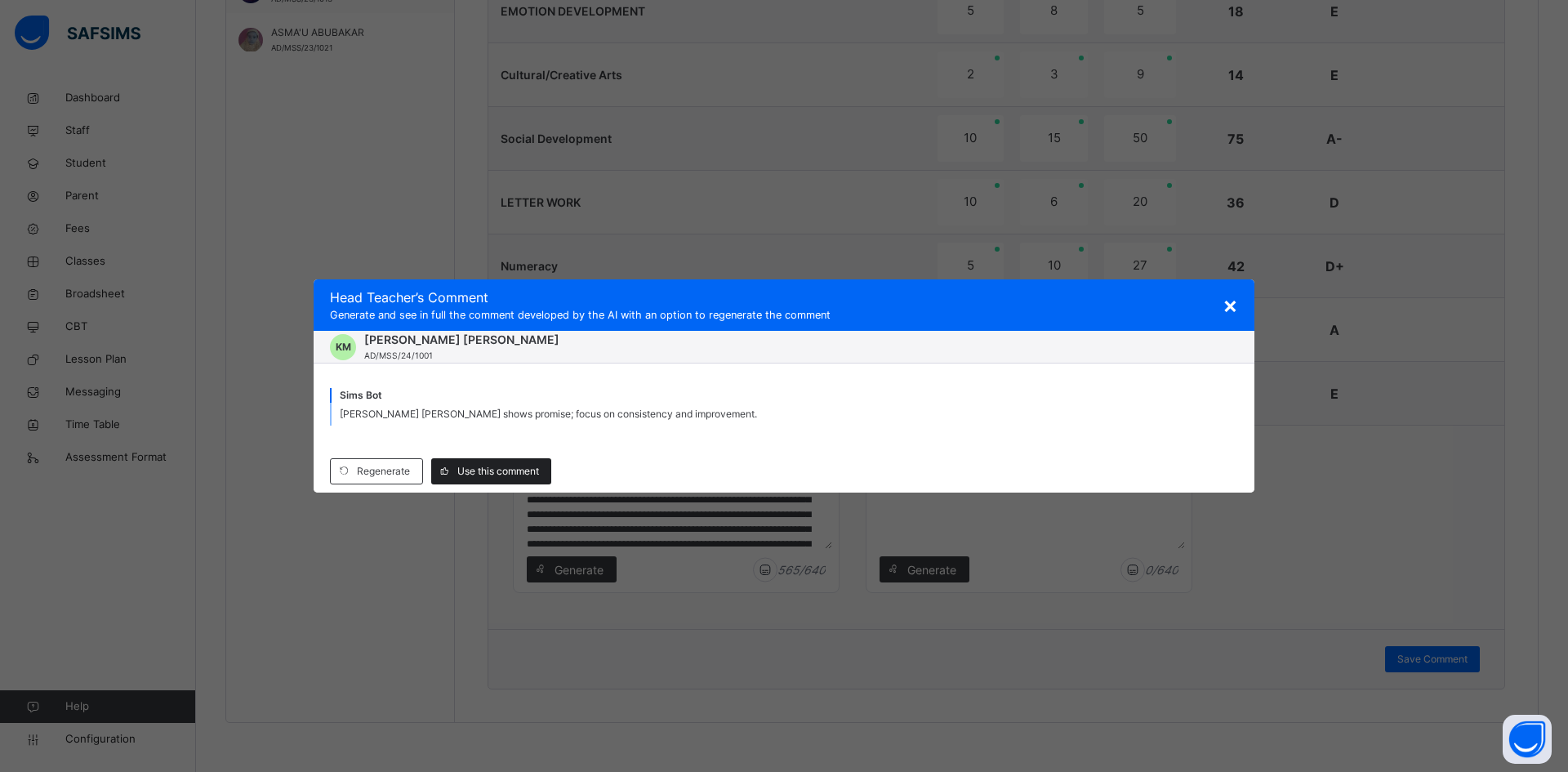
click at [477, 470] on span "Use this comment" at bounding box center [498, 471] width 82 height 15
type textarea "**********"
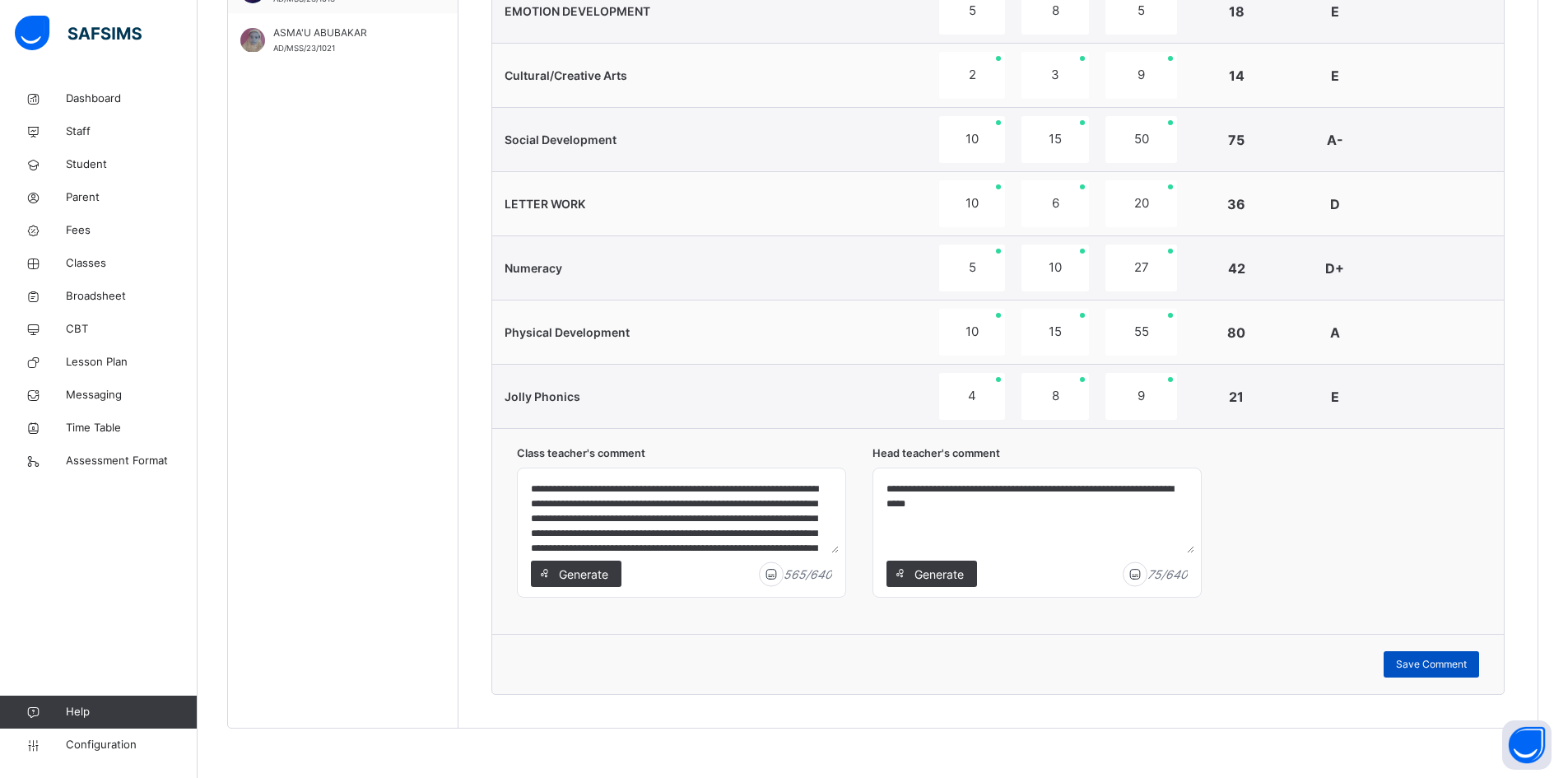
click at [1454, 660] on span "Save Comment" at bounding box center [1431, 664] width 71 height 15
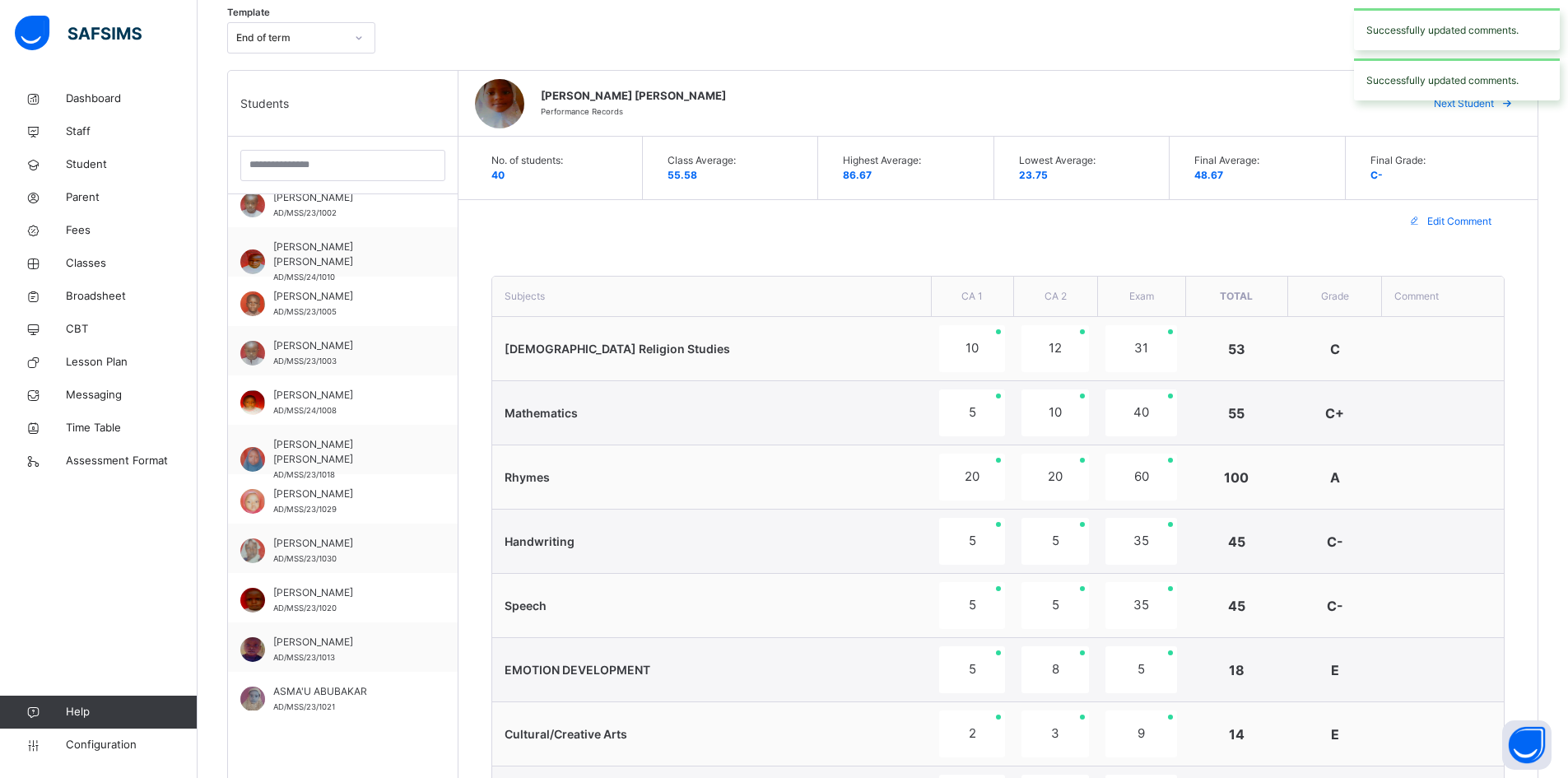
scroll to position [84, 0]
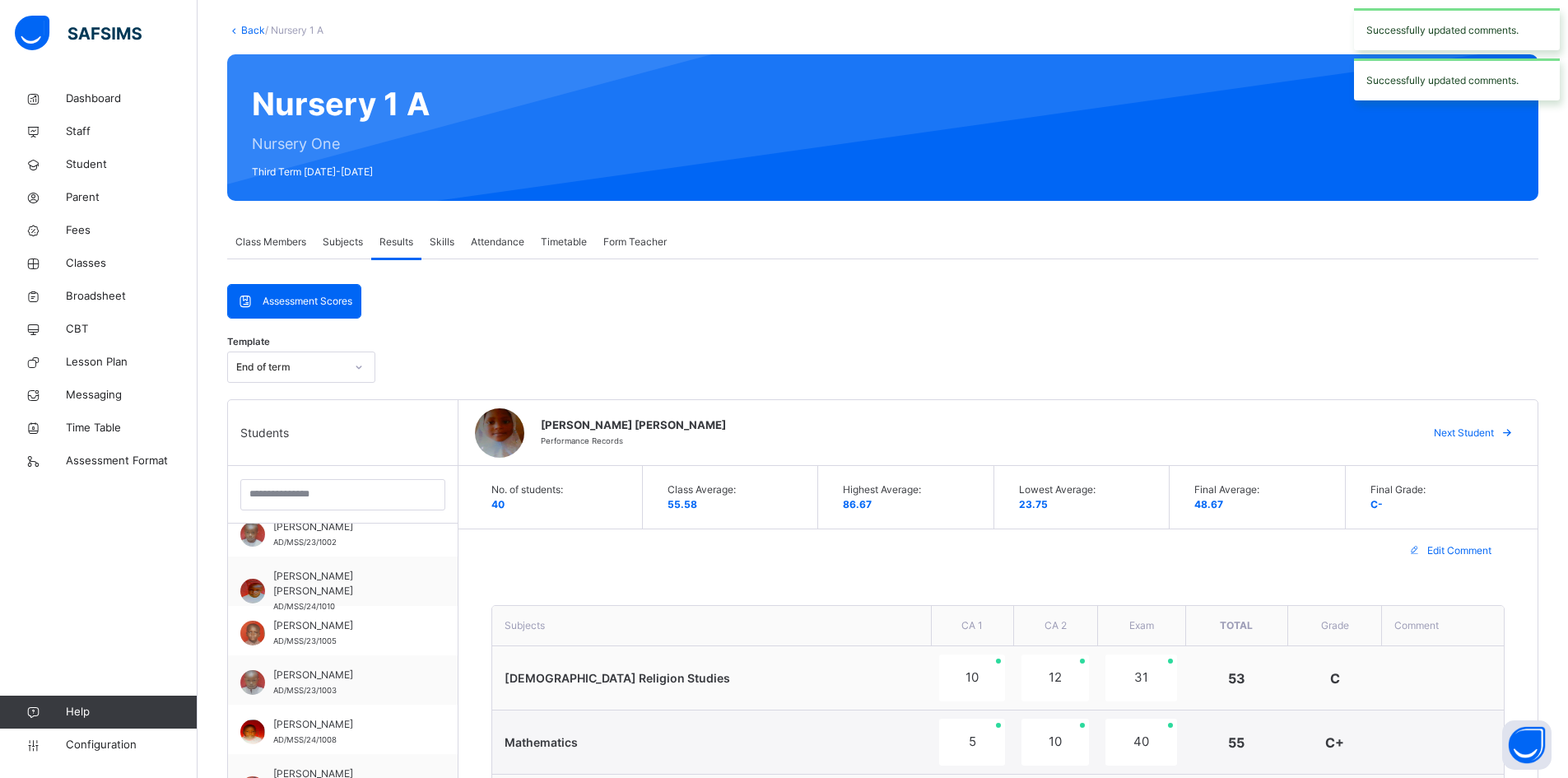
click at [1479, 427] on span "Next Student" at bounding box center [1463, 434] width 60 height 15
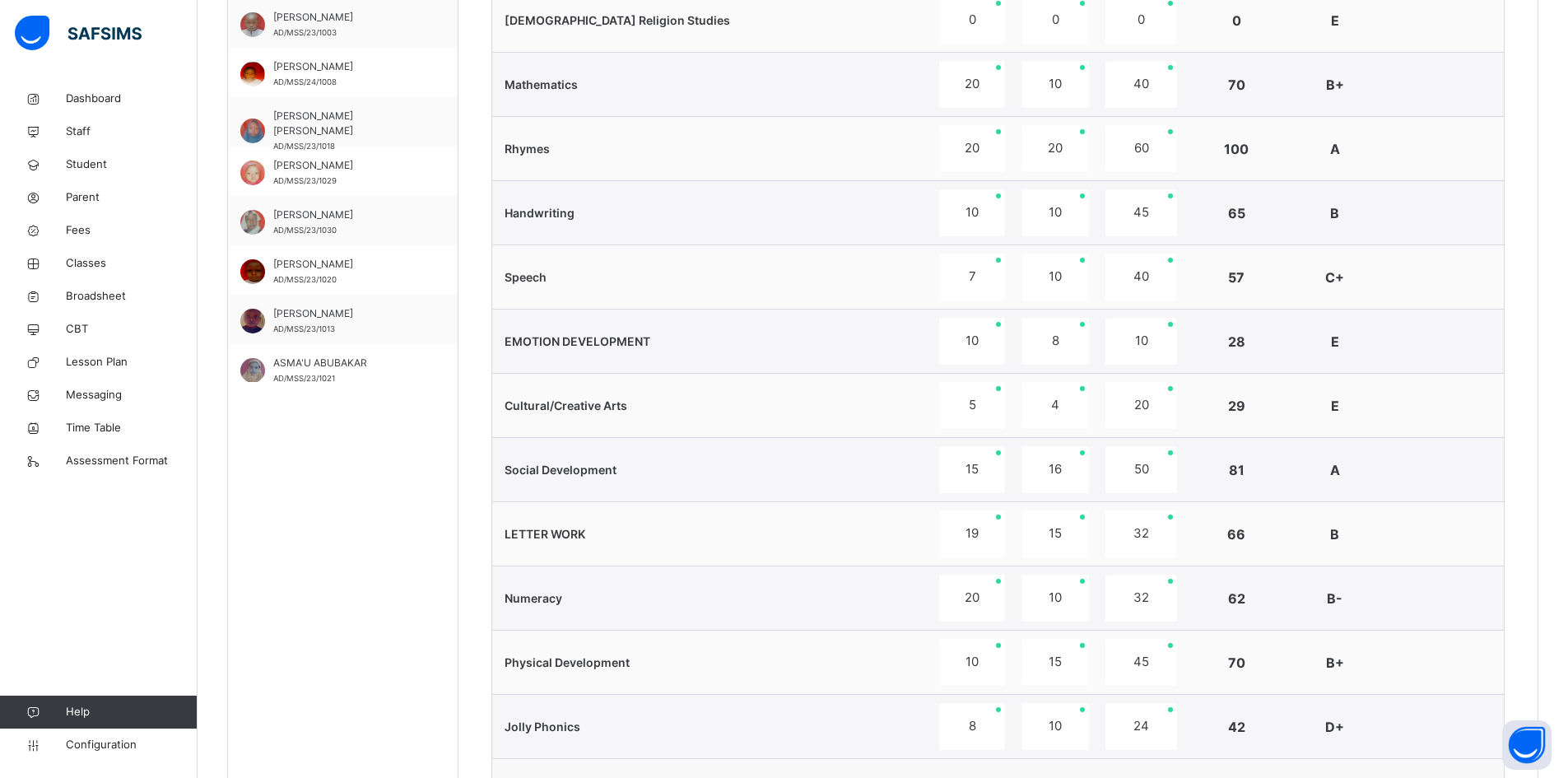
scroll to position [990, 0]
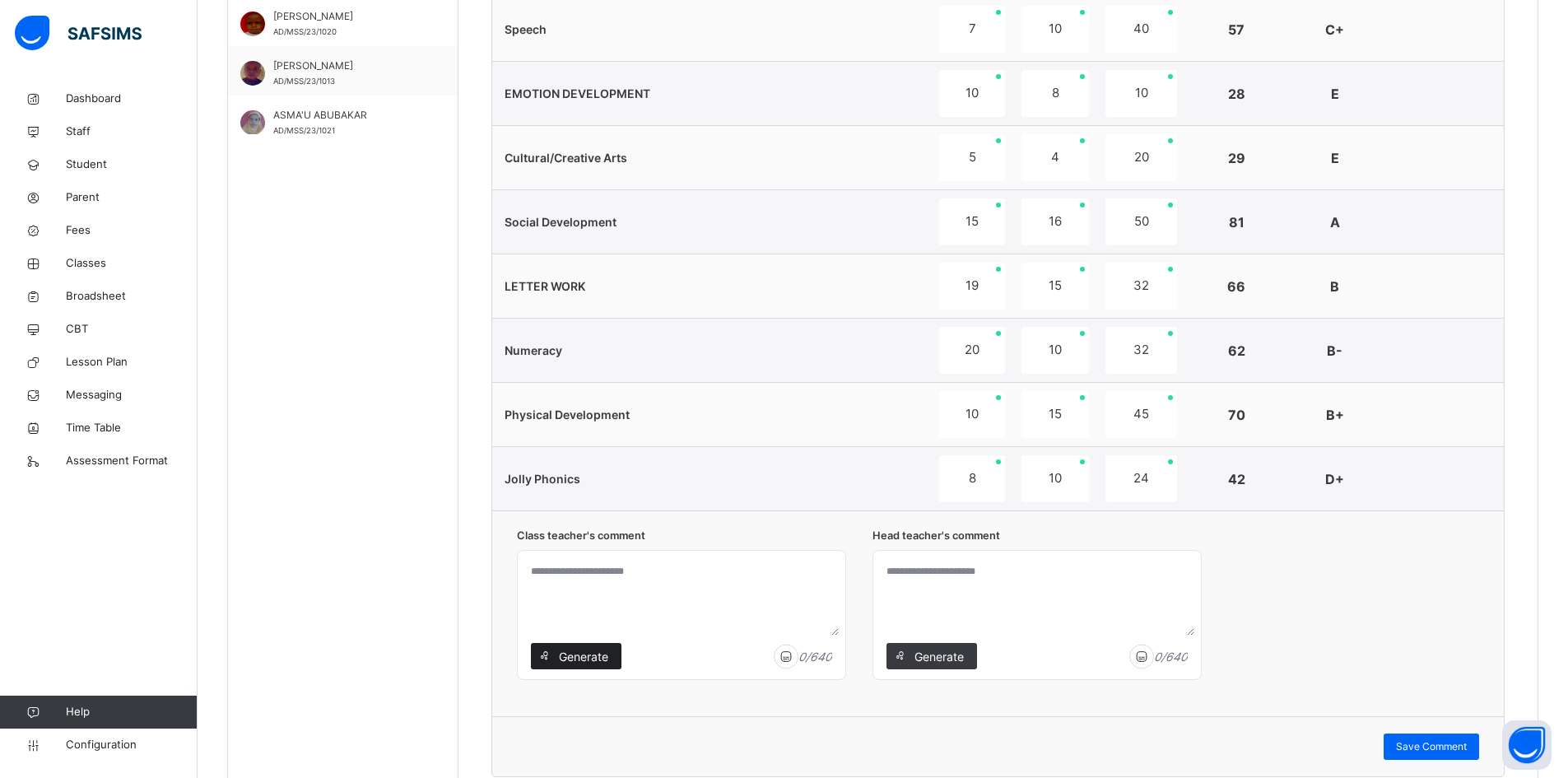
click at [585, 646] on div "Generate" at bounding box center [576, 656] width 91 height 27
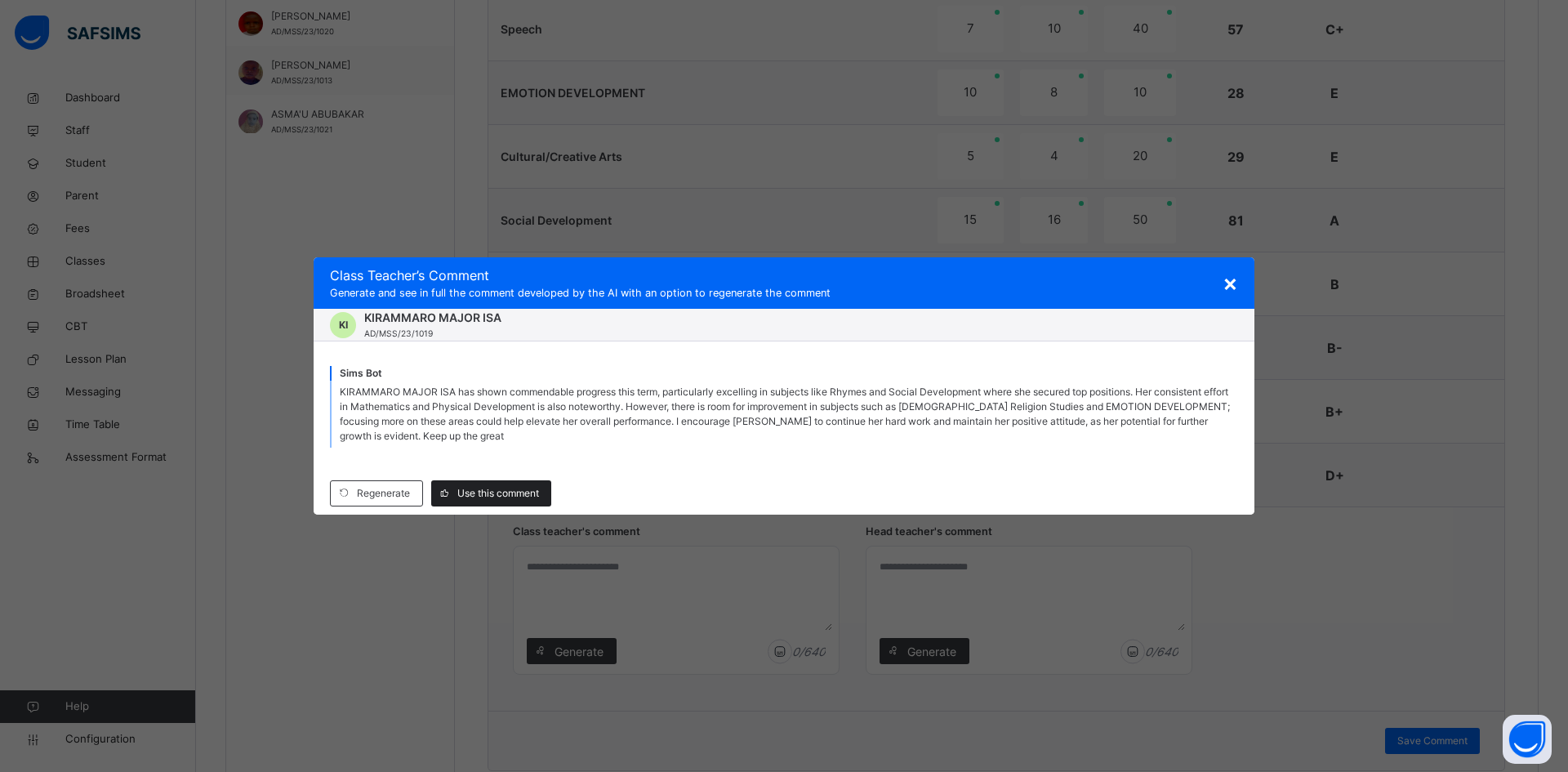
click at [507, 479] on div "Regenerate Use this comment" at bounding box center [784, 493] width 941 height 43
click at [507, 488] on span "Use this comment" at bounding box center [498, 493] width 82 height 15
type textarea "**********"
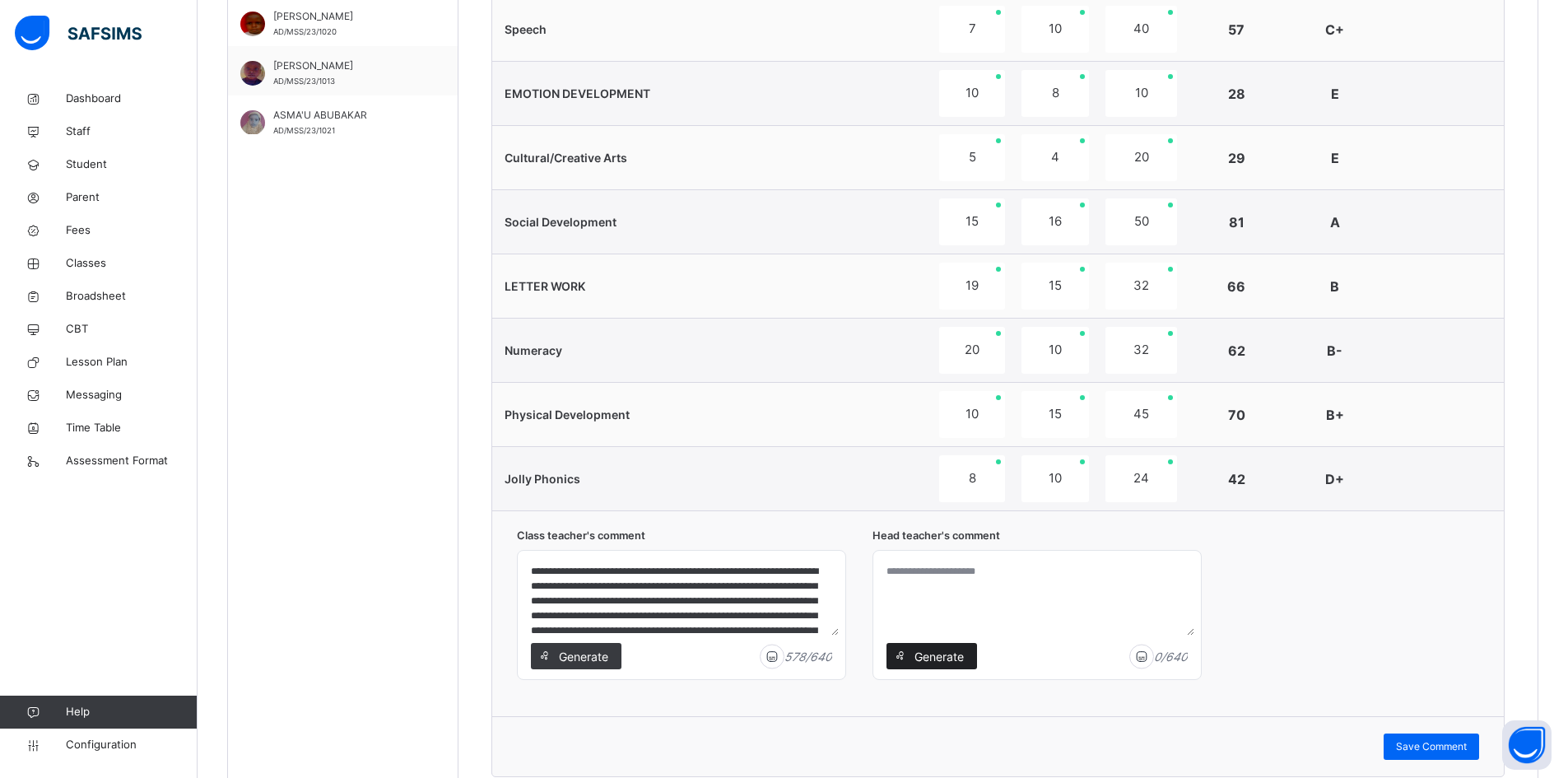
click at [939, 654] on span "Generate" at bounding box center [938, 657] width 51 height 17
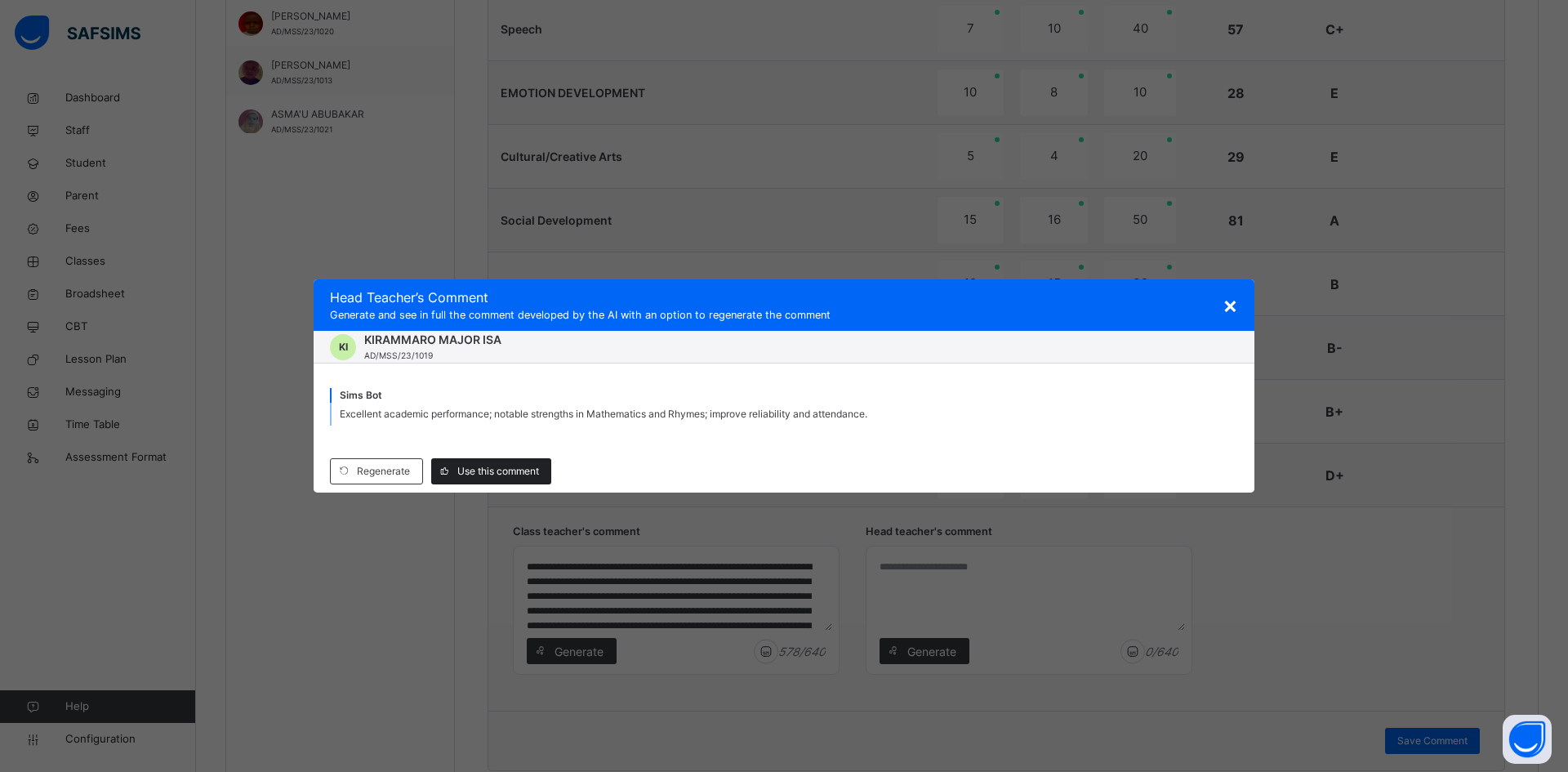
click at [496, 459] on div "Use this comment" at bounding box center [491, 471] width 120 height 26
type textarea "**********"
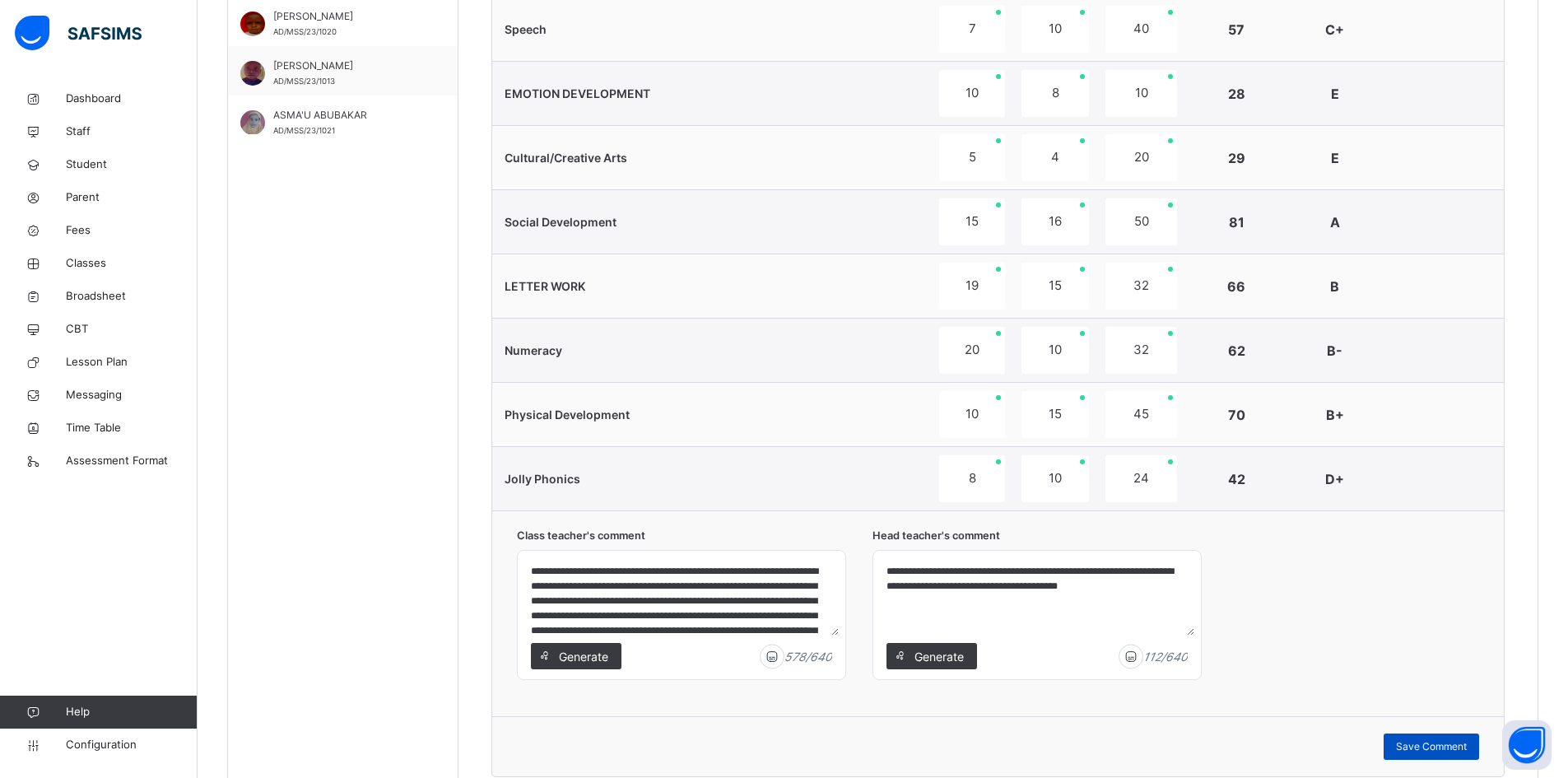
click at [1446, 749] on span "Save Comment" at bounding box center [1431, 747] width 71 height 15
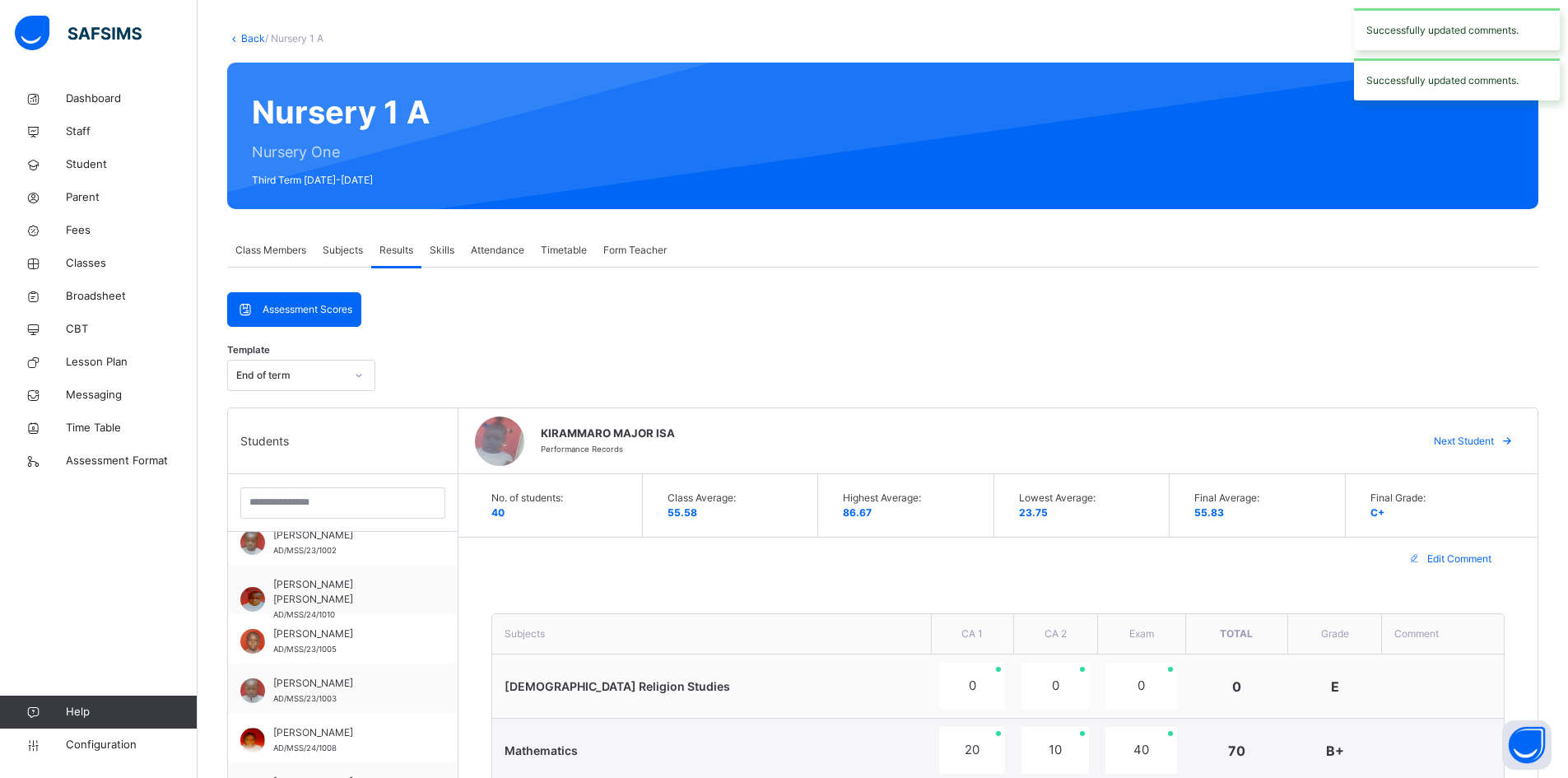
scroll to position [0, 0]
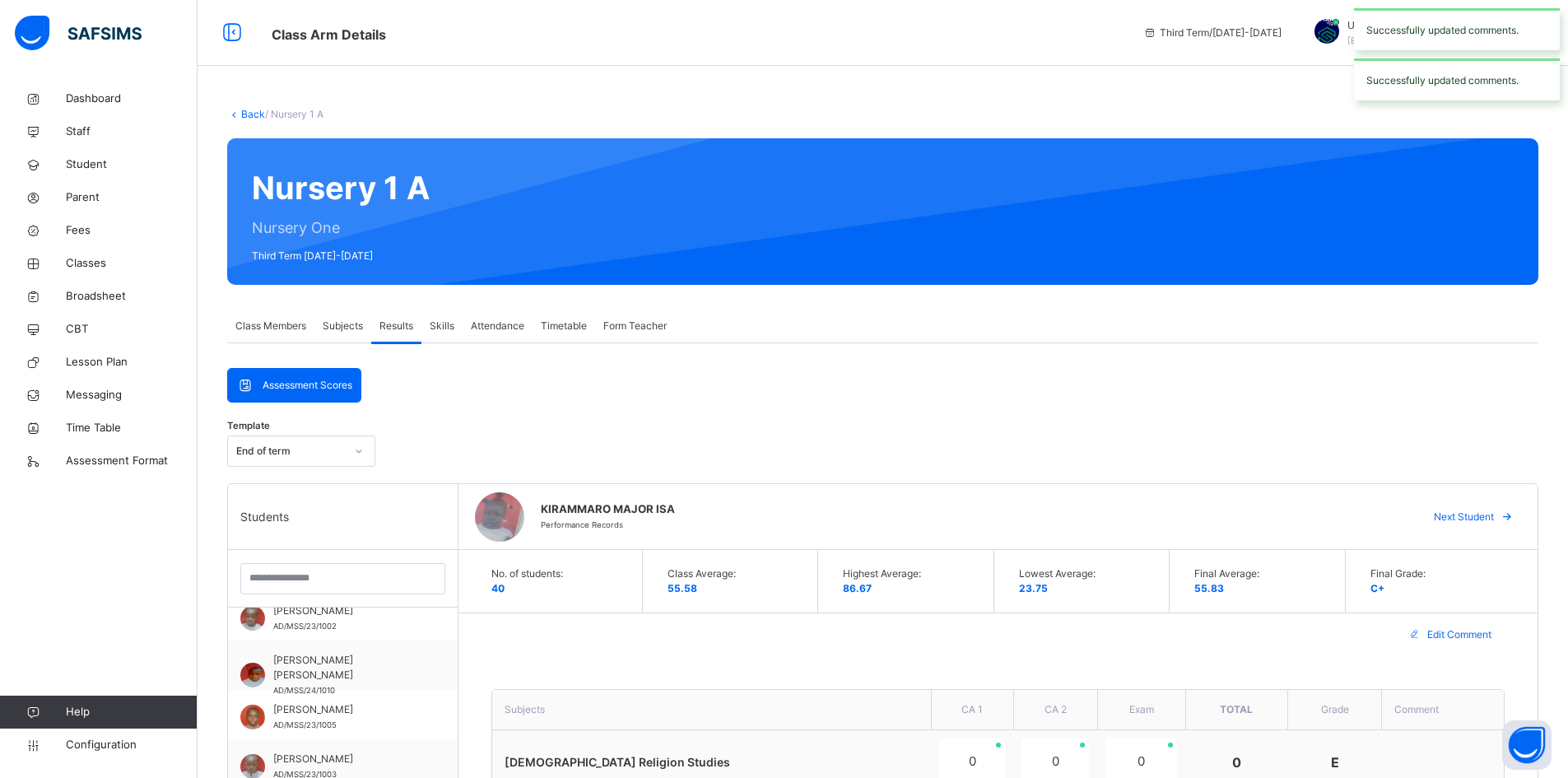
click at [1485, 513] on span "Next Student" at bounding box center [1463, 517] width 60 height 15
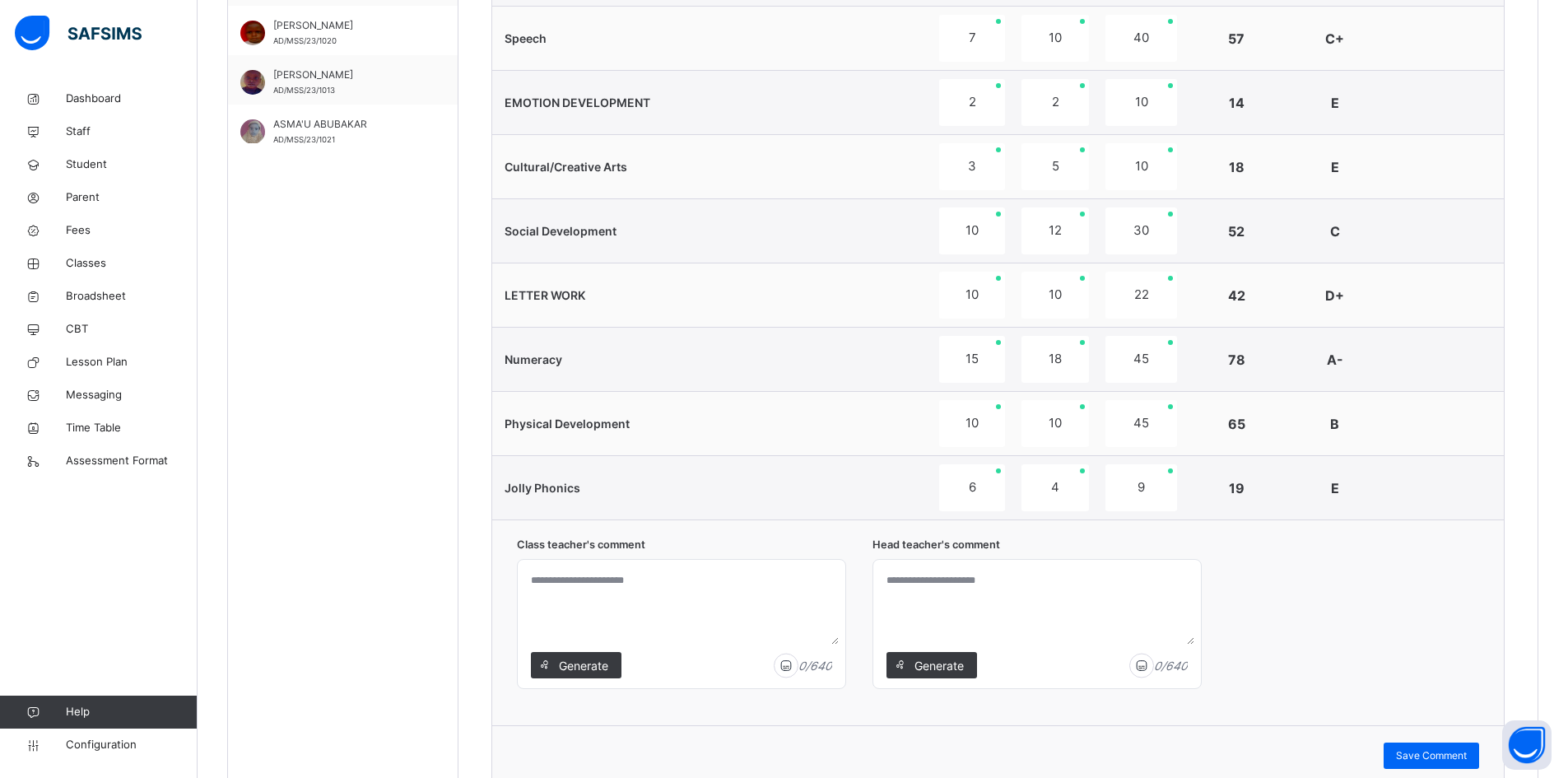
scroll to position [1072, 0]
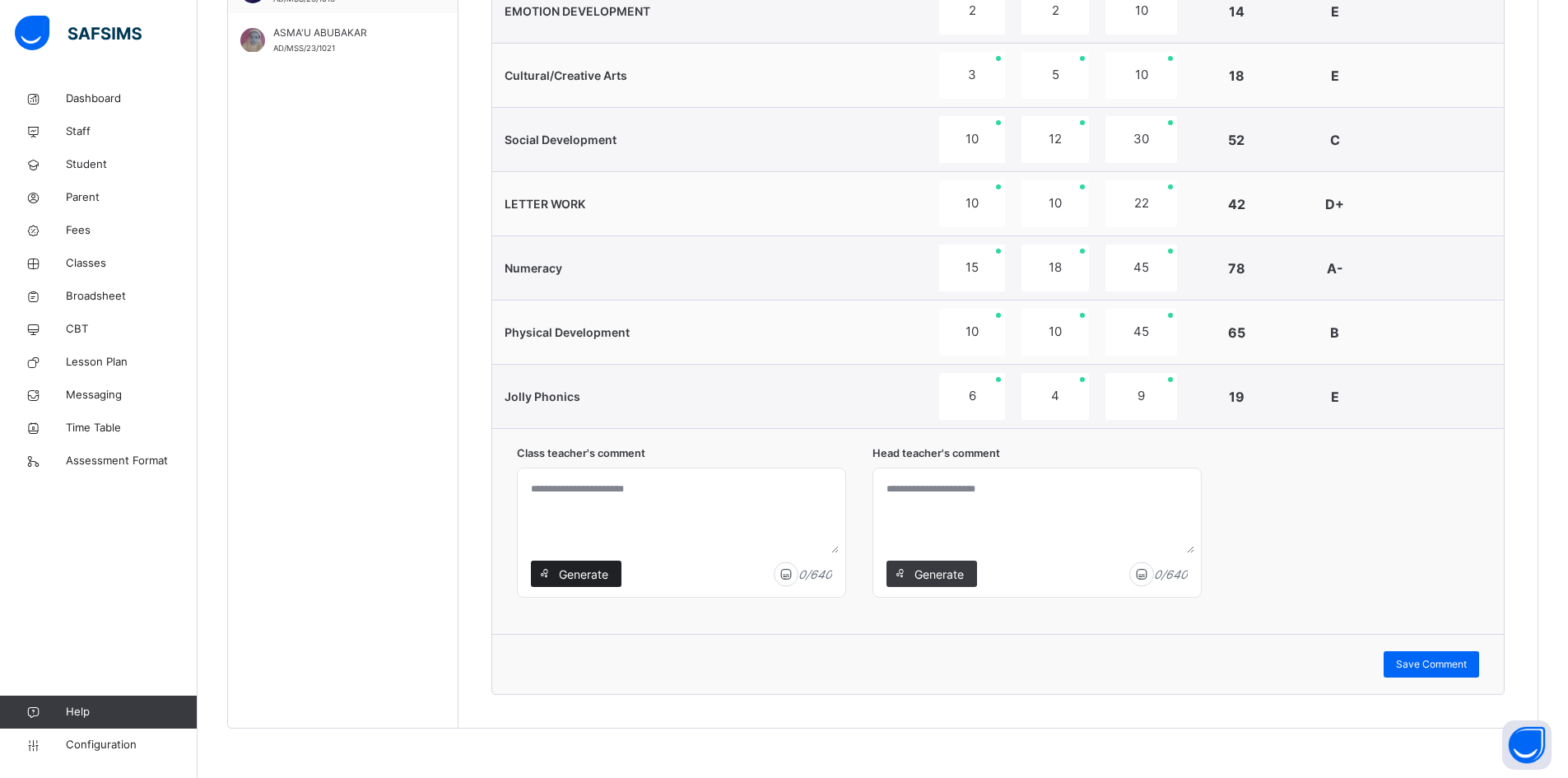
click at [575, 570] on span "Generate" at bounding box center [583, 574] width 51 height 17
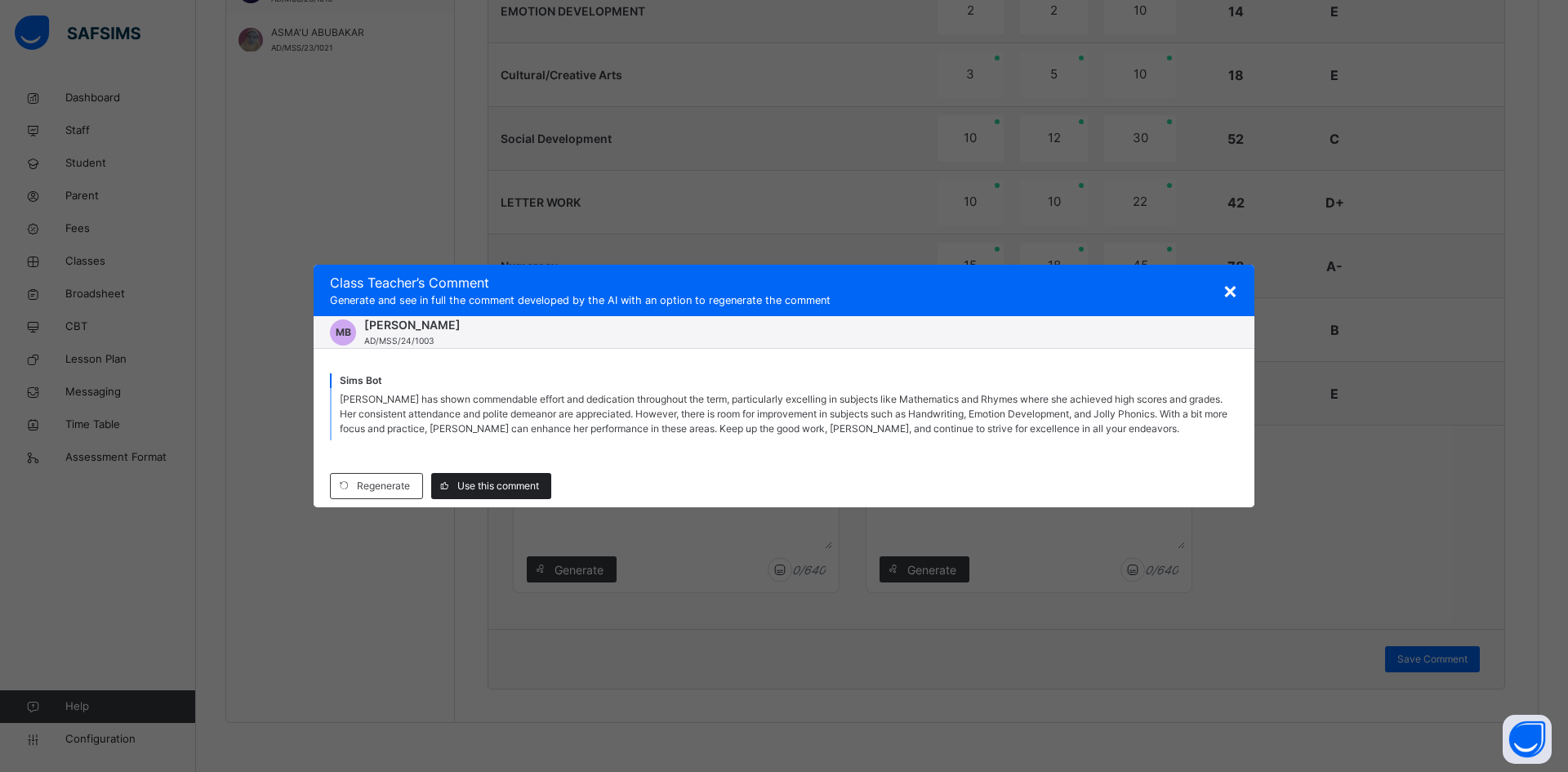
click at [500, 482] on span "Use this comment" at bounding box center [498, 486] width 82 height 15
type textarea "**********"
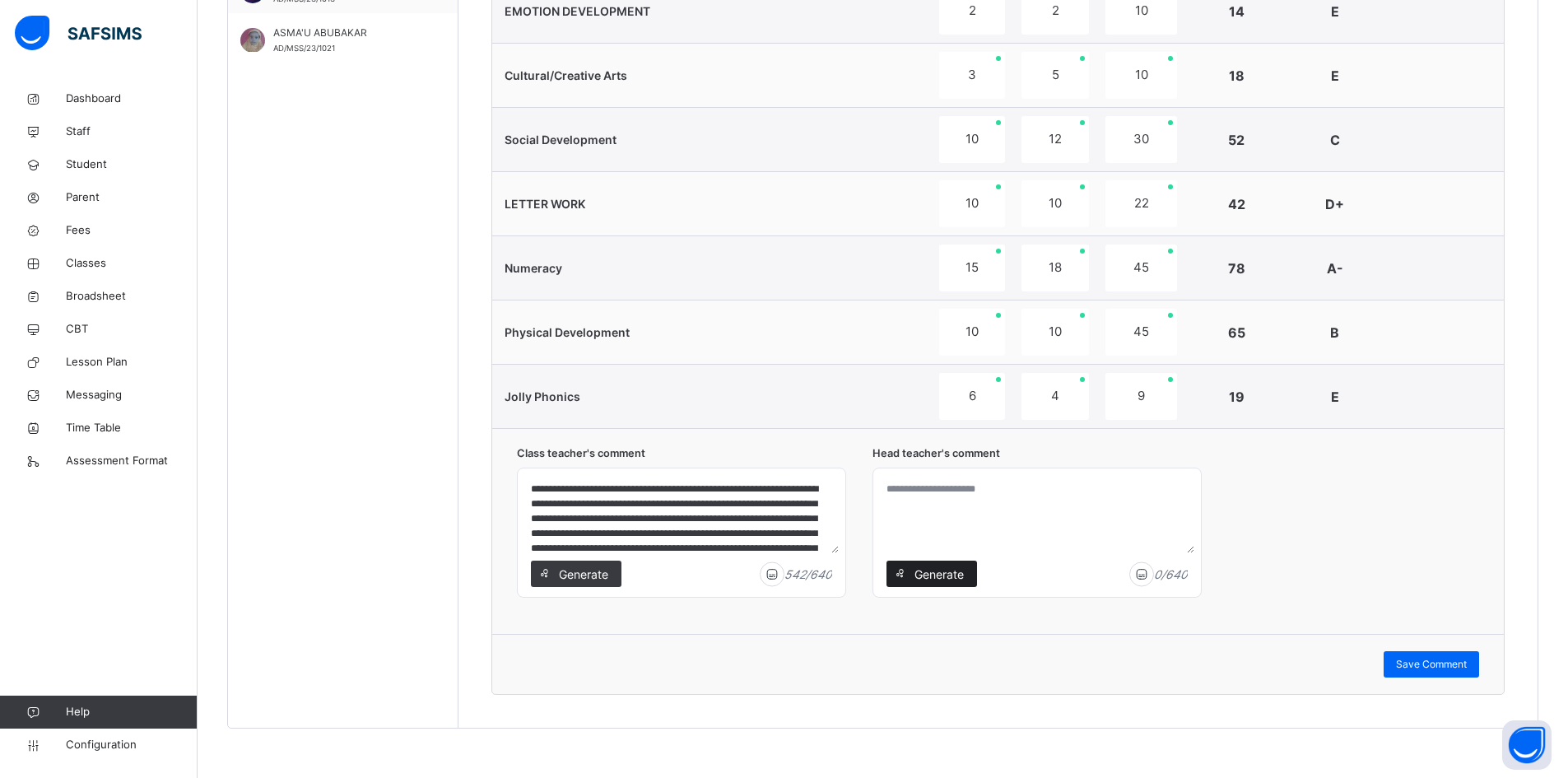
click at [938, 569] on span "Generate" at bounding box center [938, 574] width 51 height 17
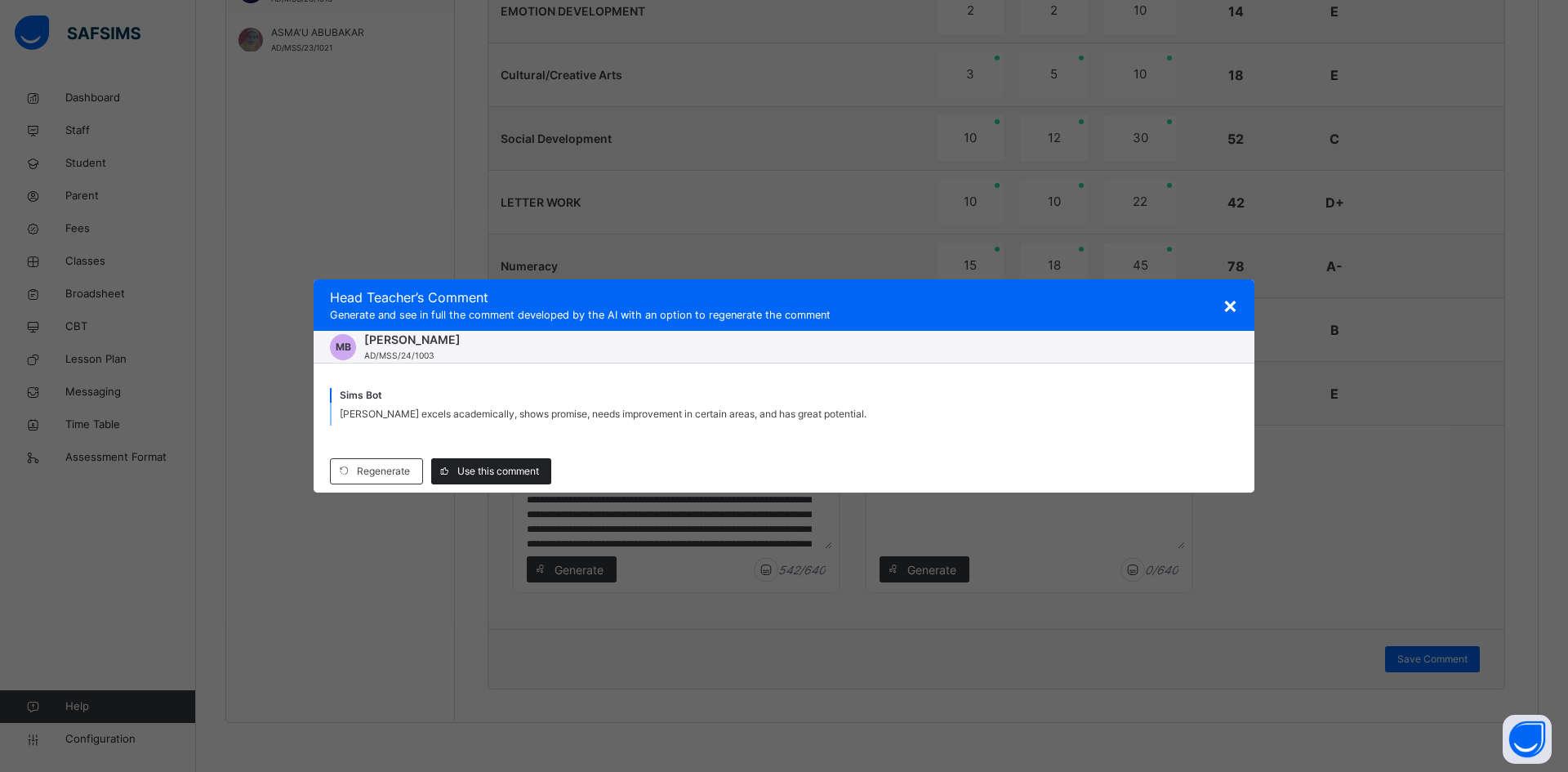
click at [509, 472] on span "Use this comment" at bounding box center [498, 471] width 82 height 15
type textarea "**********"
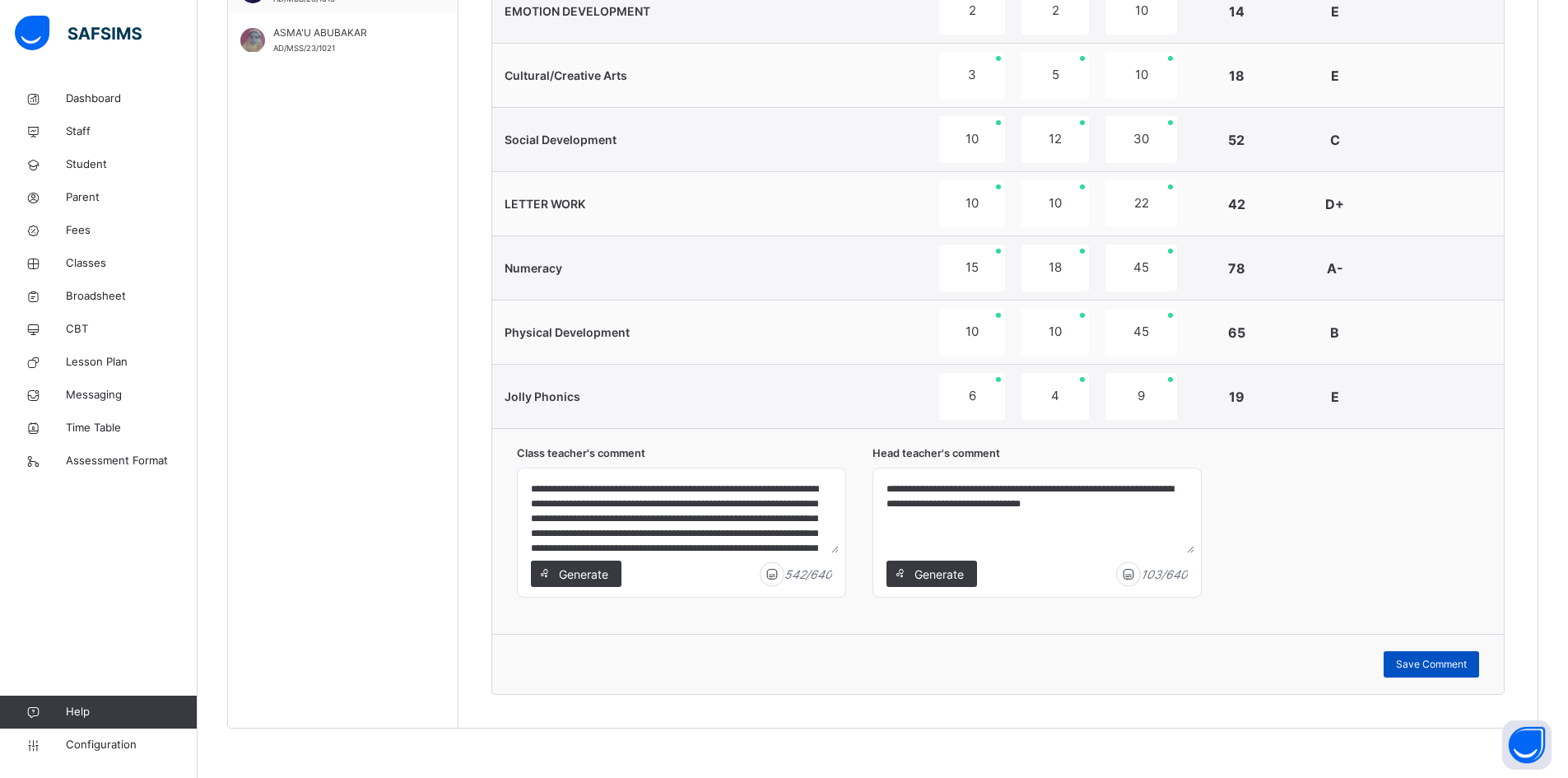
click at [1442, 669] on span "Save Comment" at bounding box center [1431, 664] width 71 height 15
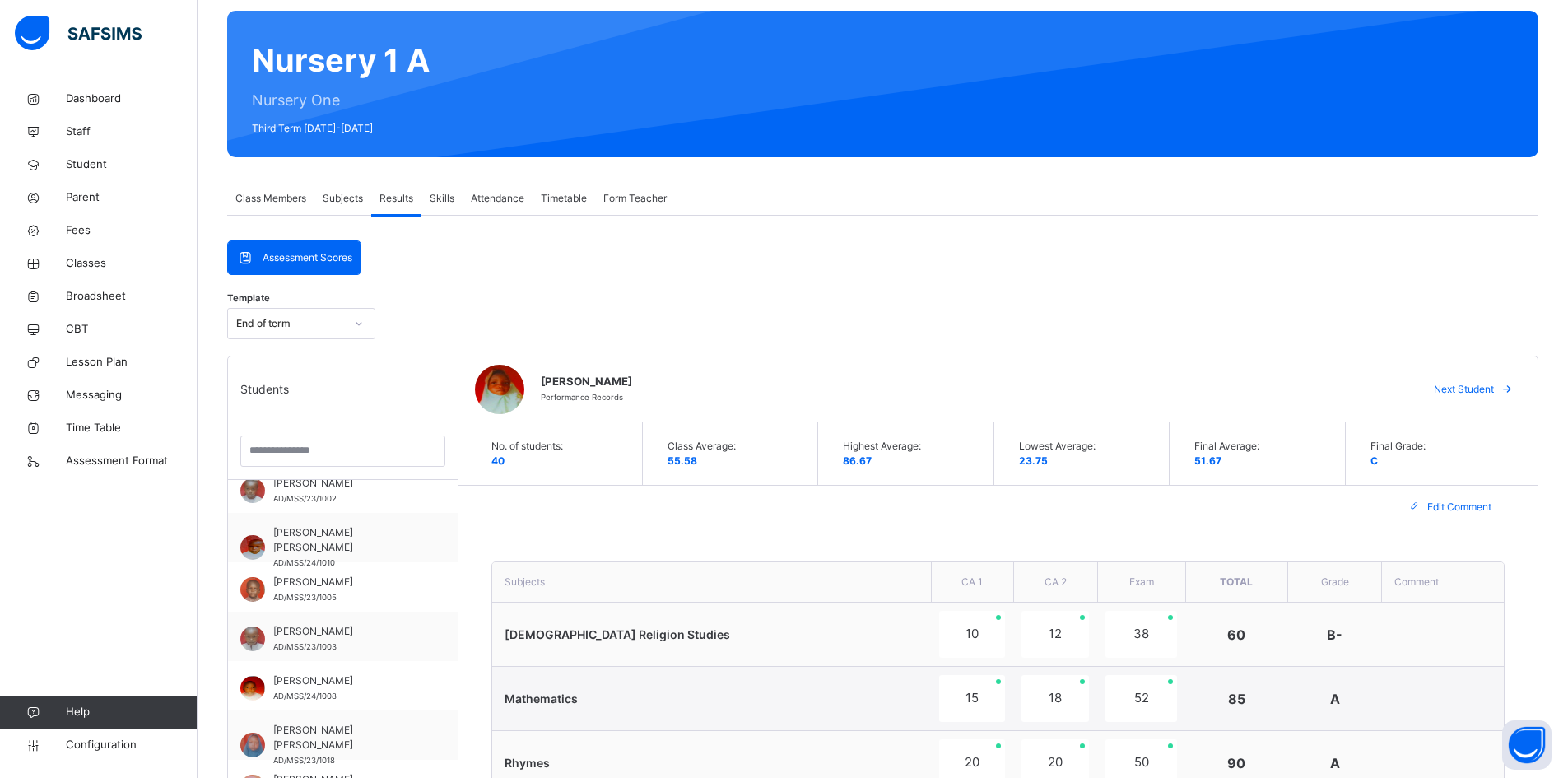
scroll to position [2, 0]
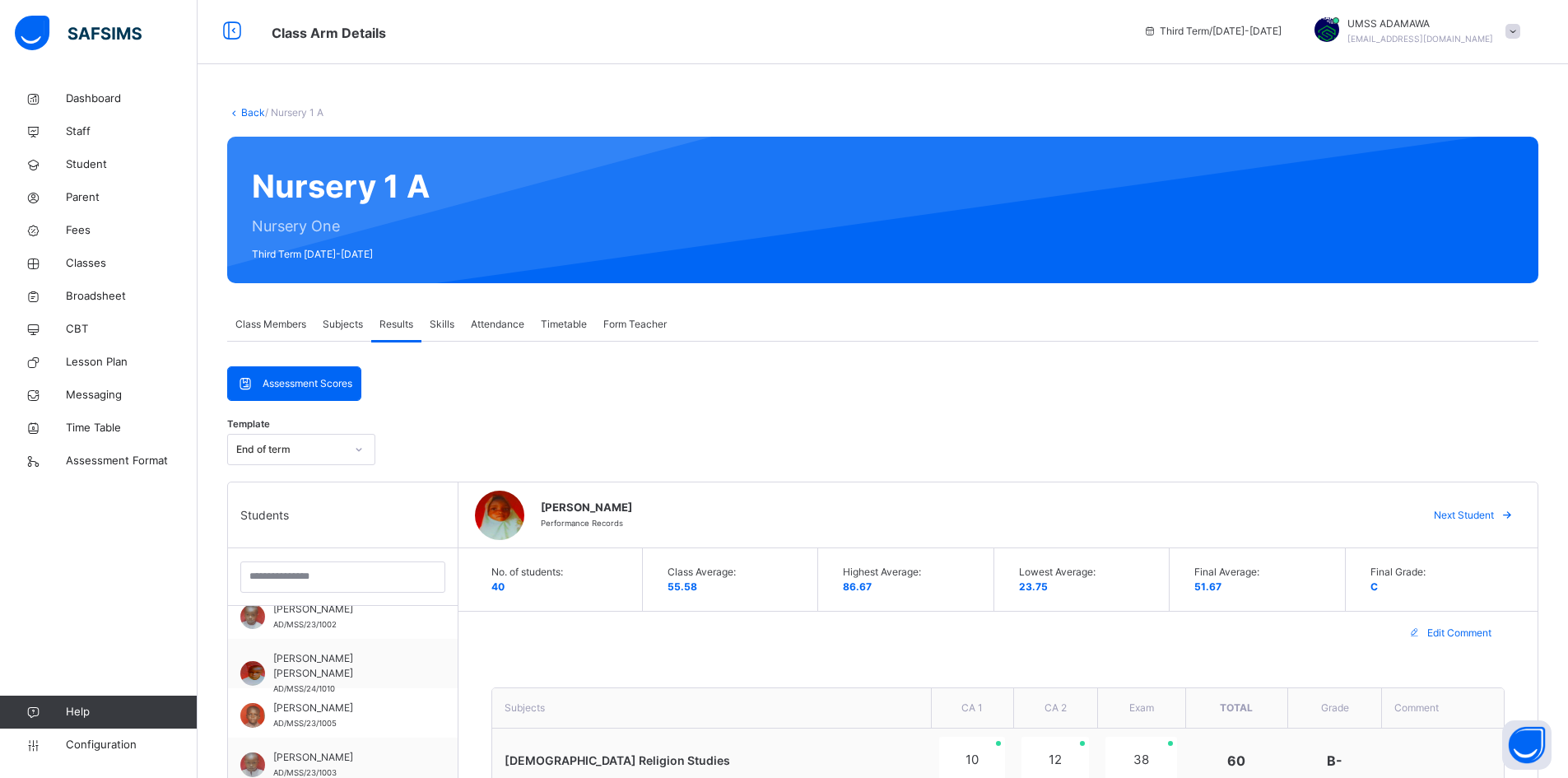
click at [1494, 513] on span "Next Student" at bounding box center [1463, 515] width 60 height 15
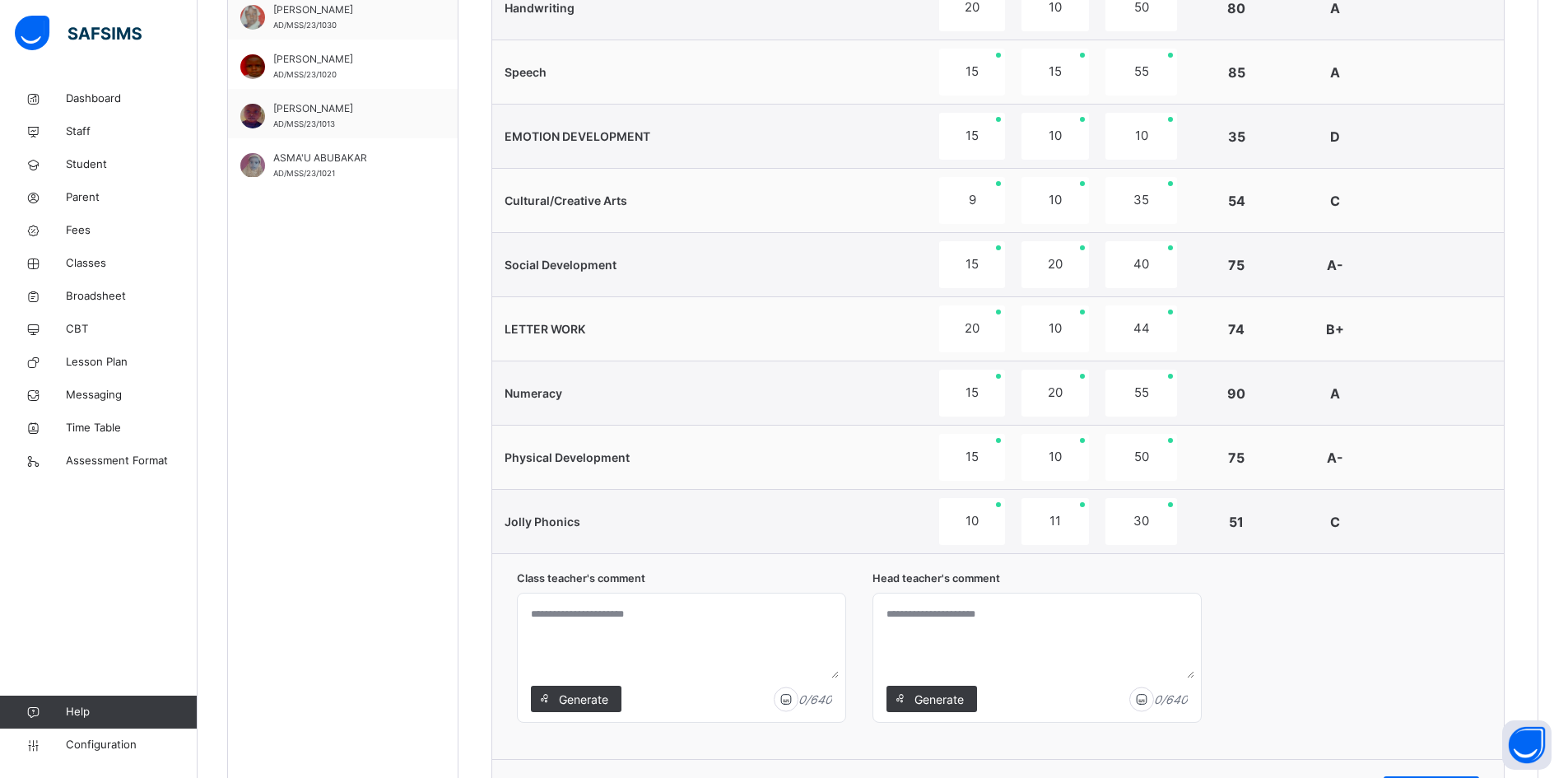
scroll to position [1072, 0]
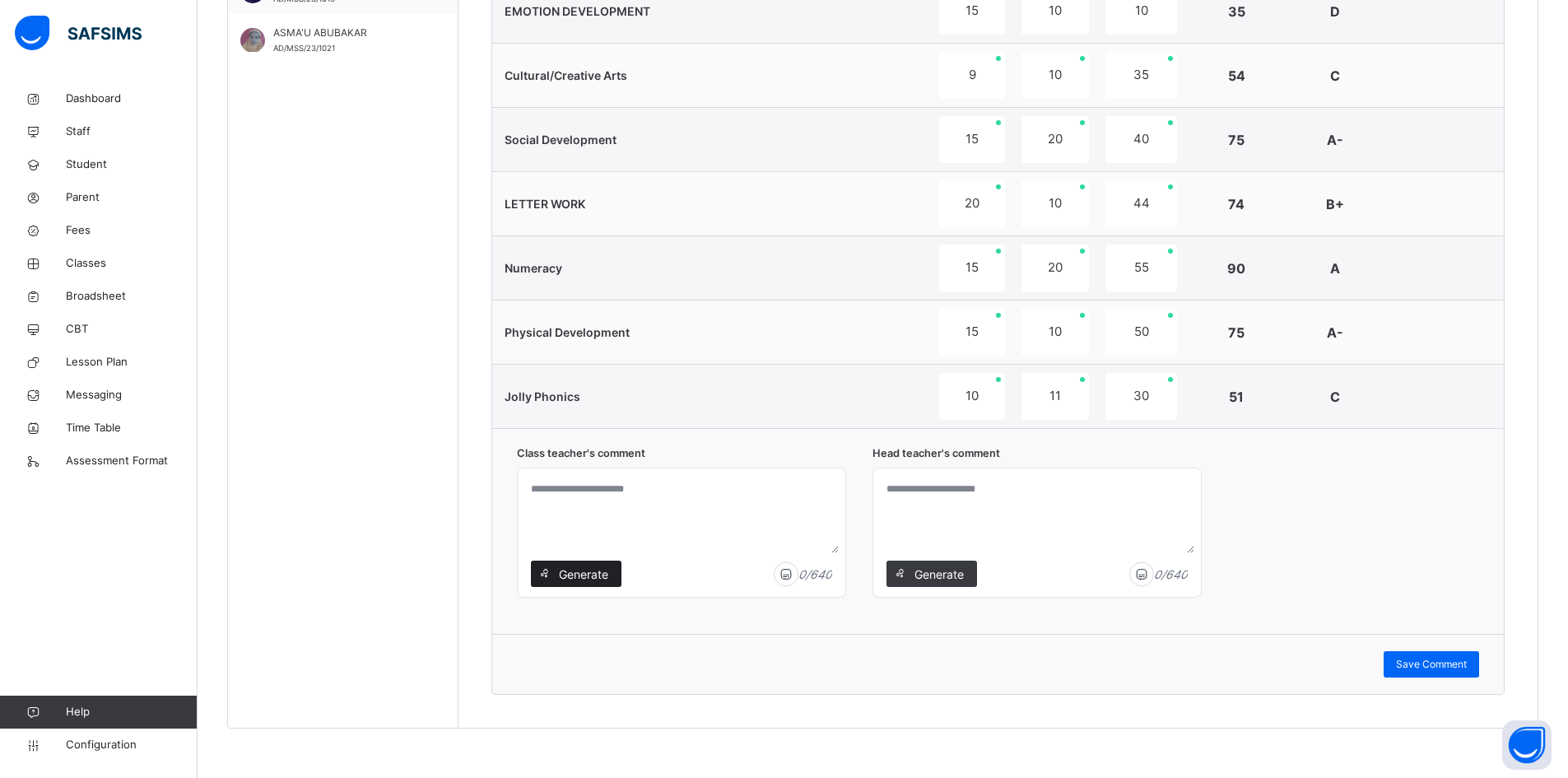
click at [572, 575] on span "Generate" at bounding box center [583, 574] width 51 height 17
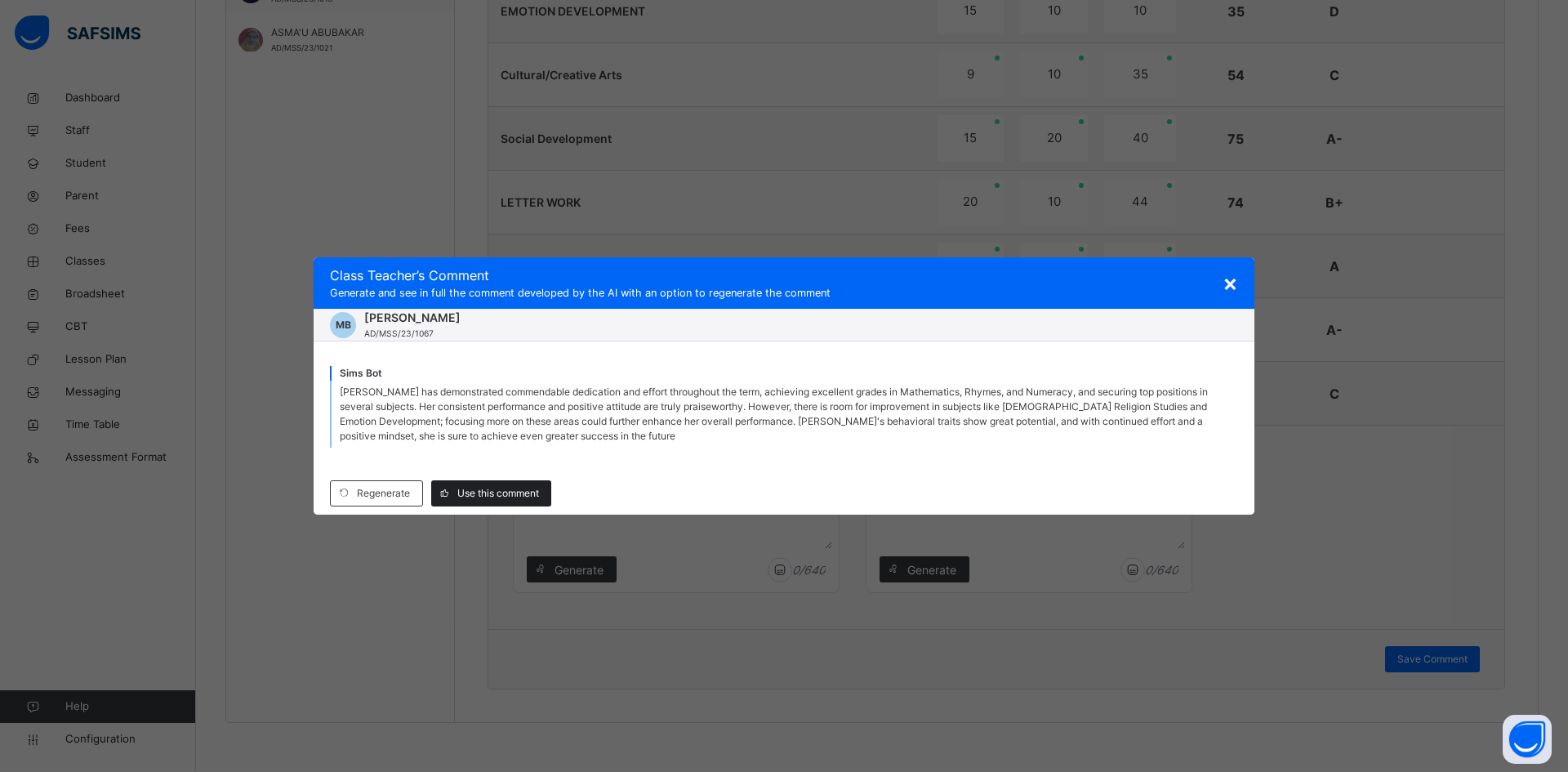
click at [504, 483] on div "Use this comment" at bounding box center [491, 493] width 120 height 26
type textarea "**********"
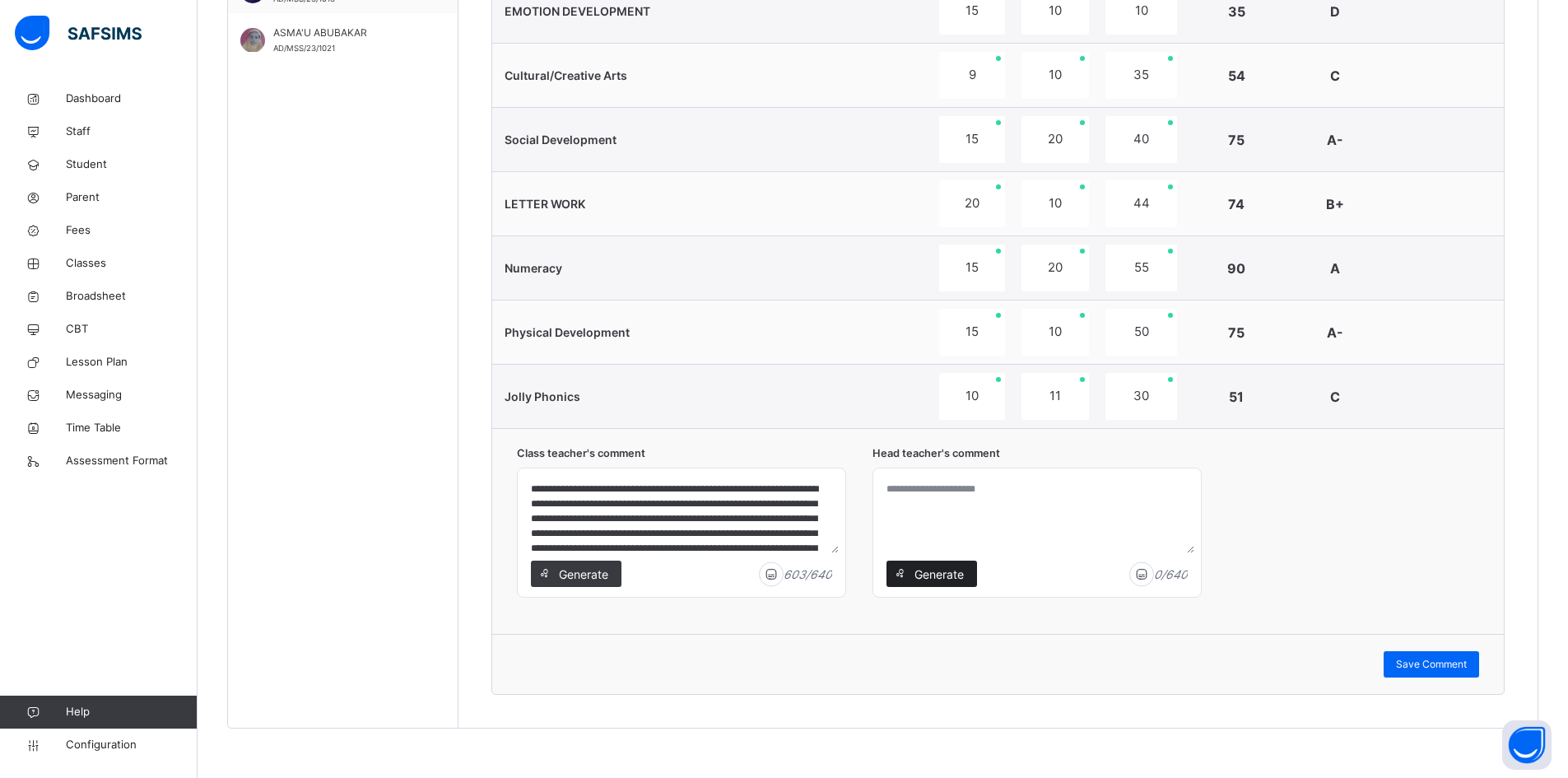
click at [924, 567] on span "Generate" at bounding box center [938, 574] width 51 height 17
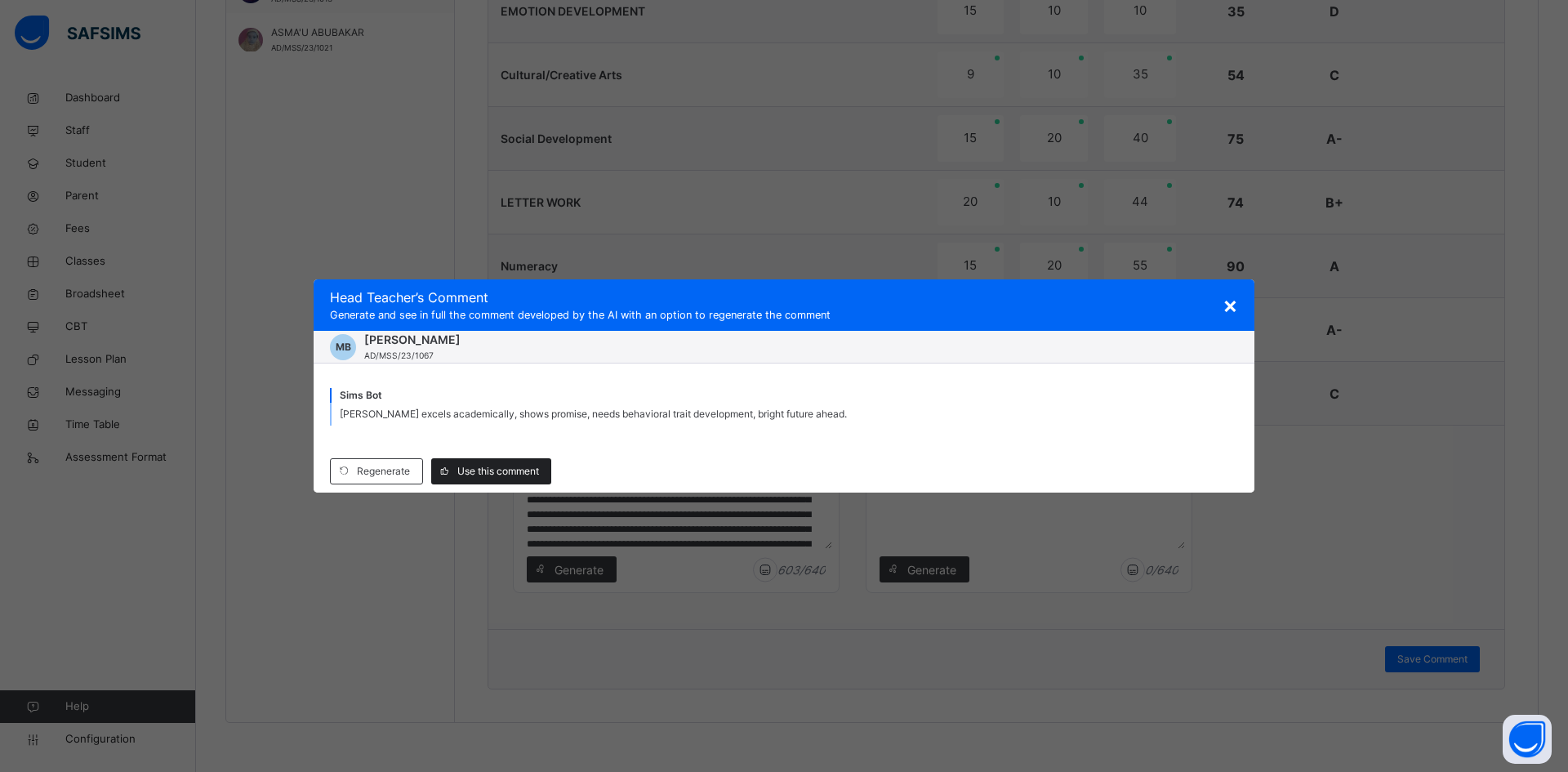
click at [507, 473] on span "Use this comment" at bounding box center [498, 471] width 82 height 15
type textarea "**********"
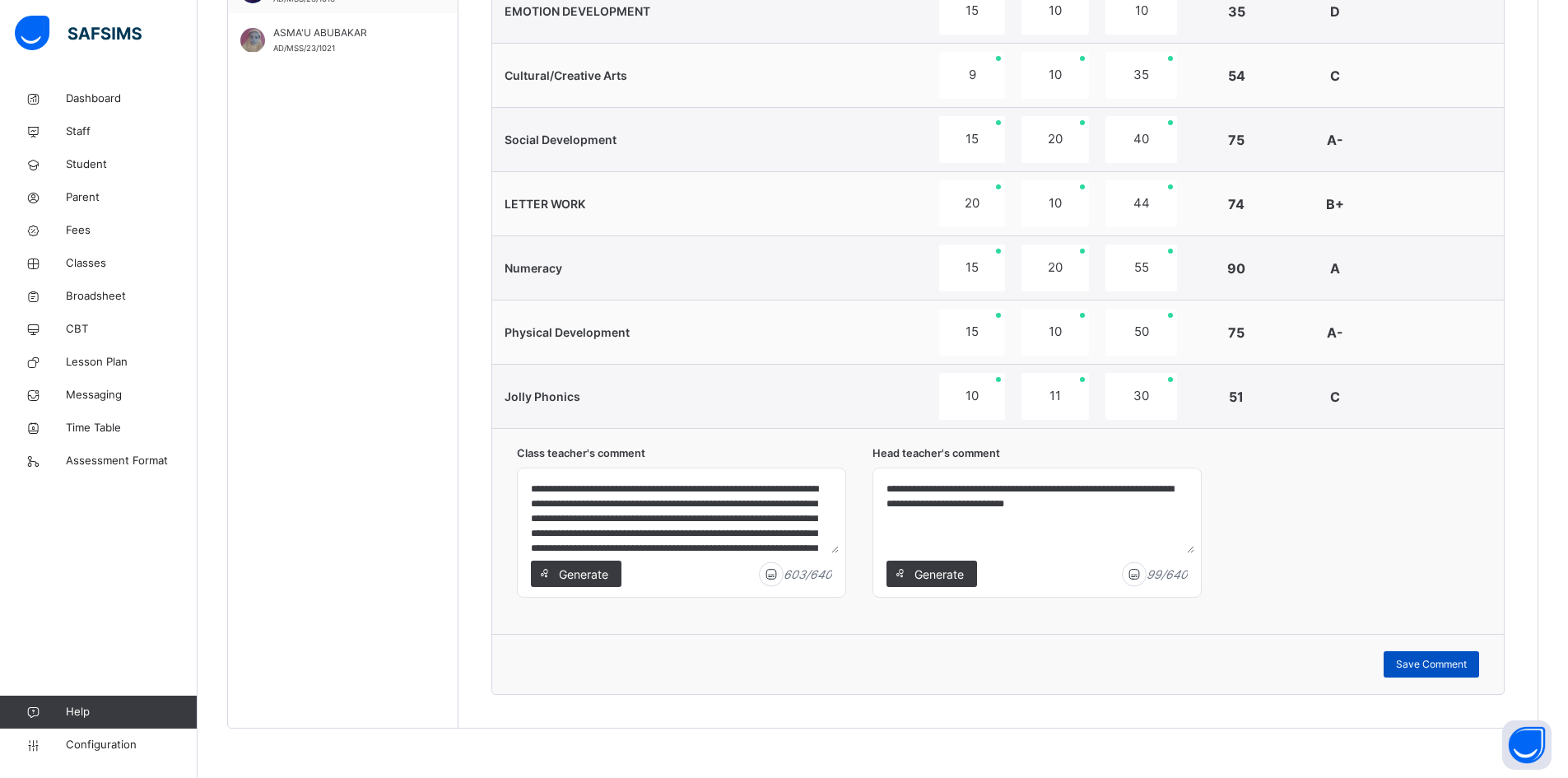
click at [1439, 663] on span "Save Comment" at bounding box center [1431, 664] width 71 height 15
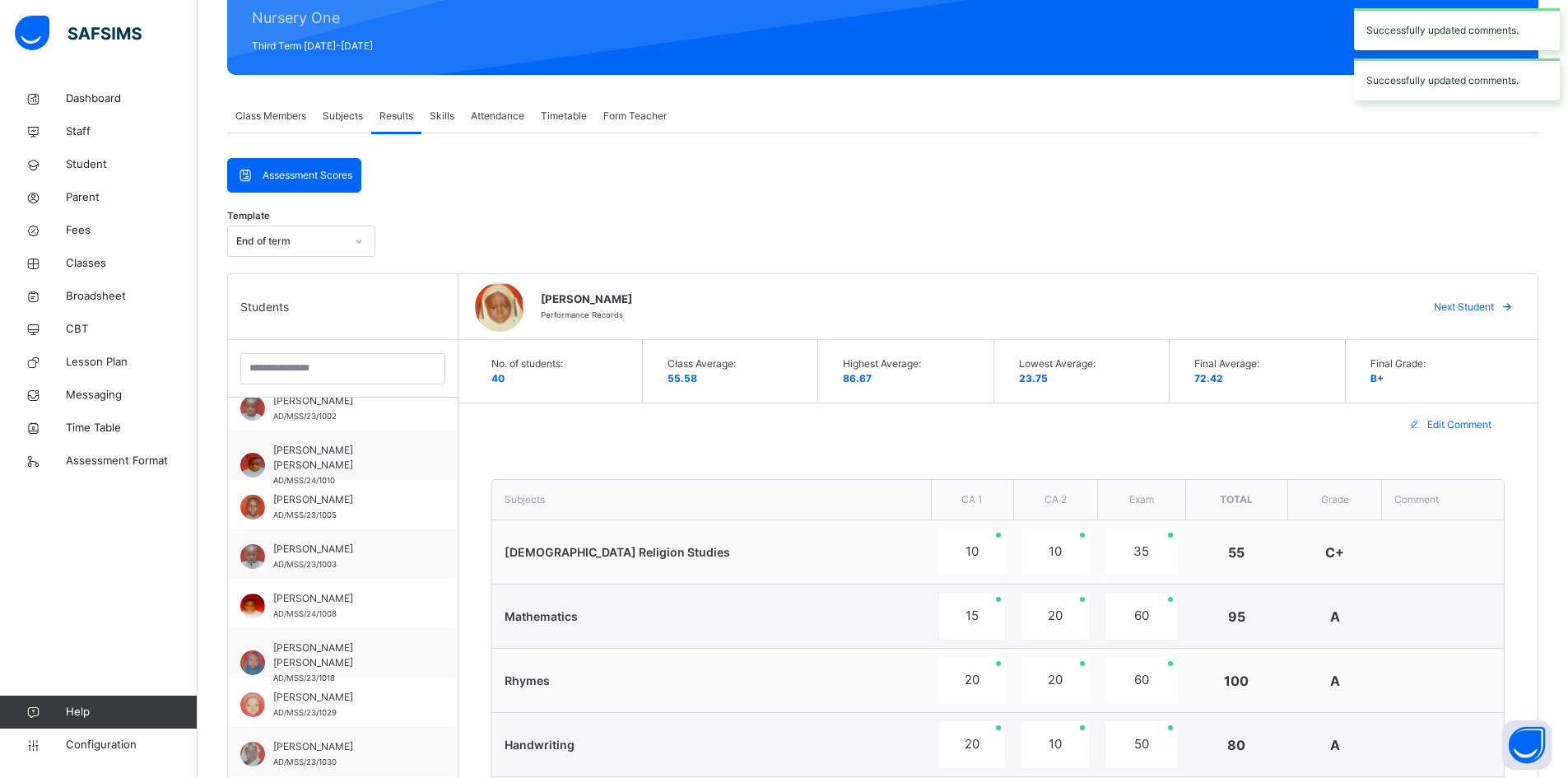
scroll to position [2, 0]
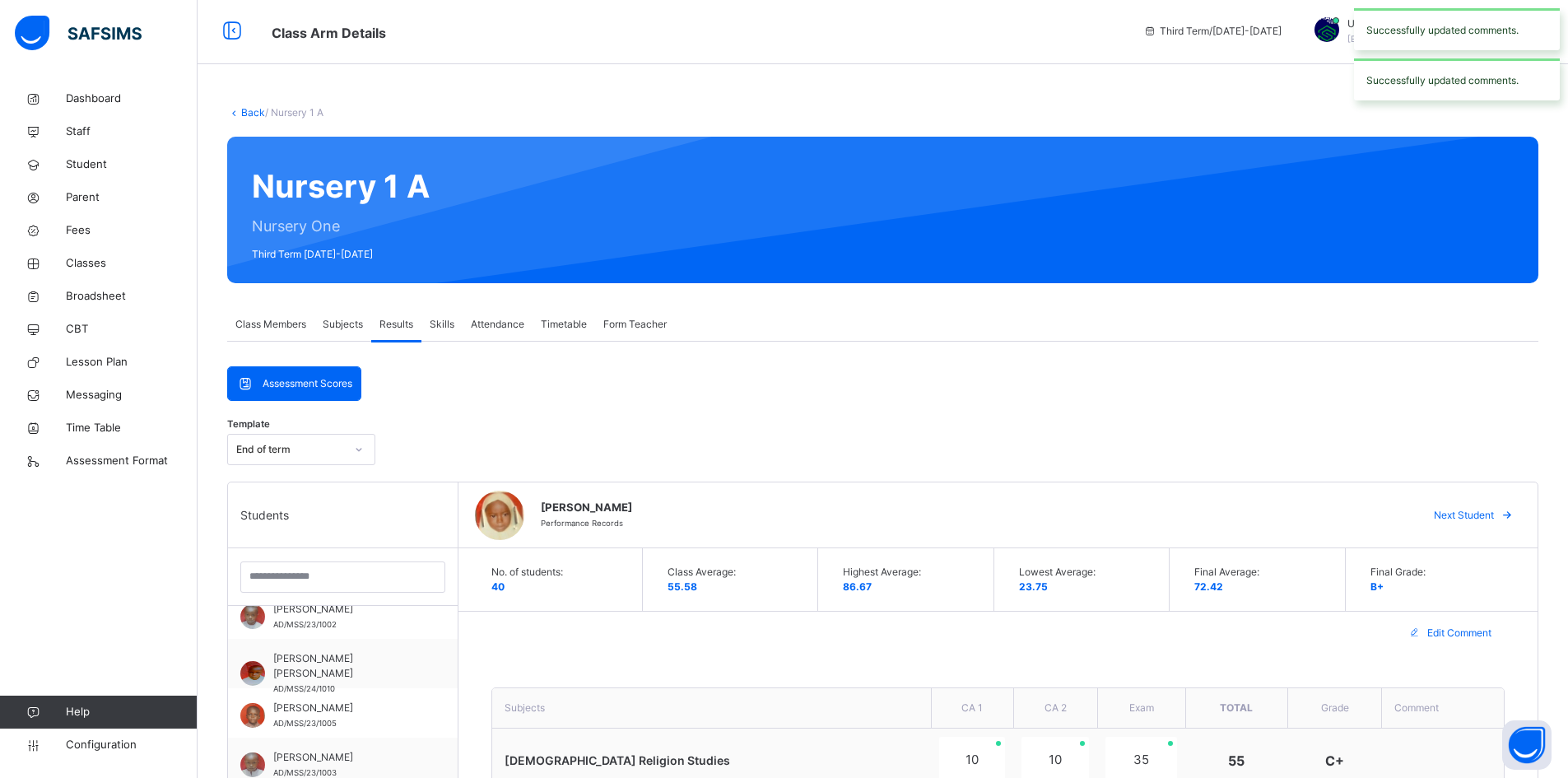
click at [1485, 513] on span "Next Student" at bounding box center [1463, 515] width 60 height 15
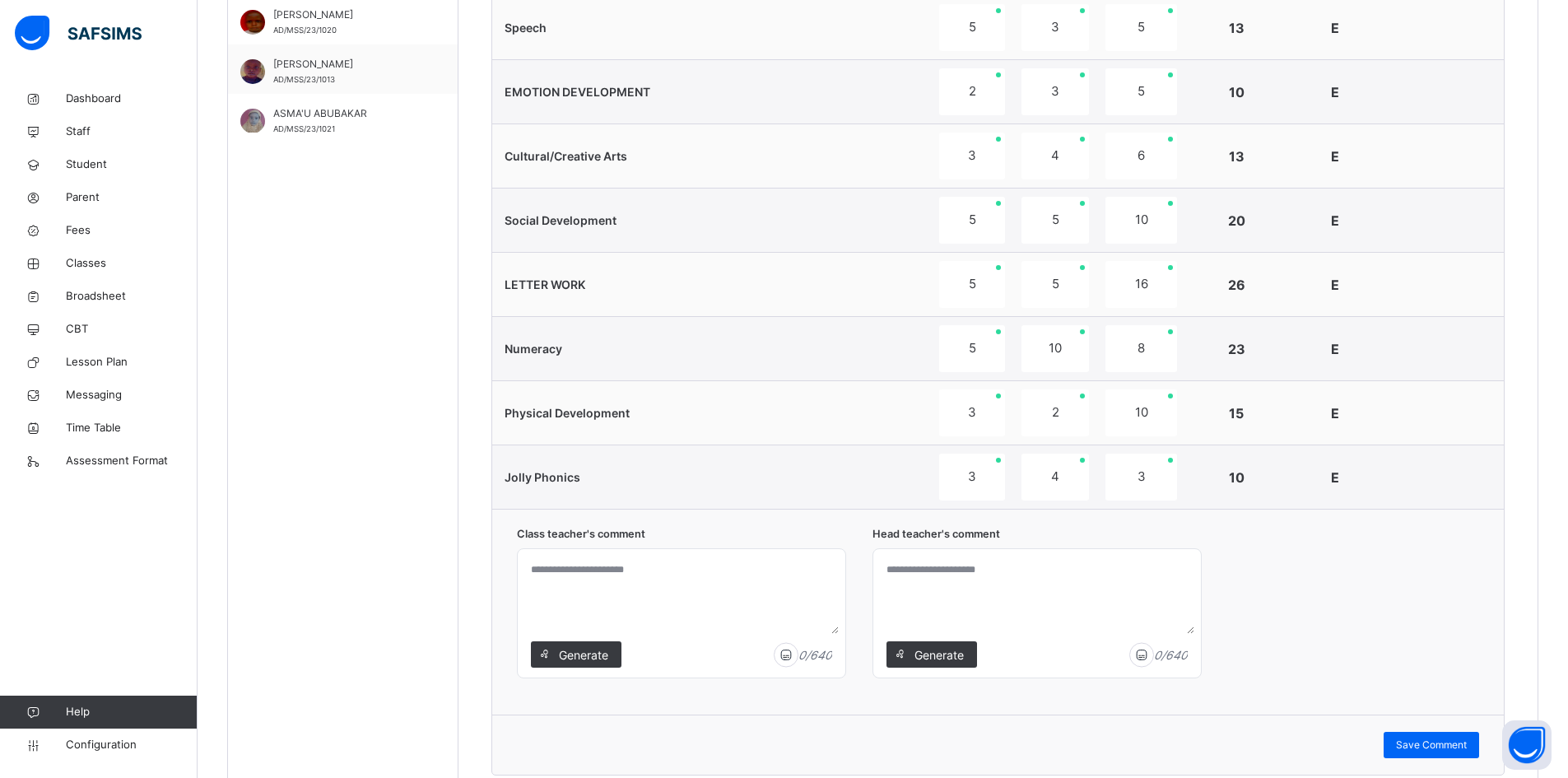
scroll to position [1072, 0]
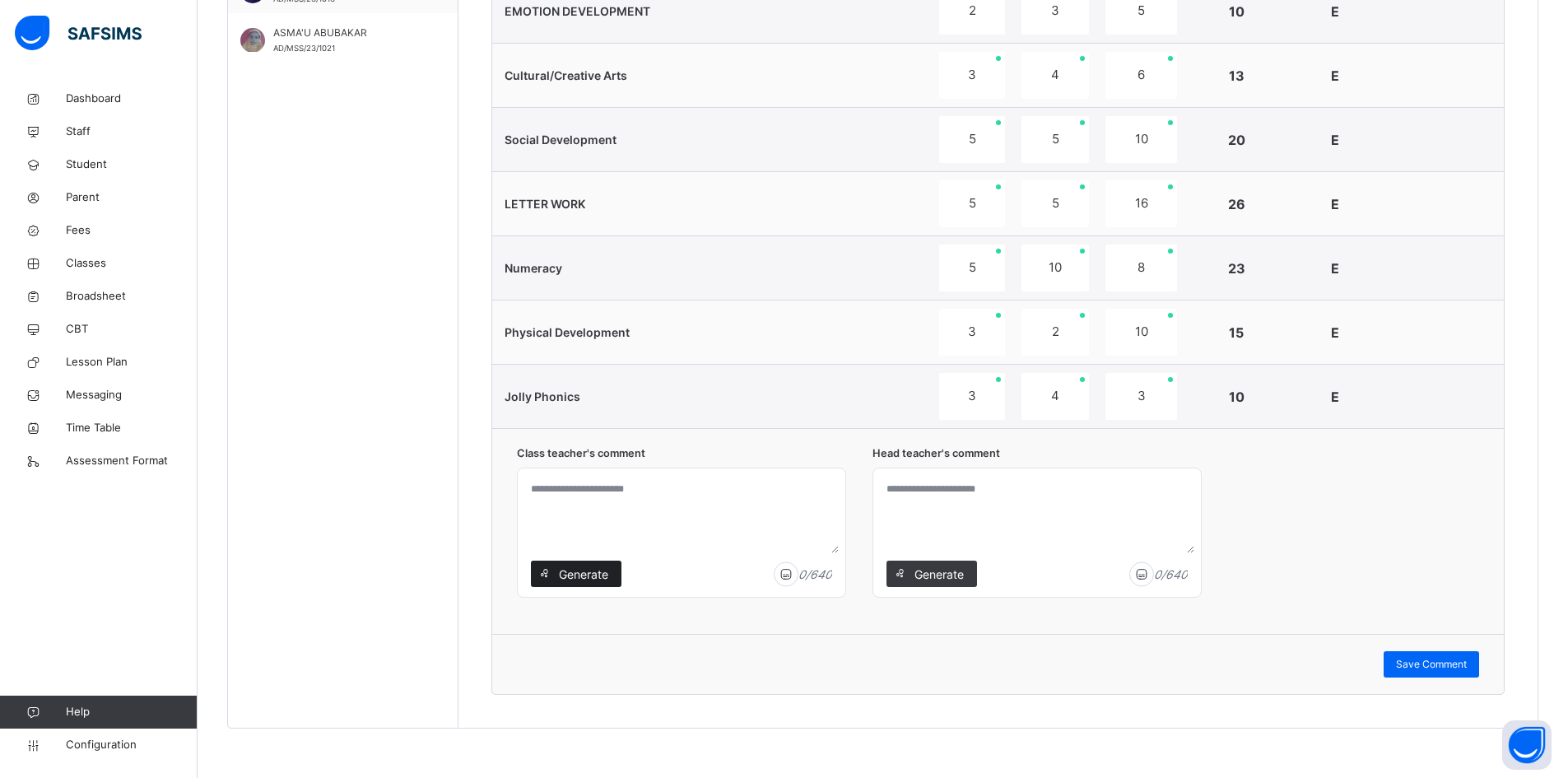
click at [573, 576] on span "Generate" at bounding box center [583, 574] width 51 height 17
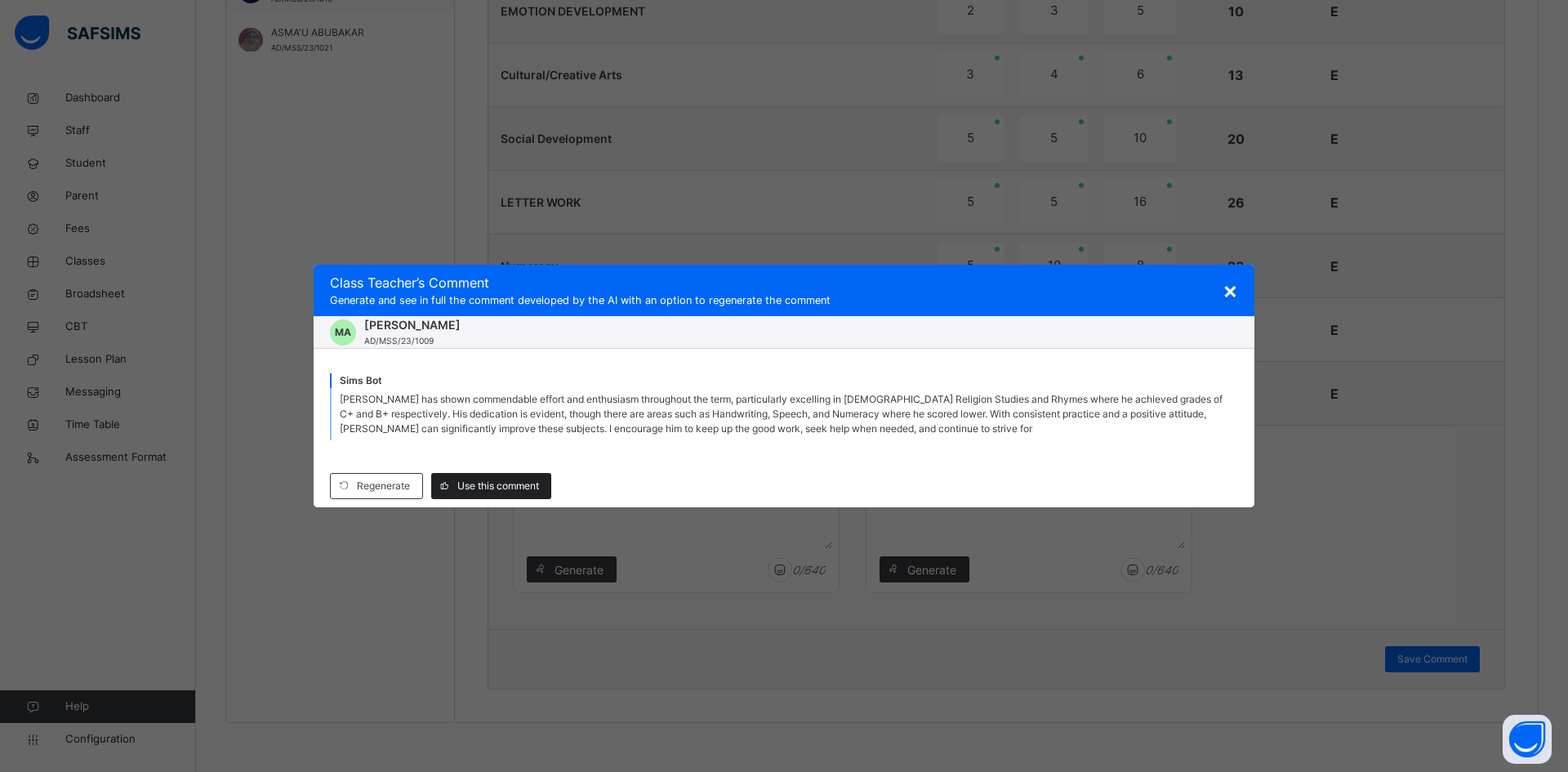
click at [497, 484] on span "Use this comment" at bounding box center [498, 486] width 82 height 15
type textarea "**********"
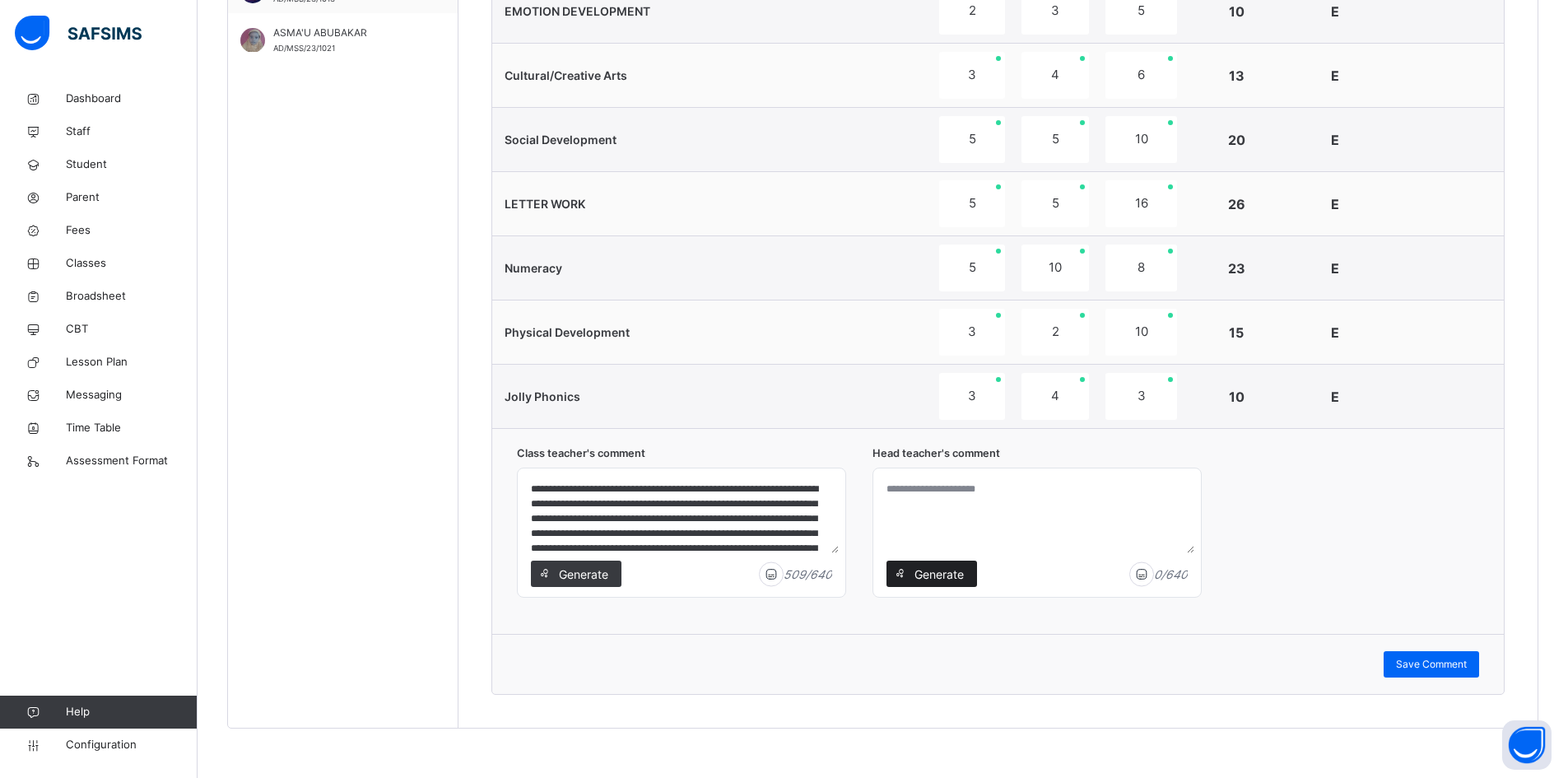
click at [921, 569] on span "Generate" at bounding box center [938, 574] width 51 height 17
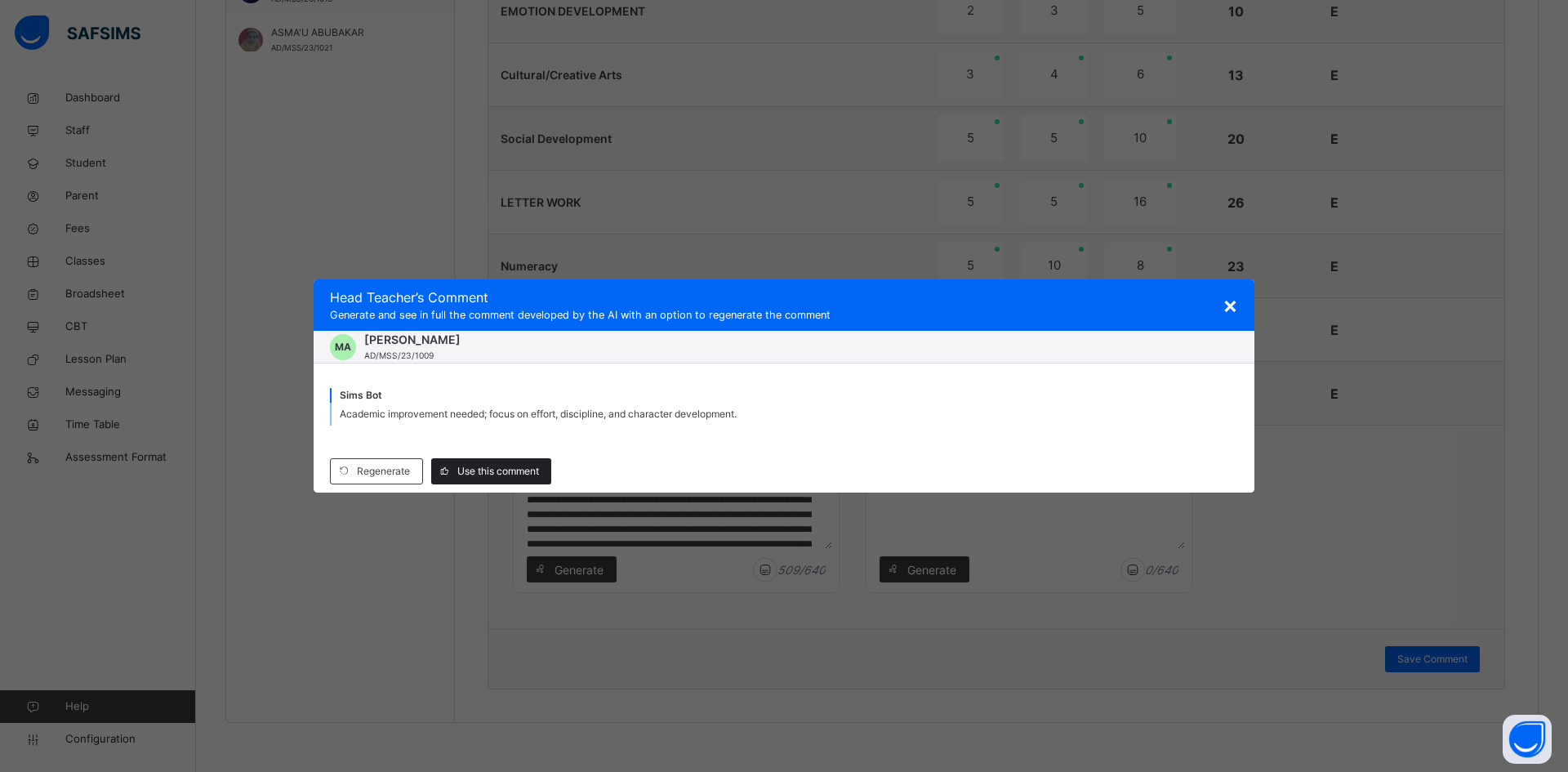
click at [488, 467] on span "Use this comment" at bounding box center [498, 471] width 82 height 15
type textarea "**********"
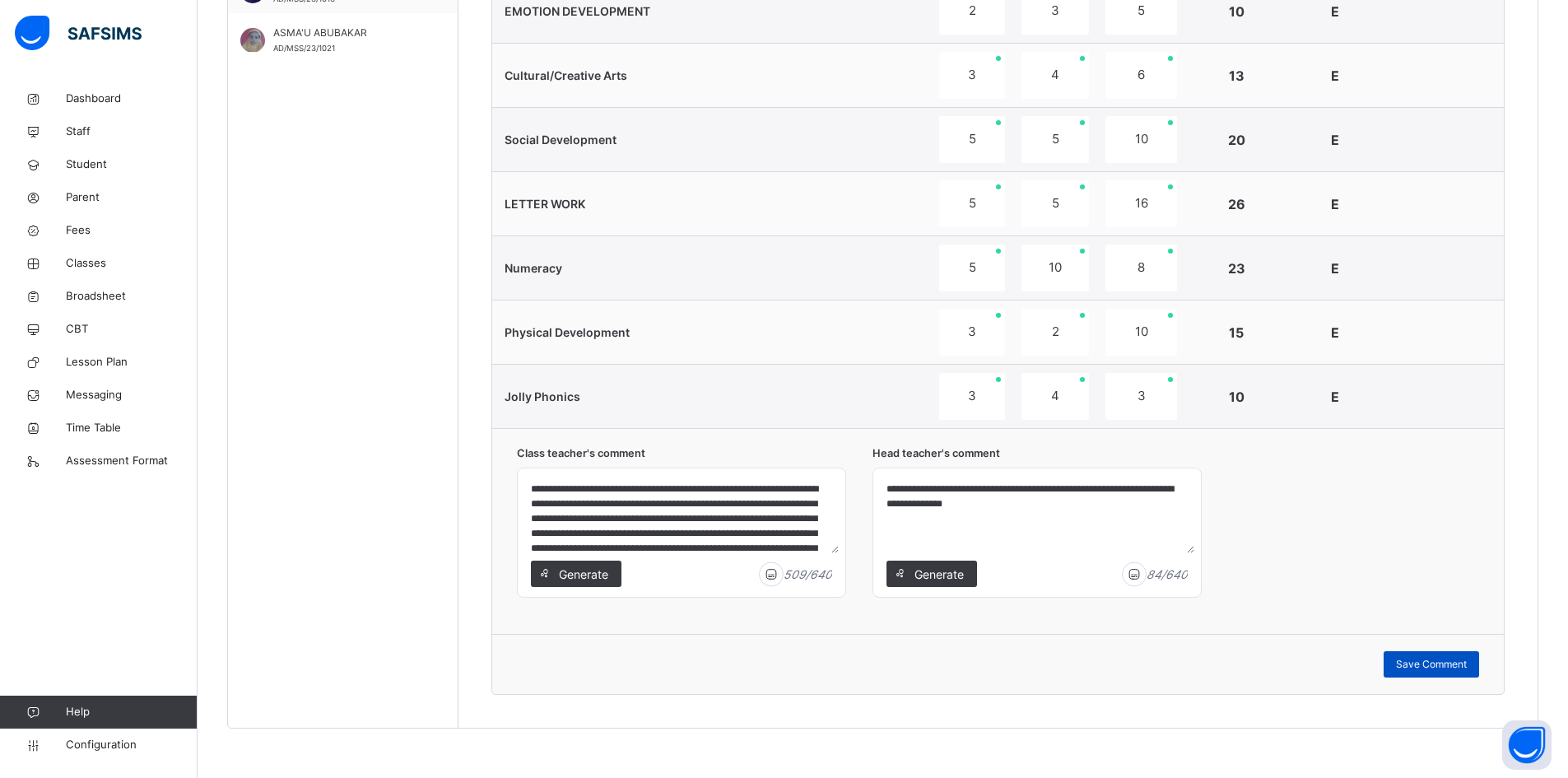
click at [1462, 663] on span "Save Comment" at bounding box center [1431, 664] width 71 height 15
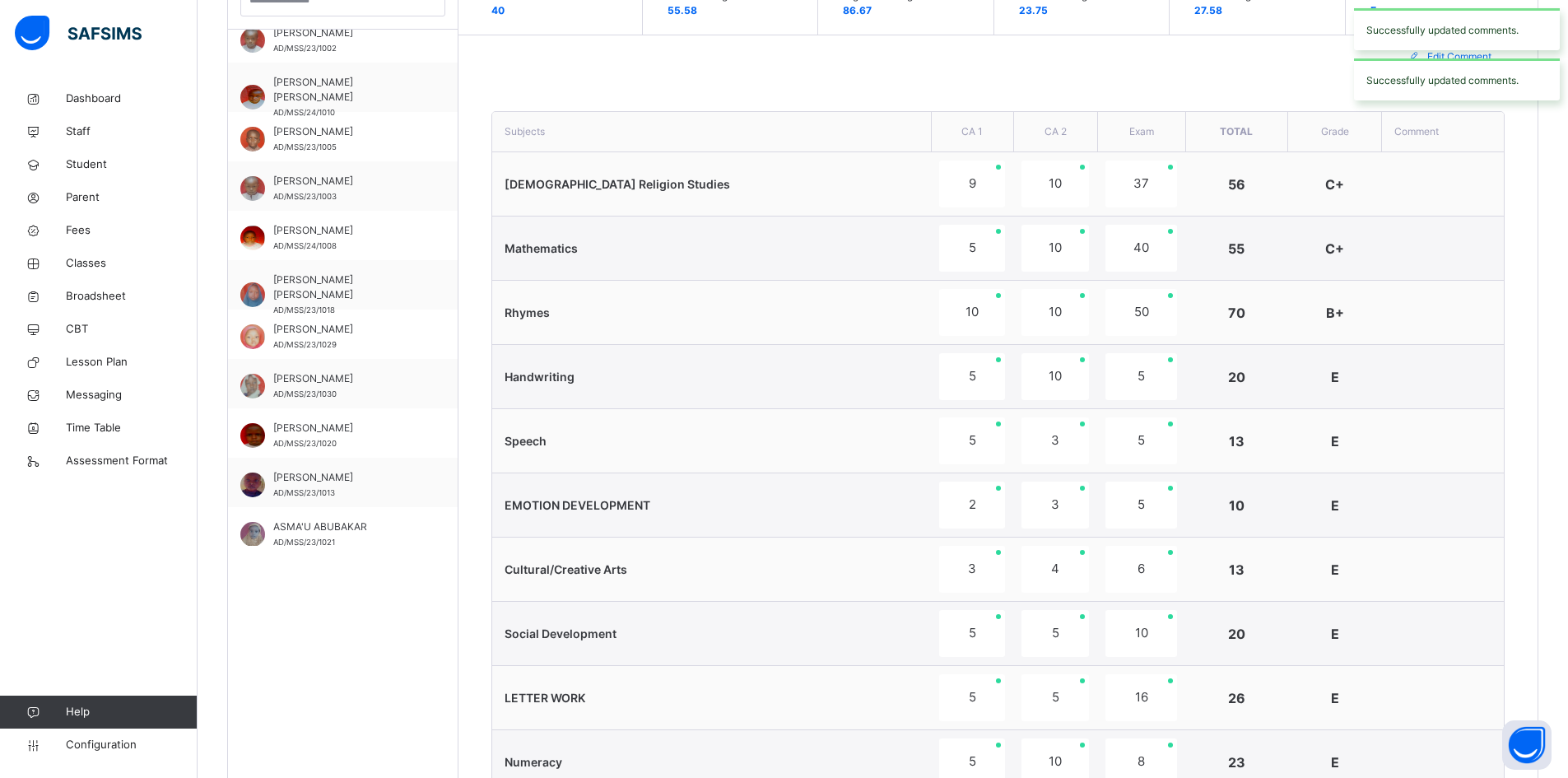
scroll to position [249, 0]
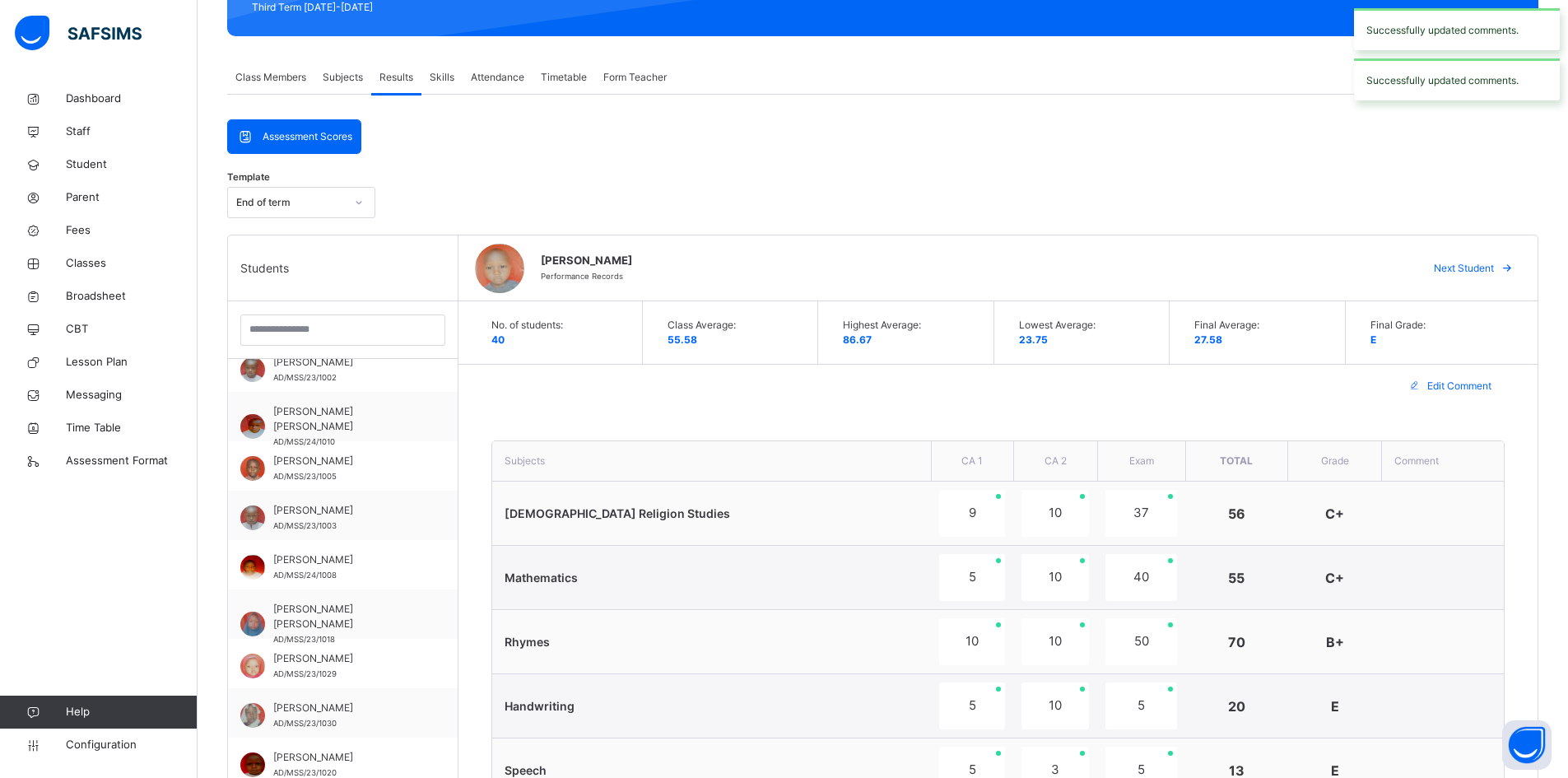
click at [1484, 269] on span "Next Student" at bounding box center [1463, 268] width 60 height 15
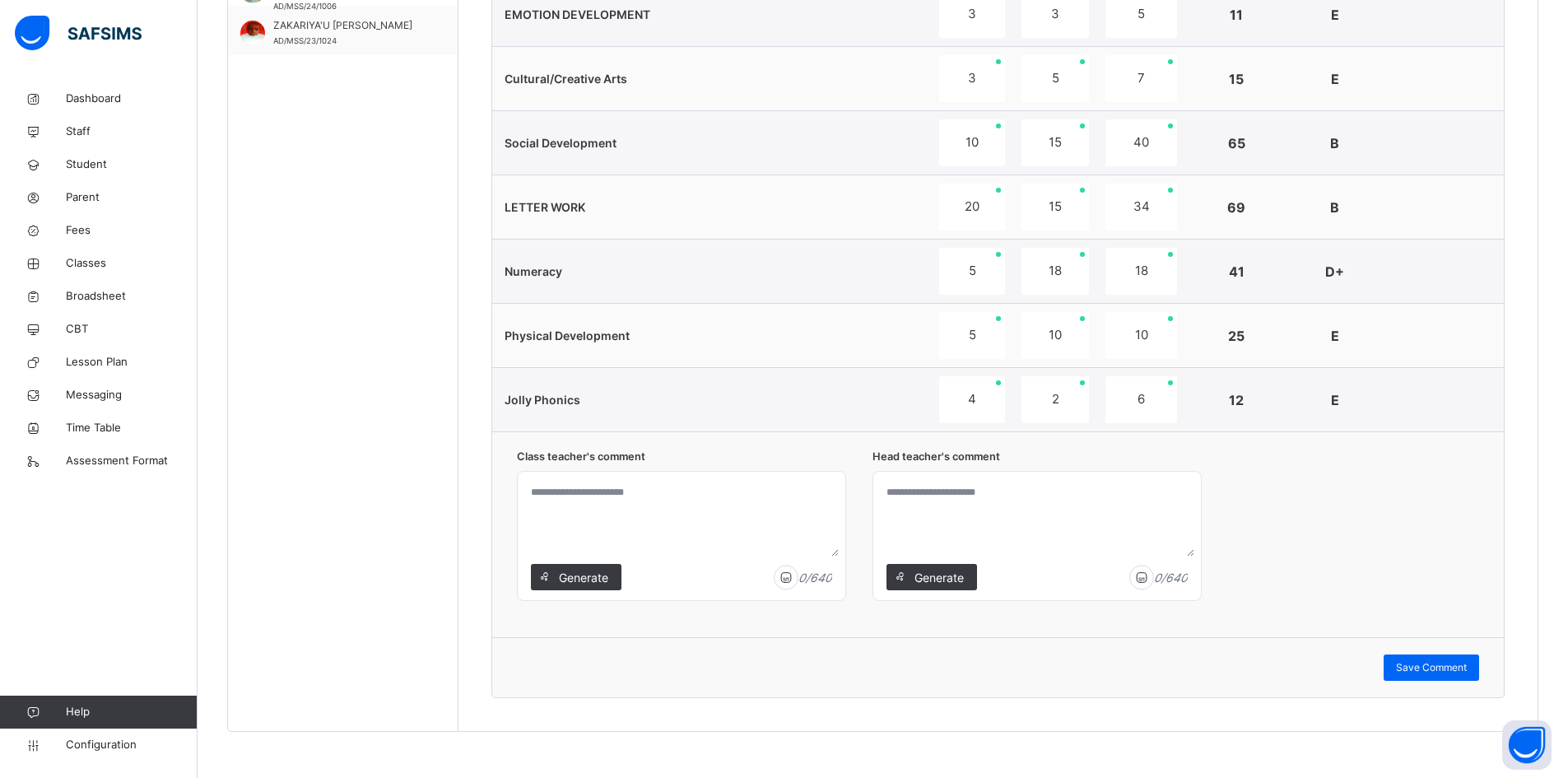
scroll to position [1072, 0]
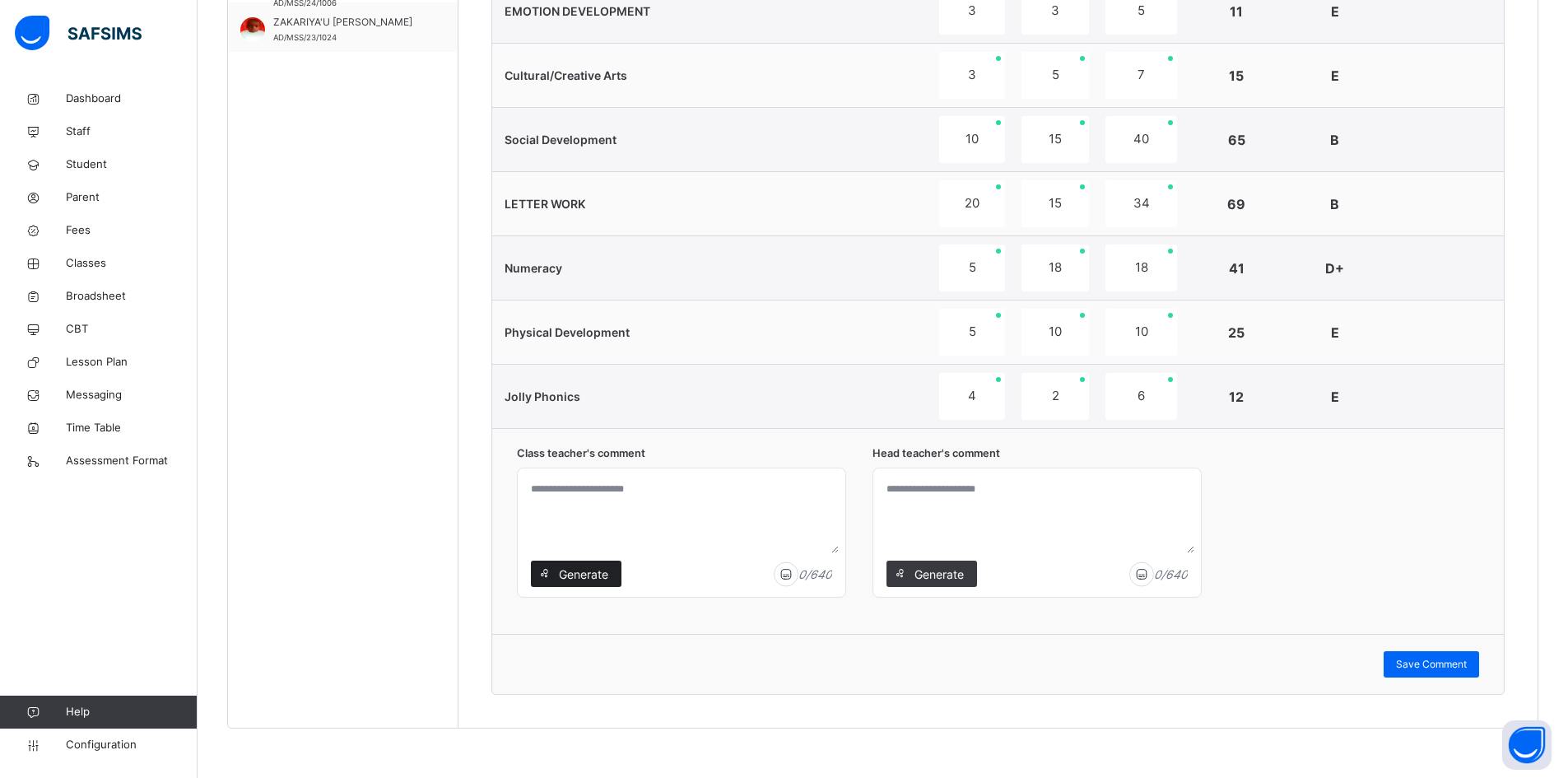
click at [585, 571] on span "Generate" at bounding box center [583, 574] width 51 height 17
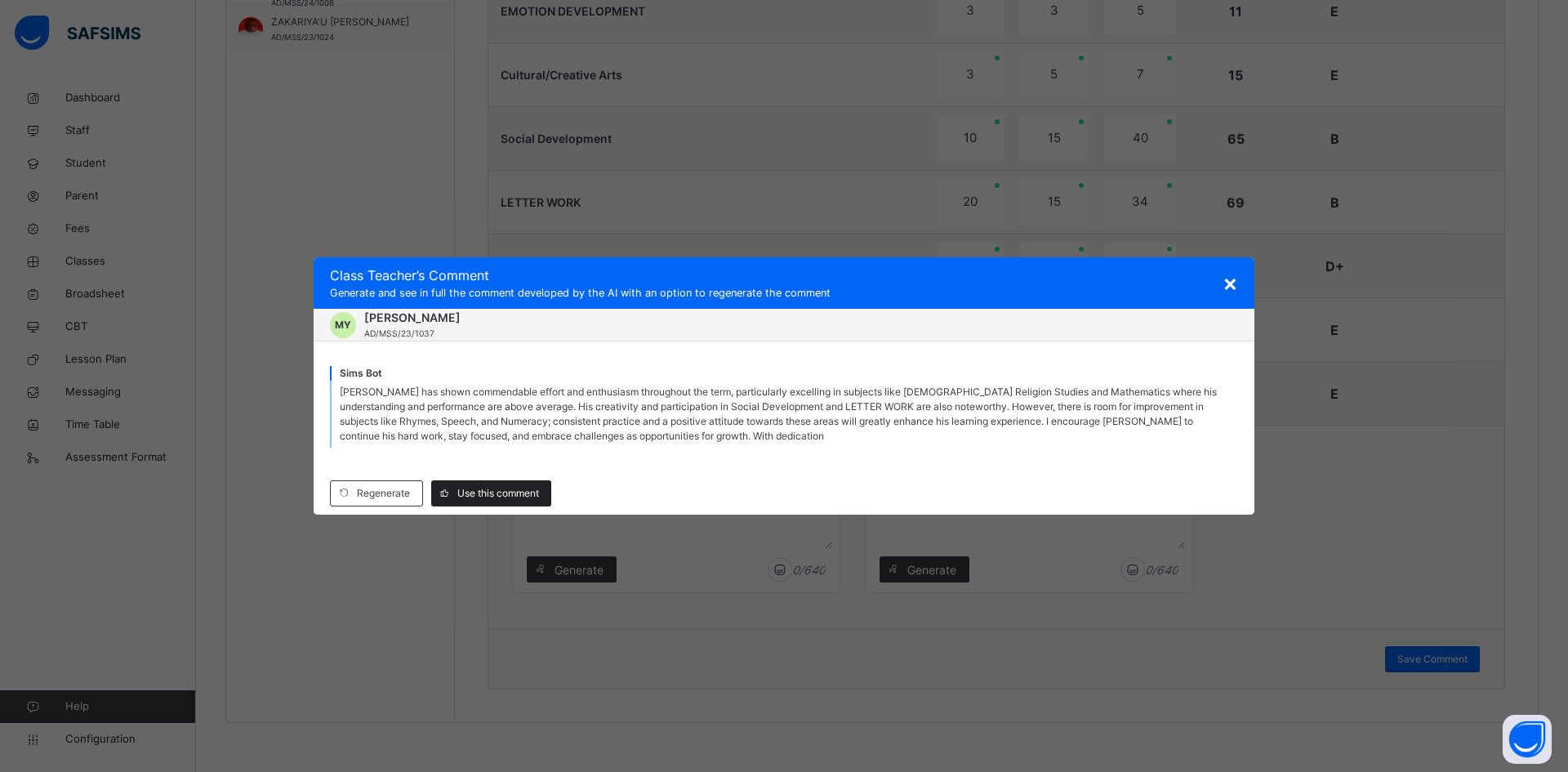
click at [506, 480] on div "Use this comment" at bounding box center [491, 493] width 120 height 26
type textarea "**********"
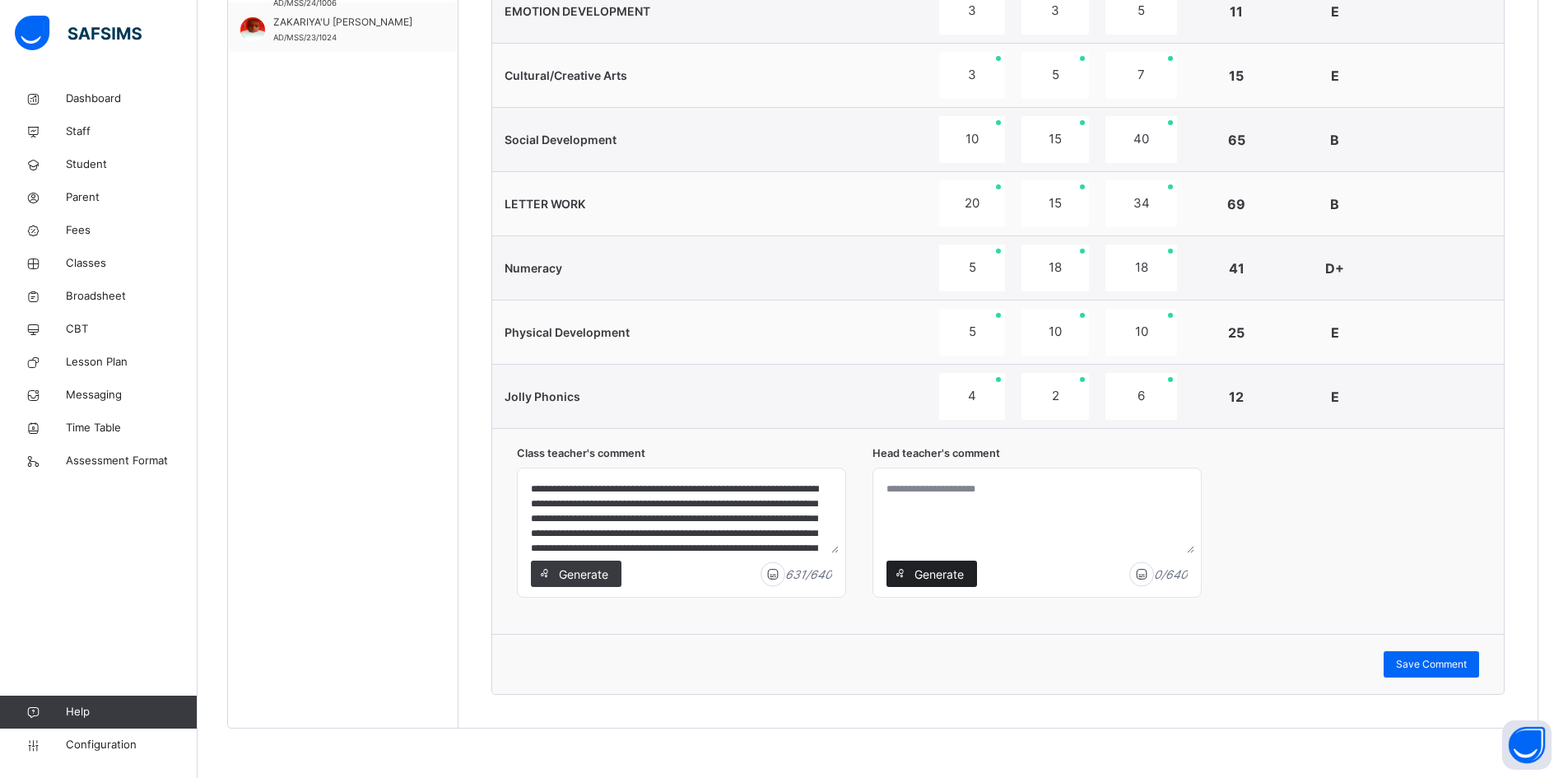
click at [931, 573] on span "Generate" at bounding box center [938, 574] width 51 height 17
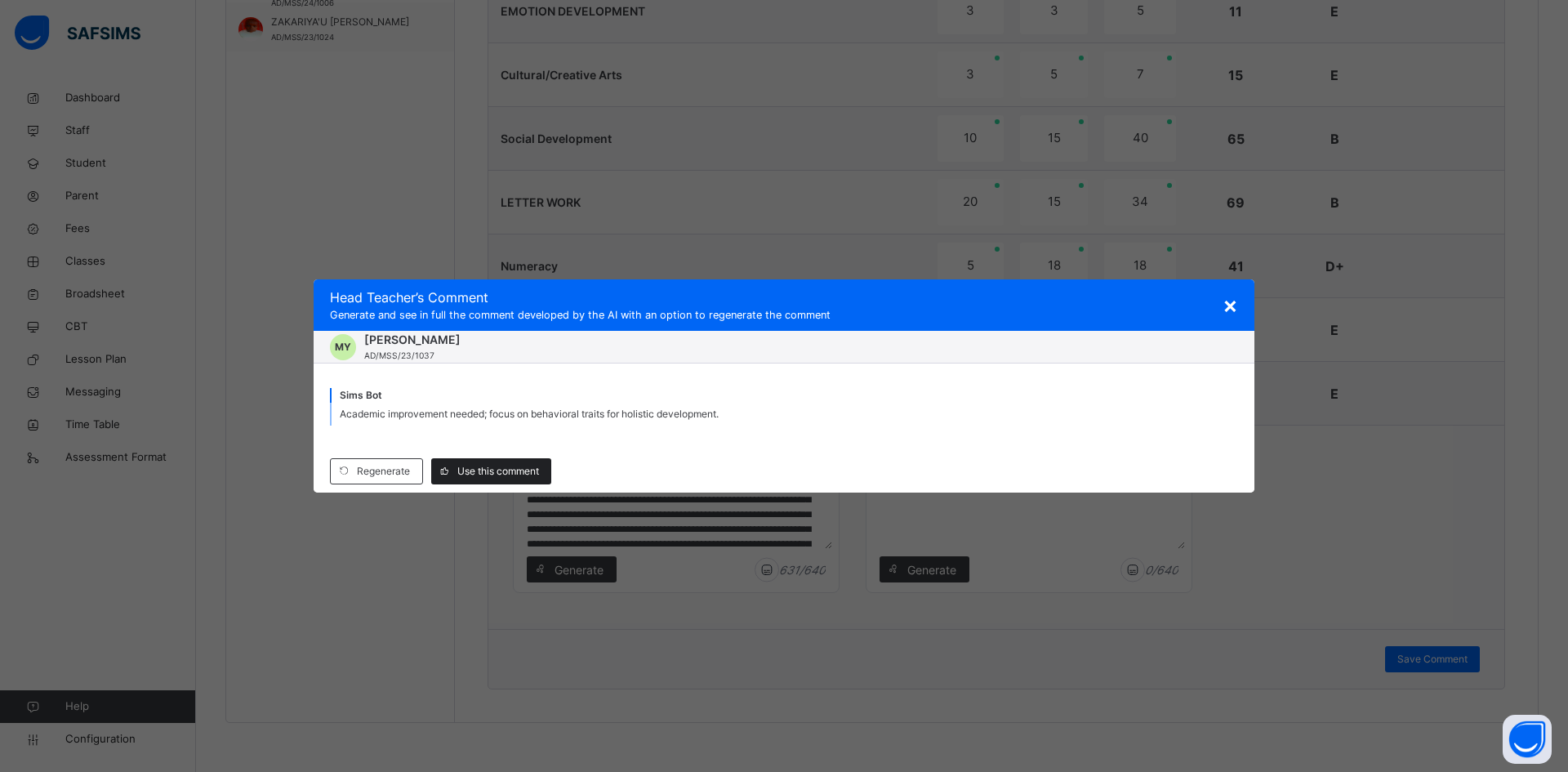
click at [507, 474] on span "Use this comment" at bounding box center [498, 471] width 82 height 15
type textarea "**********"
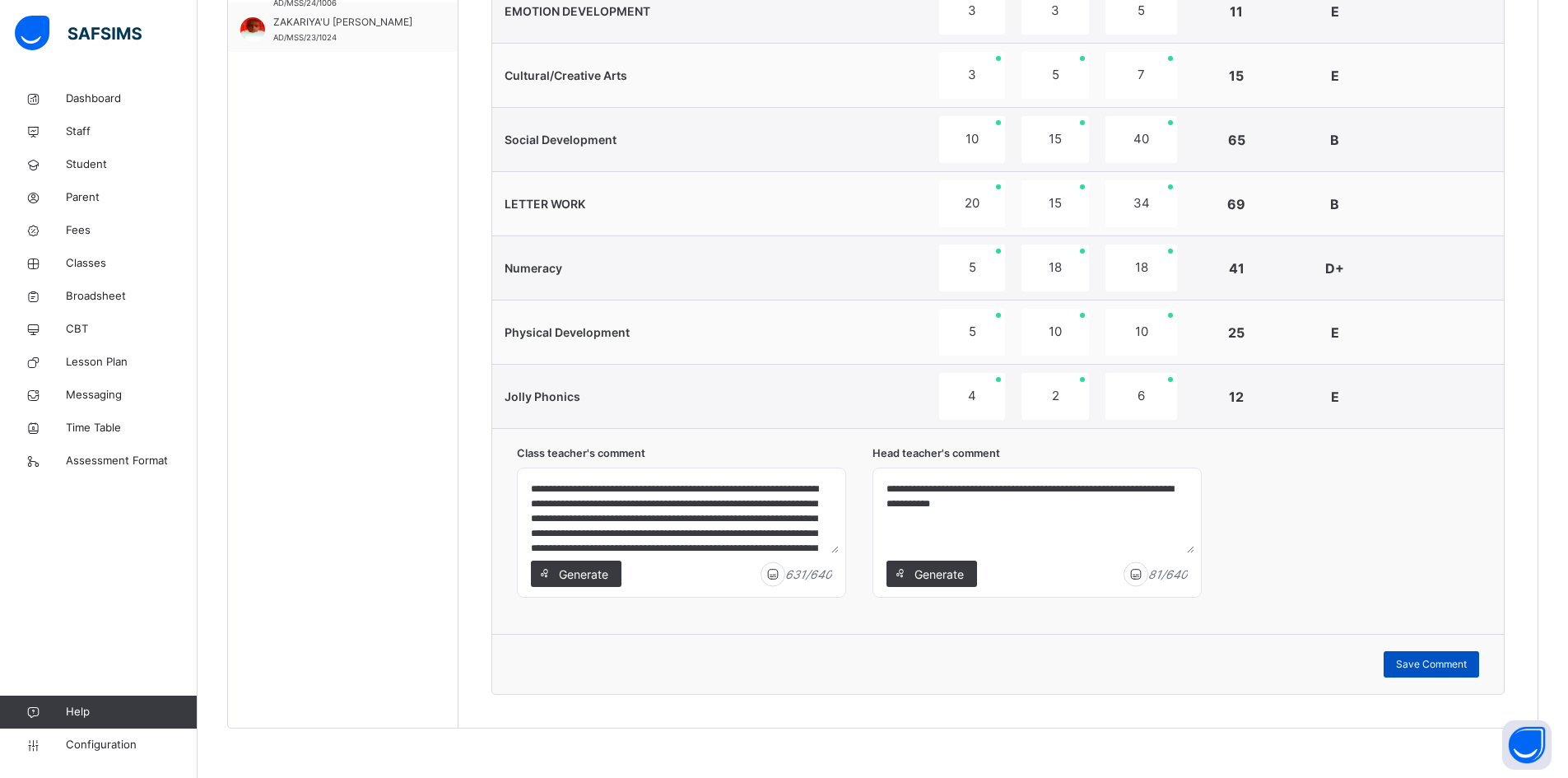
click at [1450, 660] on span "Save Comment" at bounding box center [1431, 664] width 71 height 15
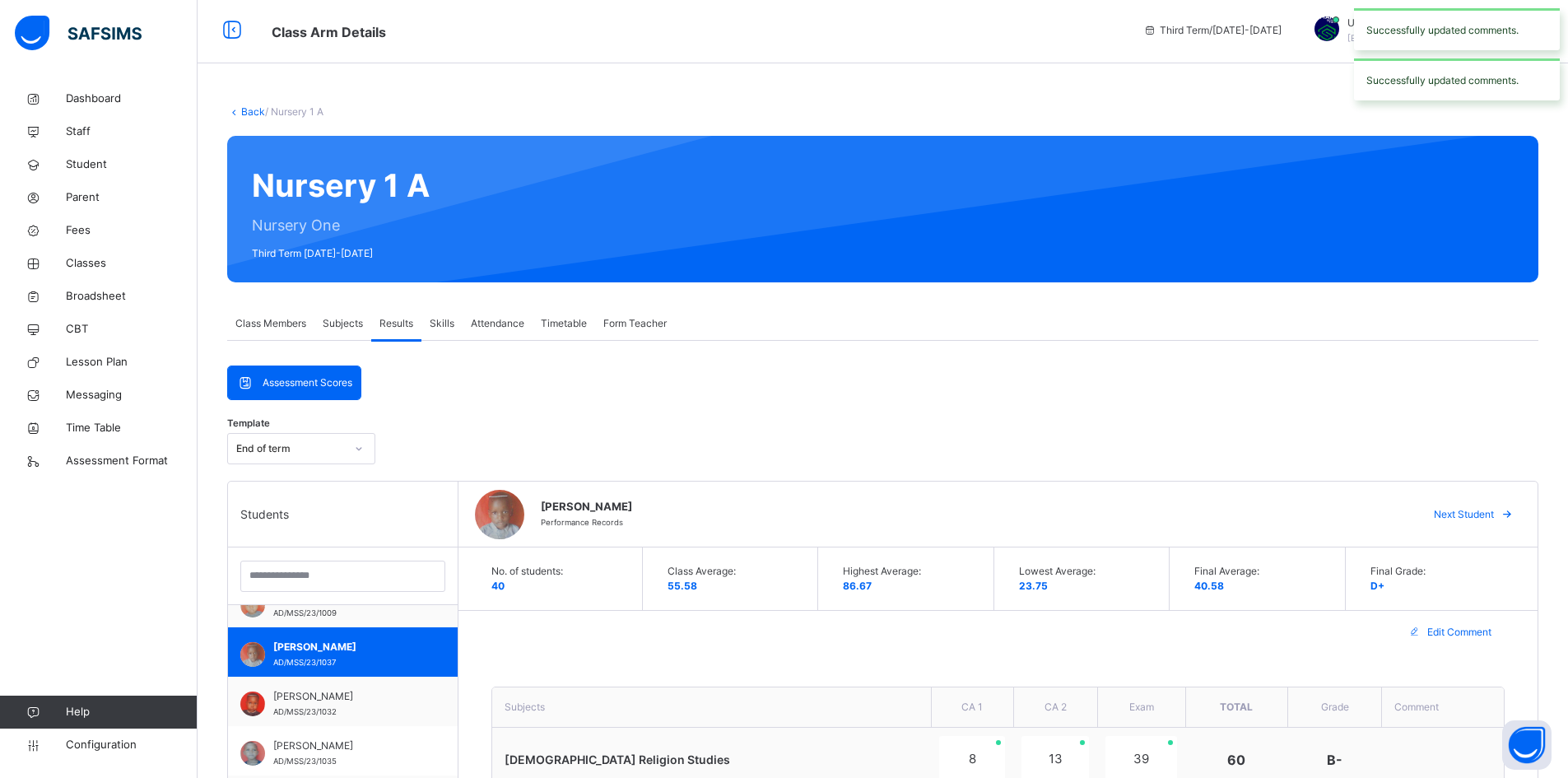
scroll to position [2, 0]
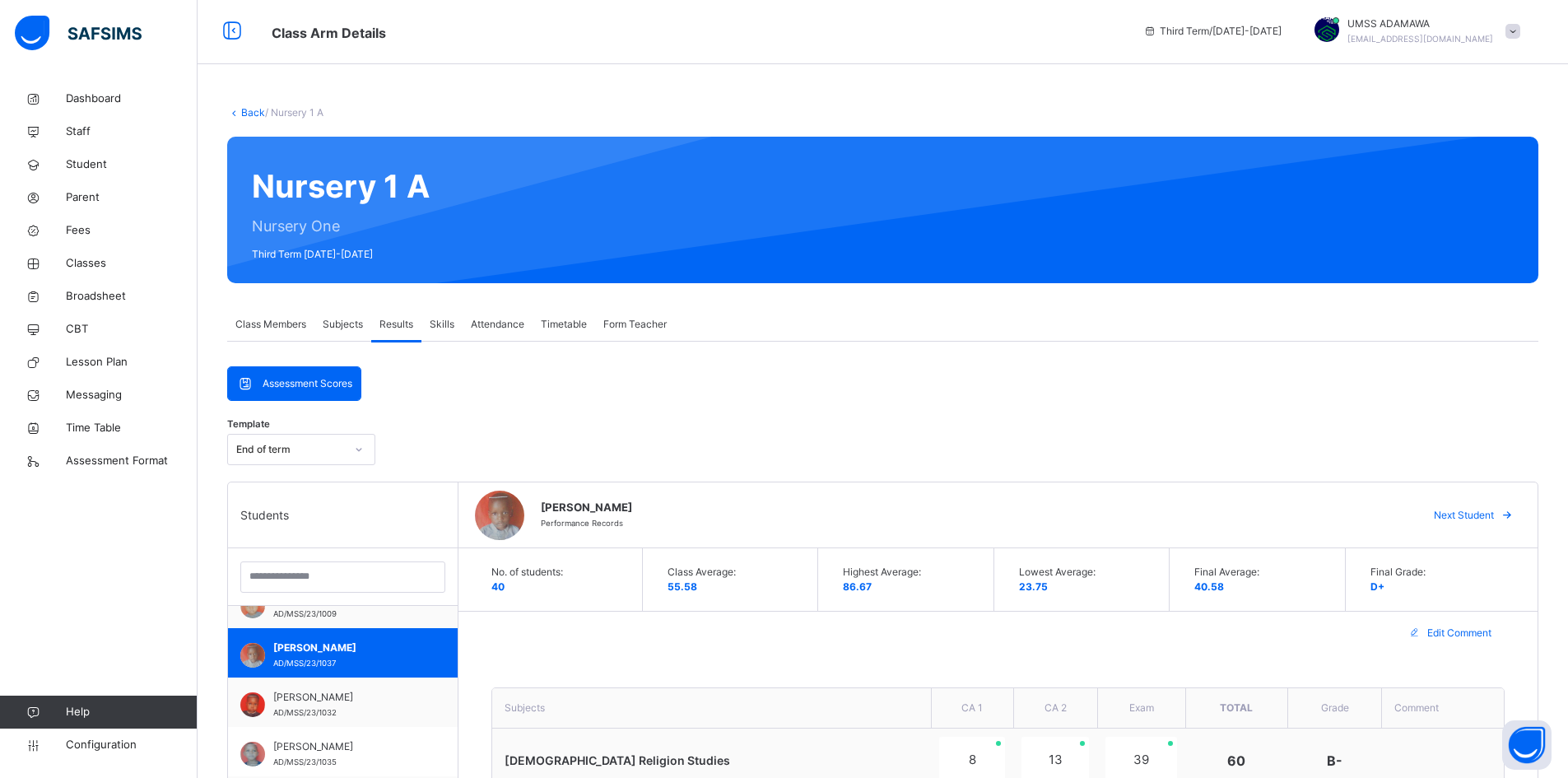
click at [1491, 510] on span "Next Student" at bounding box center [1463, 515] width 60 height 15
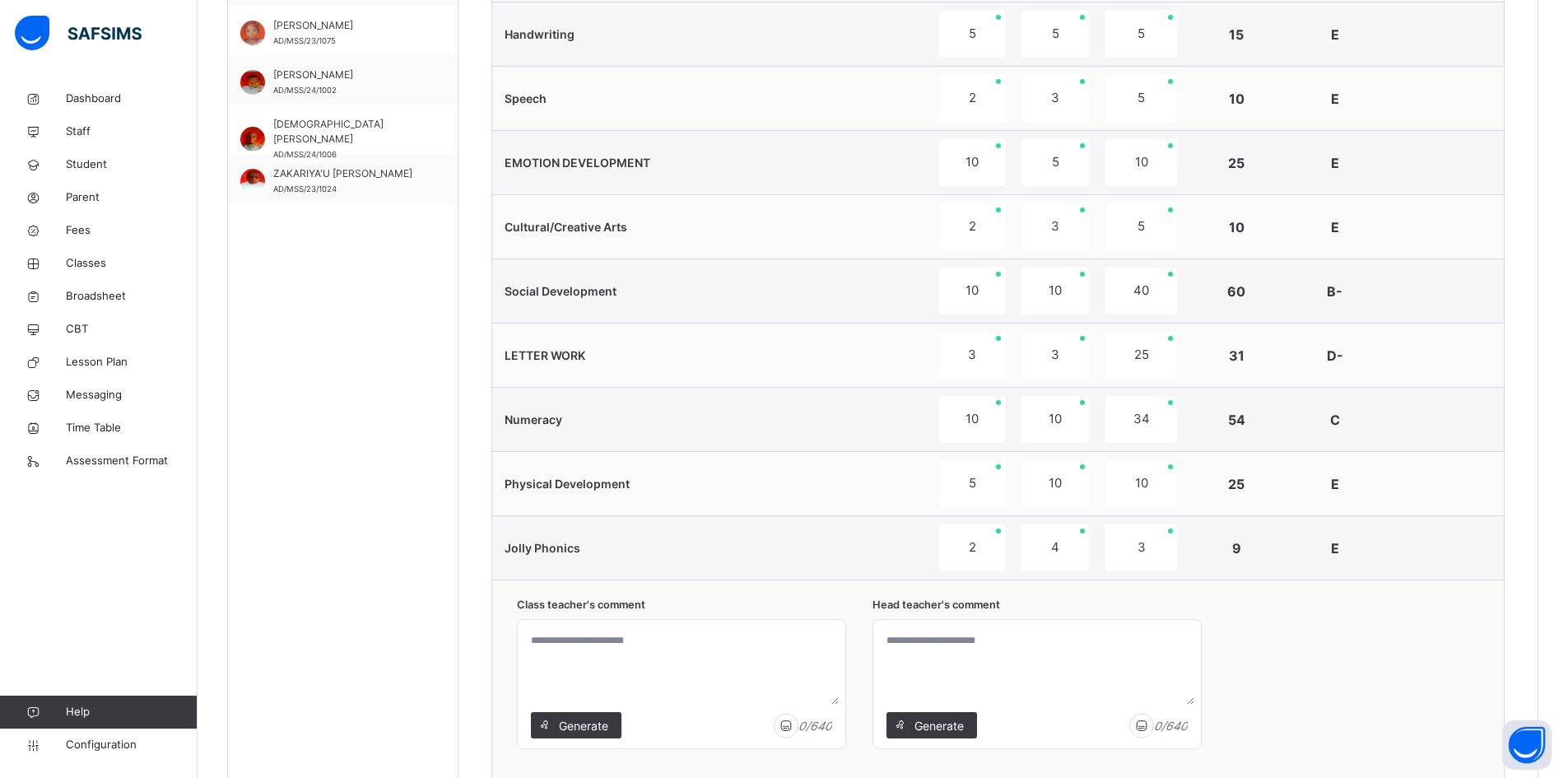
scroll to position [1072, 0]
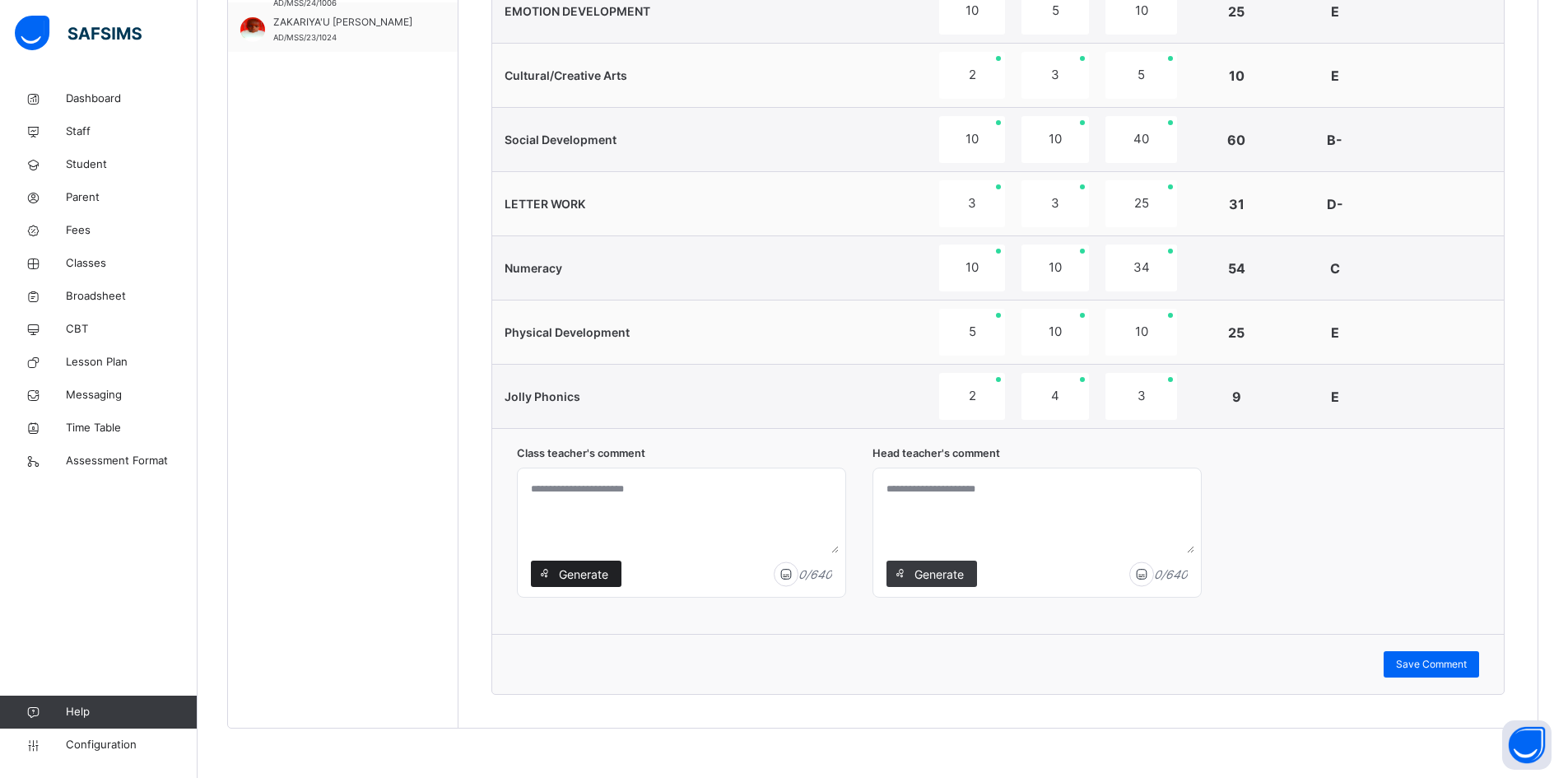
click at [600, 566] on span "Generate" at bounding box center [583, 574] width 51 height 17
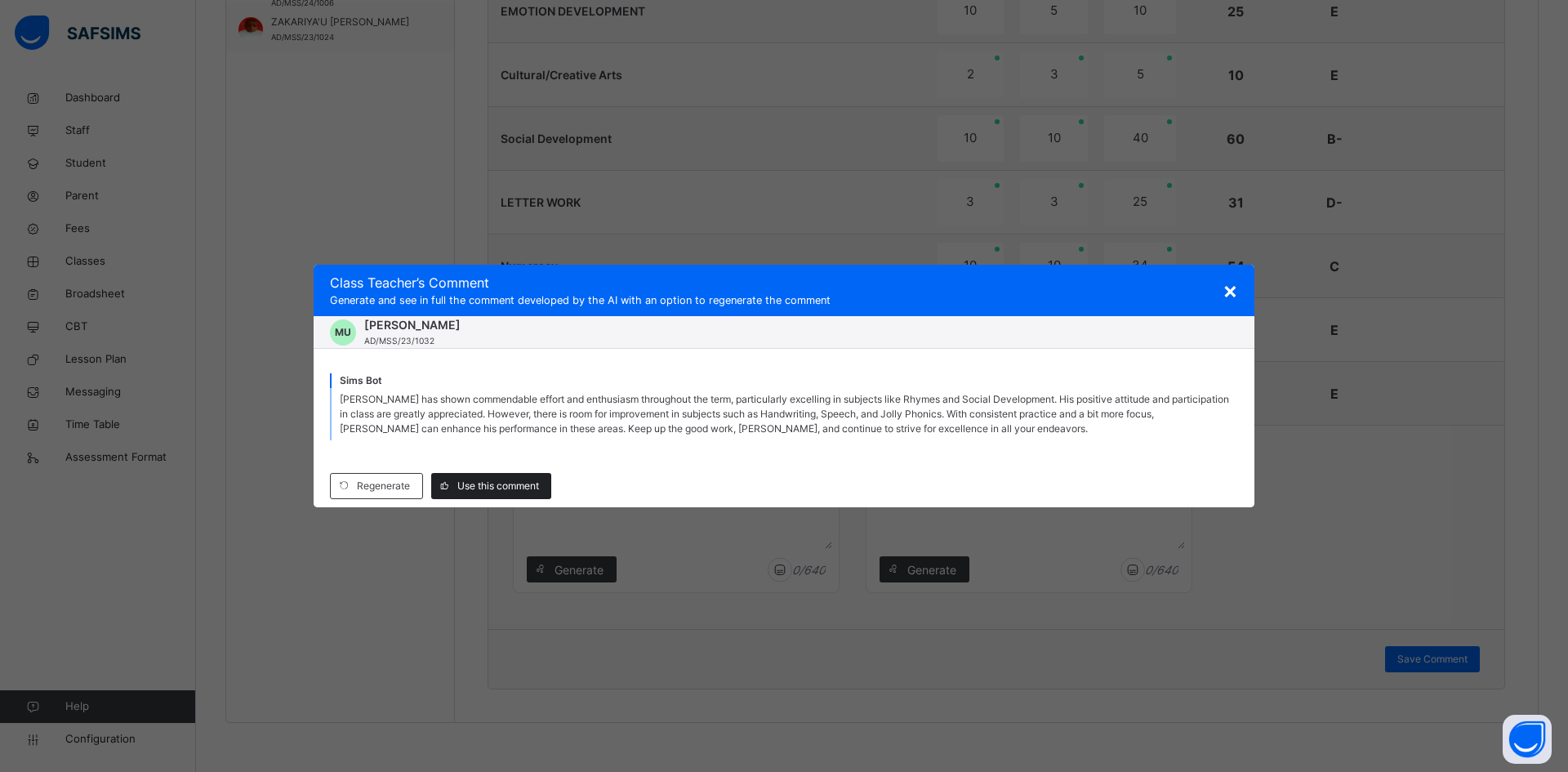
click at [482, 480] on span "Use this comment" at bounding box center [498, 486] width 82 height 15
type textarea "**********"
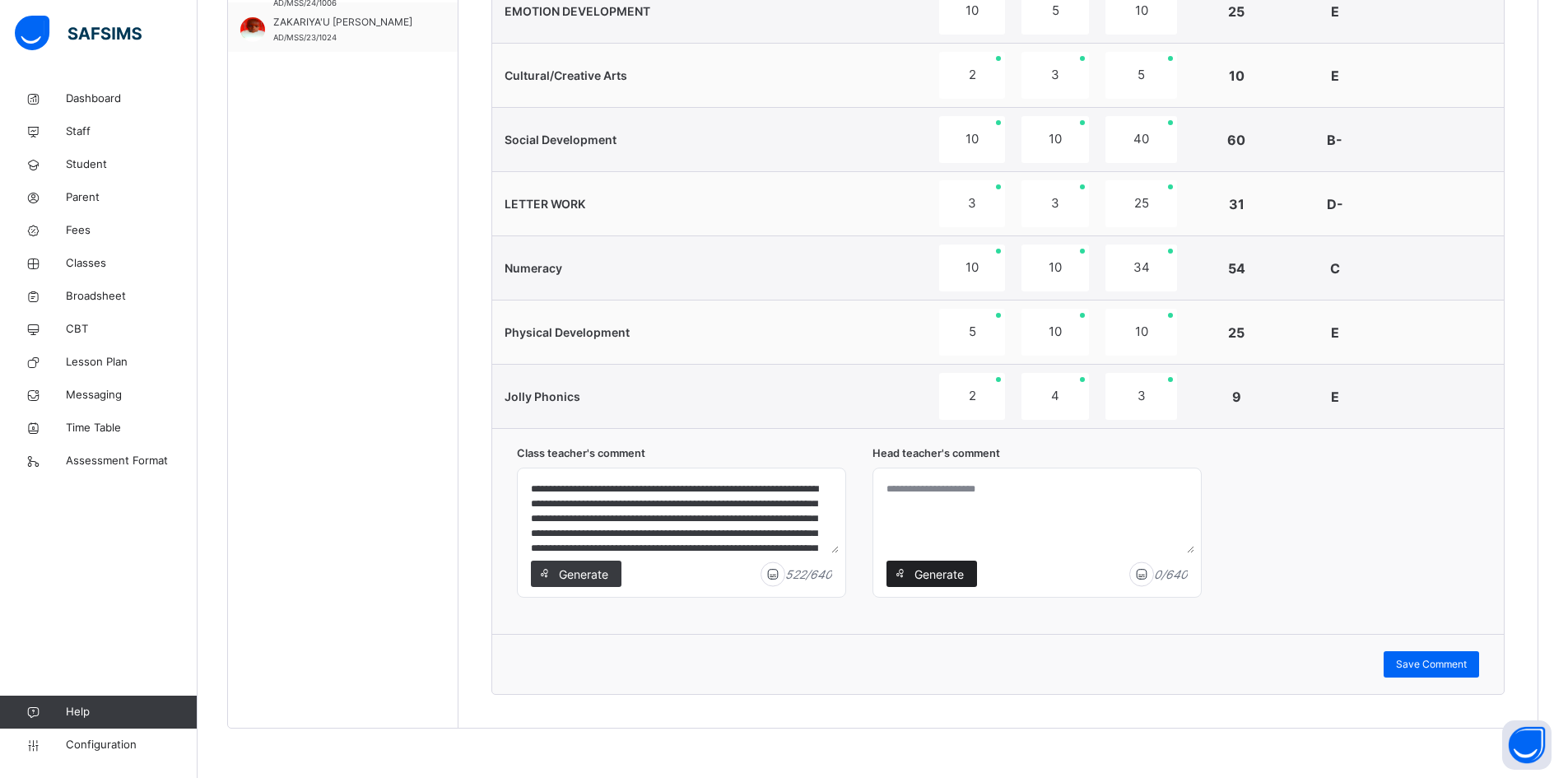
click at [965, 576] on div "Generate" at bounding box center [932, 574] width 91 height 27
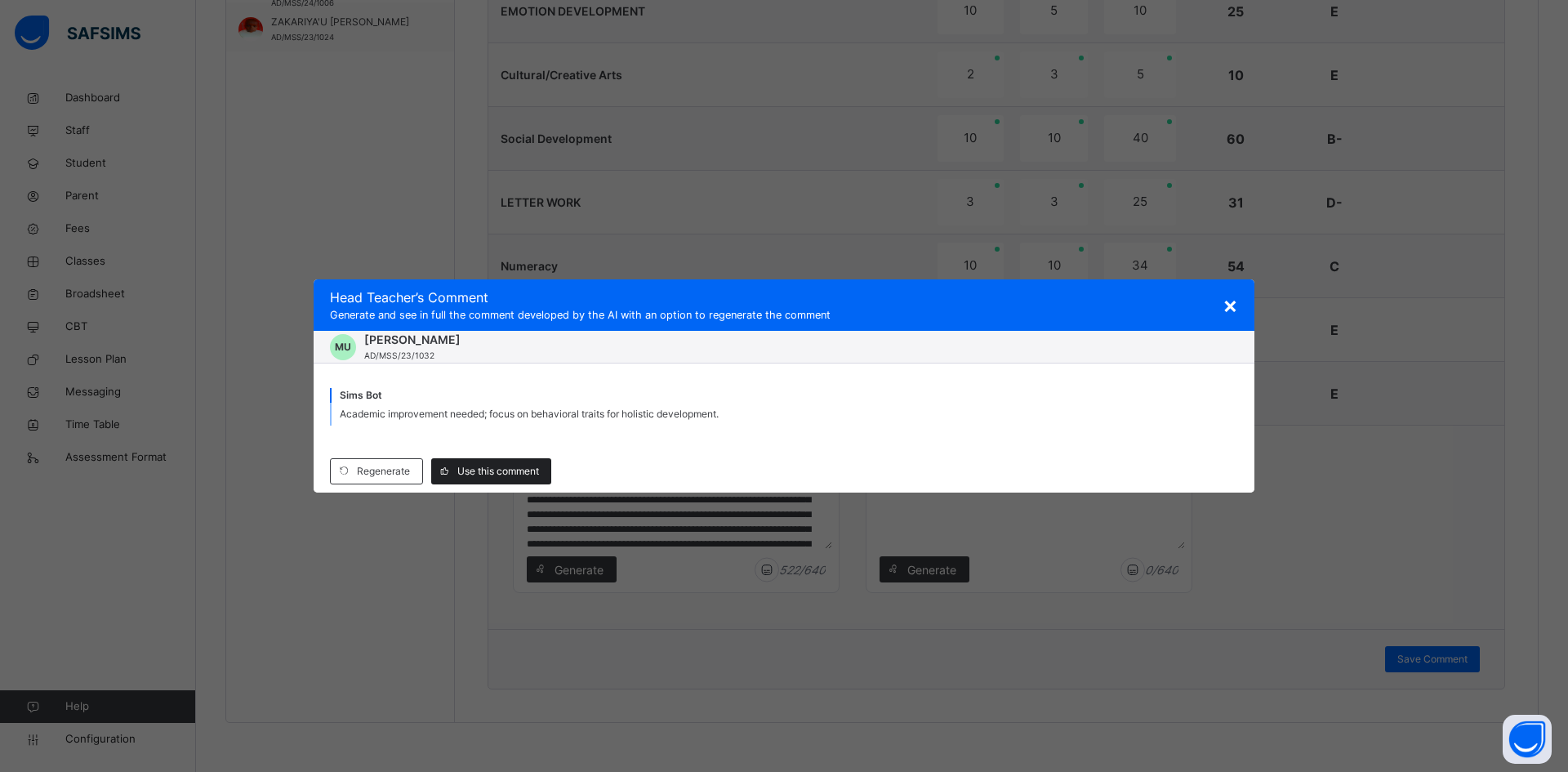
click at [503, 485] on div "Use this comment" at bounding box center [491, 471] width 120 height 26
type textarea "**********"
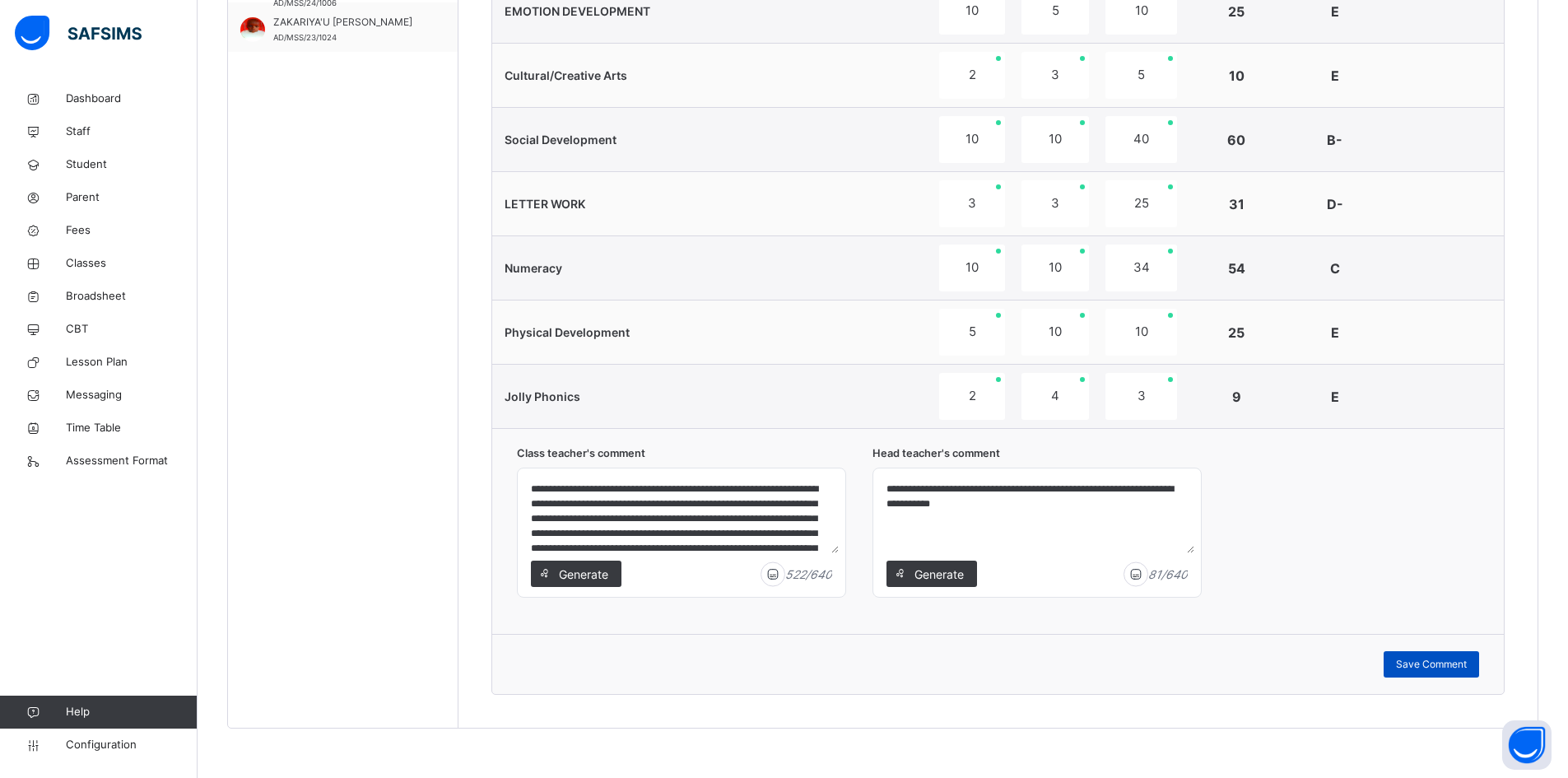
click at [1439, 662] on span "Save Comment" at bounding box center [1431, 664] width 71 height 15
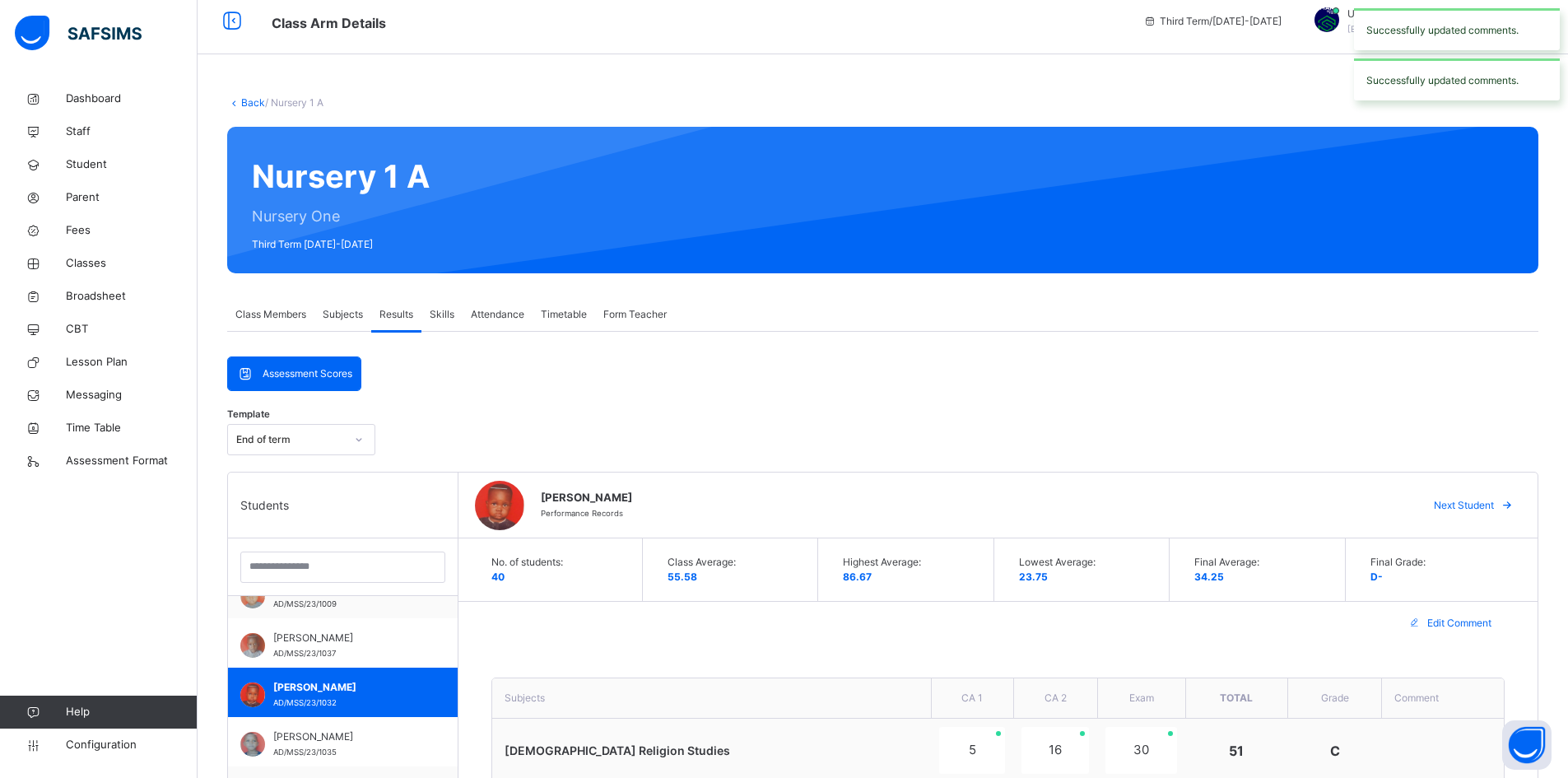
scroll to position [0, 0]
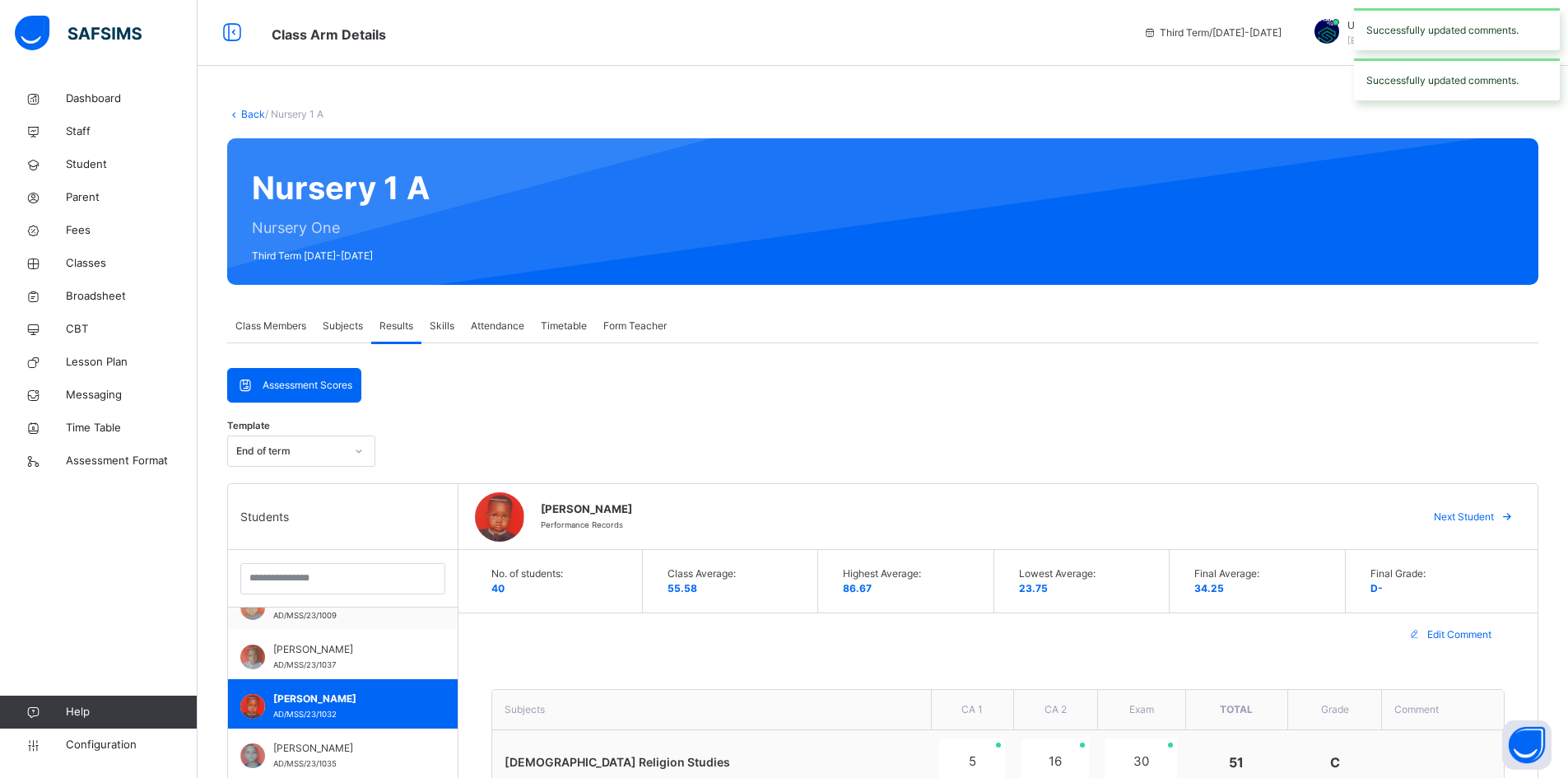
click at [1494, 516] on span "Next Student" at bounding box center [1463, 517] width 60 height 15
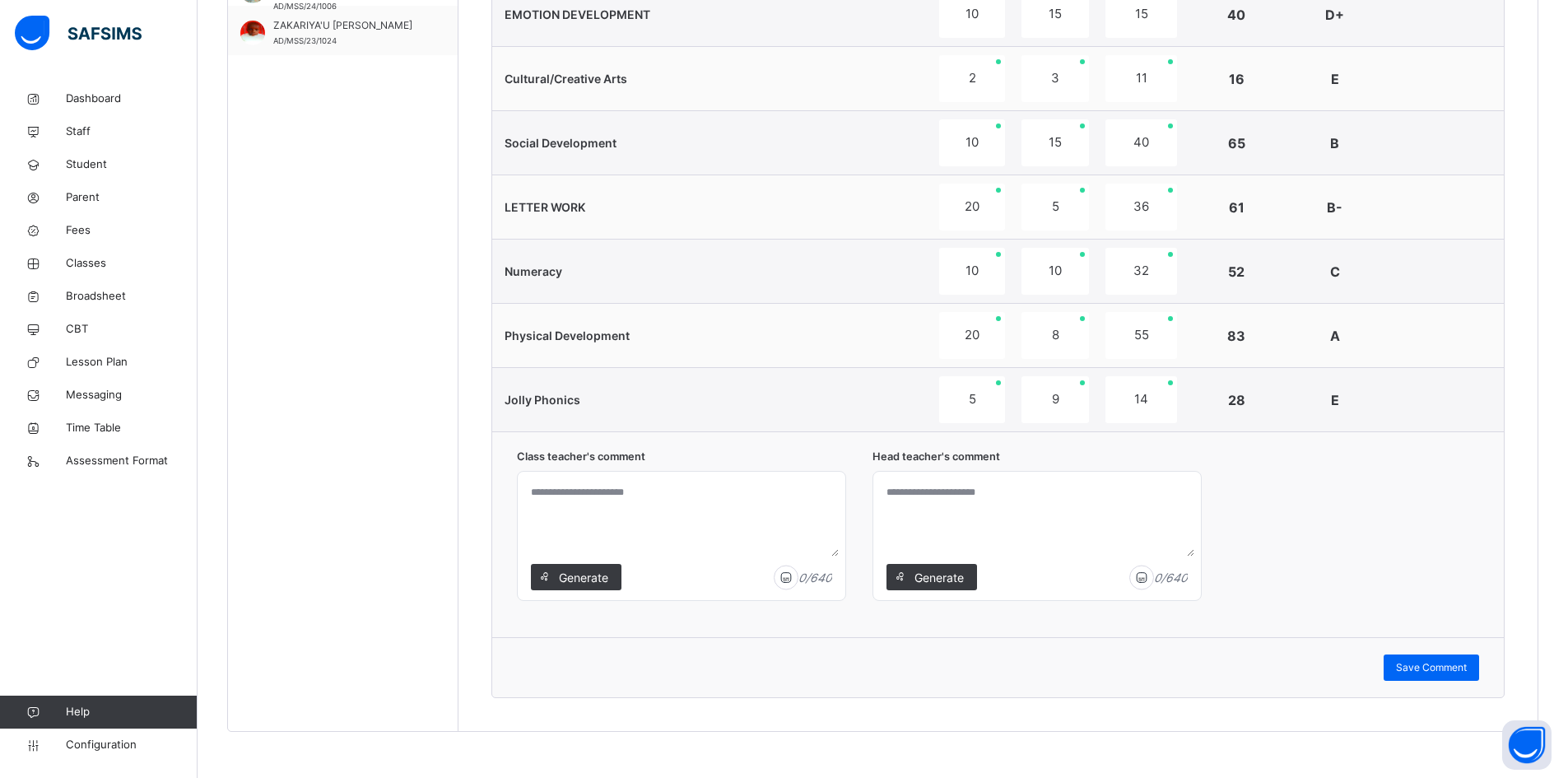
scroll to position [1071, 0]
click at [593, 569] on span "Generate" at bounding box center [583, 576] width 51 height 17
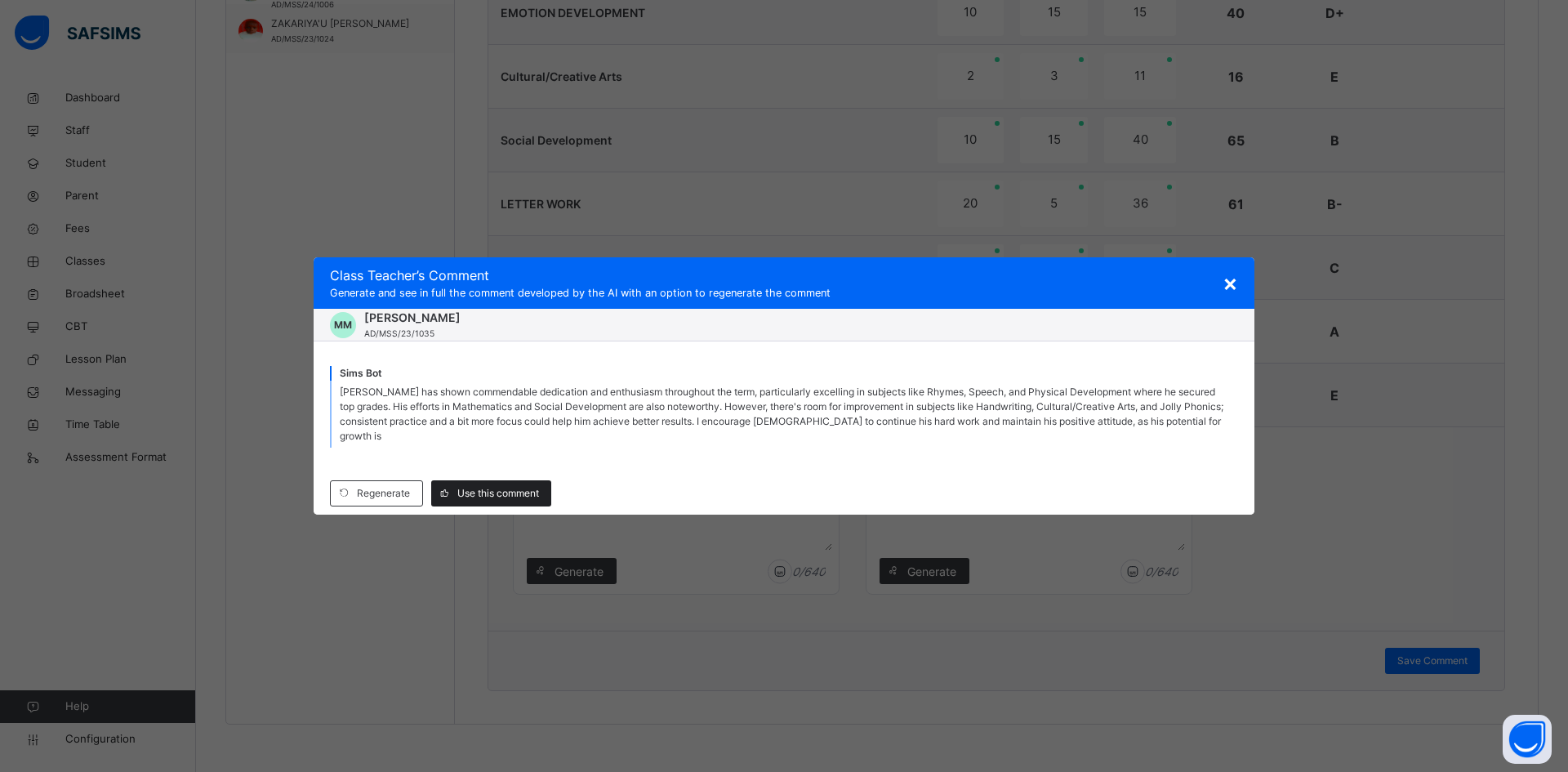
click at [497, 492] on span "Use this comment" at bounding box center [498, 493] width 82 height 15
type textarea "**********"
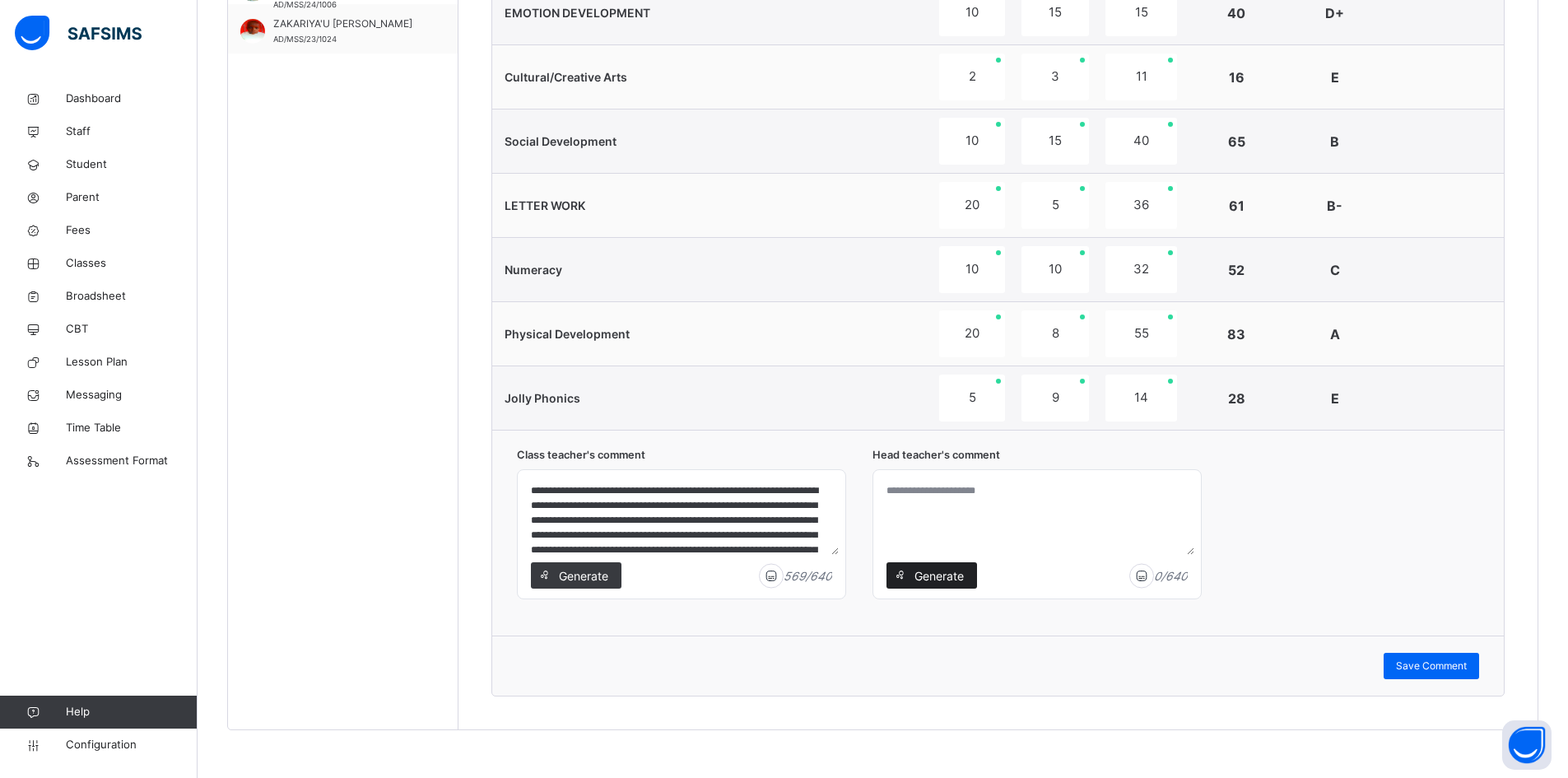
click at [936, 577] on span "Generate" at bounding box center [938, 576] width 51 height 17
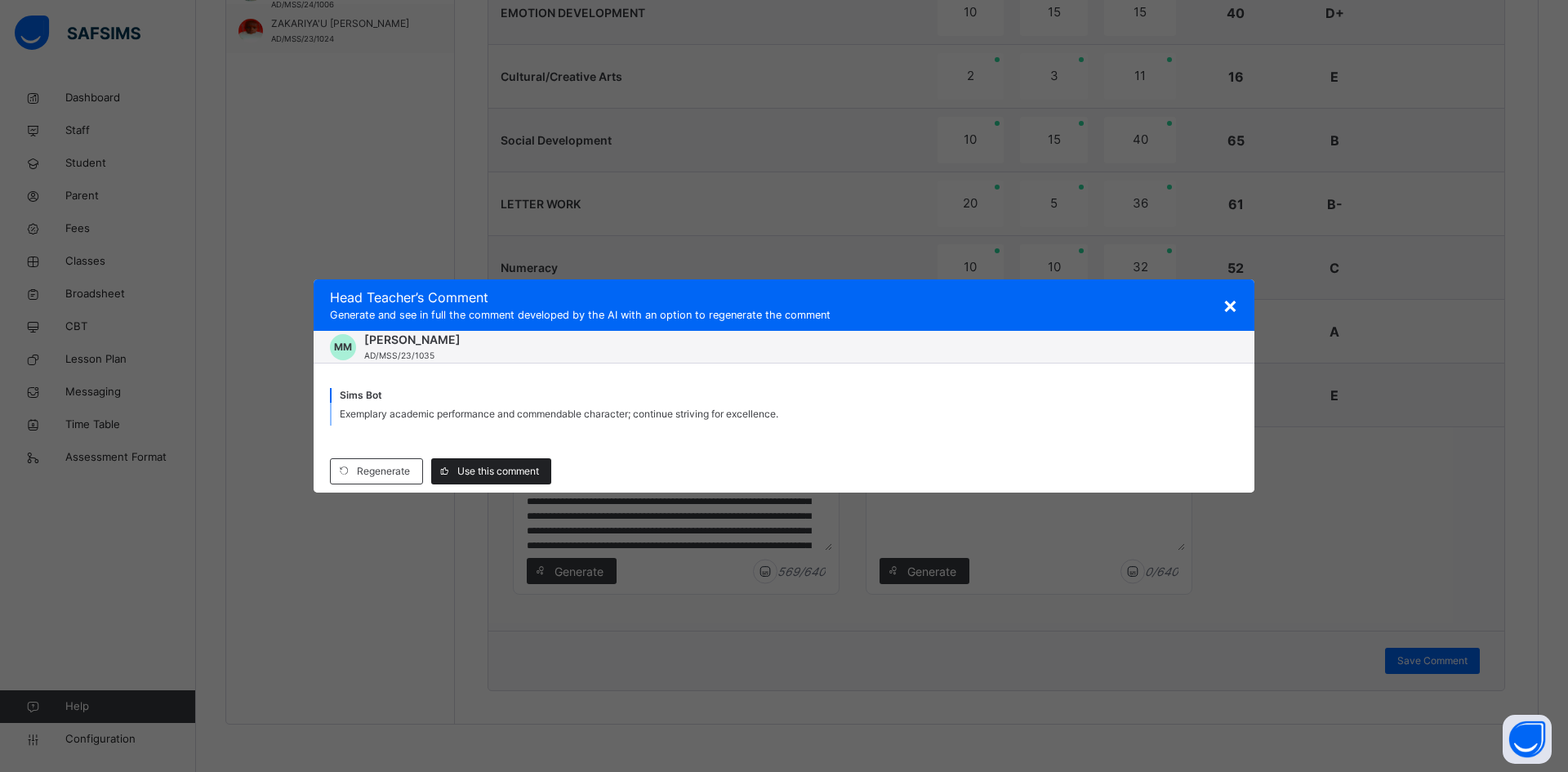
click at [496, 470] on span "Use this comment" at bounding box center [498, 471] width 82 height 15
type textarea "**********"
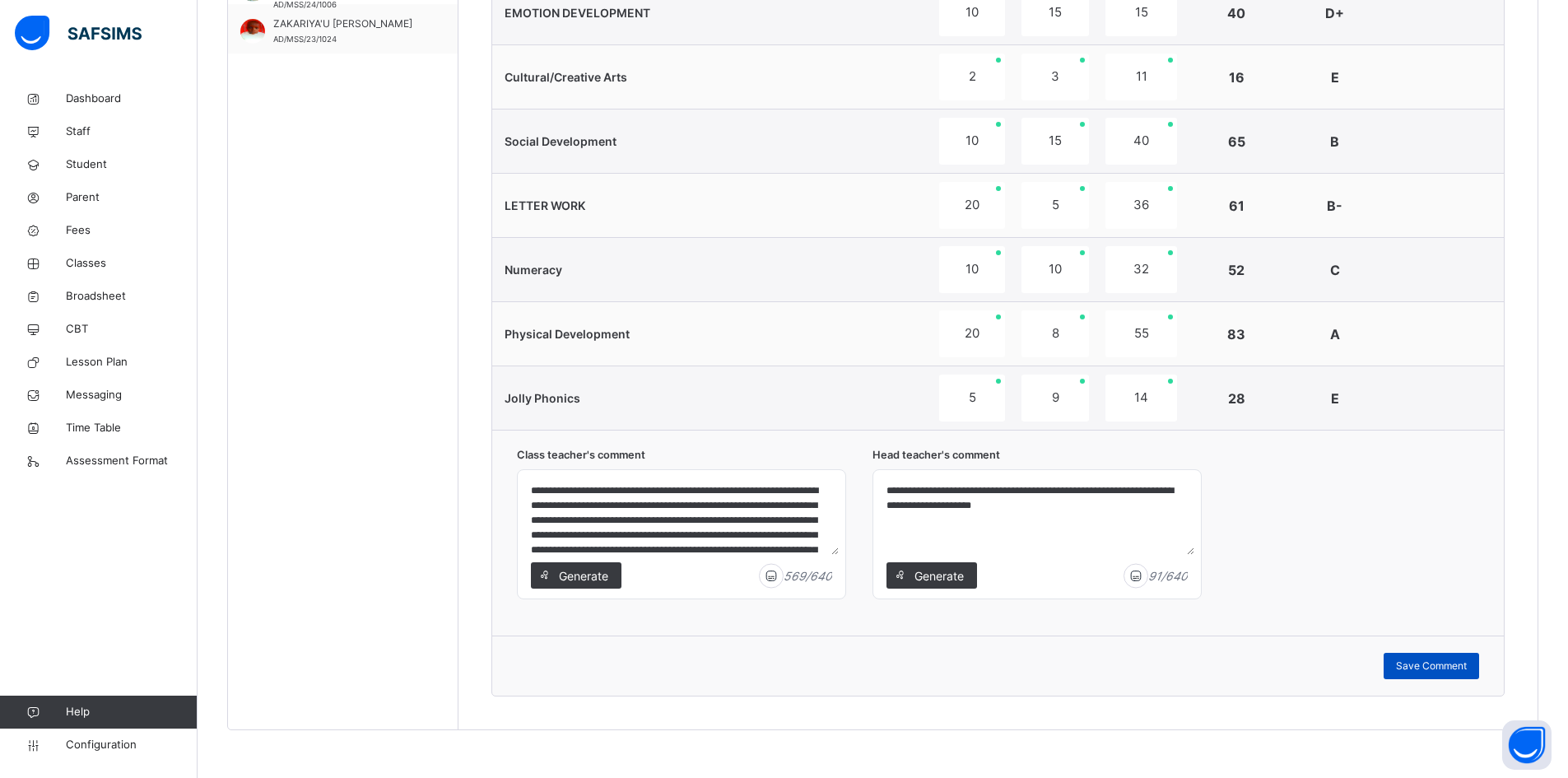
click at [1463, 660] on span "Save Comment" at bounding box center [1431, 666] width 71 height 15
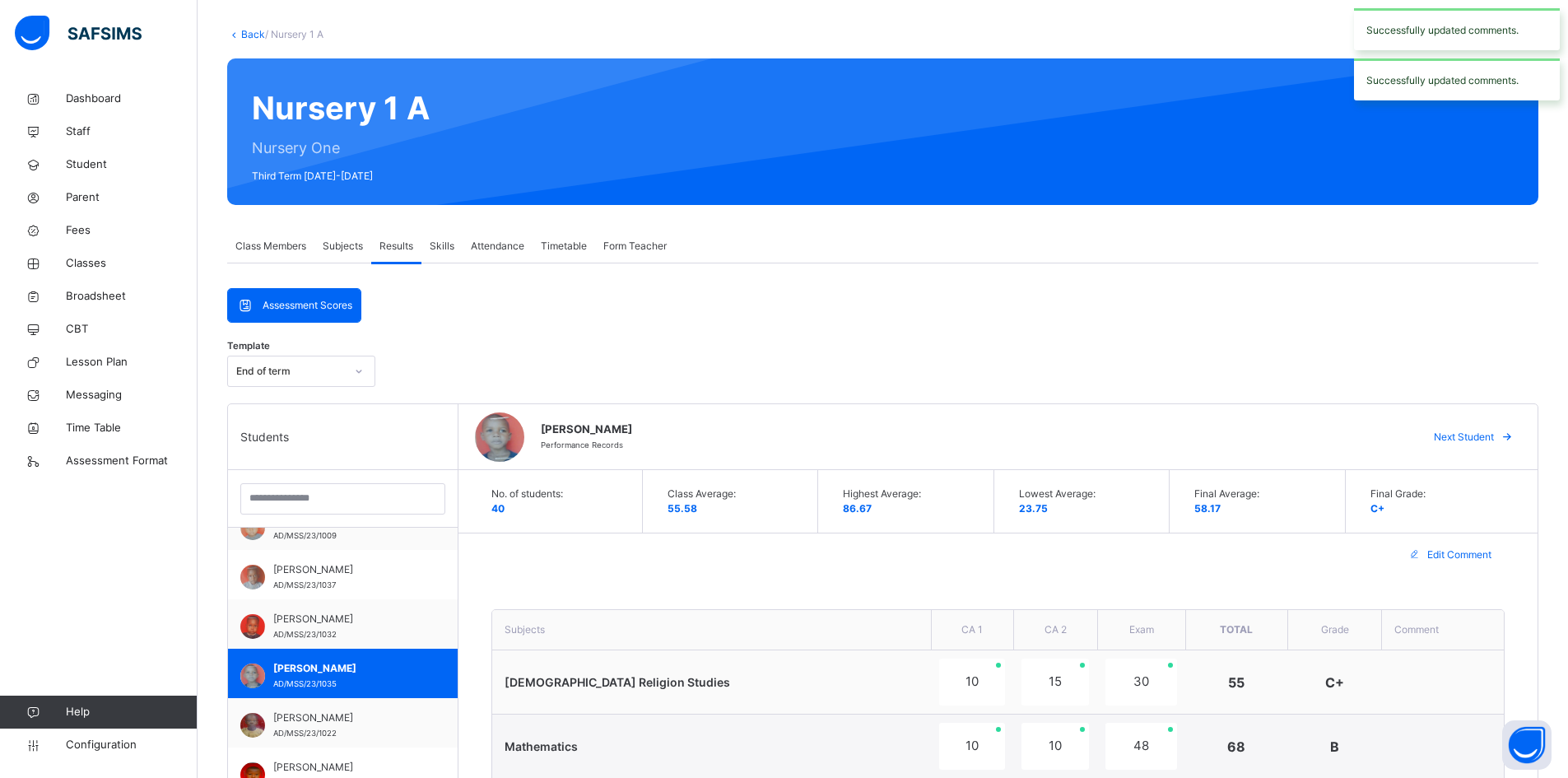
scroll to position [0, 0]
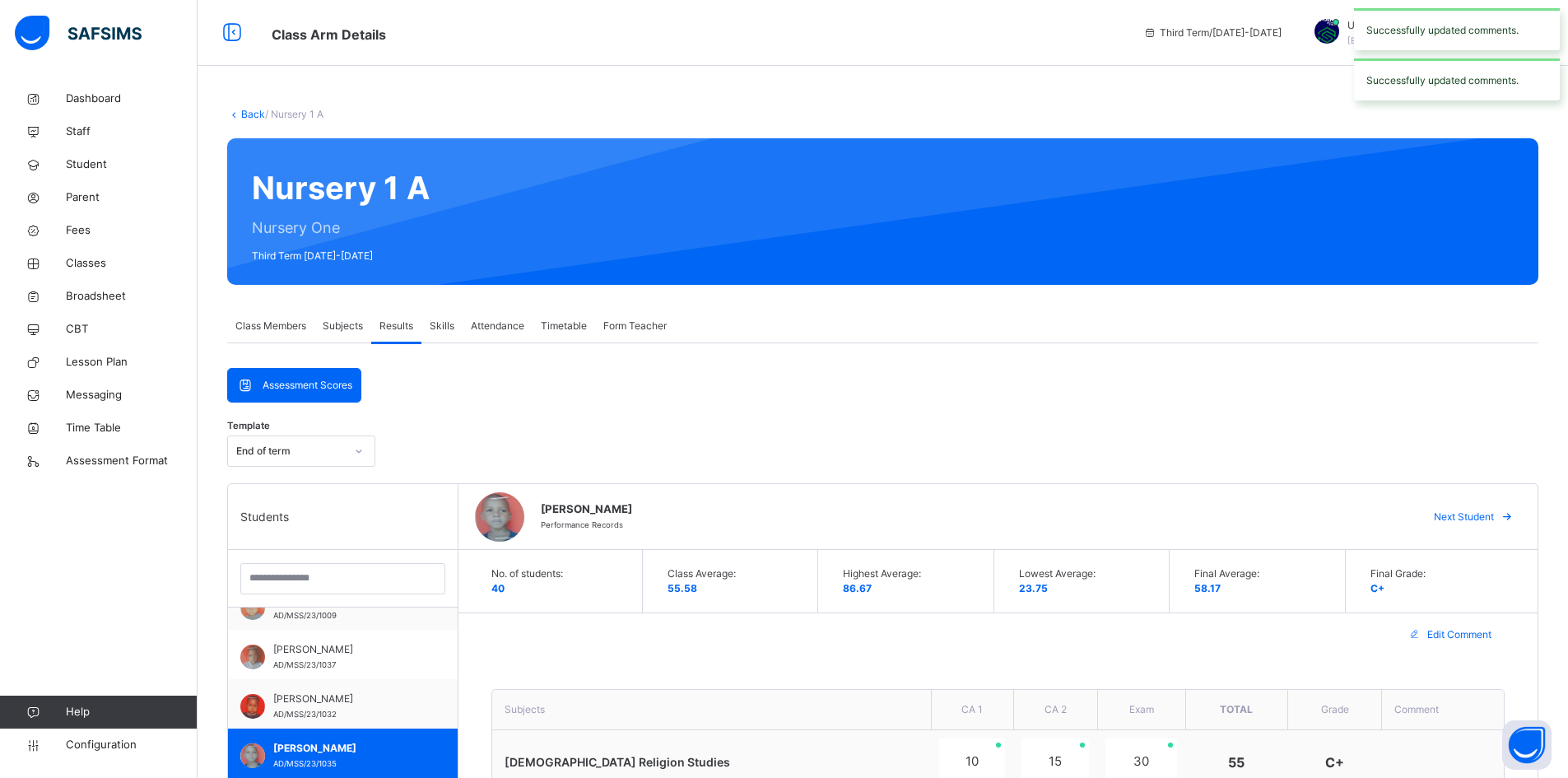
click at [1494, 510] on span "Next Student" at bounding box center [1463, 517] width 60 height 15
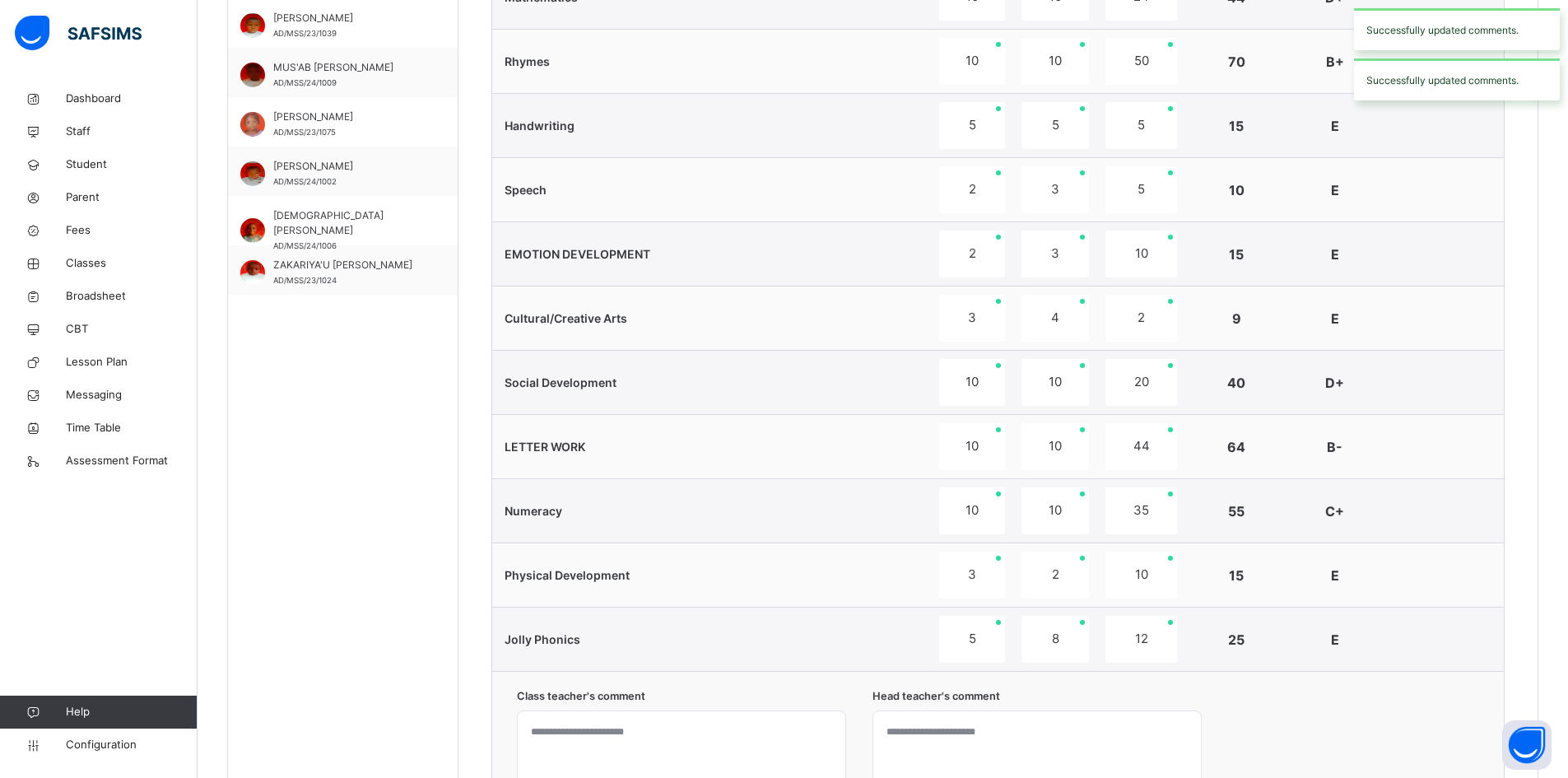
scroll to position [1072, 0]
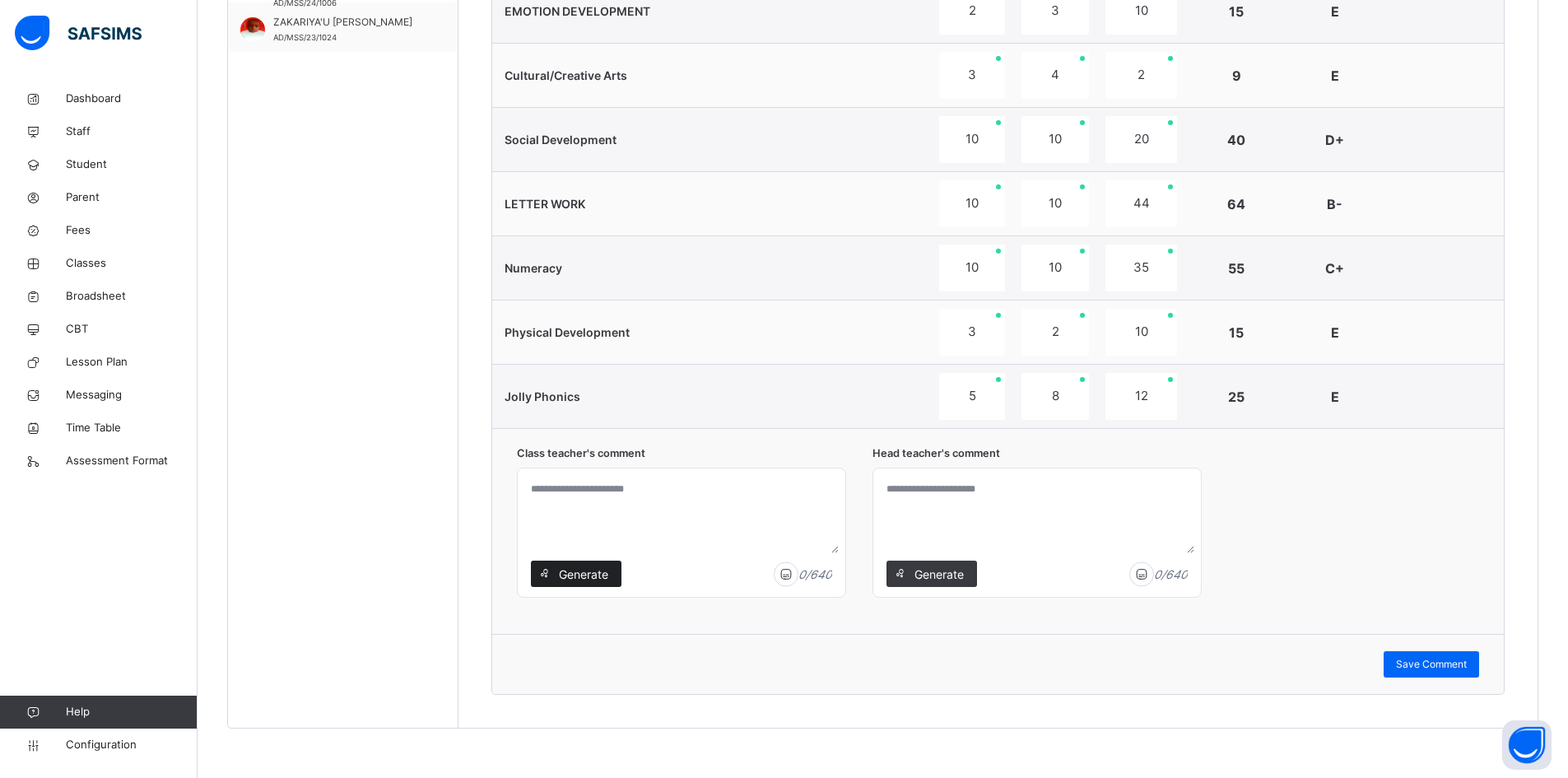
click at [585, 570] on span "Generate" at bounding box center [583, 574] width 51 height 17
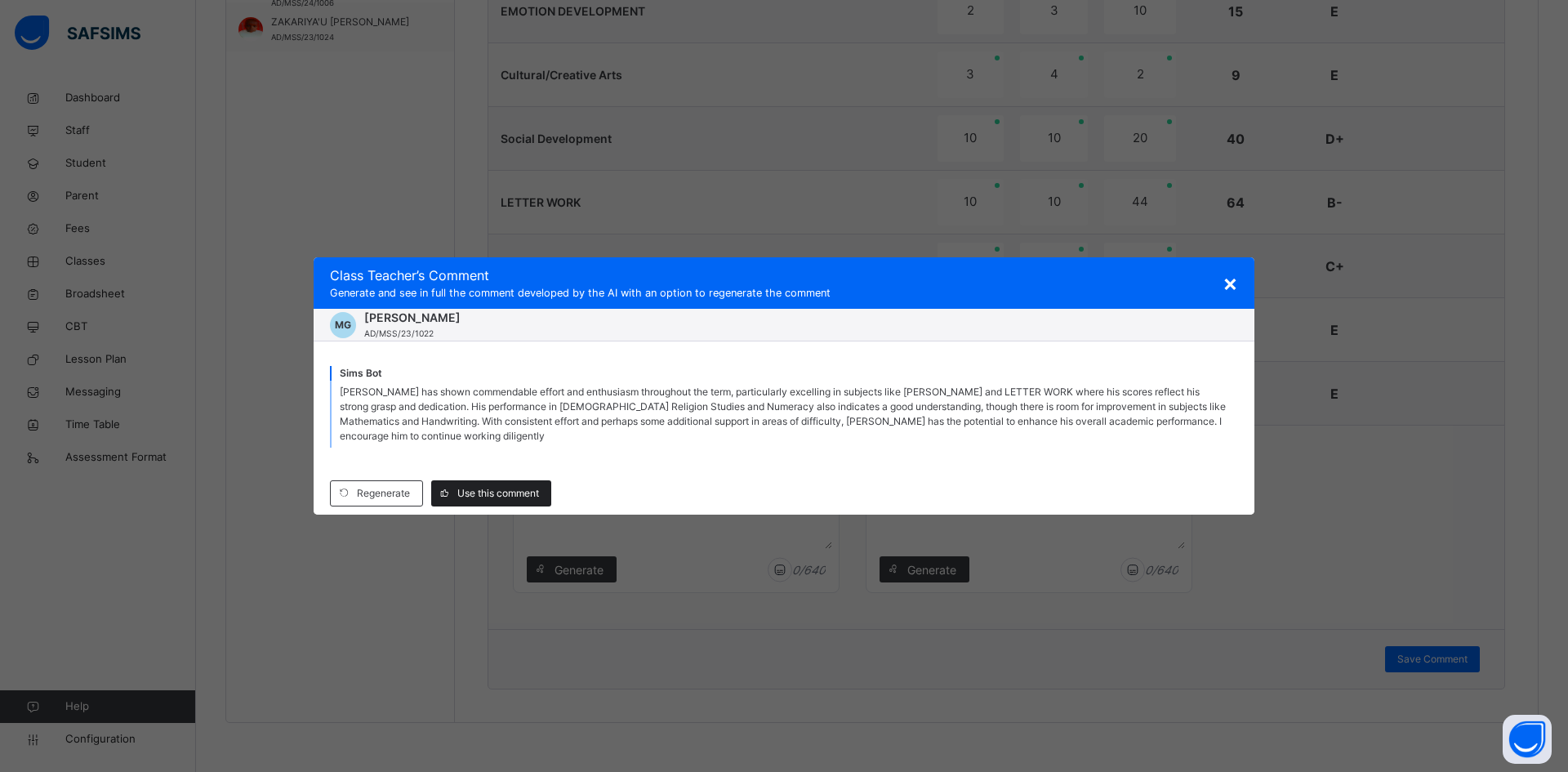
click at [484, 480] on div "Use this comment" at bounding box center [491, 493] width 120 height 26
type textarea "**********"
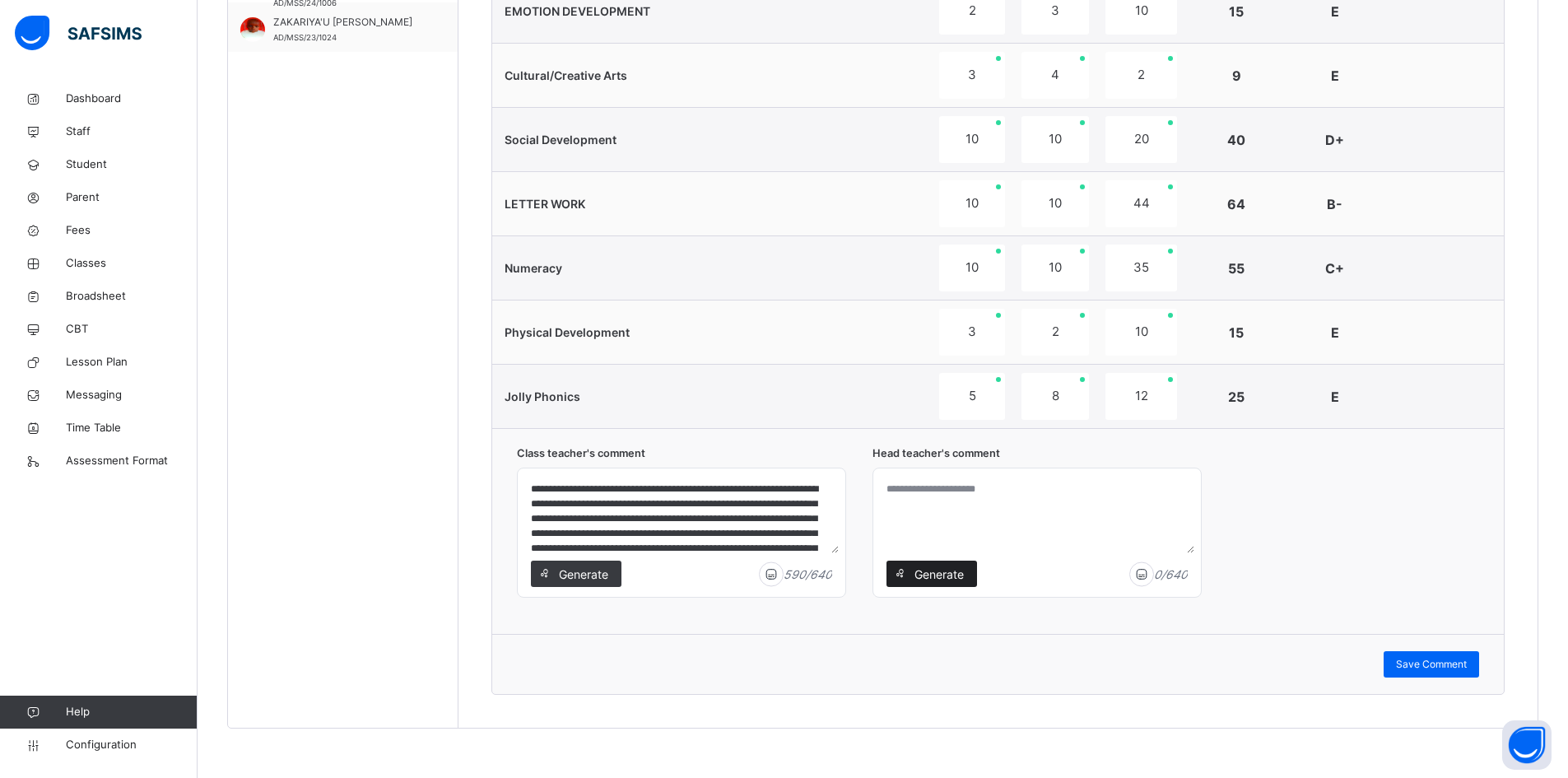
click at [958, 569] on span "Generate" at bounding box center [938, 574] width 51 height 17
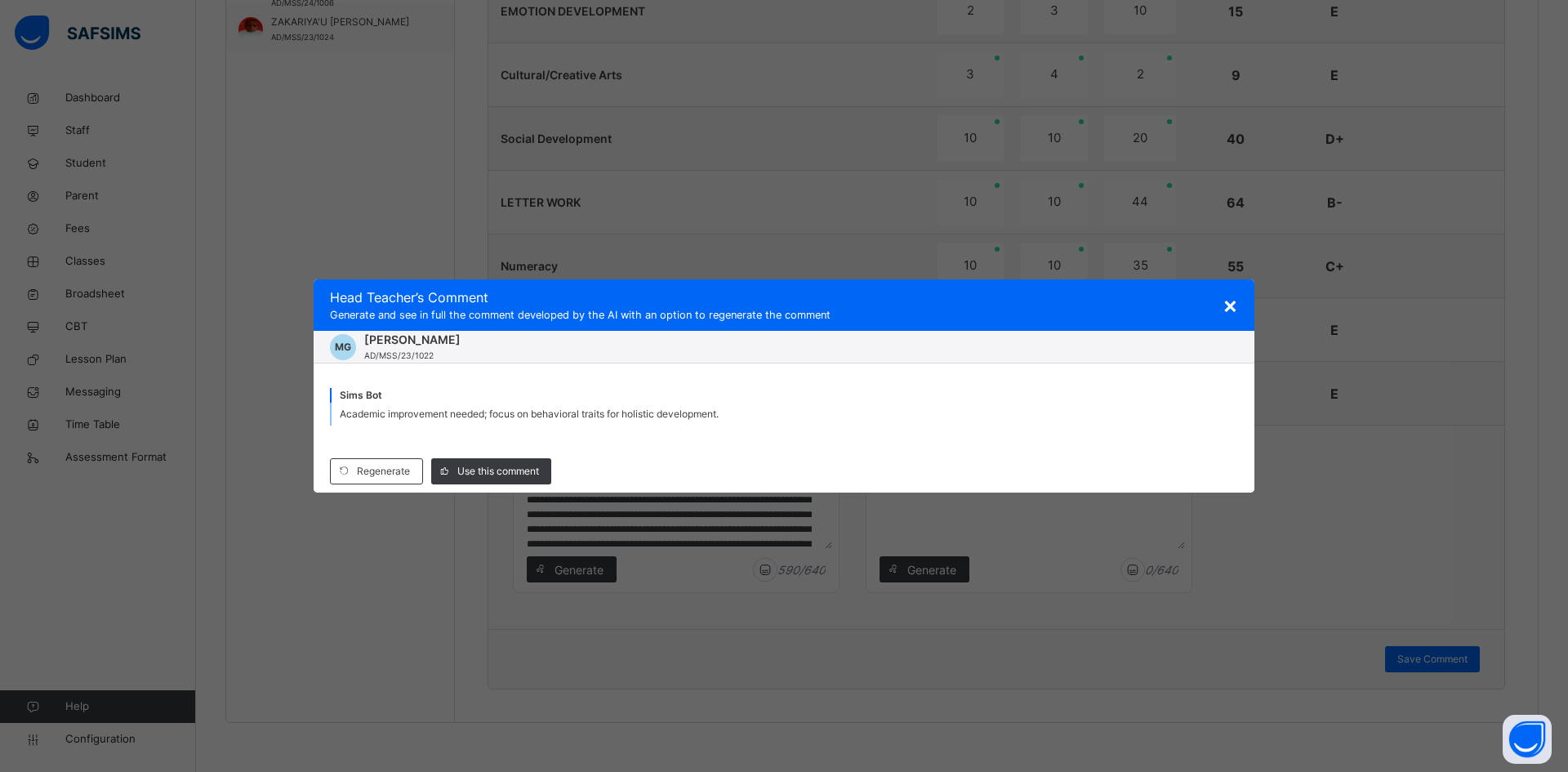
click at [1440, 661] on div "× Head Teacher ’s Comment Generate and see in full the comment developed by the…" at bounding box center [784, 386] width 1568 height 772
click at [515, 474] on span "Use this comment" at bounding box center [498, 471] width 82 height 15
type textarea "**********"
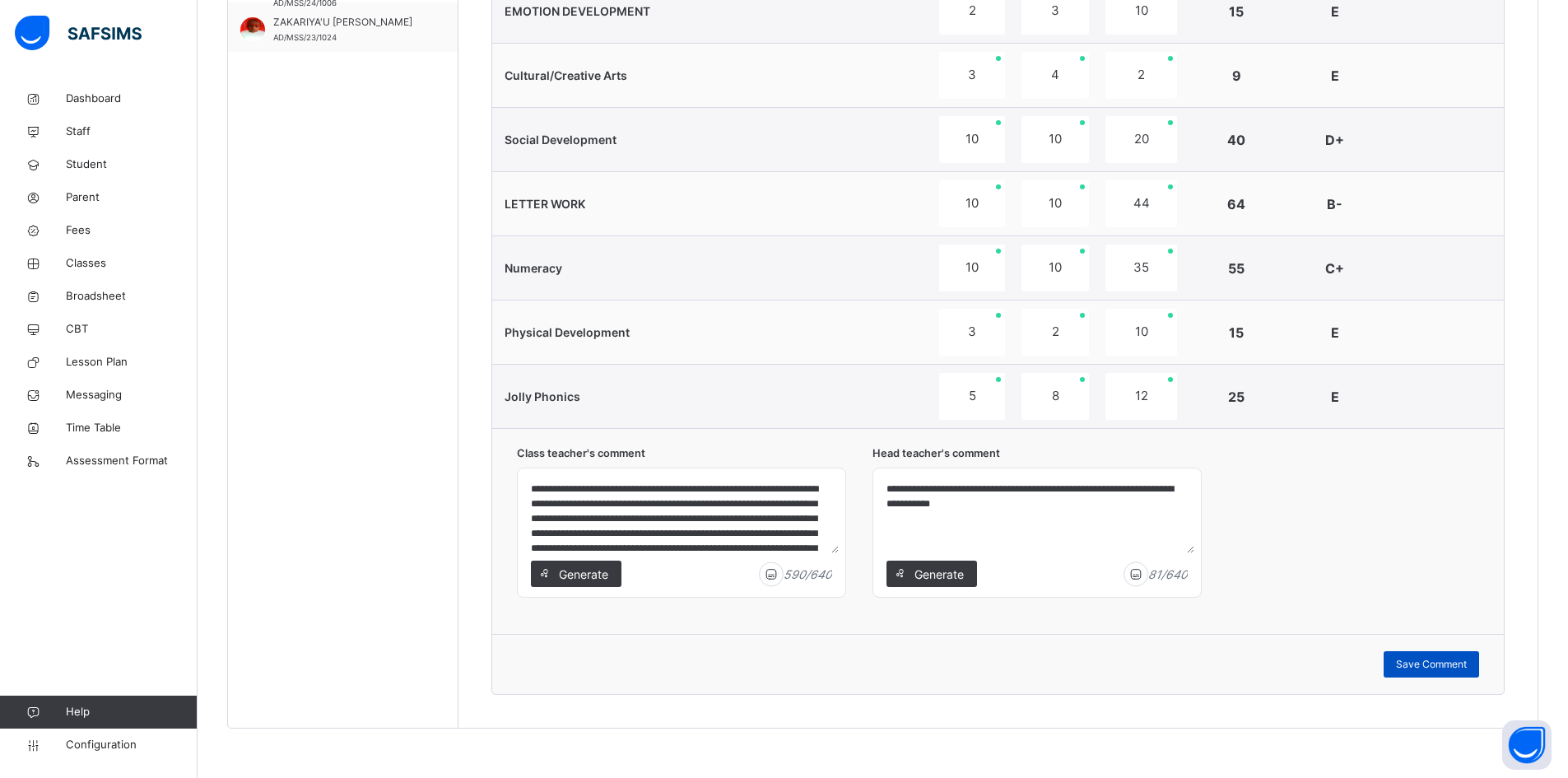
click at [1467, 667] on span "Save Comment" at bounding box center [1431, 664] width 71 height 15
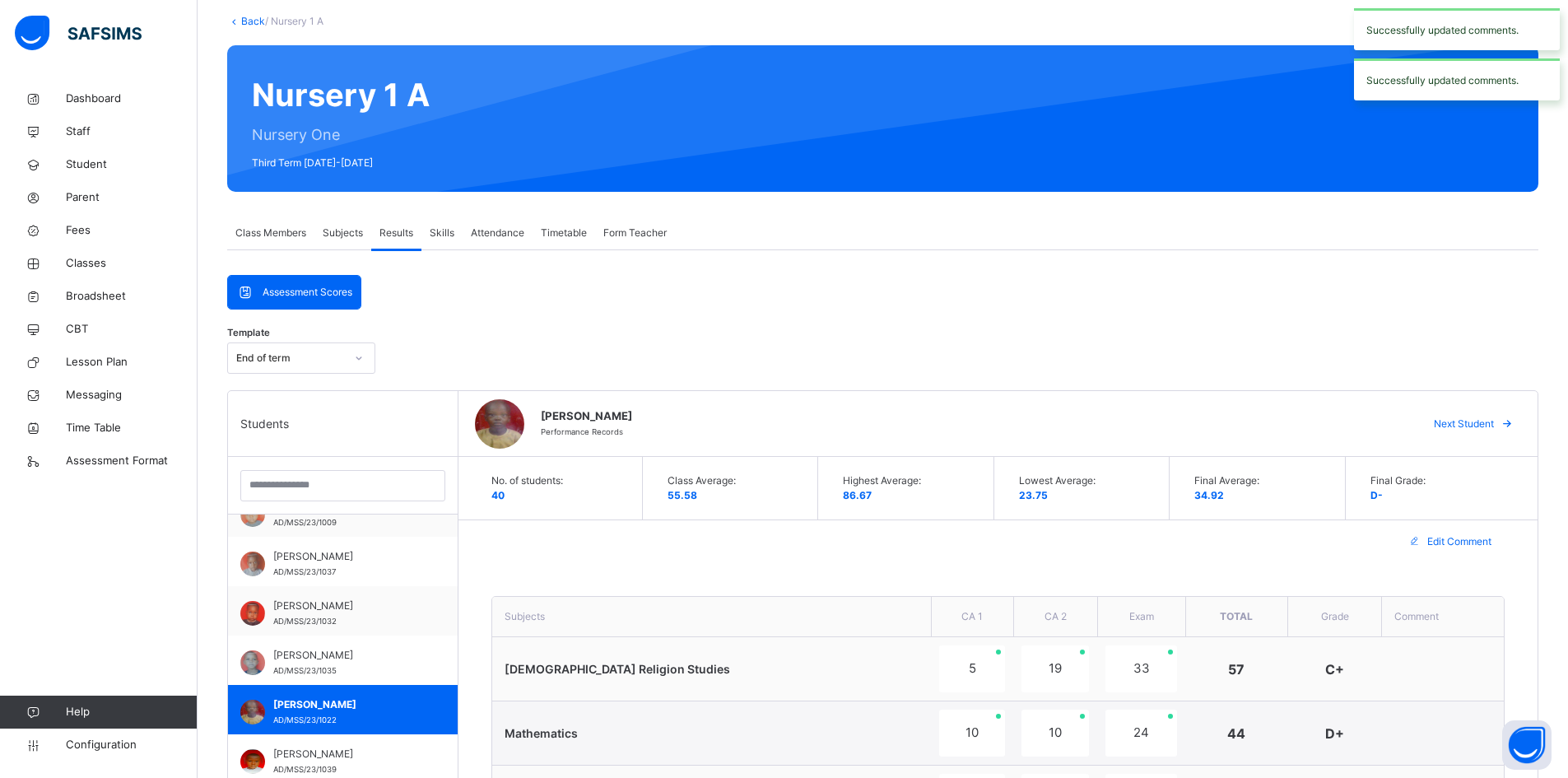
scroll to position [84, 0]
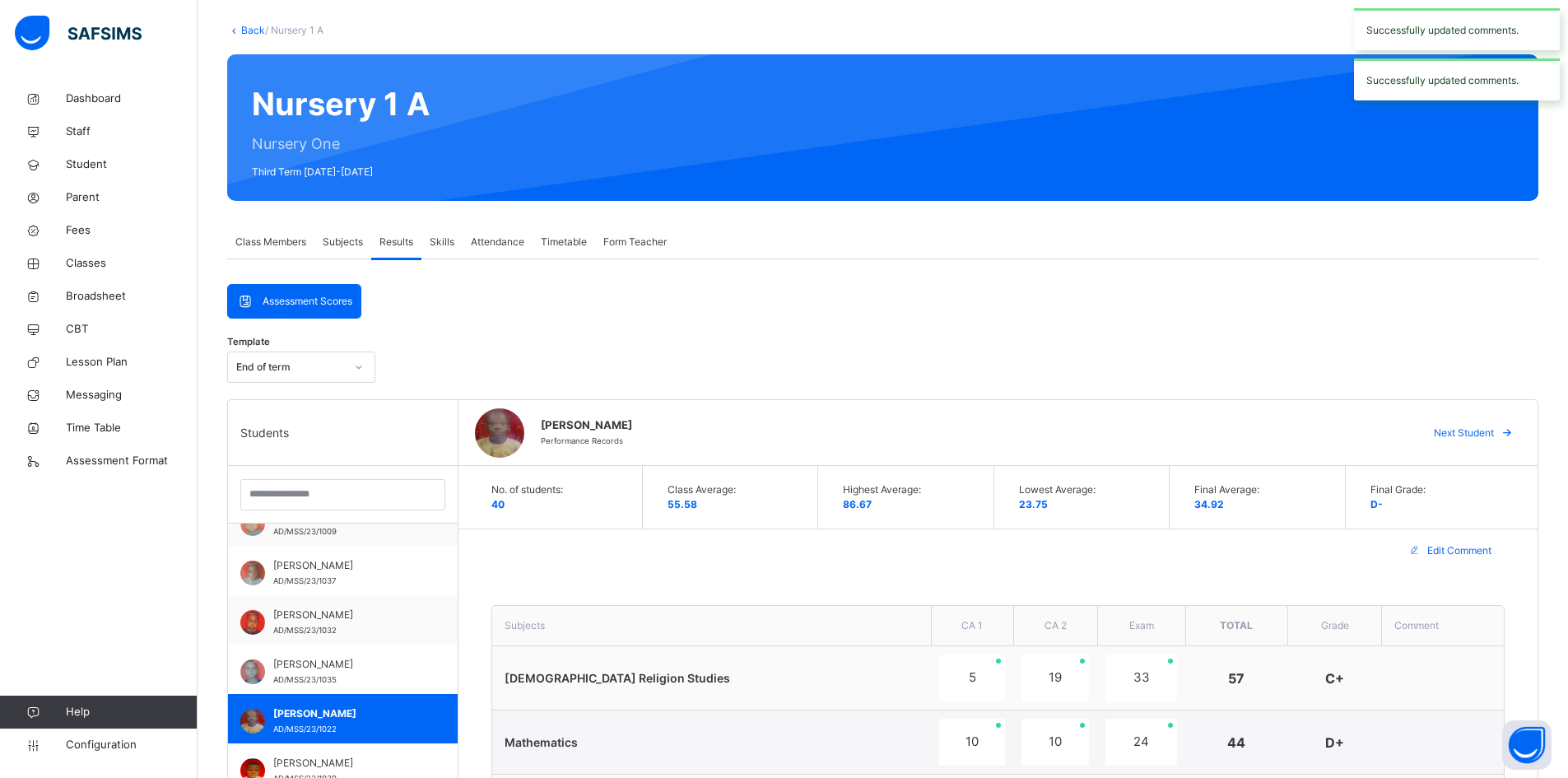
click at [1494, 426] on span "Next Student" at bounding box center [1463, 434] width 60 height 15
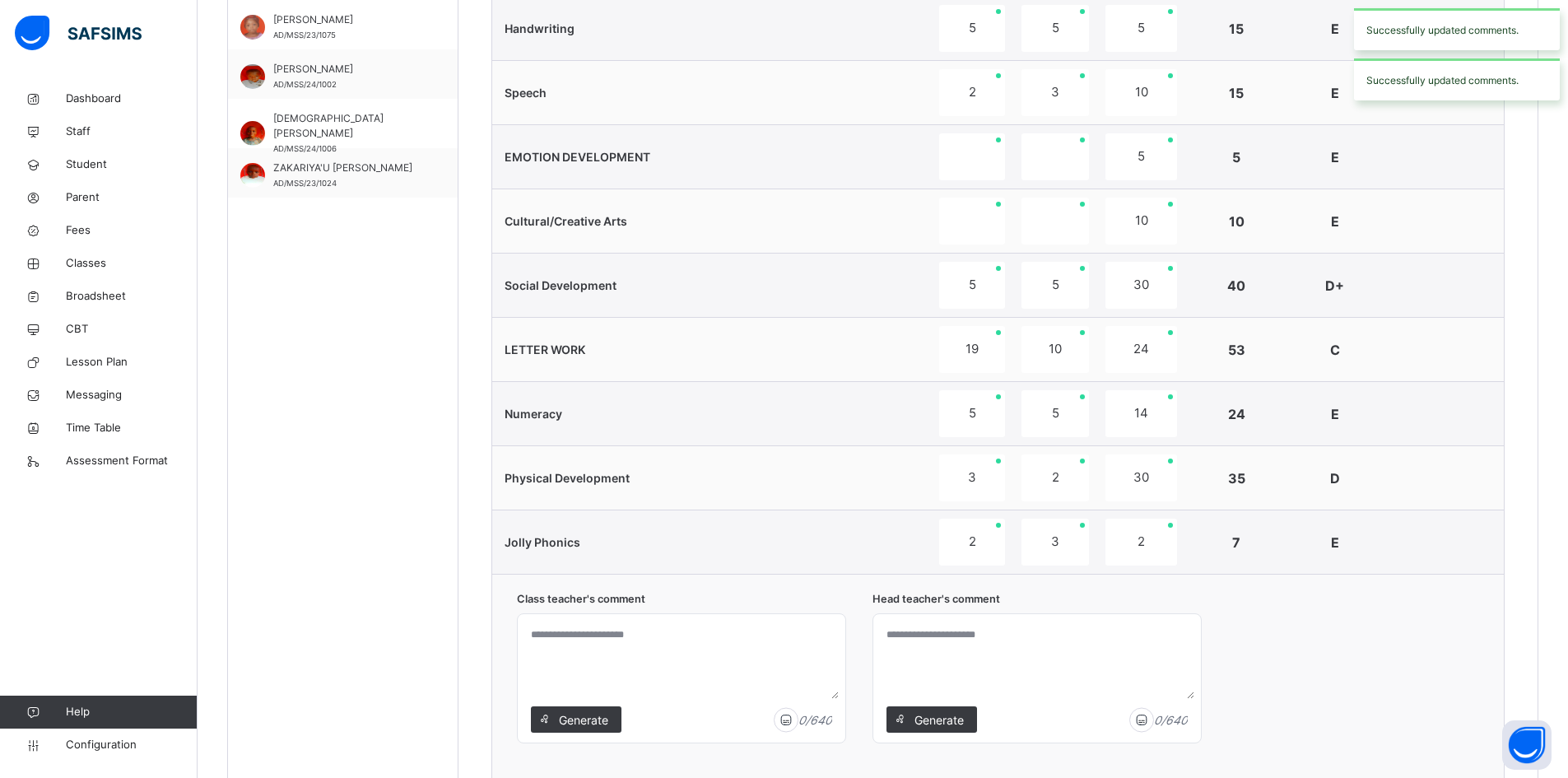
scroll to position [1072, 0]
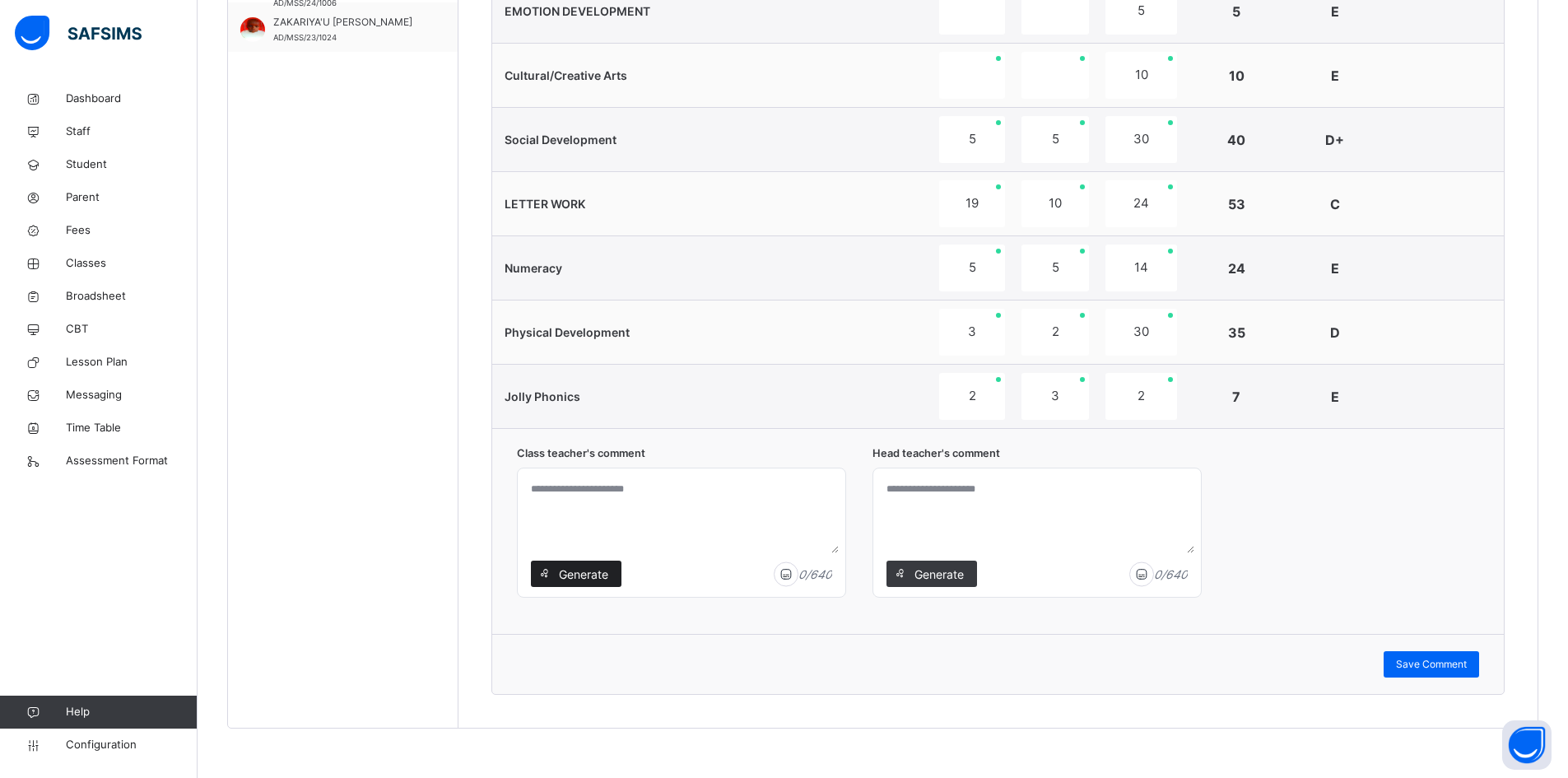
click at [582, 570] on span "Generate" at bounding box center [583, 574] width 51 height 17
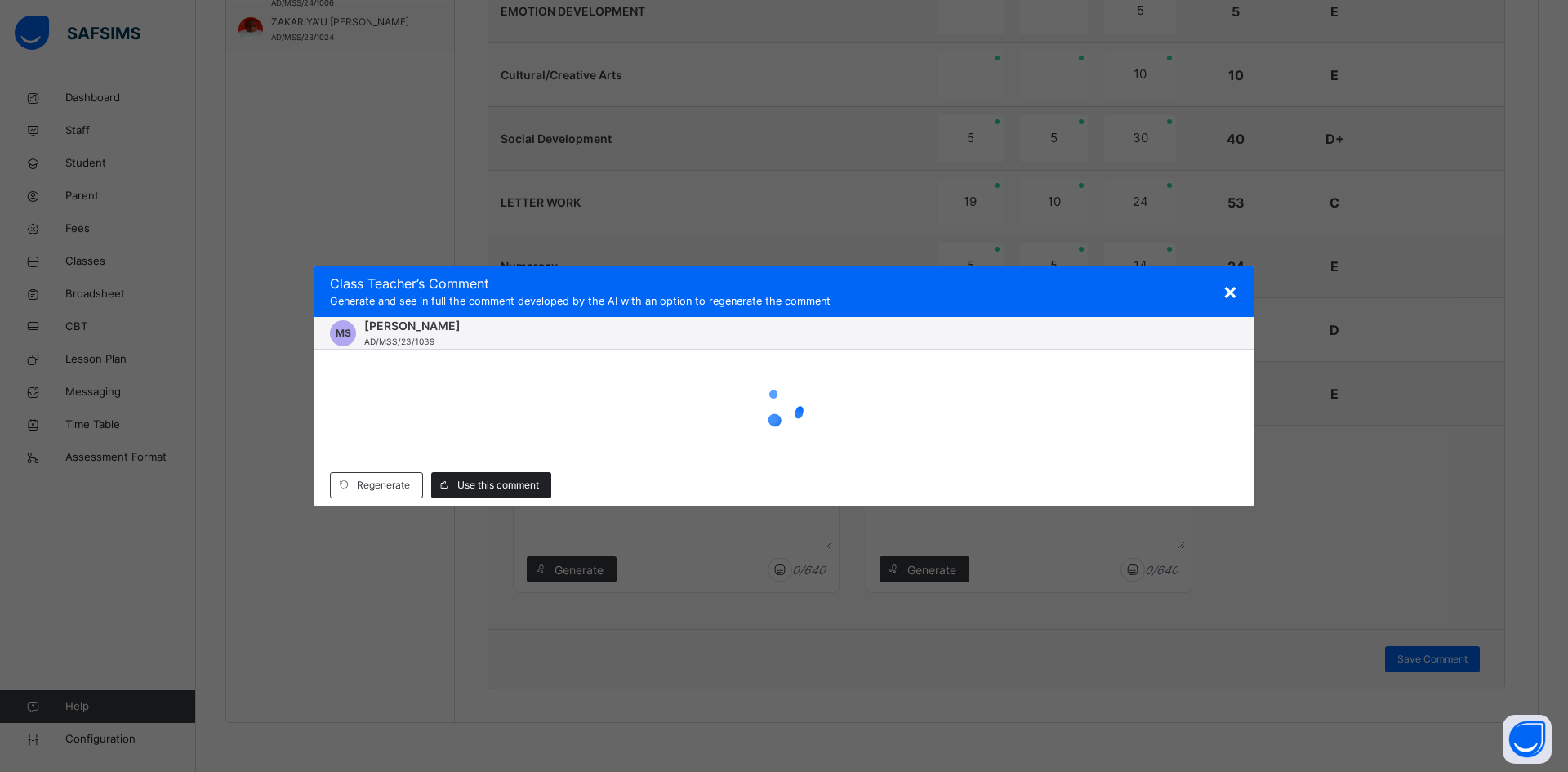
click at [513, 485] on span "Use this comment" at bounding box center [498, 486] width 82 height 15
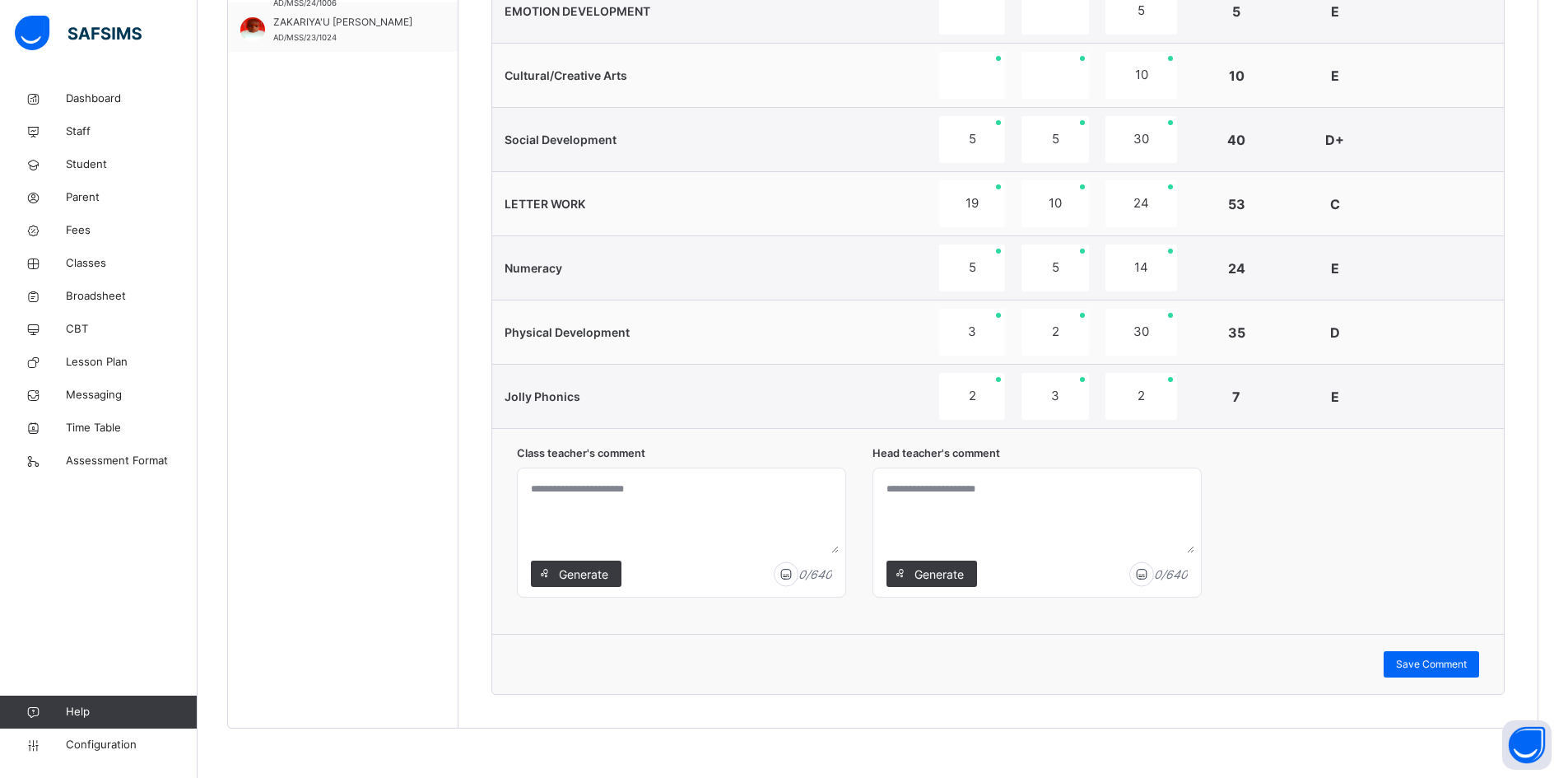
click at [578, 572] on span "Generate" at bounding box center [583, 574] width 51 height 17
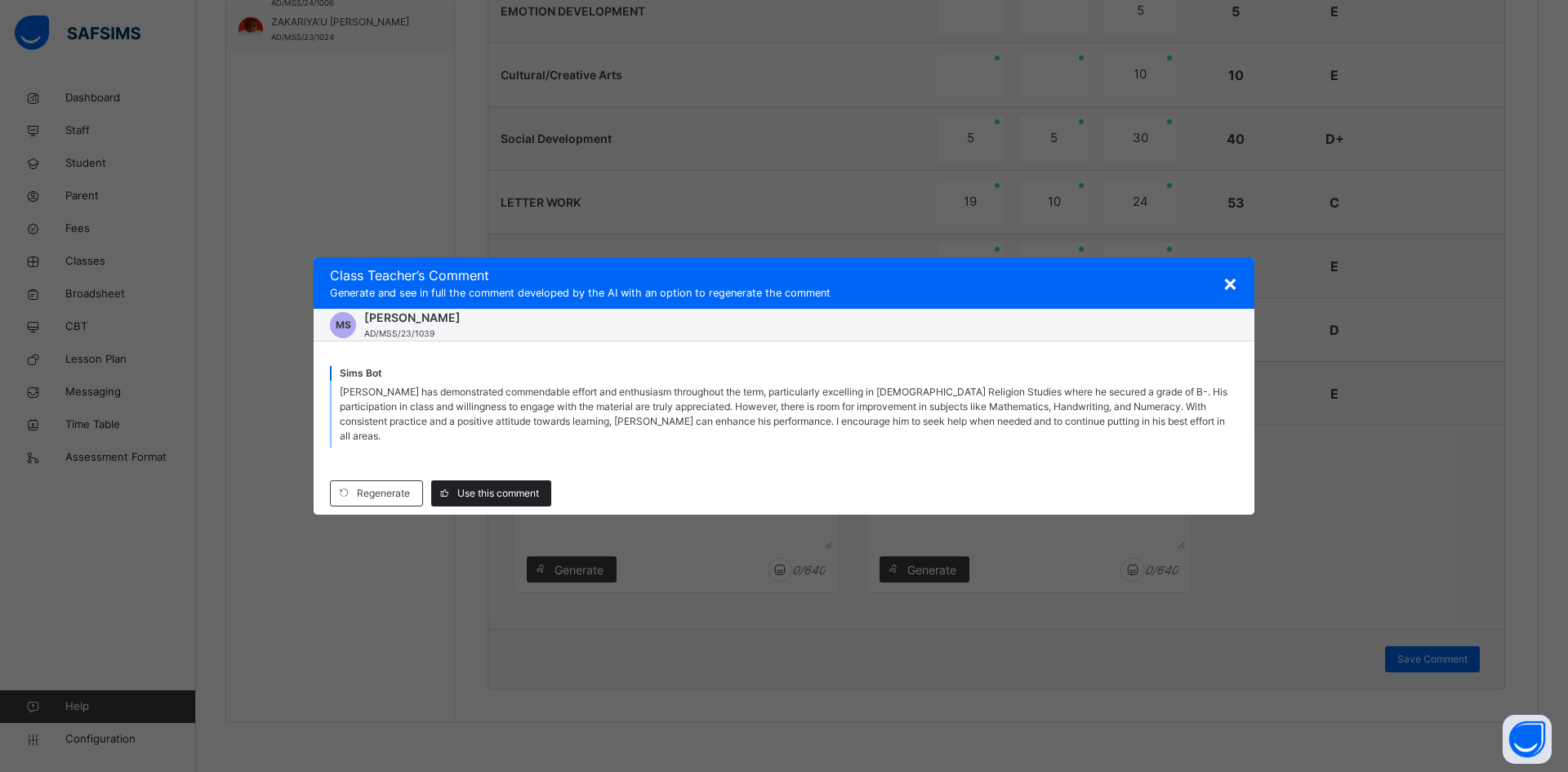
click at [487, 492] on span "Use this comment" at bounding box center [498, 493] width 82 height 15
type textarea "**********"
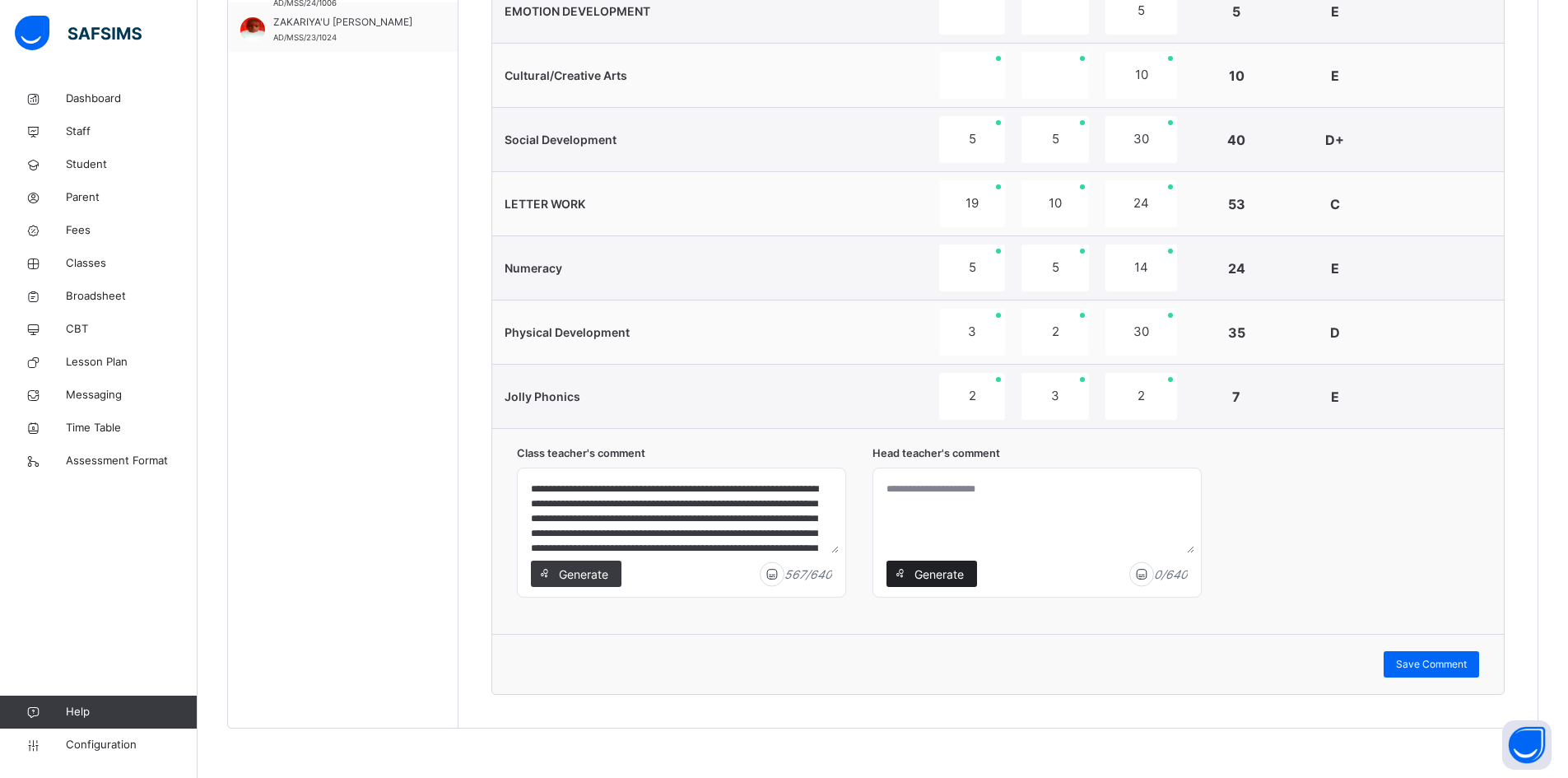
click at [953, 578] on span "Generate" at bounding box center [938, 574] width 51 height 17
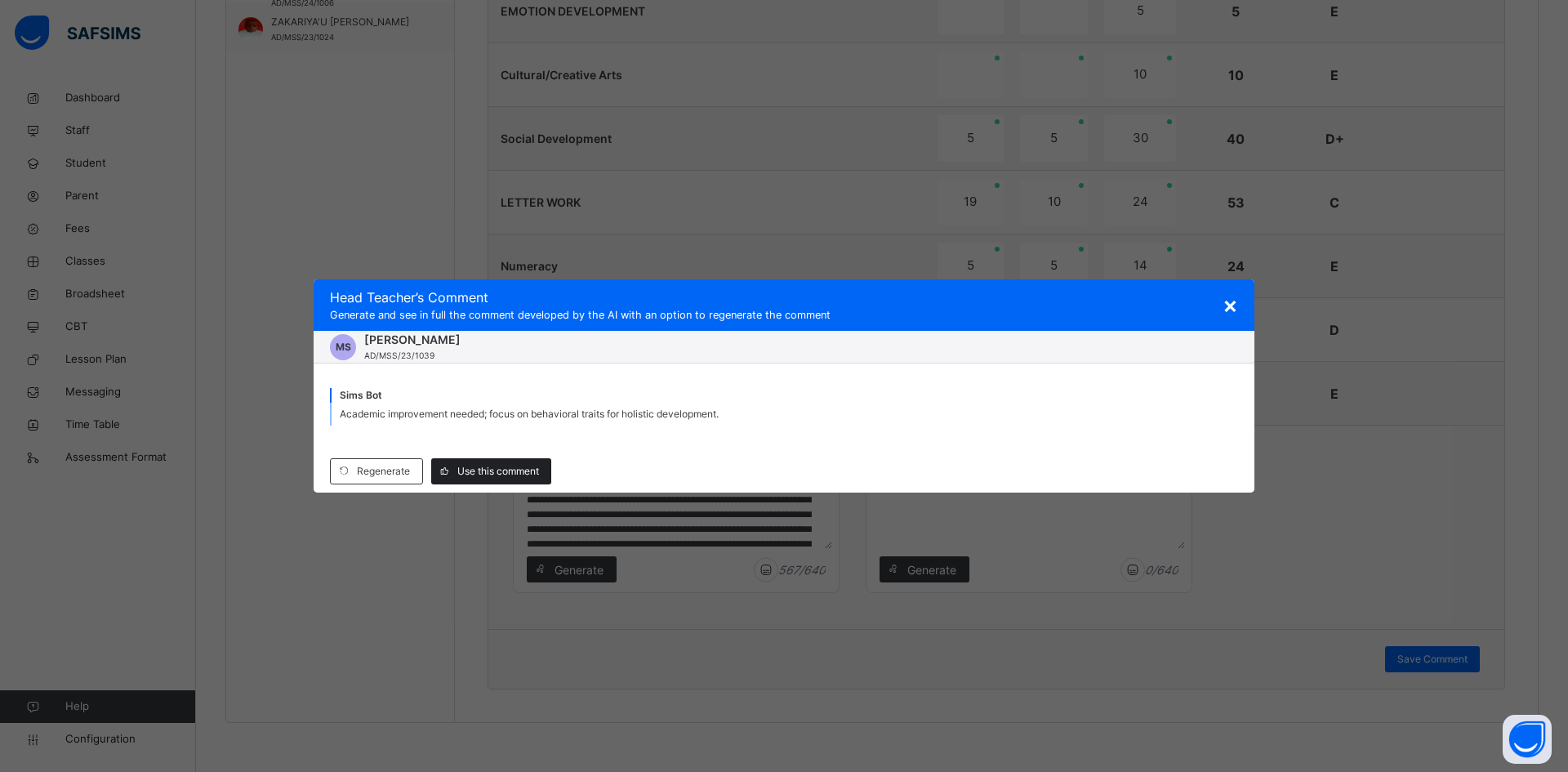
click at [494, 470] on span "Use this comment" at bounding box center [498, 471] width 82 height 15
type textarea "**********"
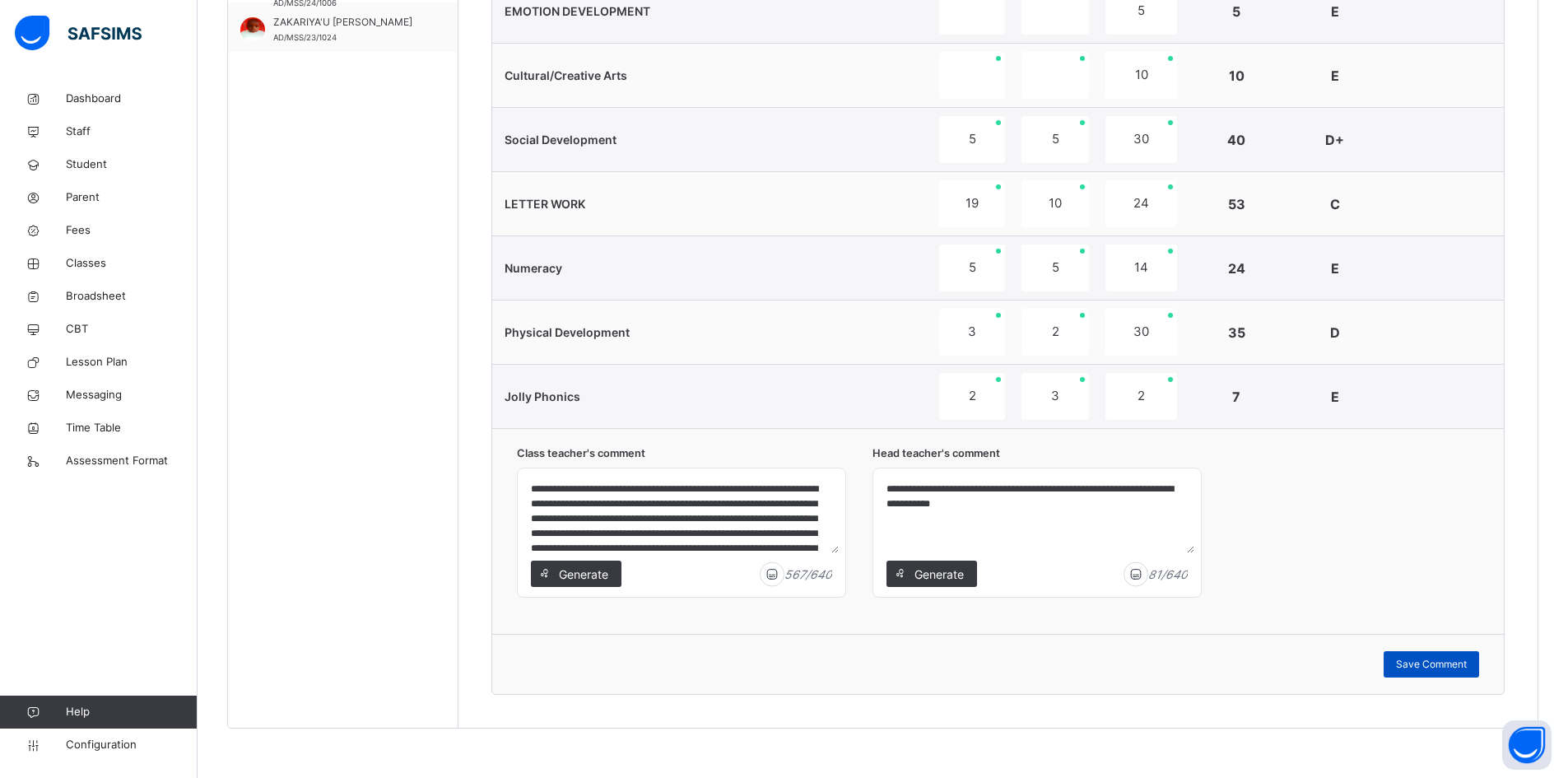
click at [1445, 657] on div "Save Comment" at bounding box center [1431, 664] width 95 height 27
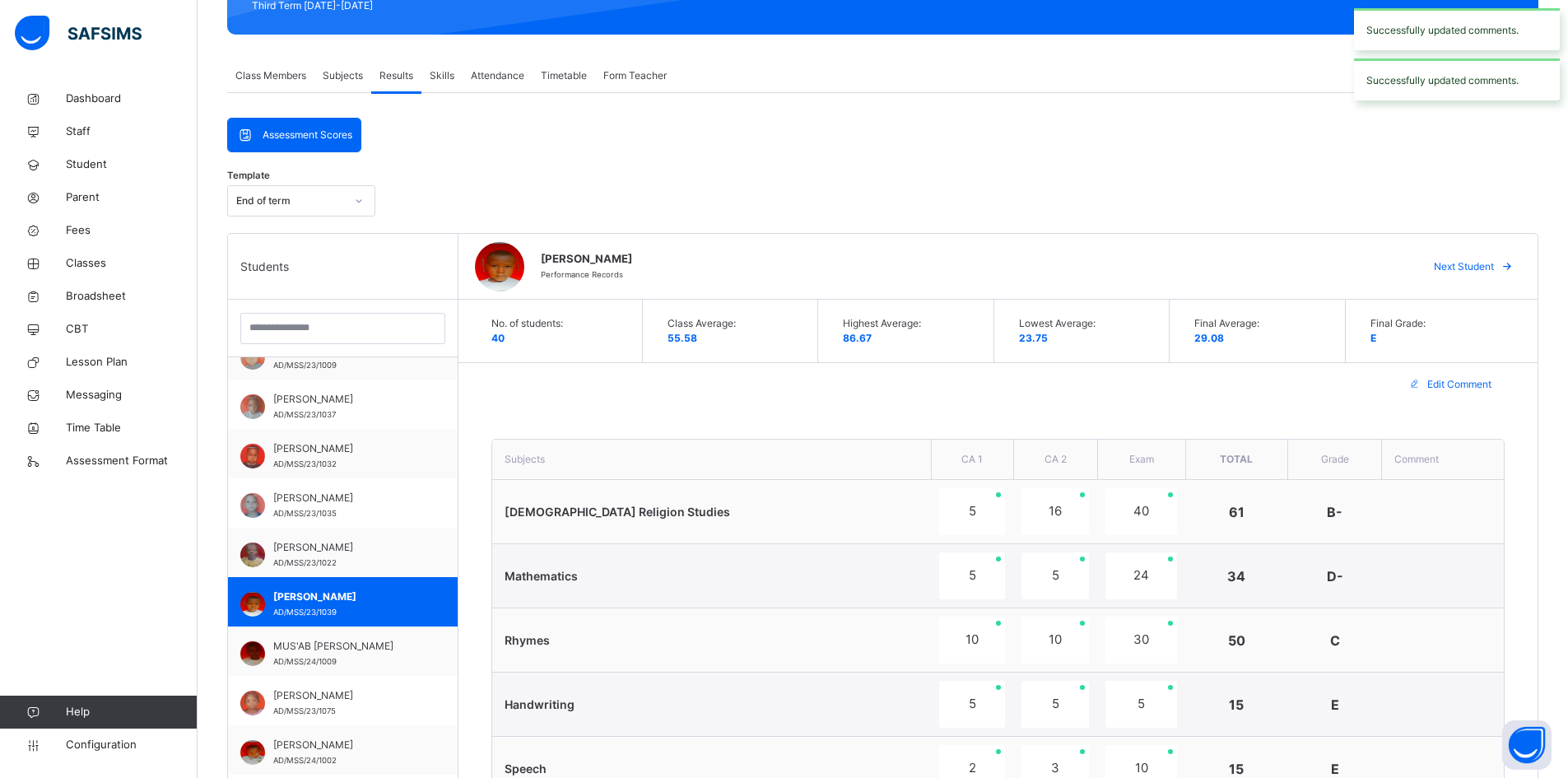
scroll to position [249, 0]
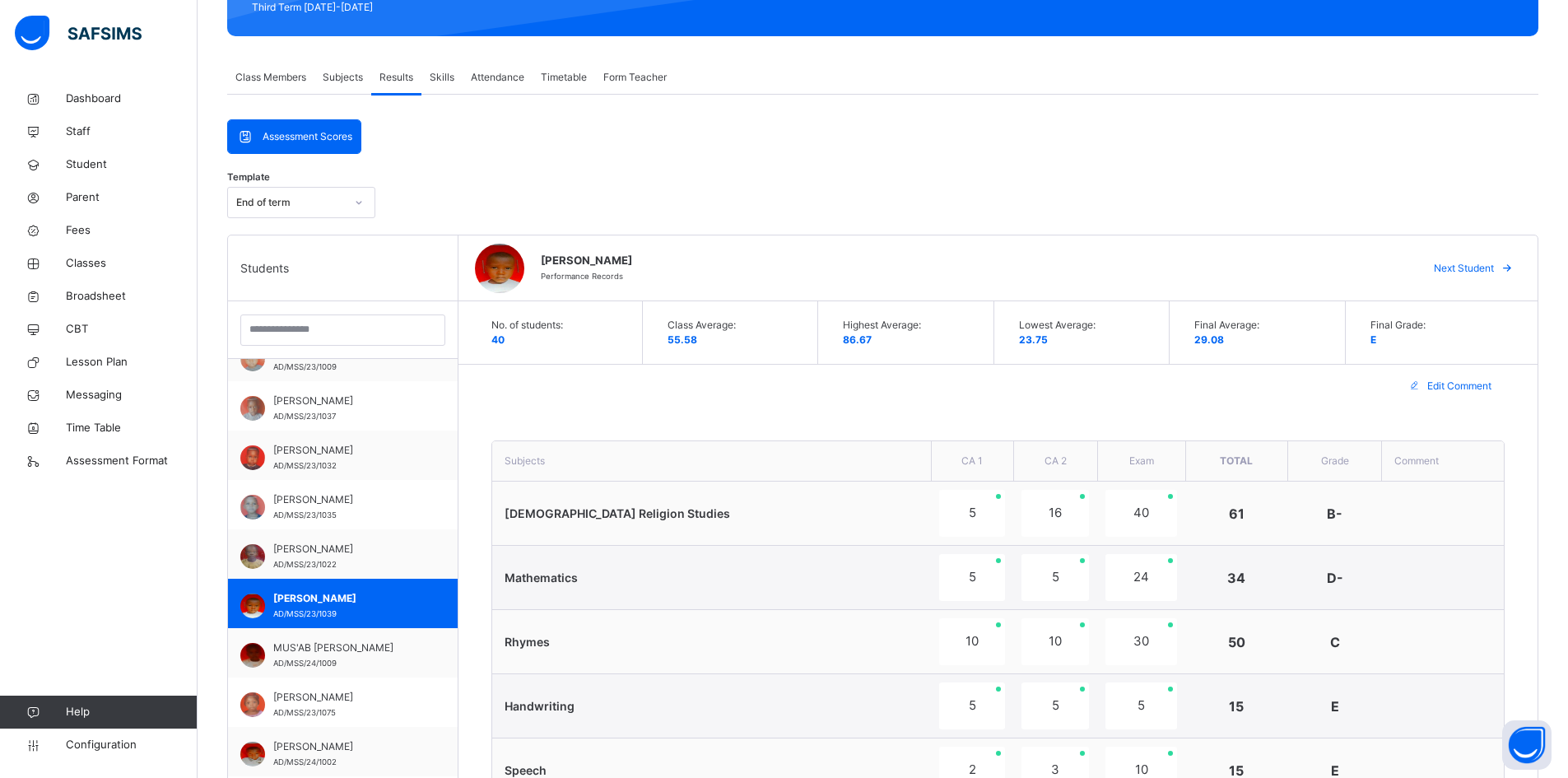
click at [1478, 266] on span "Next Student" at bounding box center [1463, 268] width 60 height 15
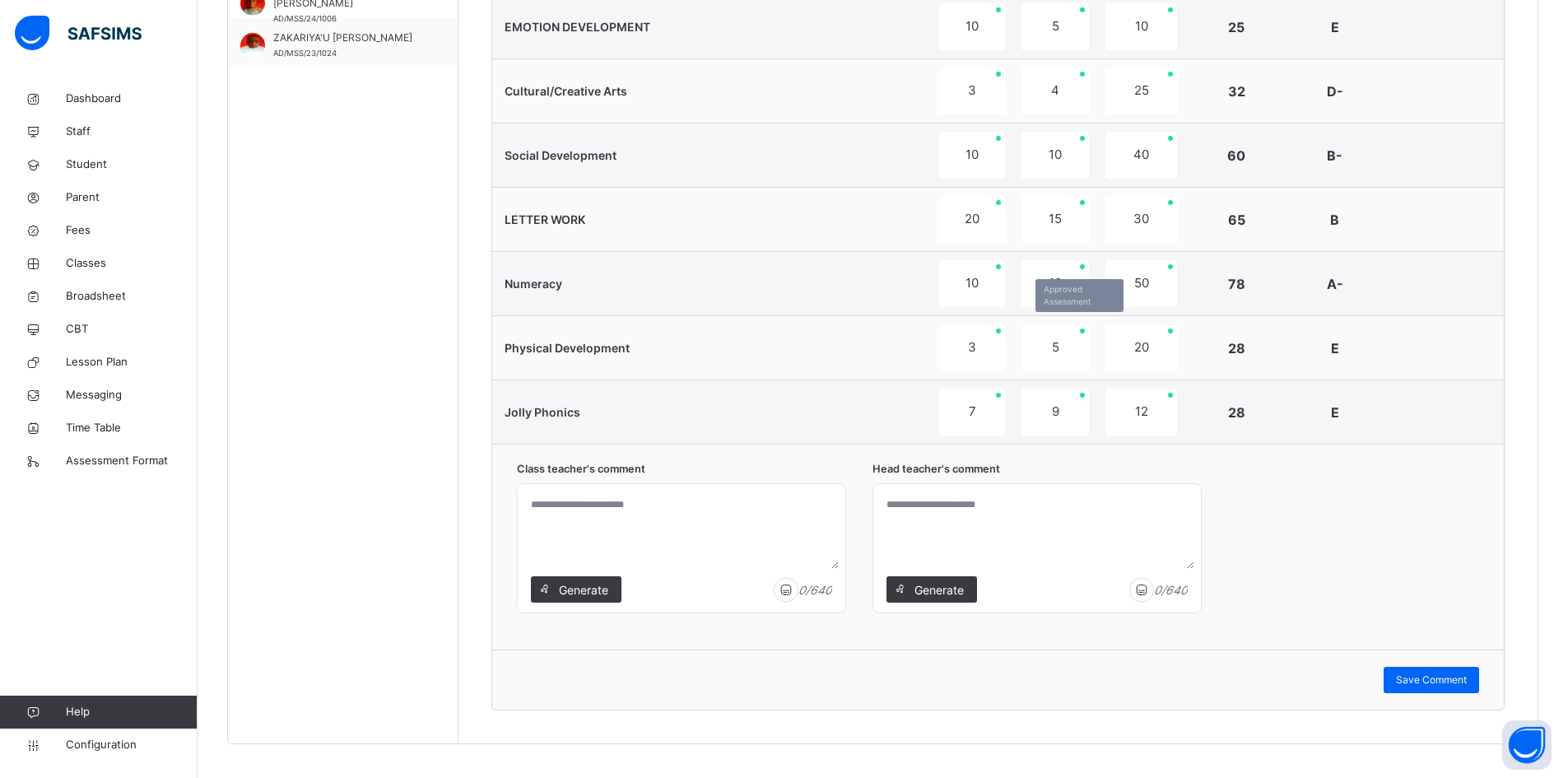
scroll to position [1072, 0]
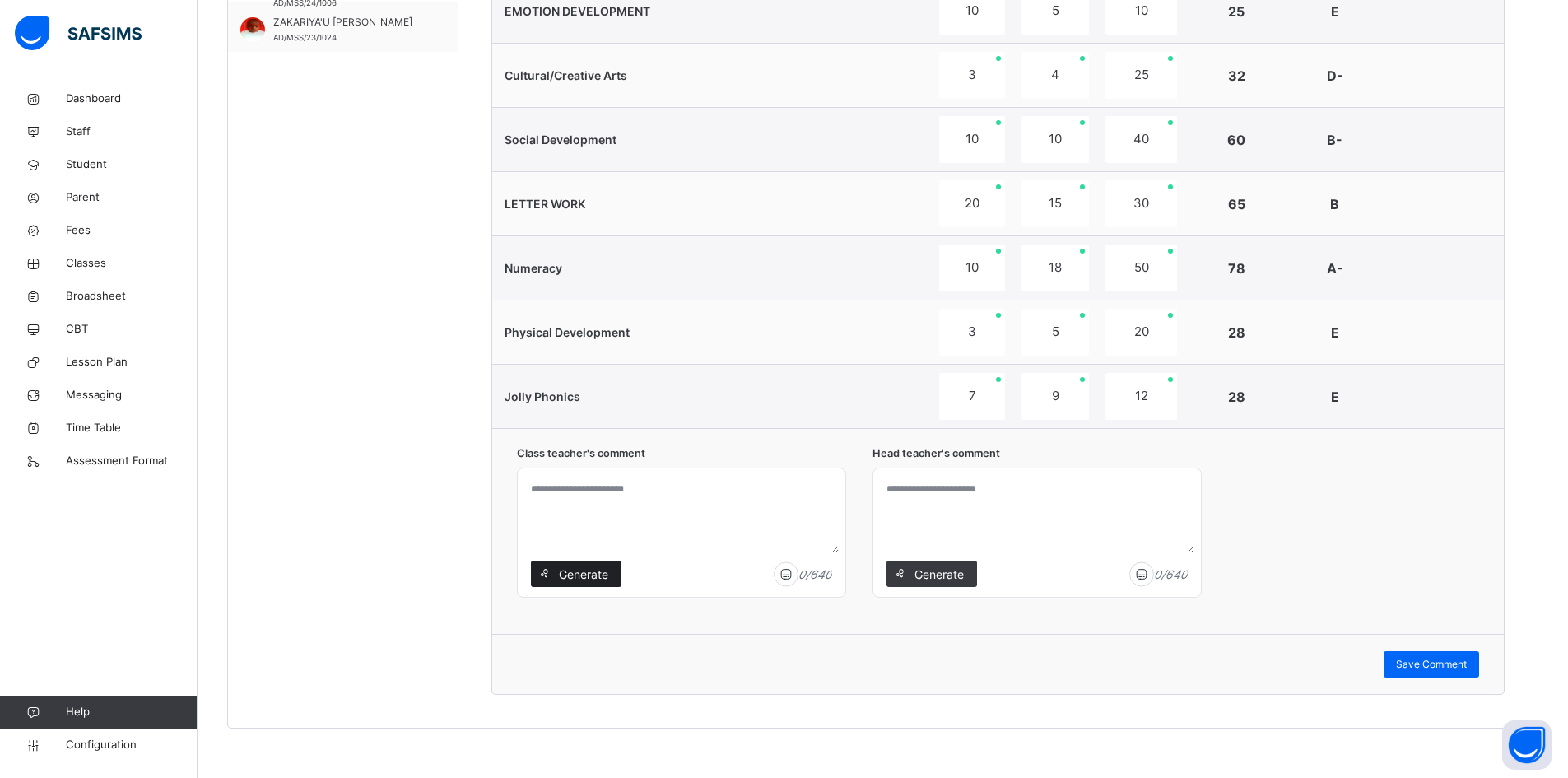
click at [600, 569] on span "Generate" at bounding box center [583, 574] width 51 height 17
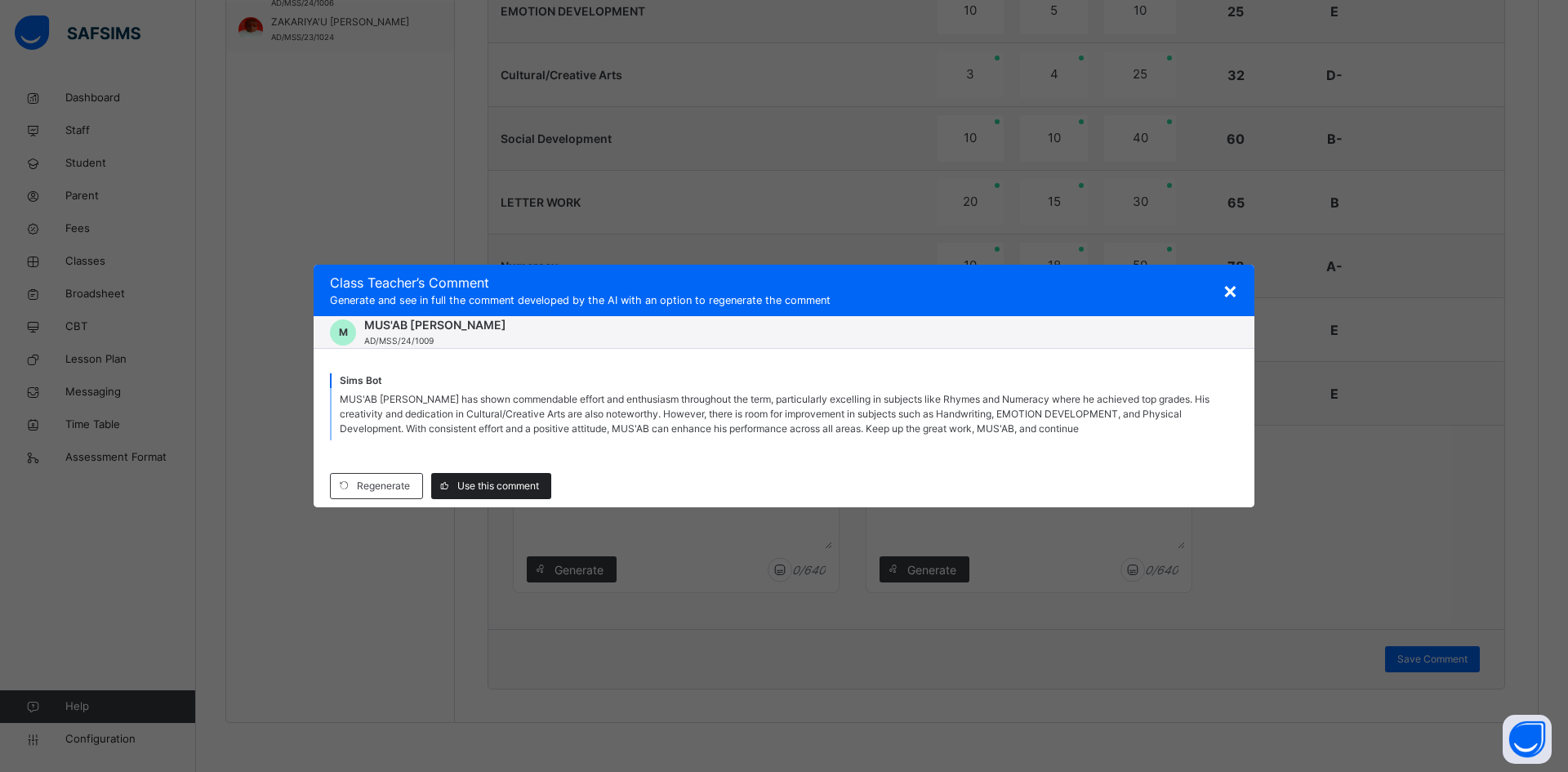
click at [486, 482] on span "Use this comment" at bounding box center [498, 486] width 82 height 15
type textarea "**********"
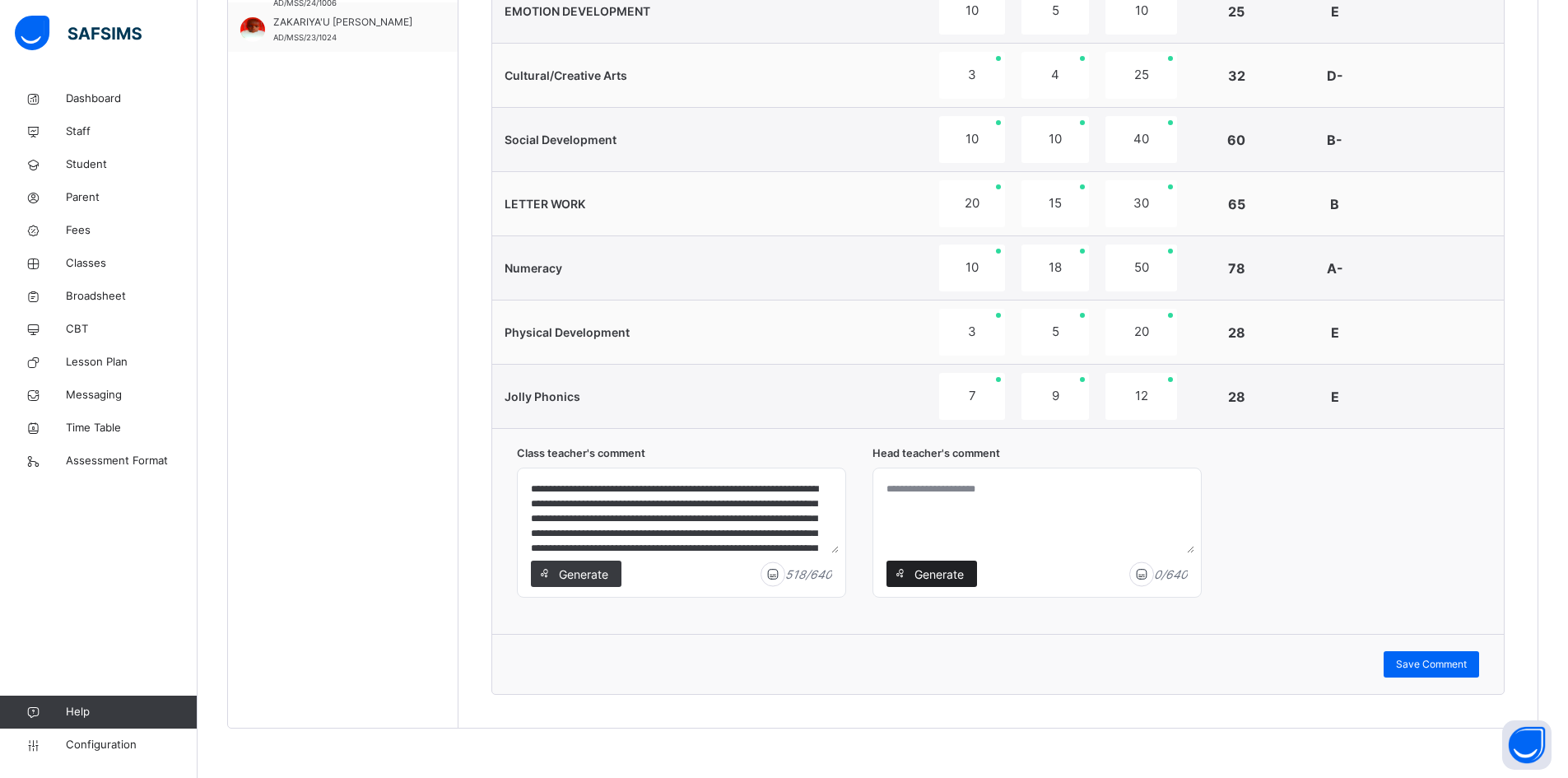
click at [951, 571] on span "Generate" at bounding box center [938, 574] width 51 height 17
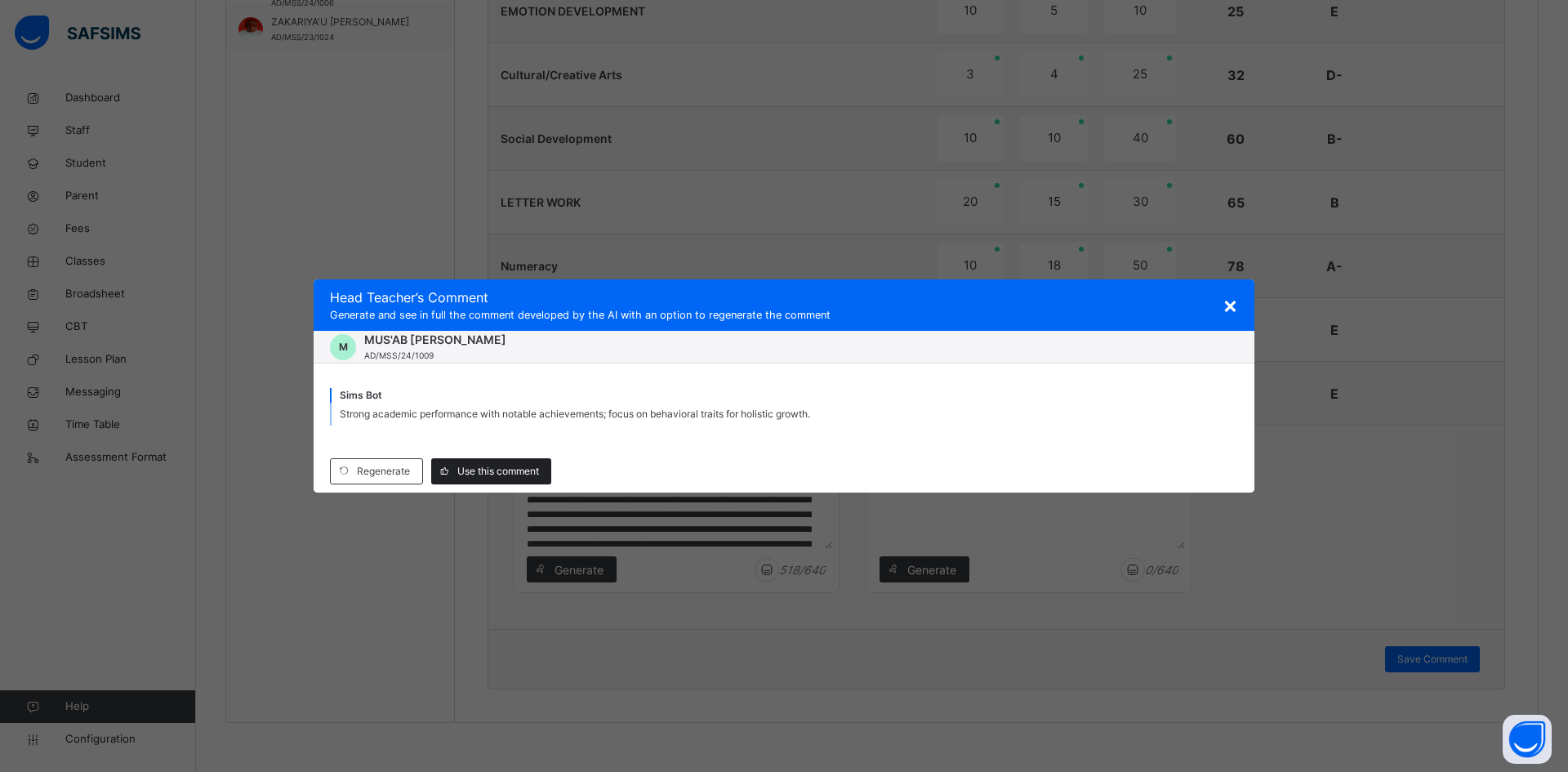
click at [519, 479] on div "Use this comment" at bounding box center [491, 471] width 120 height 26
type textarea "**********"
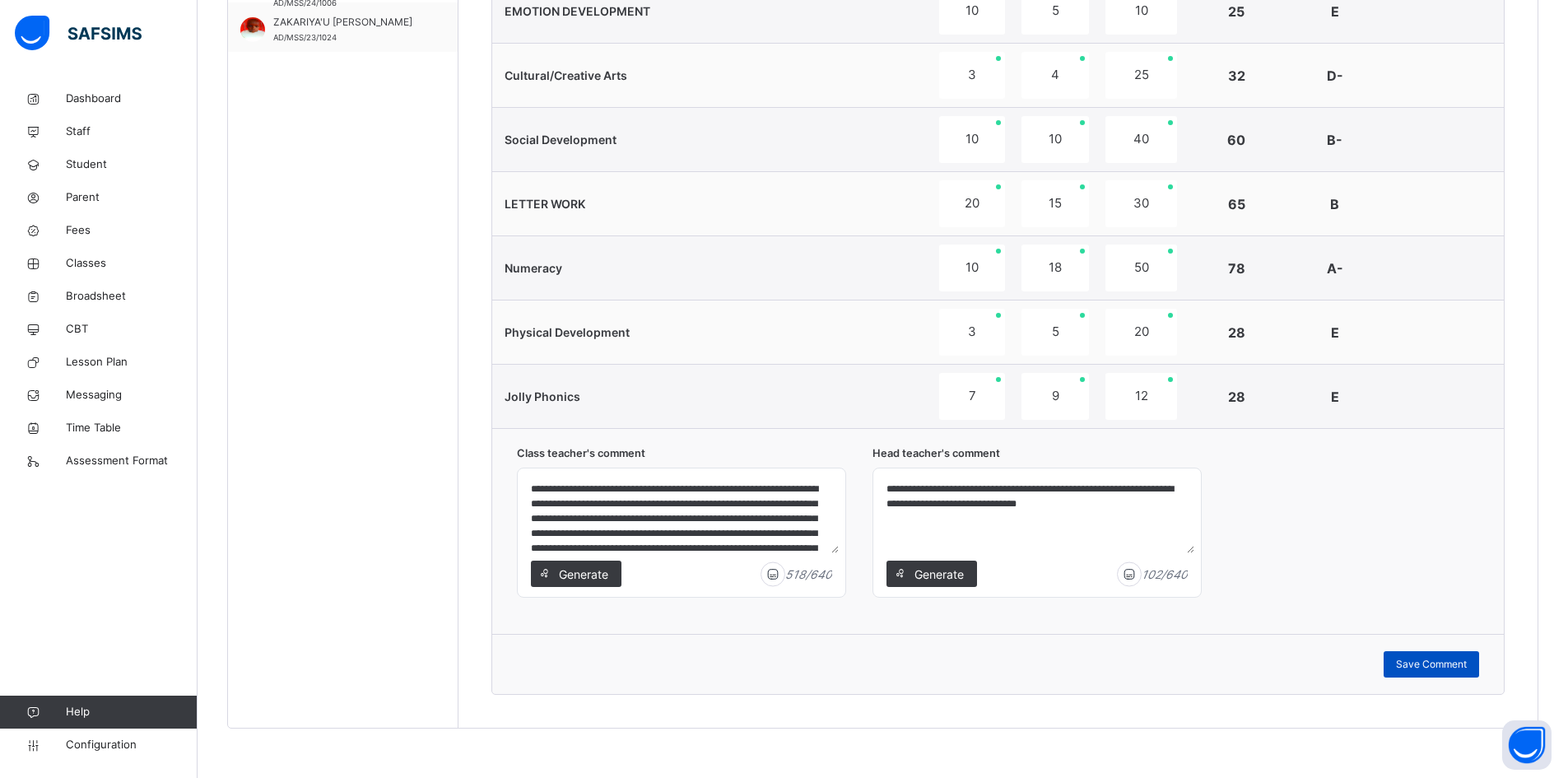
click at [1459, 662] on span "Save Comment" at bounding box center [1431, 664] width 71 height 15
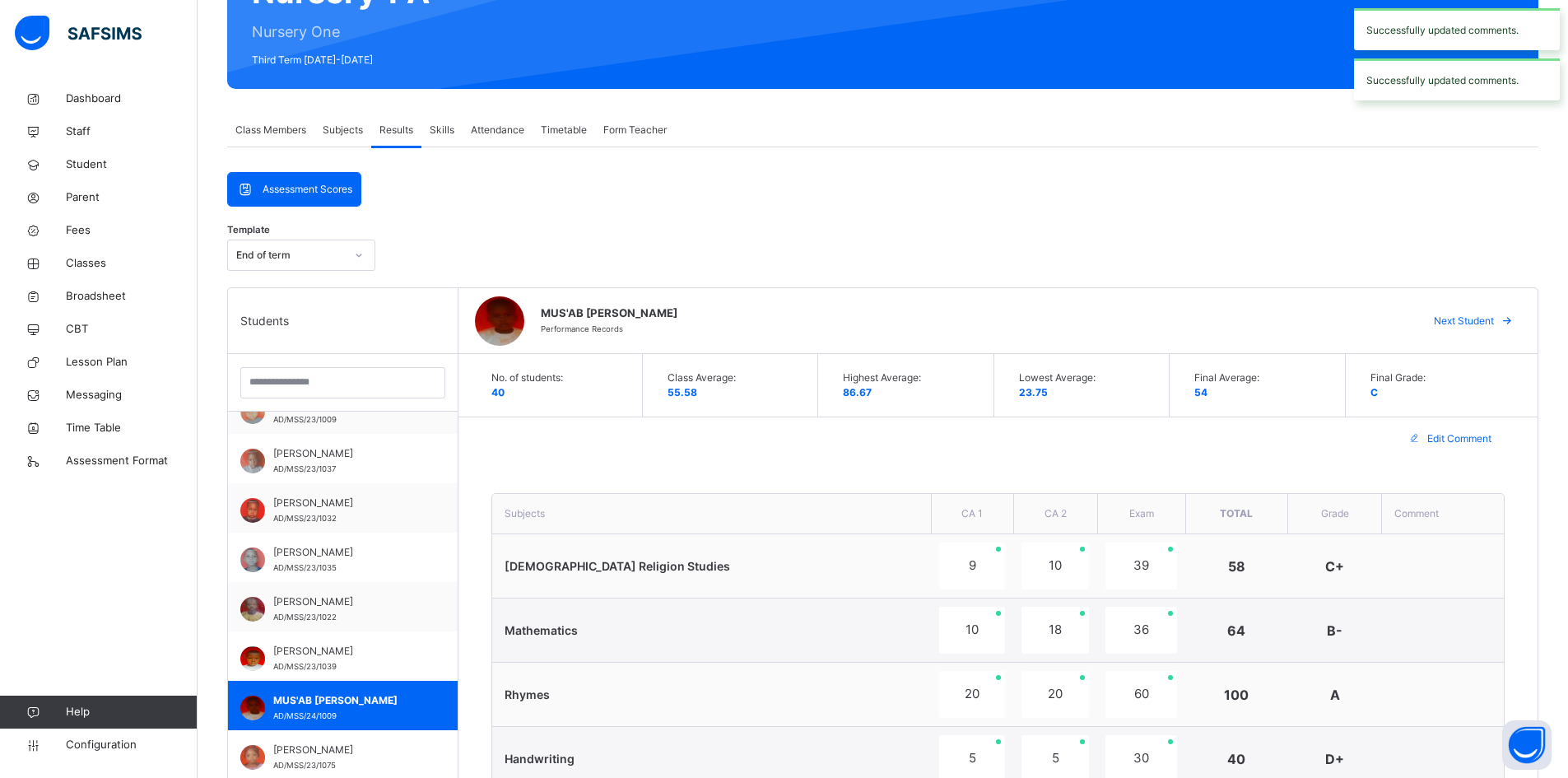
scroll to position [166, 0]
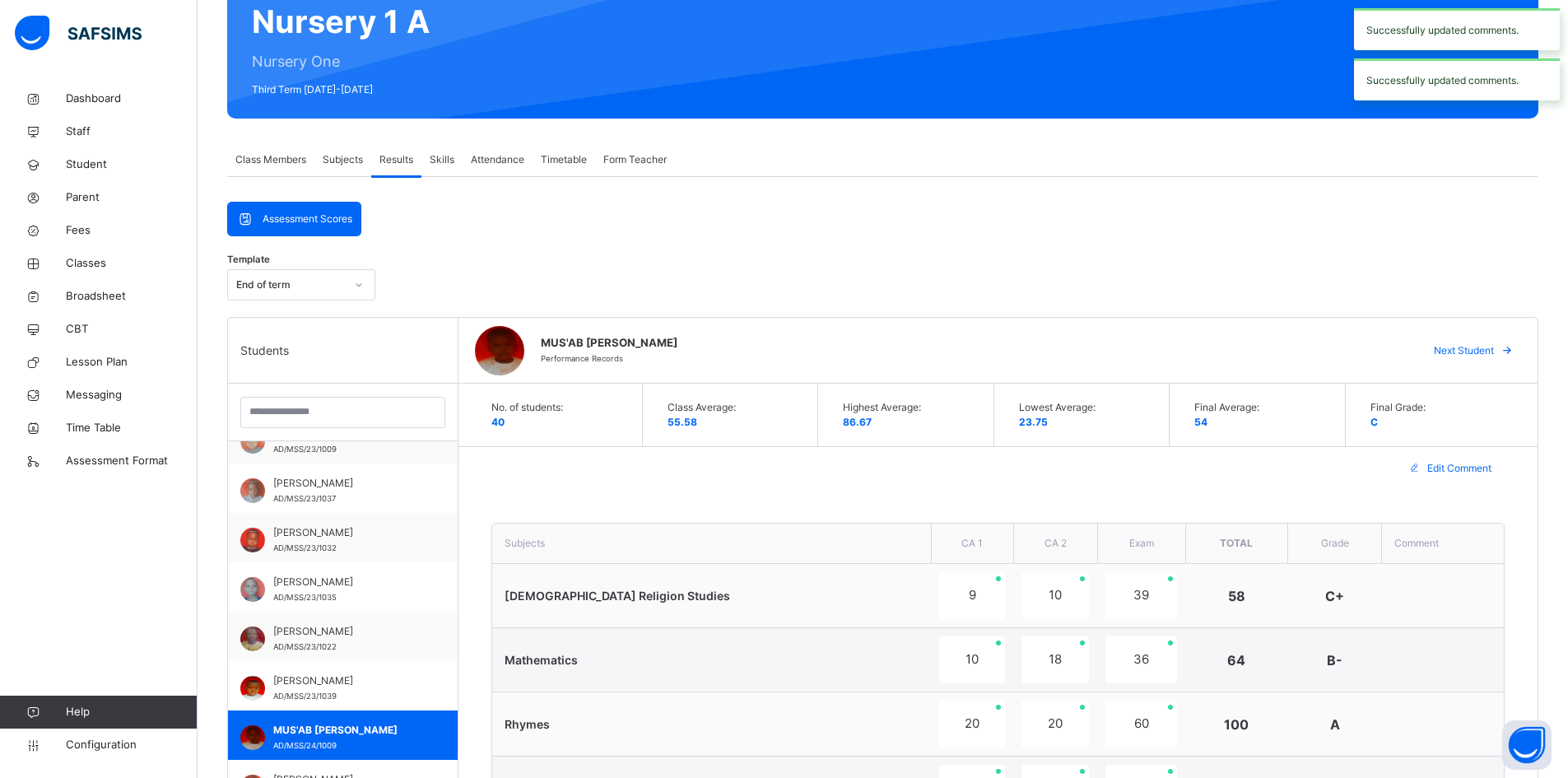
click at [1492, 346] on span "Next Student" at bounding box center [1463, 351] width 60 height 15
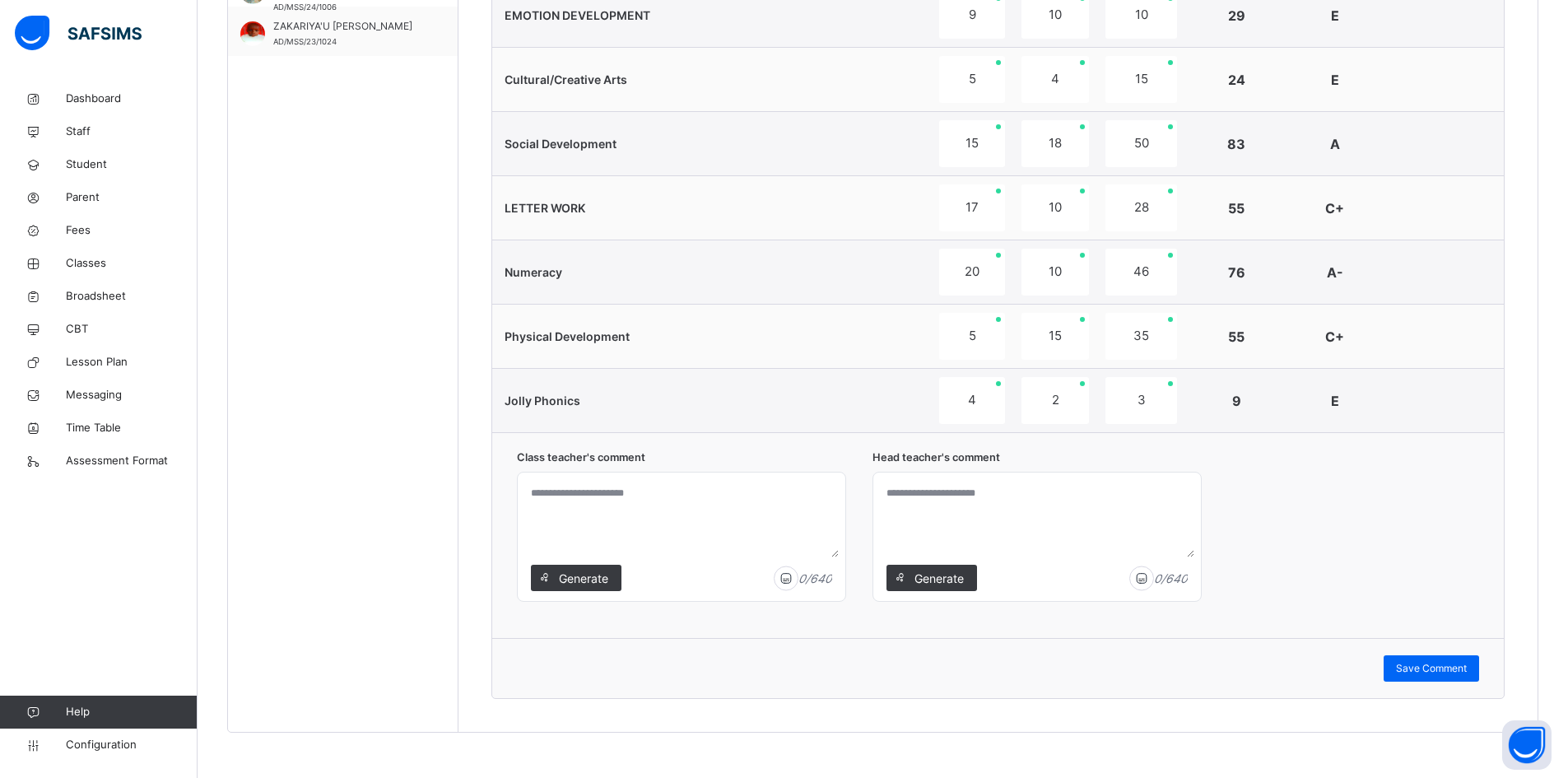
scroll to position [1072, 0]
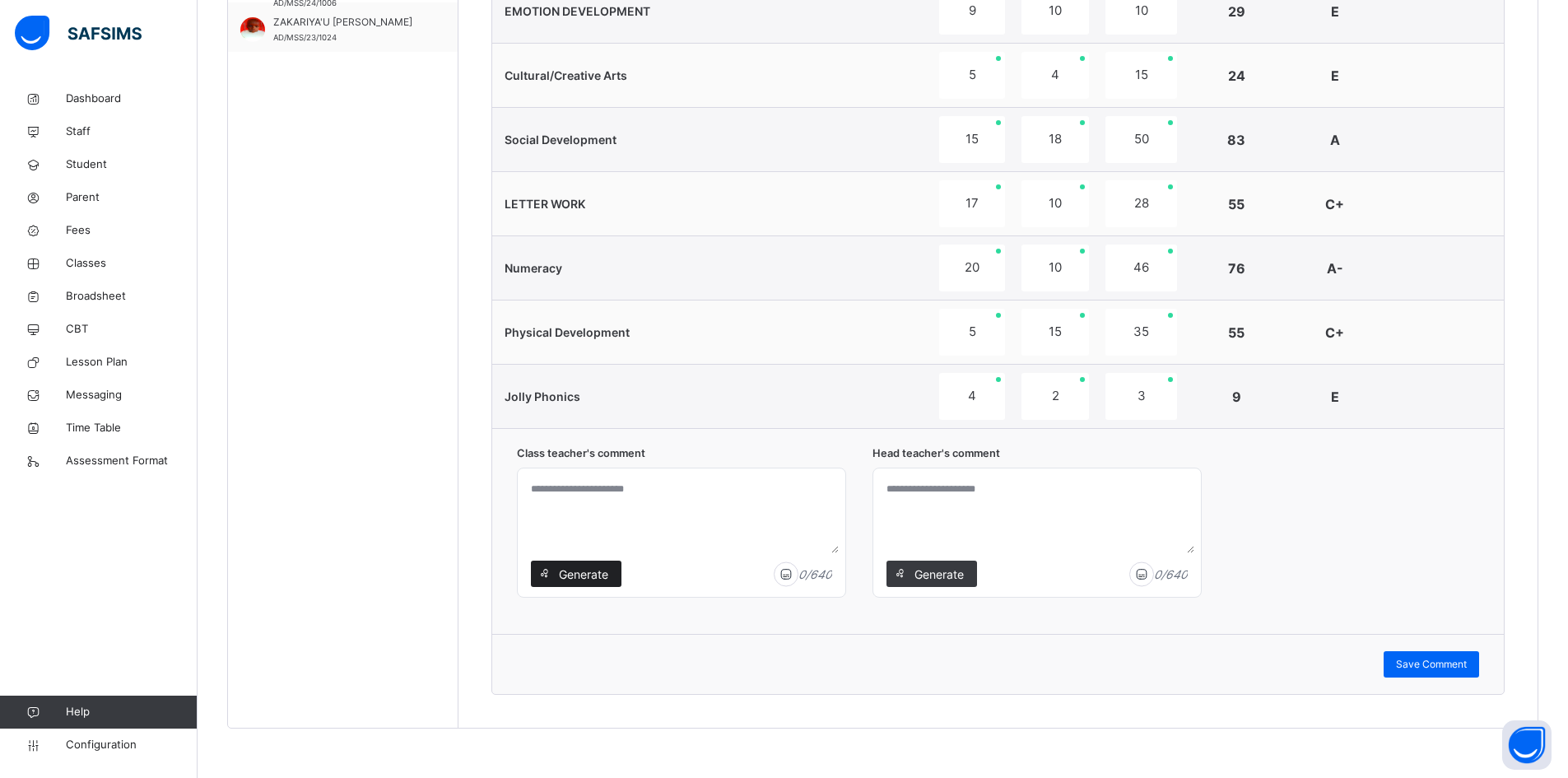
click at [585, 569] on span "Generate" at bounding box center [583, 574] width 51 height 17
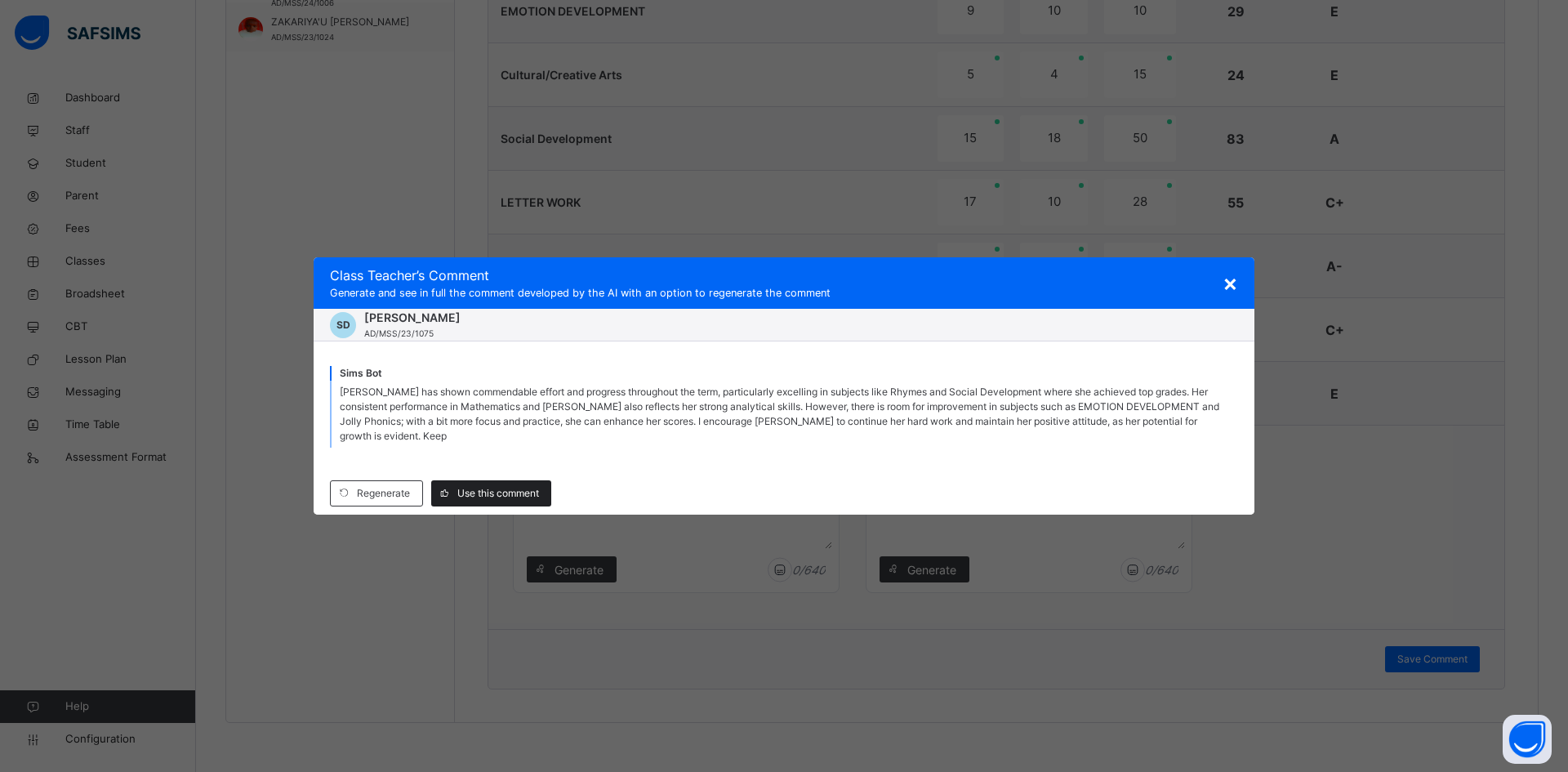
click at [499, 486] on span "Use this comment" at bounding box center [498, 493] width 82 height 15
type textarea "**********"
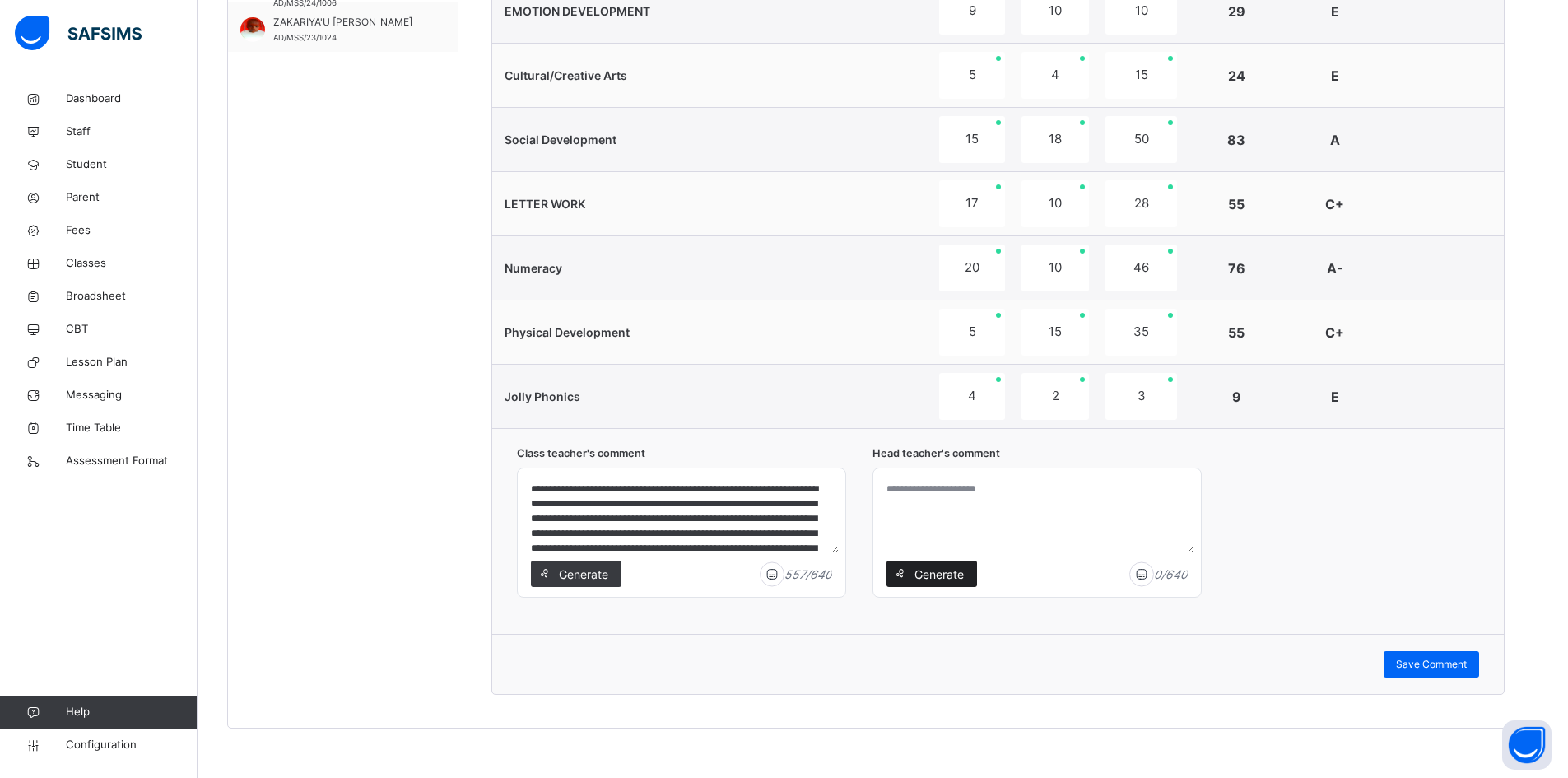
click at [917, 570] on span "Generate" at bounding box center [938, 574] width 51 height 17
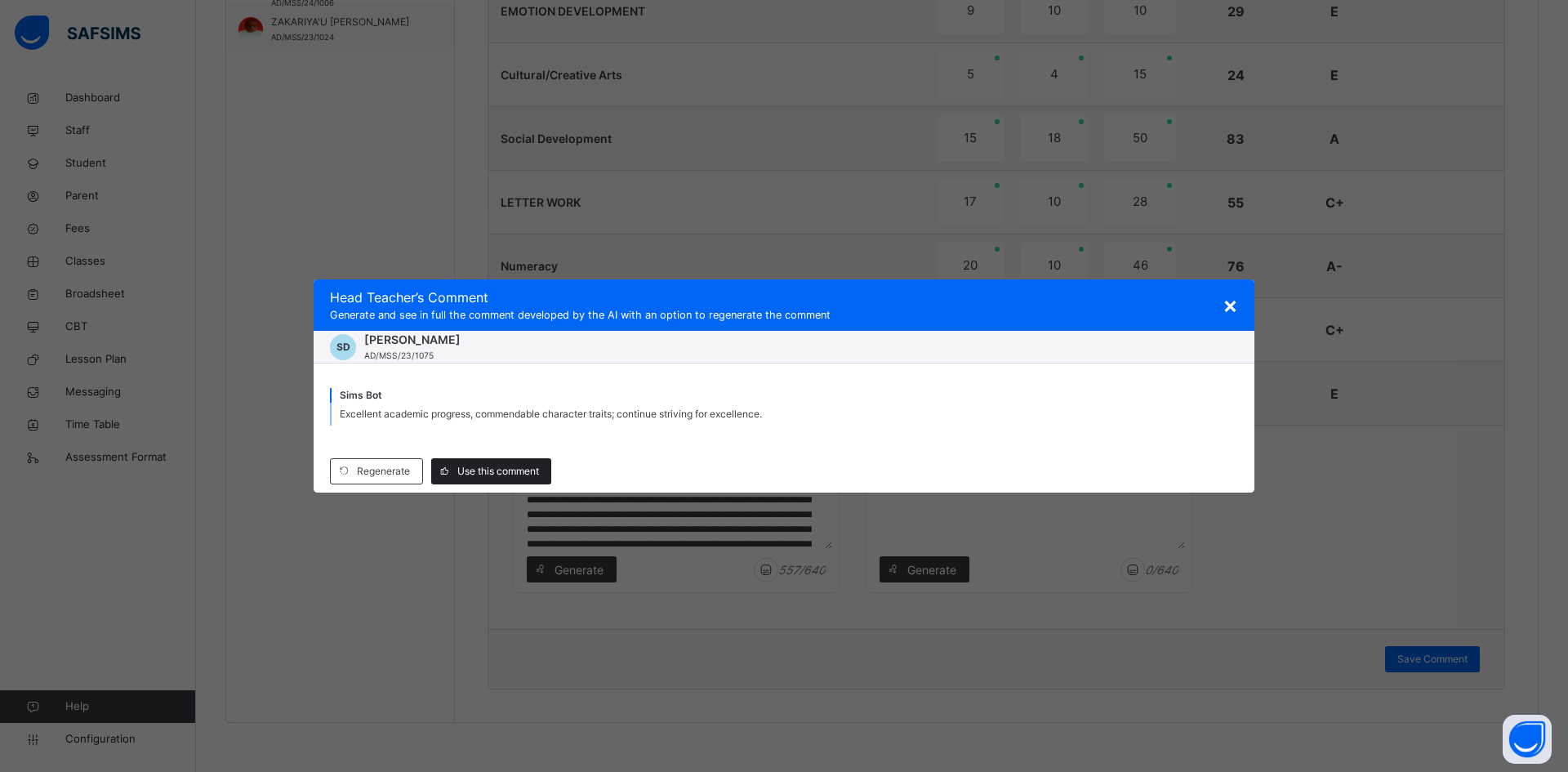
click at [496, 470] on span "Use this comment" at bounding box center [498, 471] width 82 height 15
type textarea "**********"
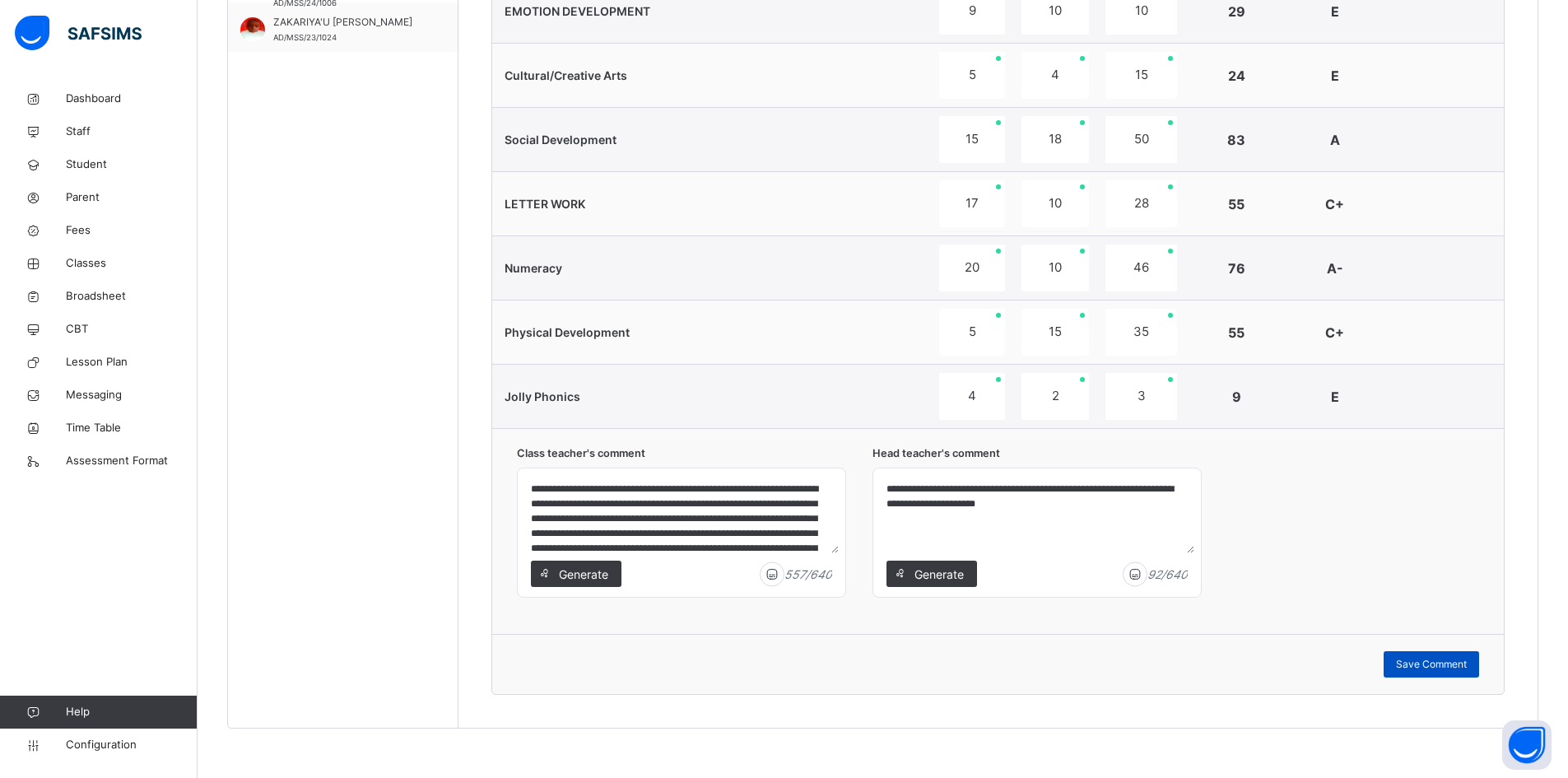
click at [1458, 658] on span "Save Comment" at bounding box center [1431, 664] width 71 height 15
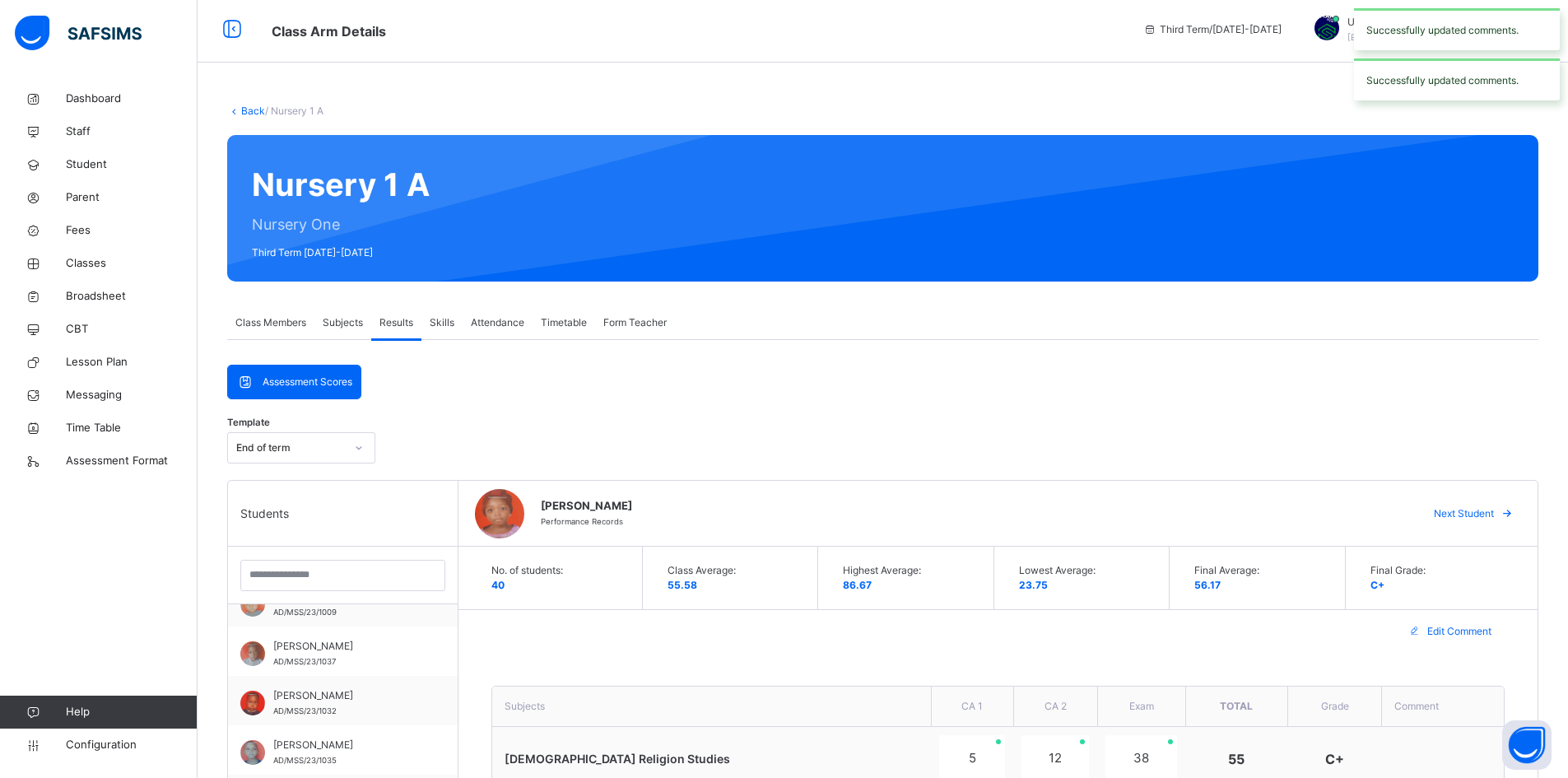
scroll to position [2, 0]
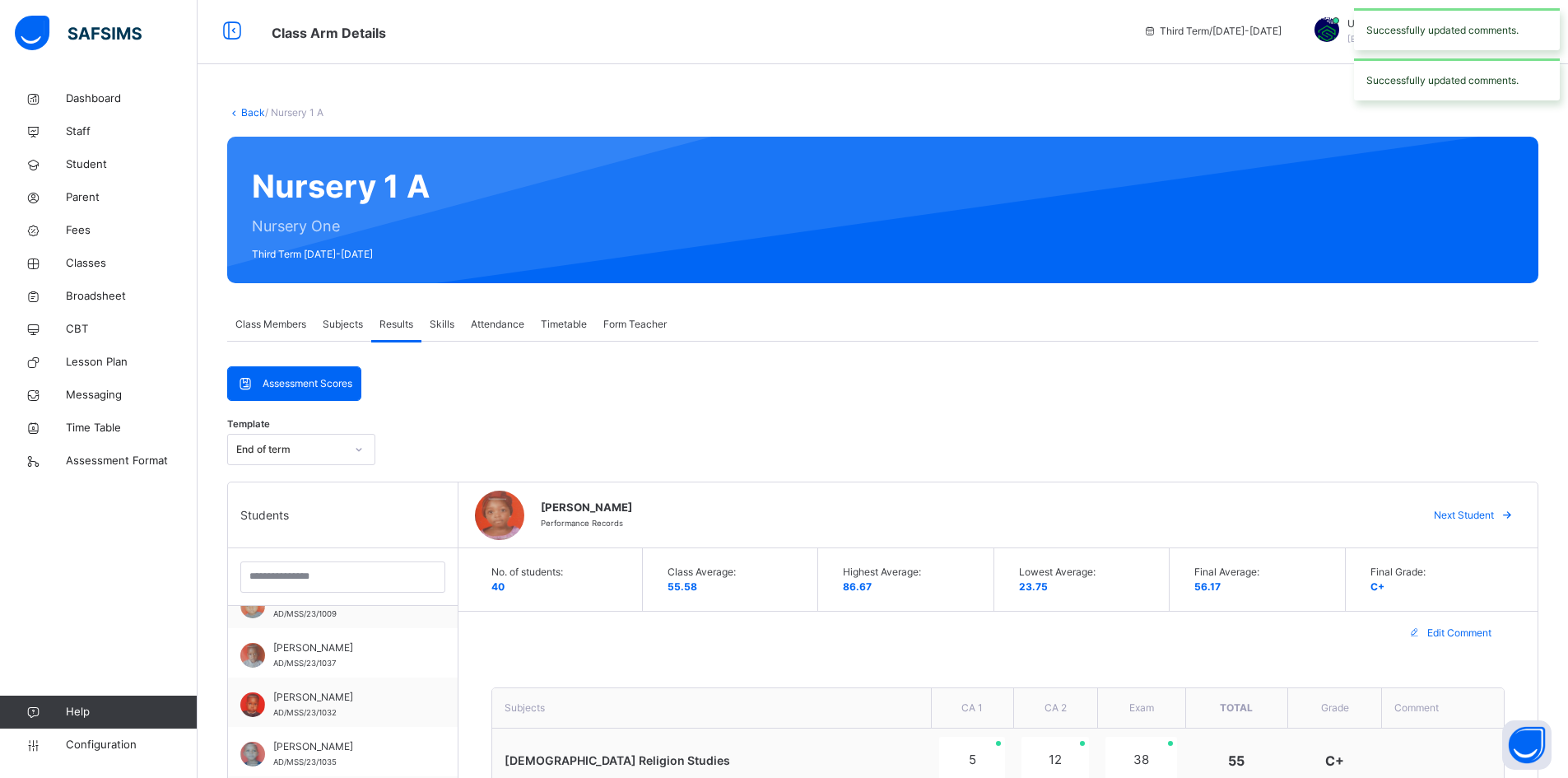
click at [1490, 517] on span "Next Student" at bounding box center [1463, 515] width 60 height 15
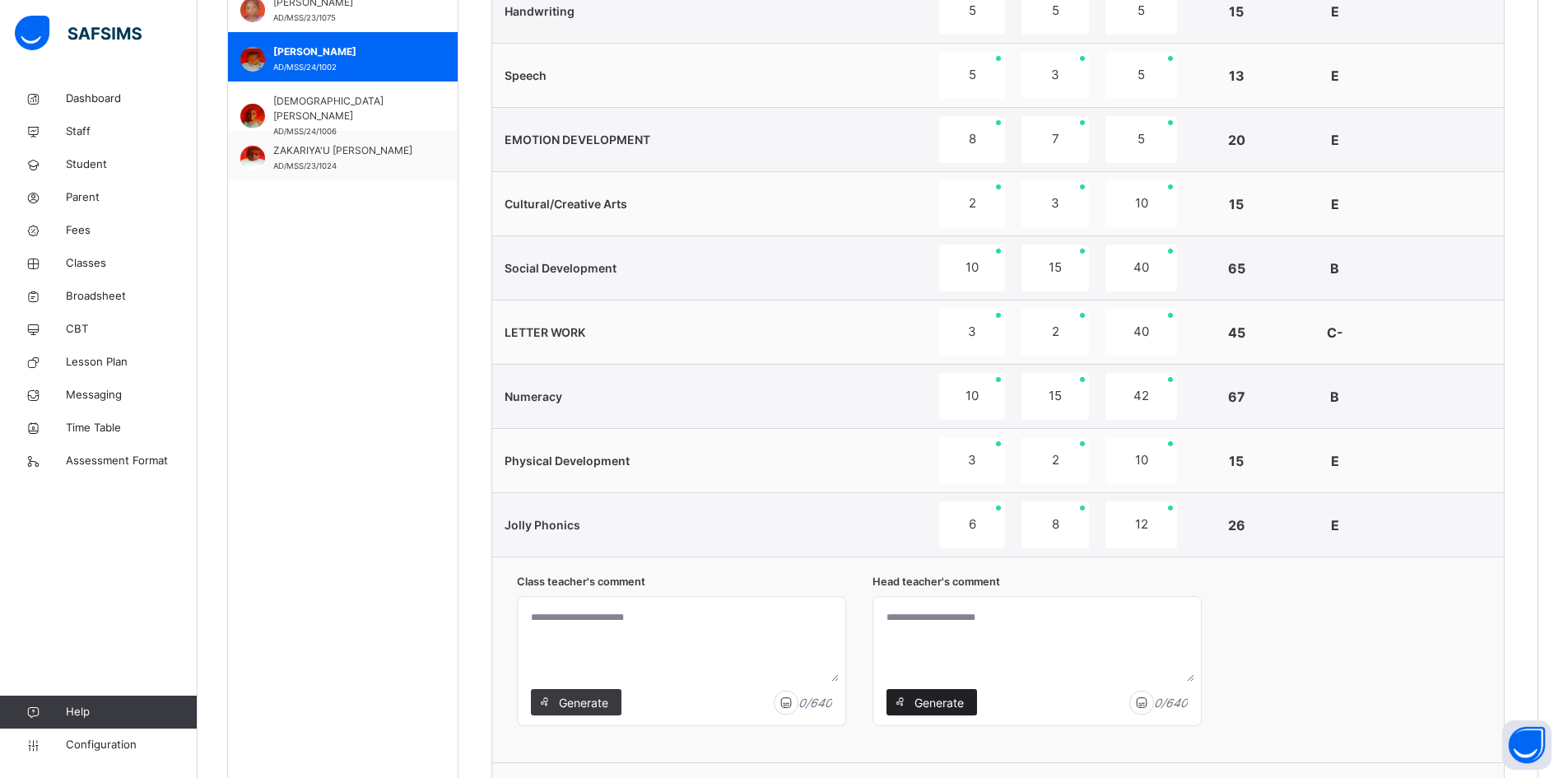
scroll to position [1072, 0]
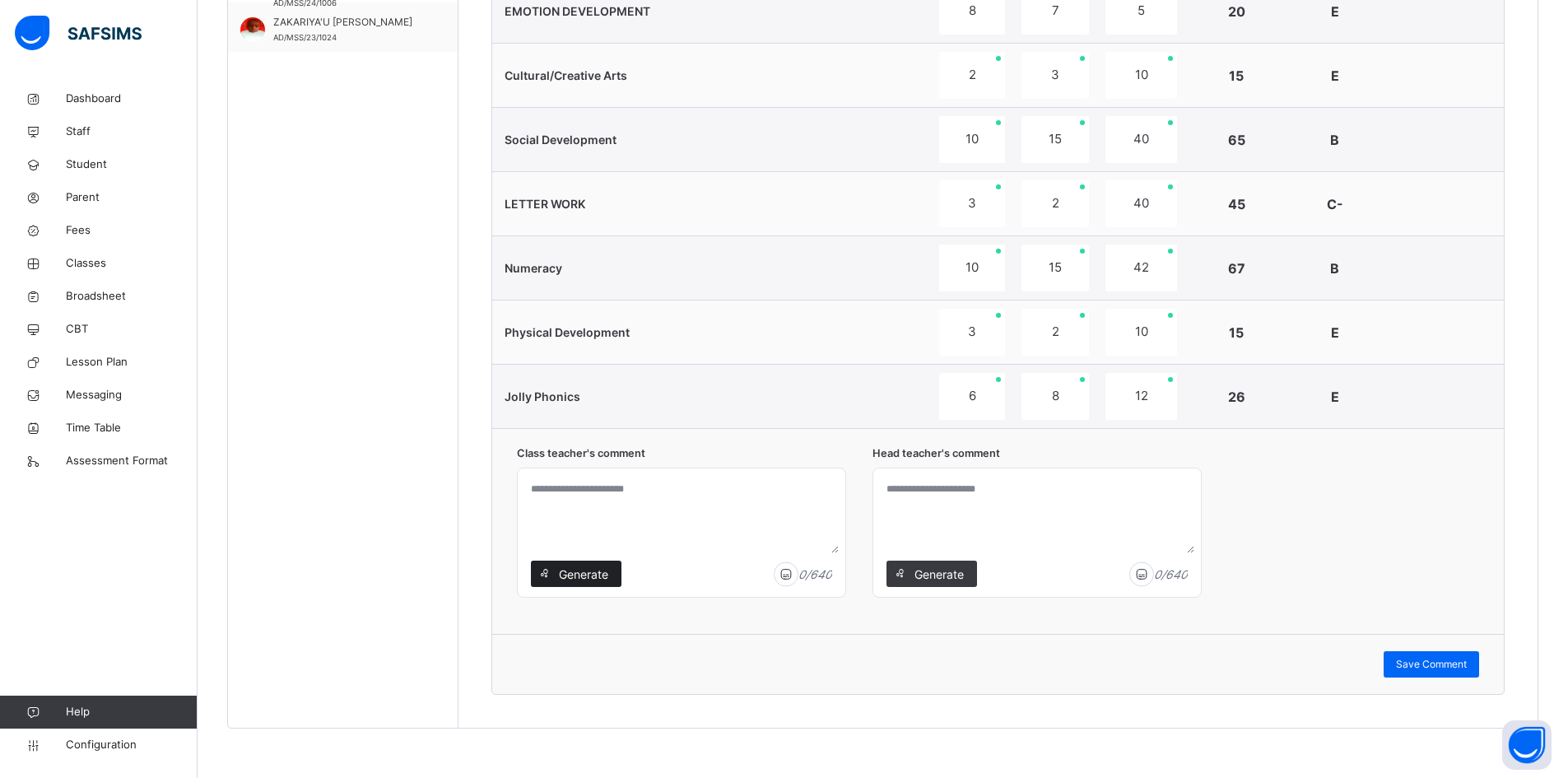
click at [569, 573] on span "Generate" at bounding box center [583, 574] width 51 height 17
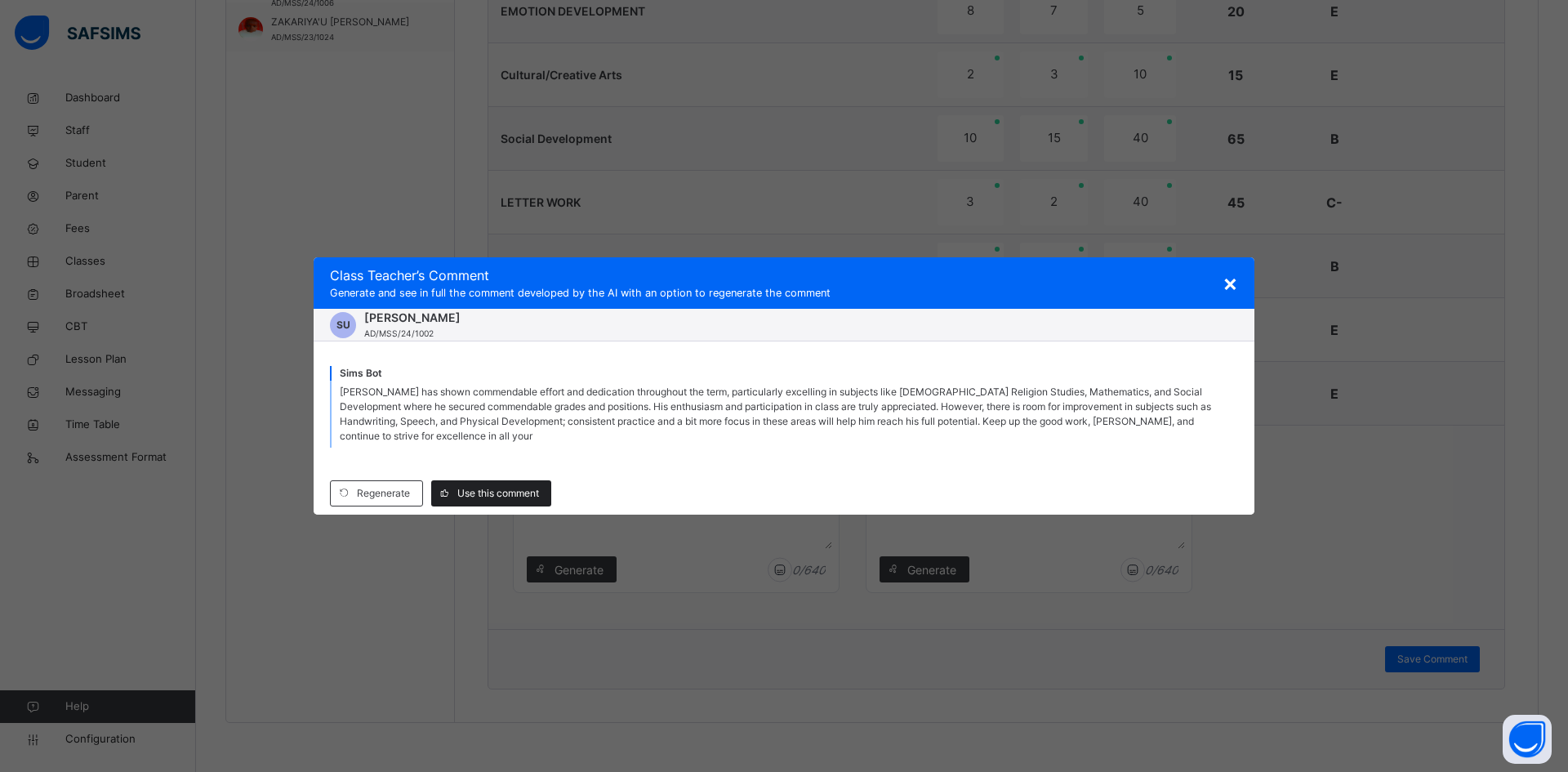
click at [506, 489] on span "Use this comment" at bounding box center [498, 493] width 82 height 15
type textarea "**********"
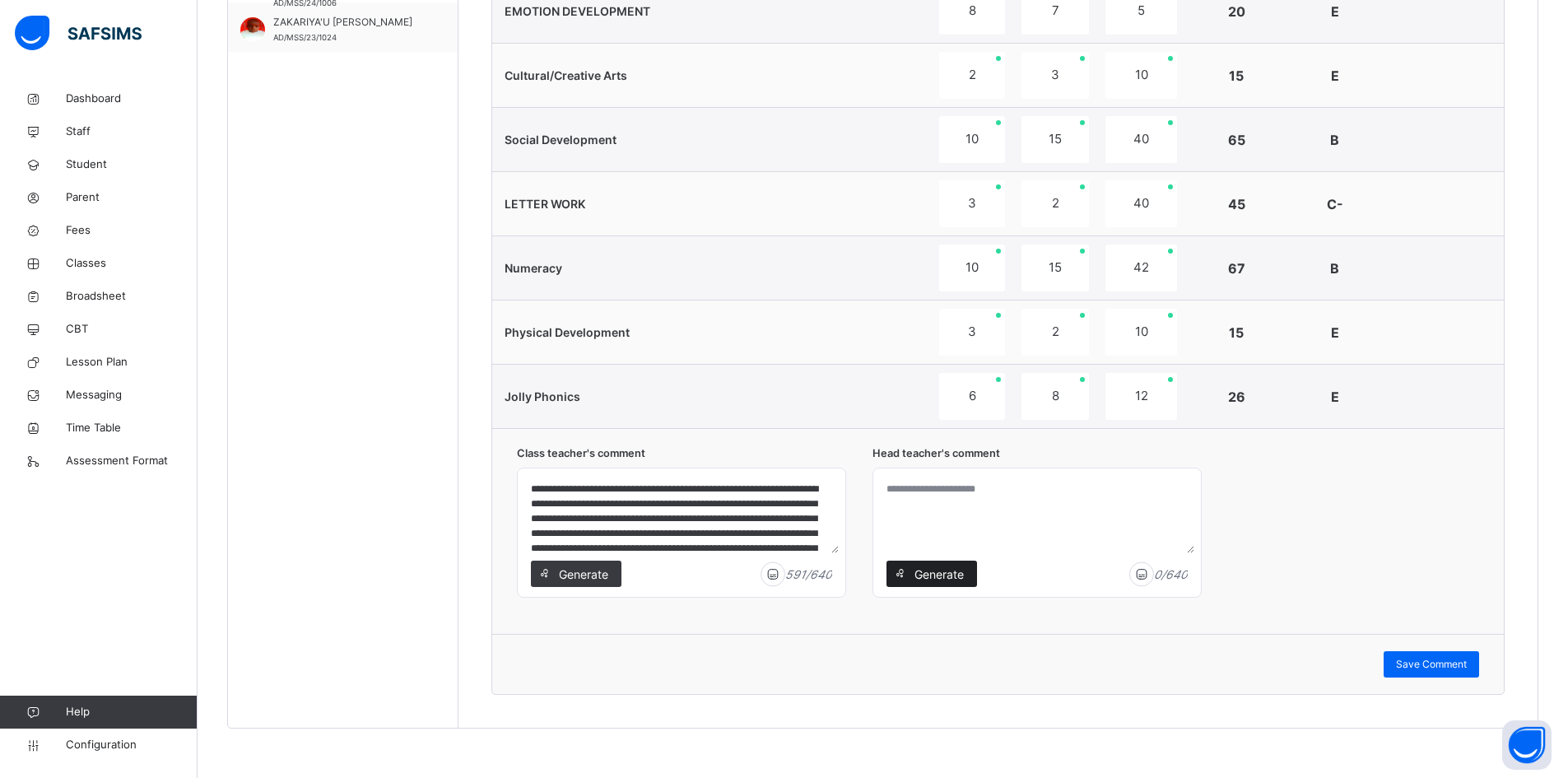
click at [933, 569] on span "Generate" at bounding box center [938, 574] width 51 height 17
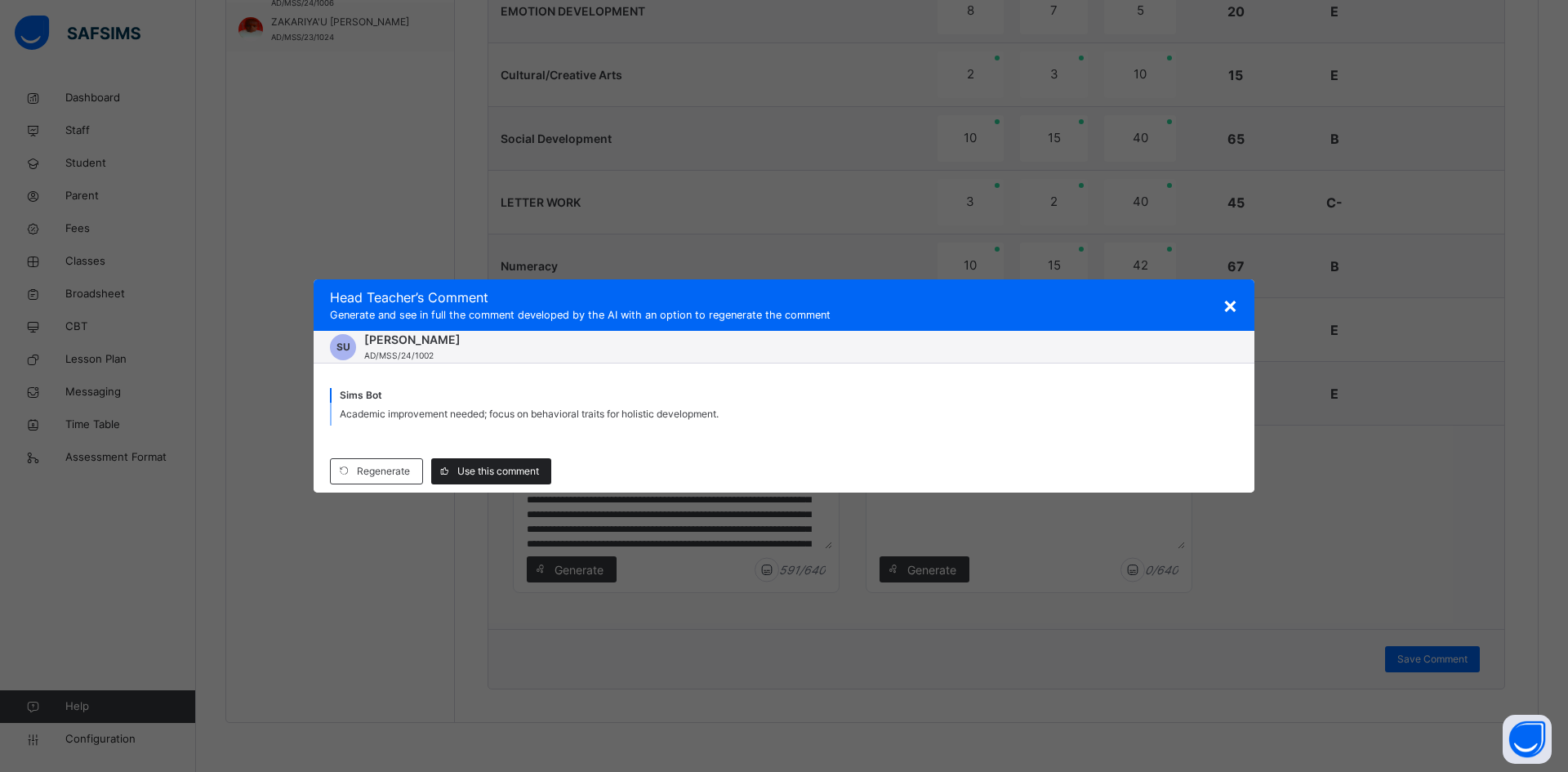
click at [528, 474] on span "Use this comment" at bounding box center [498, 471] width 82 height 15
type textarea "**********"
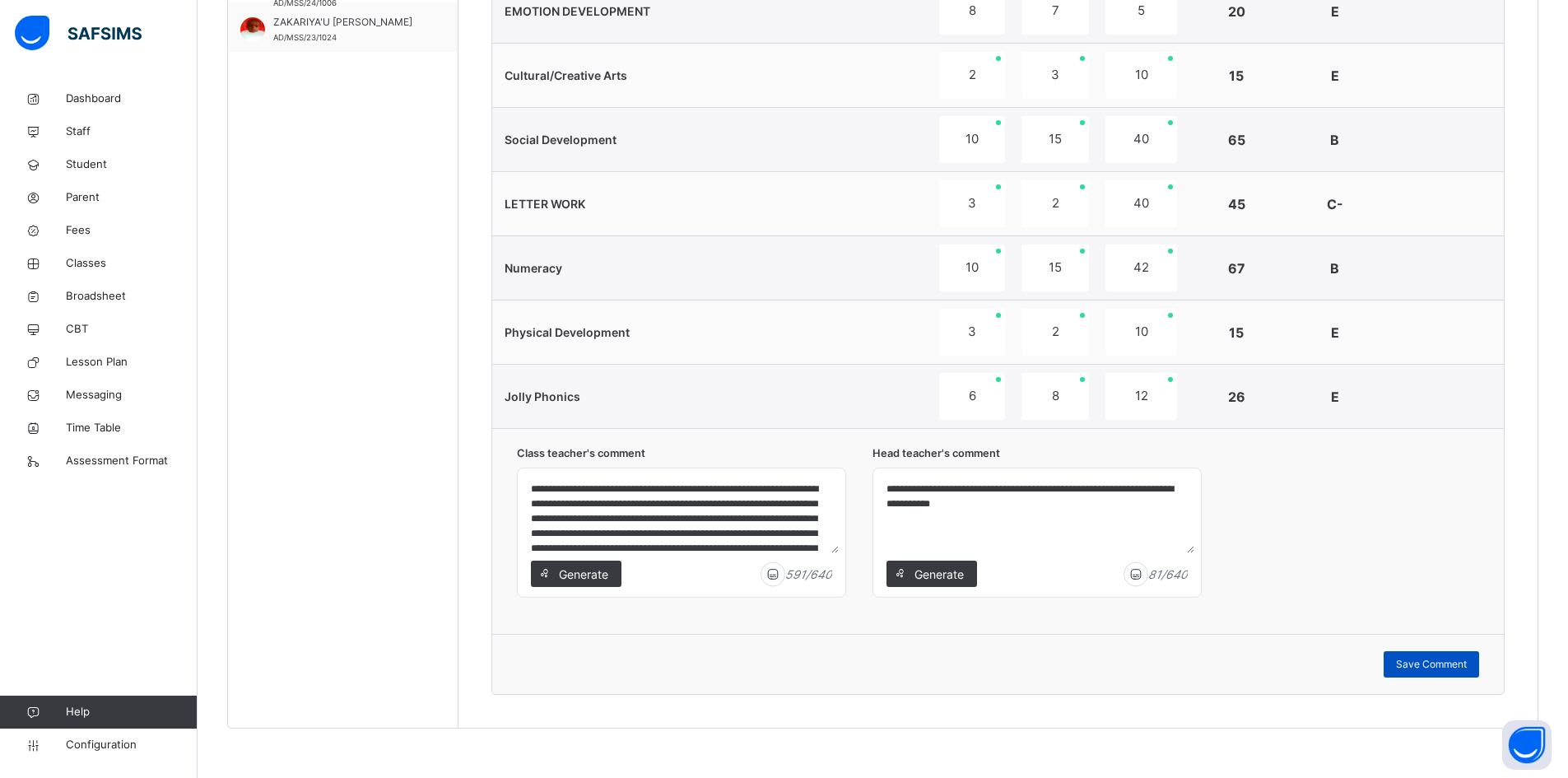
click at [1441, 660] on span "Save Comment" at bounding box center [1431, 664] width 71 height 15
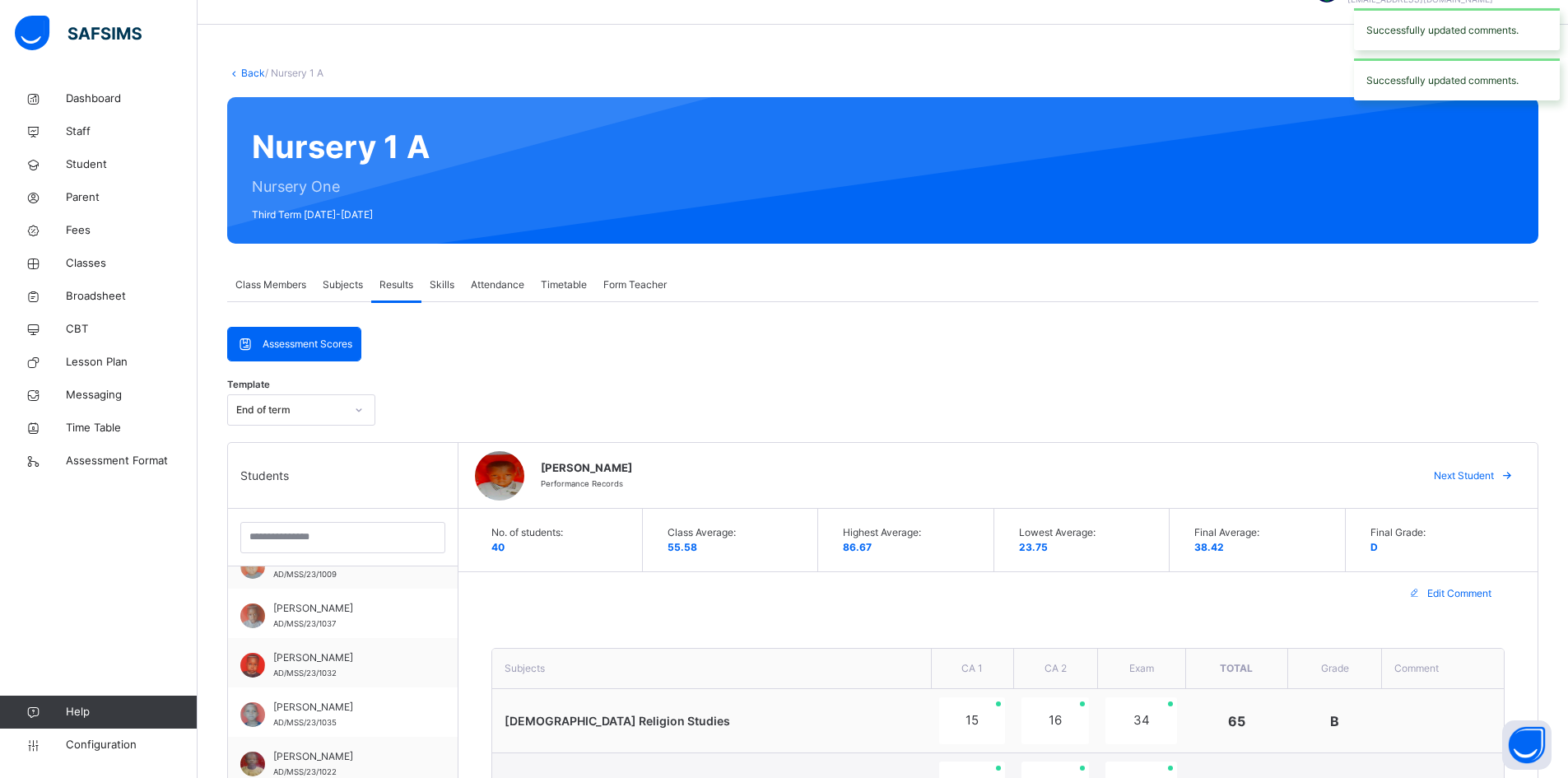
scroll to position [0, 0]
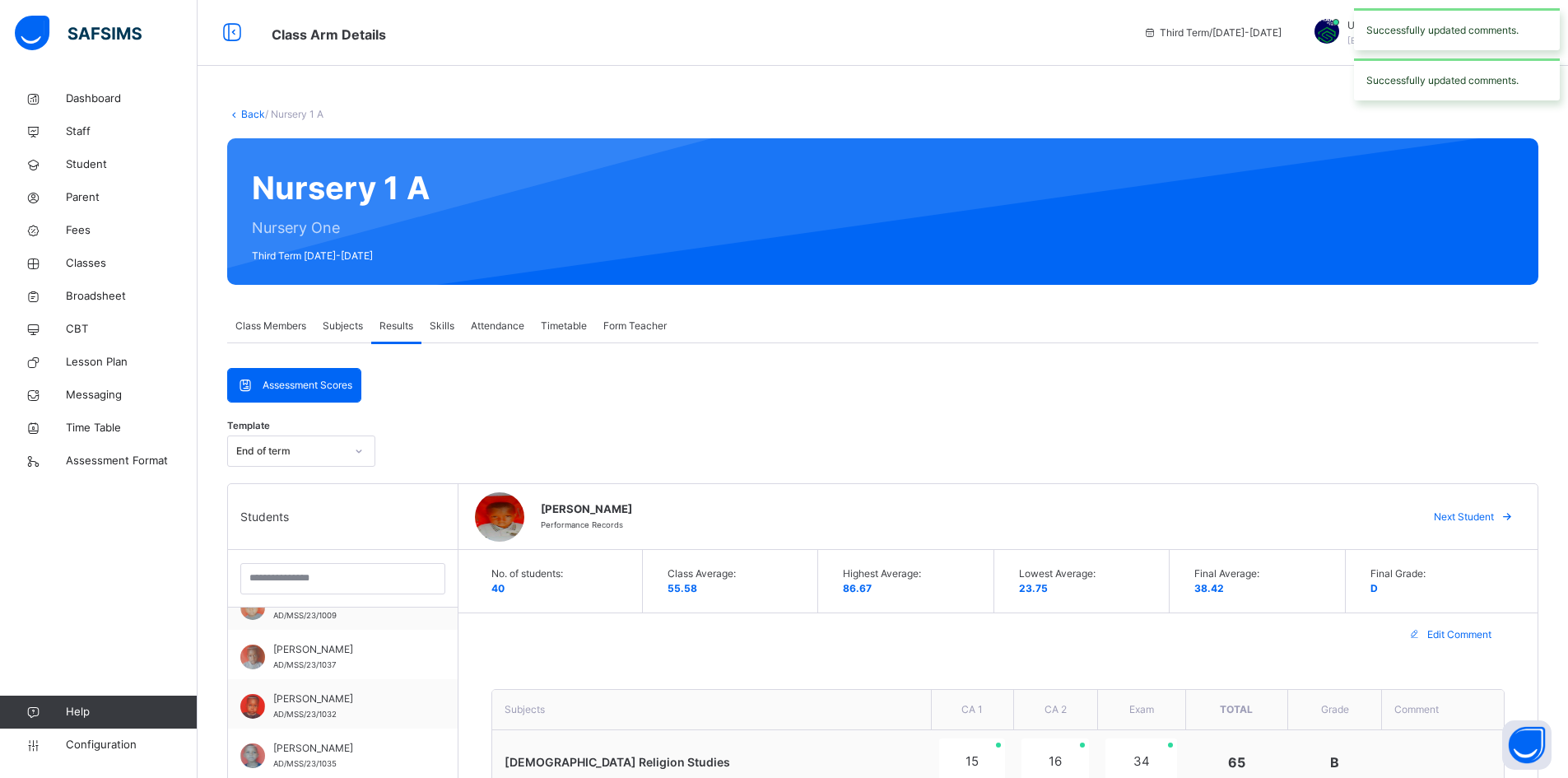
click at [1494, 513] on span "Next Student" at bounding box center [1463, 517] width 60 height 15
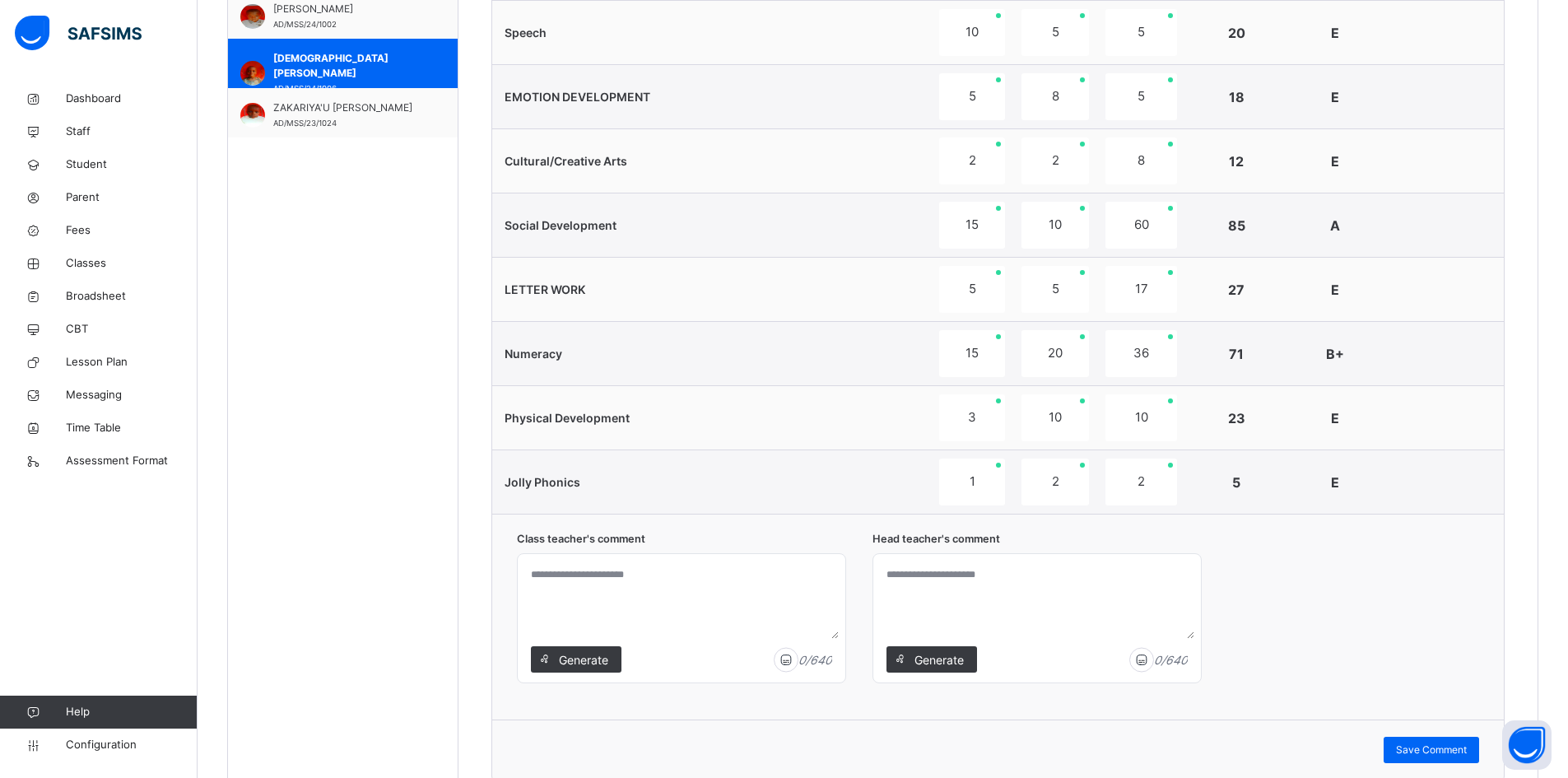
scroll to position [988, 0]
click at [573, 660] on span "Generate" at bounding box center [583, 658] width 51 height 17
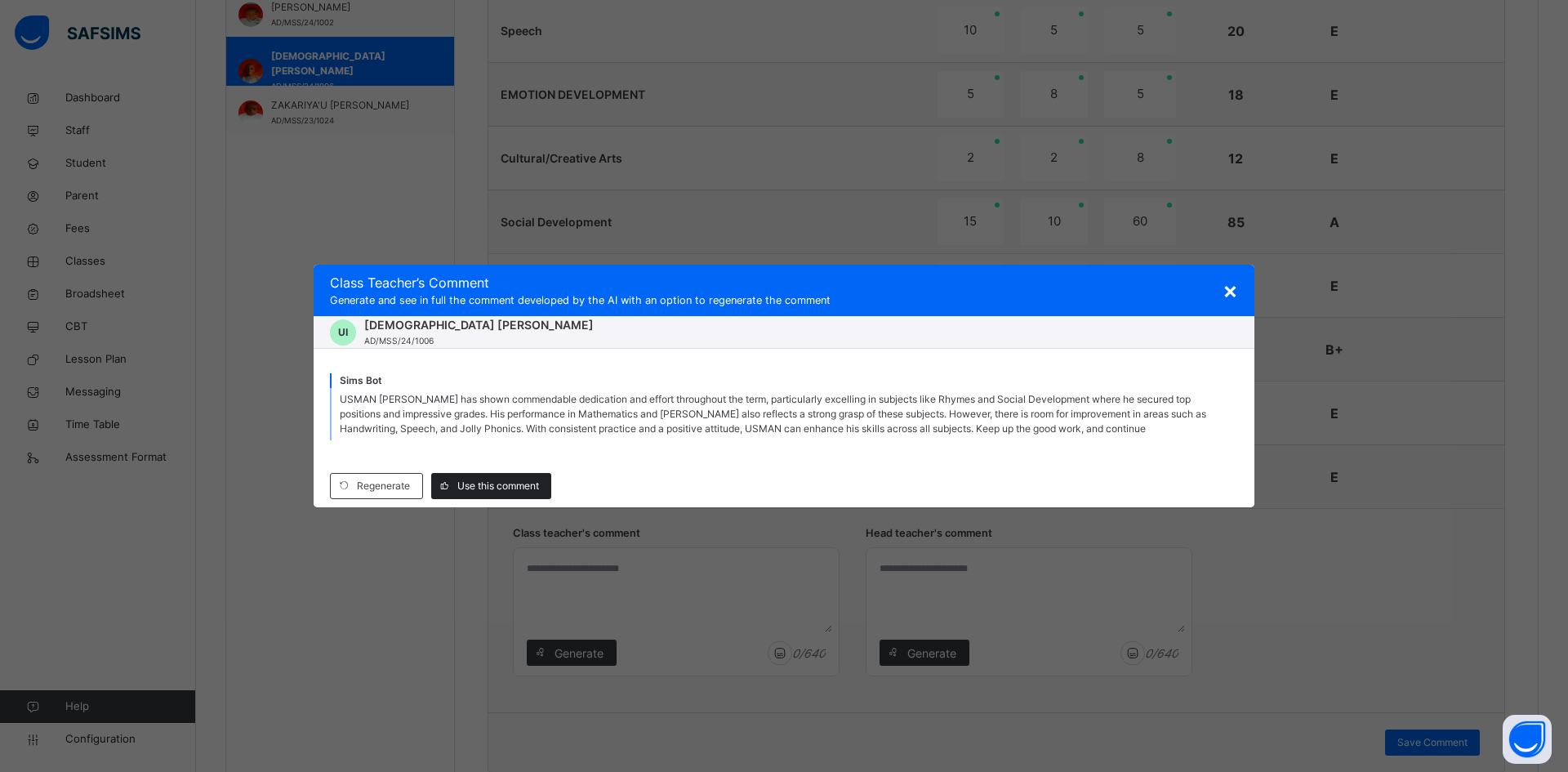
click at [506, 479] on span "Use this comment" at bounding box center [498, 486] width 82 height 15
type textarea "**********"
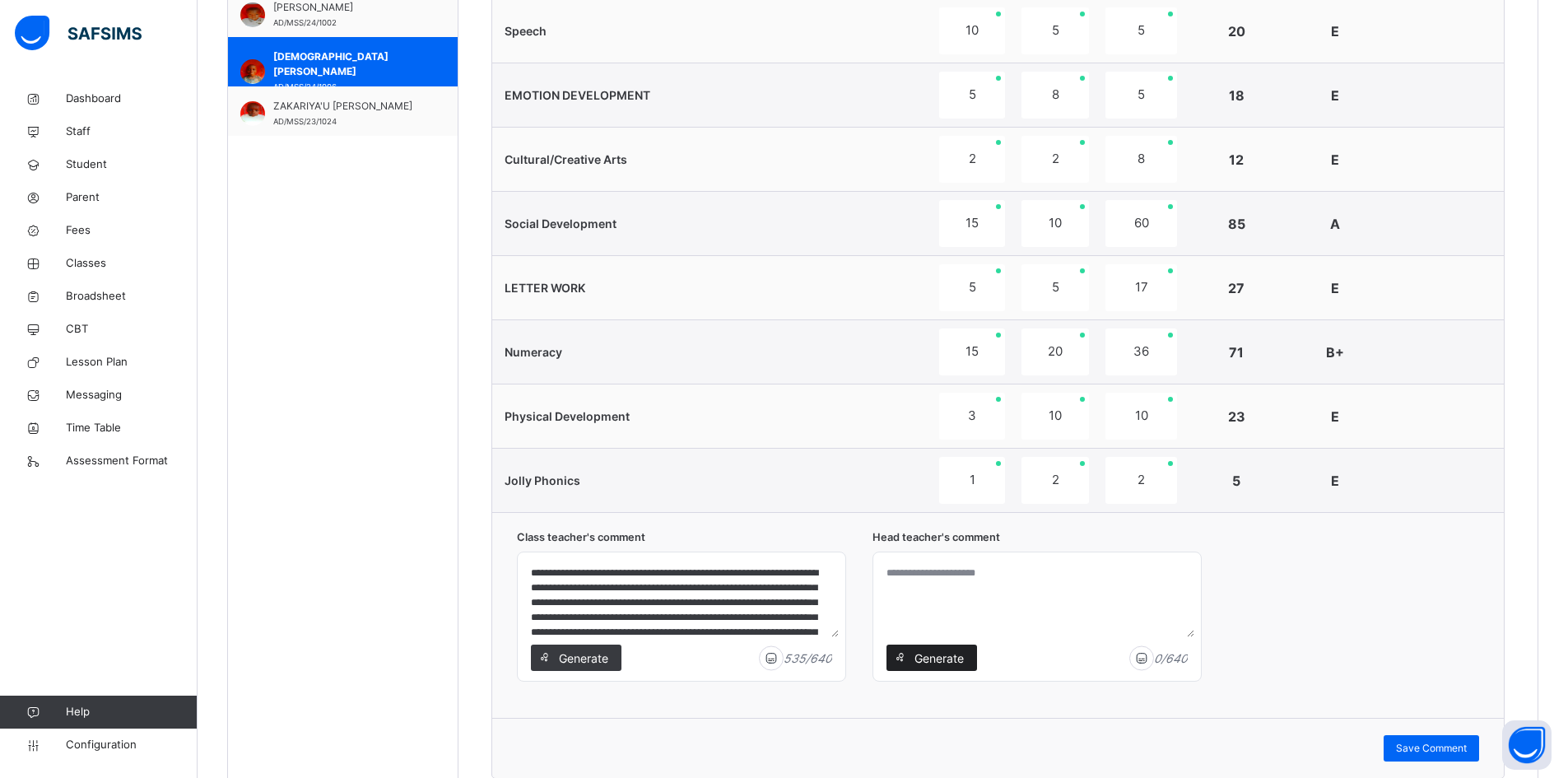
click at [931, 650] on span "Generate" at bounding box center [938, 658] width 51 height 17
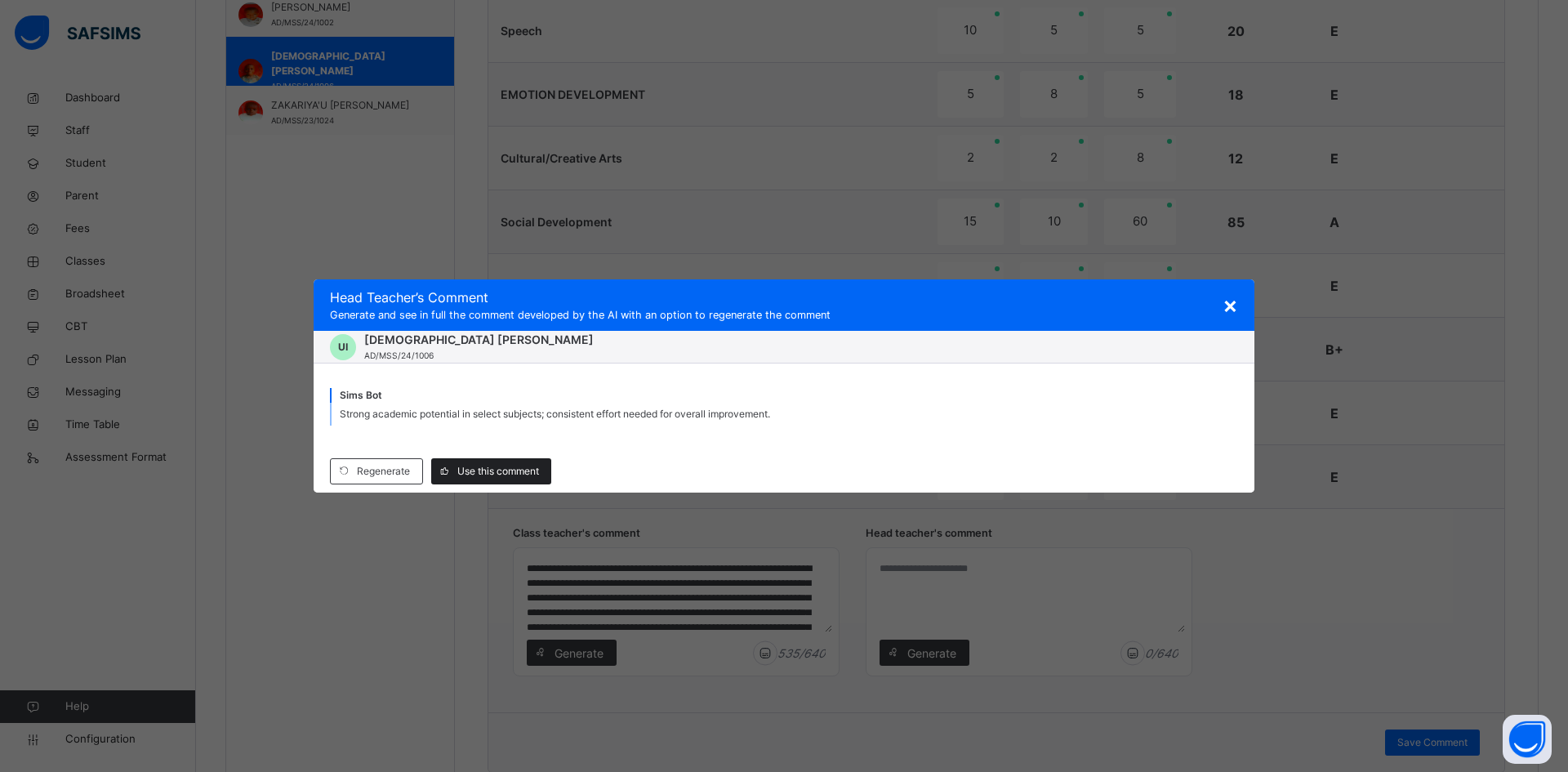
click at [498, 482] on div "Use this comment" at bounding box center [491, 471] width 120 height 26
type textarea "**********"
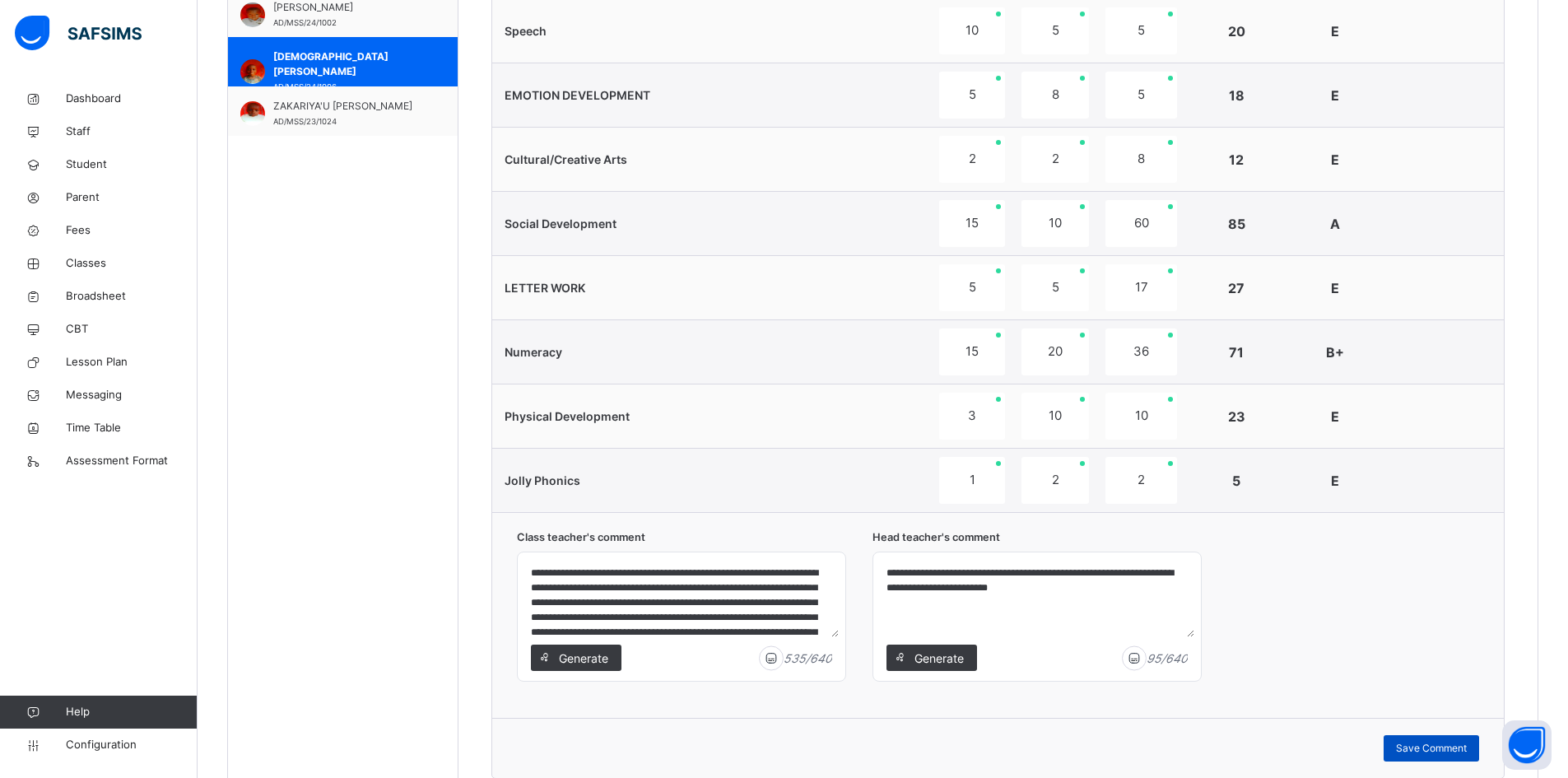
click at [1450, 747] on span "Save Comment" at bounding box center [1431, 749] width 71 height 15
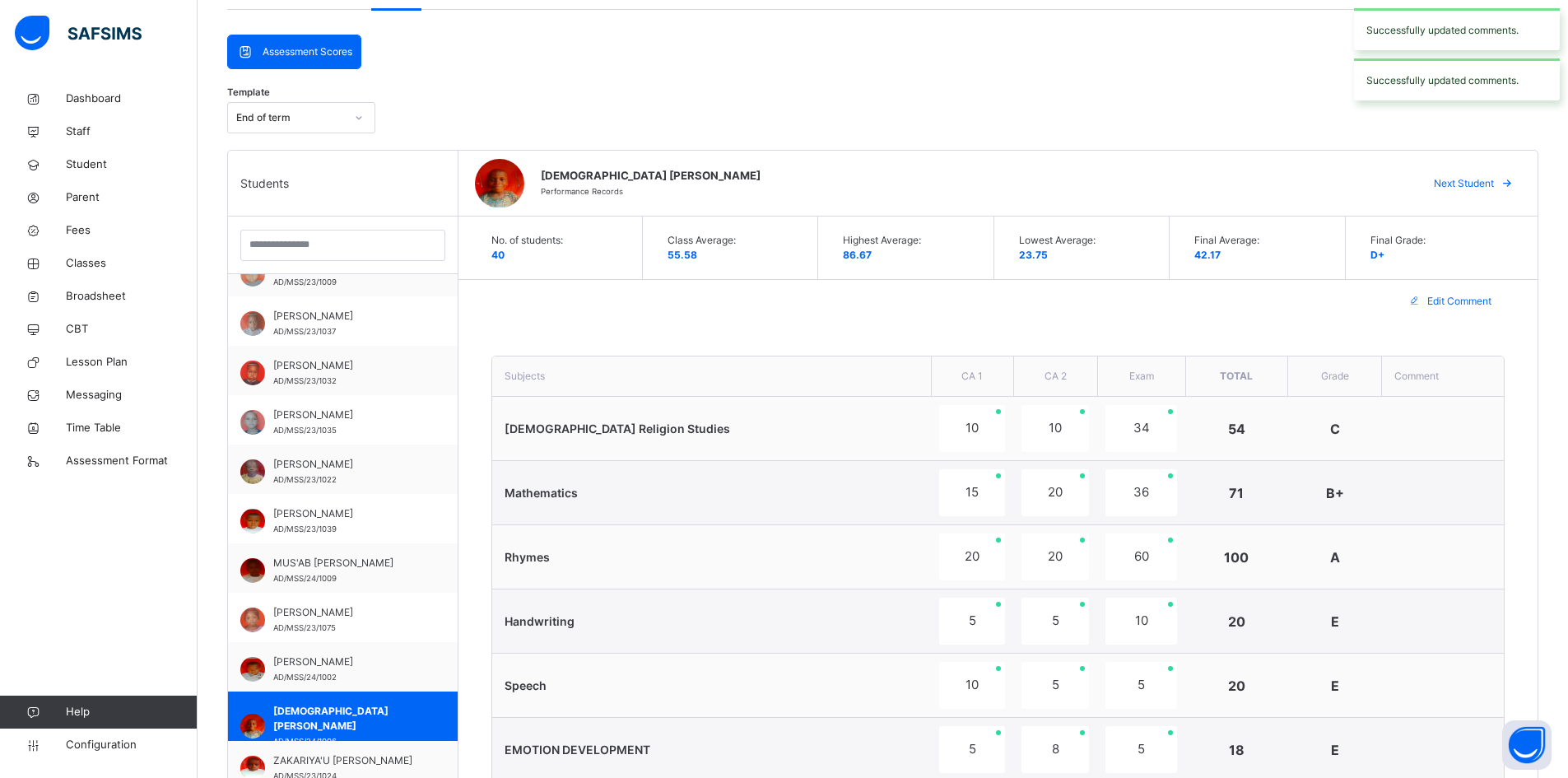
scroll to position [164, 0]
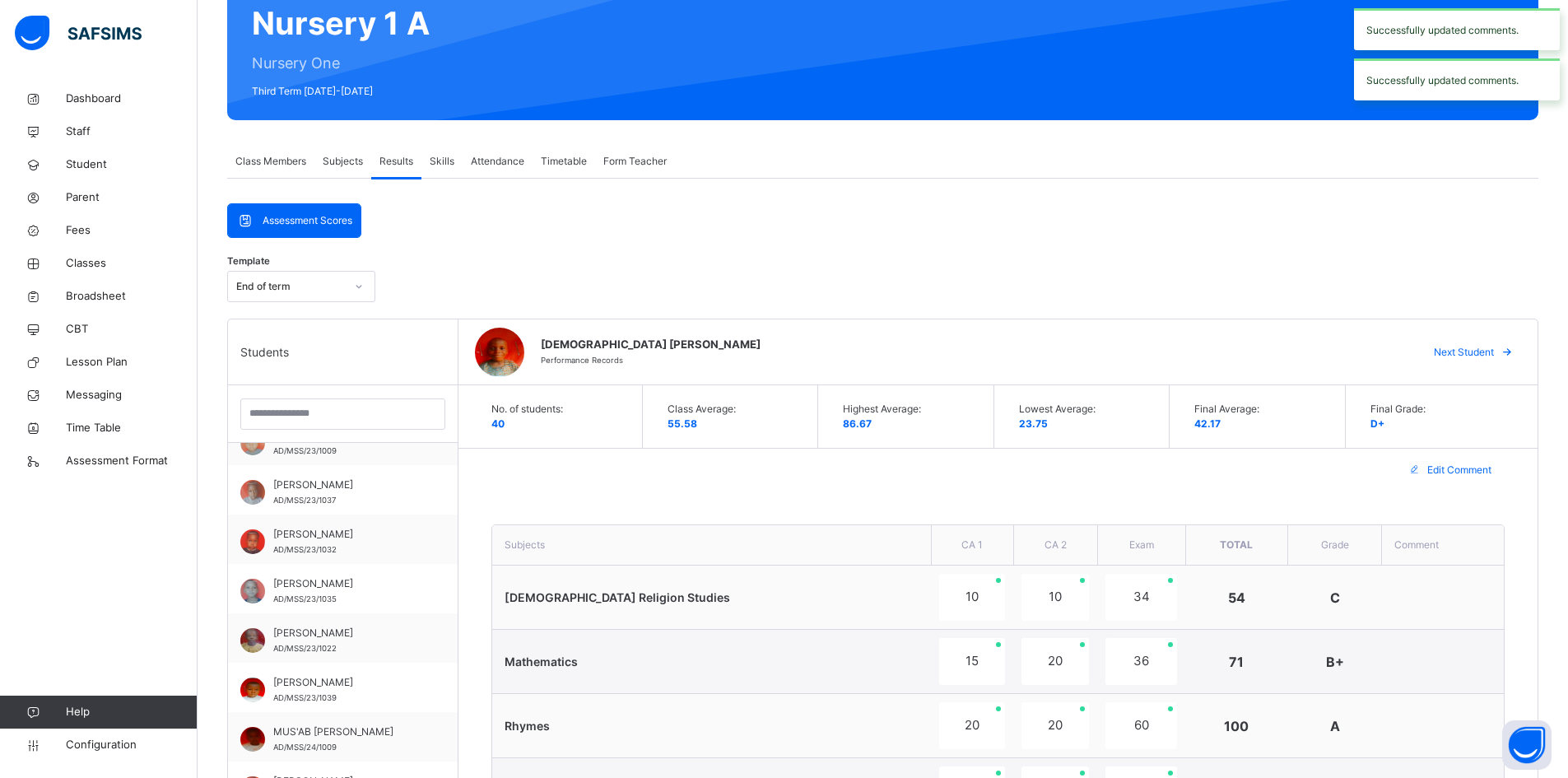
click at [1506, 343] on div "Next Student" at bounding box center [1471, 352] width 100 height 27
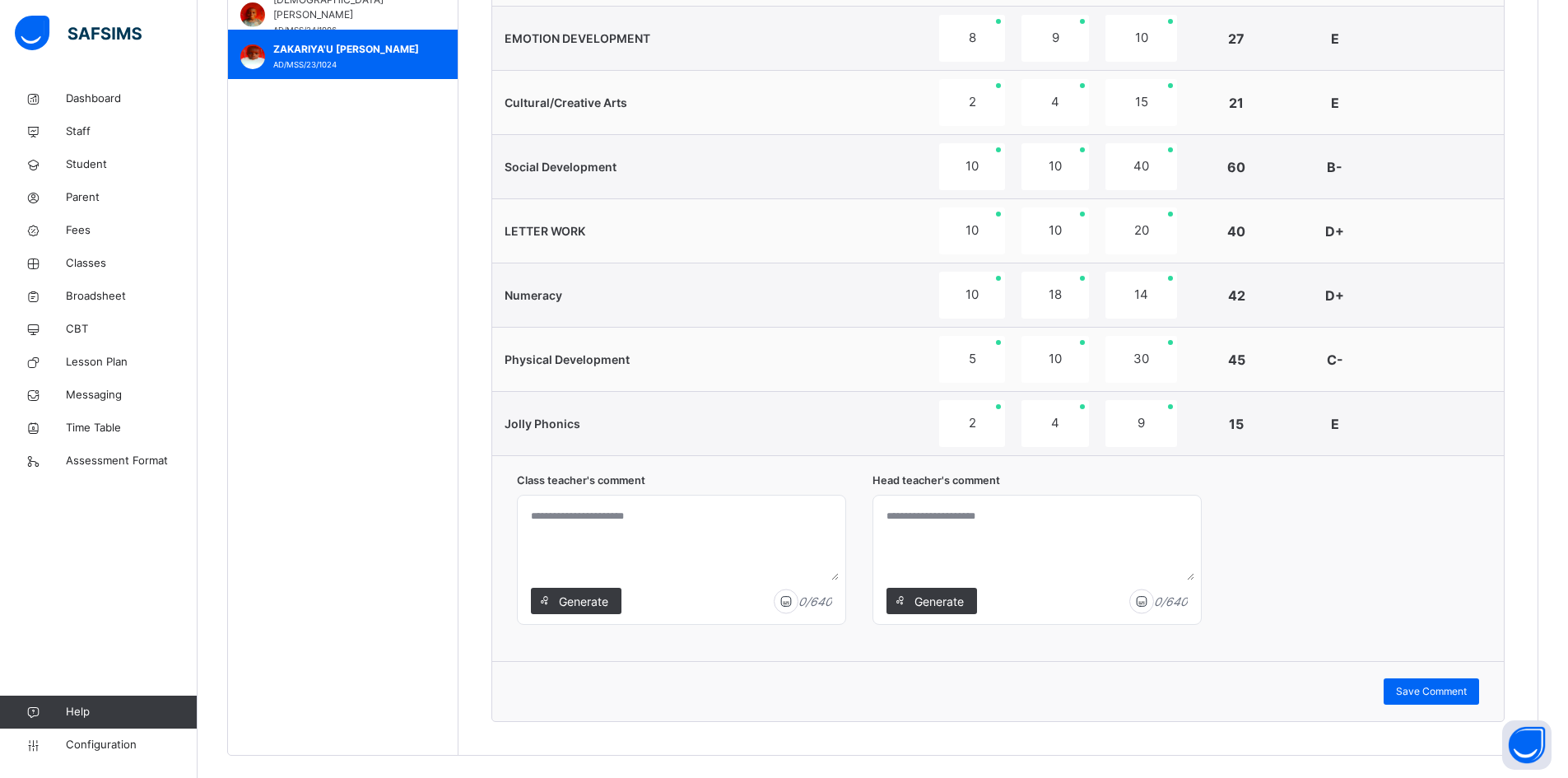
scroll to position [1072, 0]
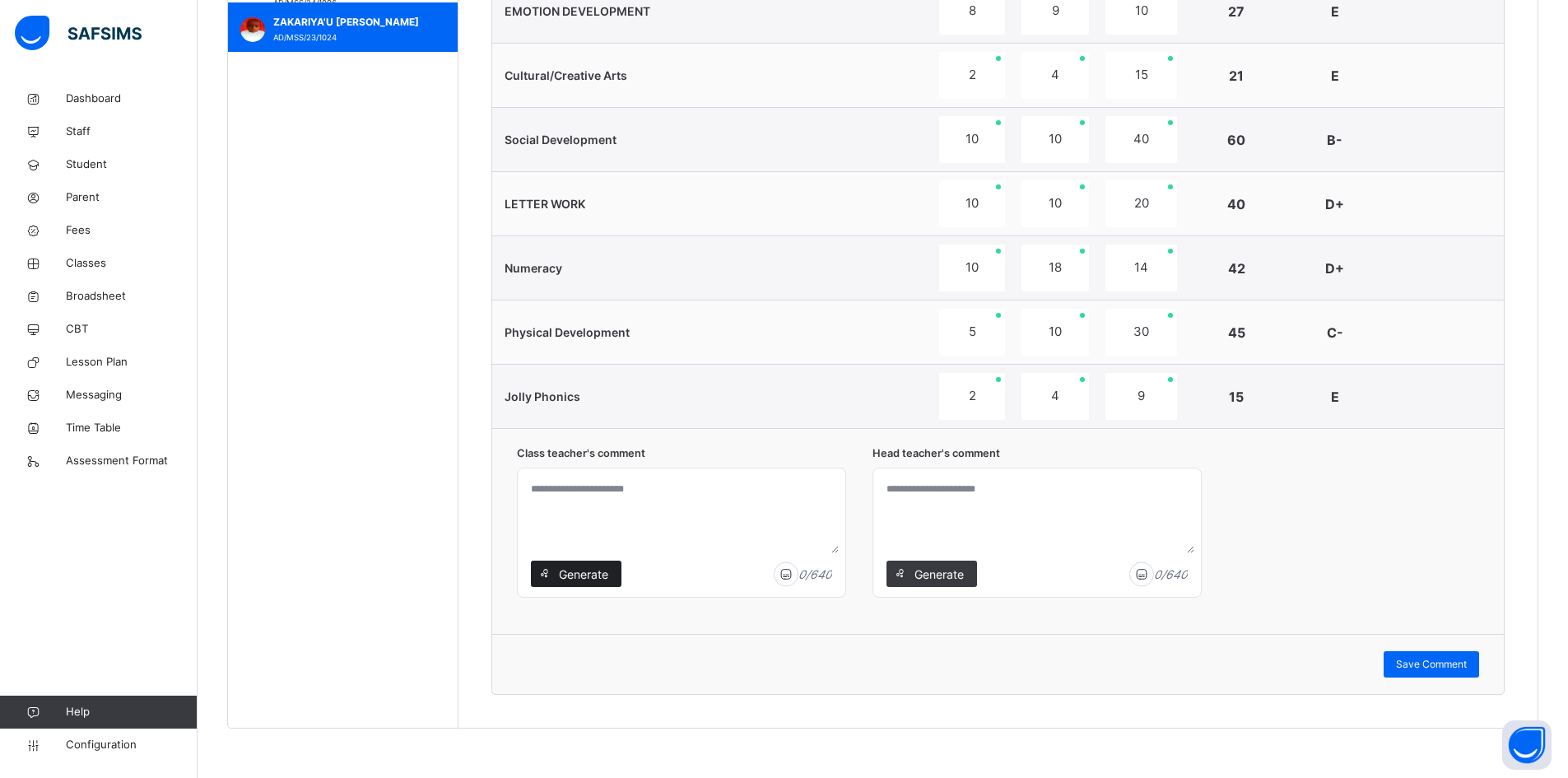
click at [585, 571] on span "Generate" at bounding box center [583, 574] width 51 height 17
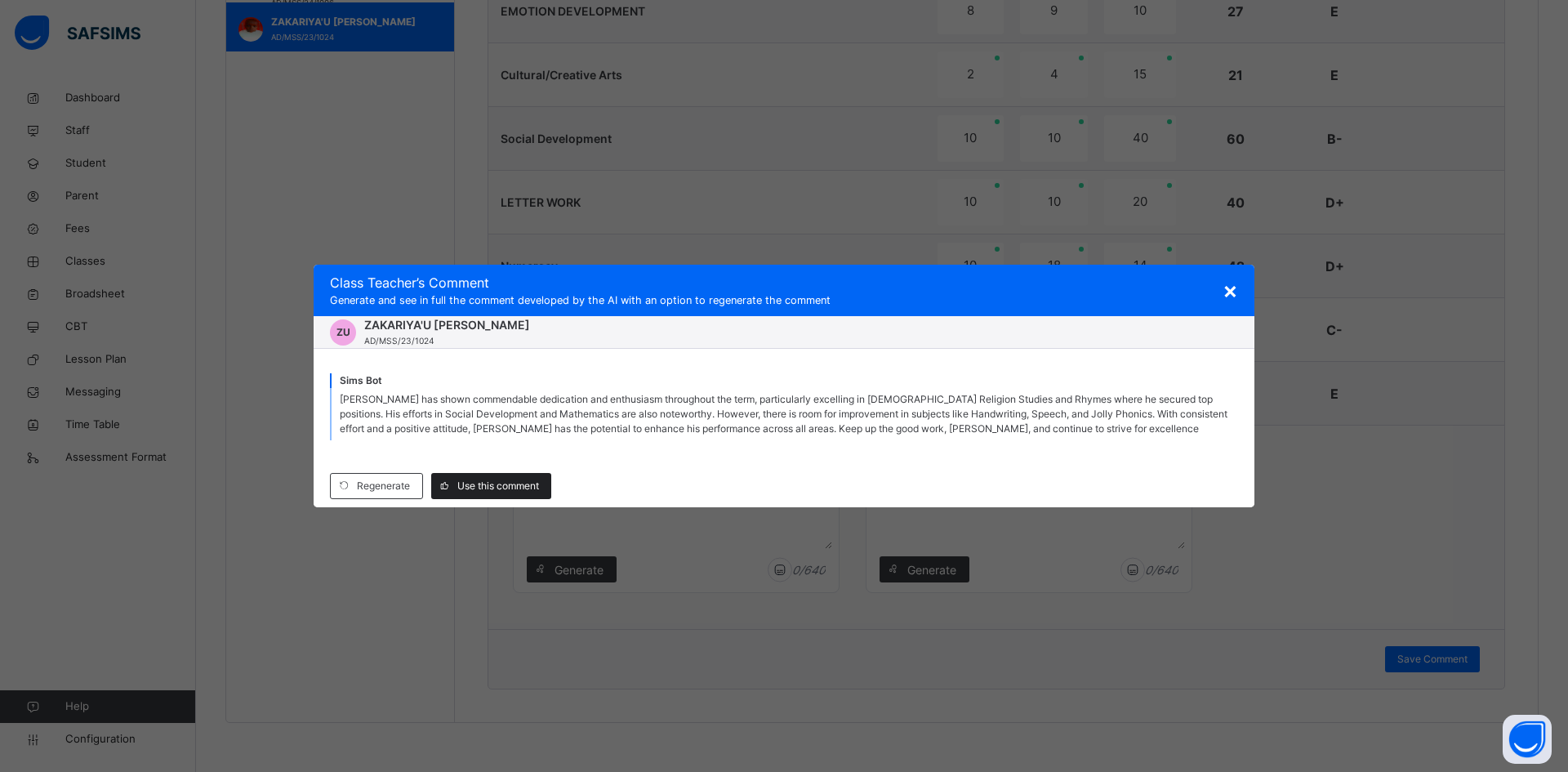
click at [467, 486] on span "Use this comment" at bounding box center [498, 486] width 82 height 15
type textarea "**********"
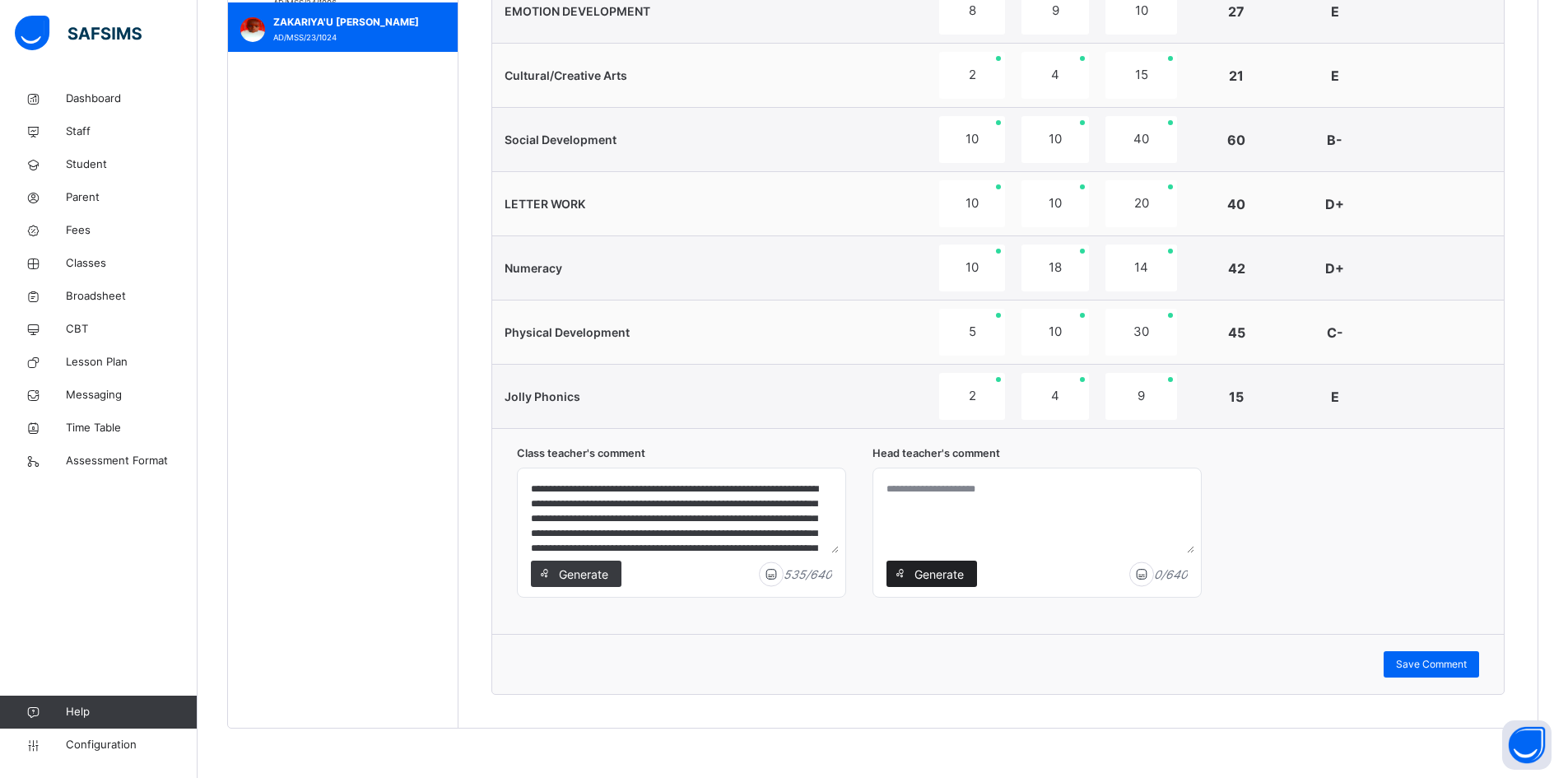
click at [962, 570] on span "Generate" at bounding box center [938, 574] width 51 height 17
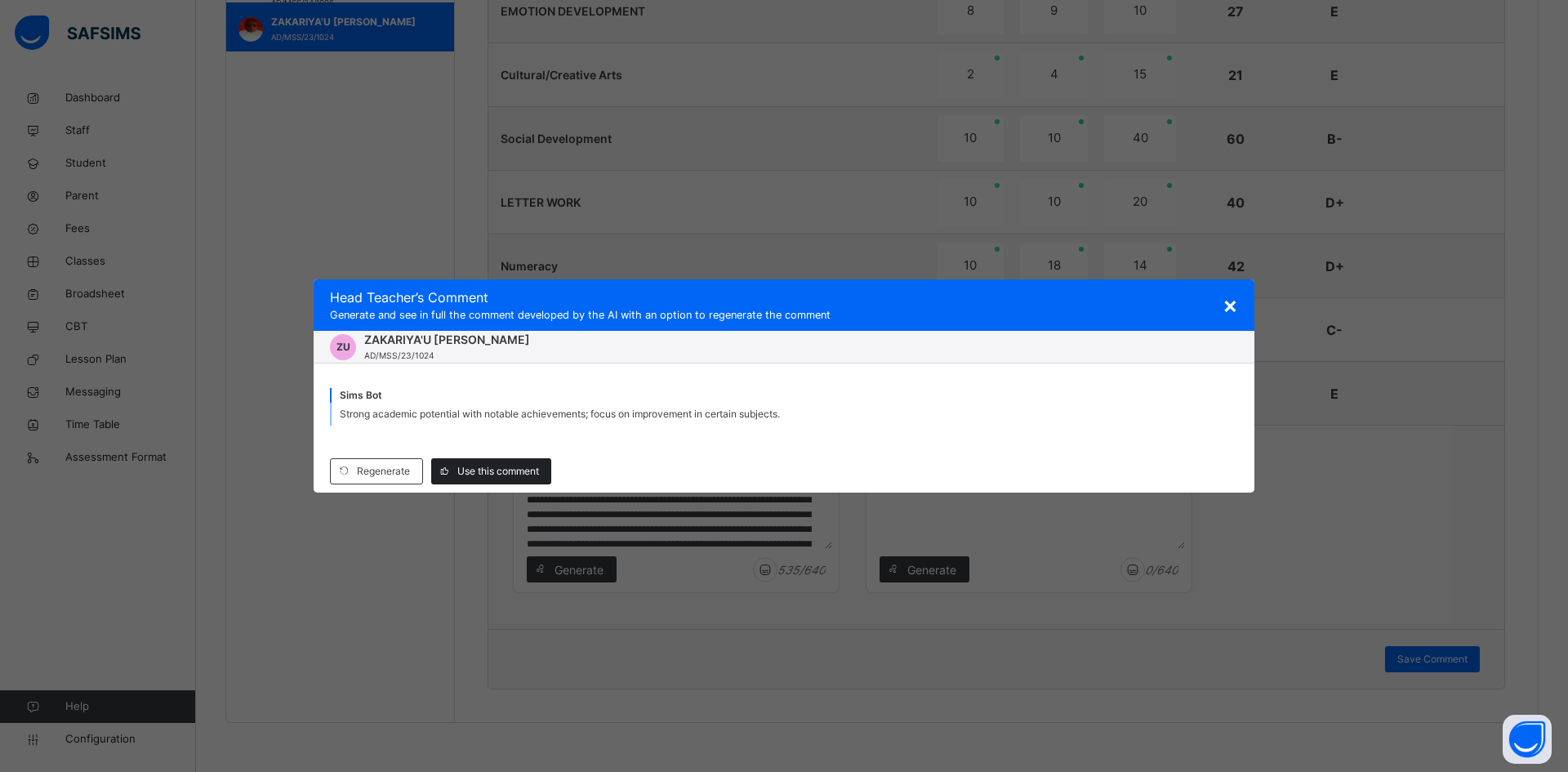
click at [507, 469] on span "Use this comment" at bounding box center [498, 471] width 82 height 15
type textarea "**********"
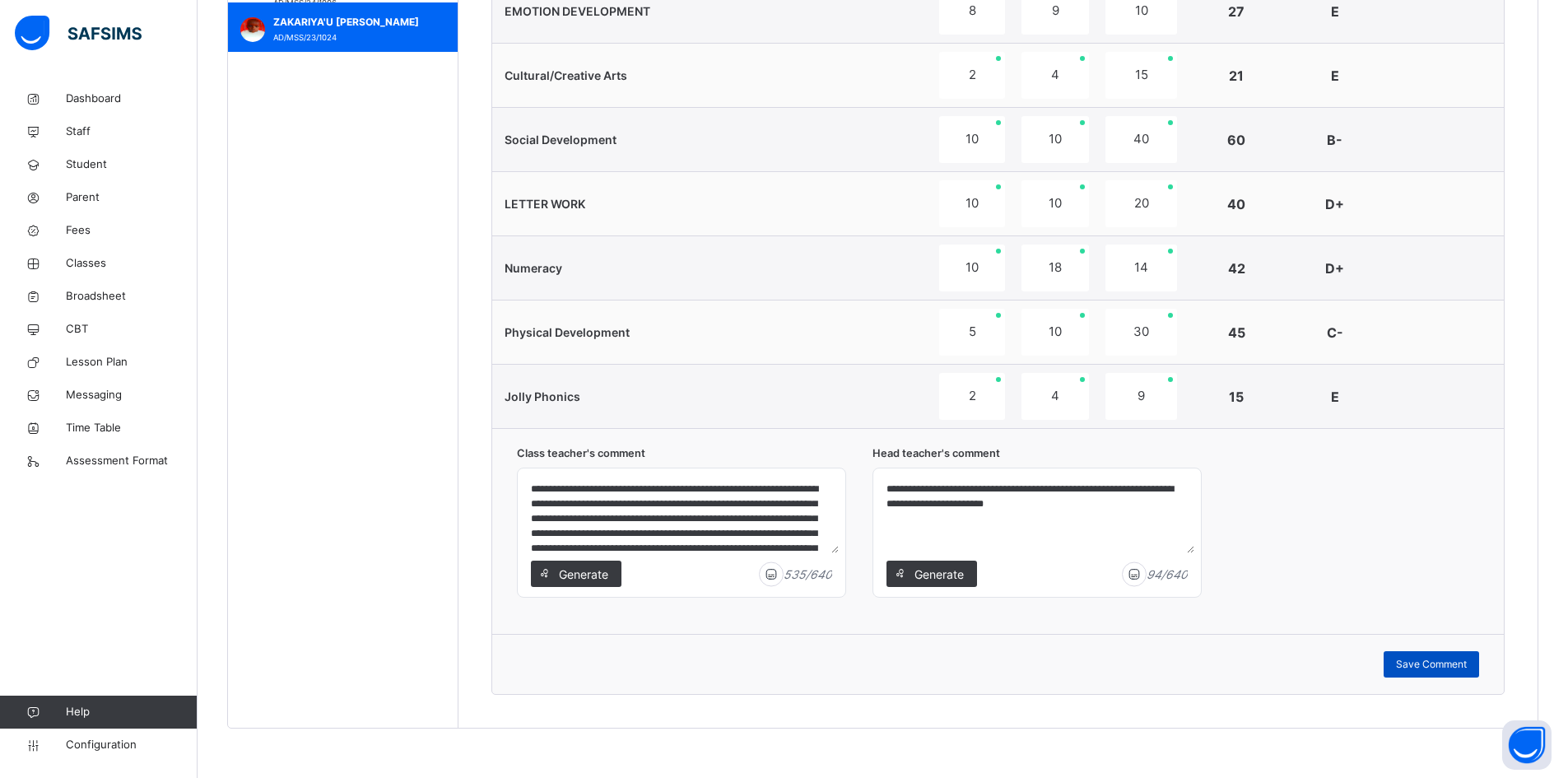
click at [1467, 659] on span "Save Comment" at bounding box center [1431, 664] width 71 height 15
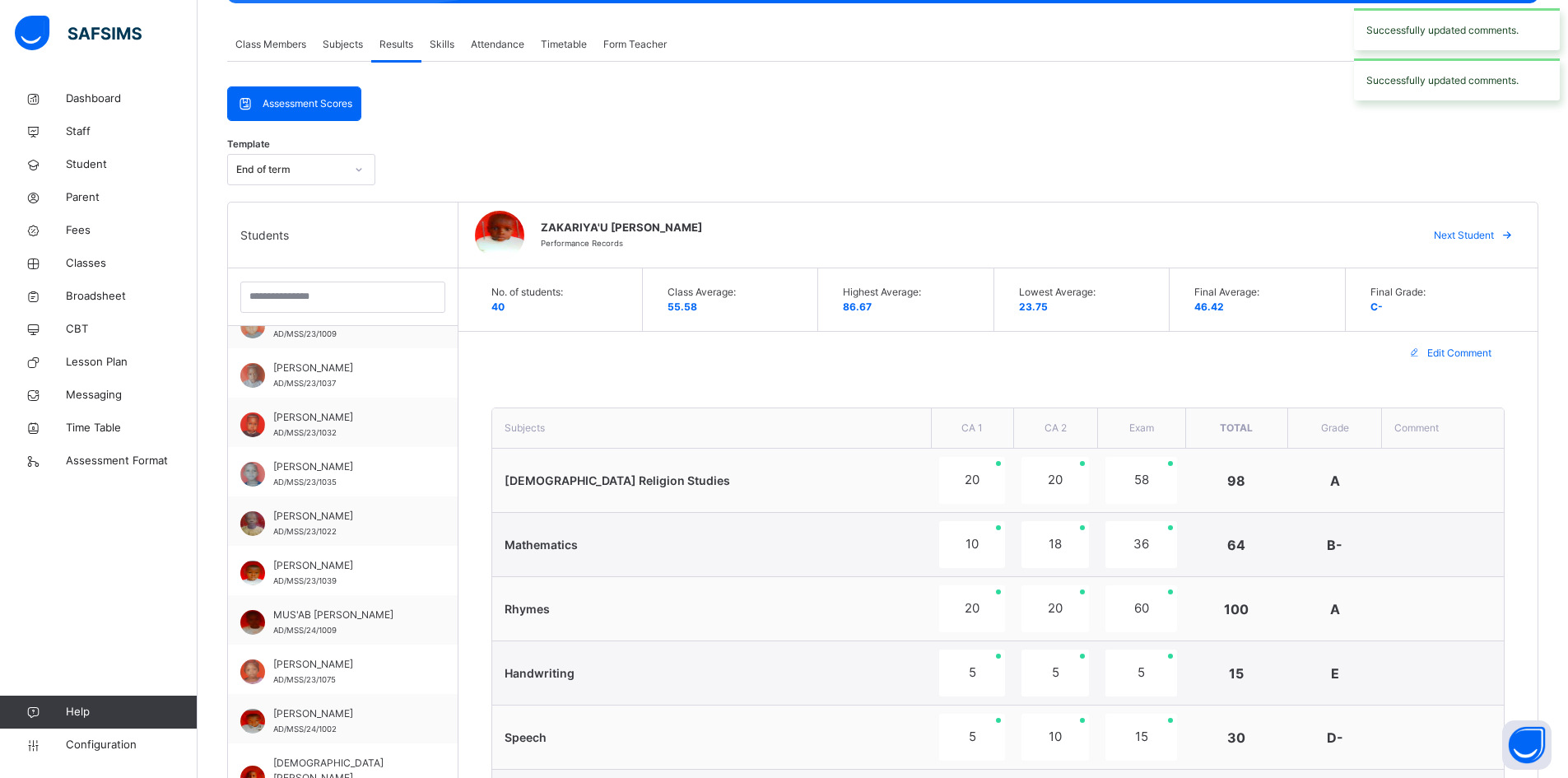
scroll to position [249, 0]
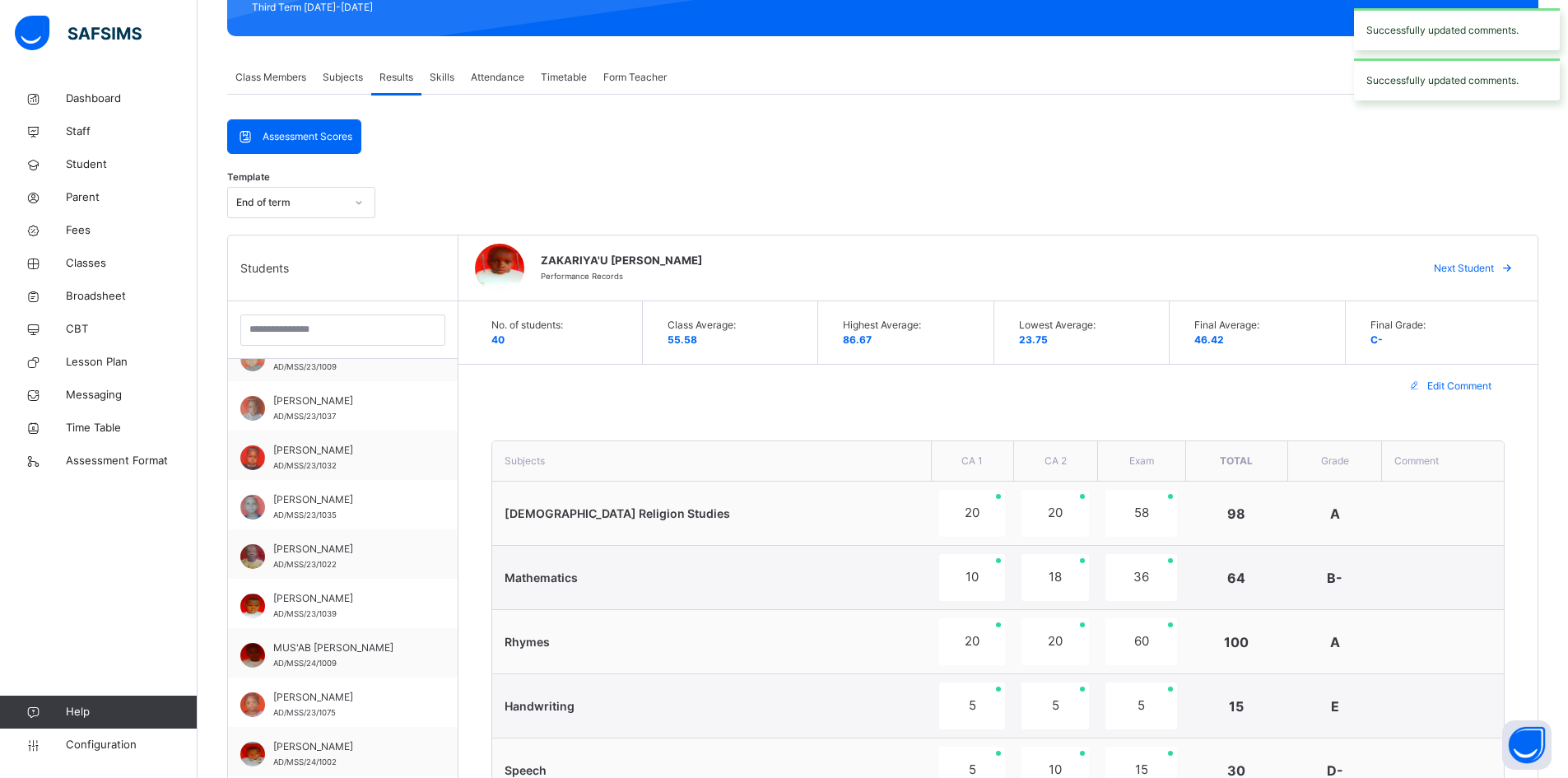
click at [1476, 266] on span "Next Student" at bounding box center [1463, 268] width 60 height 15
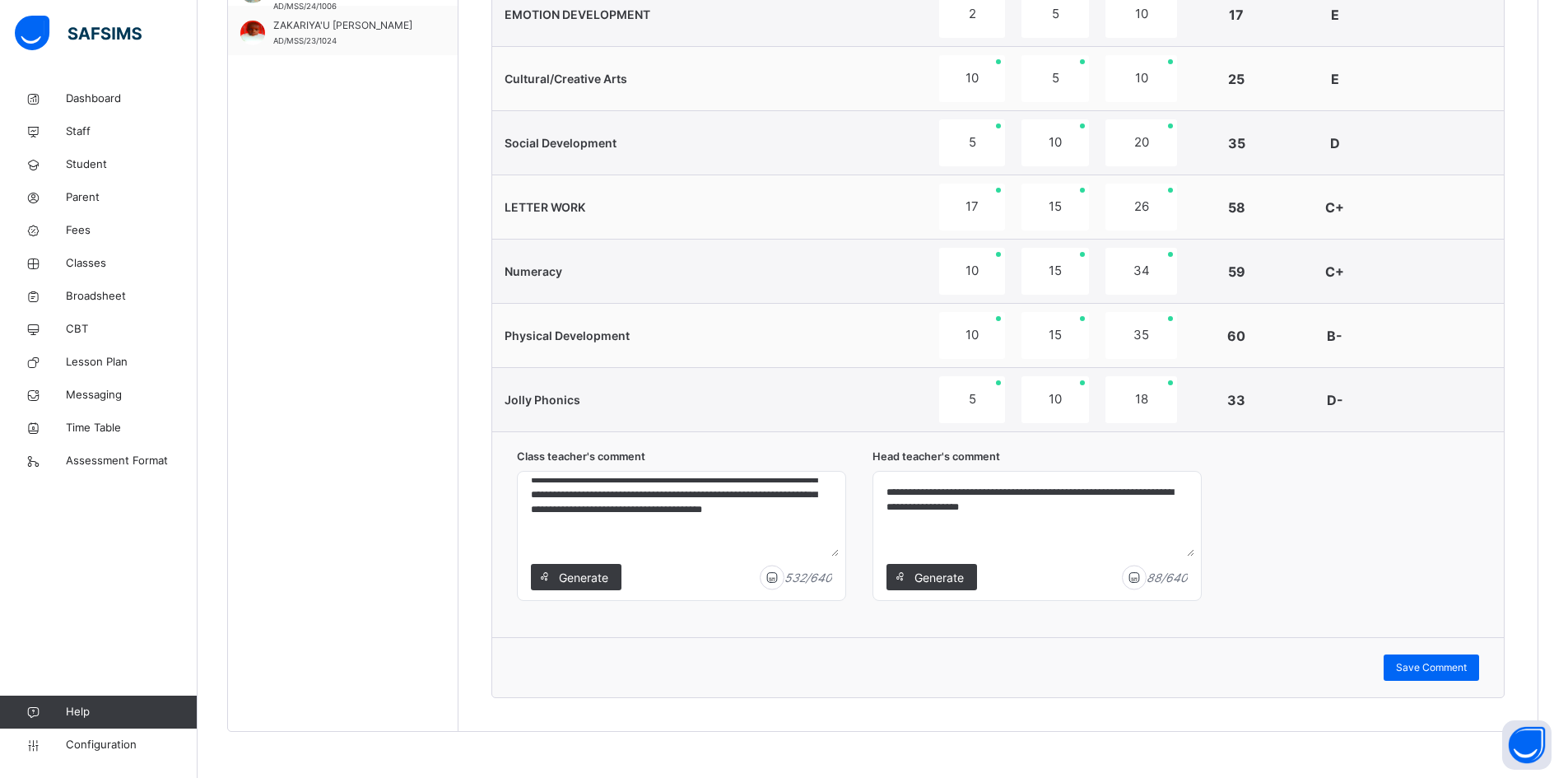
scroll to position [1072, 0]
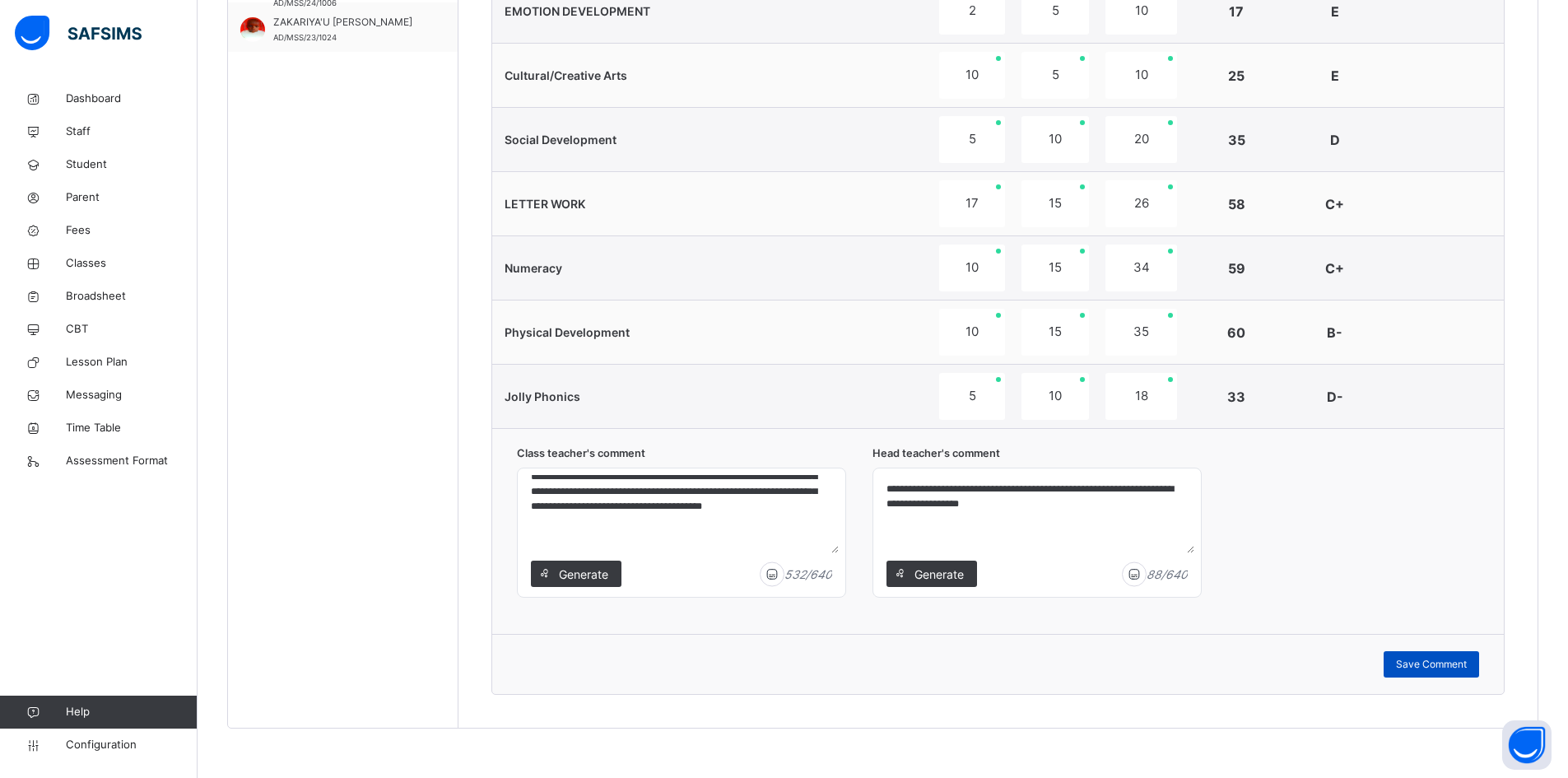
click at [1454, 665] on span "Save Comment" at bounding box center [1431, 664] width 71 height 15
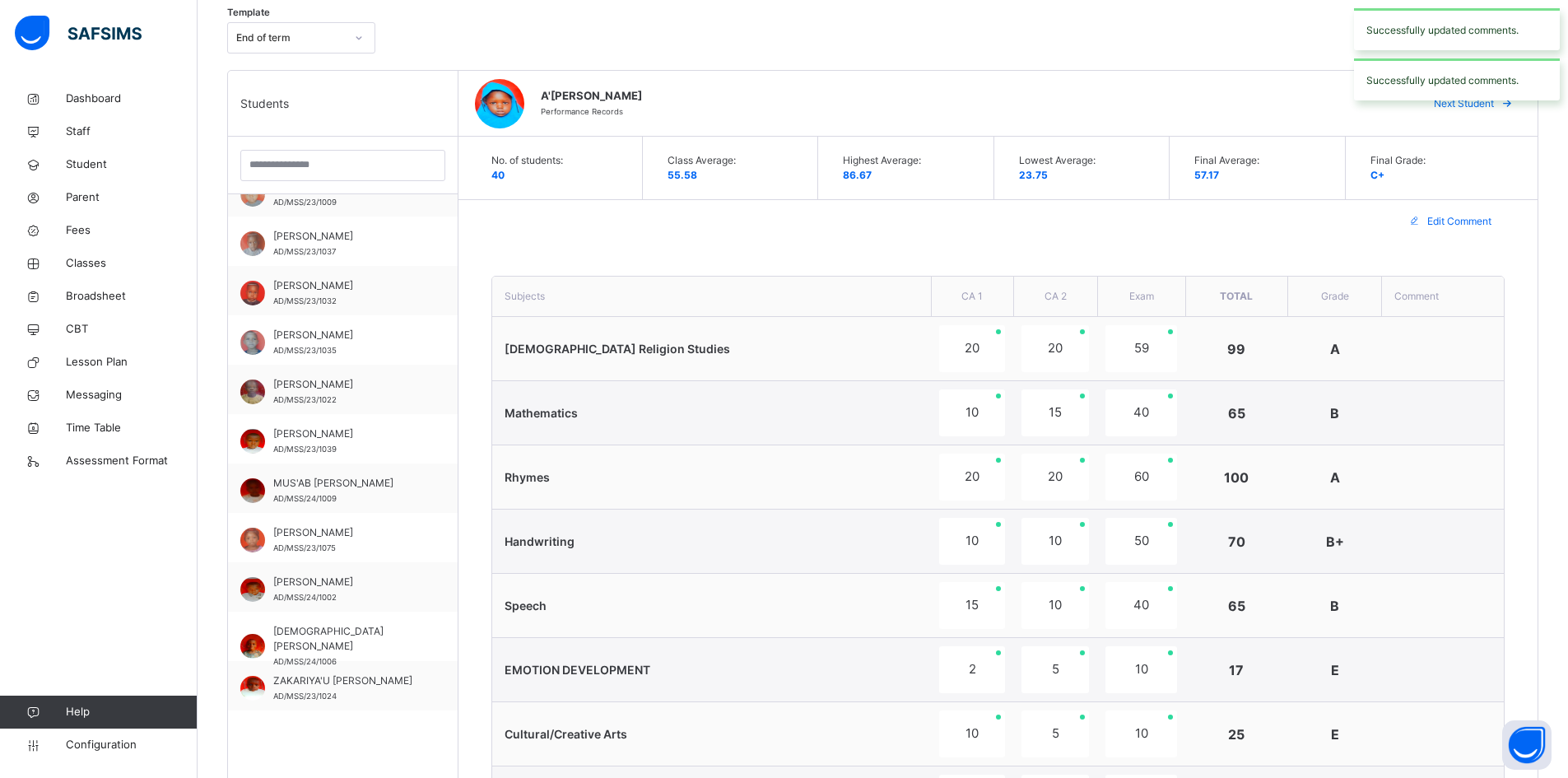
scroll to position [84, 0]
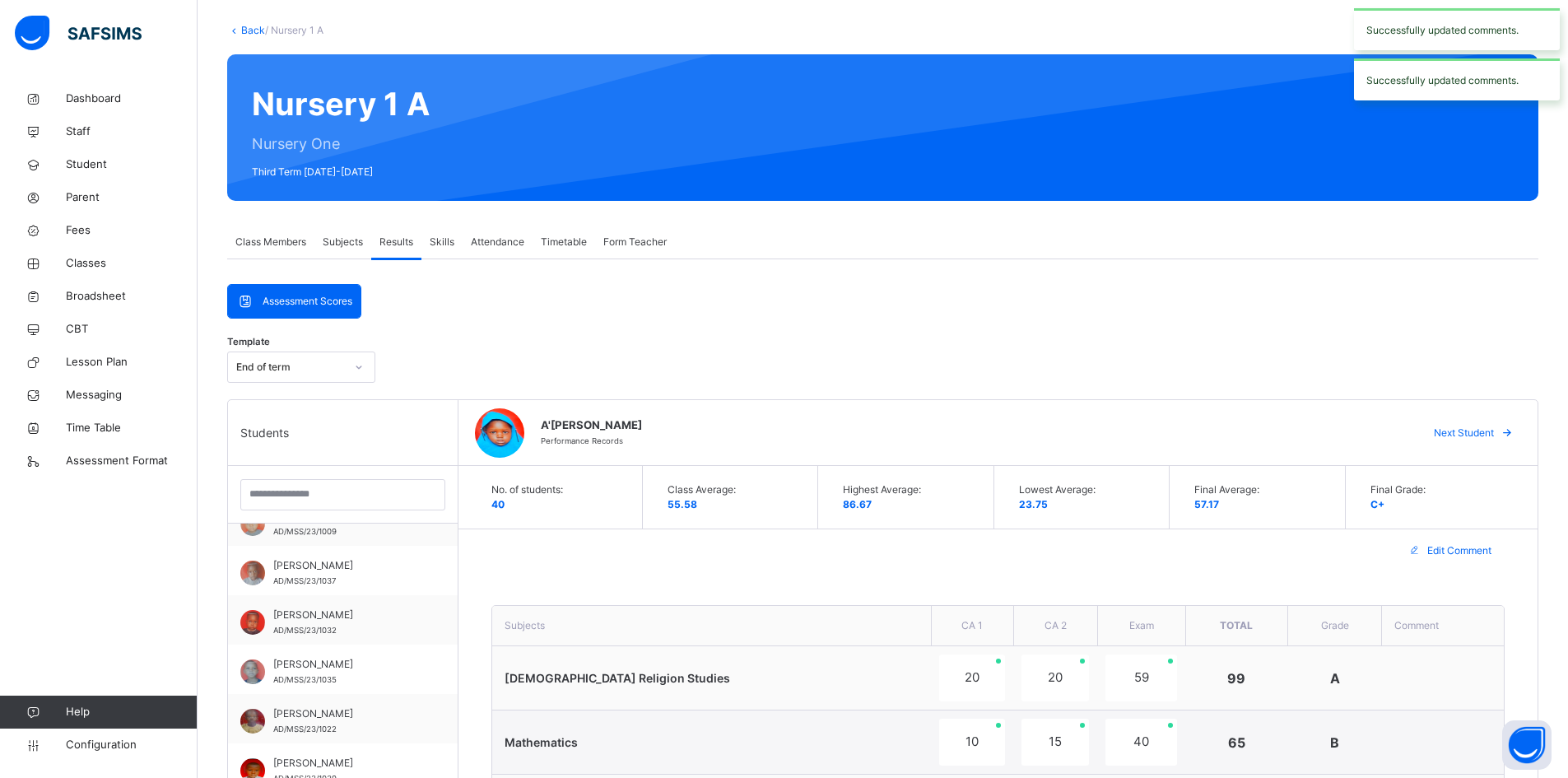
click at [1494, 435] on span "Next Student" at bounding box center [1463, 434] width 60 height 15
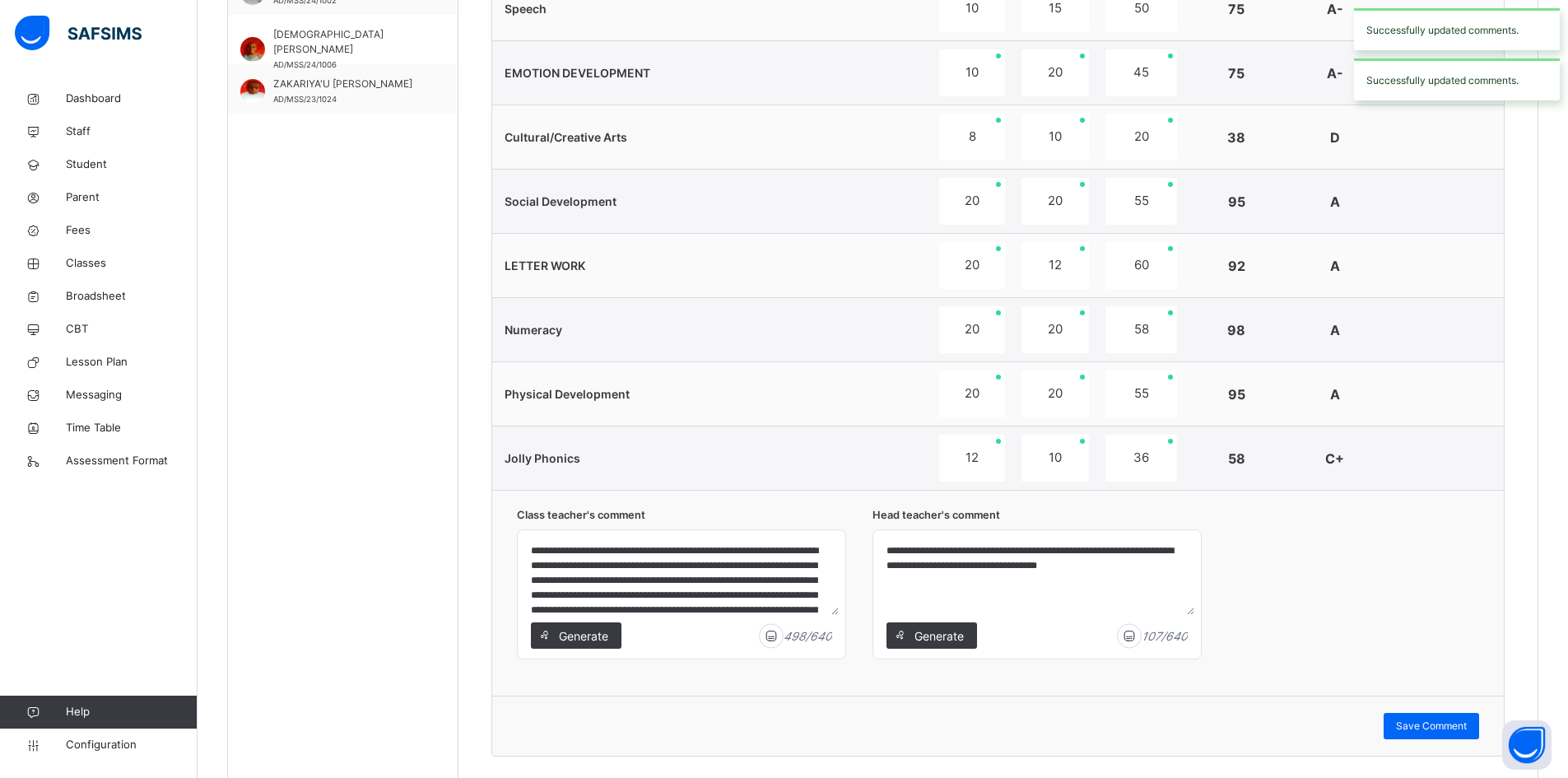
scroll to position [1072, 0]
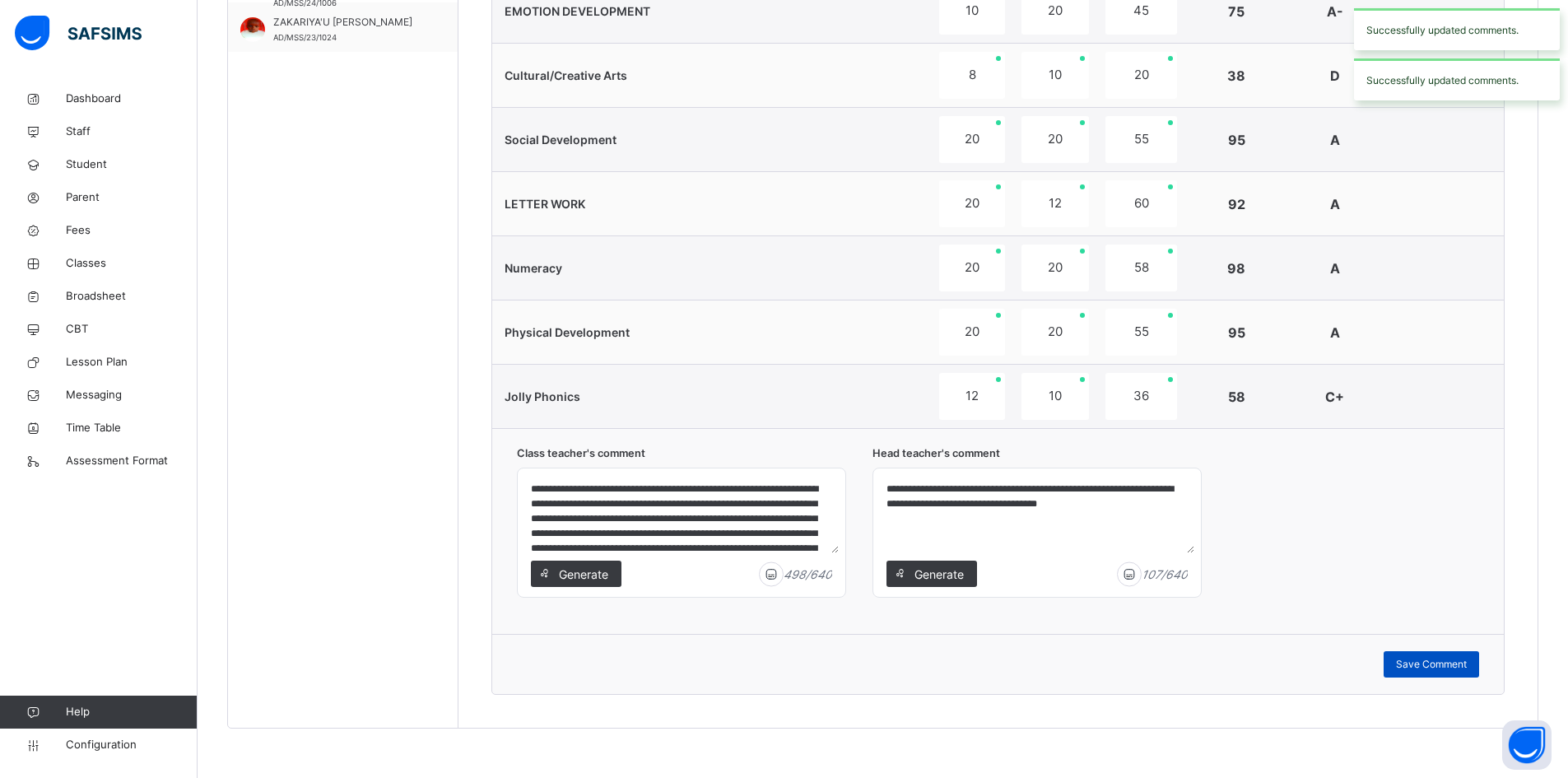
click at [1467, 667] on span "Save Comment" at bounding box center [1431, 664] width 71 height 15
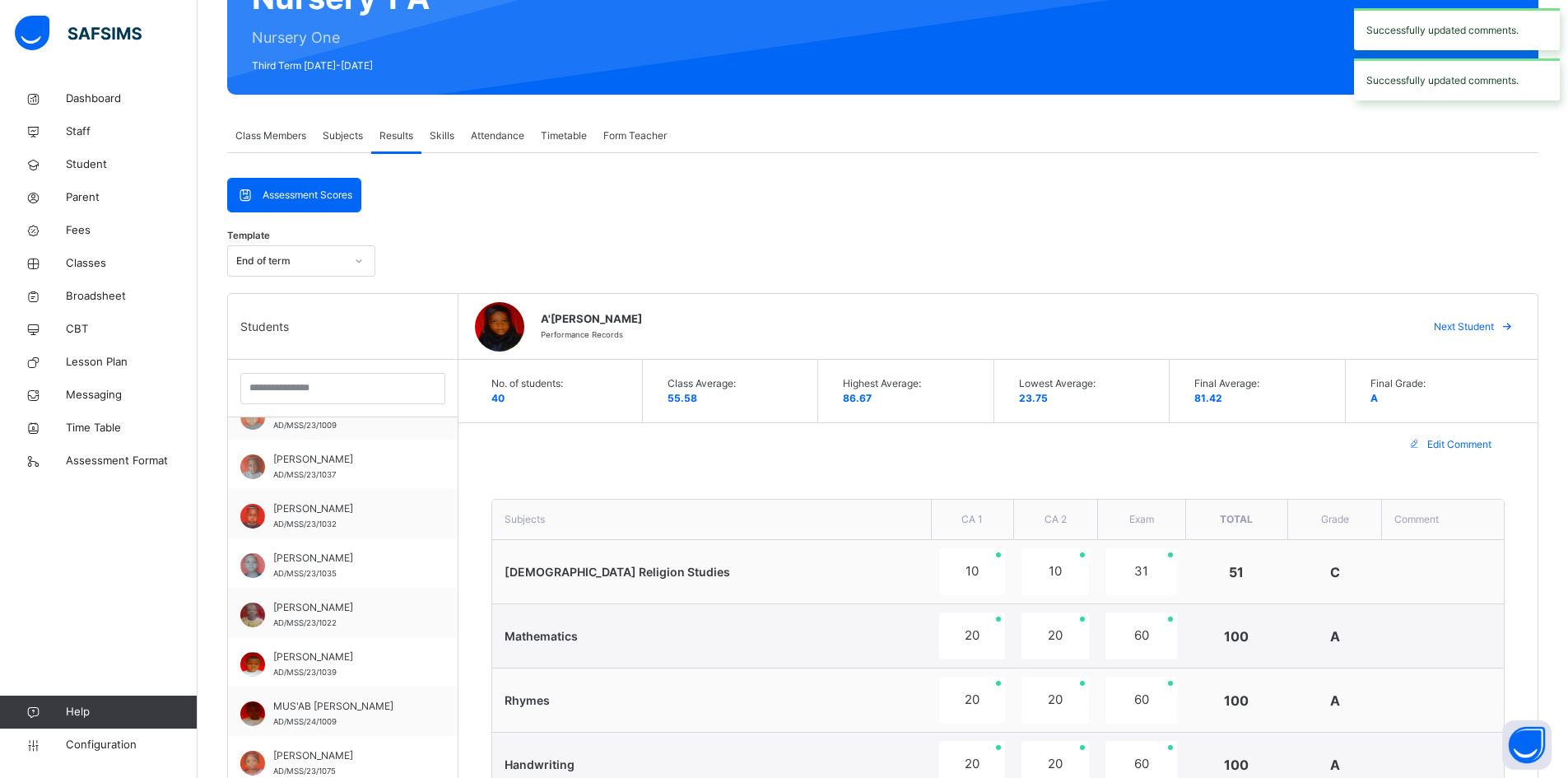
scroll to position [166, 0]
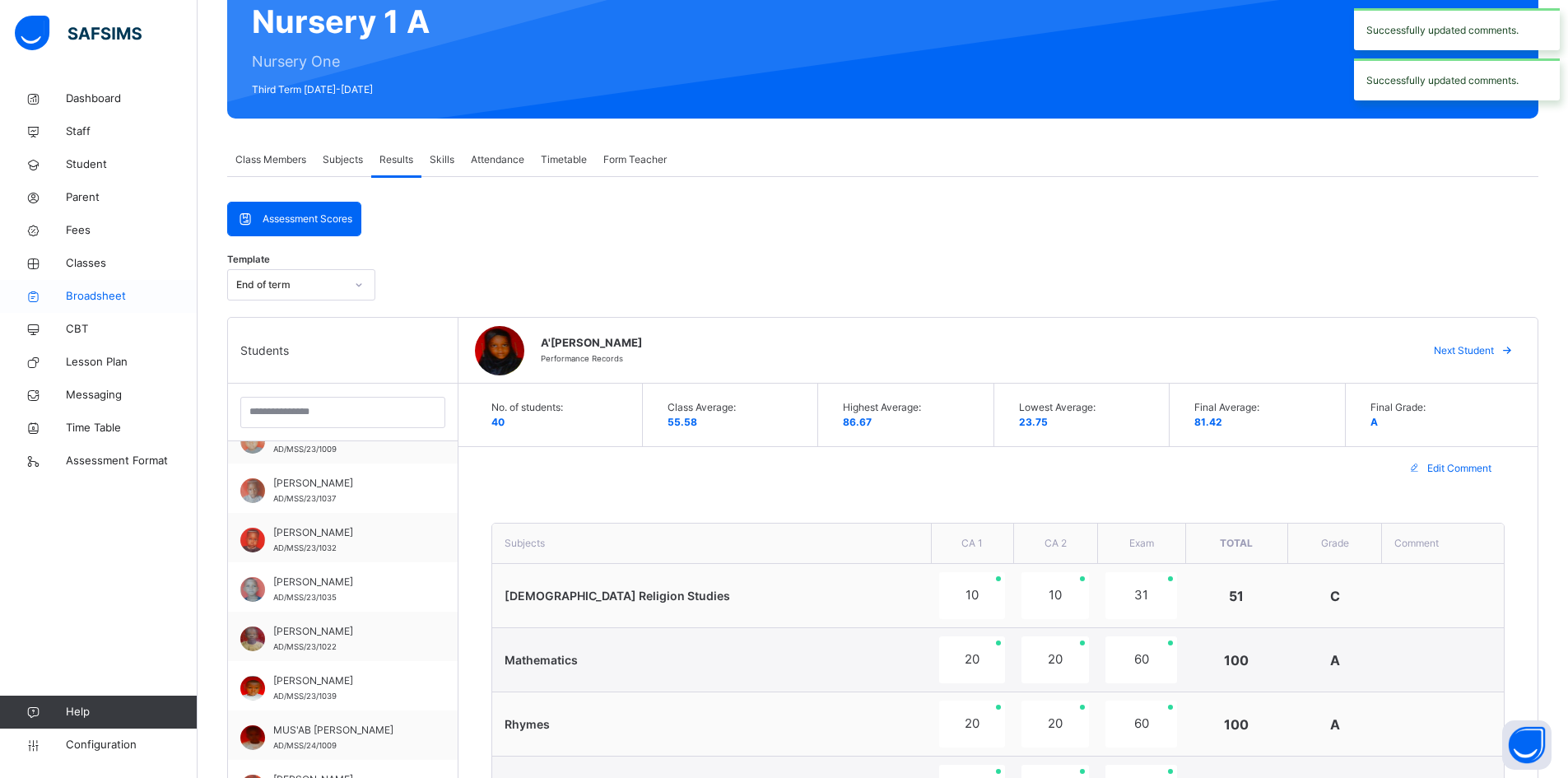
click at [88, 292] on span "Broadsheet" at bounding box center [131, 297] width 131 height 17
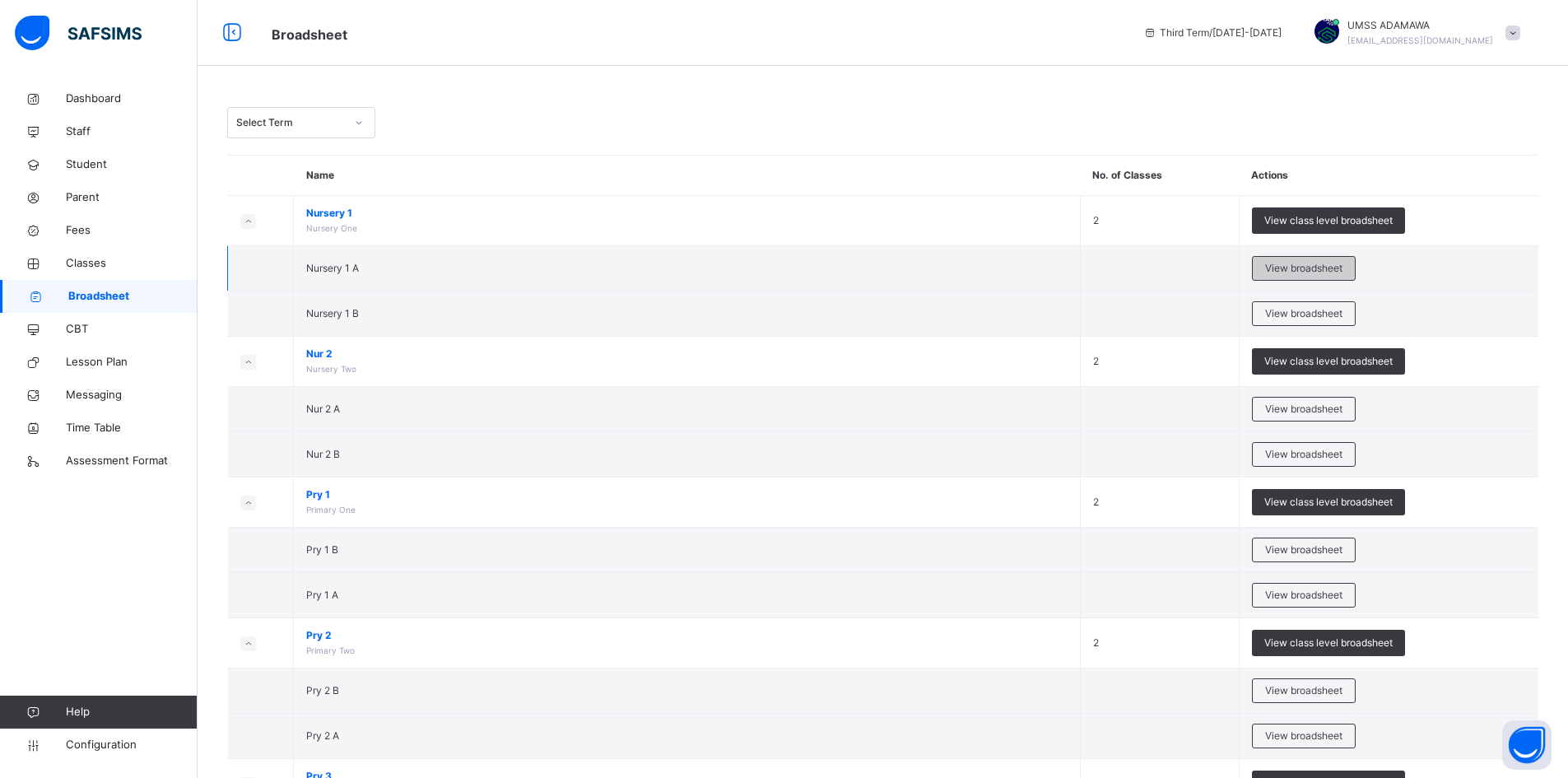
click at [1307, 264] on span "View broadsheet" at bounding box center [1304, 268] width 77 height 15
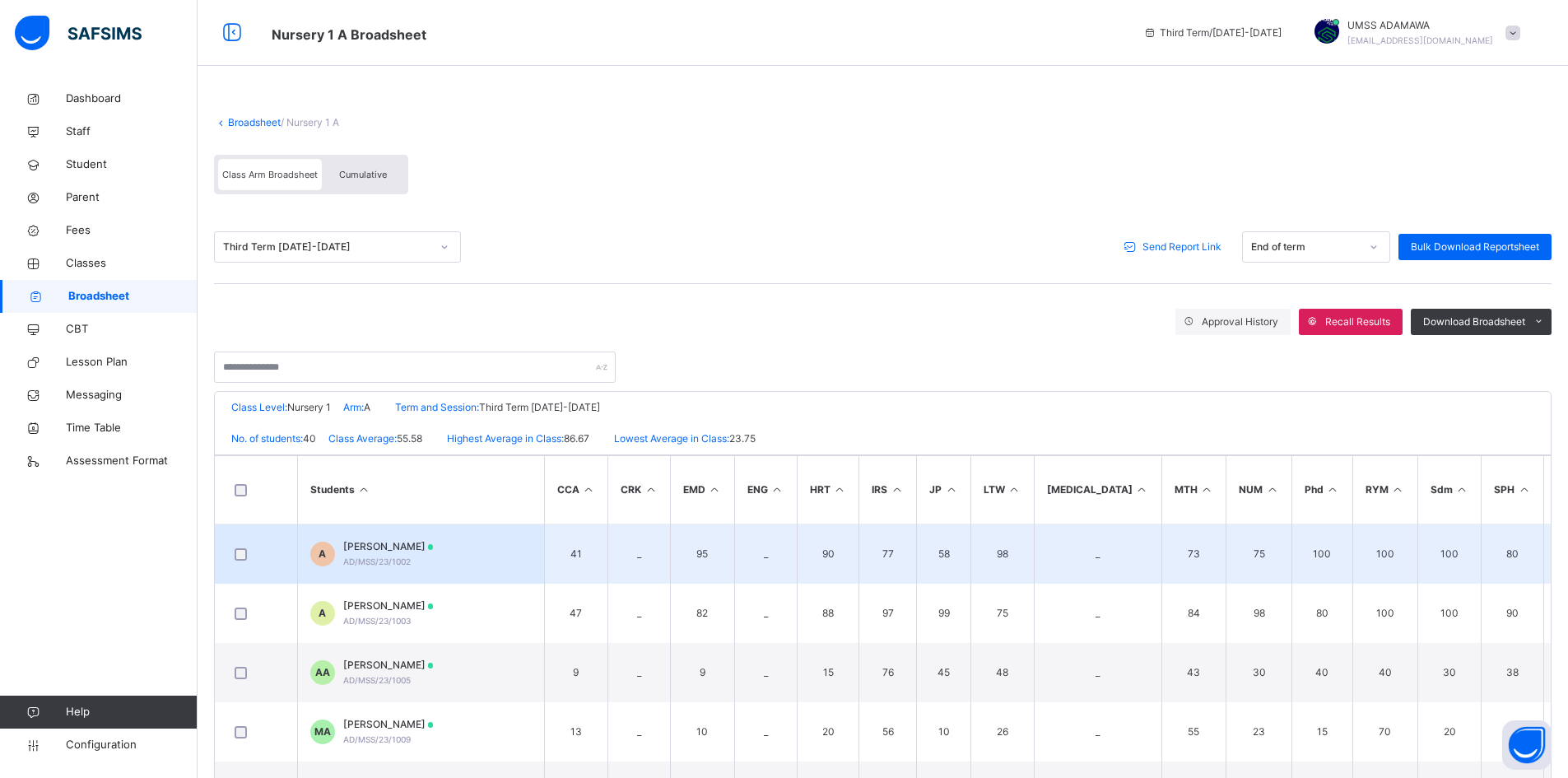
click at [378, 541] on span "ABDULLAHI UMAR" at bounding box center [388, 547] width 91 height 15
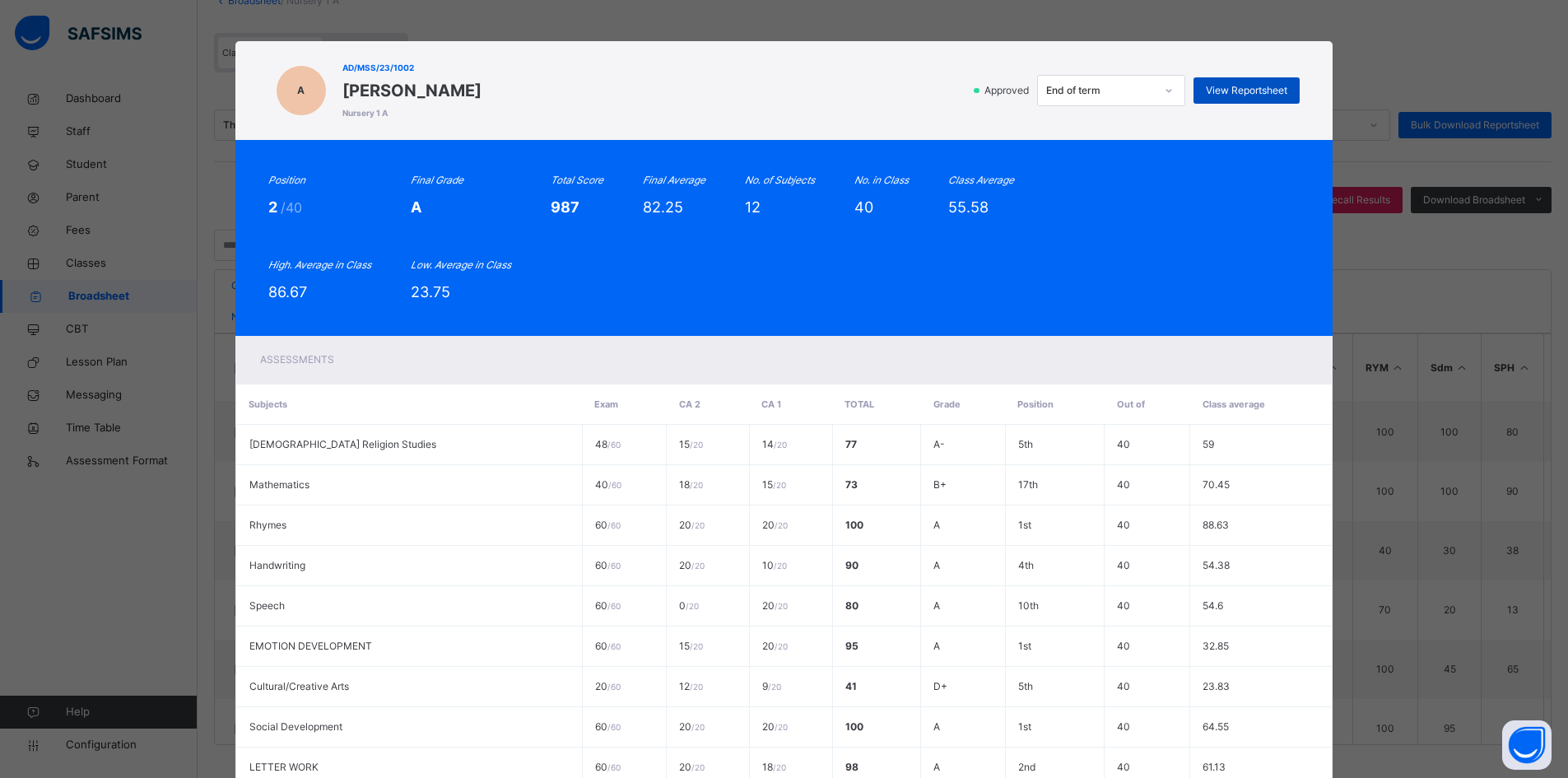
click at [1254, 85] on span "View Reportsheet" at bounding box center [1247, 91] width 82 height 15
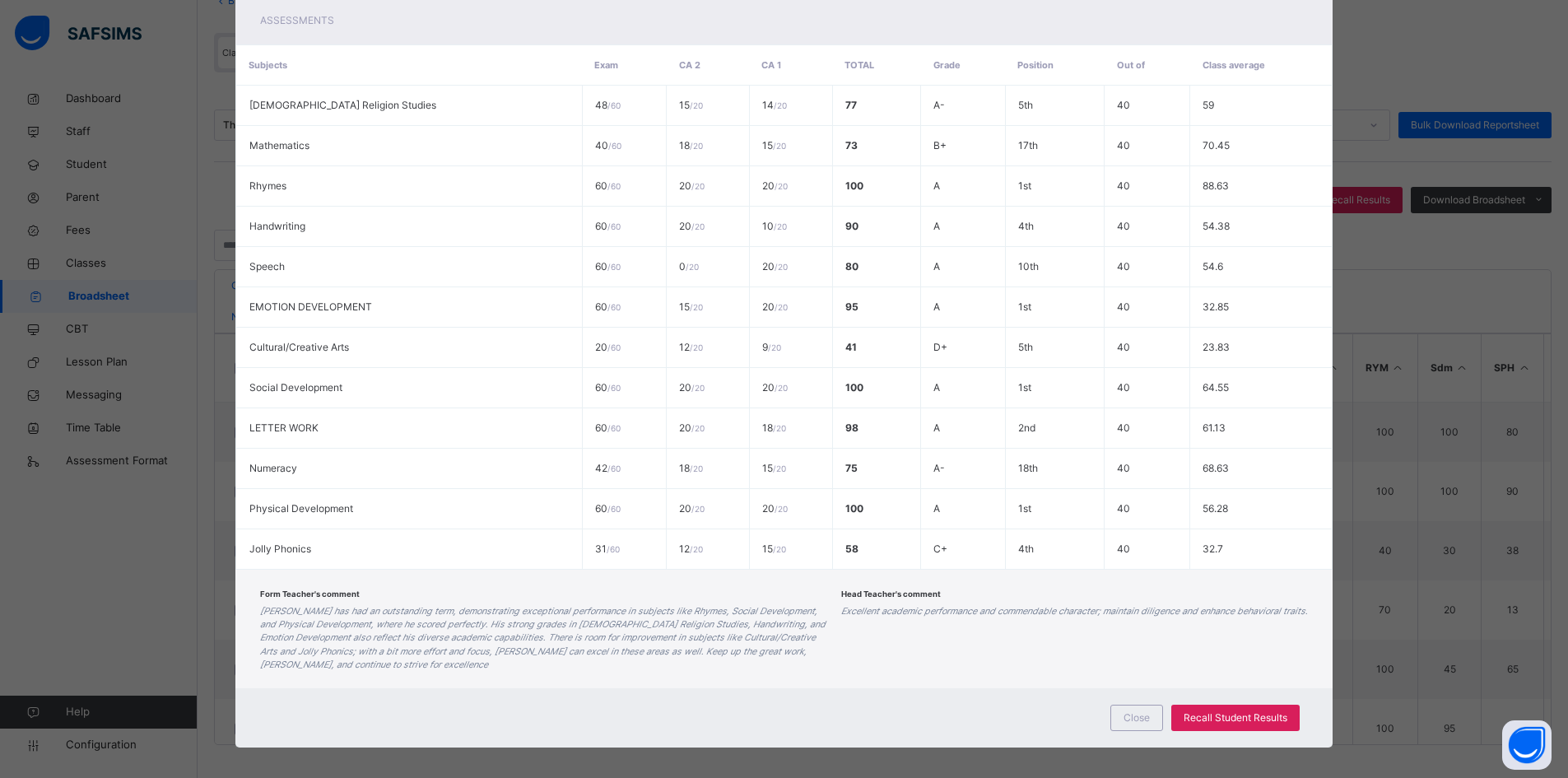
scroll to position [350, 0]
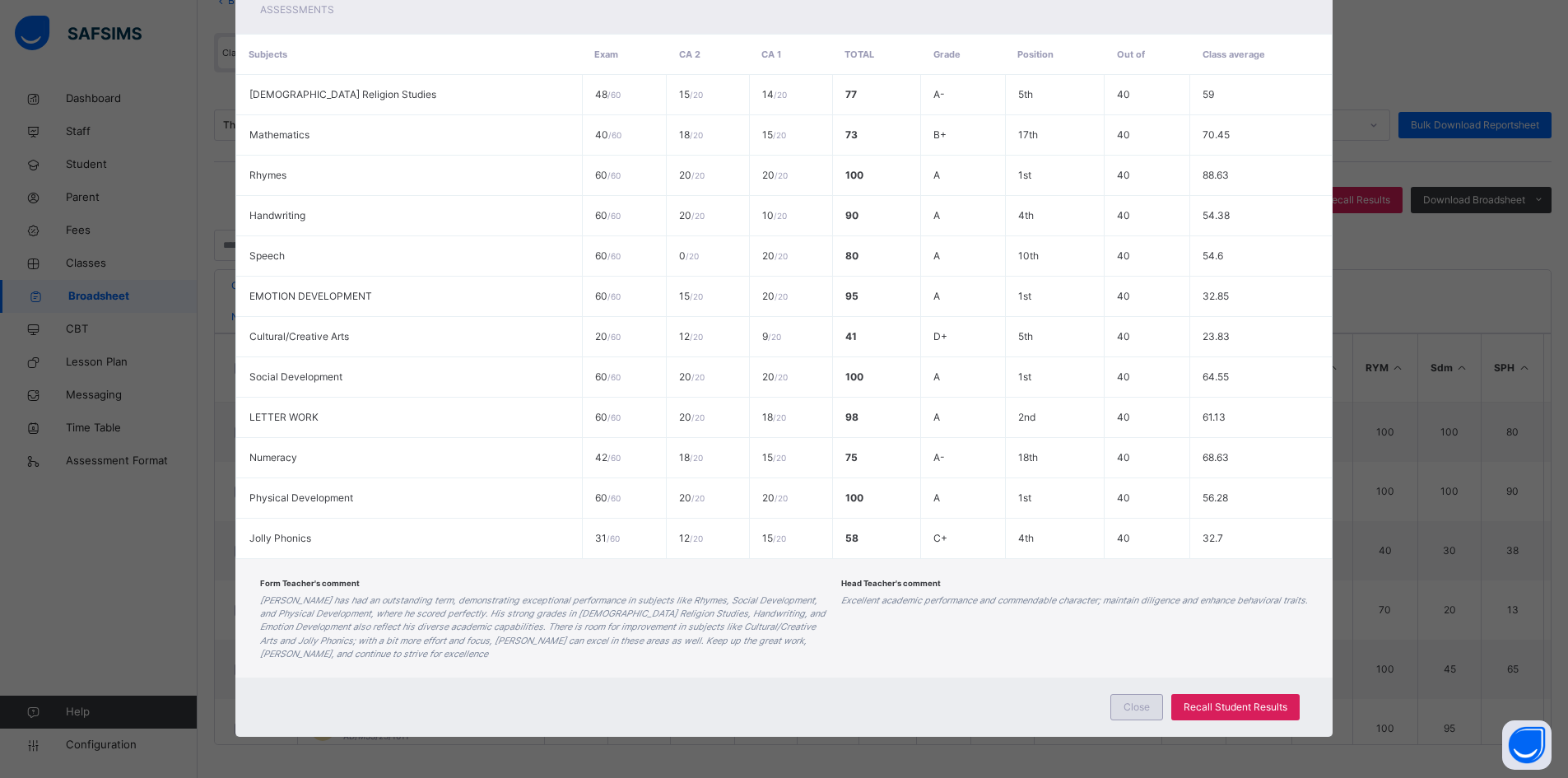
click at [1143, 708] on span "Close" at bounding box center [1137, 707] width 27 height 15
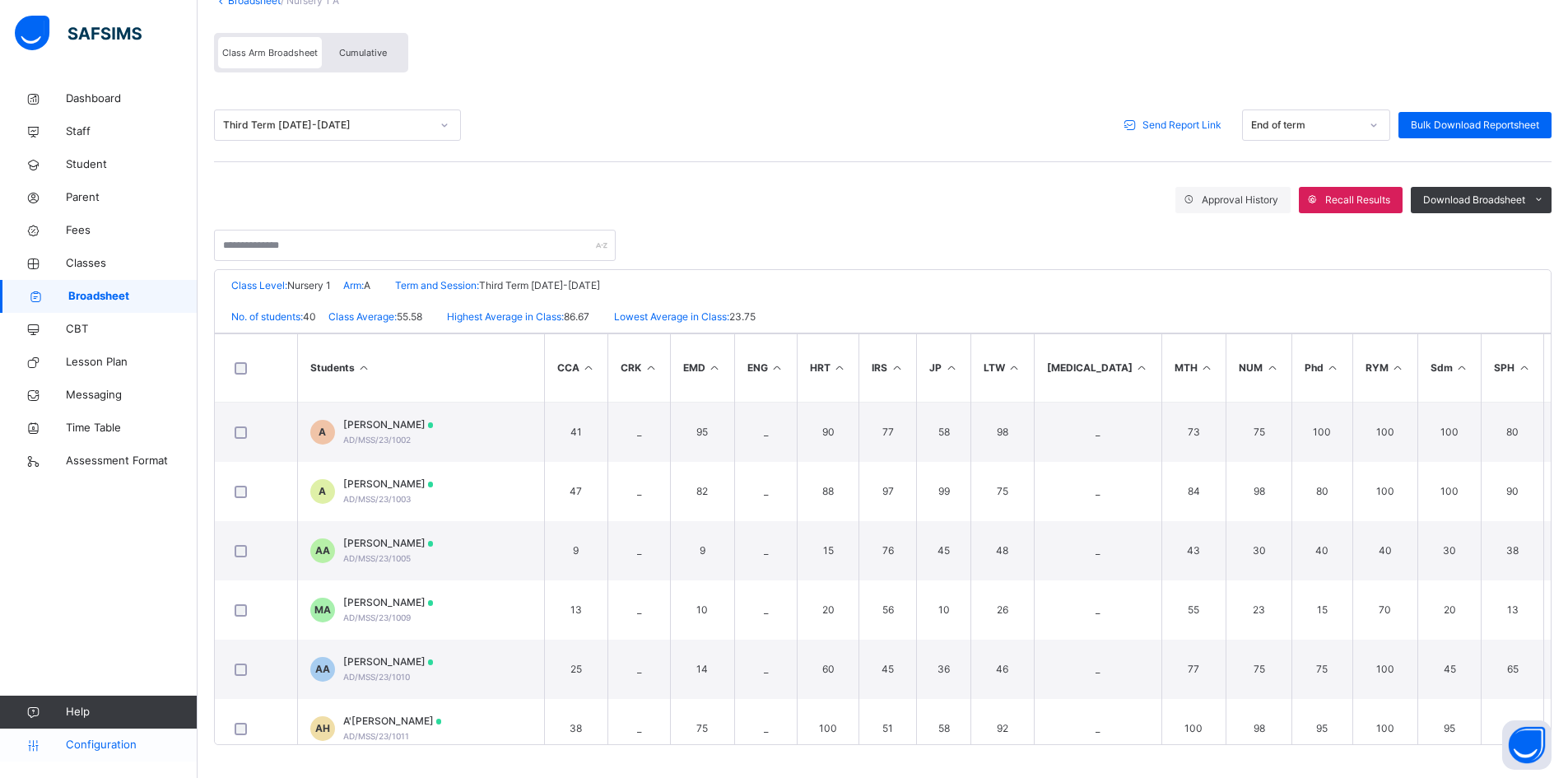
click at [101, 745] on span "Configuration" at bounding box center [131, 745] width 131 height 17
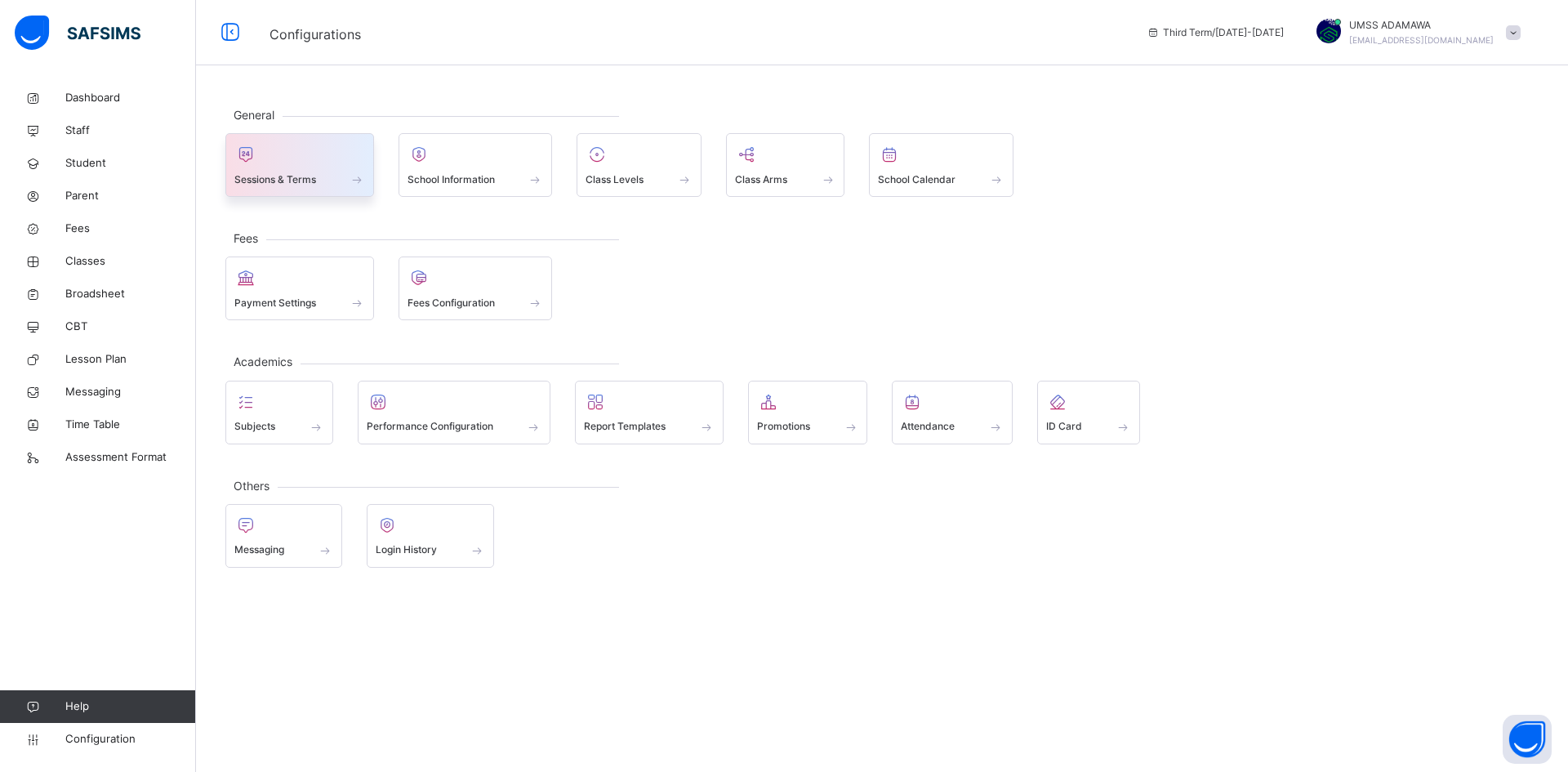
click at [290, 146] on div at bounding box center [299, 154] width 130 height 25
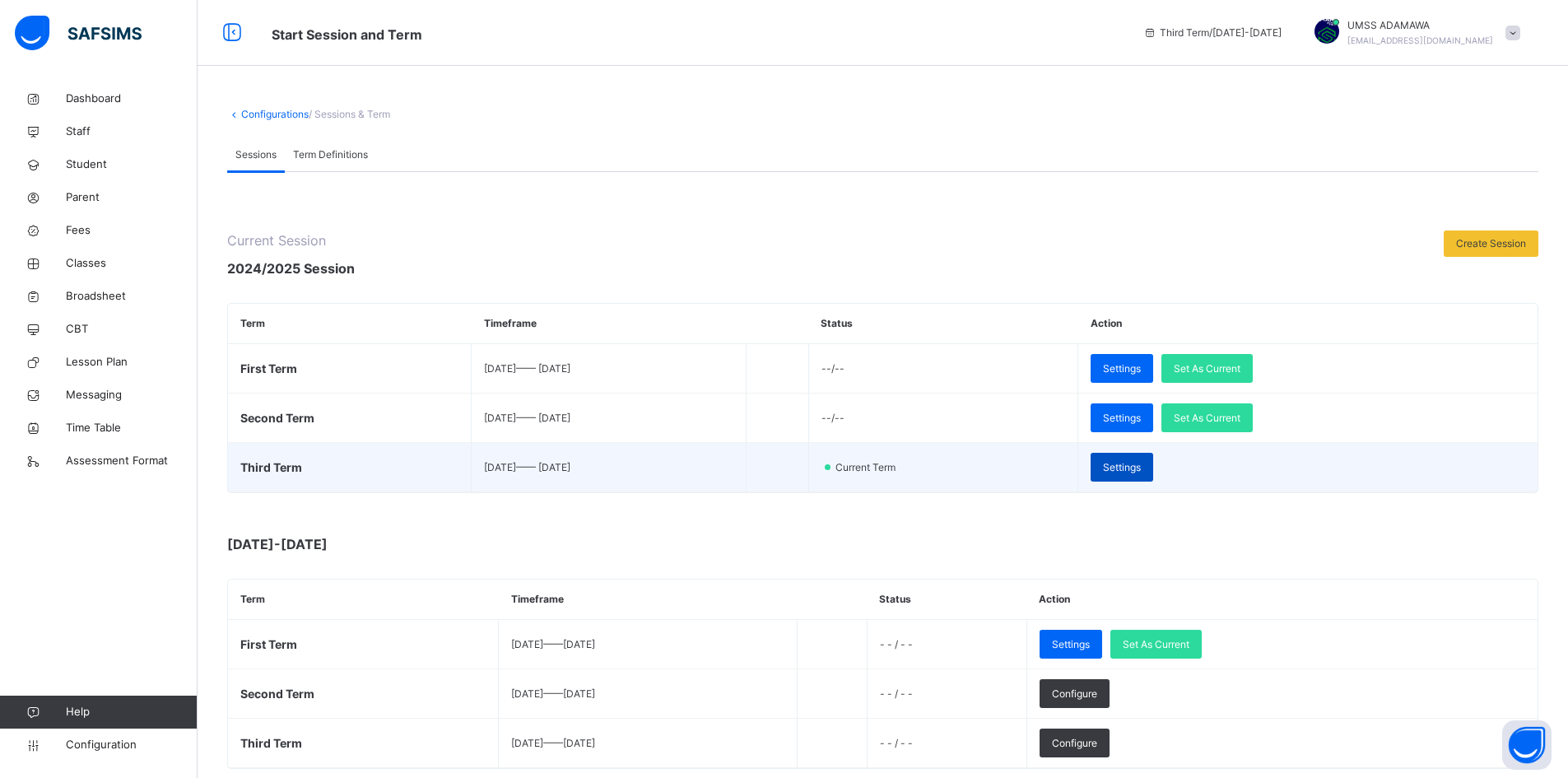
click at [1141, 465] on span "Settings" at bounding box center [1121, 468] width 38 height 15
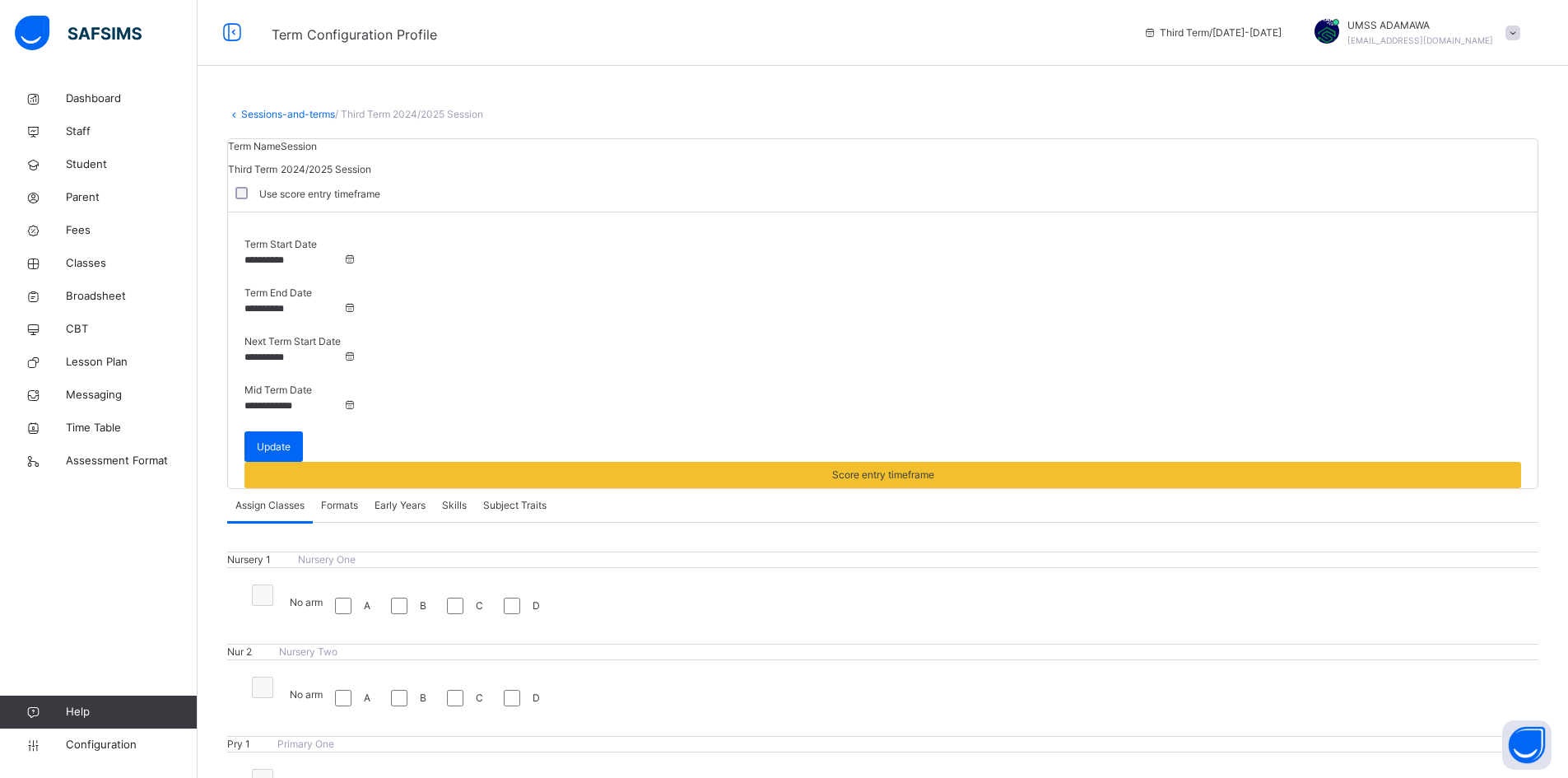
click at [340, 498] on span "Formats" at bounding box center [340, 505] width 37 height 15
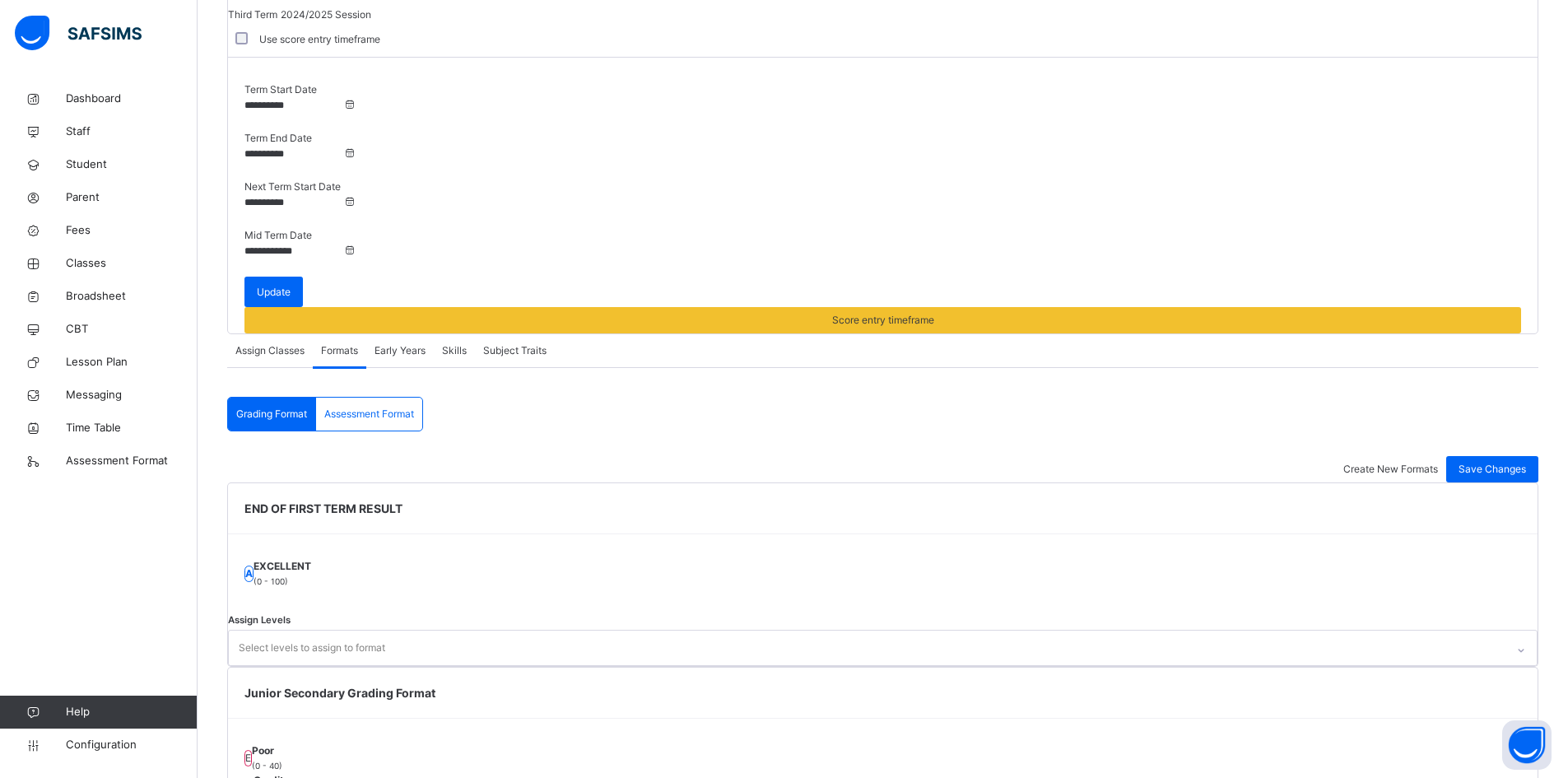
scroll to position [82, 0]
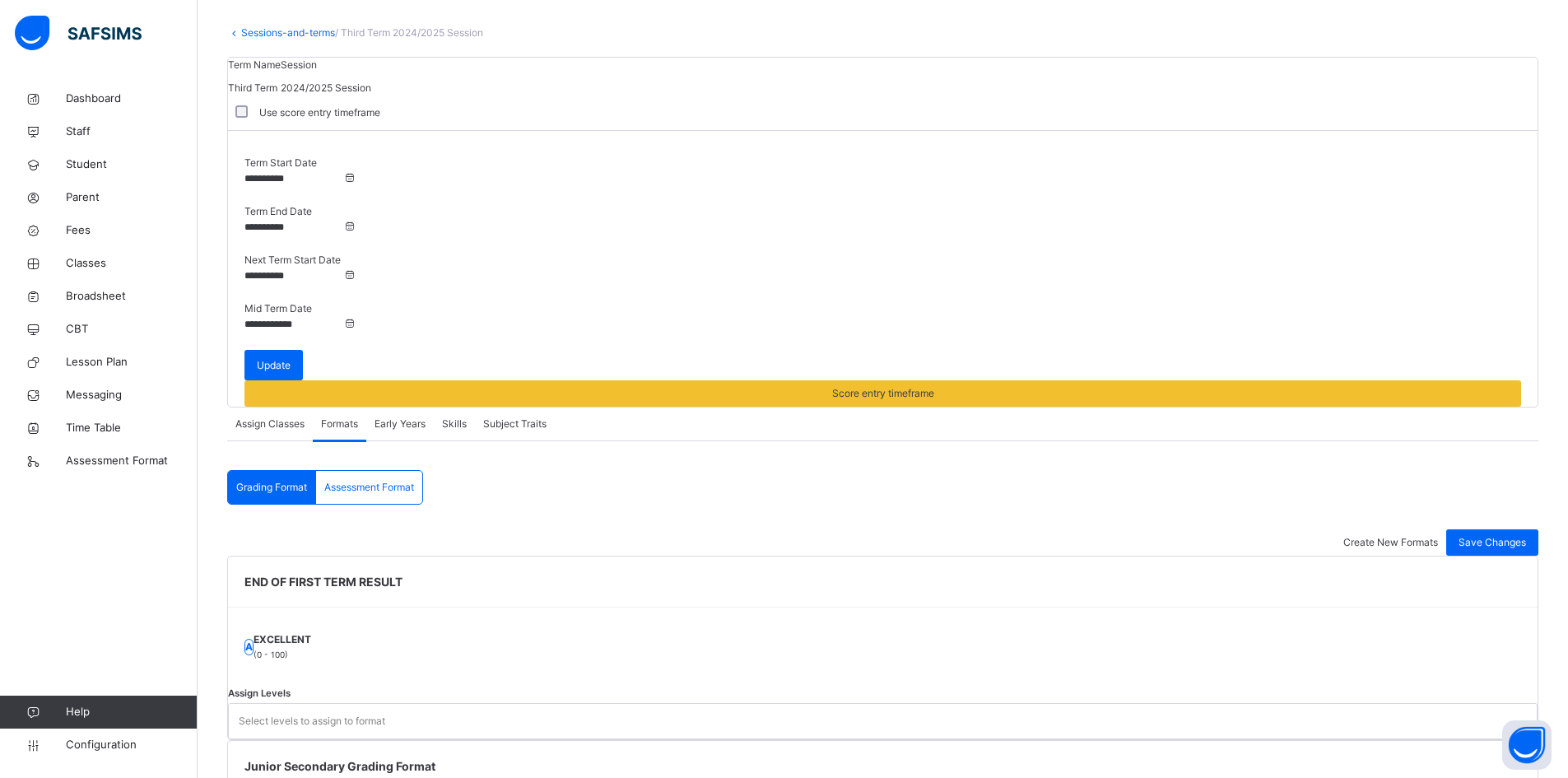
click at [359, 480] on span "Assessment Format" at bounding box center [369, 488] width 90 height 15
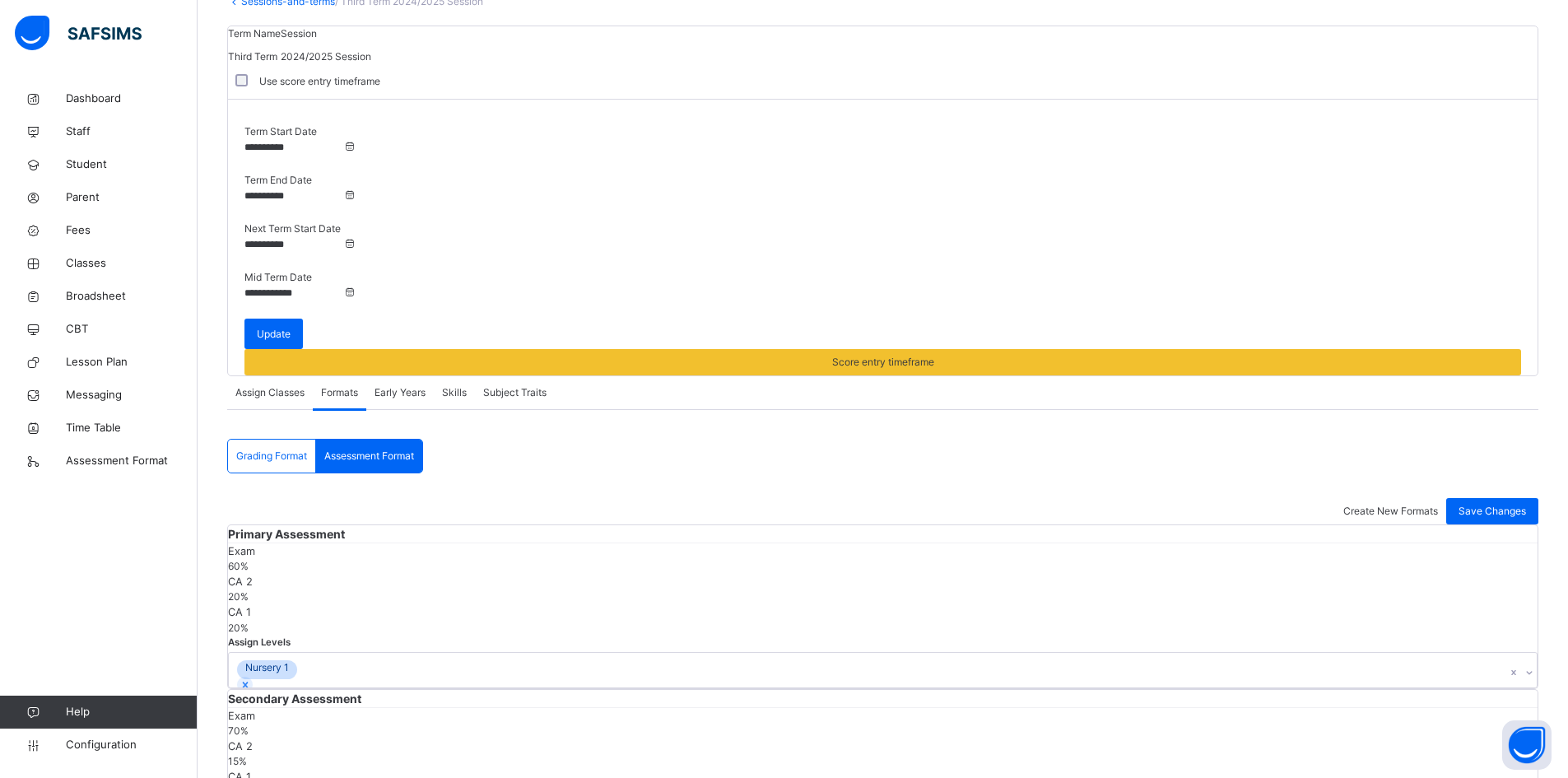
scroll to position [0, 0]
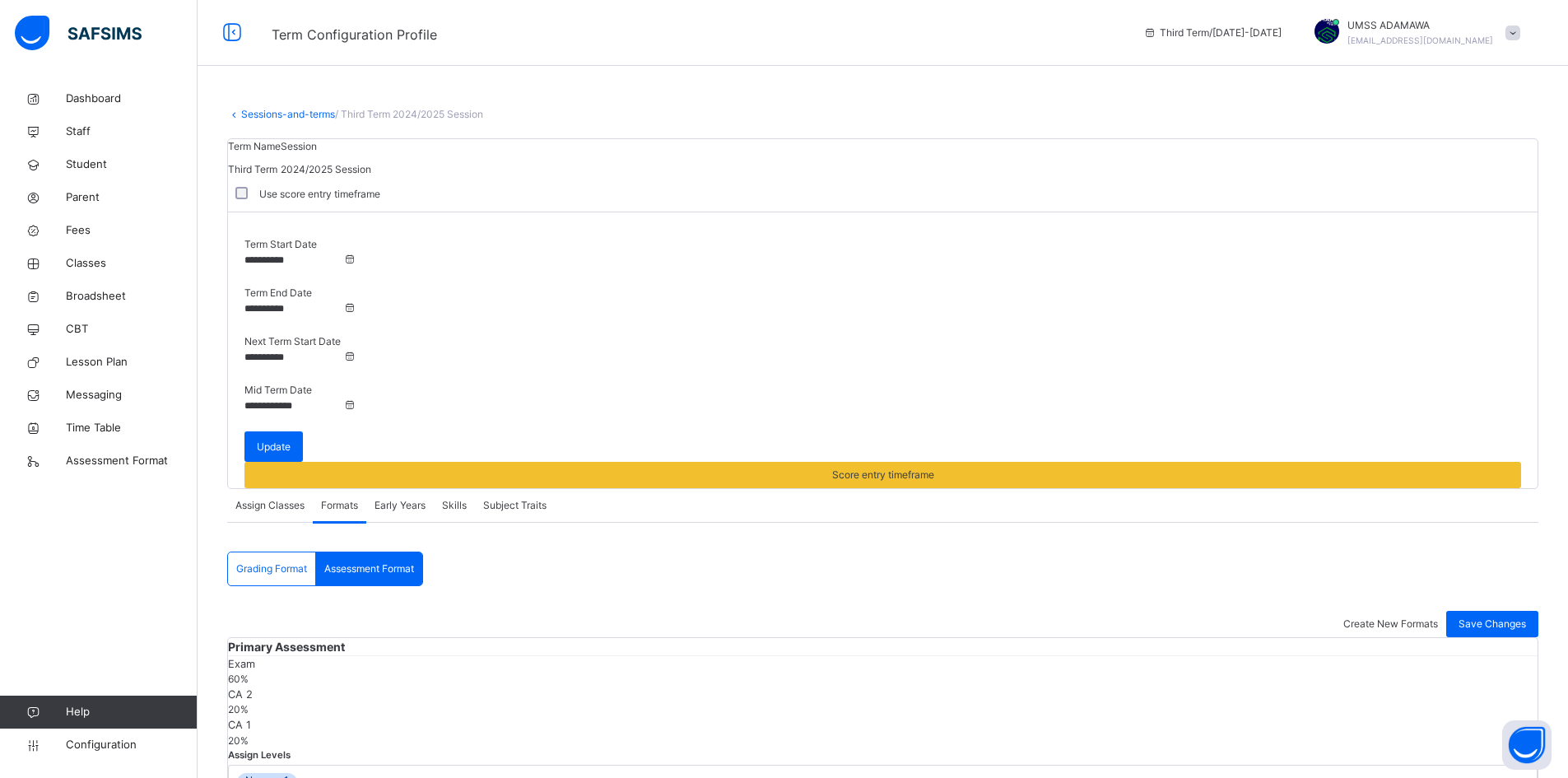
click at [457, 498] on span "Skills" at bounding box center [454, 505] width 25 height 15
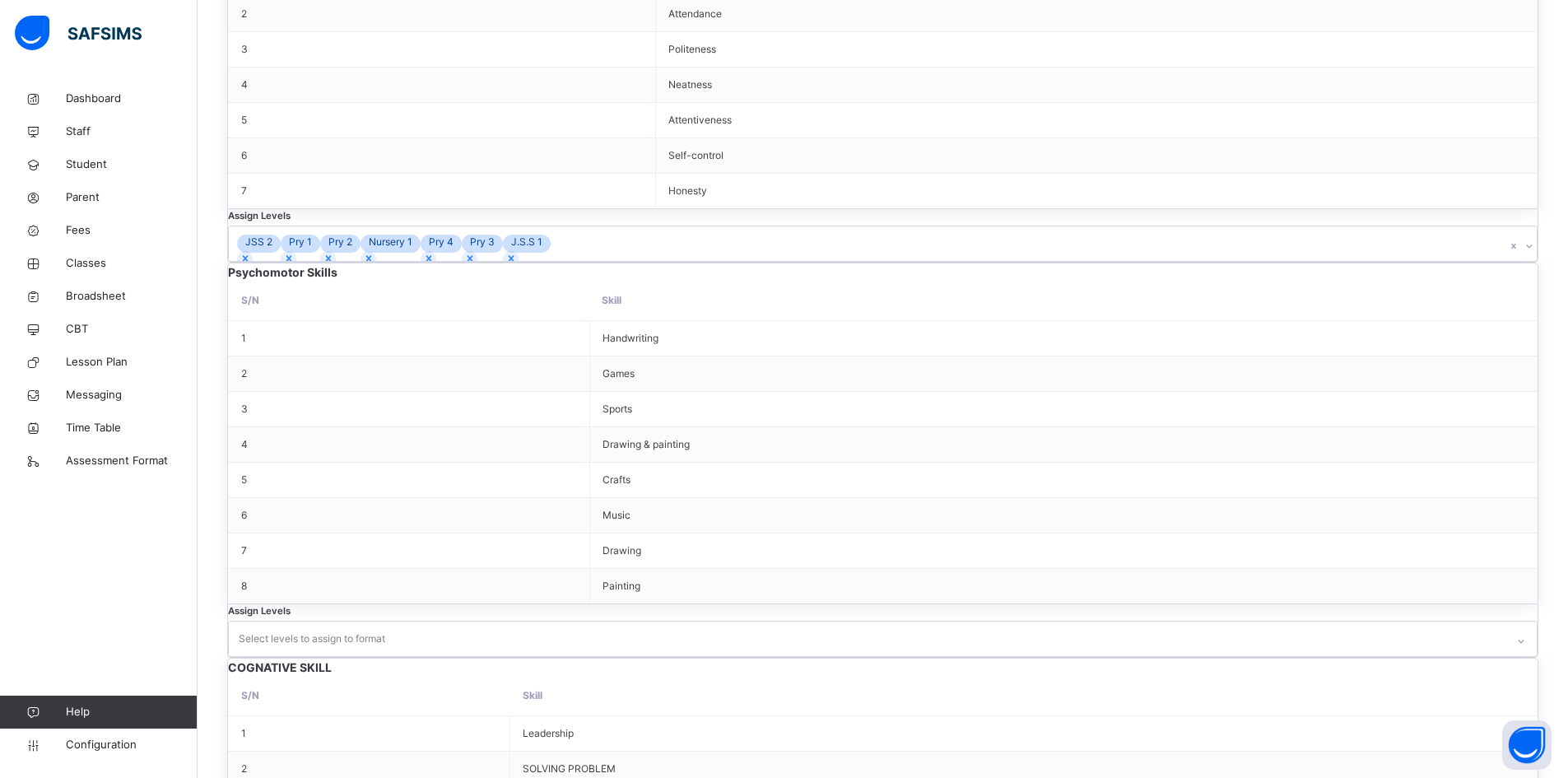
scroll to position [741, 0]
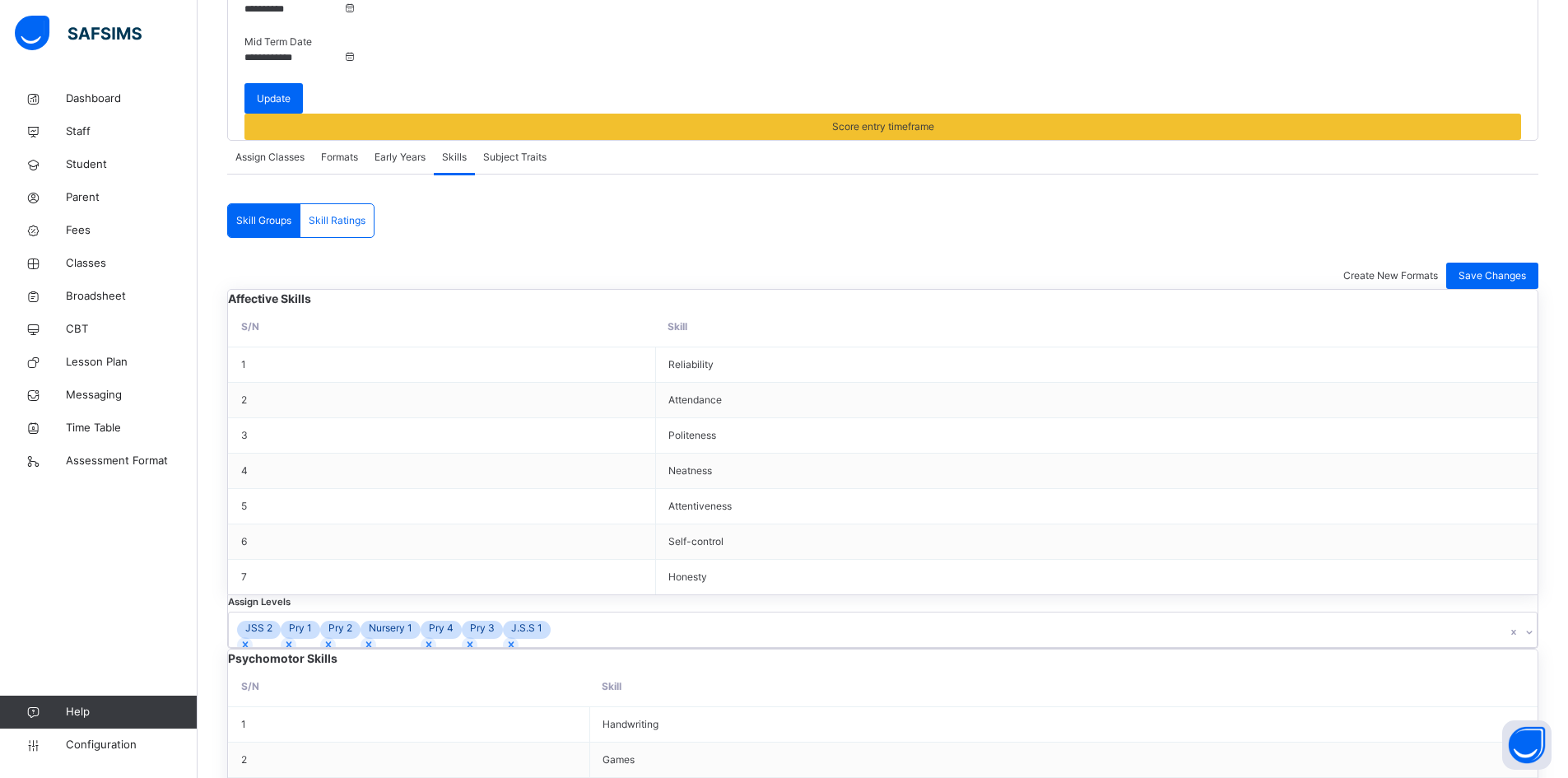
scroll to position [330, 0]
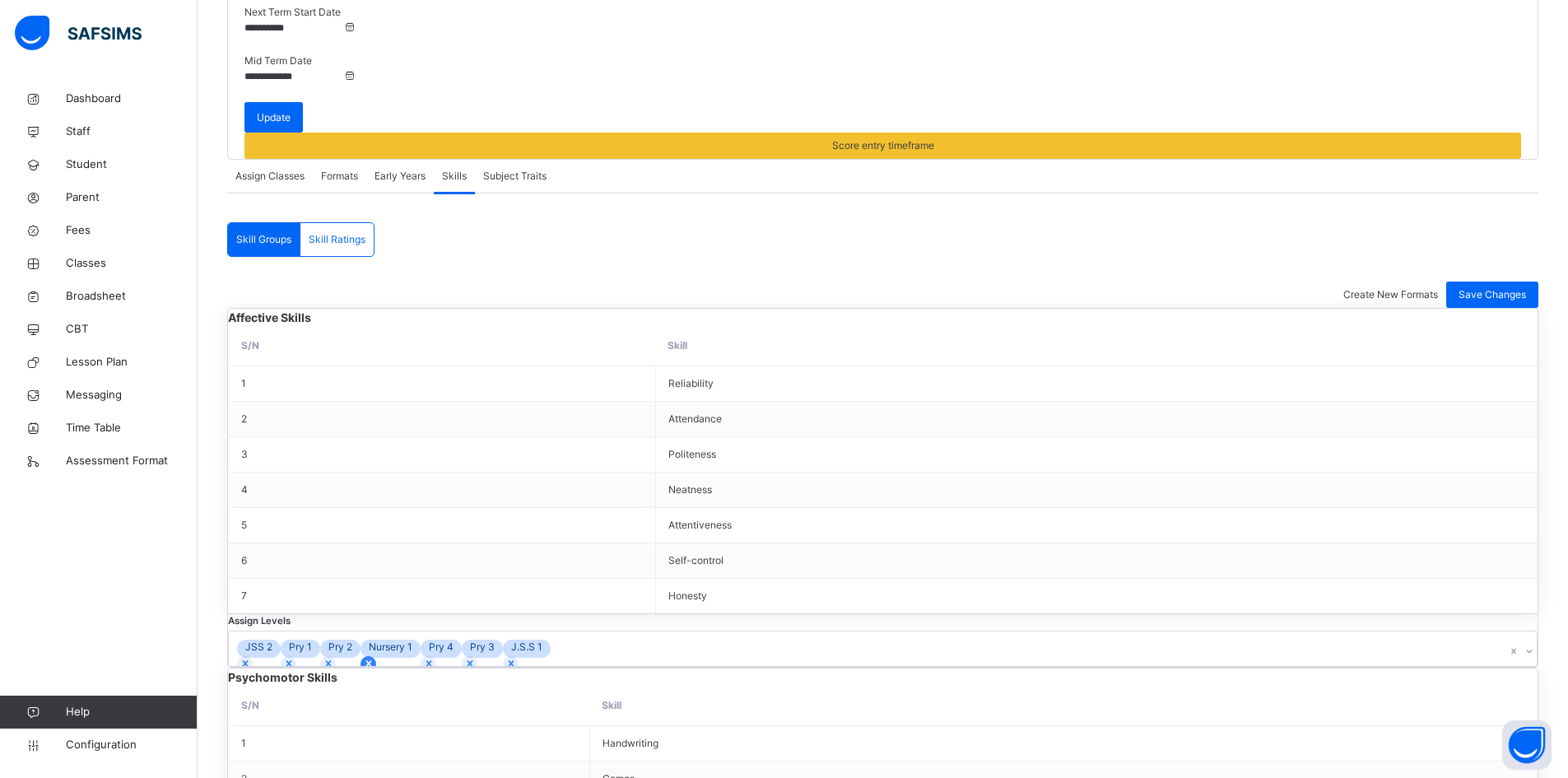
click at [363, 658] on icon at bounding box center [368, 663] width 12 height 12
click at [1511, 288] on span "Save Changes" at bounding box center [1493, 295] width 68 height 15
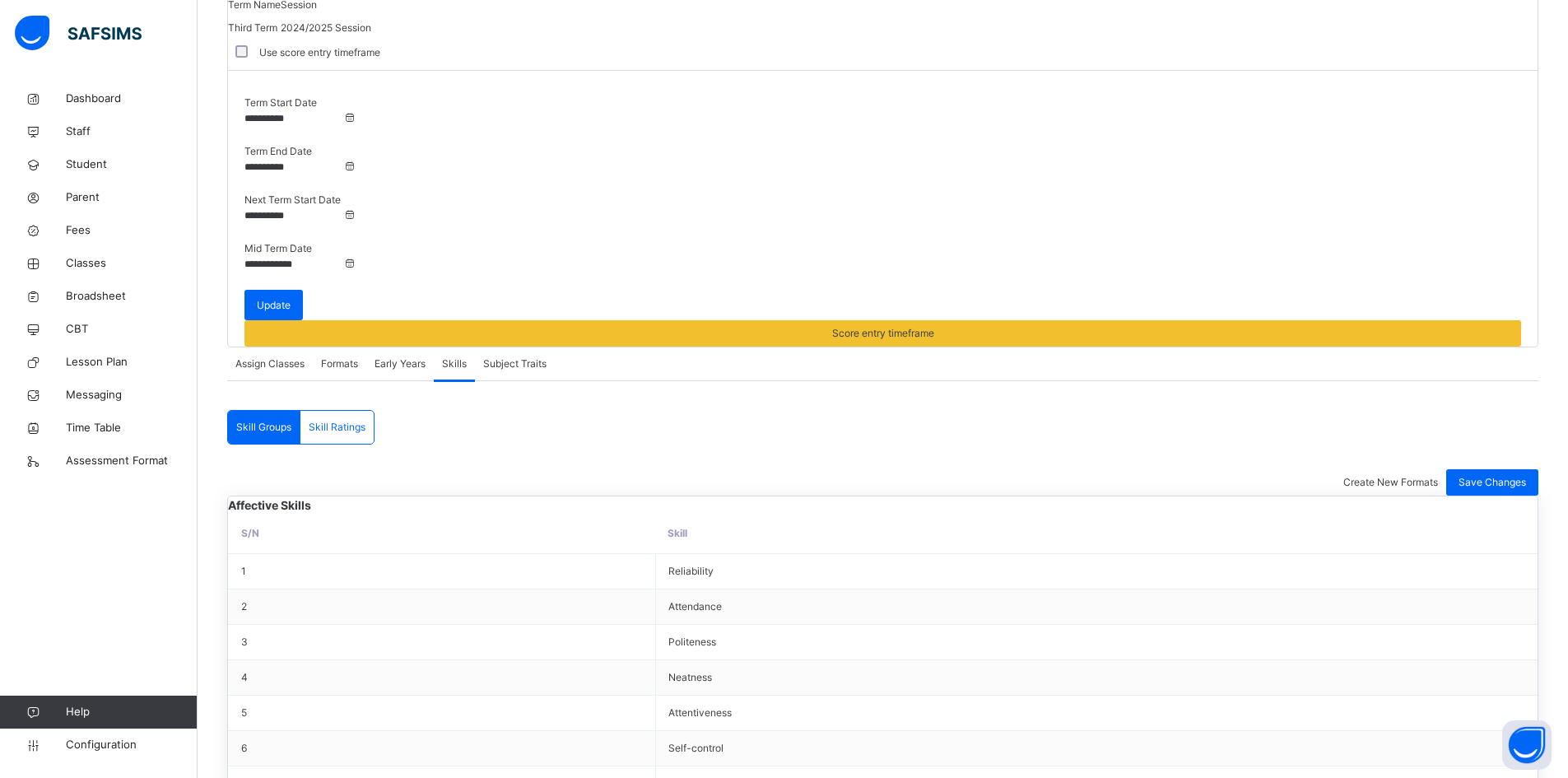
scroll to position [135, 0]
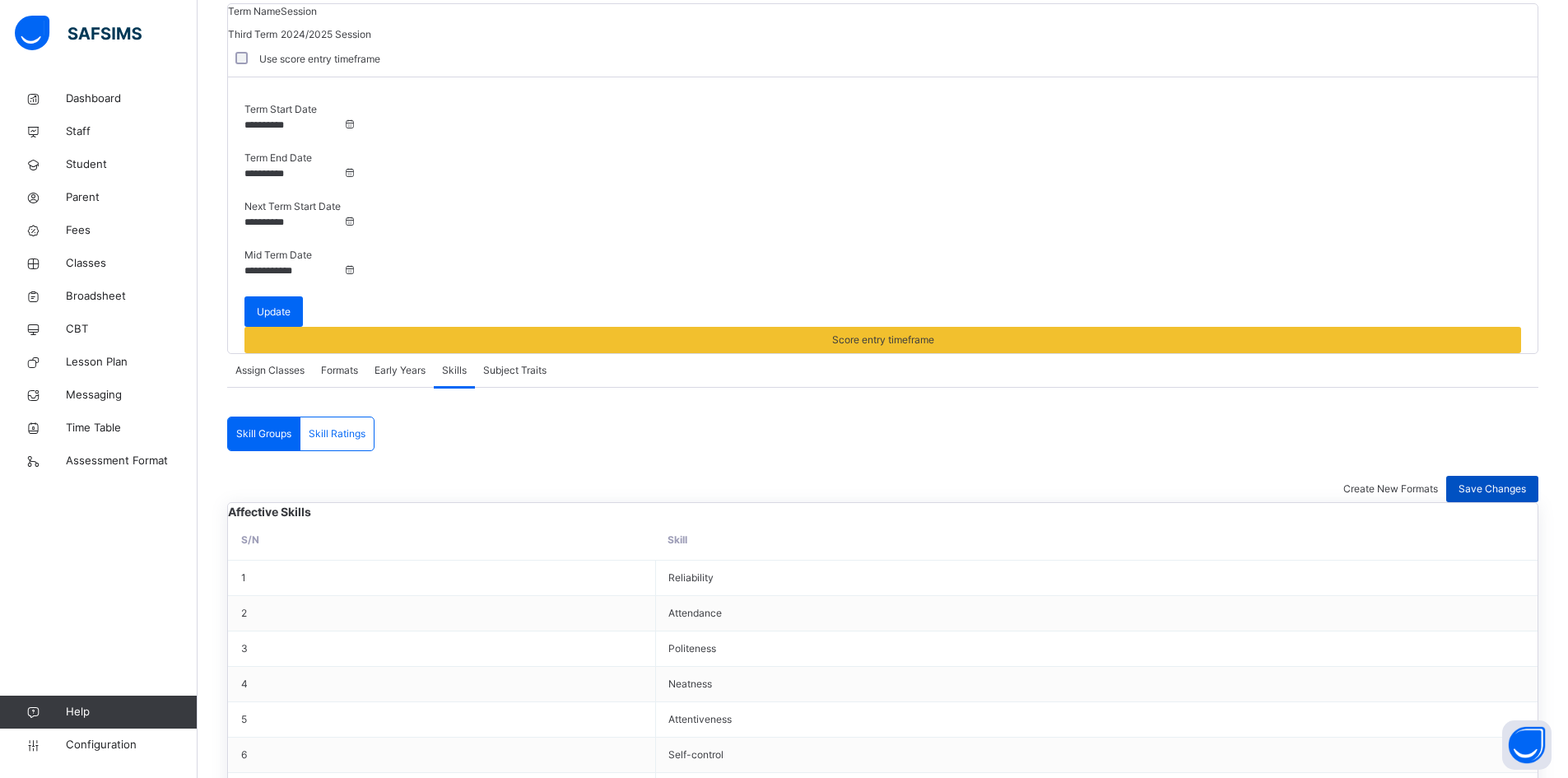
click at [1505, 482] on span "Save Changes" at bounding box center [1493, 490] width 68 height 15
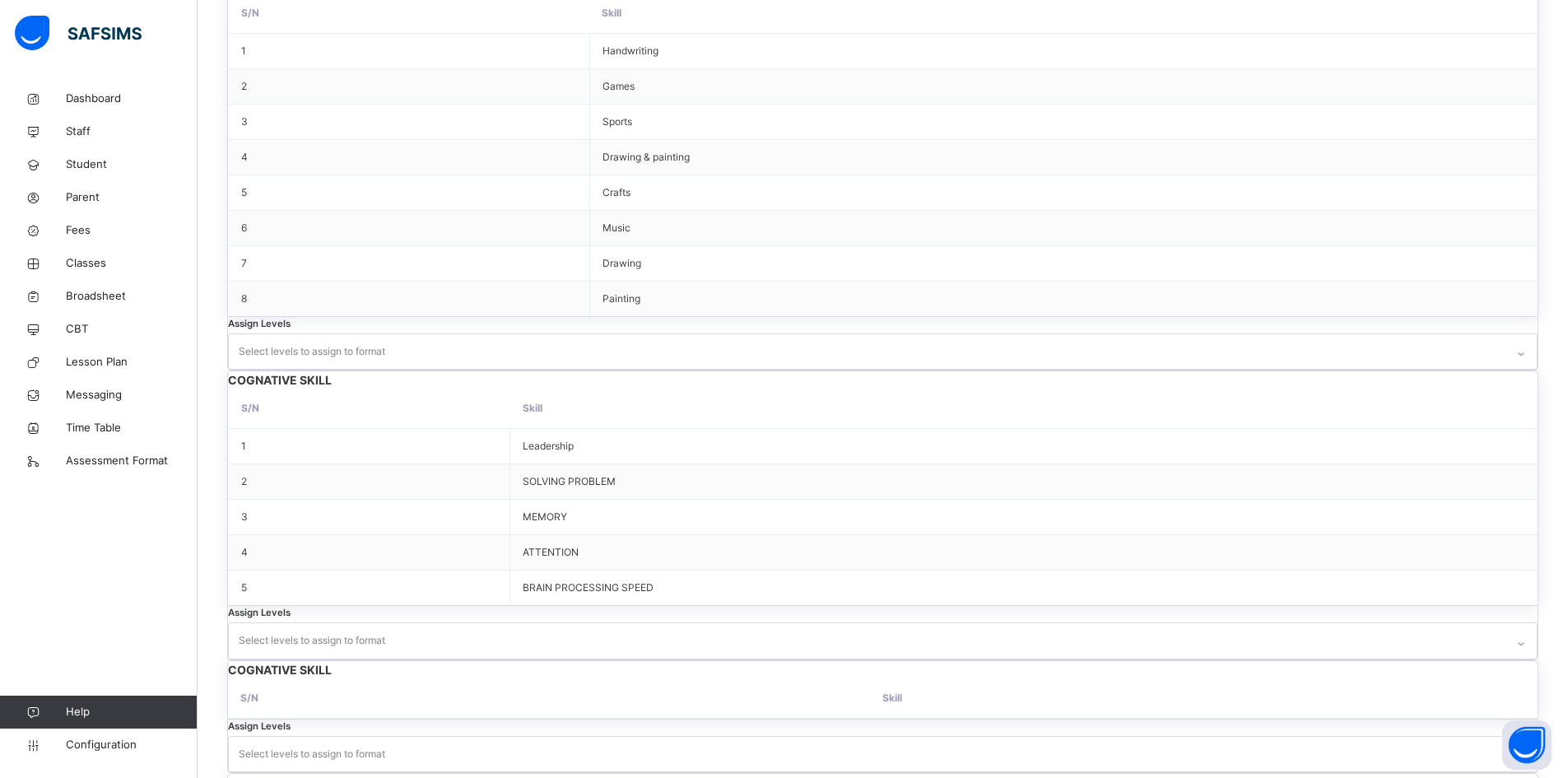
scroll to position [1041, 0]
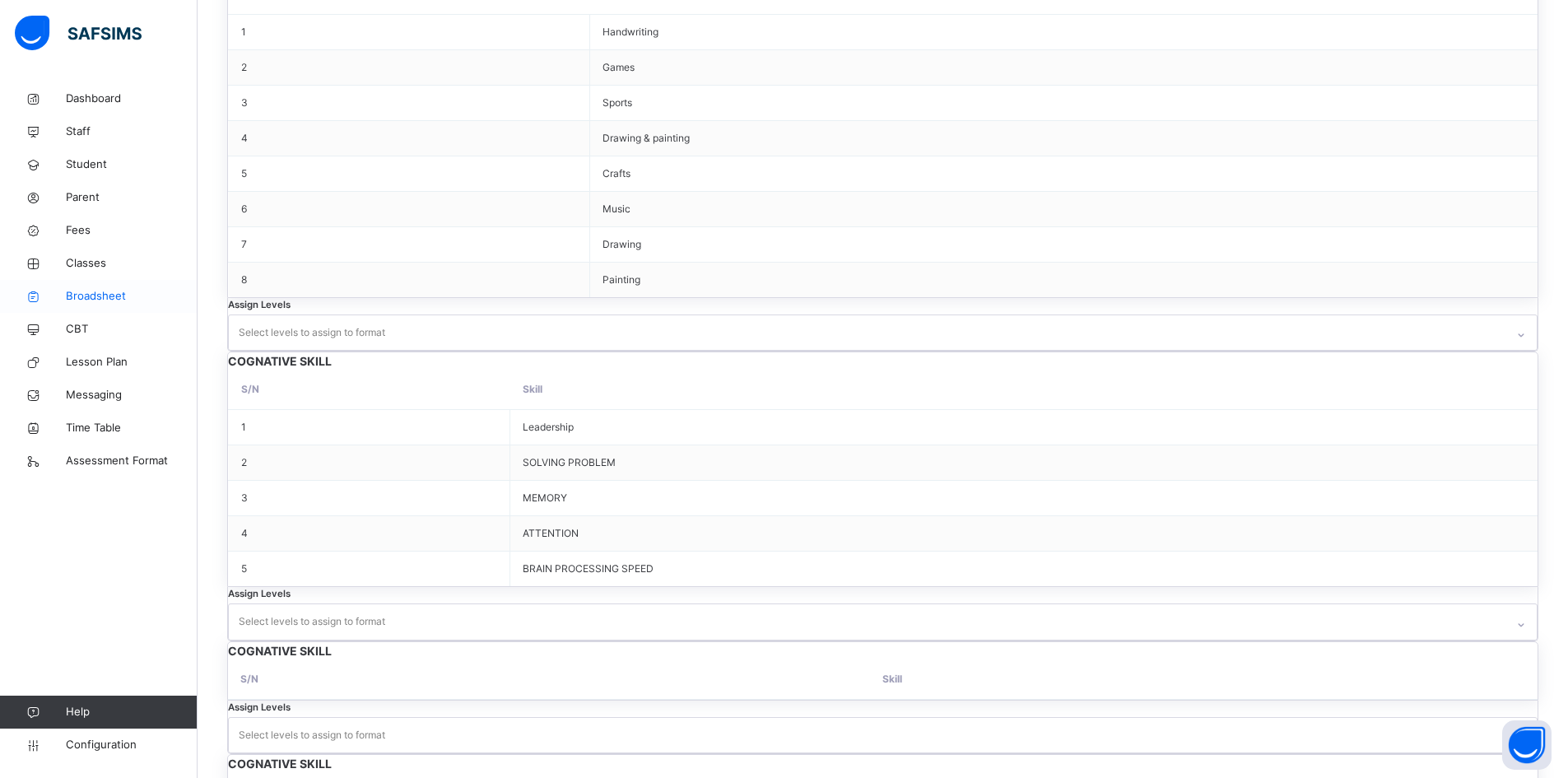
click at [92, 286] on link "Broadsheet" at bounding box center [98, 297] width 197 height 33
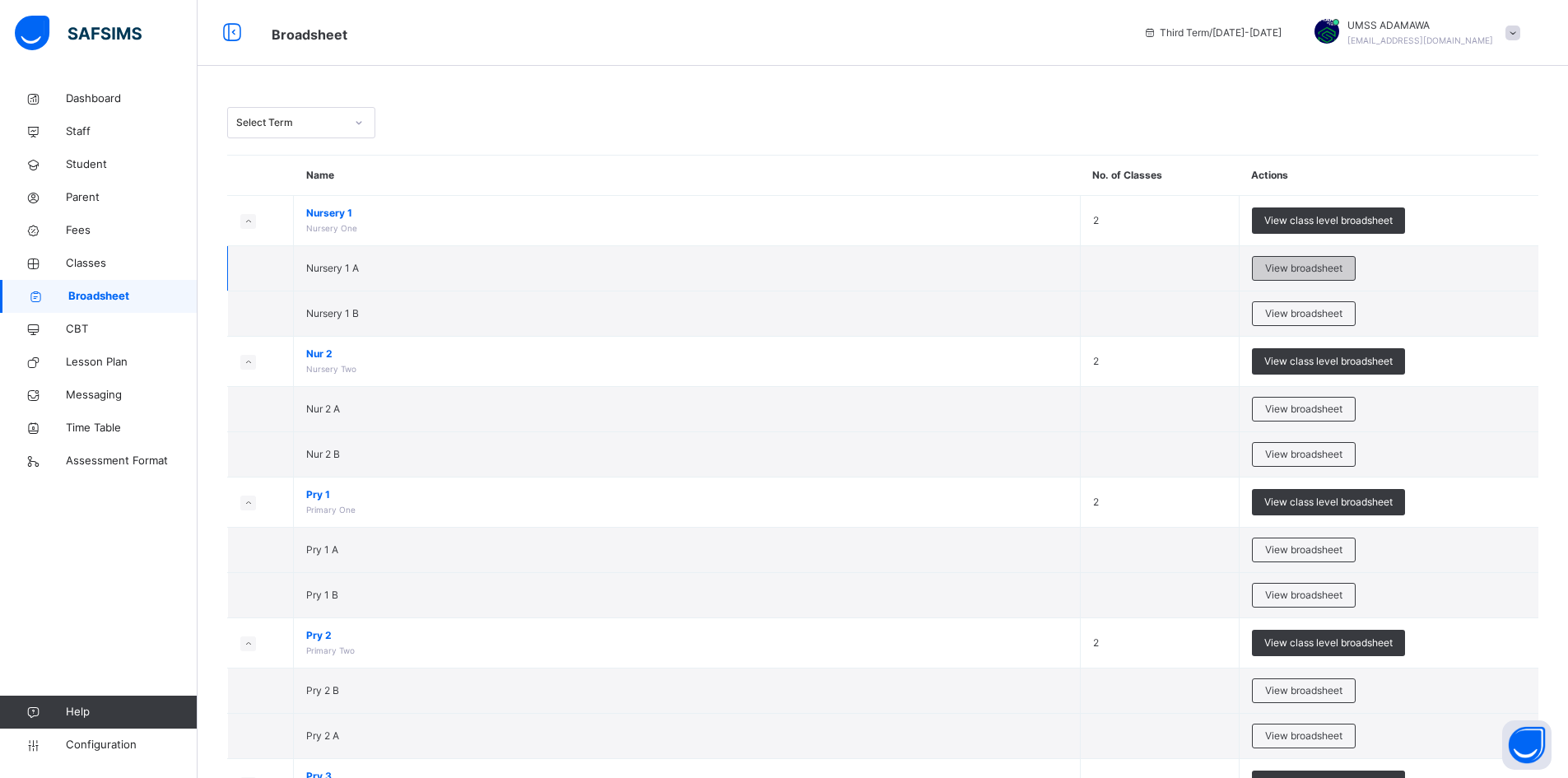
click at [1294, 270] on span "View broadsheet" at bounding box center [1304, 268] width 77 height 15
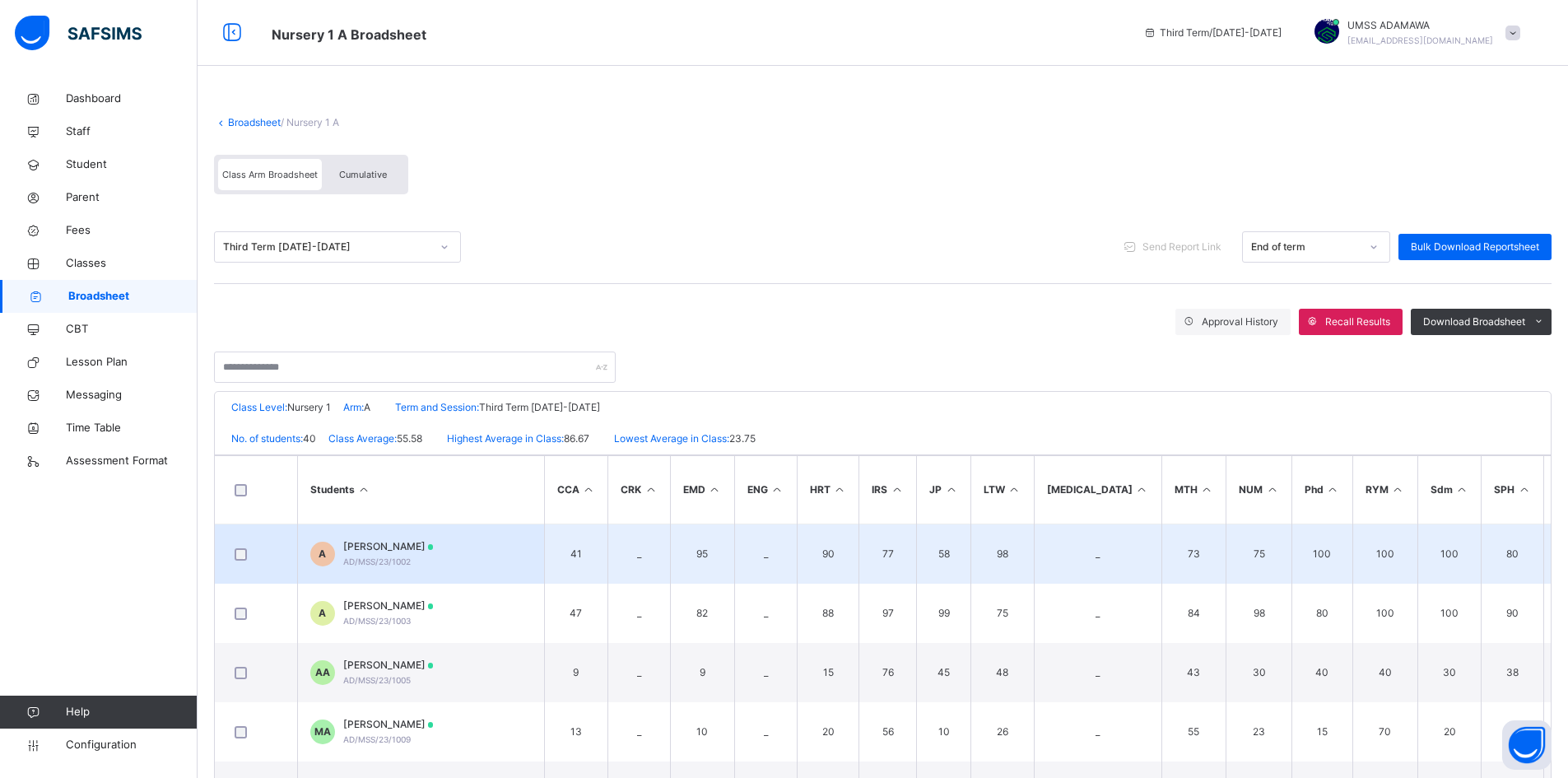
click at [434, 540] on span "ABDULLAHI UMAR" at bounding box center [388, 547] width 91 height 15
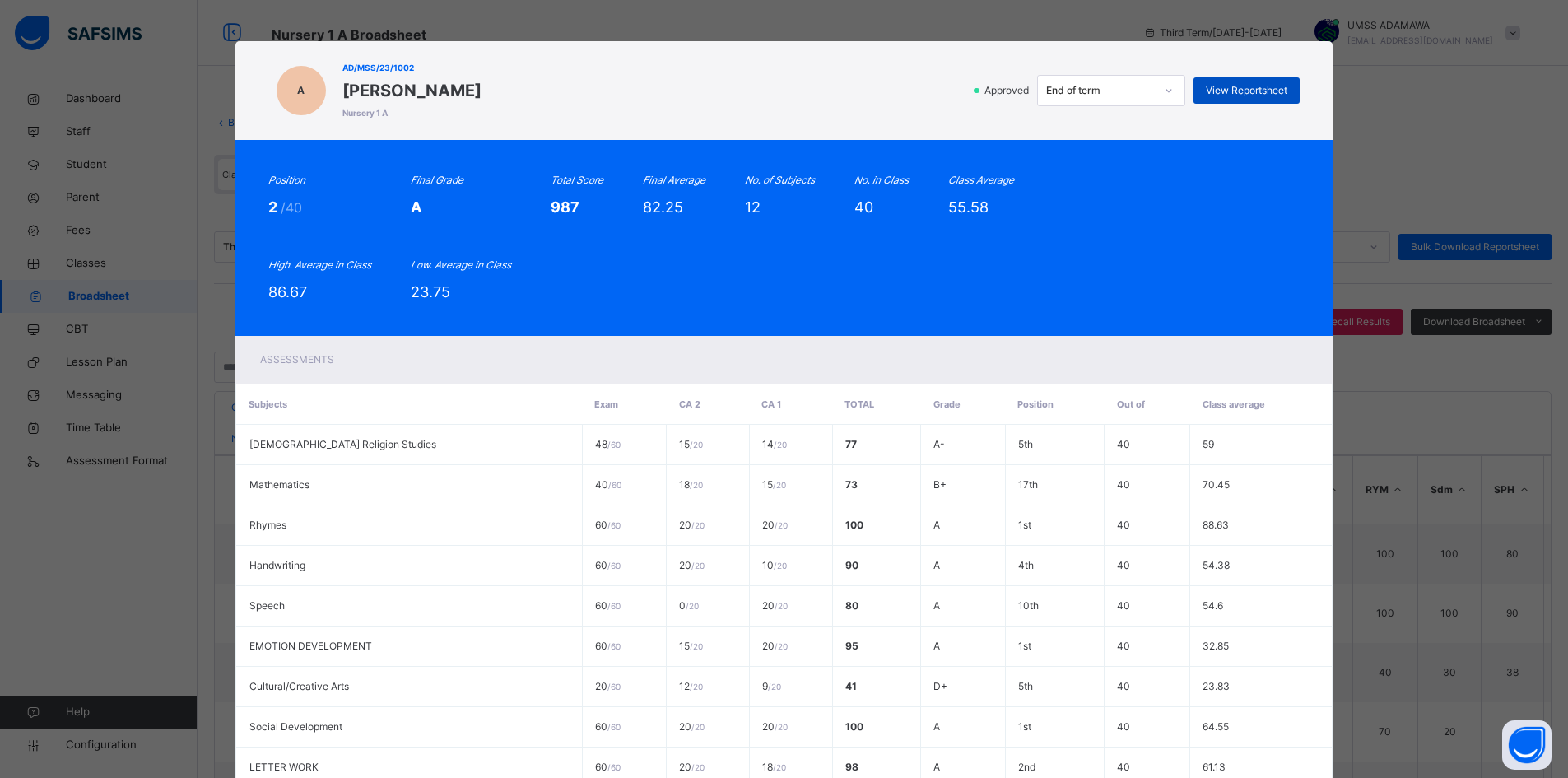
click at [1260, 85] on span "View Reportsheet" at bounding box center [1247, 91] width 82 height 15
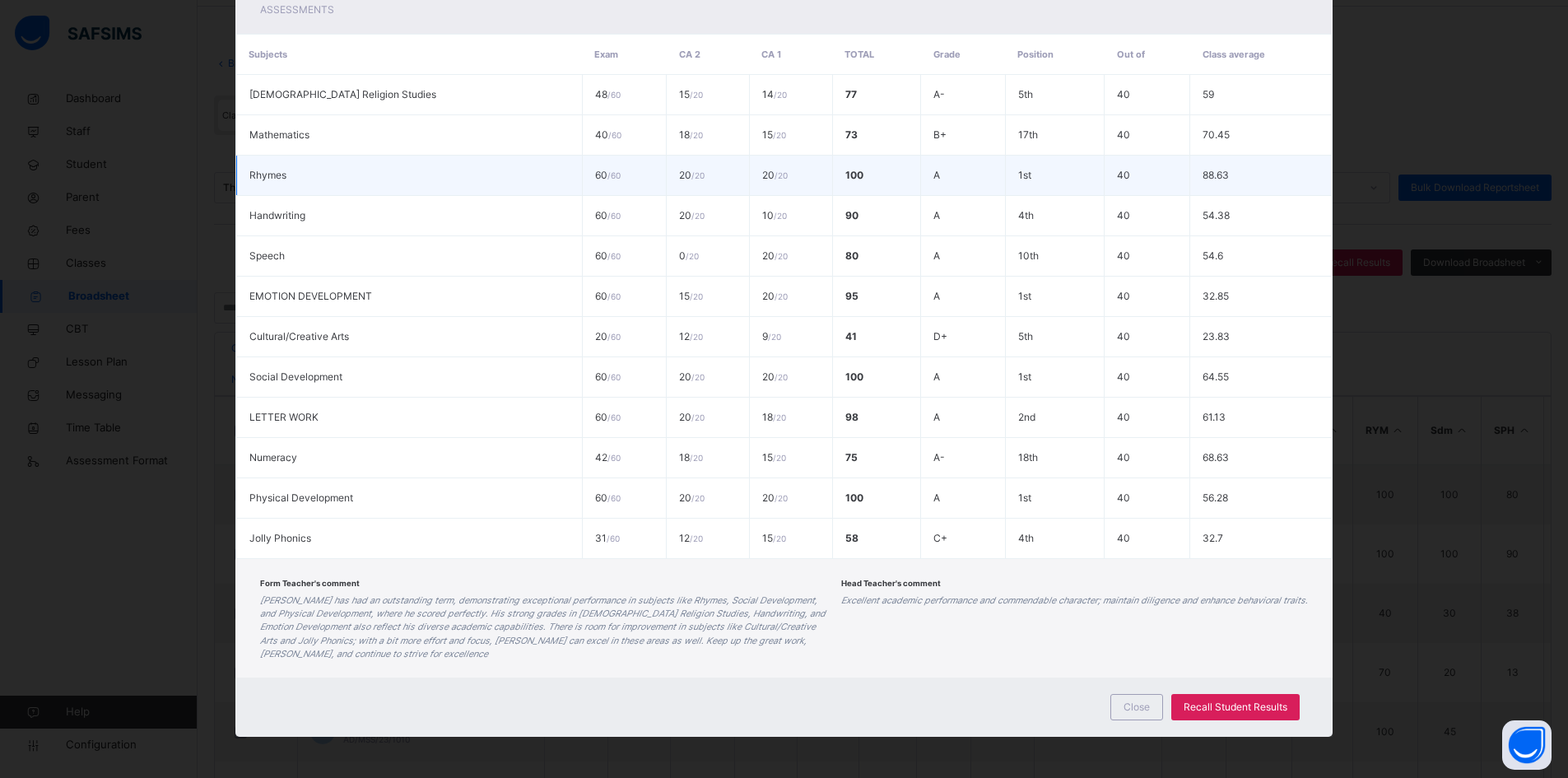
scroll to position [122, 0]
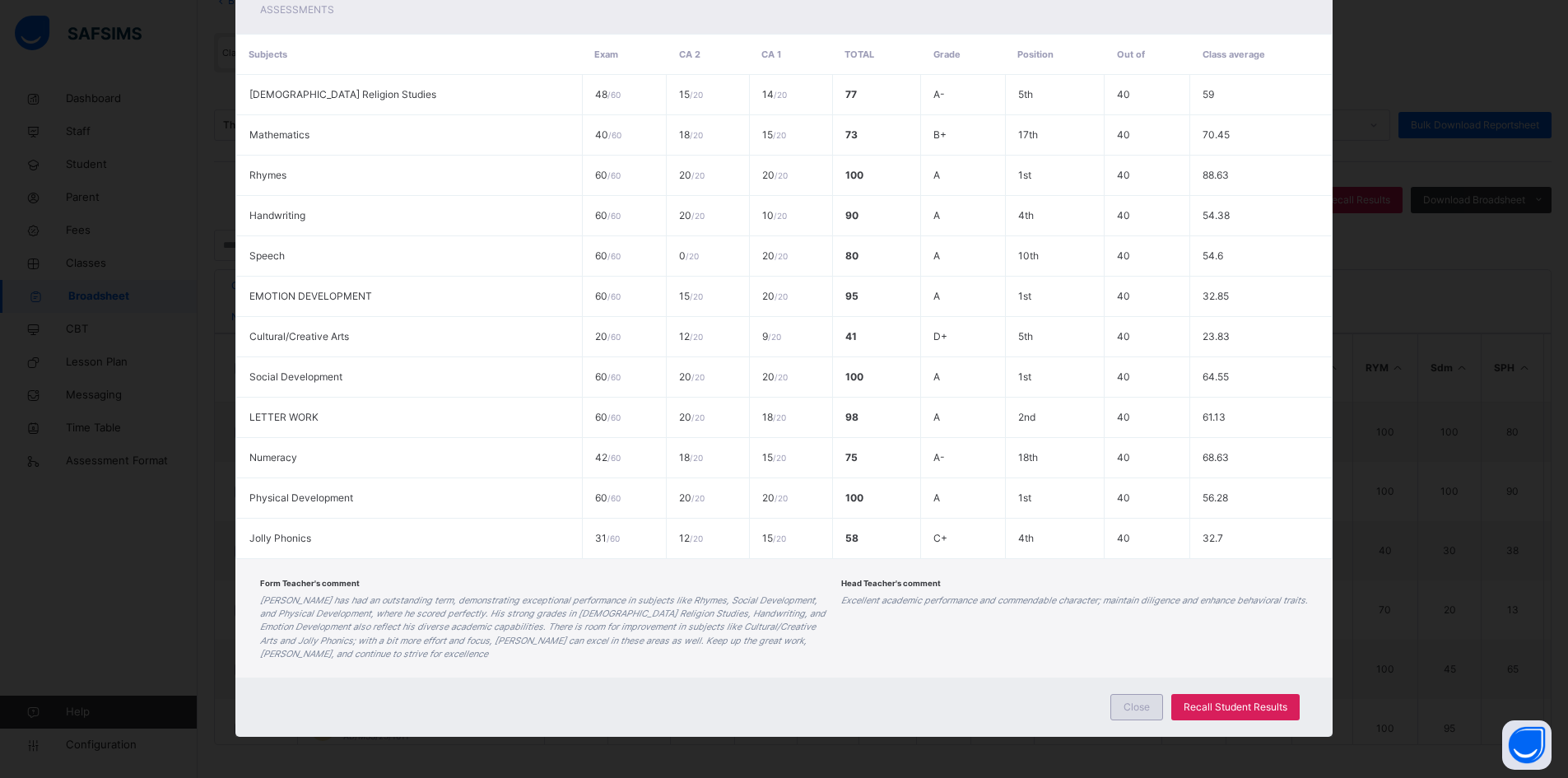
click at [1125, 708] on span "Close" at bounding box center [1137, 707] width 27 height 15
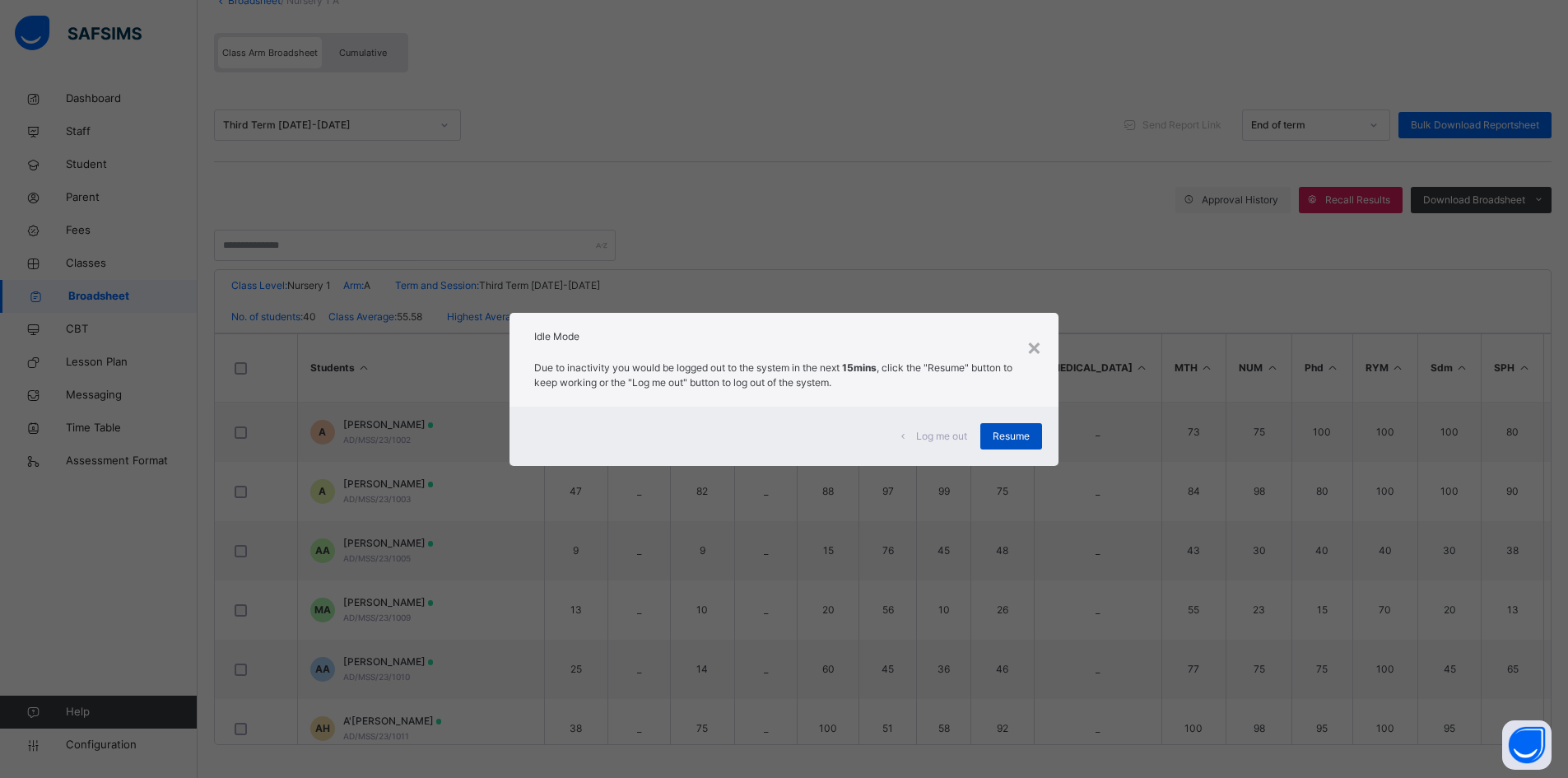
click at [1025, 435] on span "Resume" at bounding box center [1011, 436] width 37 height 15
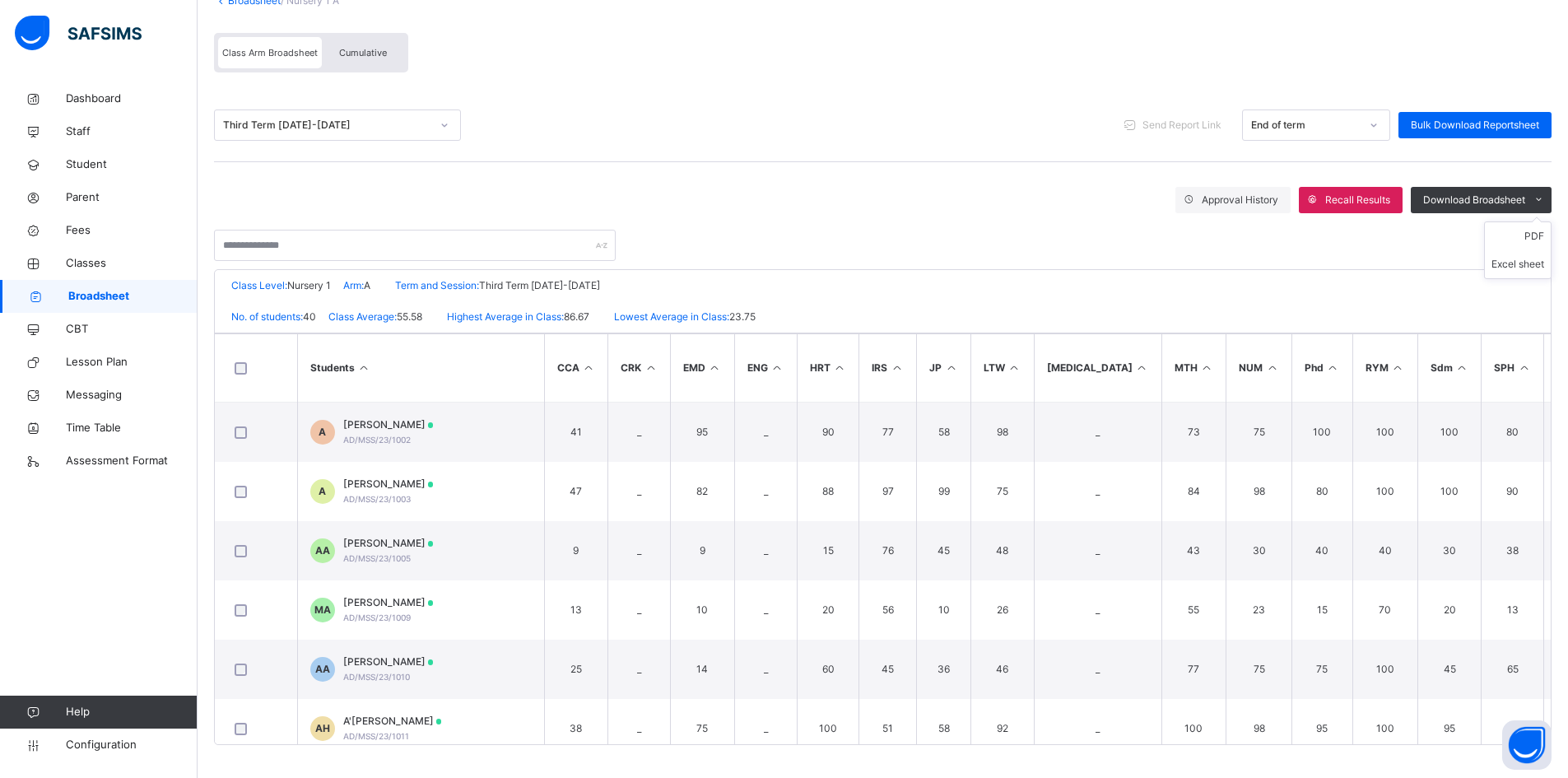
click at [1541, 230] on ul "PDF Excel sheet" at bounding box center [1518, 250] width 68 height 58
click at [1545, 235] on li "PDF" at bounding box center [1518, 236] width 66 height 28
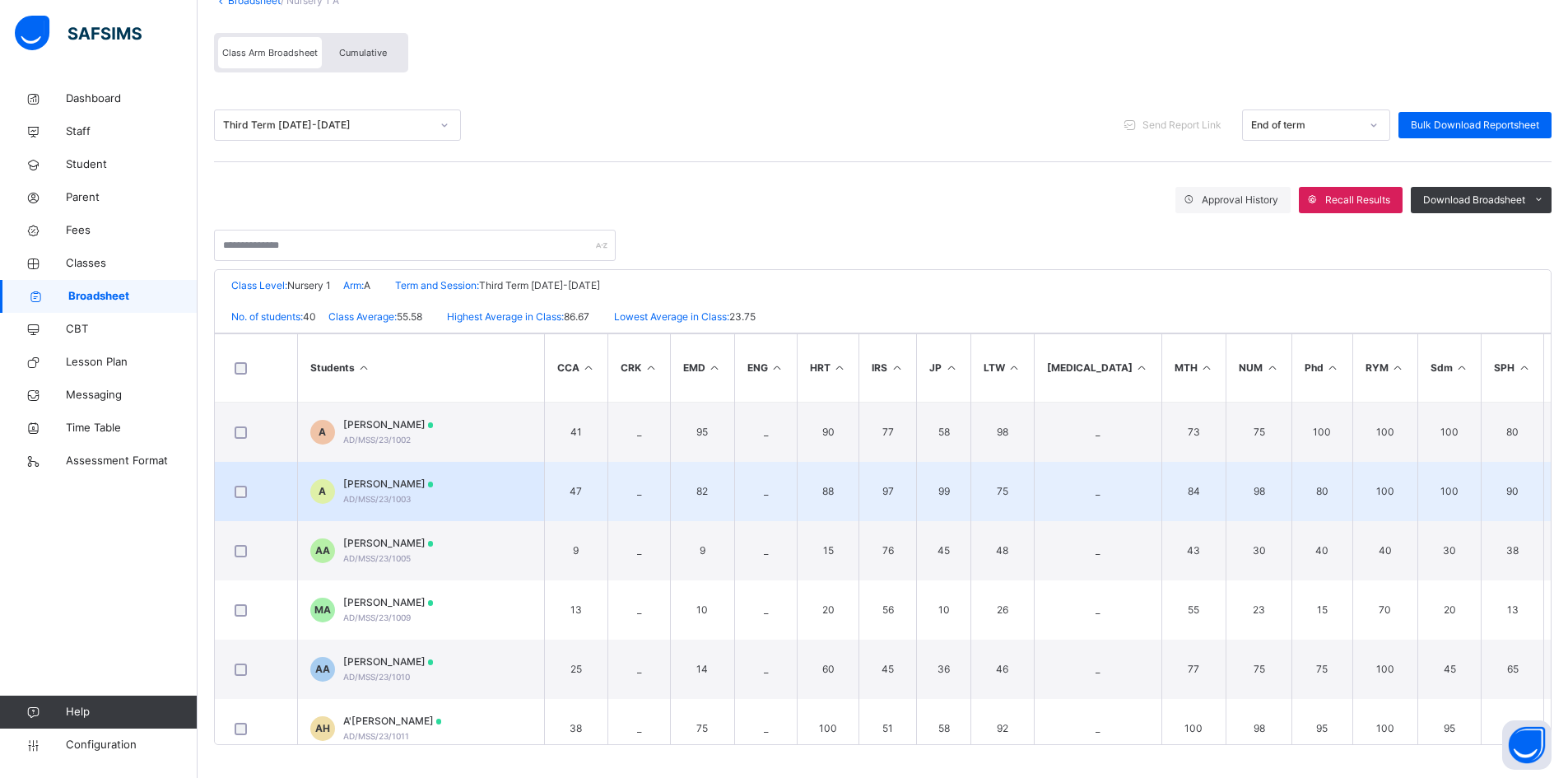
click at [370, 490] on span "AHMAD UMAR" at bounding box center [388, 484] width 91 height 15
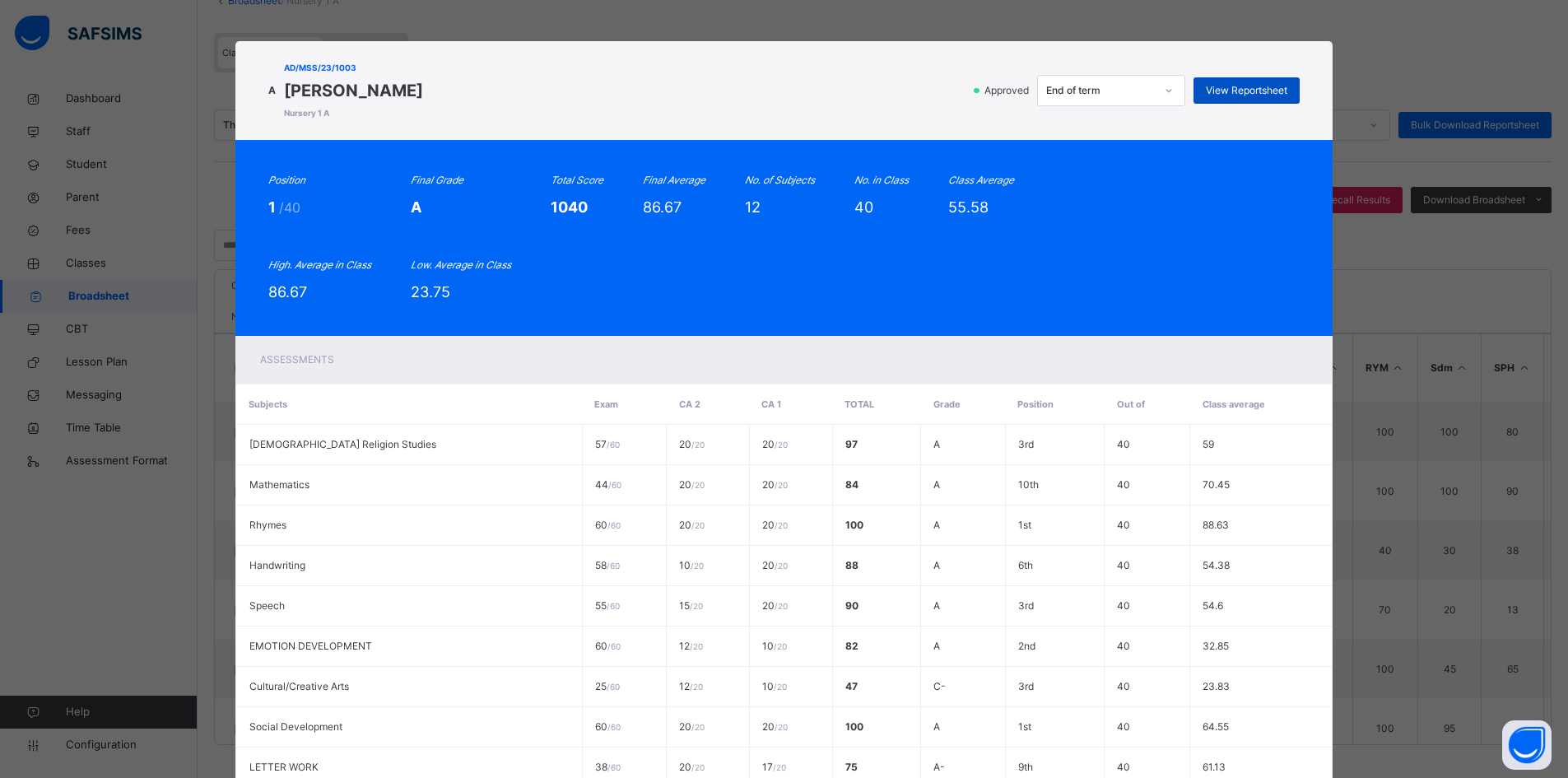
click at [1268, 85] on span "View Reportsheet" at bounding box center [1247, 91] width 82 height 15
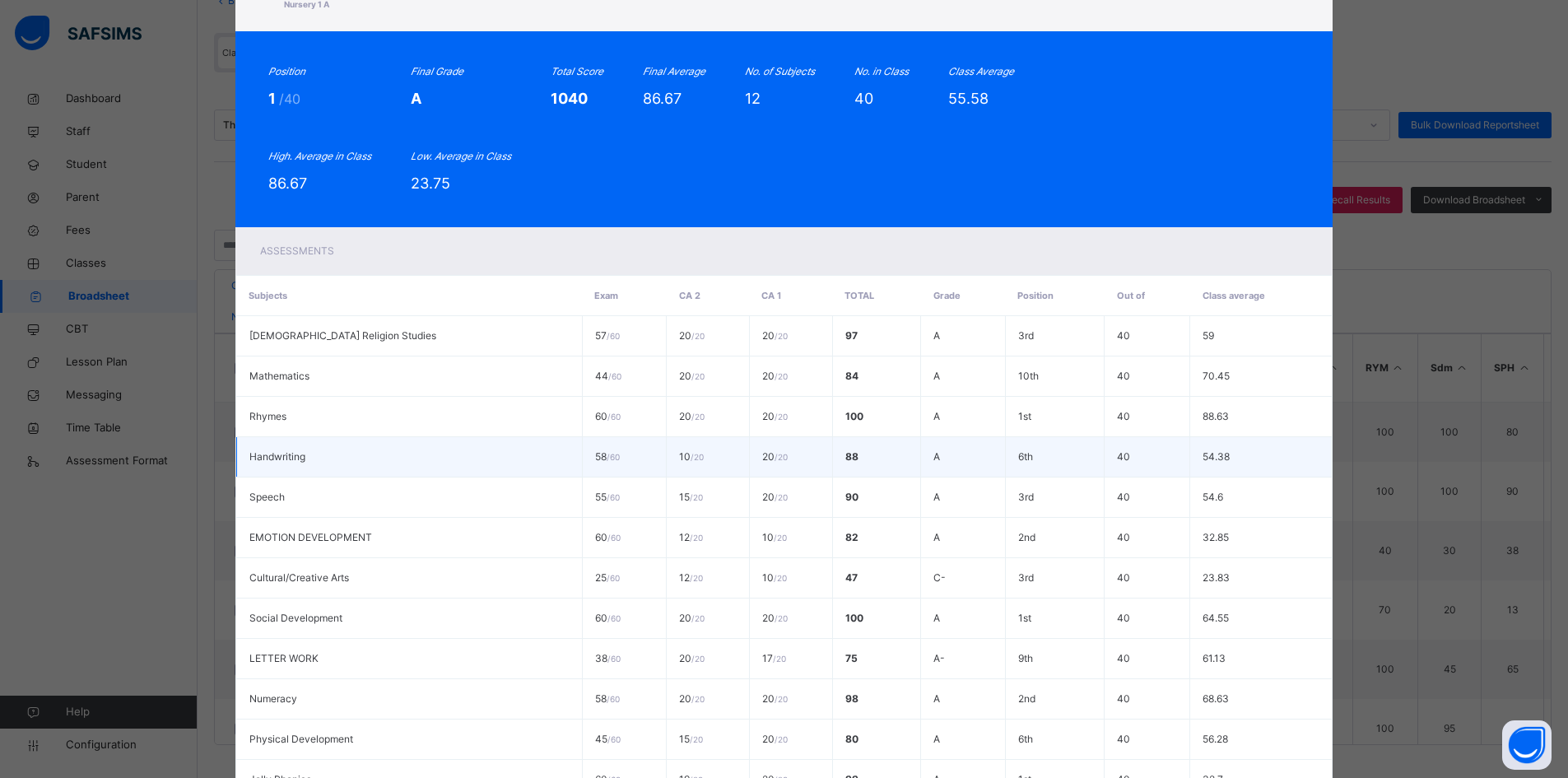
scroll to position [337, 0]
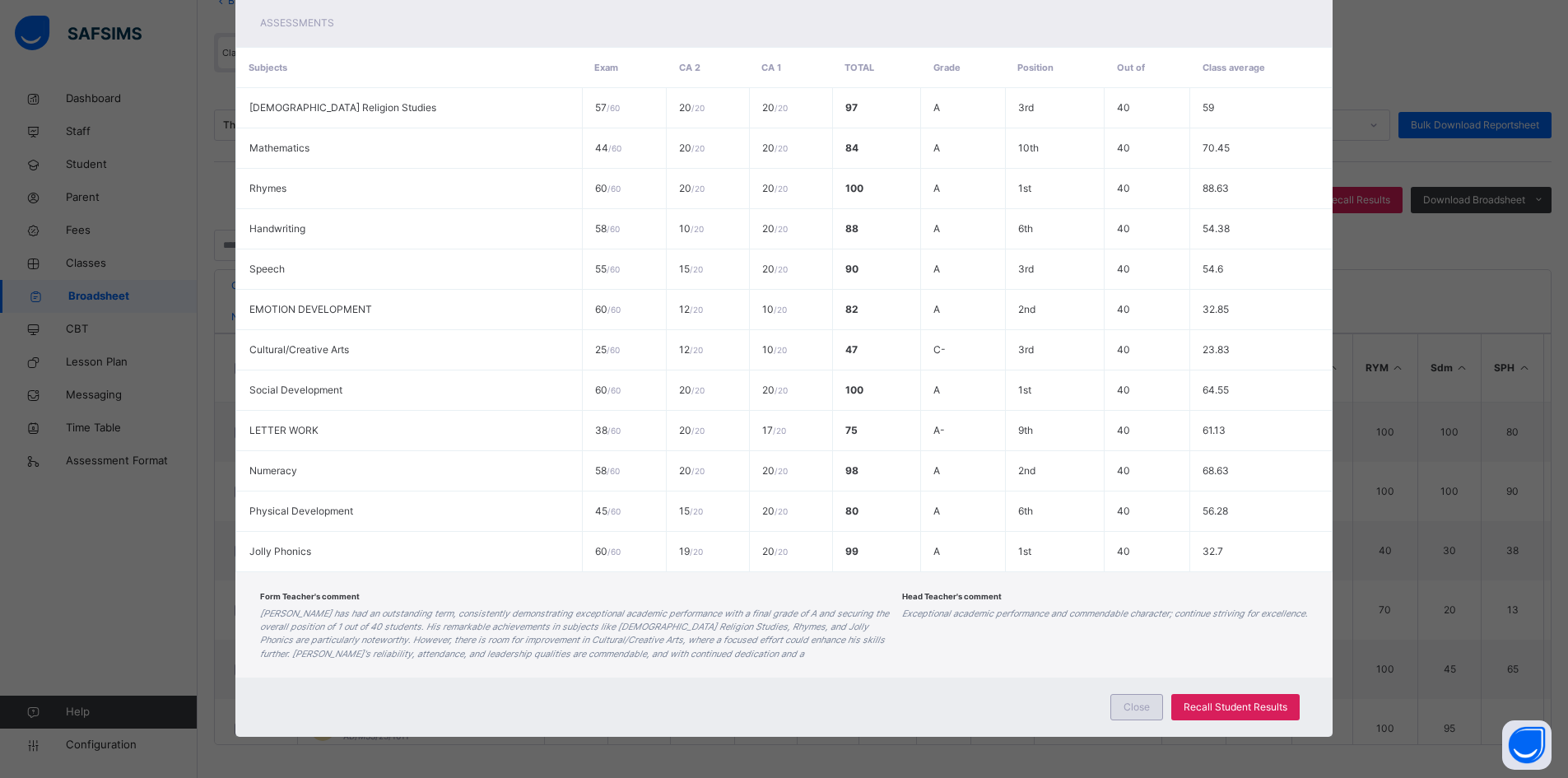
click at [1122, 706] on div "Close" at bounding box center [1137, 707] width 52 height 27
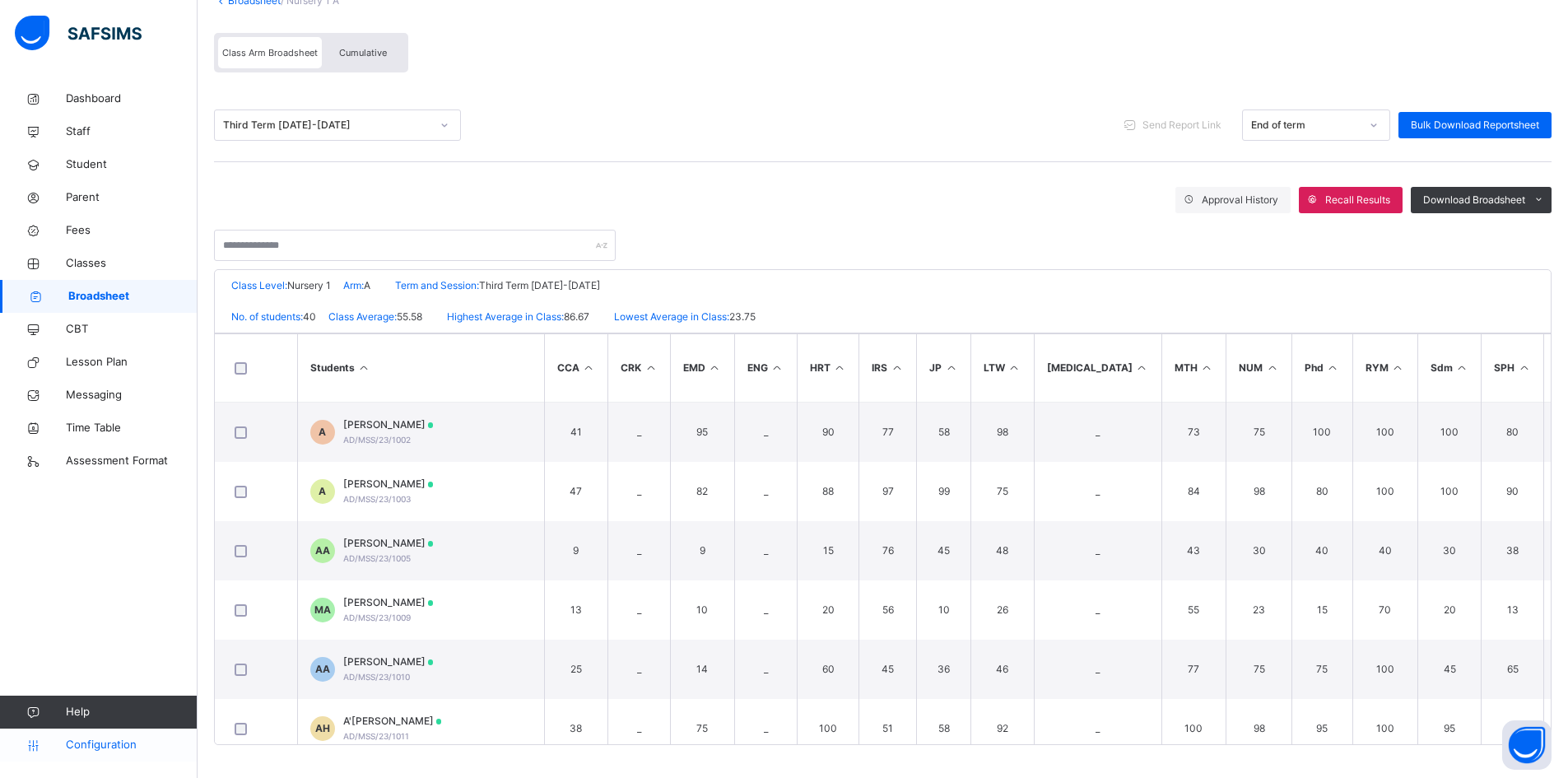
click at [95, 743] on span "Configuration" at bounding box center [131, 745] width 131 height 17
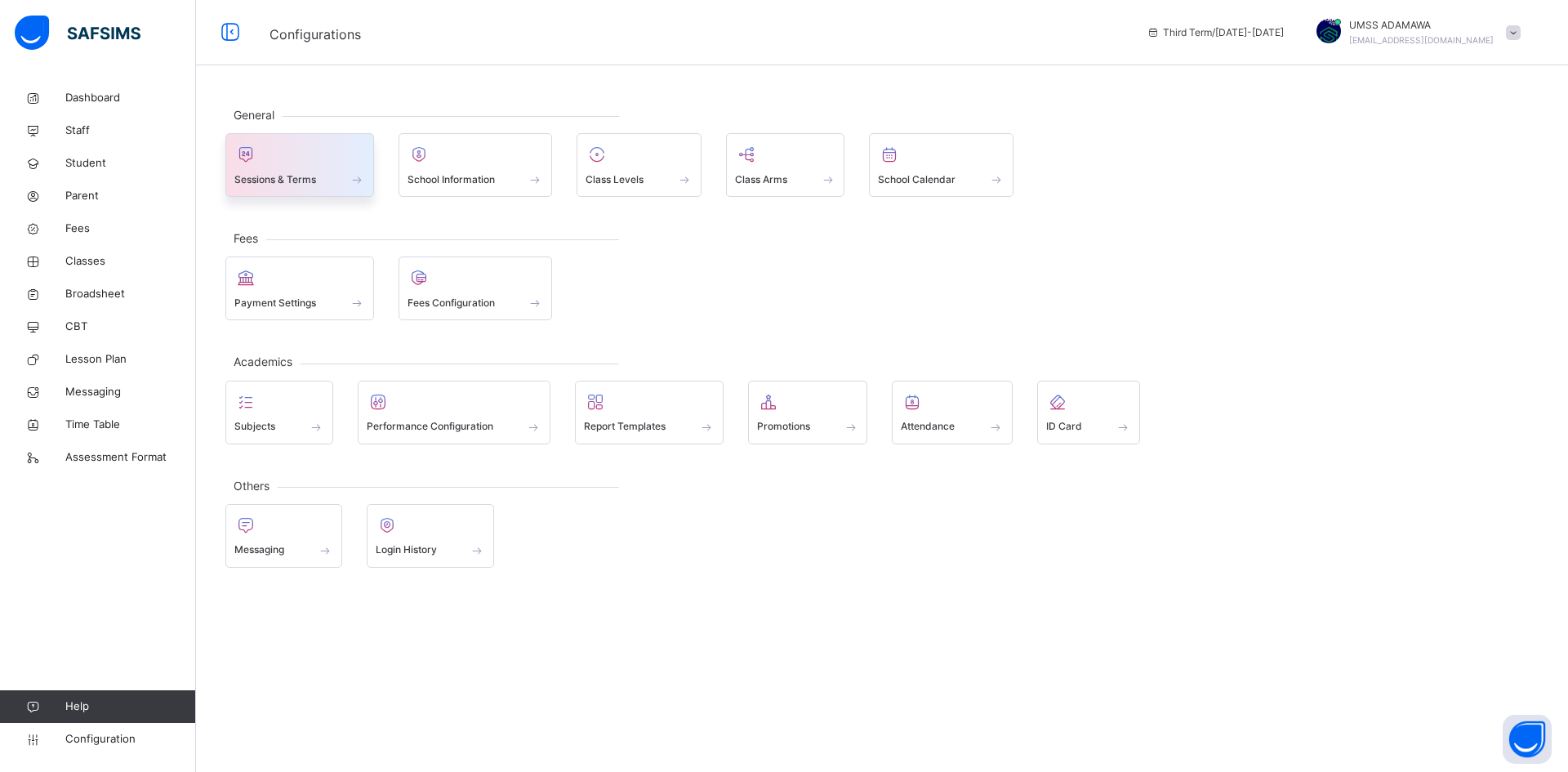
click at [318, 186] on div "Sessions & Terms" at bounding box center [299, 179] width 130 height 17
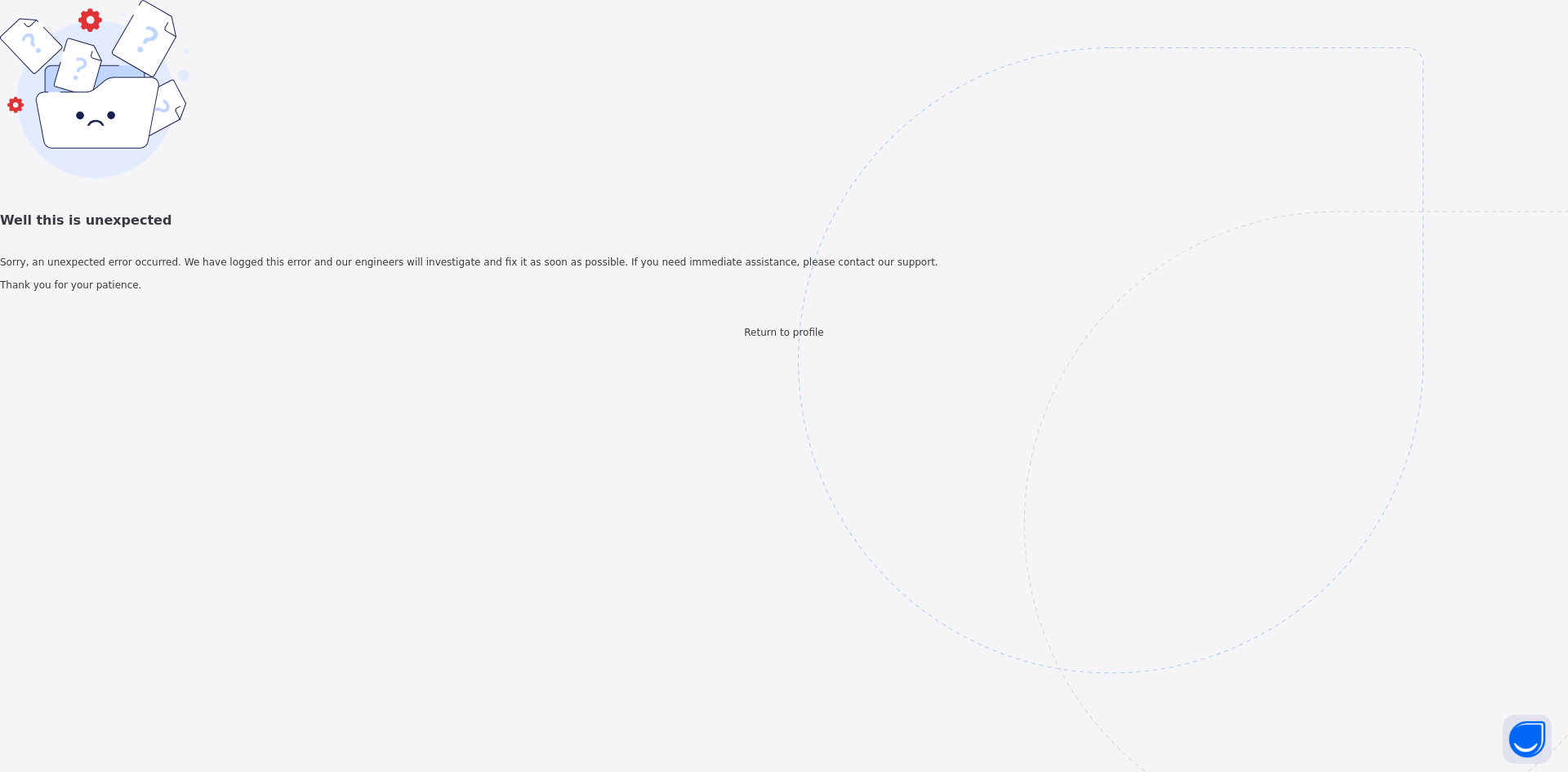
click at [791, 338] on span "Return to profile" at bounding box center [784, 333] width 79 height 12
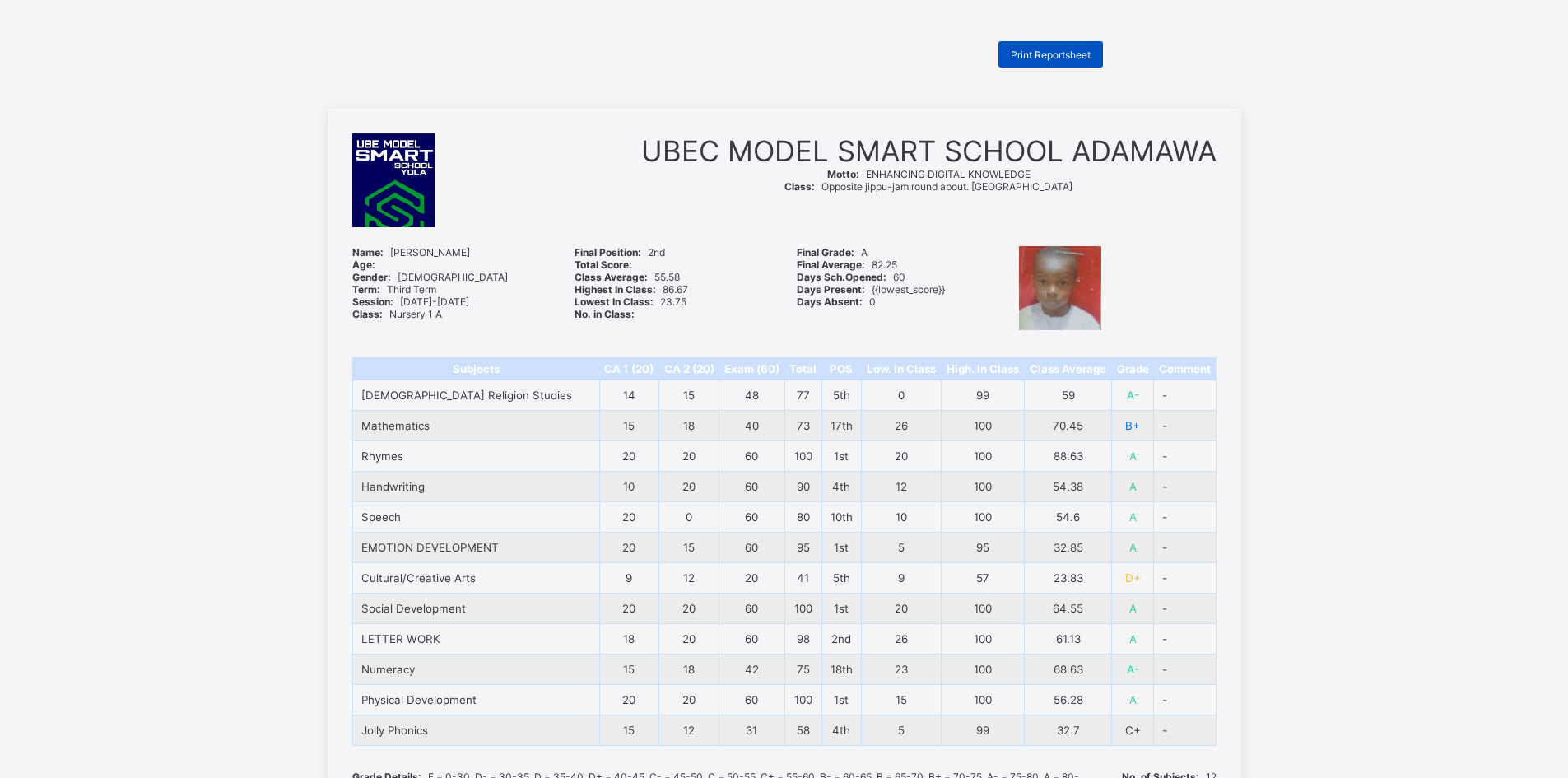
click at [1074, 51] on span "Print Reportsheet" at bounding box center [1050, 54] width 80 height 12
click at [1045, 53] on span "Print Reportsheet" at bounding box center [1050, 54] width 80 height 12
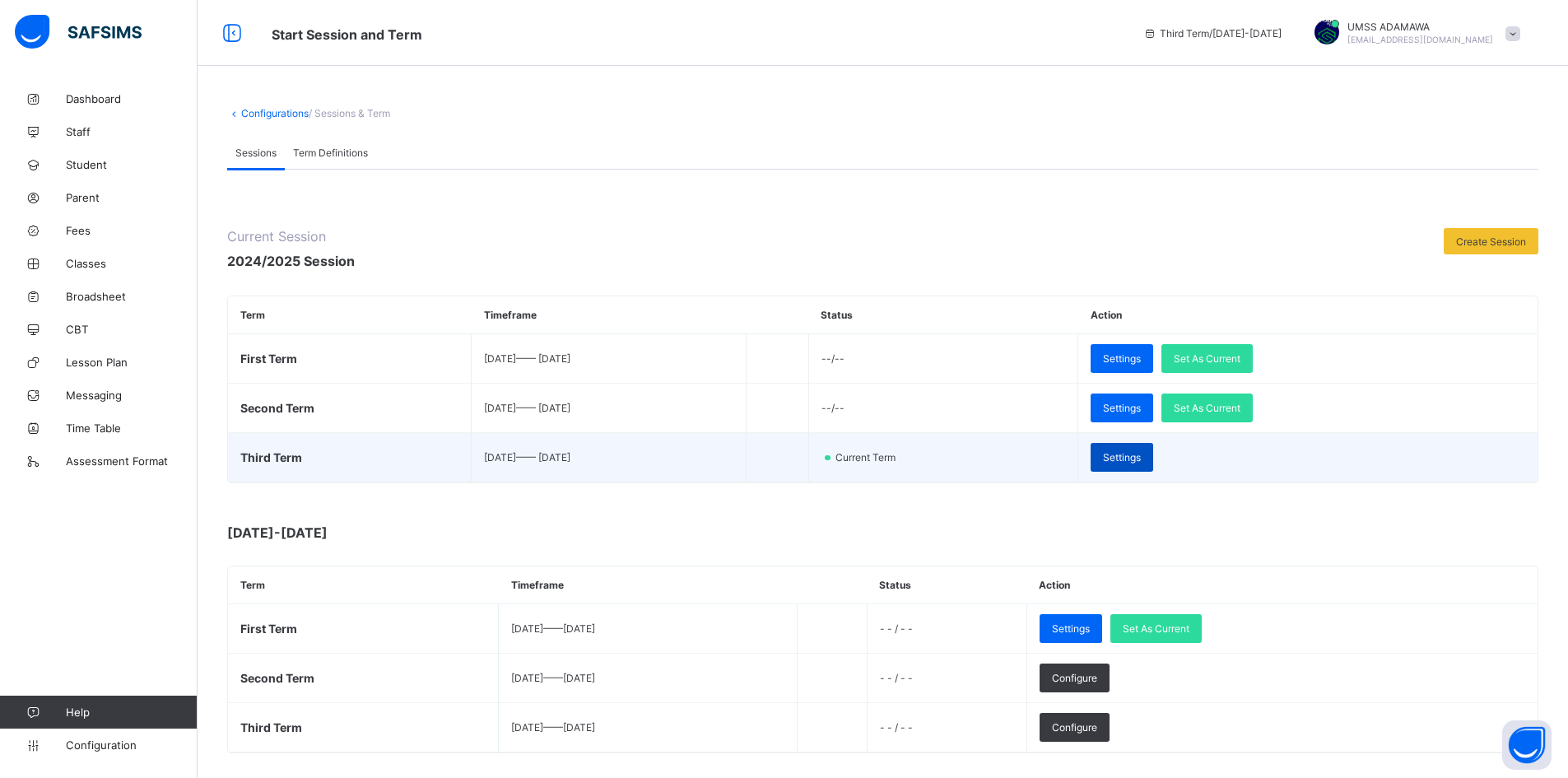
click at [1141, 458] on span "Settings" at bounding box center [1121, 457] width 38 height 12
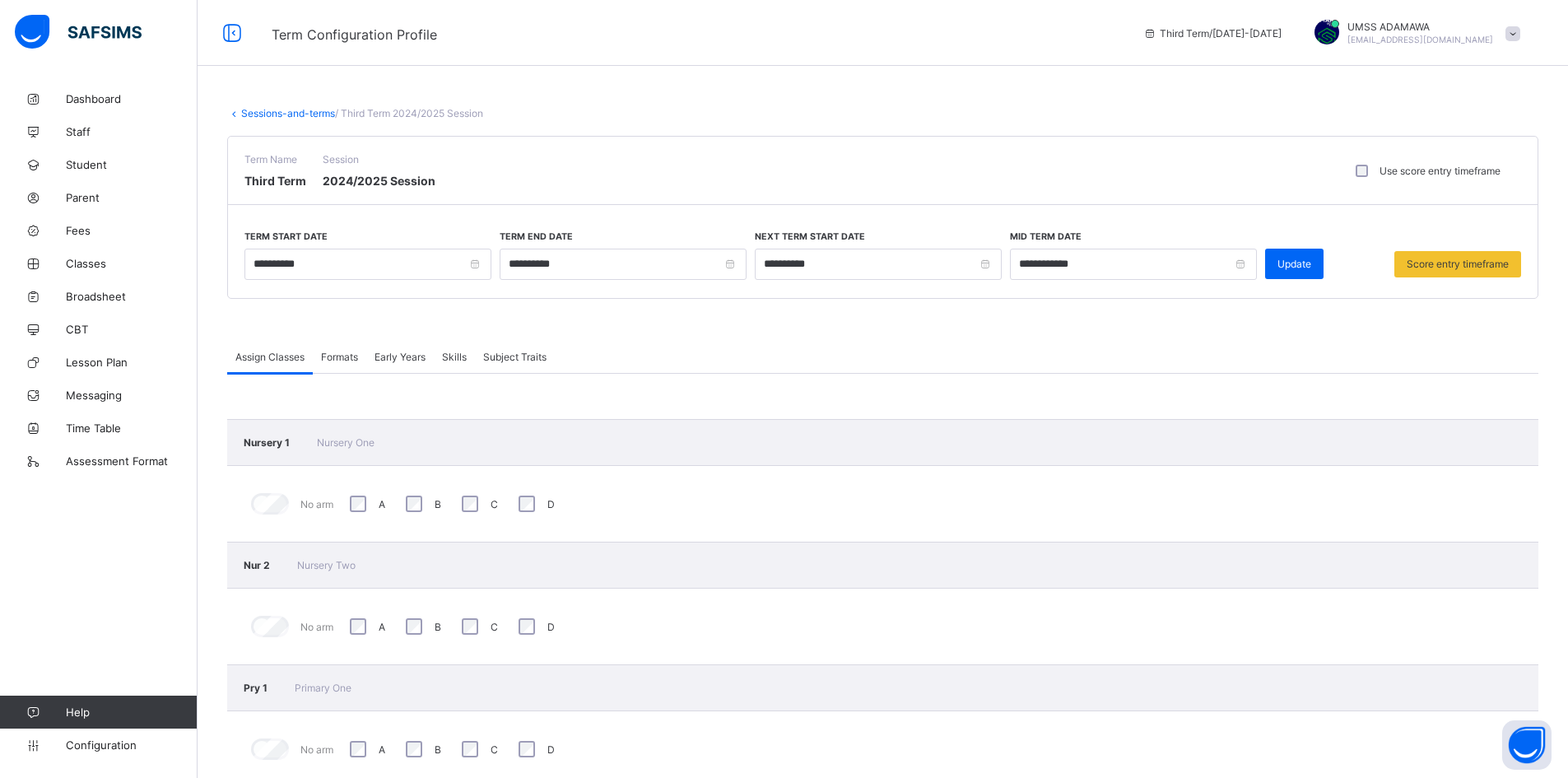
click at [508, 355] on span "Subject Traits" at bounding box center [514, 356] width 63 height 12
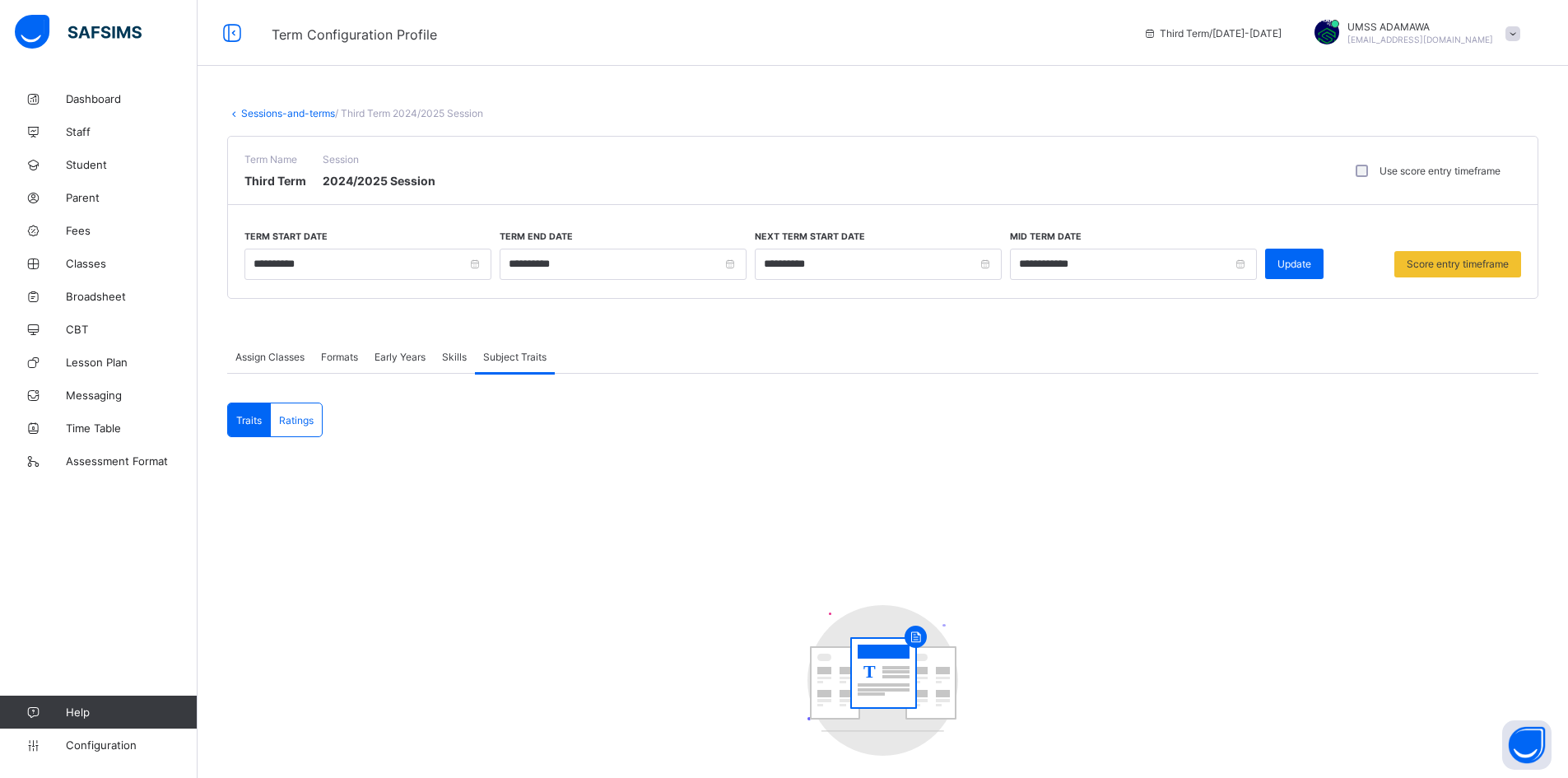
click at [295, 417] on span "Ratings" at bounding box center [297, 420] width 35 height 12
click at [462, 352] on span "Skills" at bounding box center [454, 356] width 25 height 12
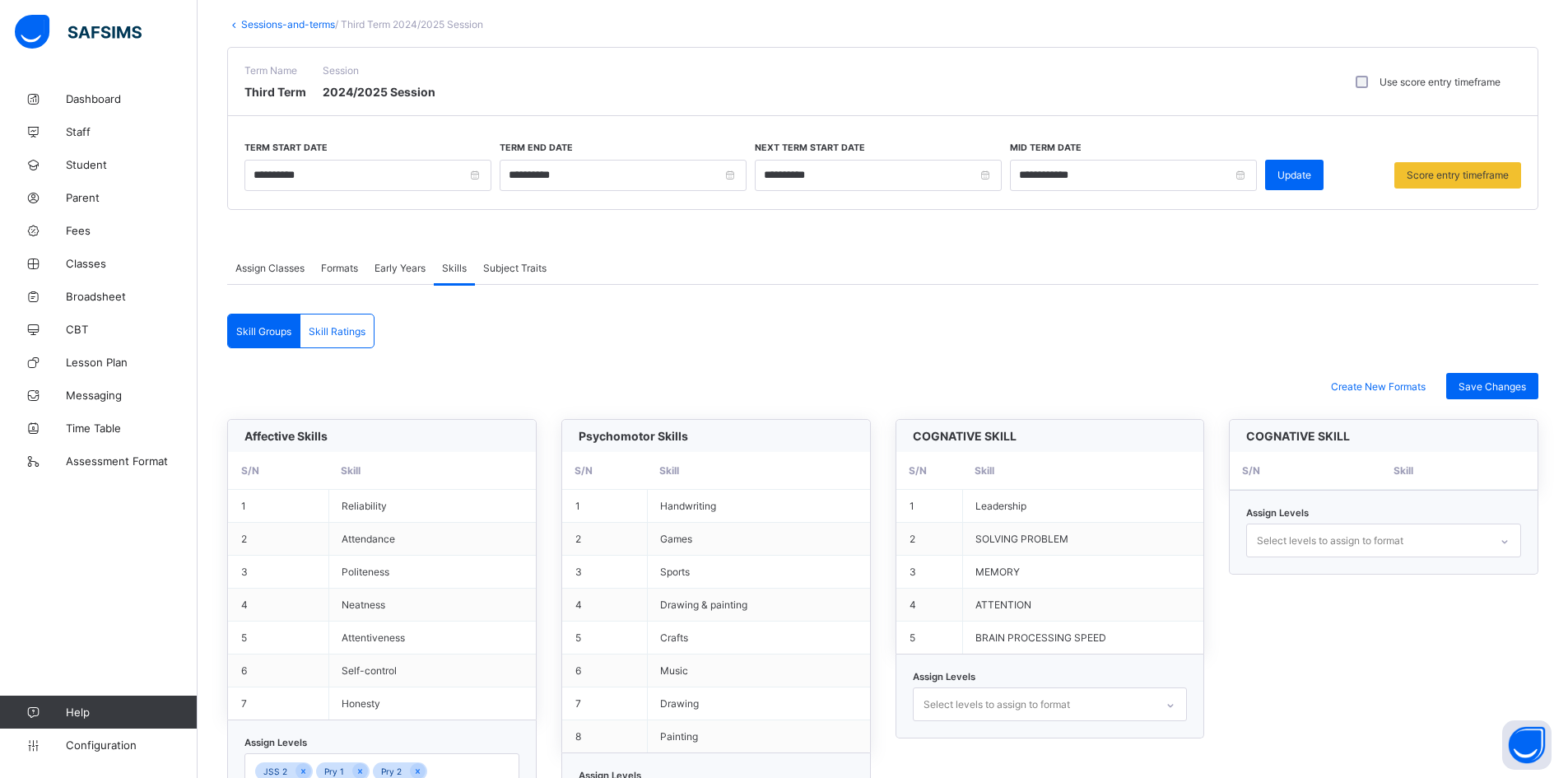
scroll to position [83, 0]
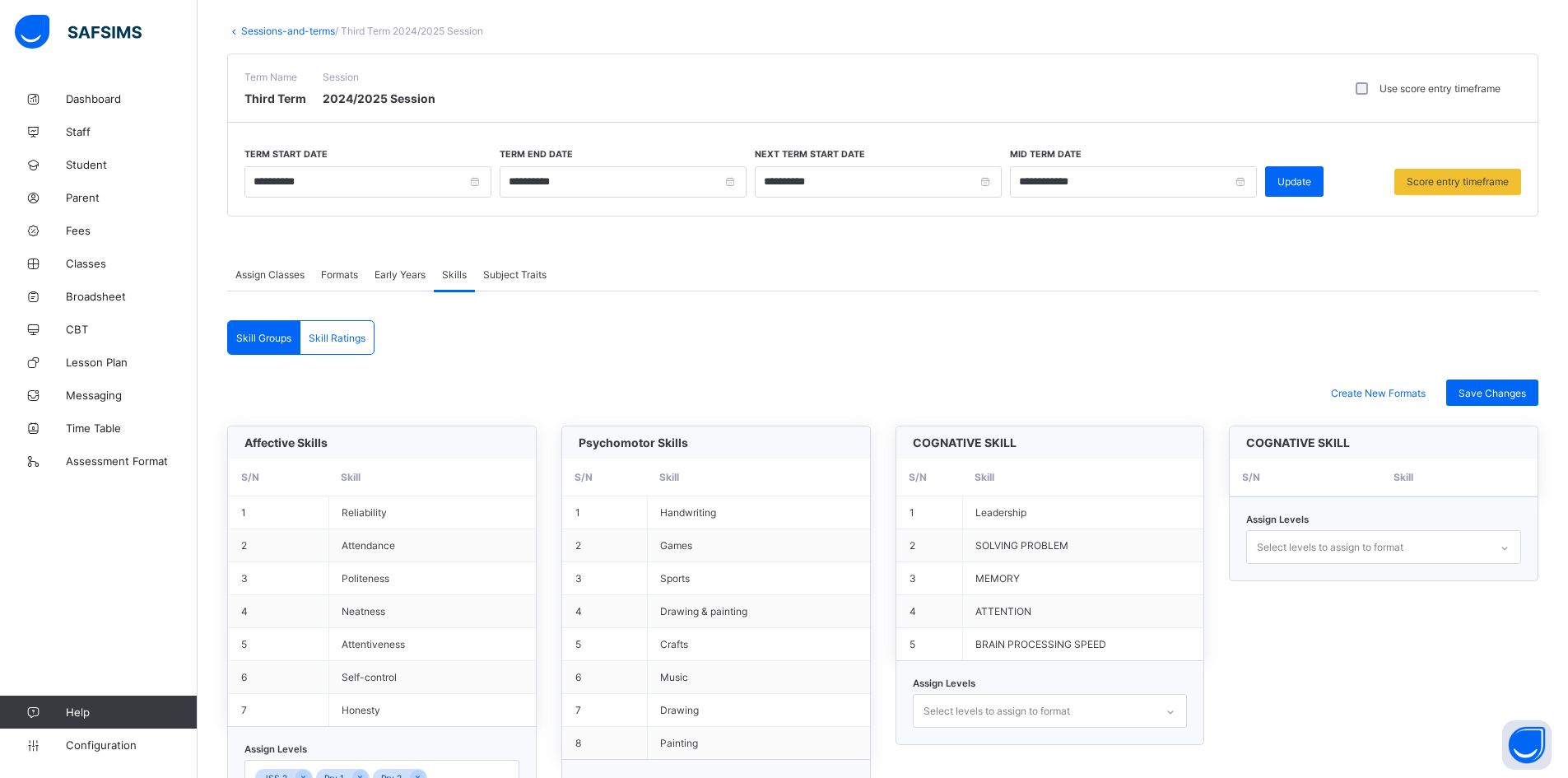
click at [342, 269] on span "Formats" at bounding box center [340, 274] width 37 height 12
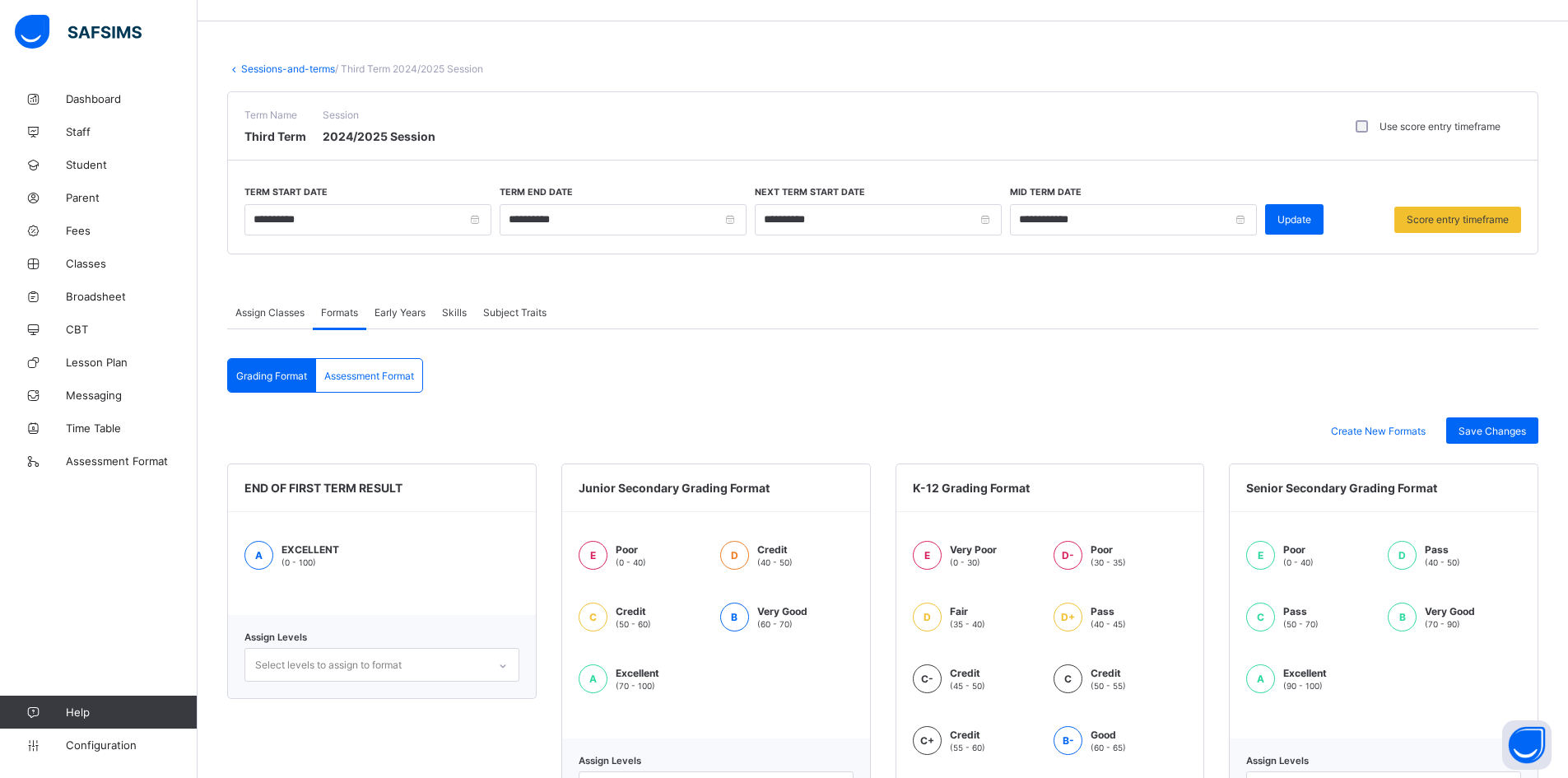
scroll to position [0, 0]
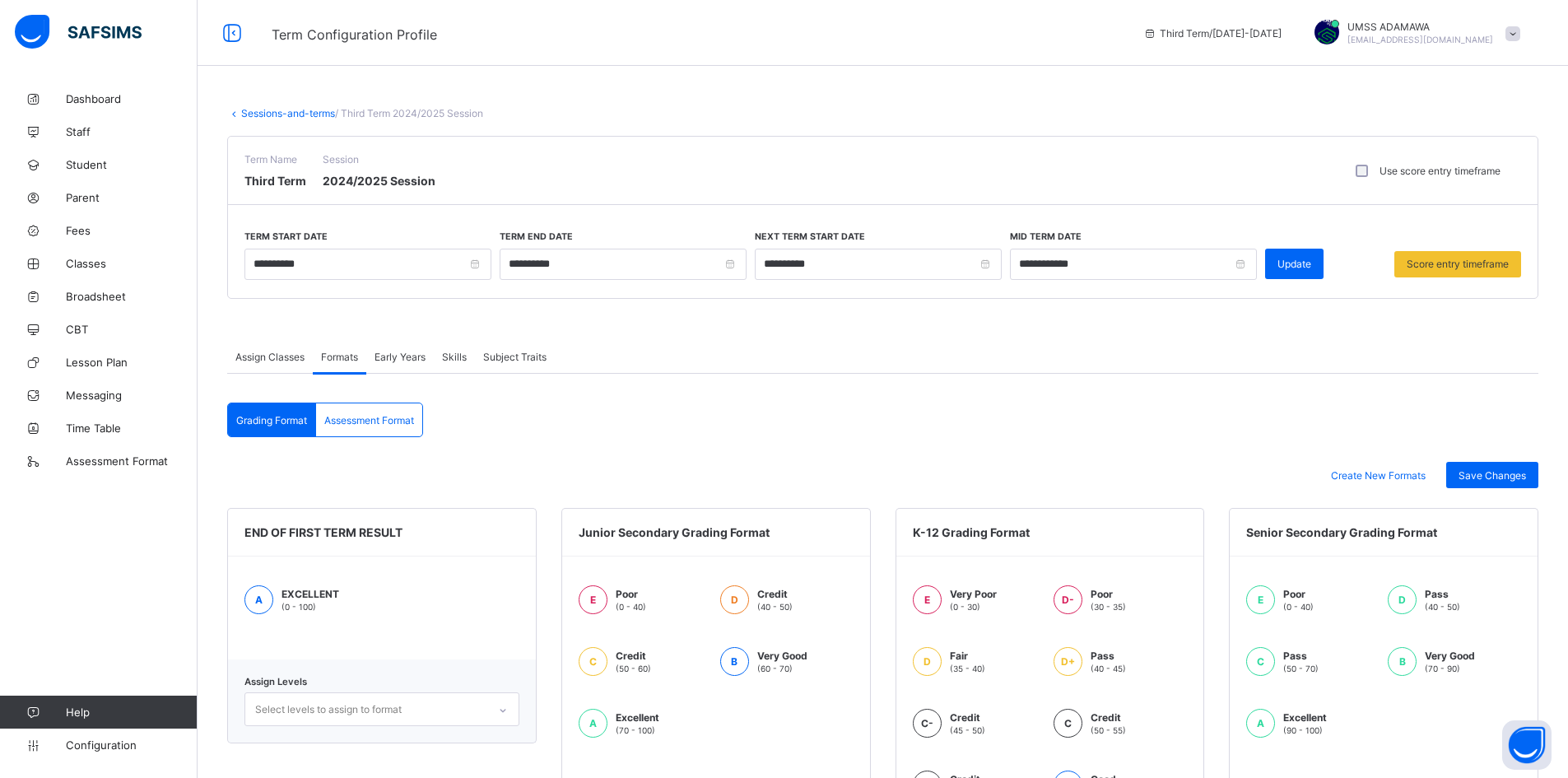
click at [270, 354] on span "Assign Classes" at bounding box center [269, 356] width 69 height 12
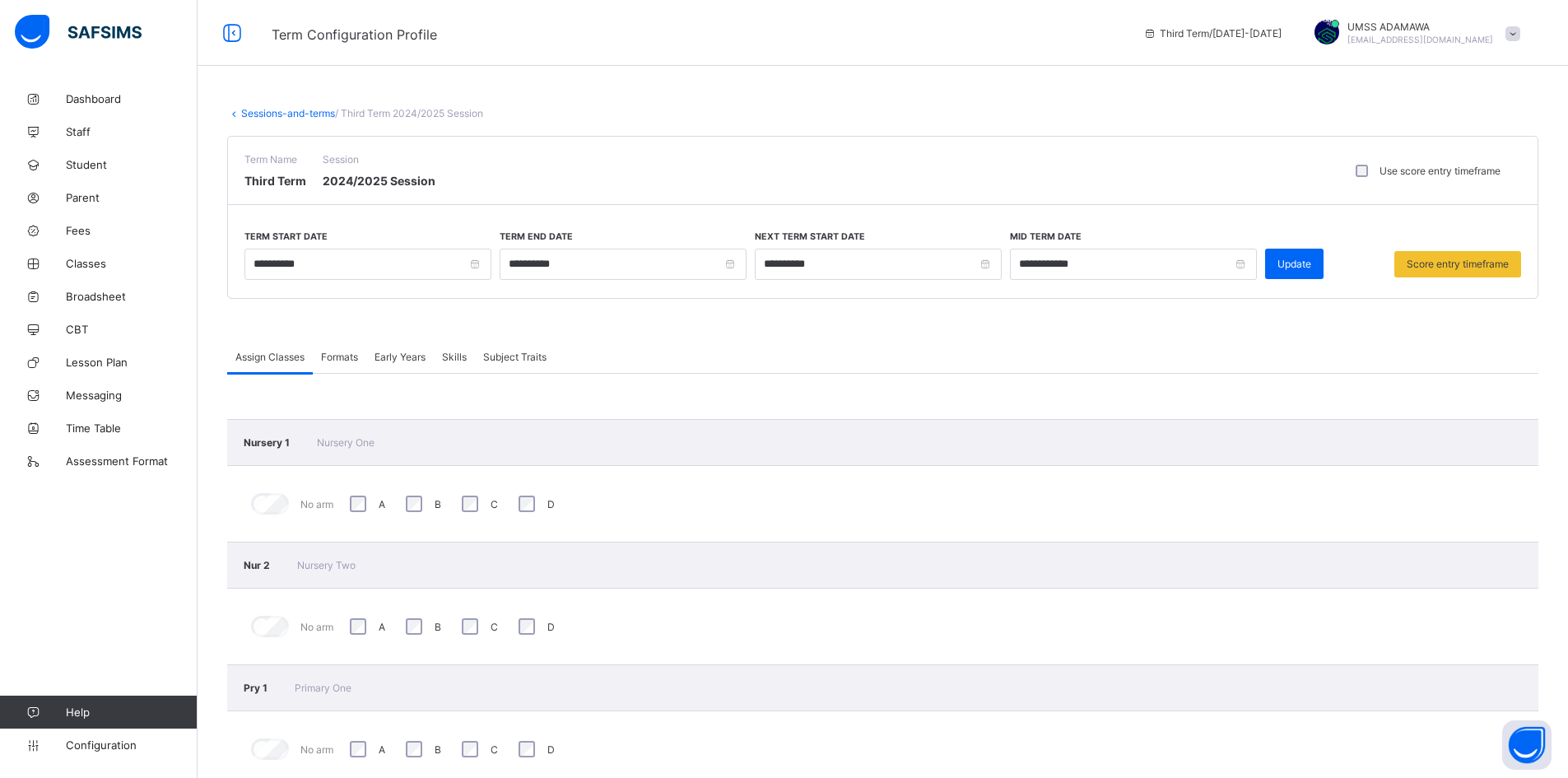
click at [284, 109] on link "Sessions-and-terms" at bounding box center [288, 113] width 94 height 12
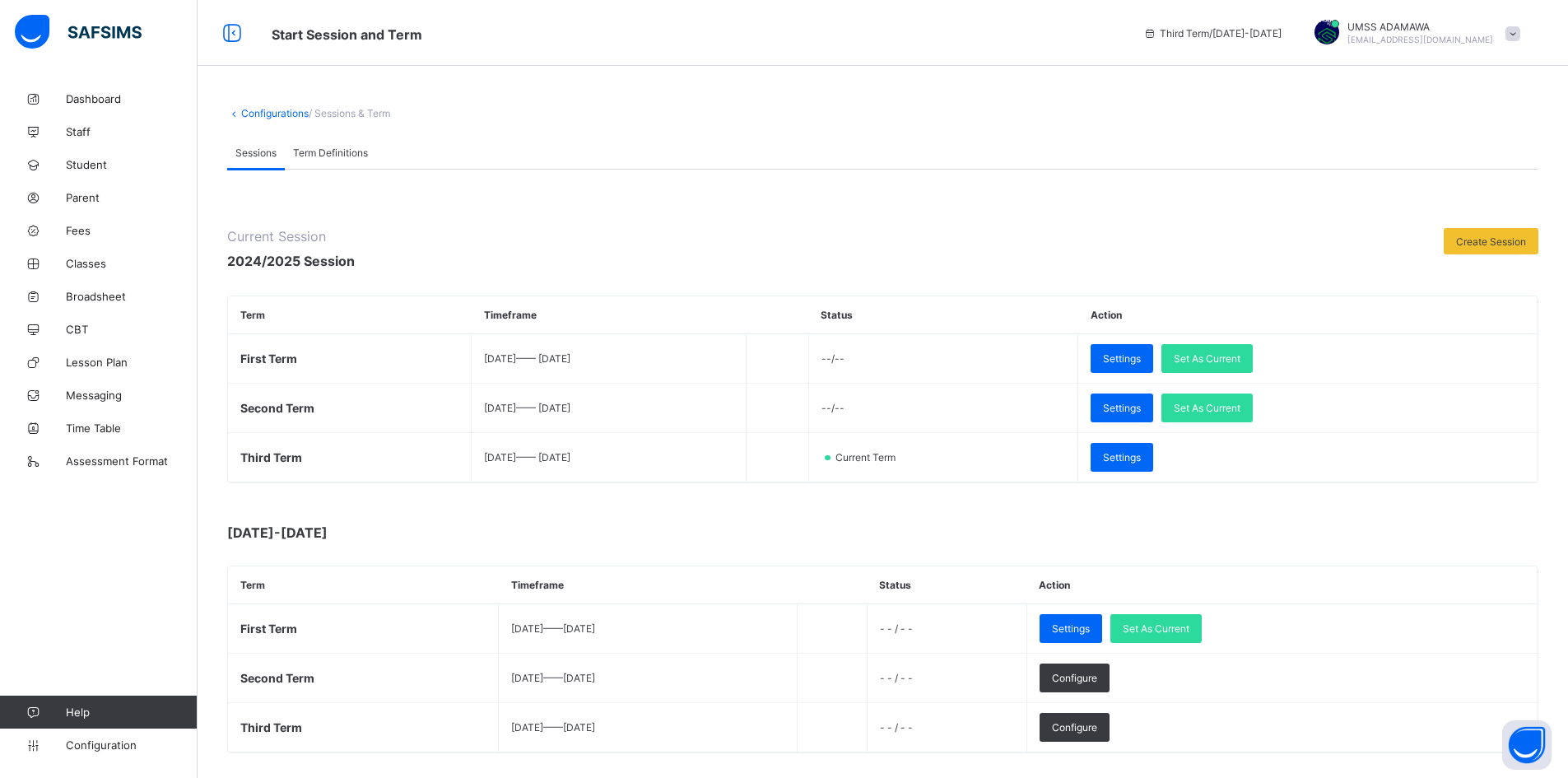
click at [326, 151] on span "Term Definitions" at bounding box center [330, 152] width 75 height 12
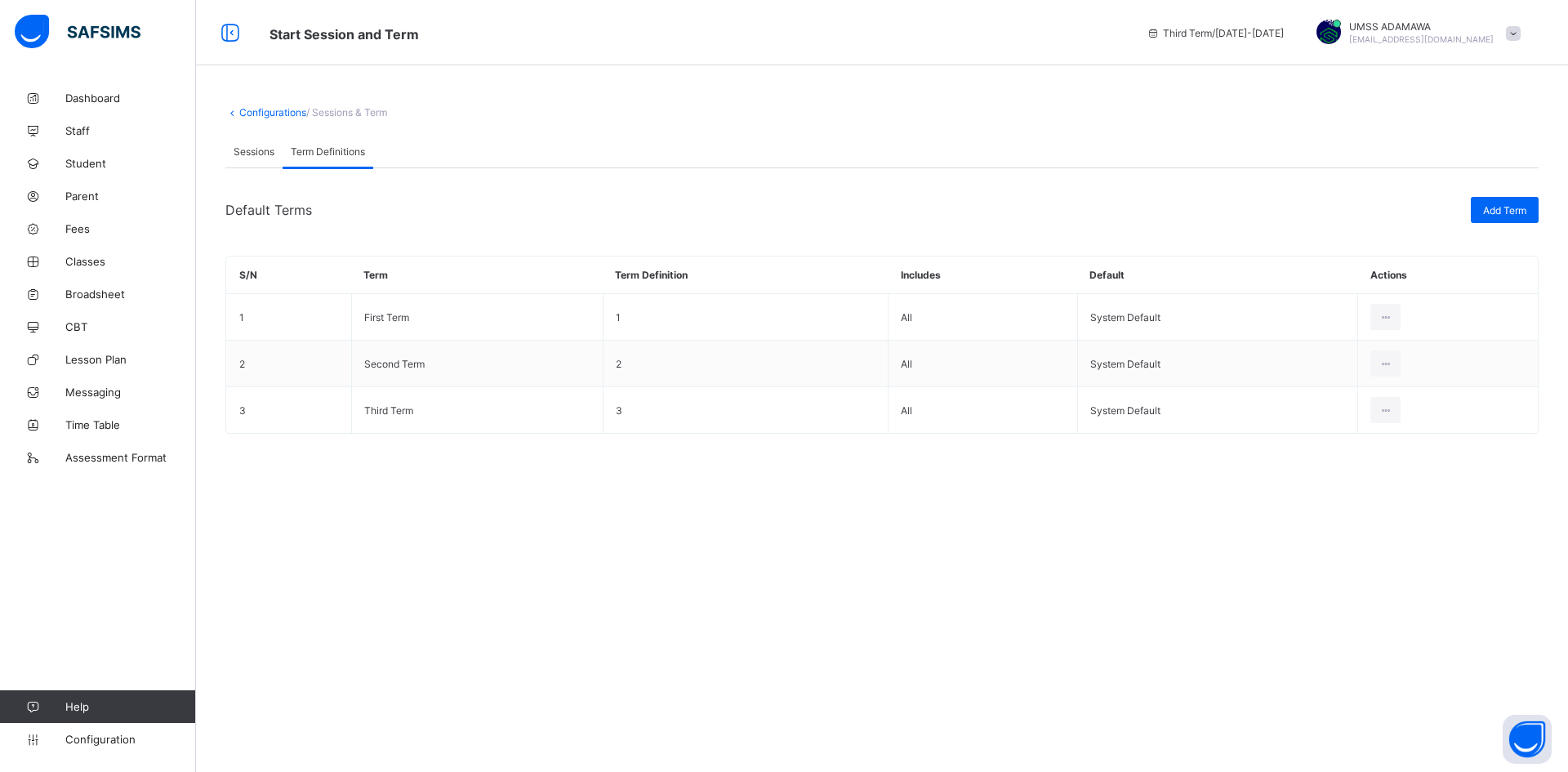
click at [258, 149] on span "Sessions" at bounding box center [253, 151] width 41 height 12
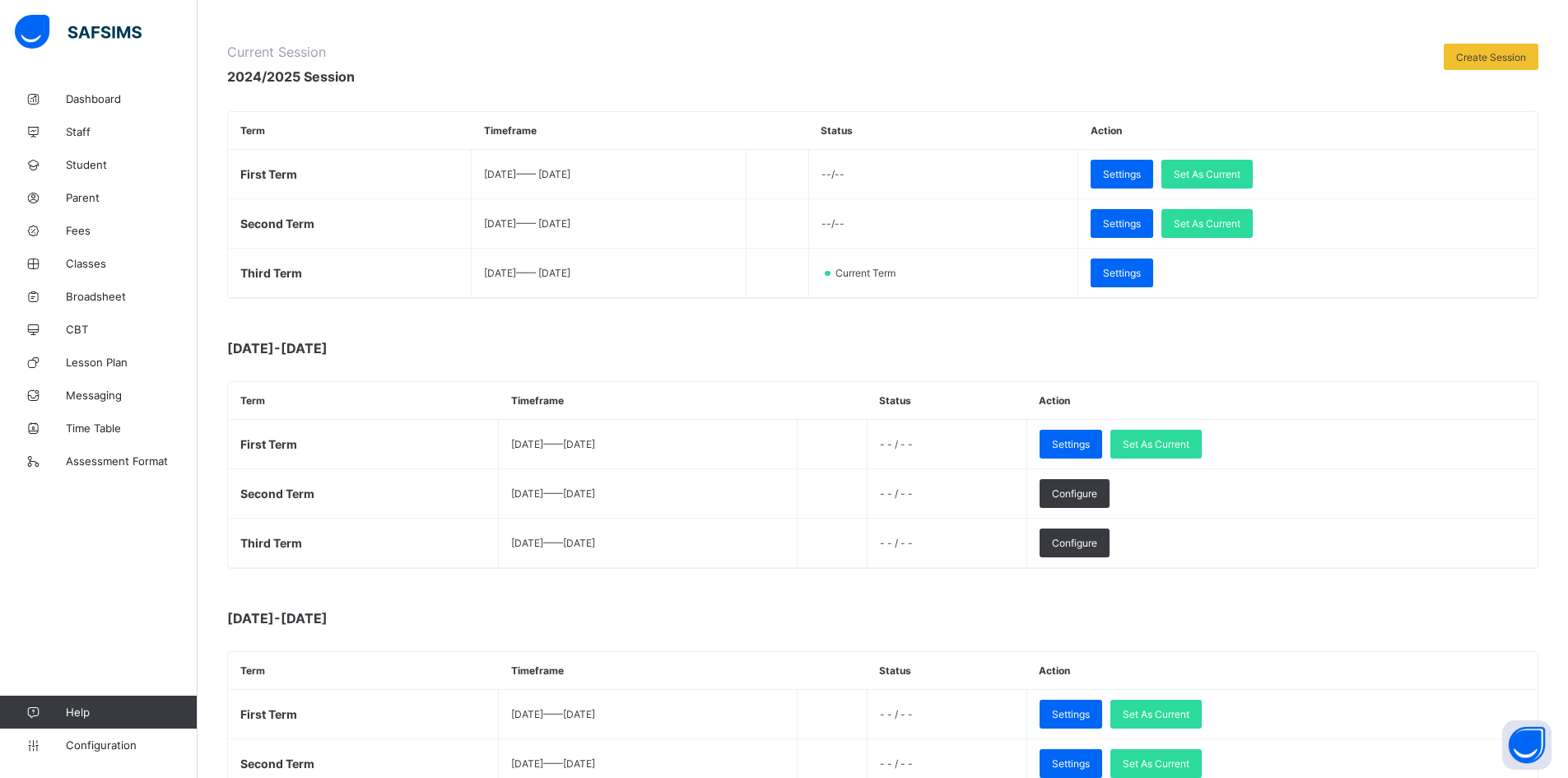
scroll to position [311, 0]
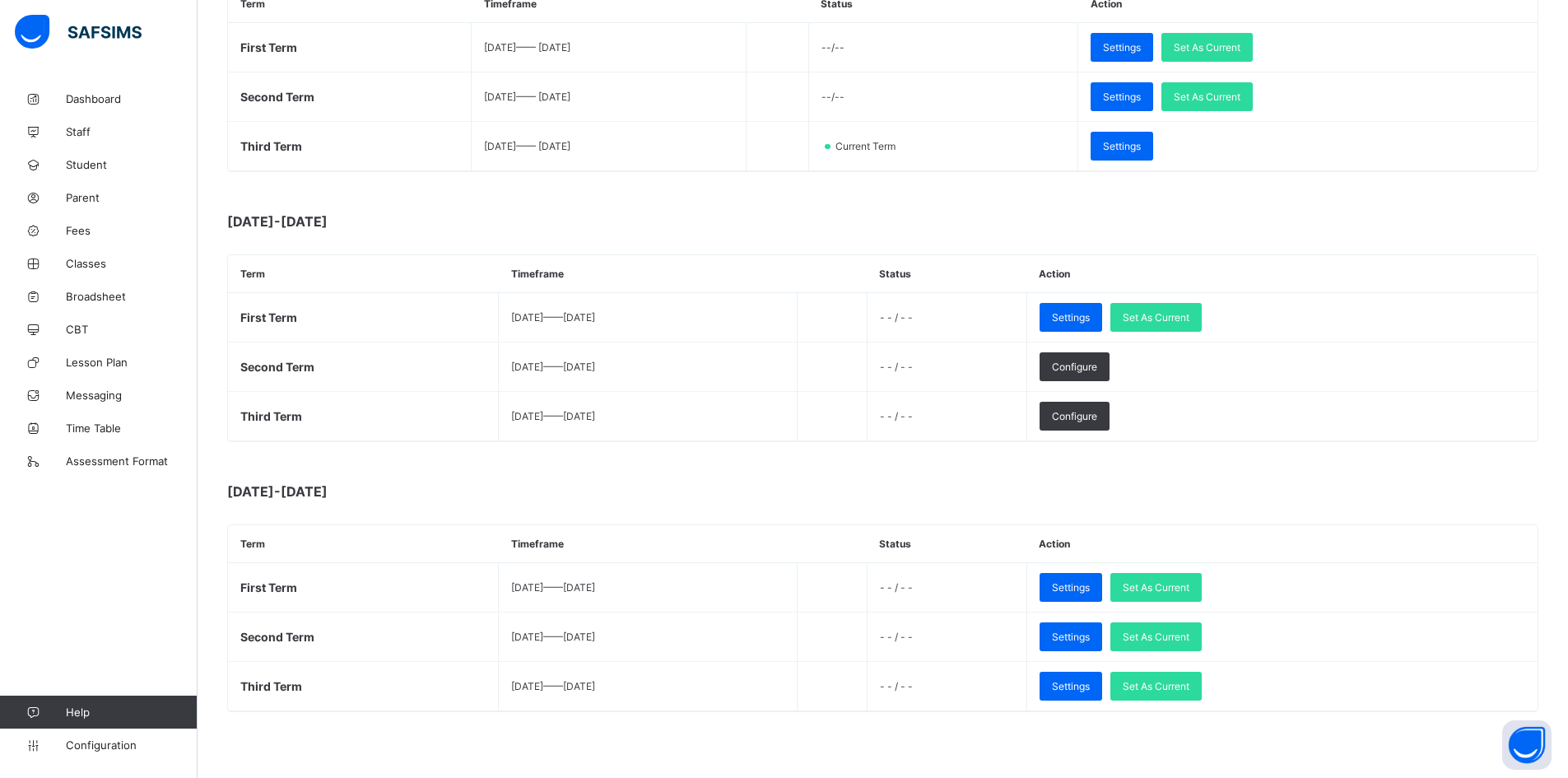
click at [109, 728] on link "Help" at bounding box center [98, 713] width 196 height 33
click at [110, 737] on link "Configuration" at bounding box center [98, 745] width 196 height 33
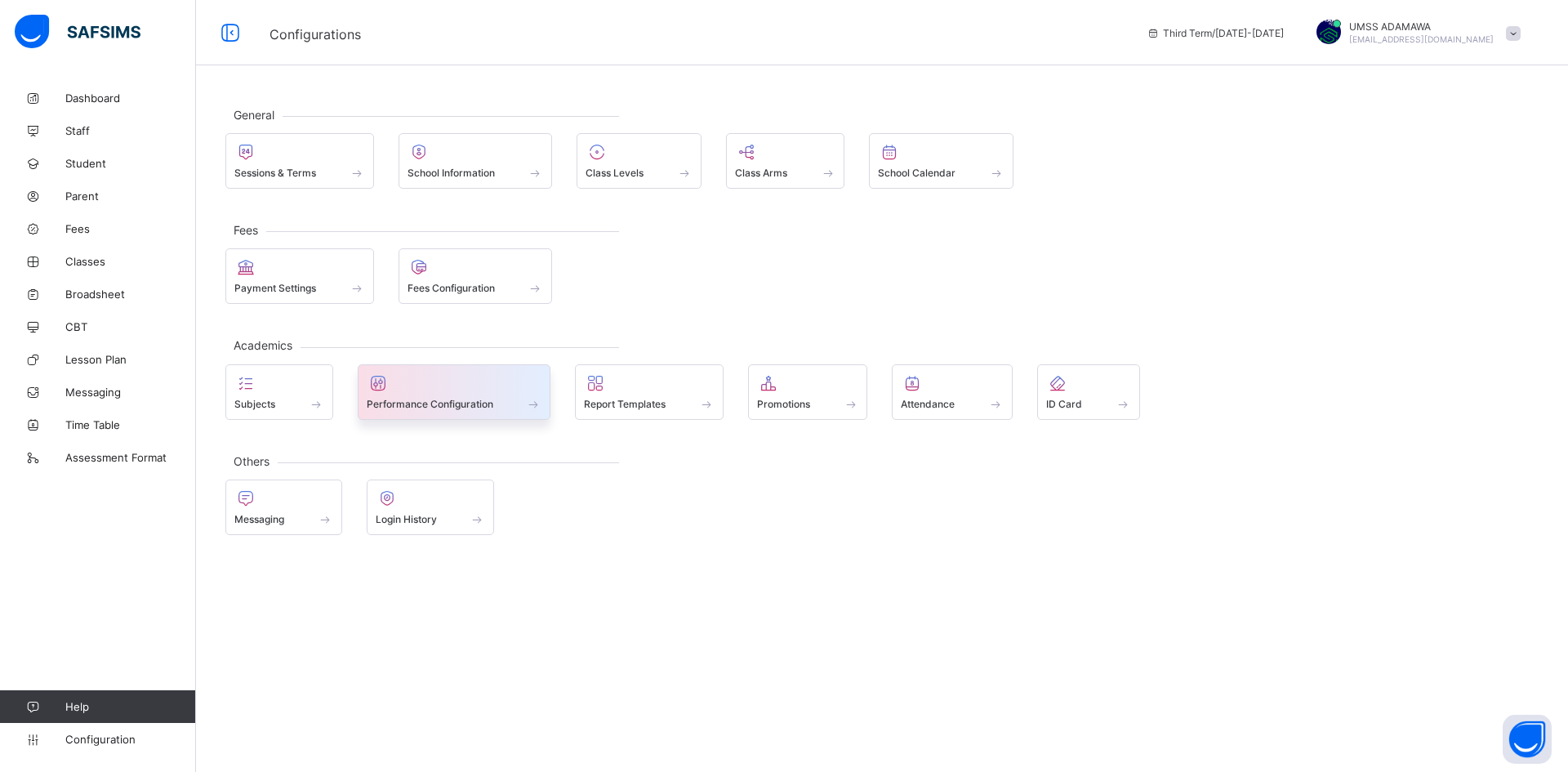
click at [370, 391] on icon at bounding box center [378, 384] width 23 height 20
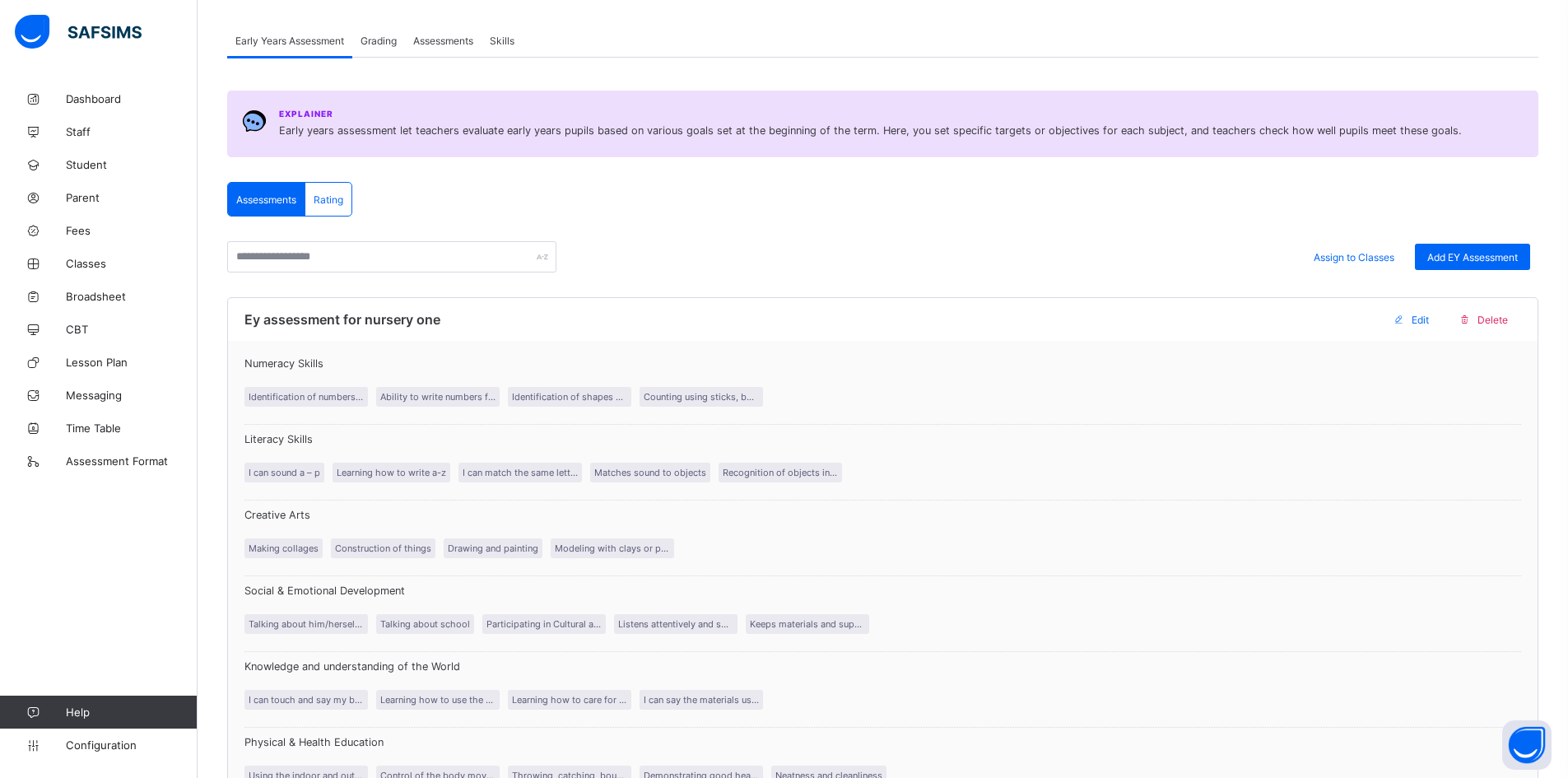
scroll to position [83, 0]
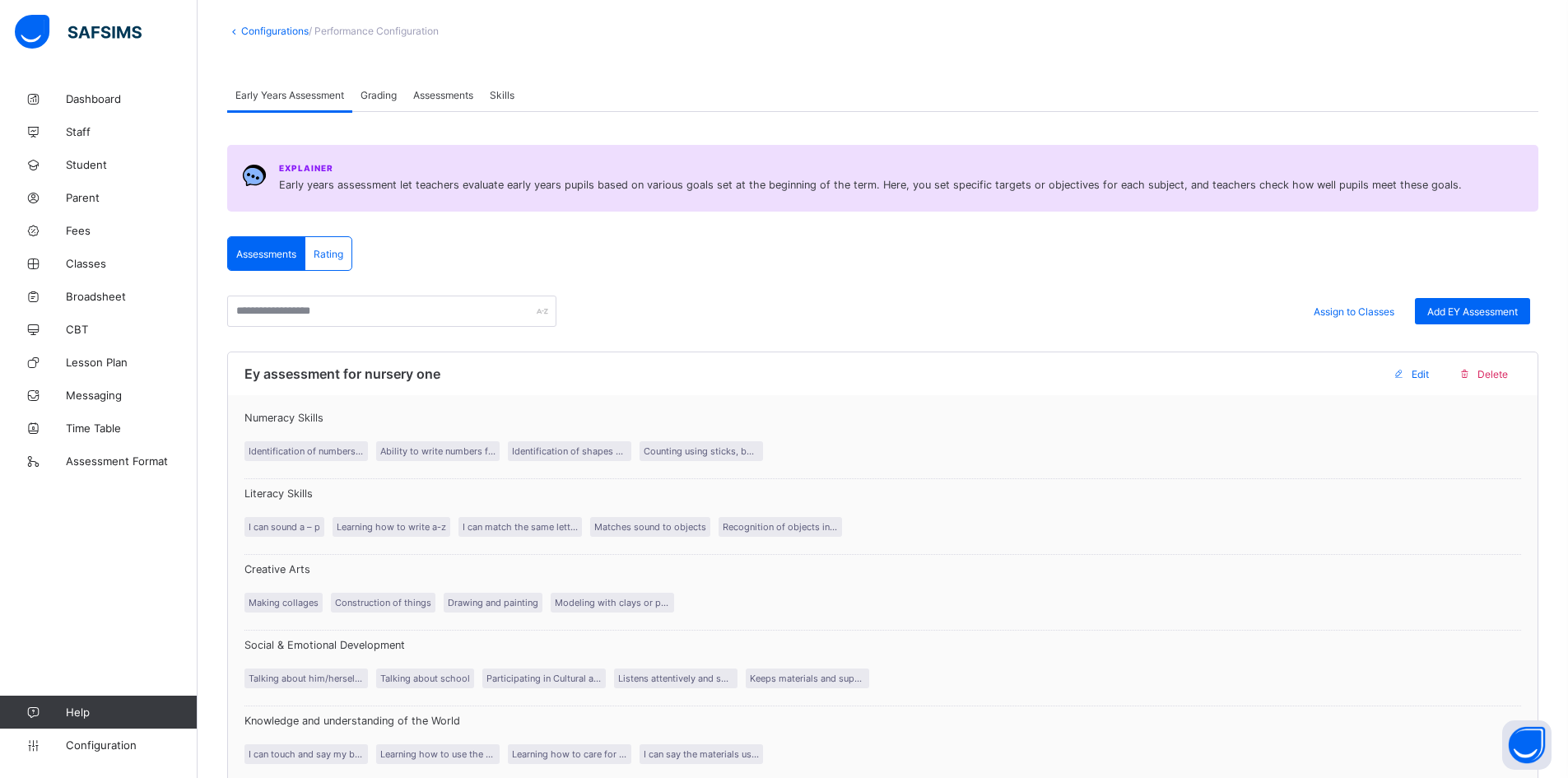
click at [385, 97] on span "Grading" at bounding box center [378, 95] width 36 height 12
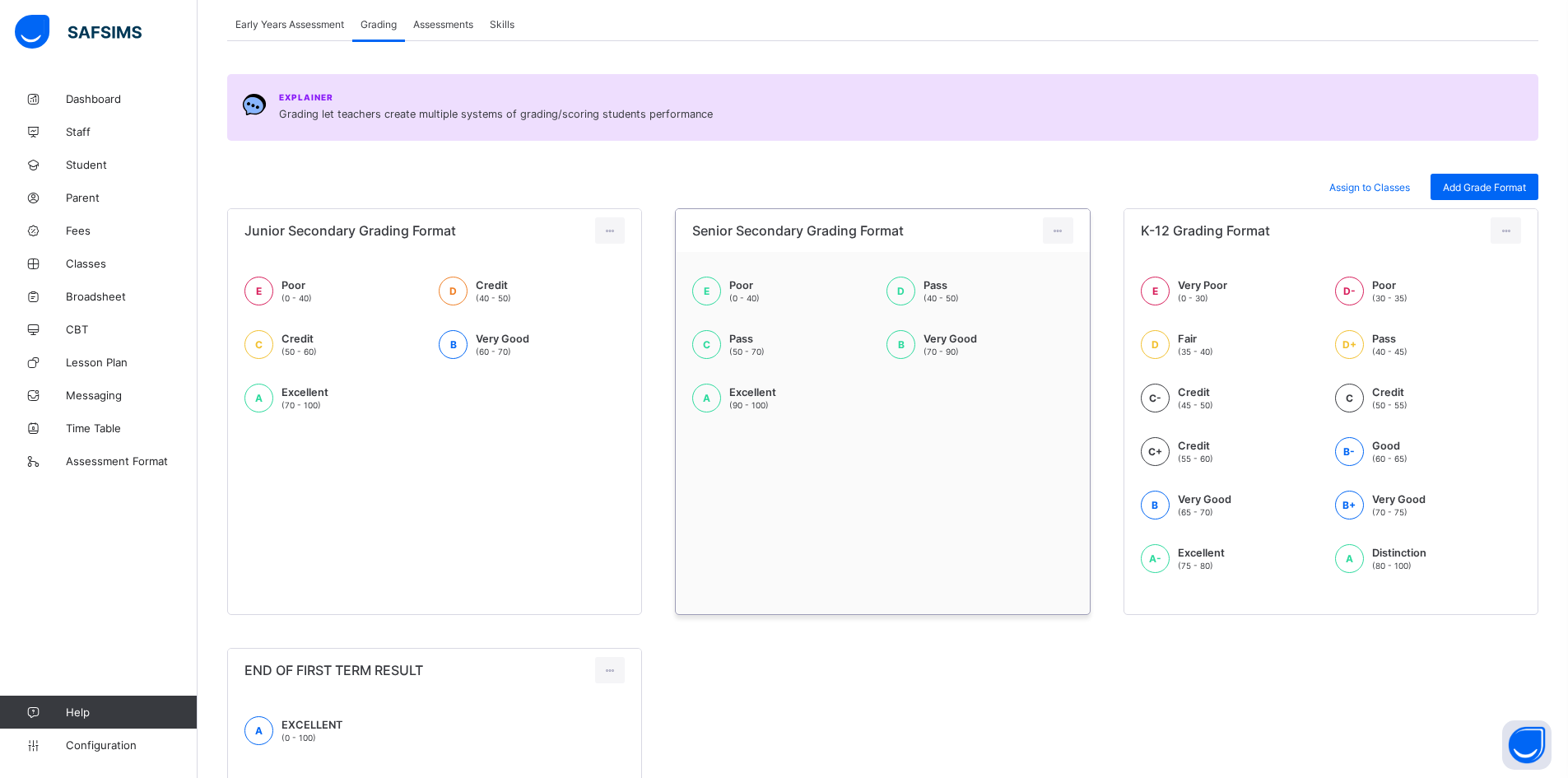
scroll to position [220, 0]
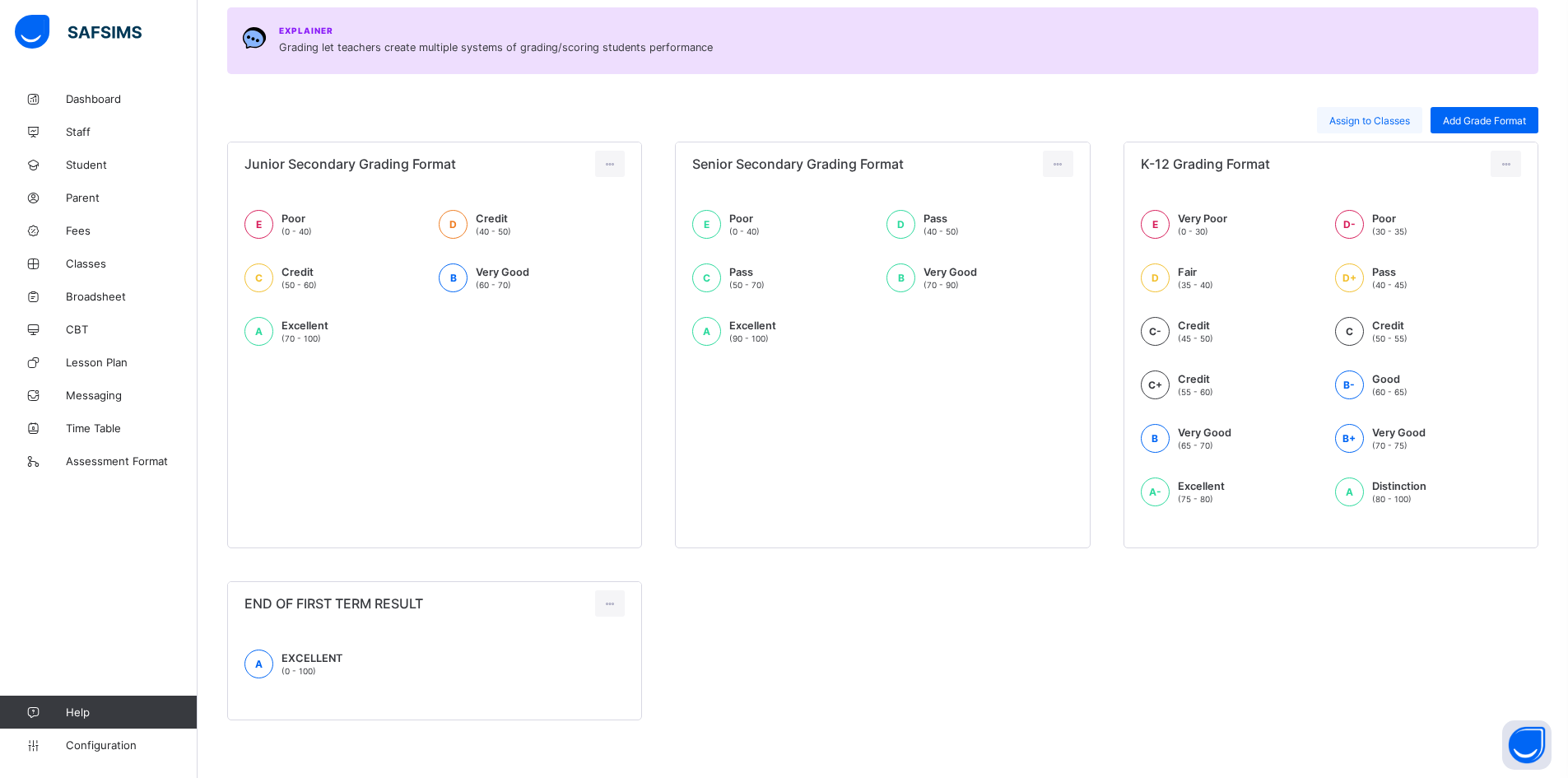
click at [1367, 115] on span "Assign to Classes" at bounding box center [1370, 120] width 81 height 12
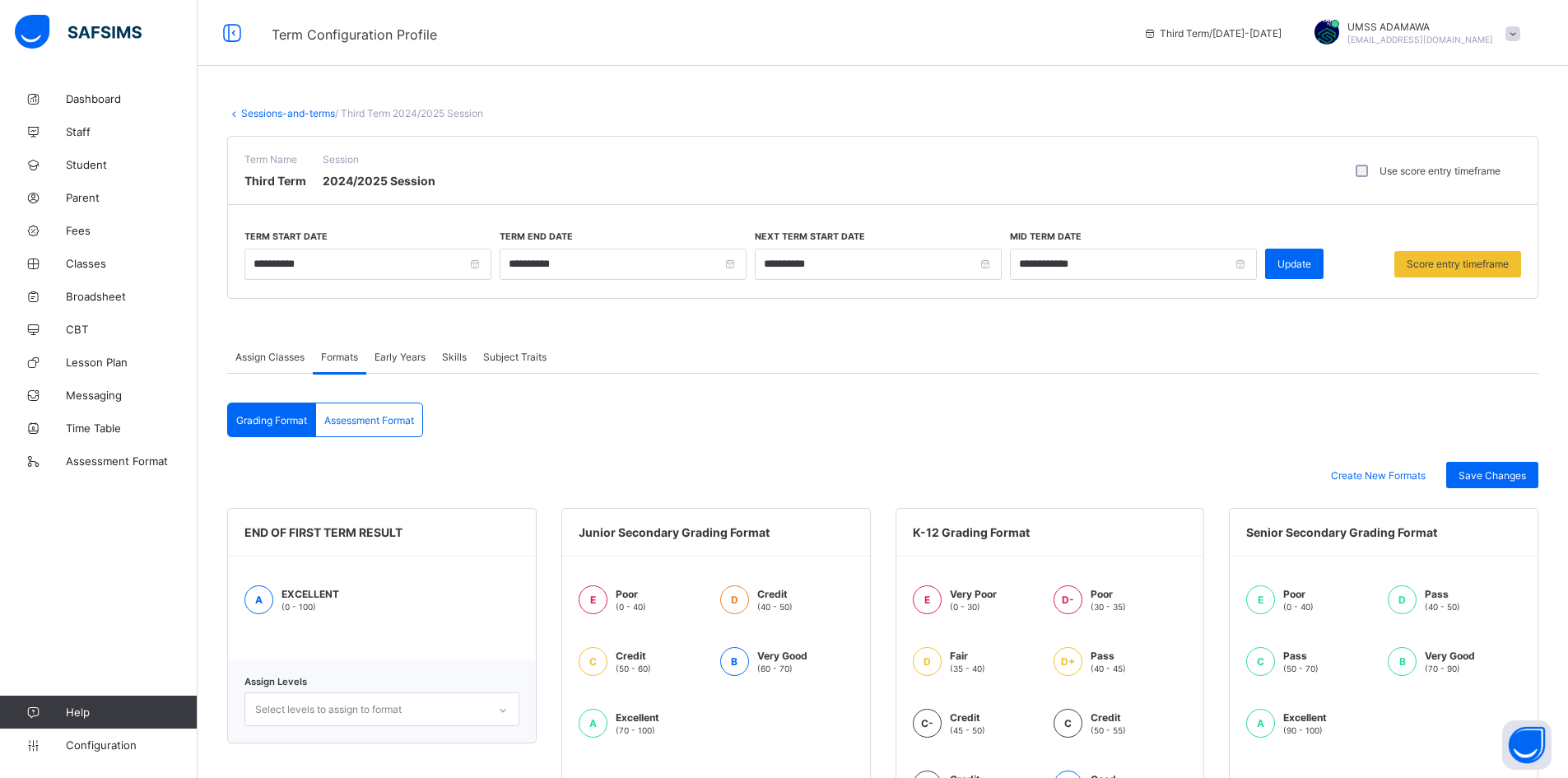
click at [258, 357] on span "Assign Classes" at bounding box center [269, 356] width 69 height 12
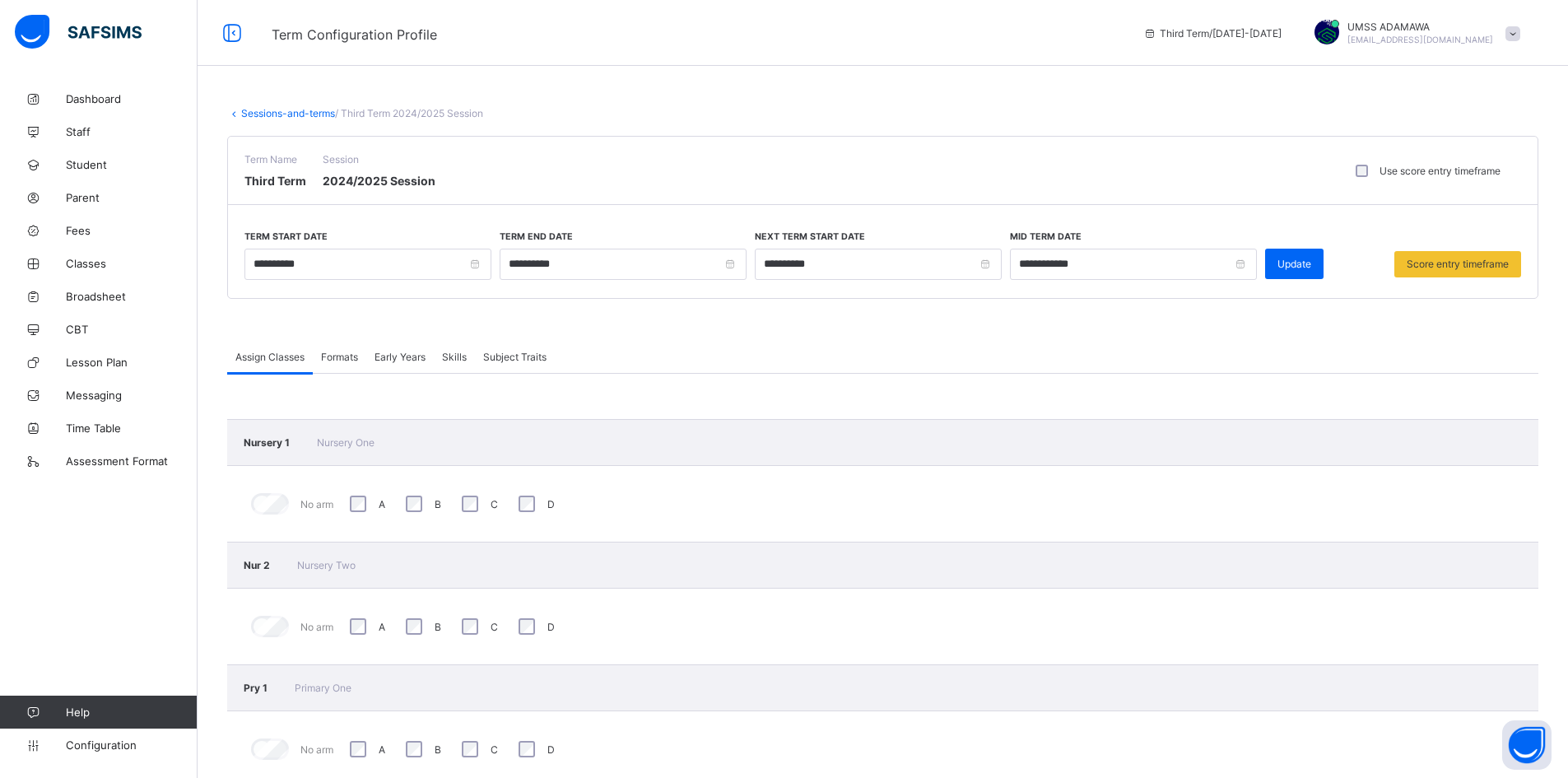
click at [334, 351] on span "Formats" at bounding box center [340, 356] width 37 height 12
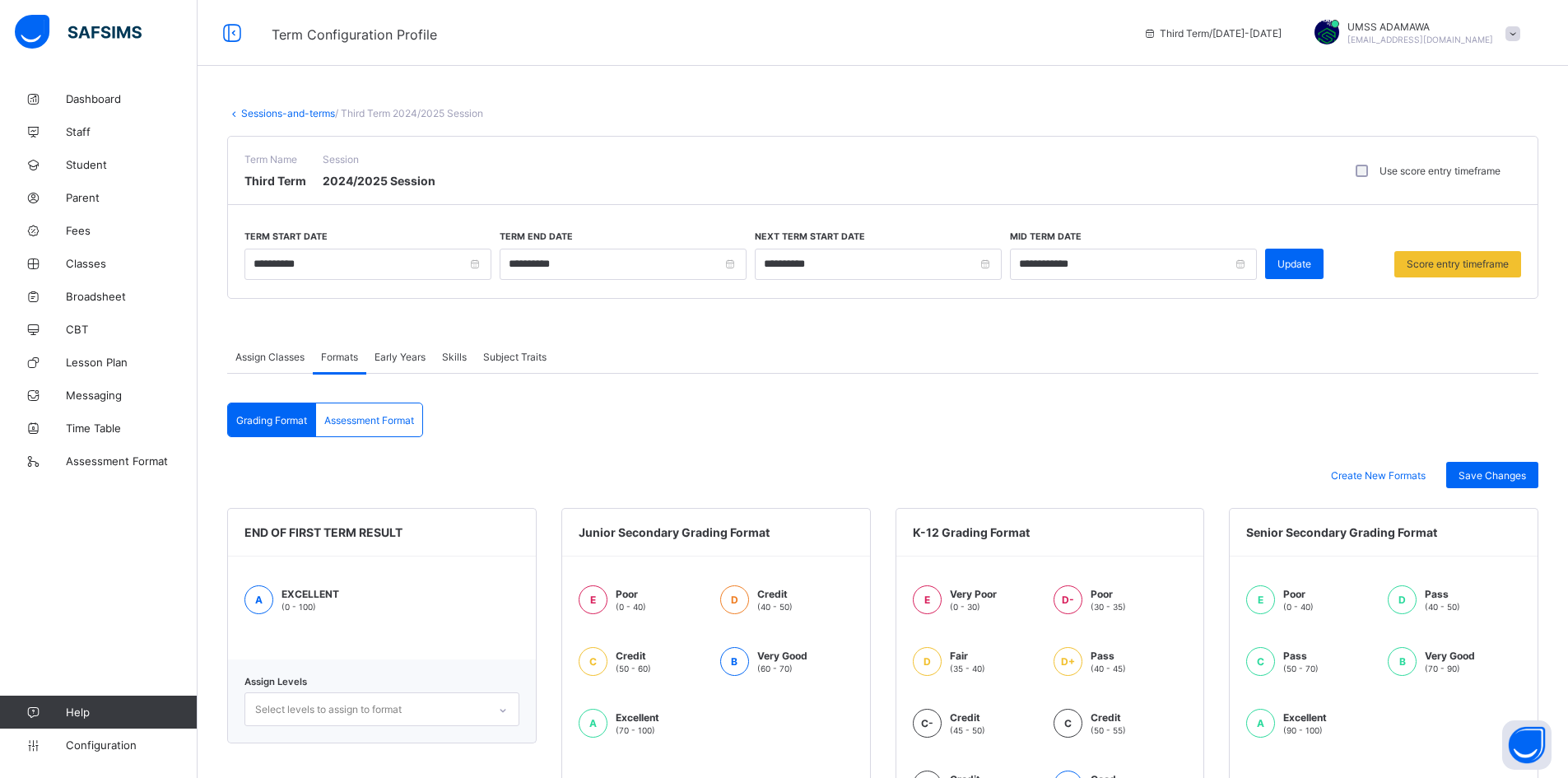
click at [383, 351] on span "Early Years" at bounding box center [400, 356] width 51 height 12
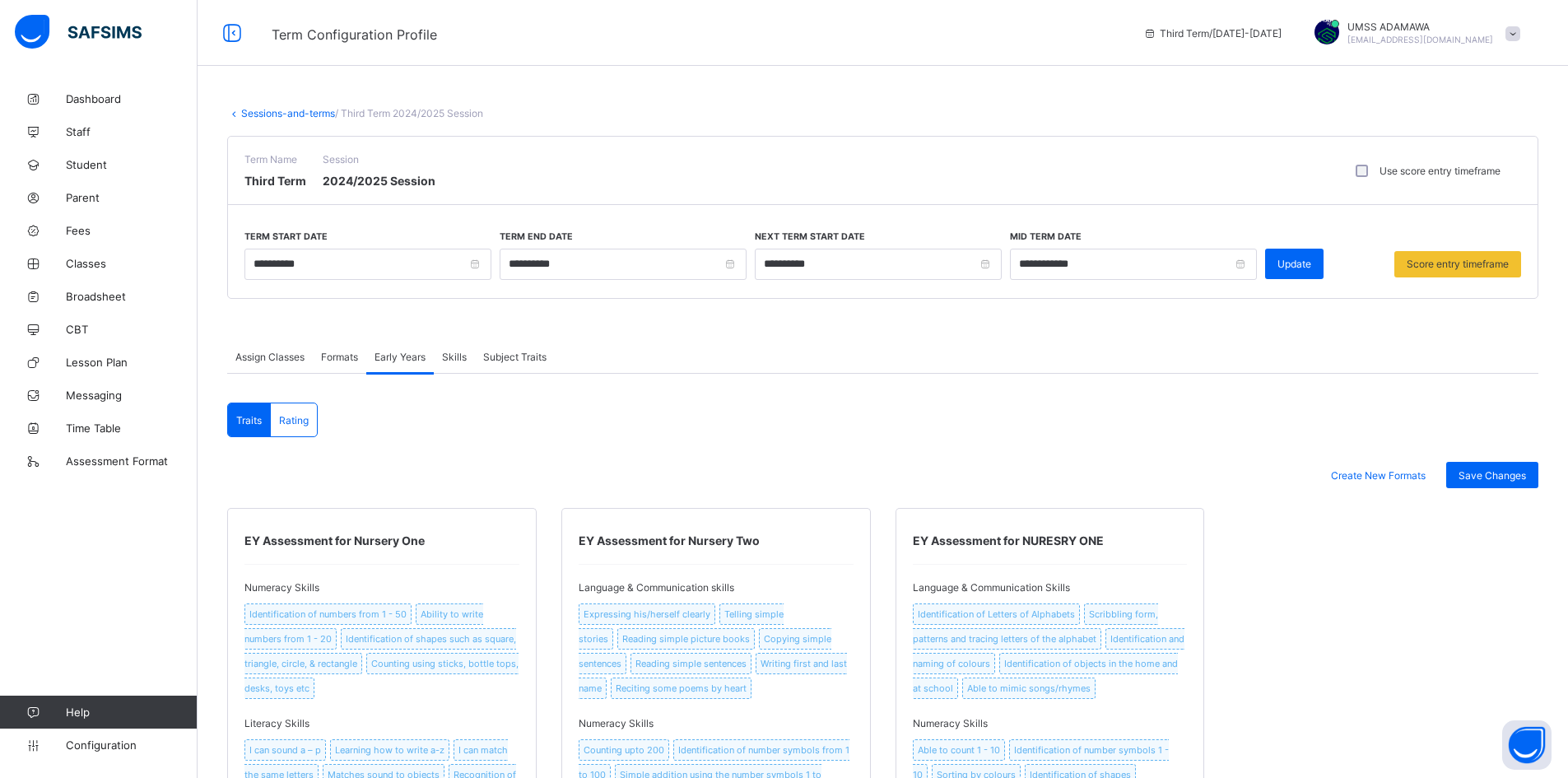
click at [450, 354] on span "Skills" at bounding box center [454, 356] width 25 height 12
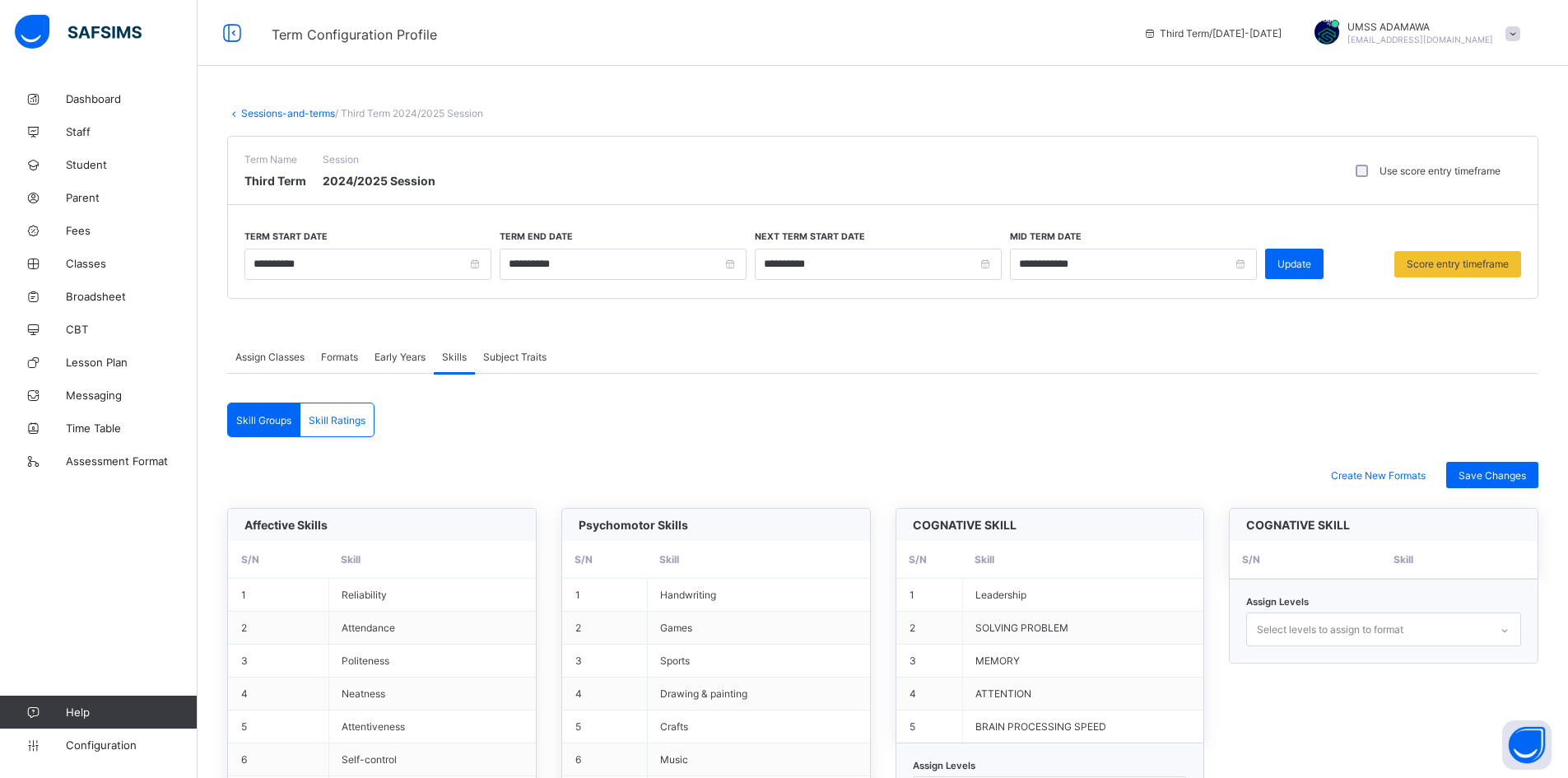
click at [489, 351] on span "Subject Traits" at bounding box center [514, 356] width 63 height 12
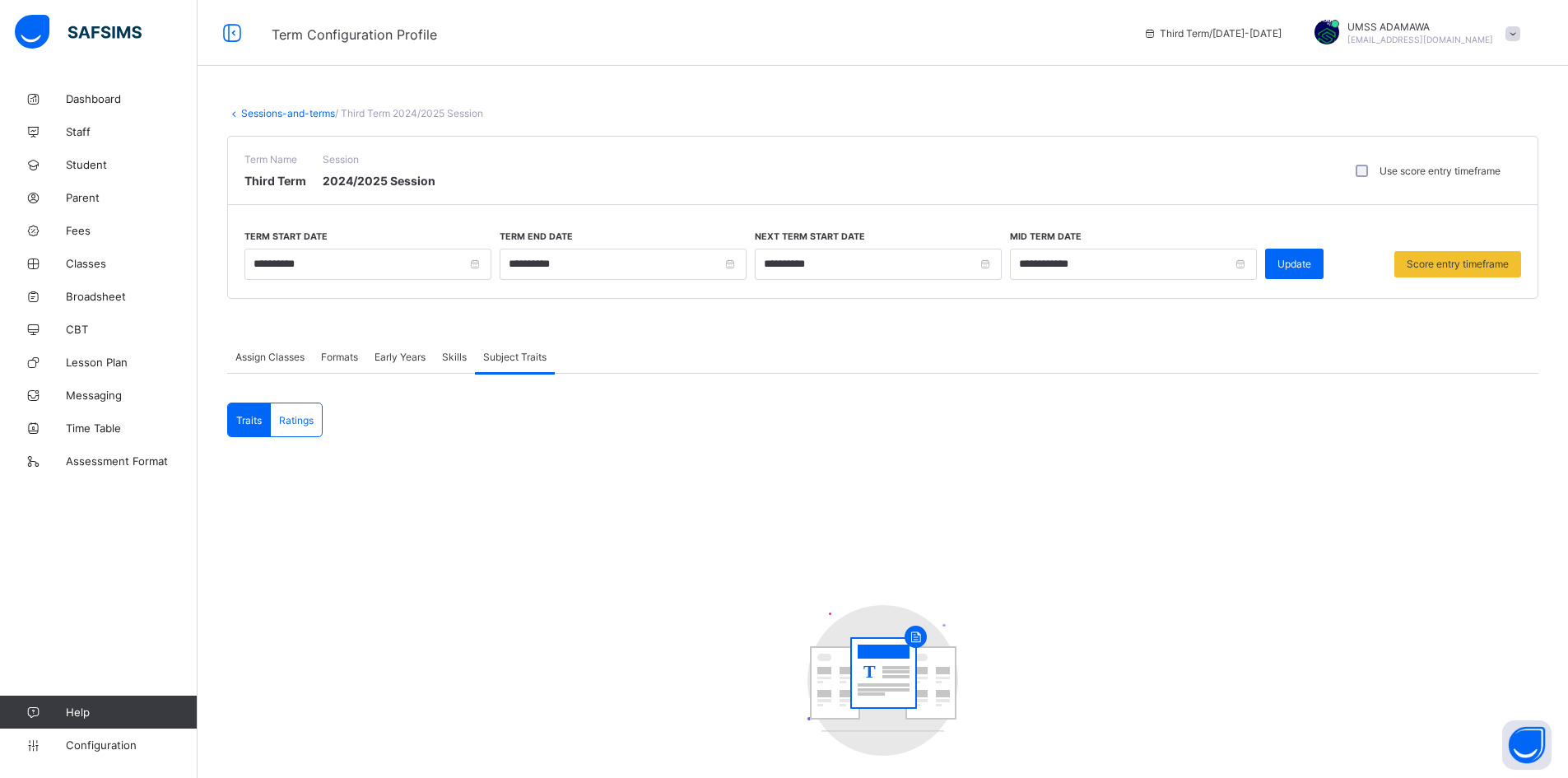
click at [283, 115] on link "Sessions-and-terms" at bounding box center [288, 113] width 94 height 12
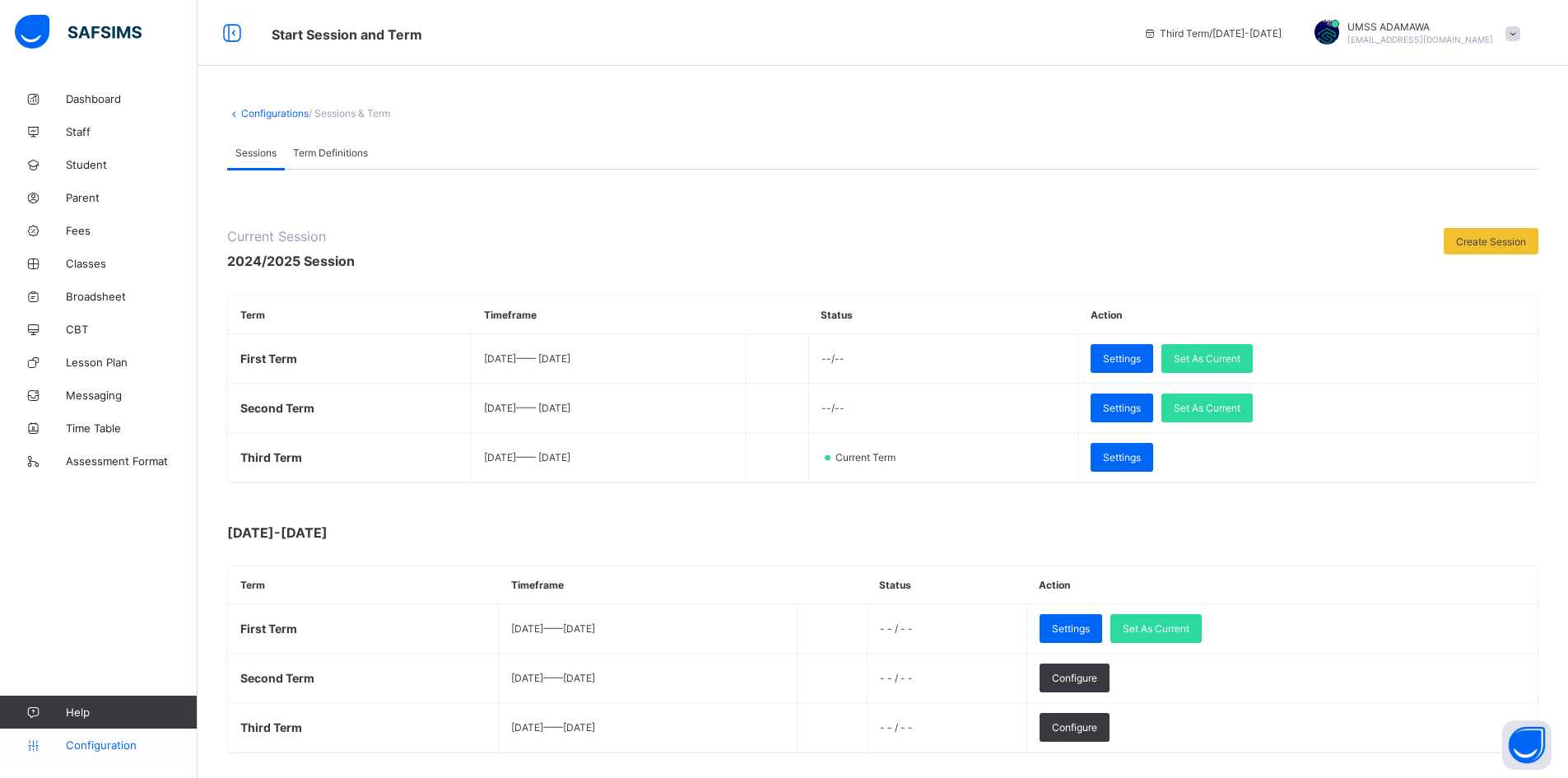
click at [103, 748] on span "Configuration" at bounding box center [131, 745] width 131 height 13
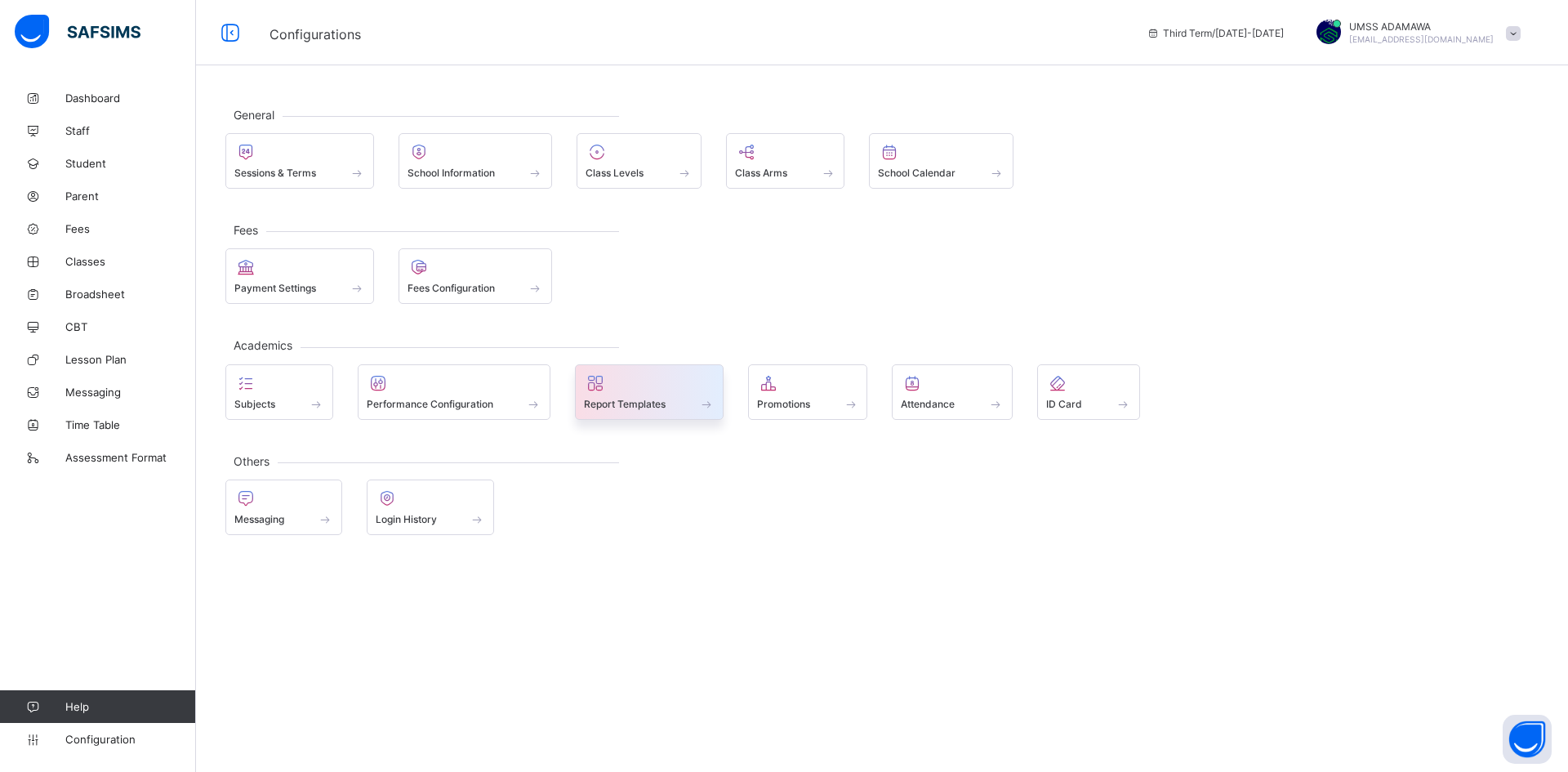
click at [668, 384] on div at bounding box center [649, 384] width 130 height 20
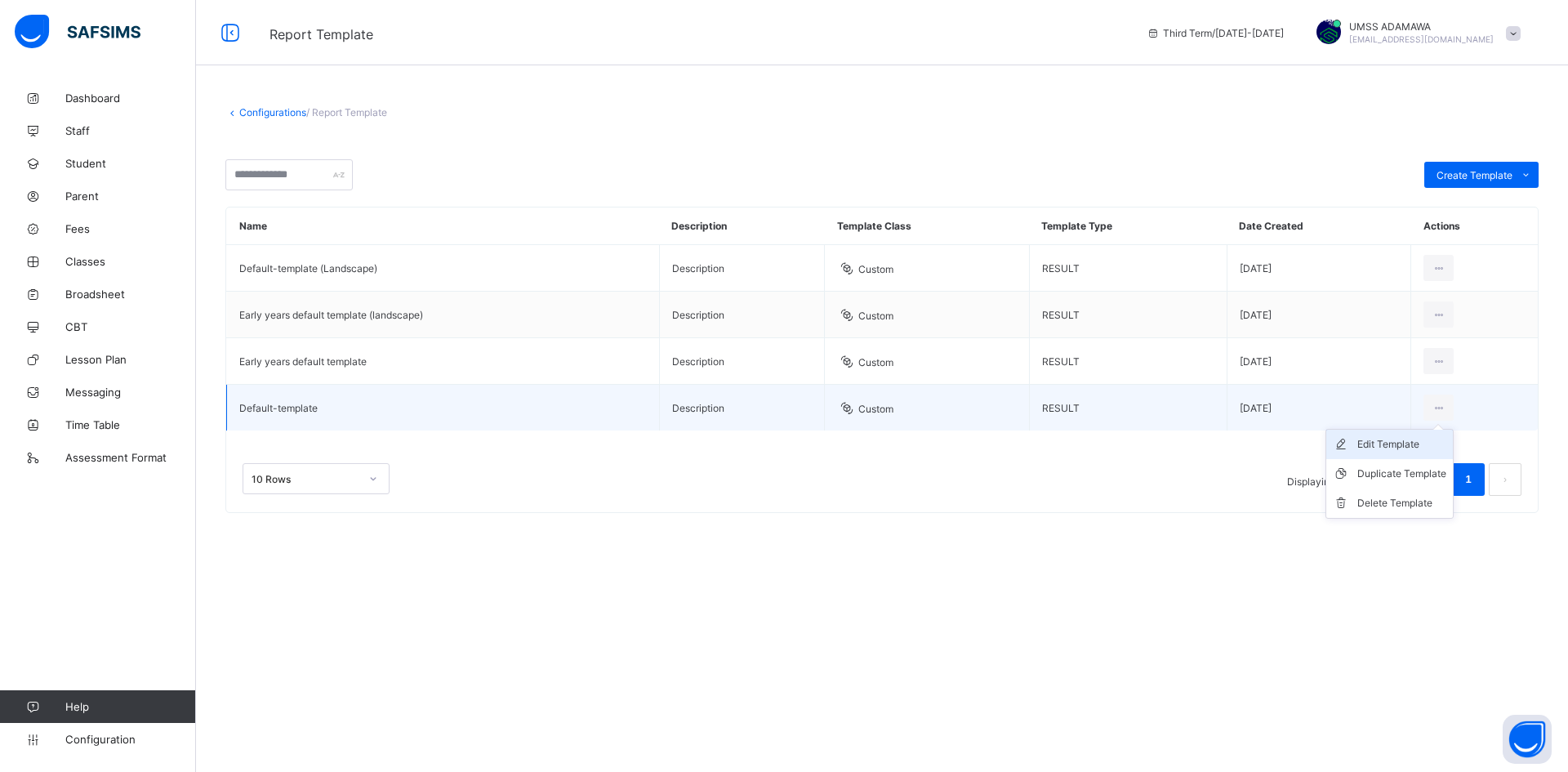
click at [1387, 444] on div "Edit Template" at bounding box center [1402, 445] width 89 height 16
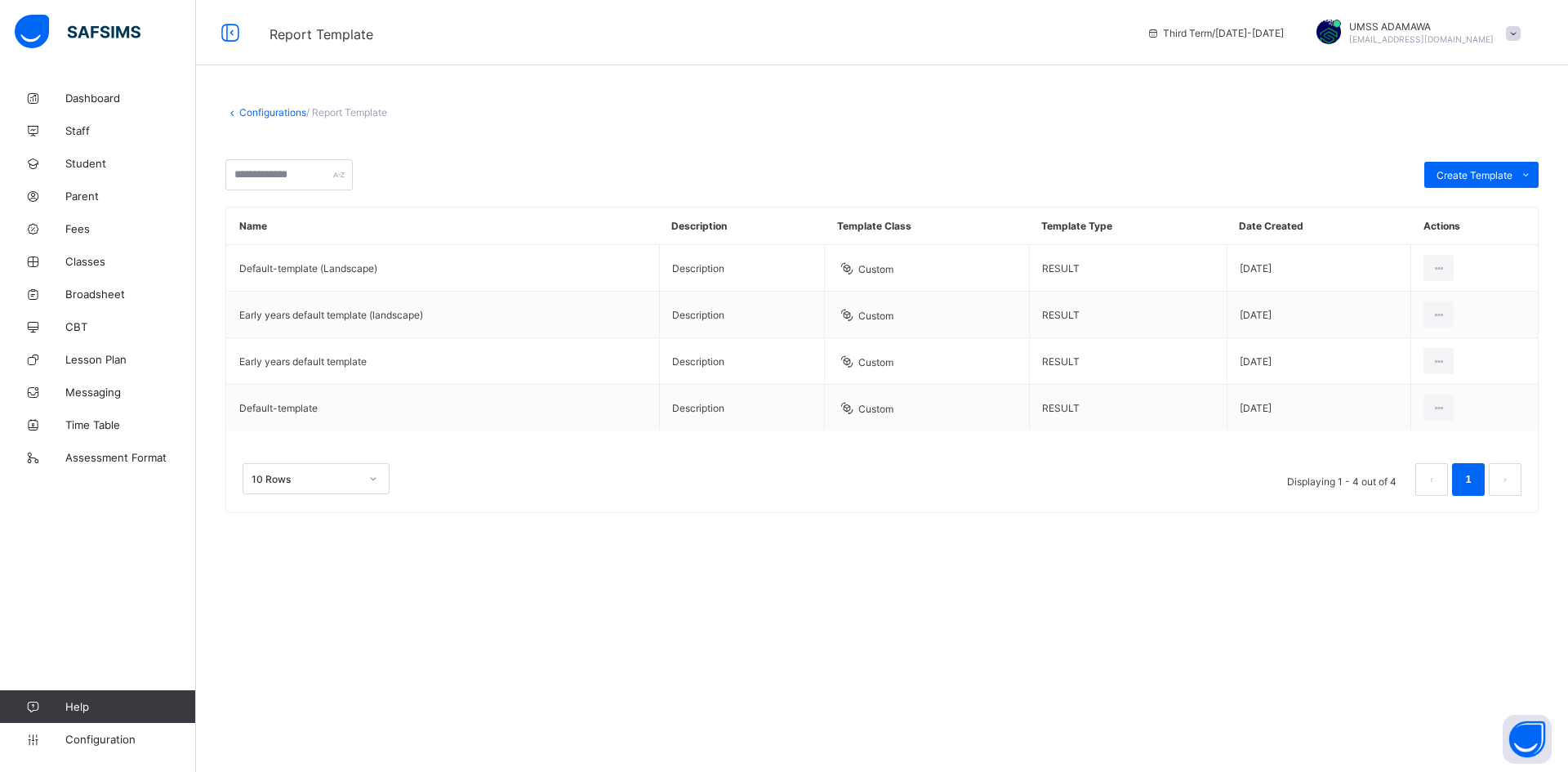
click at [272, 112] on link "Configurations" at bounding box center [273, 112] width 67 height 12
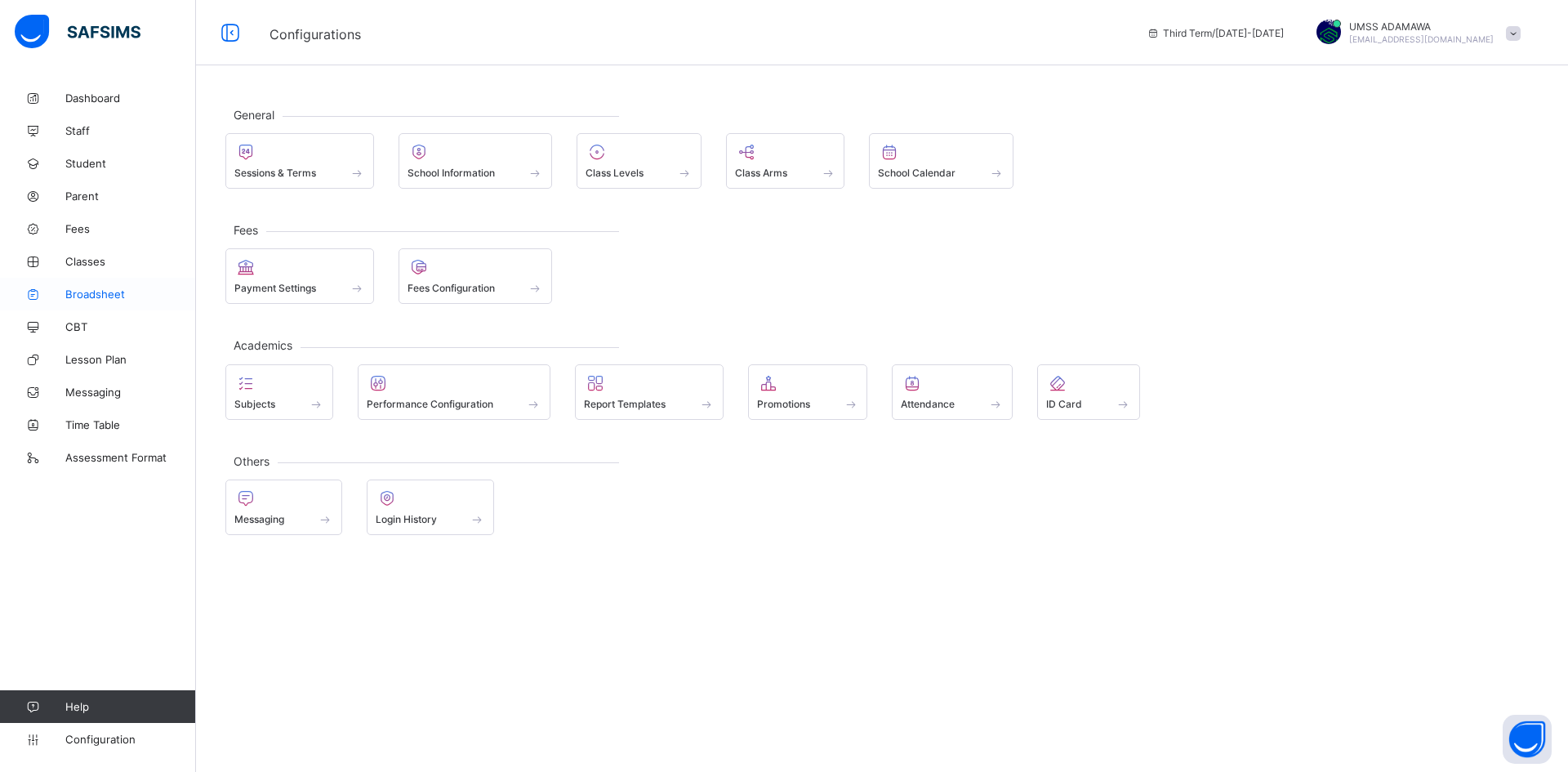
click at [98, 284] on link "Broadsheet" at bounding box center [97, 294] width 196 height 33
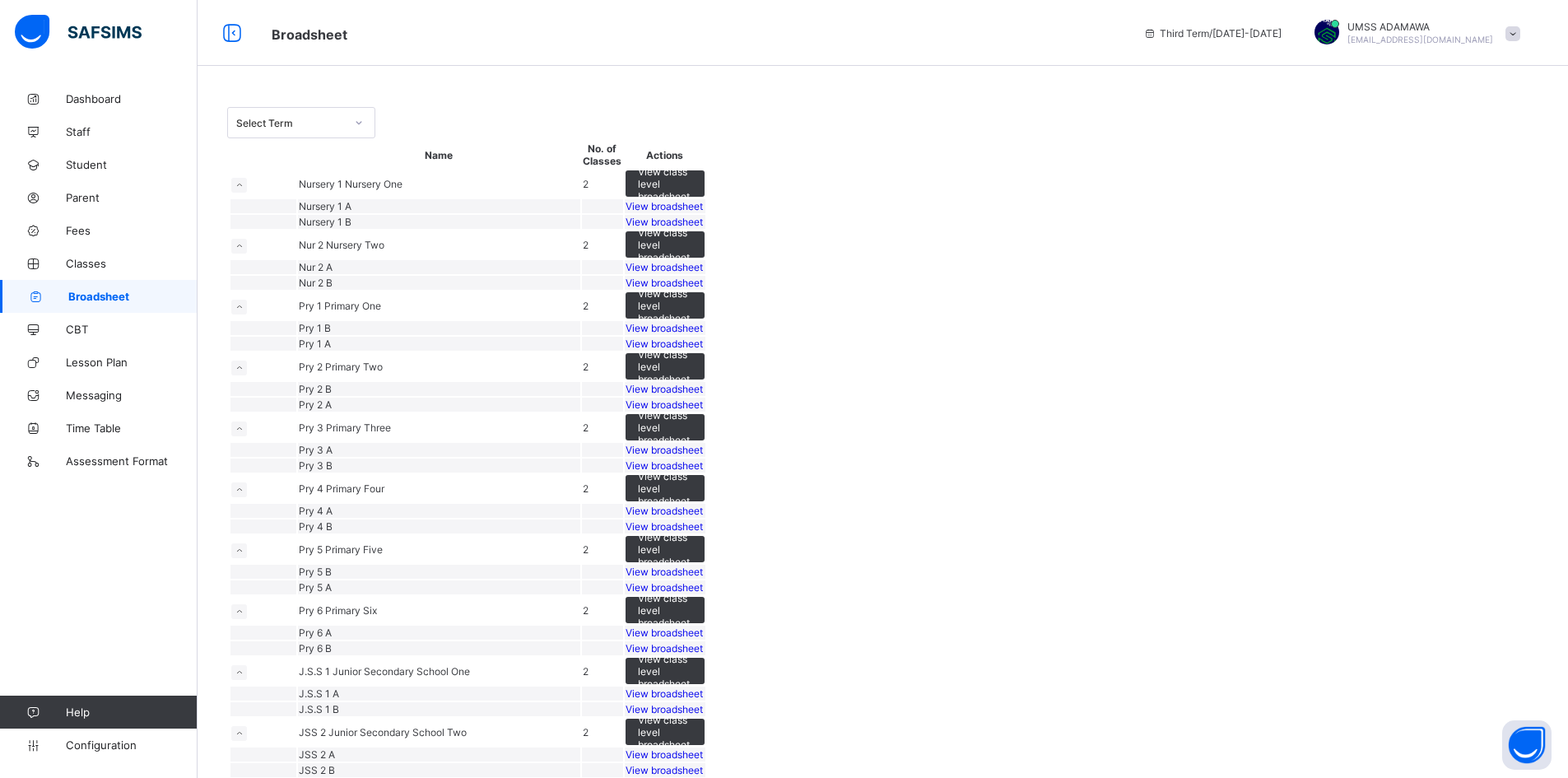
click at [703, 212] on span "View broadsheet" at bounding box center [664, 206] width 77 height 12
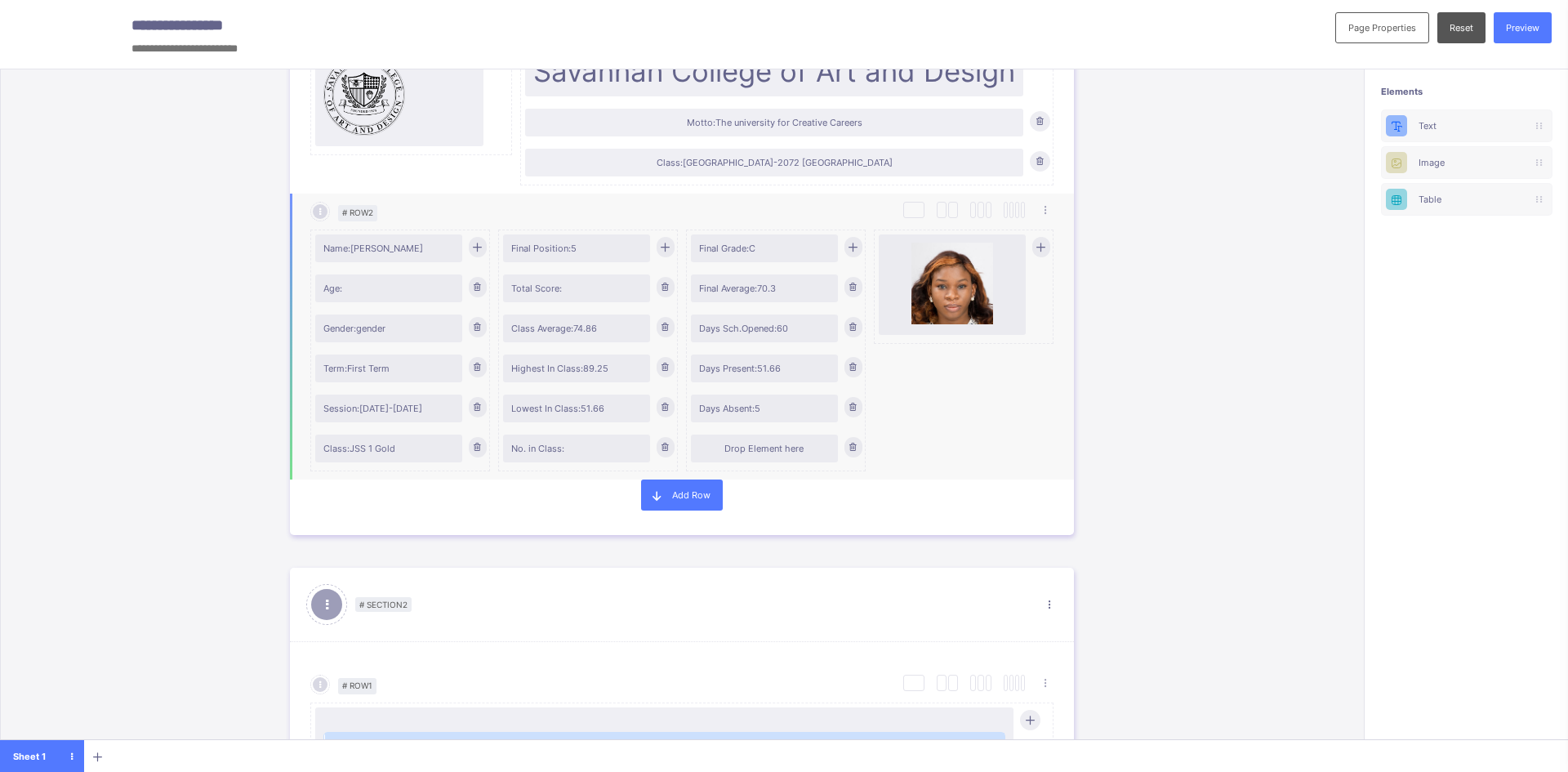
scroll to position [245, 0]
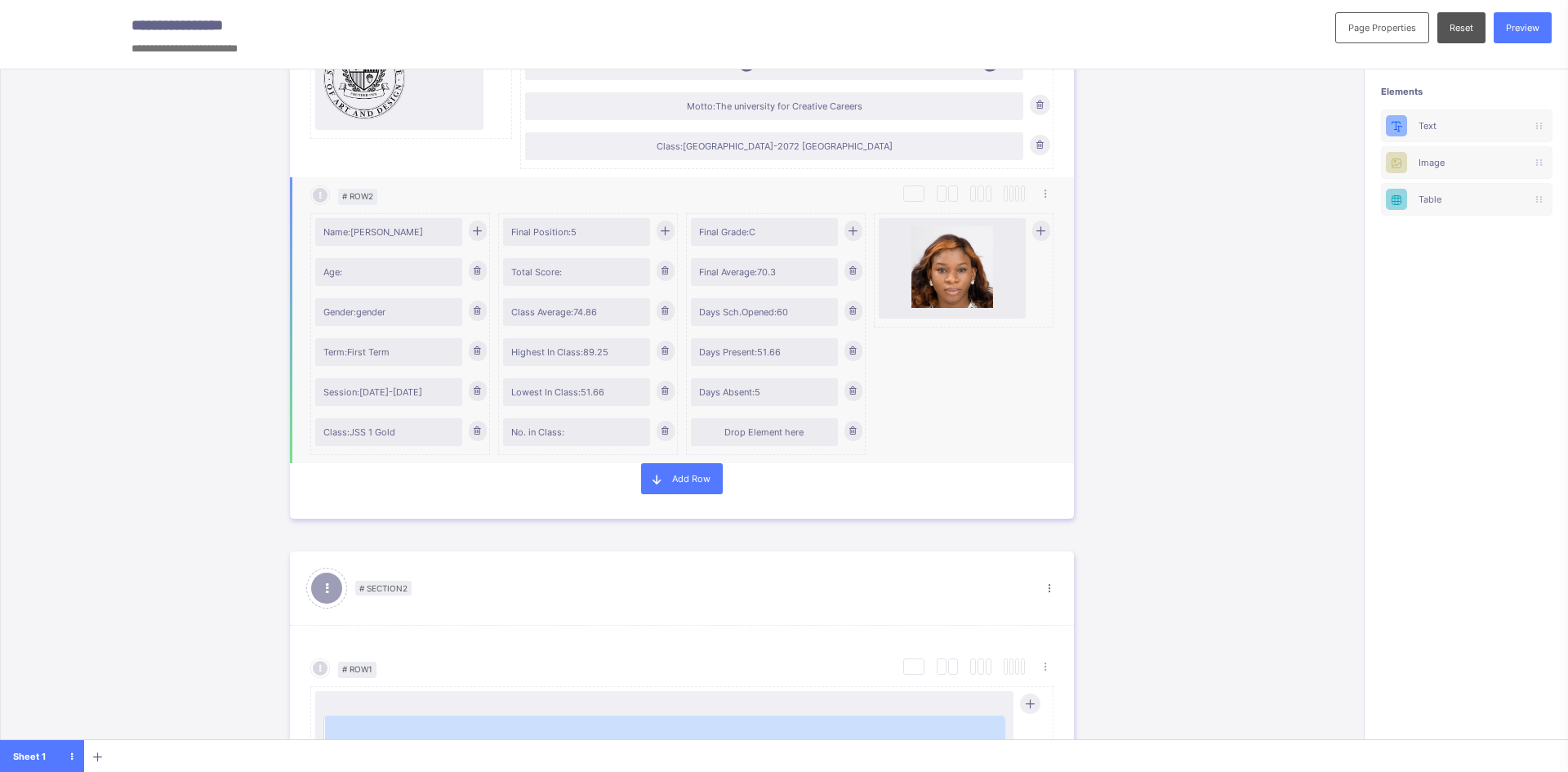
click at [471, 273] on icon at bounding box center [477, 270] width 12 height 12
click at [661, 279] on div at bounding box center [666, 271] width 18 height 20
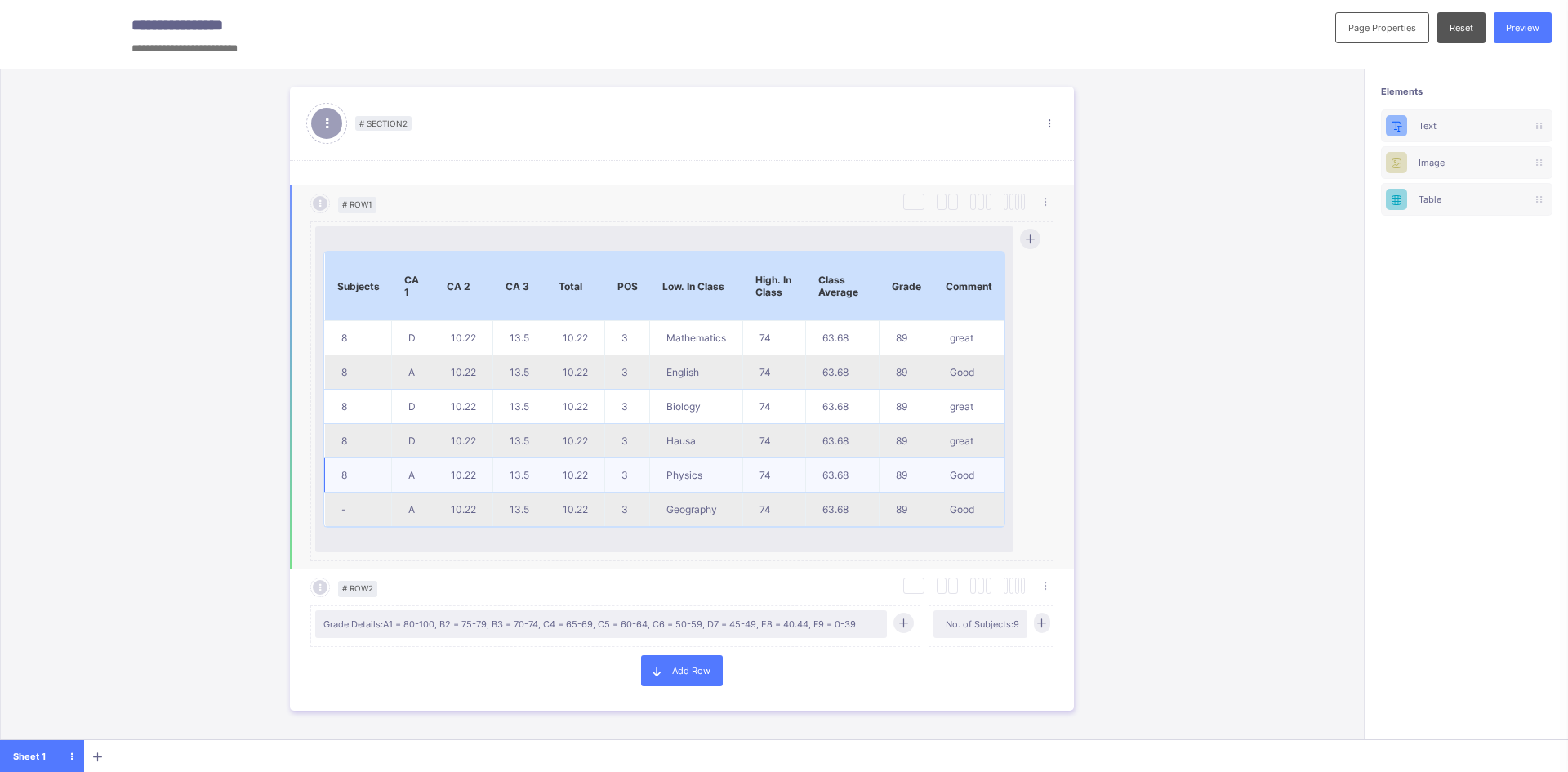
scroll to position [818, 0]
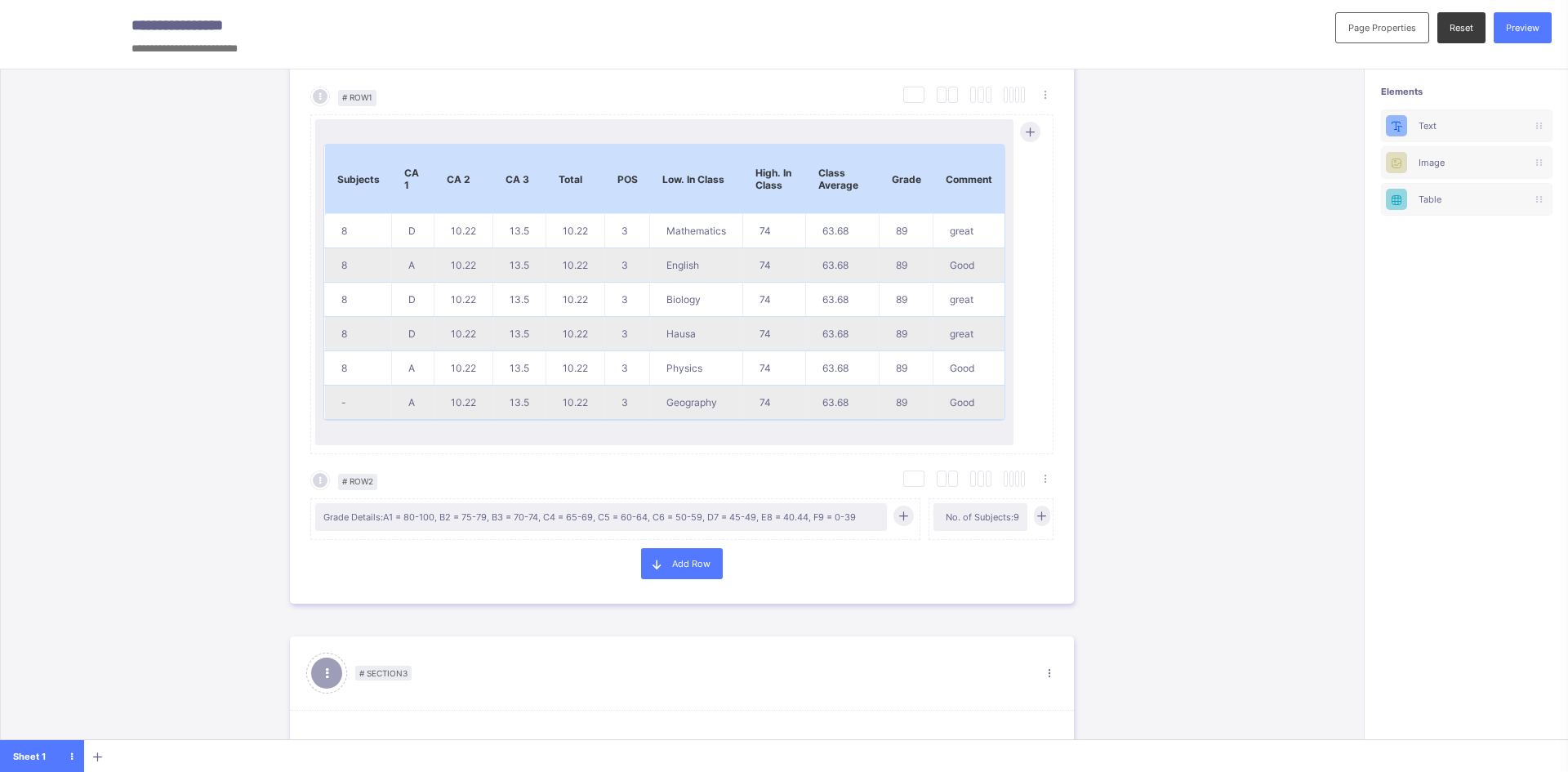
click at [1461, 19] on div "Reset" at bounding box center [1461, 27] width 48 height 31
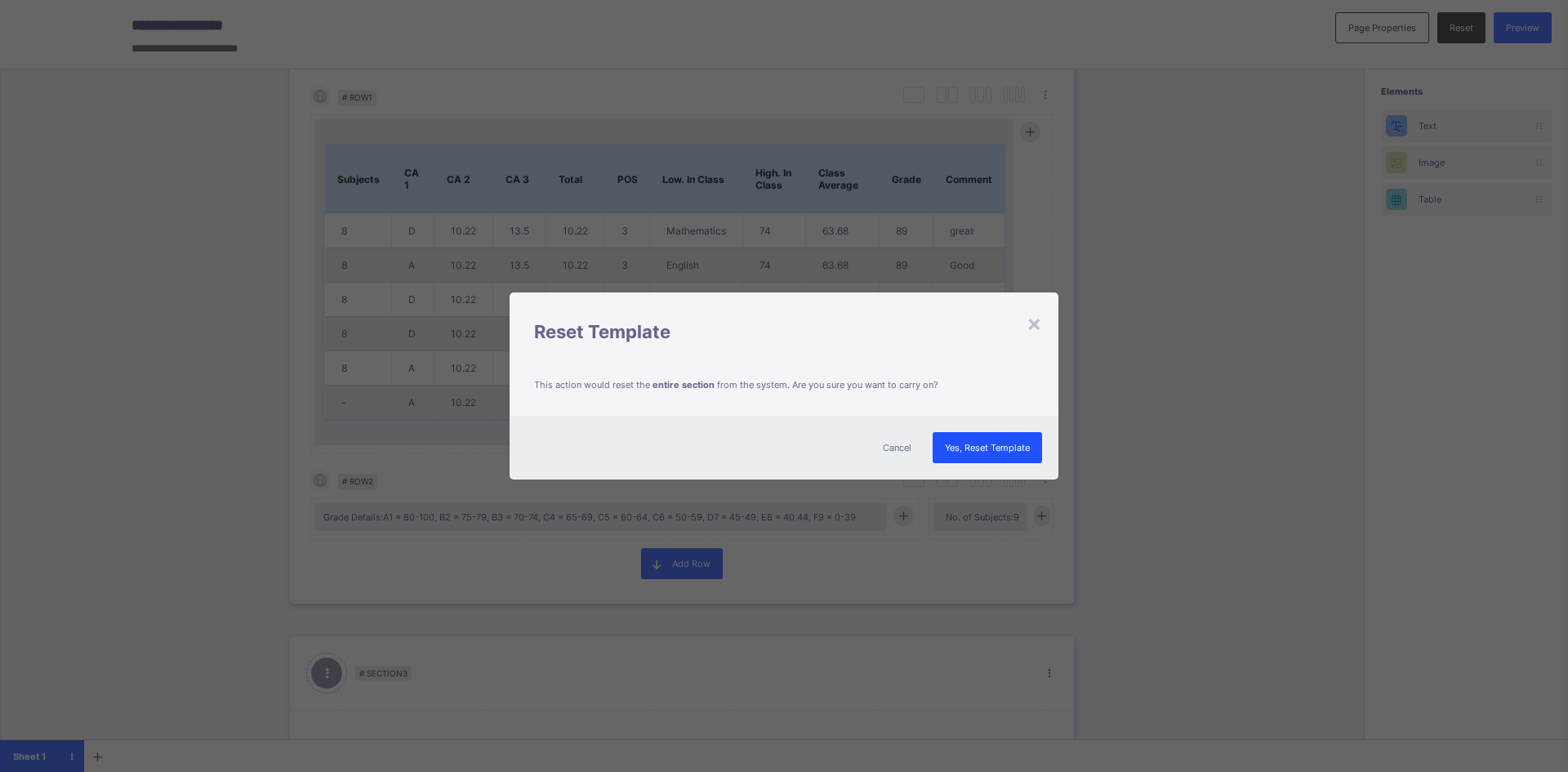
click at [1021, 449] on span "Yes, Reset Template" at bounding box center [987, 448] width 85 height 12
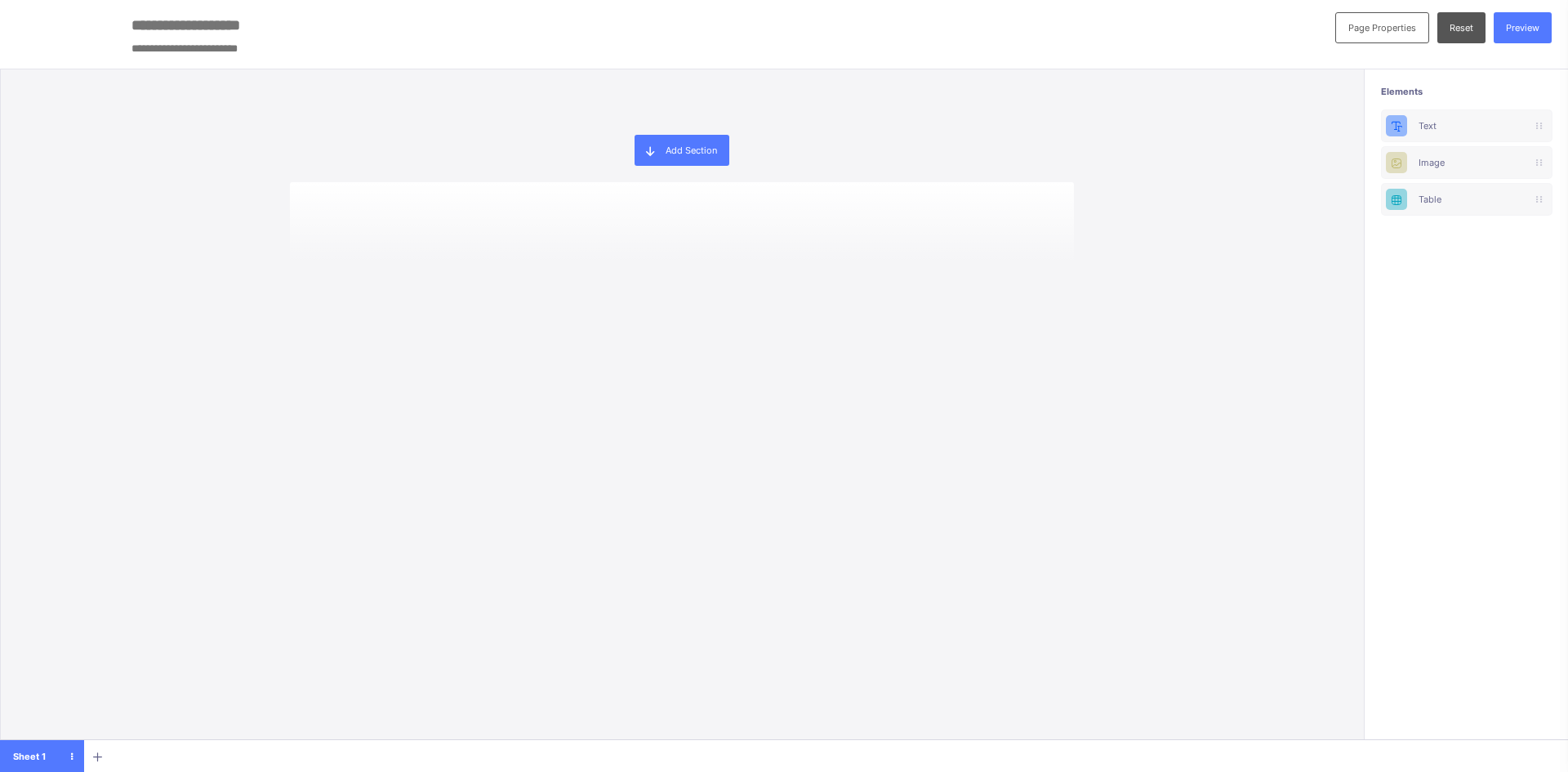
scroll to position [0, 0]
click at [1462, 23] on span "Reset" at bounding box center [1461, 27] width 24 height 12
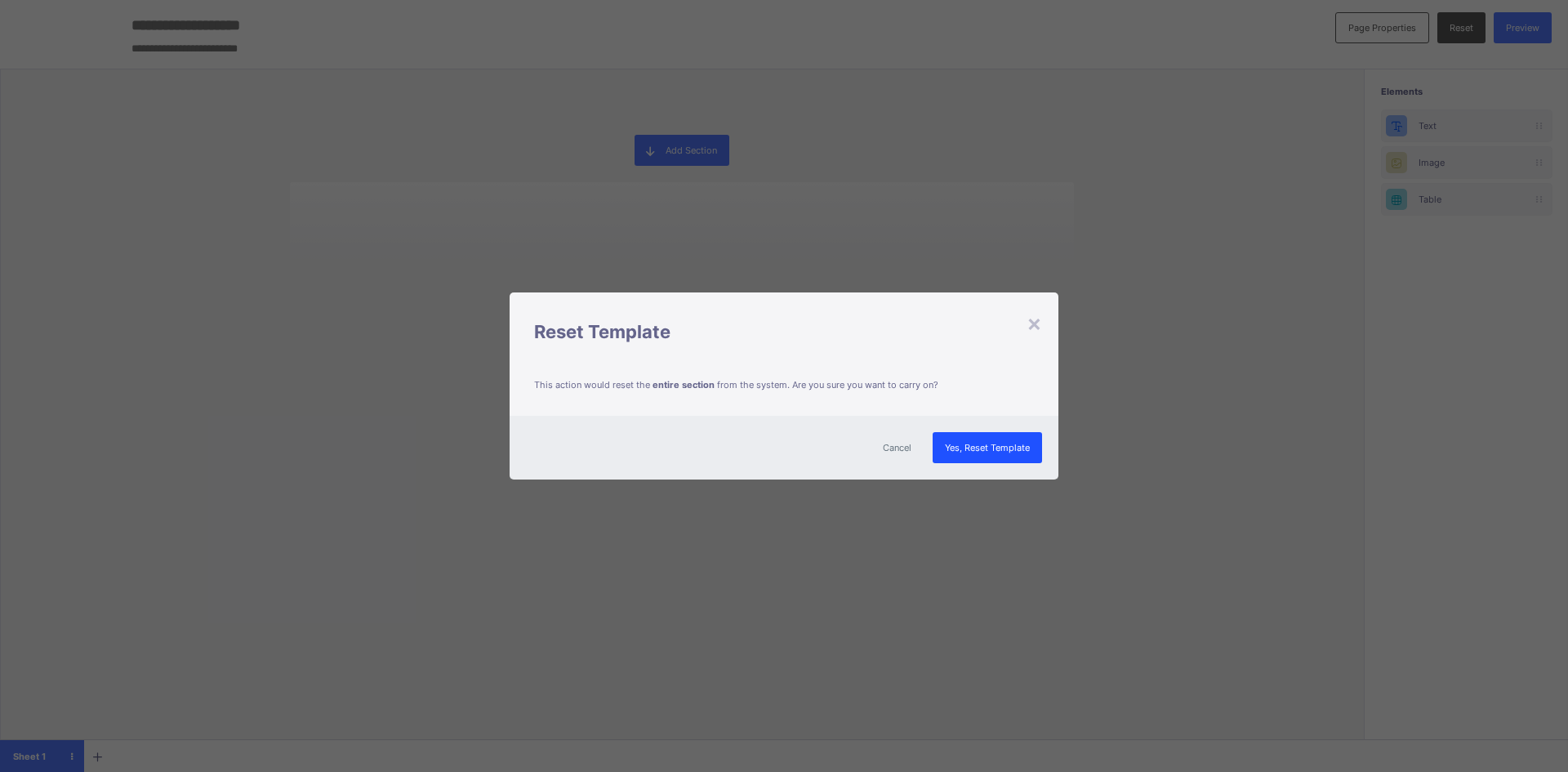
click at [1017, 444] on span "Yes, Reset Template" at bounding box center [987, 448] width 85 height 12
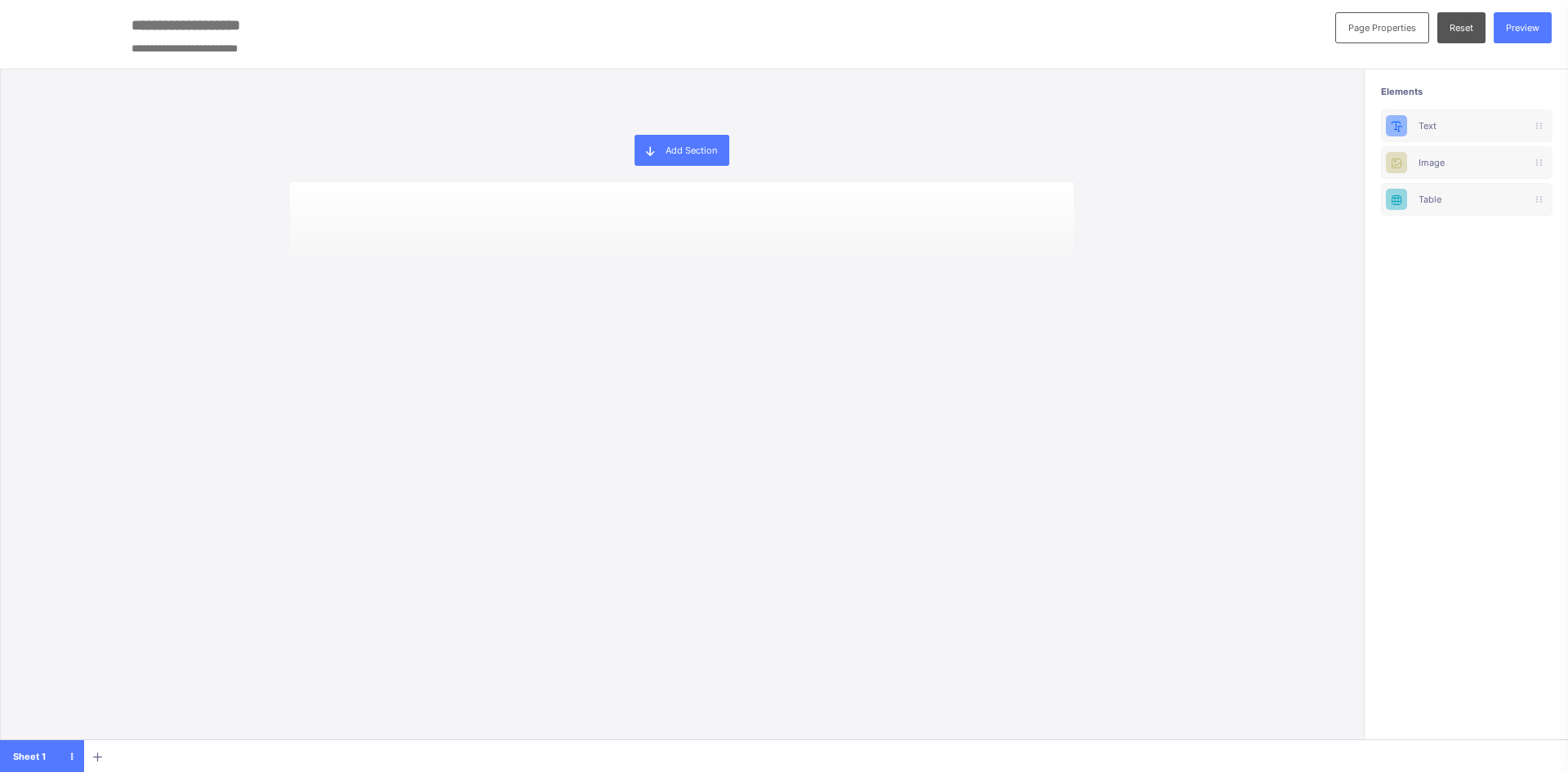
click at [32, 763] on div "Sheet 1" at bounding box center [42, 757] width 84 height 33
click at [1514, 20] on div "Preview" at bounding box center [1523, 27] width 58 height 31
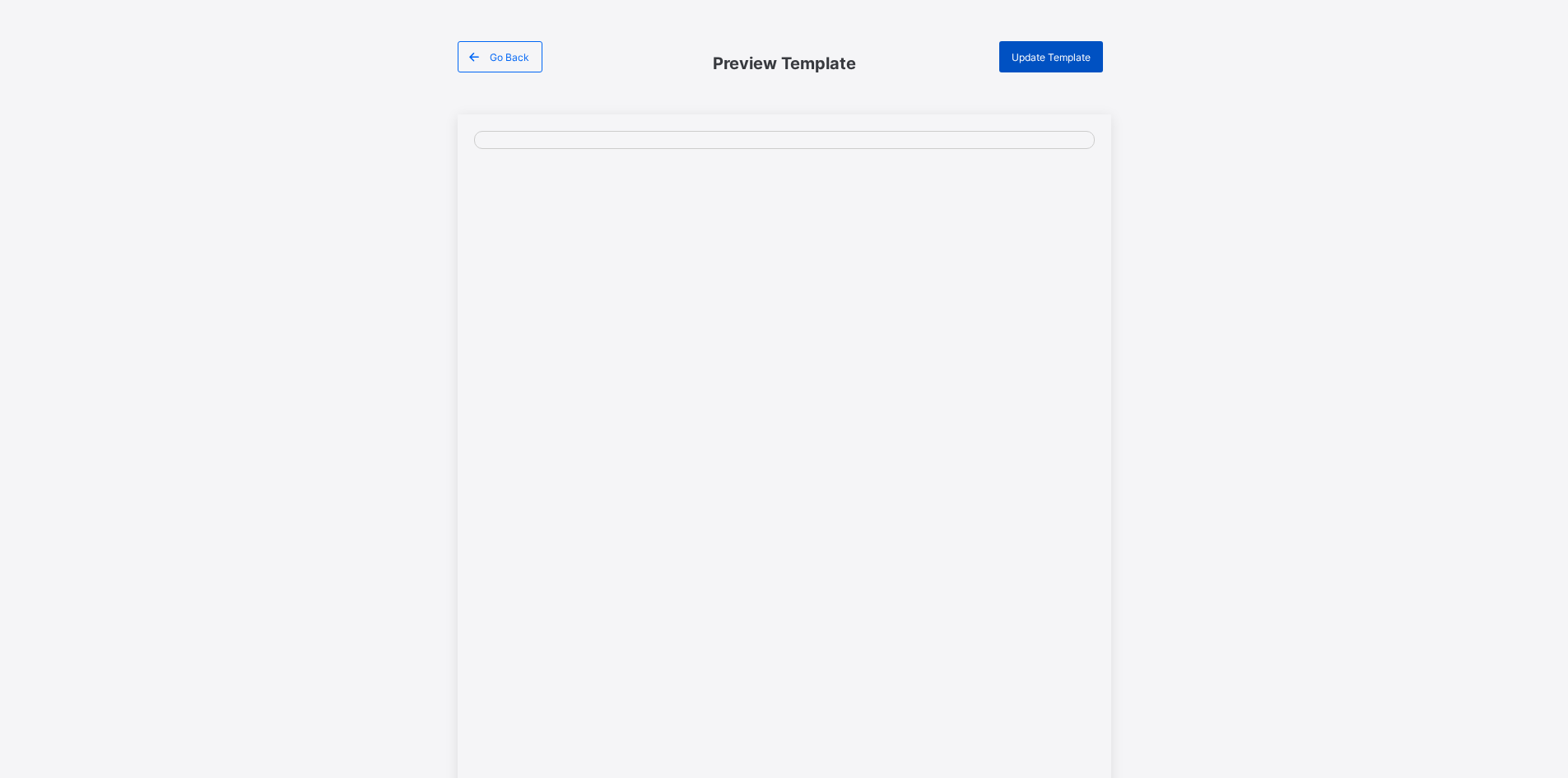
click at [1039, 51] on span "Update Template" at bounding box center [1051, 57] width 79 height 12
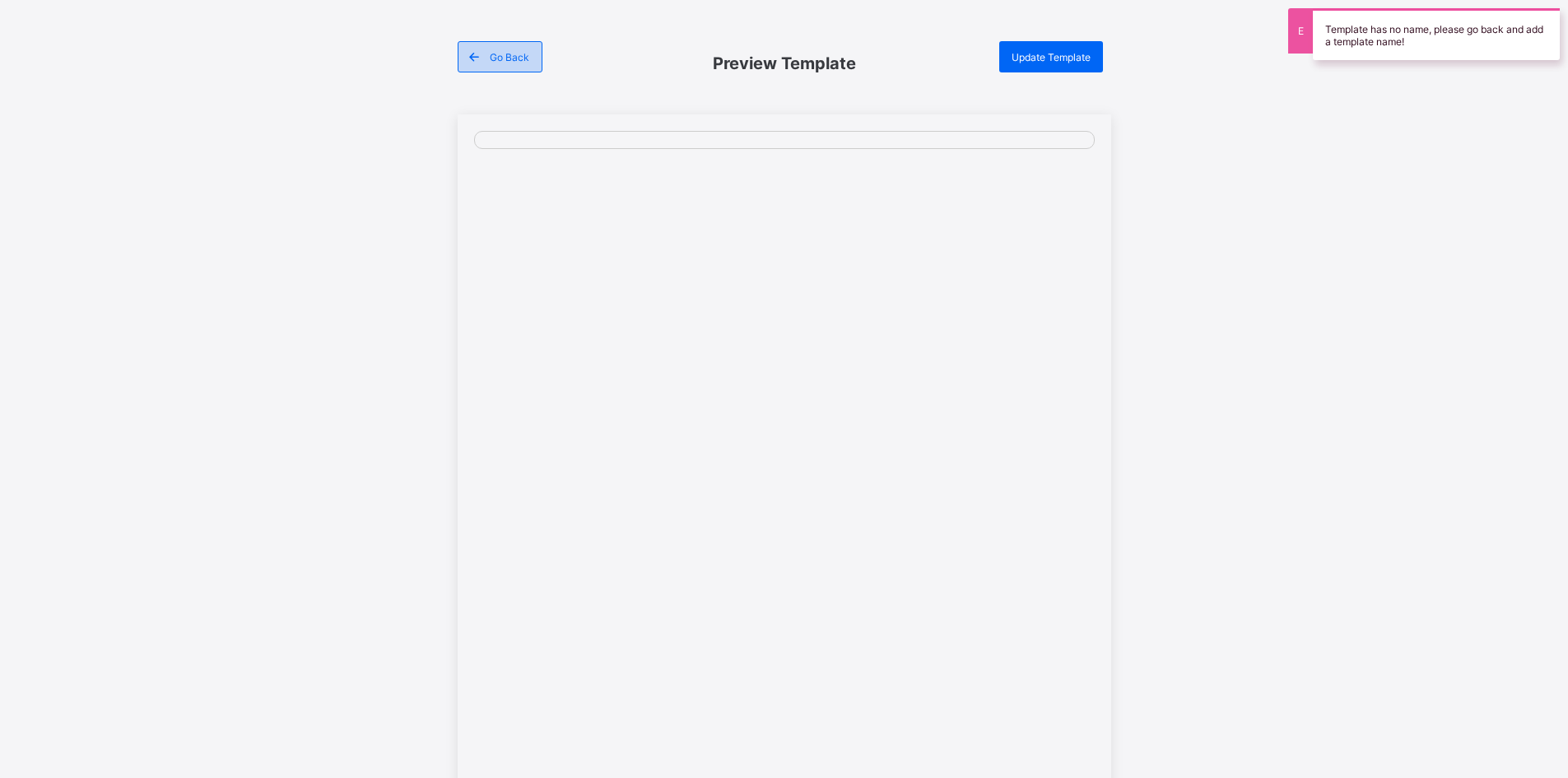
click at [482, 60] on icon at bounding box center [474, 57] width 15 height 12
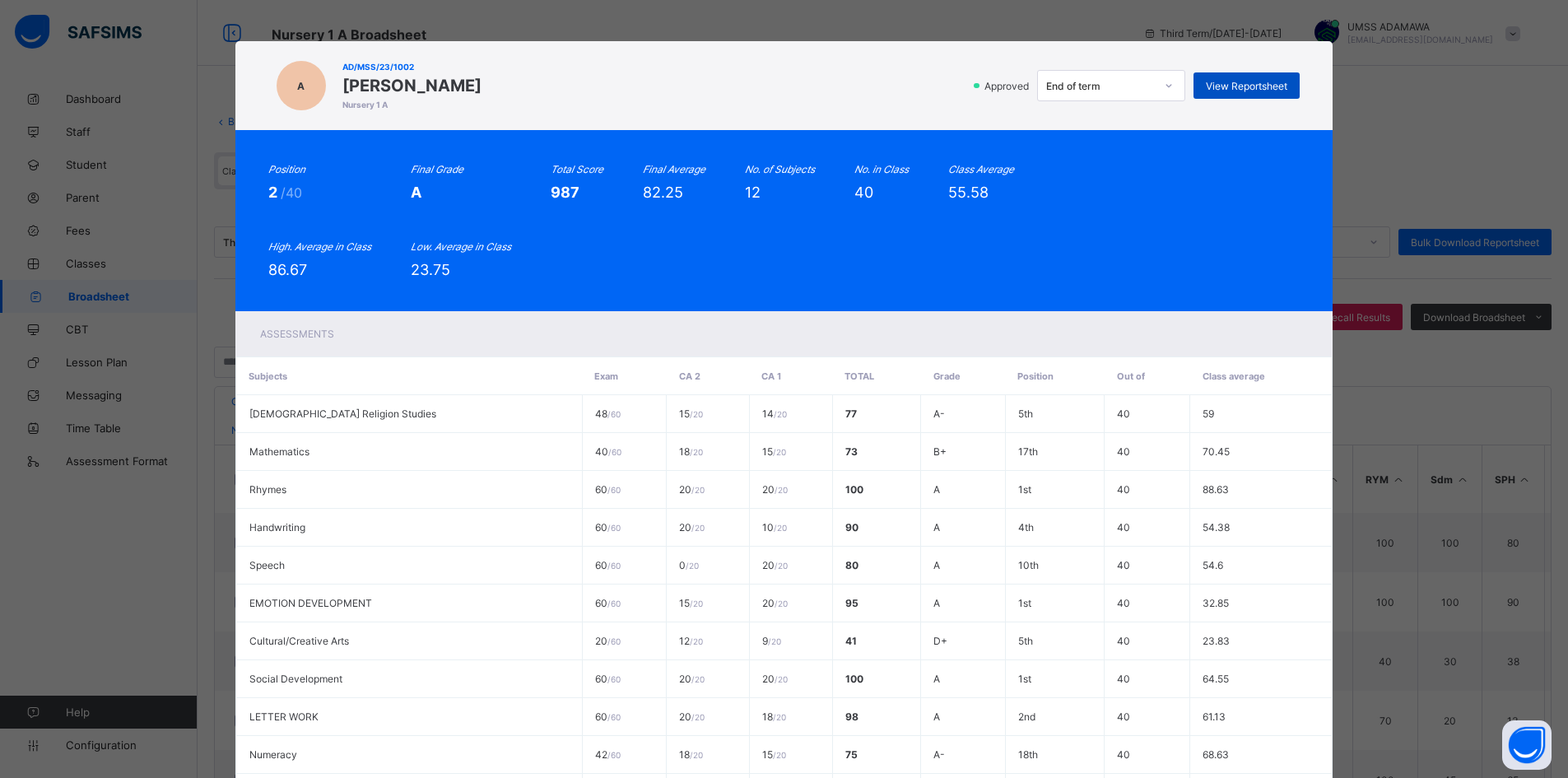
click at [1241, 84] on span "View Reportsheet" at bounding box center [1247, 85] width 82 height 12
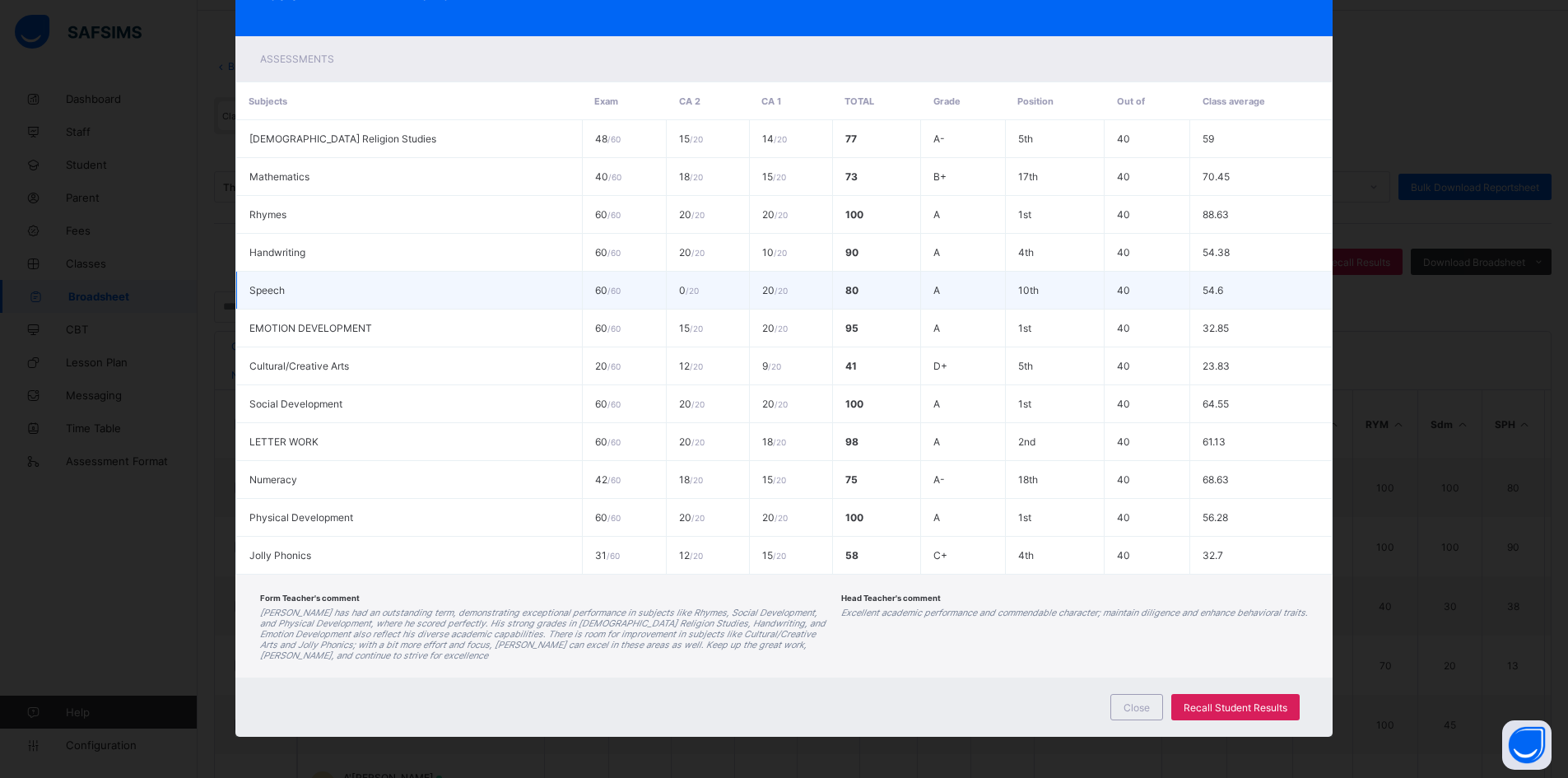
scroll to position [112, 0]
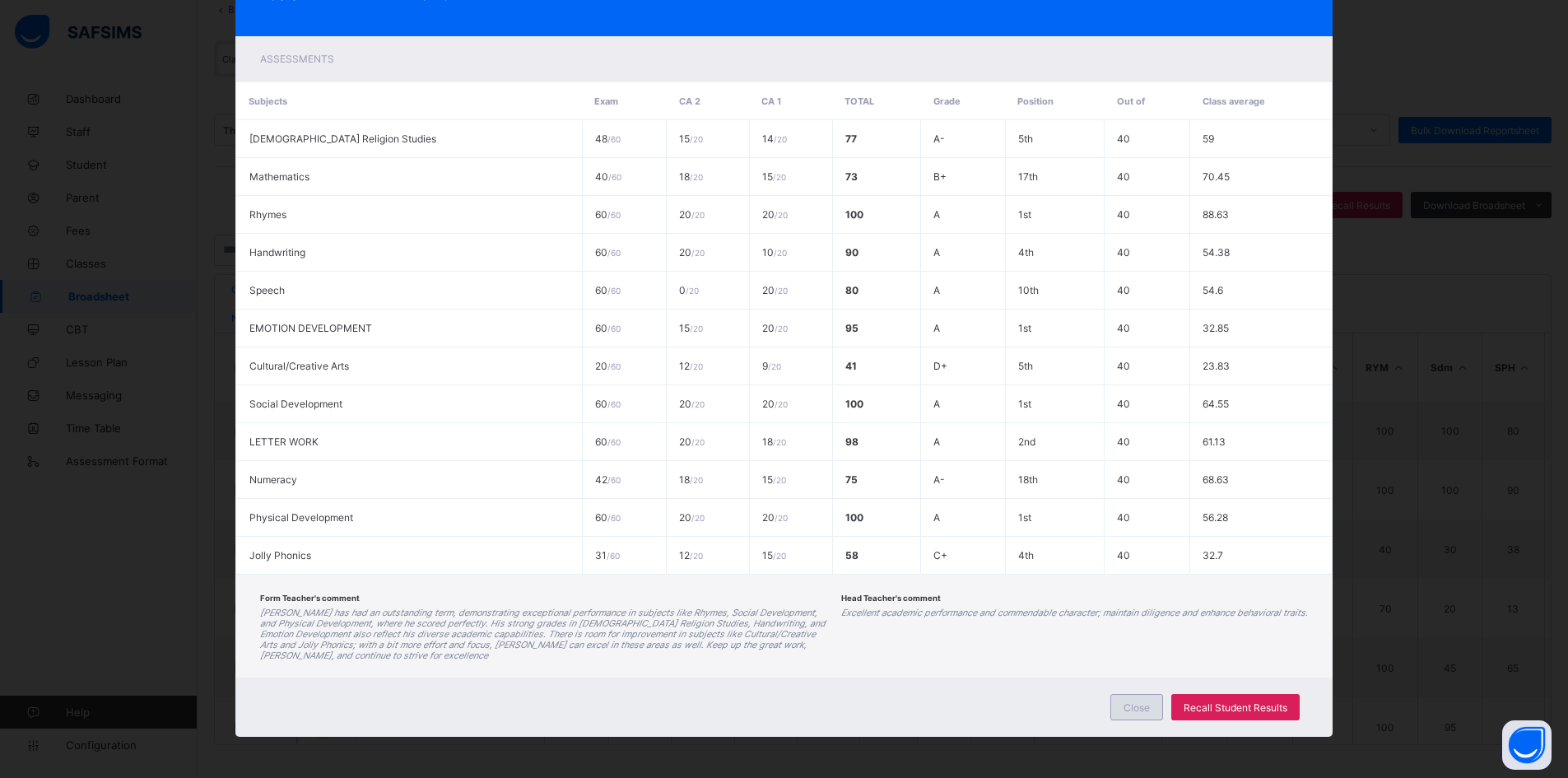
click at [1129, 710] on span "Close" at bounding box center [1137, 707] width 27 height 12
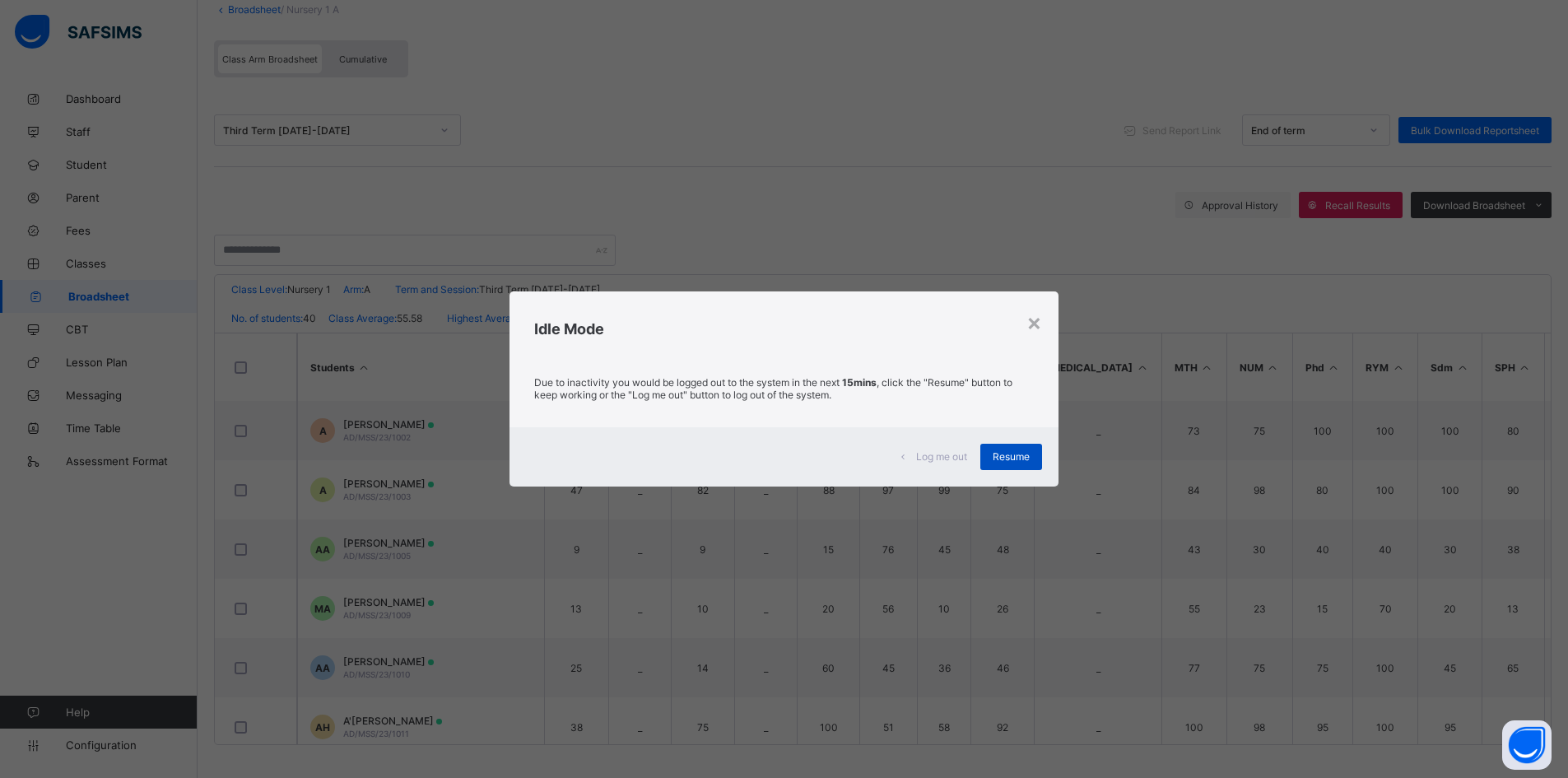
click at [1023, 456] on span "Resume" at bounding box center [1011, 456] width 37 height 12
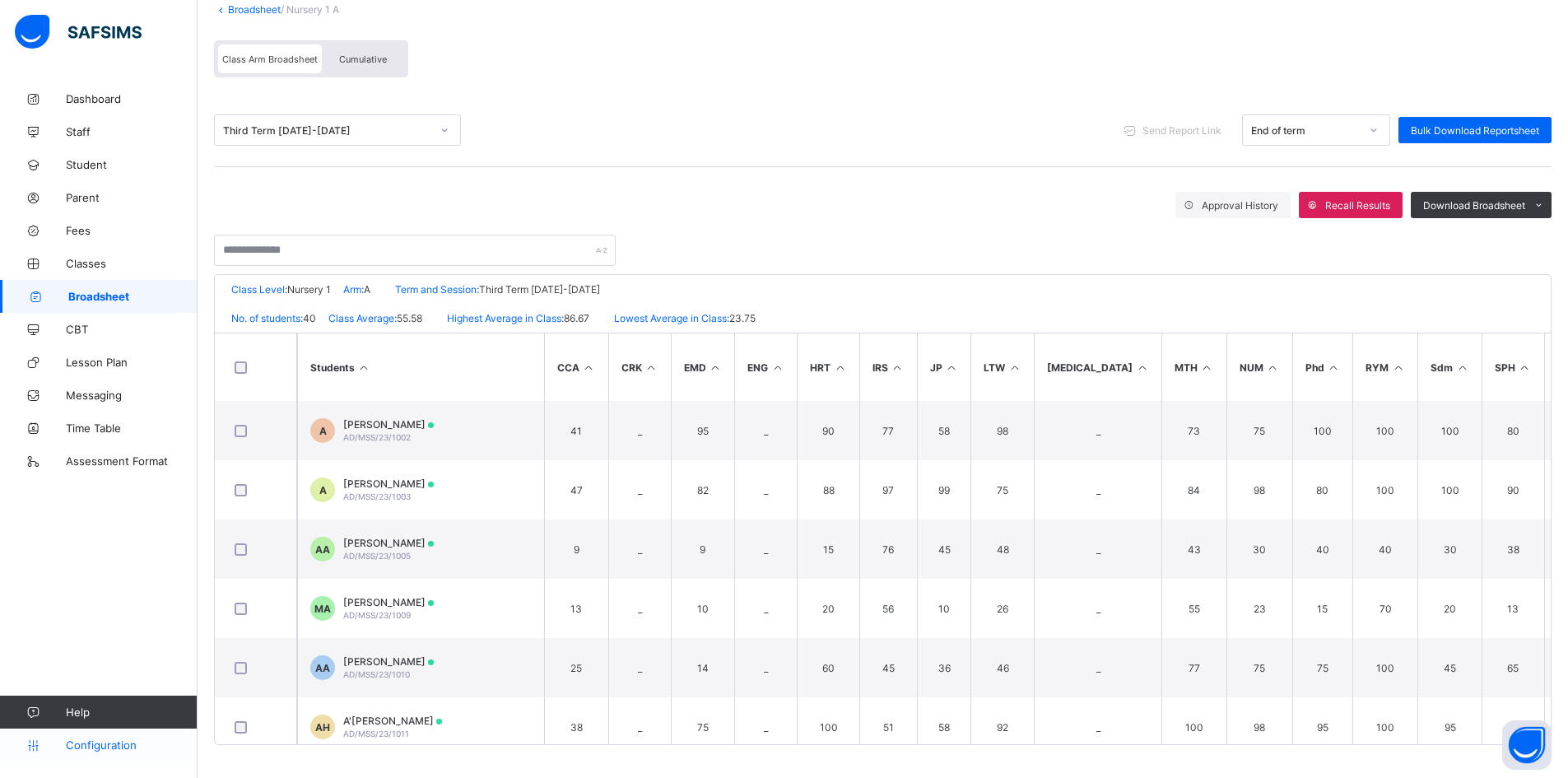
click at [85, 740] on span "Configuration" at bounding box center [131, 745] width 131 height 13
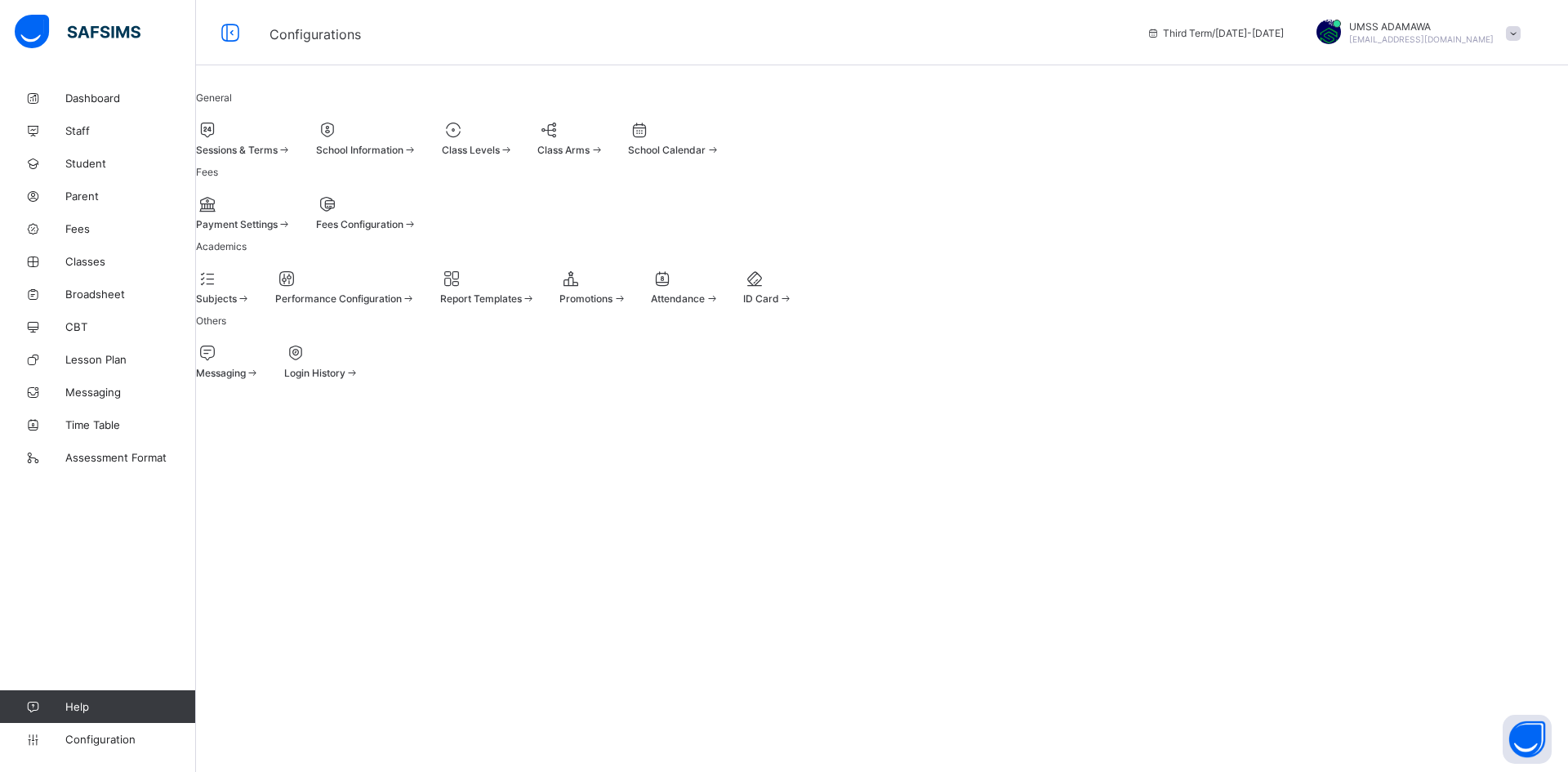
click at [536, 288] on div at bounding box center [487, 279] width 96 height 20
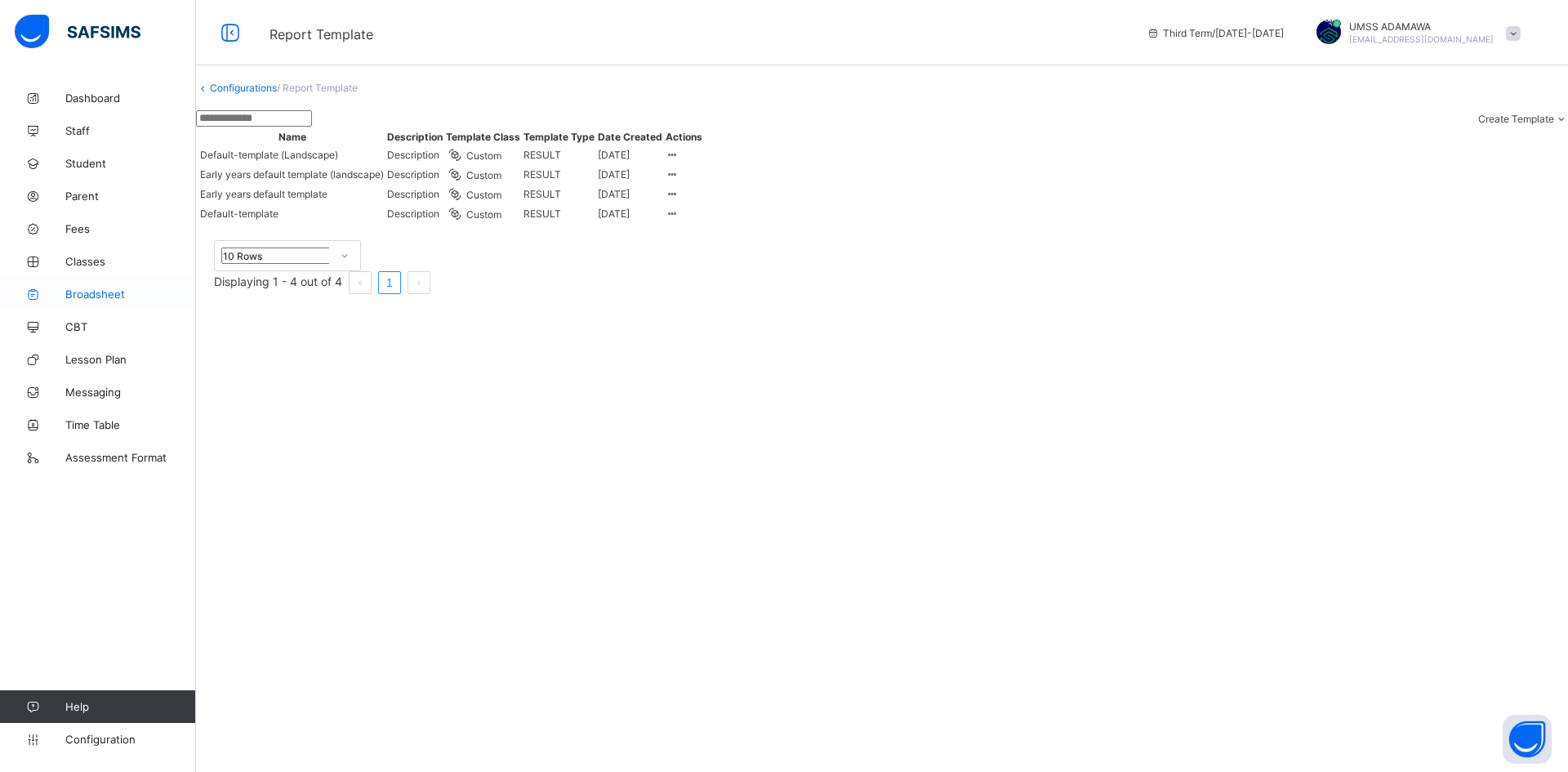
click at [87, 296] on span "Broadsheet" at bounding box center [130, 294] width 130 height 13
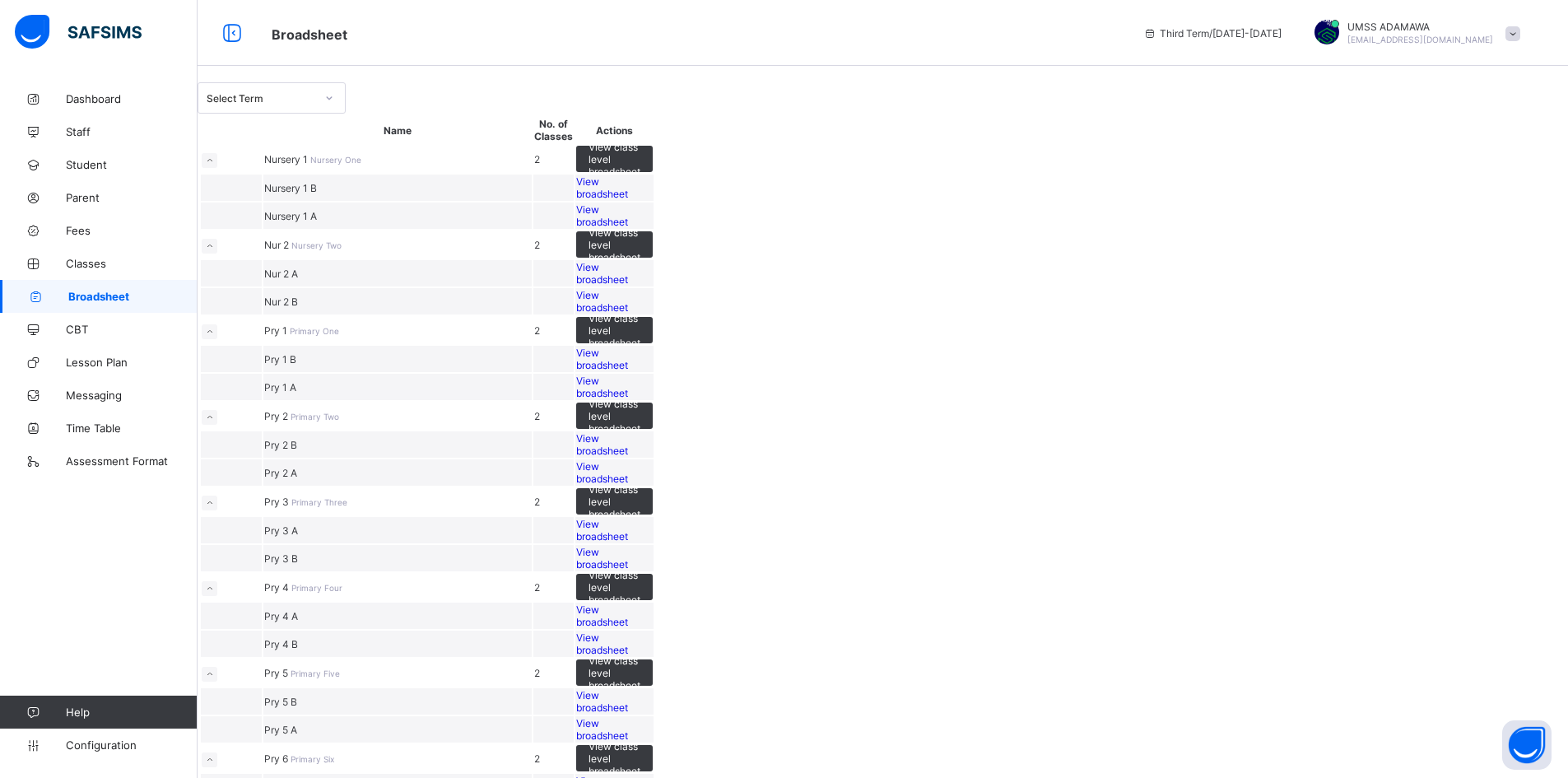
click at [628, 371] on span "View broadsheet" at bounding box center [602, 358] width 51 height 25
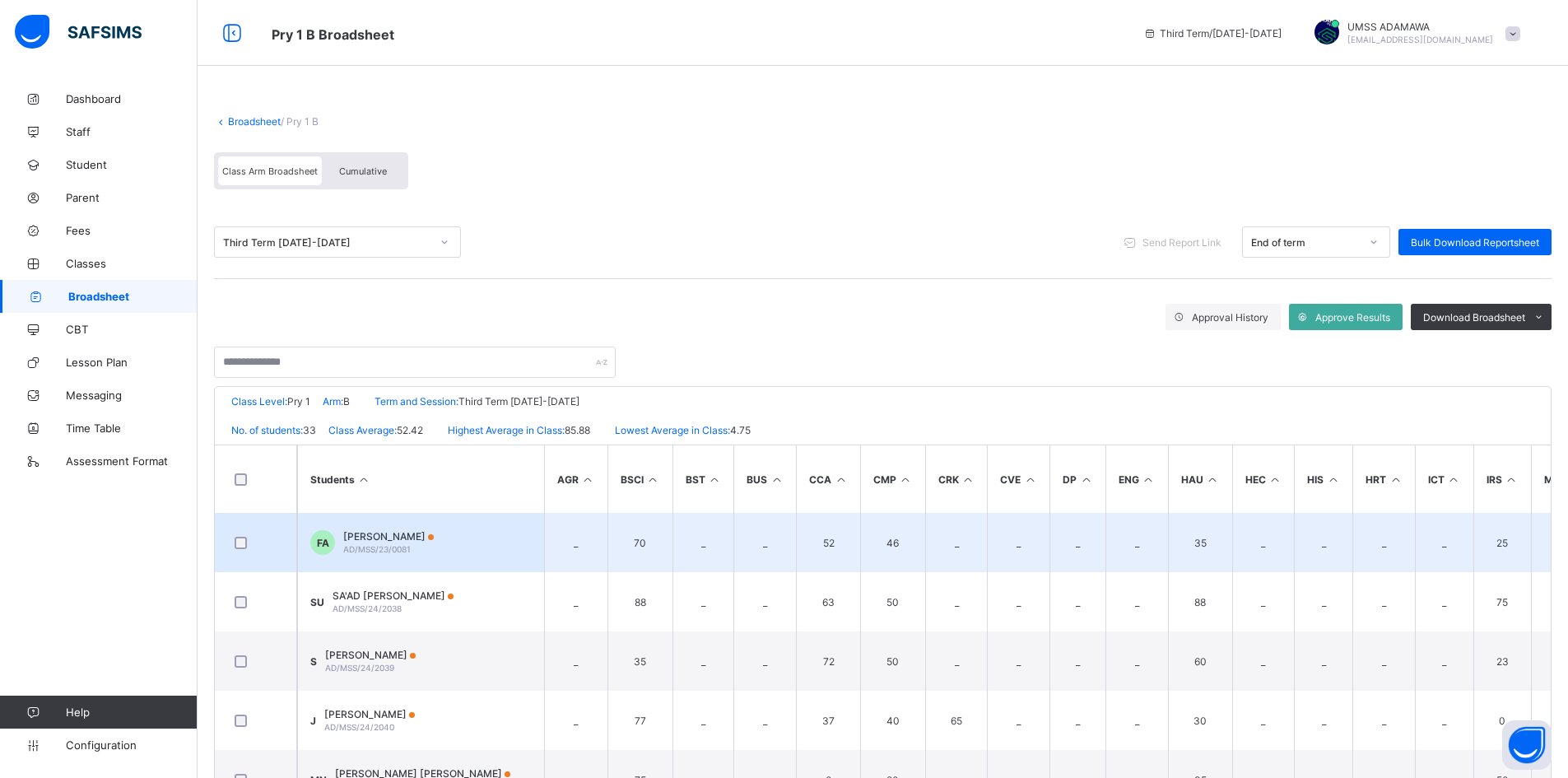
click at [381, 536] on span "[PERSON_NAME]" at bounding box center [388, 536] width 91 height 12
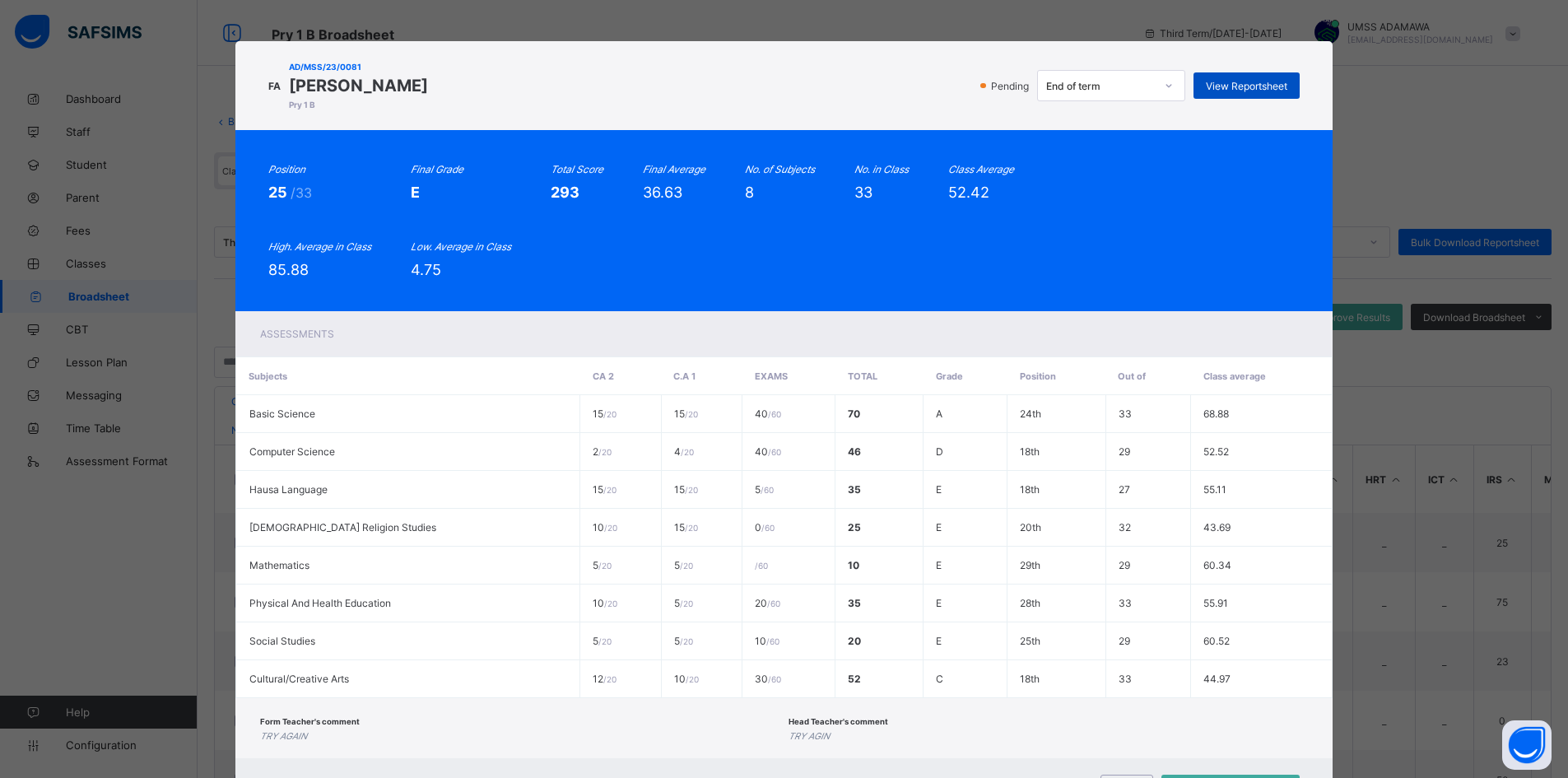
click at [1249, 85] on span "View Reportsheet" at bounding box center [1247, 85] width 82 height 12
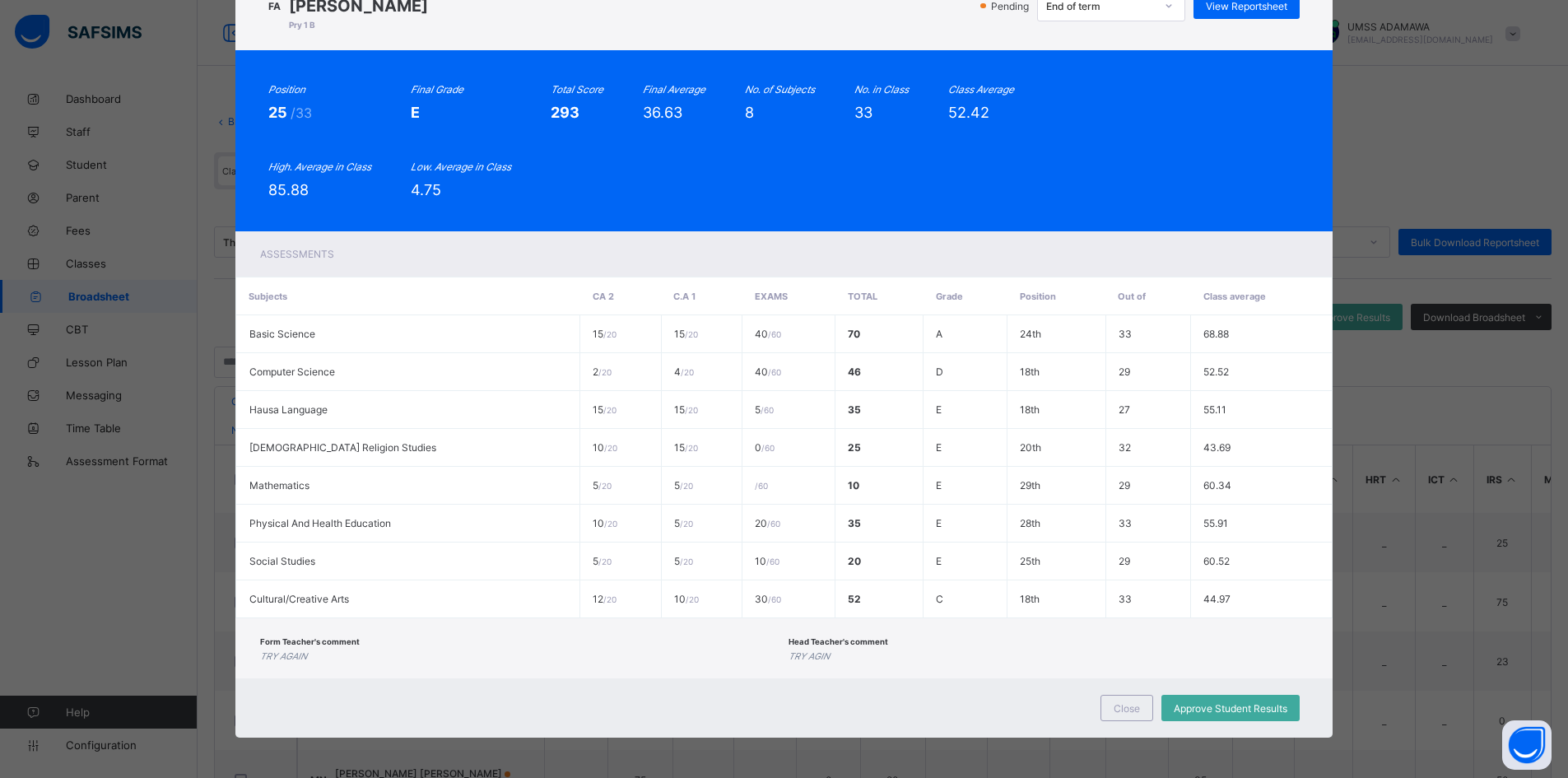
scroll to position [81, 0]
click at [1129, 714] on div "Close" at bounding box center [1126, 707] width 52 height 27
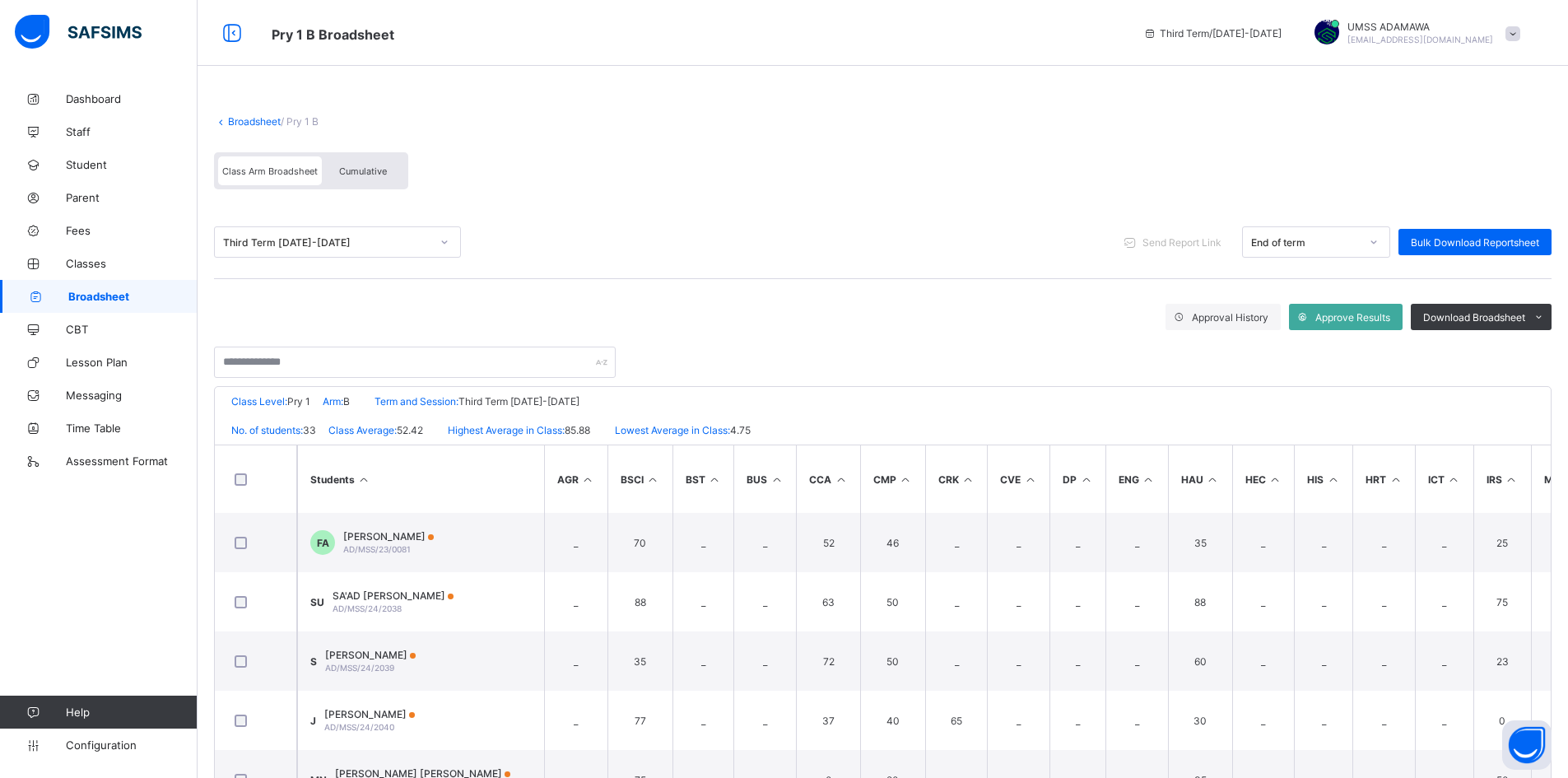
click at [339, 163] on div "Cumulative" at bounding box center [364, 170] width 83 height 28
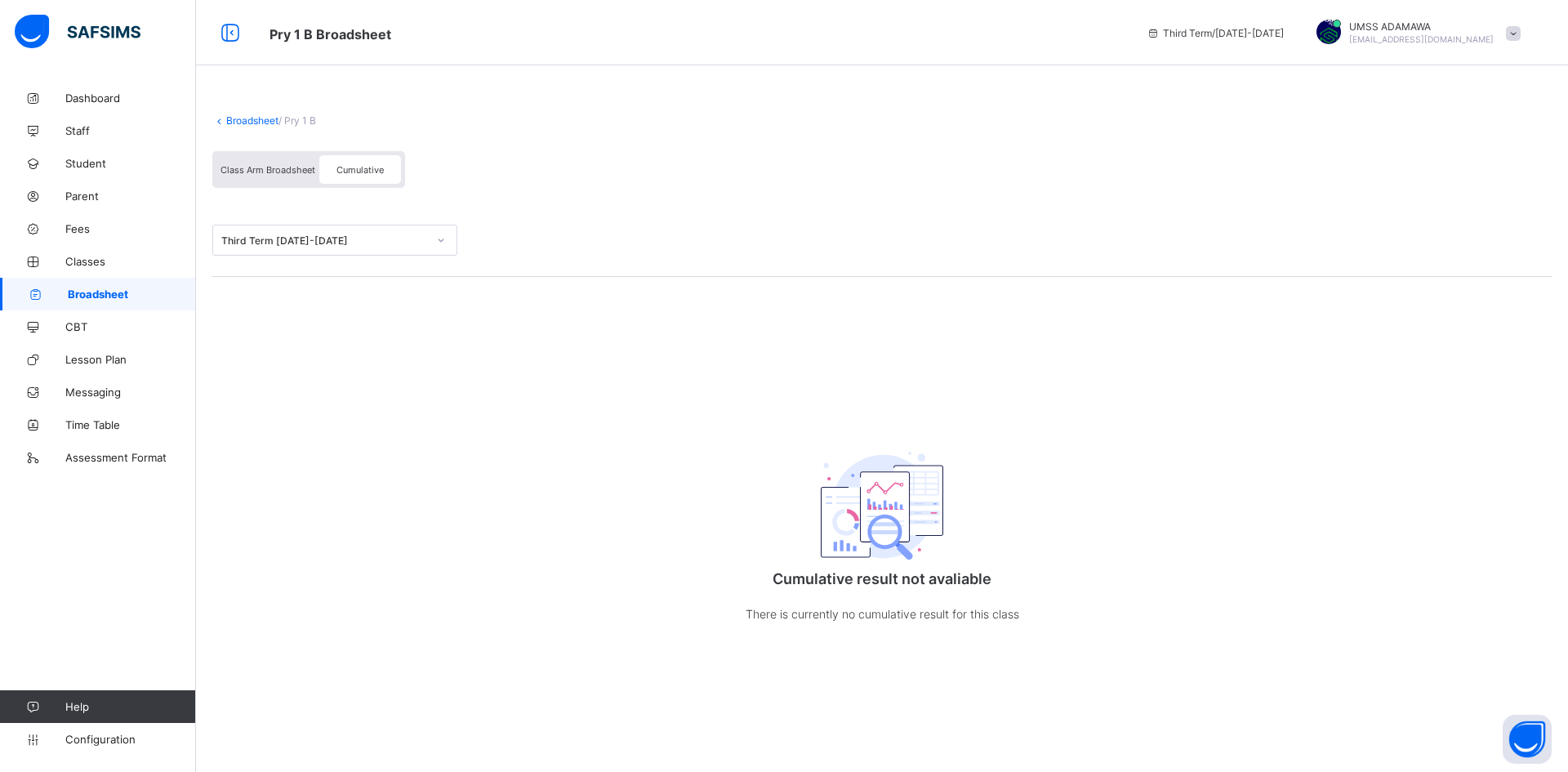
click at [299, 166] on span "Class Arm Broadsheet" at bounding box center [268, 170] width 95 height 12
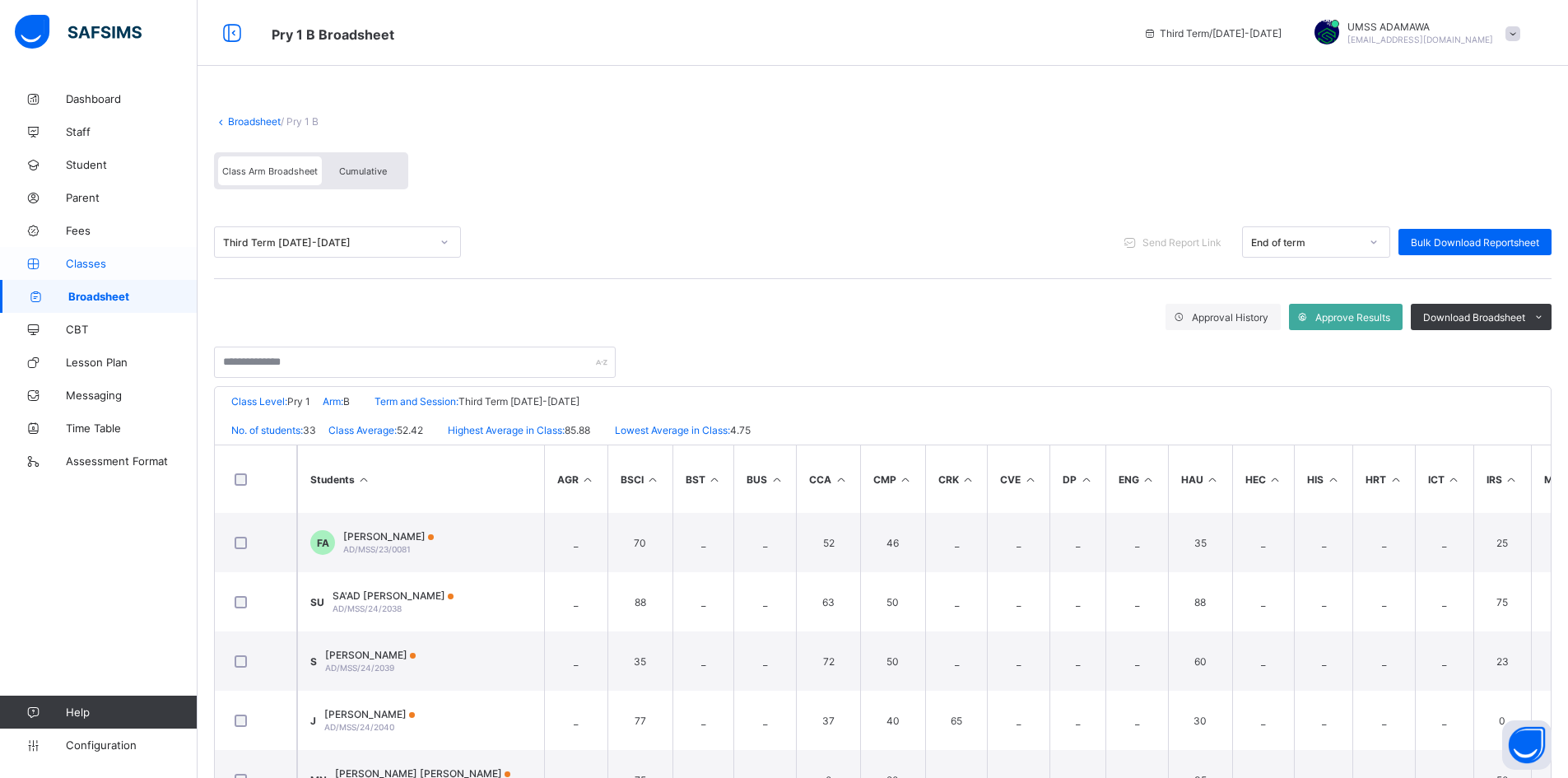
click at [95, 249] on link "Classes" at bounding box center [98, 264] width 197 height 33
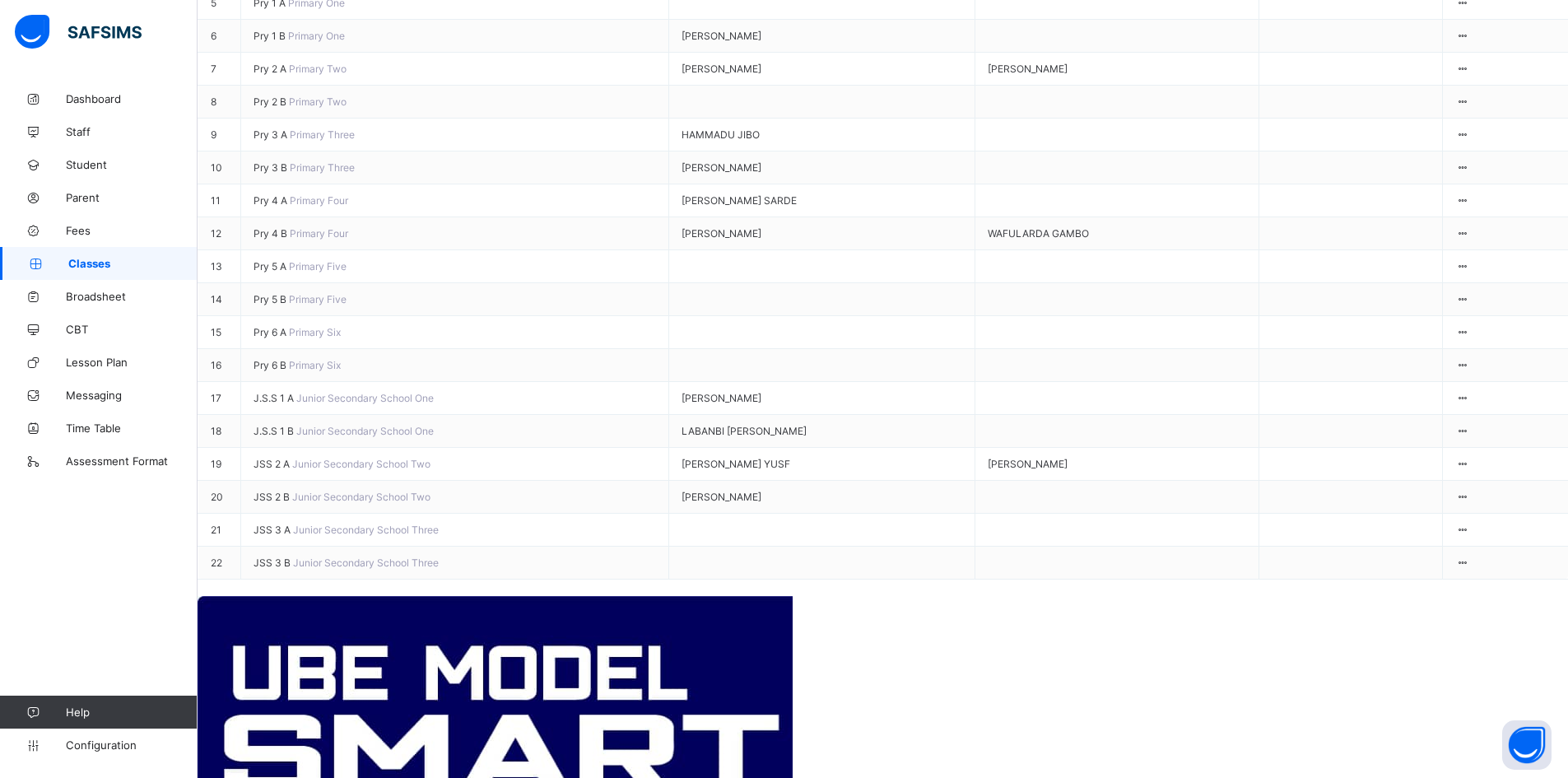
scroll to position [453, 0]
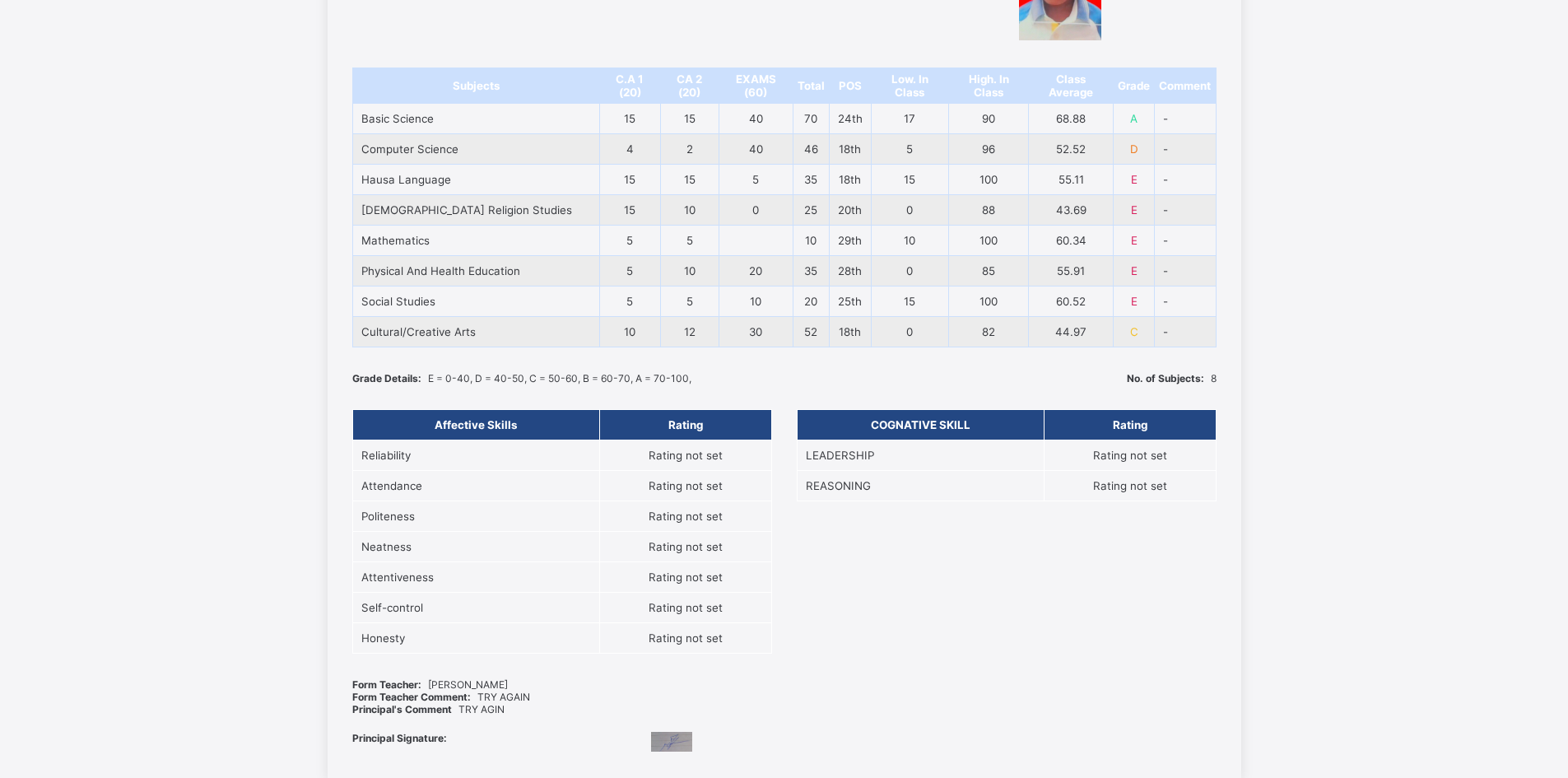
scroll to position [393, 0]
